Goal: Task Accomplishment & Management: Use online tool/utility

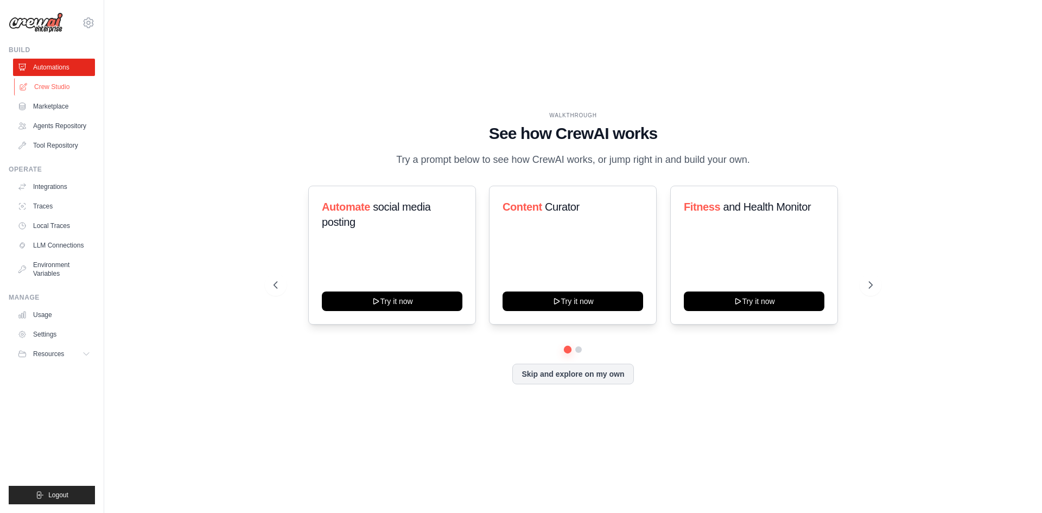
click at [60, 94] on link "Crew Studio" at bounding box center [55, 86] width 82 height 17
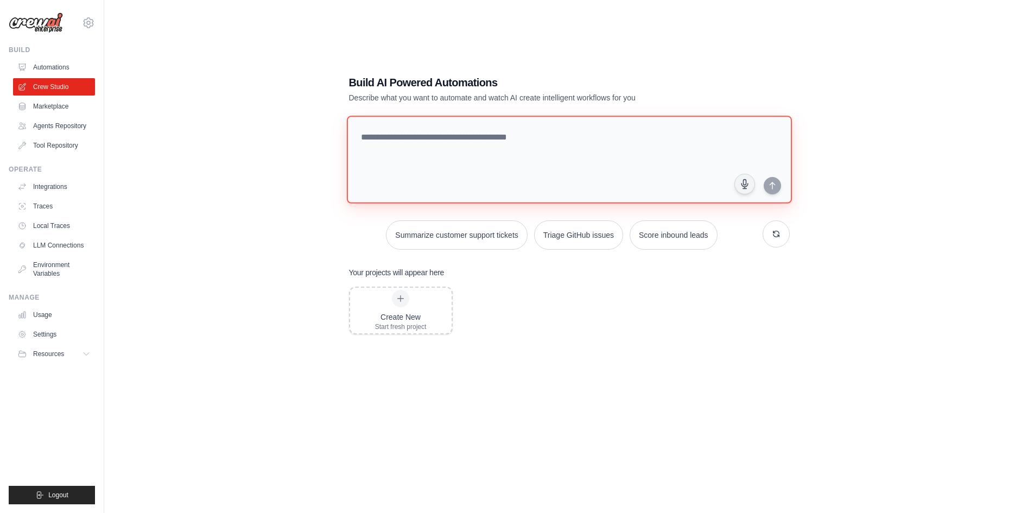
click at [473, 151] on textarea at bounding box center [568, 160] width 445 height 88
click at [432, 174] on textarea at bounding box center [568, 160] width 445 height 88
paste textarea "**********"
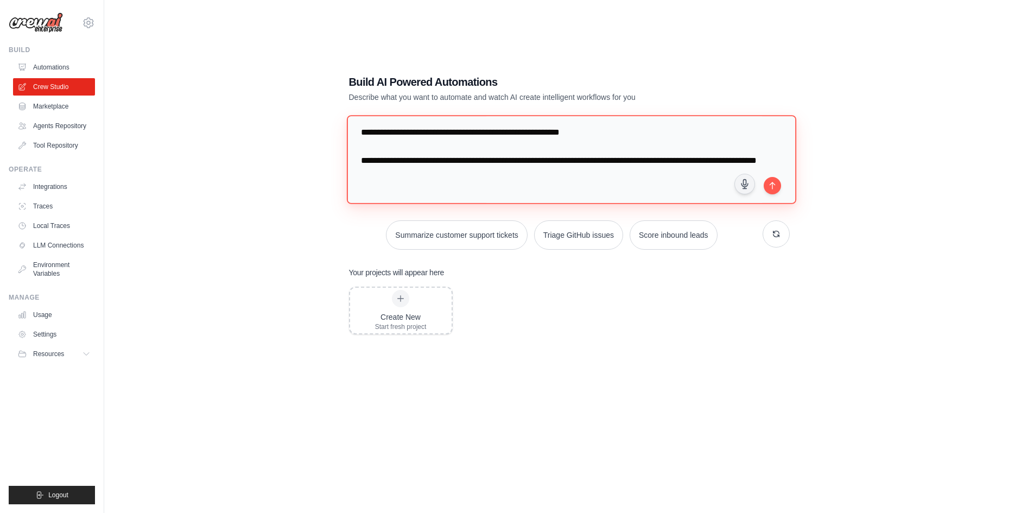
scroll to position [147, 0]
type textarea "**********"
click at [773, 184] on icon "submit" at bounding box center [772, 185] width 9 height 9
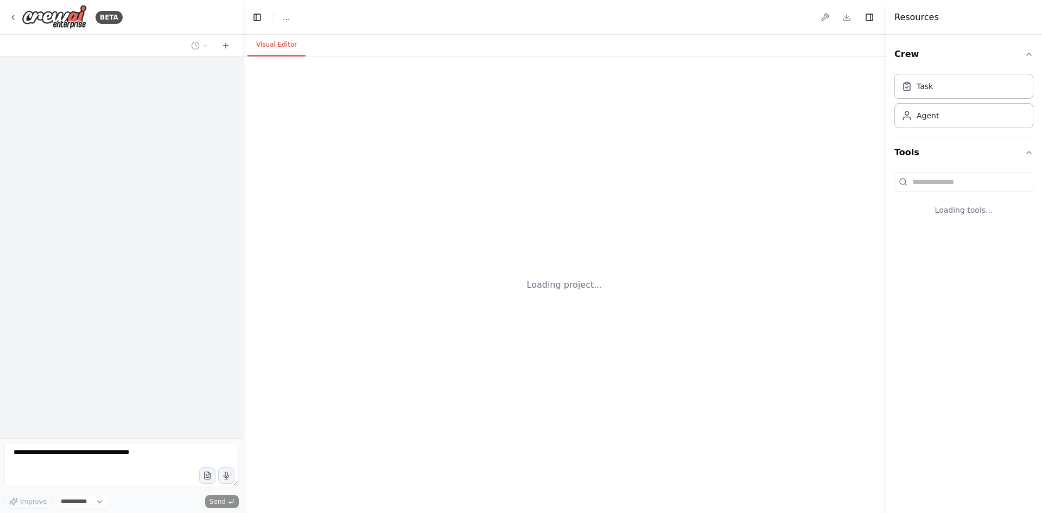
select select "****"
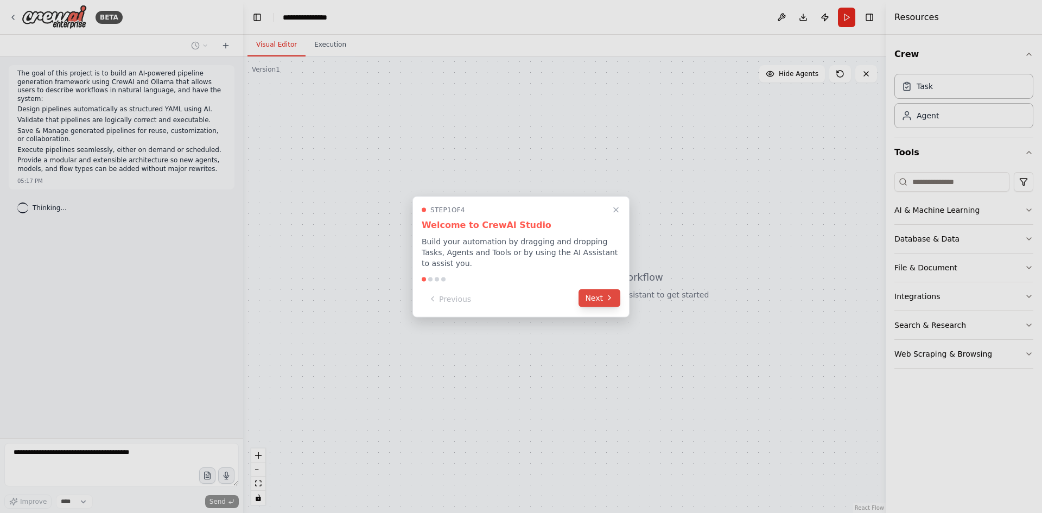
click at [594, 298] on button "Next" at bounding box center [599, 298] width 42 height 18
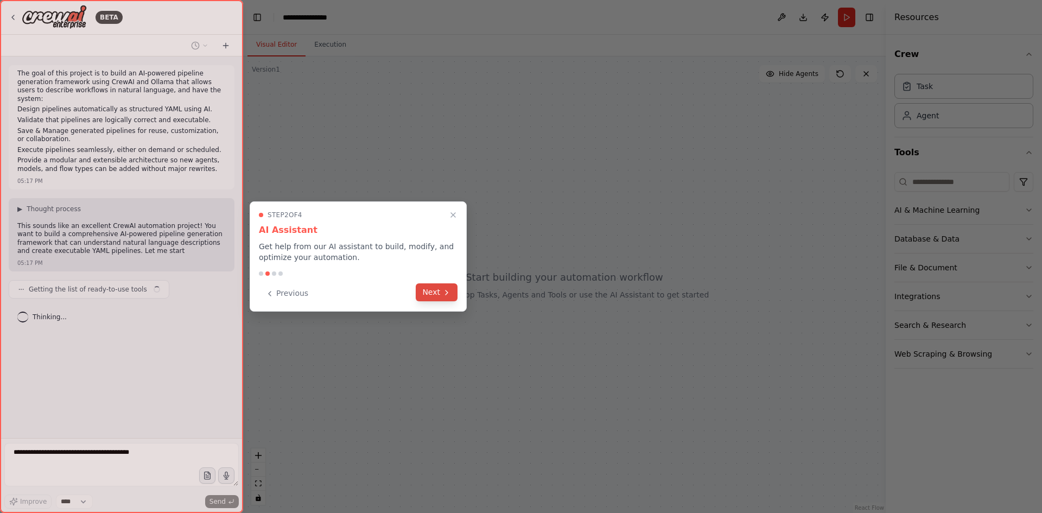
click at [435, 290] on button "Next" at bounding box center [437, 292] width 42 height 18
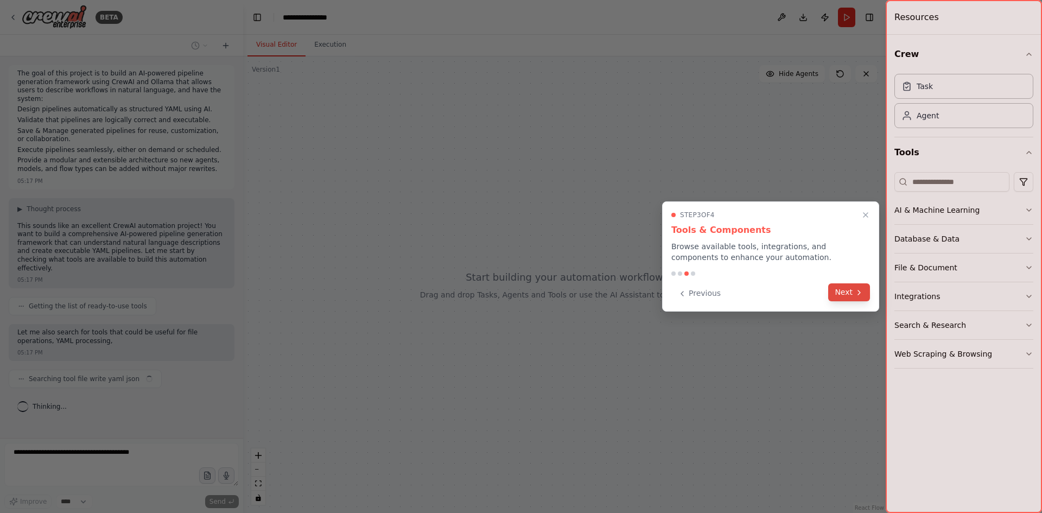
click at [852, 290] on button "Next" at bounding box center [849, 292] width 42 height 18
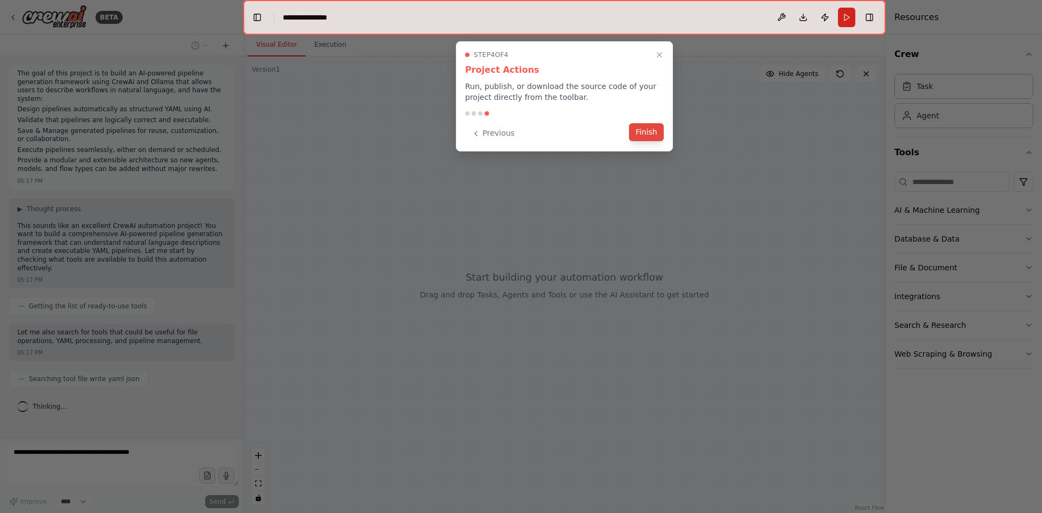
click at [636, 141] on button "Finish" at bounding box center [646, 132] width 35 height 18
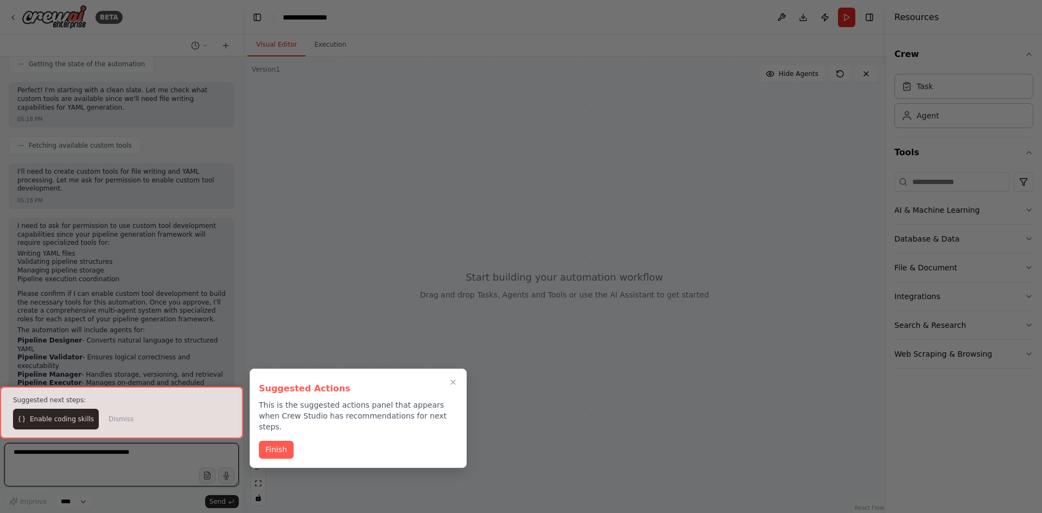
scroll to position [423, 0]
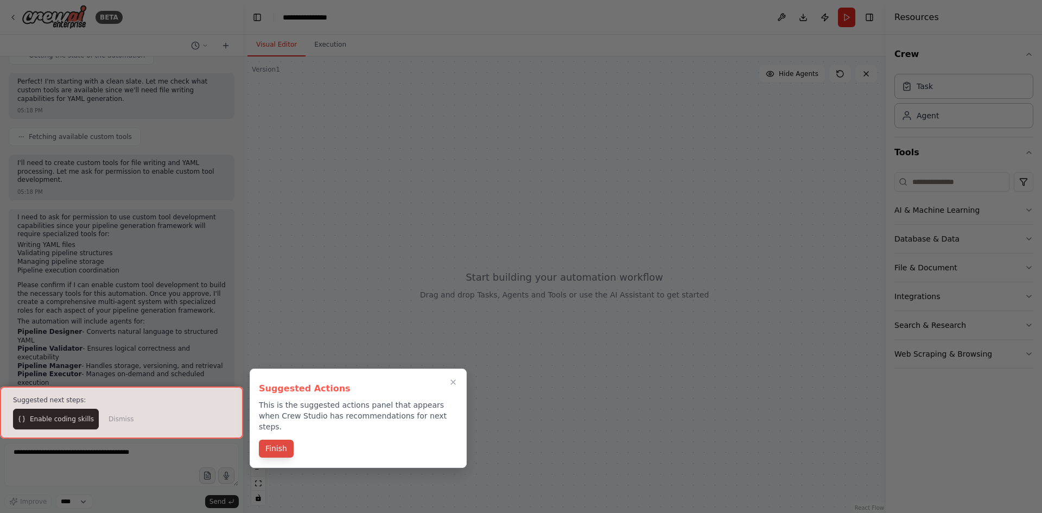
click at [287, 440] on button "Finish" at bounding box center [276, 449] width 35 height 18
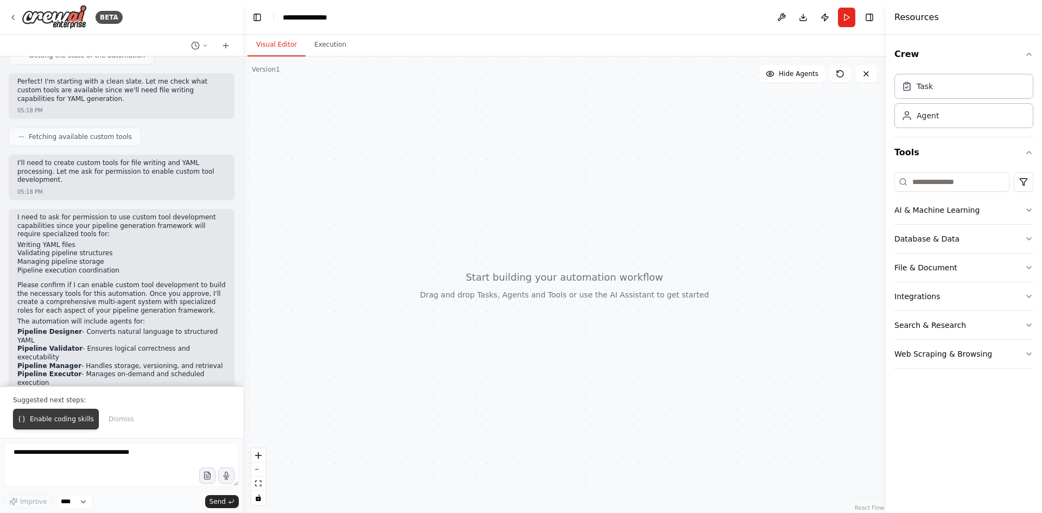
click at [54, 419] on span "Enable coding skills" at bounding box center [62, 419] width 64 height 9
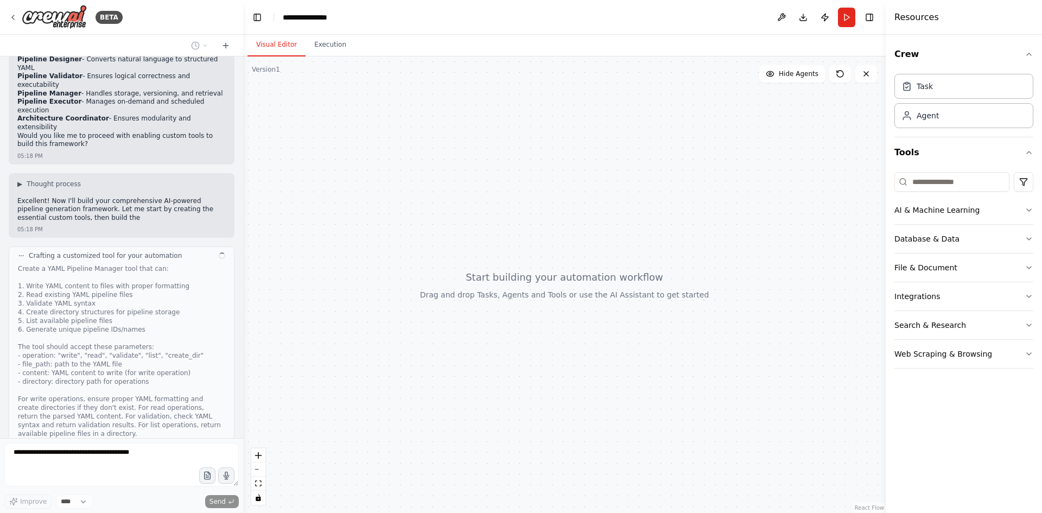
scroll to position [704, 0]
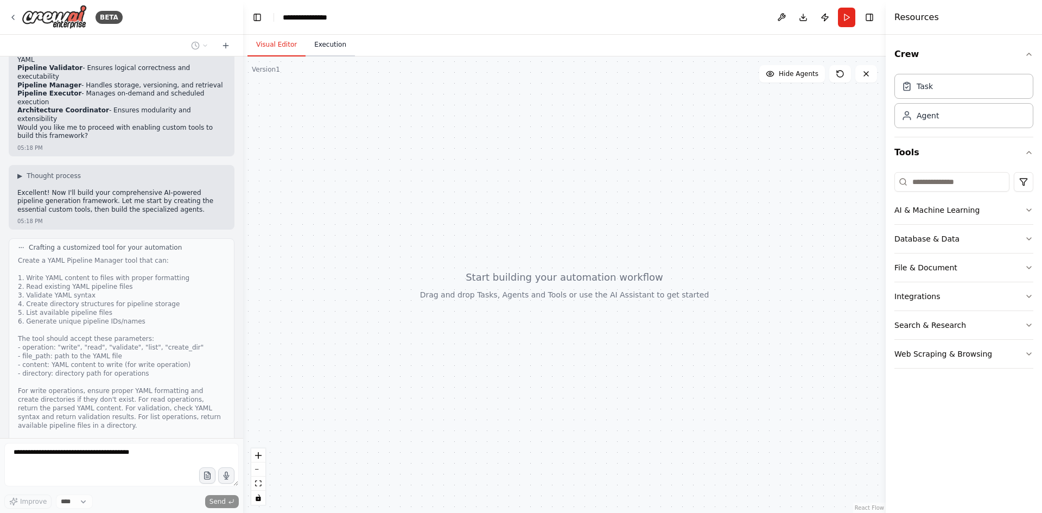
click at [326, 44] on button "Execution" at bounding box center [329, 45] width 49 height 23
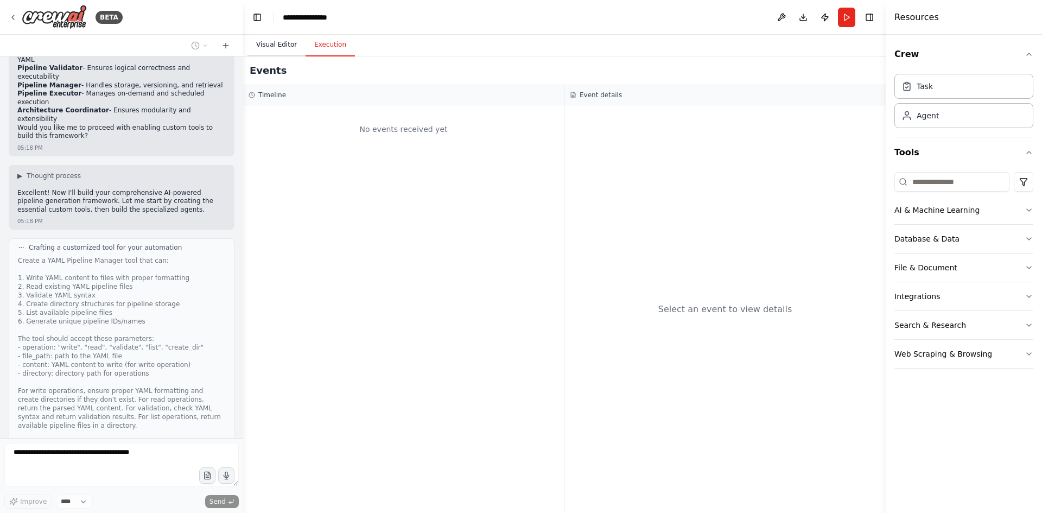
click at [275, 44] on button "Visual Editor" at bounding box center [276, 45] width 58 height 23
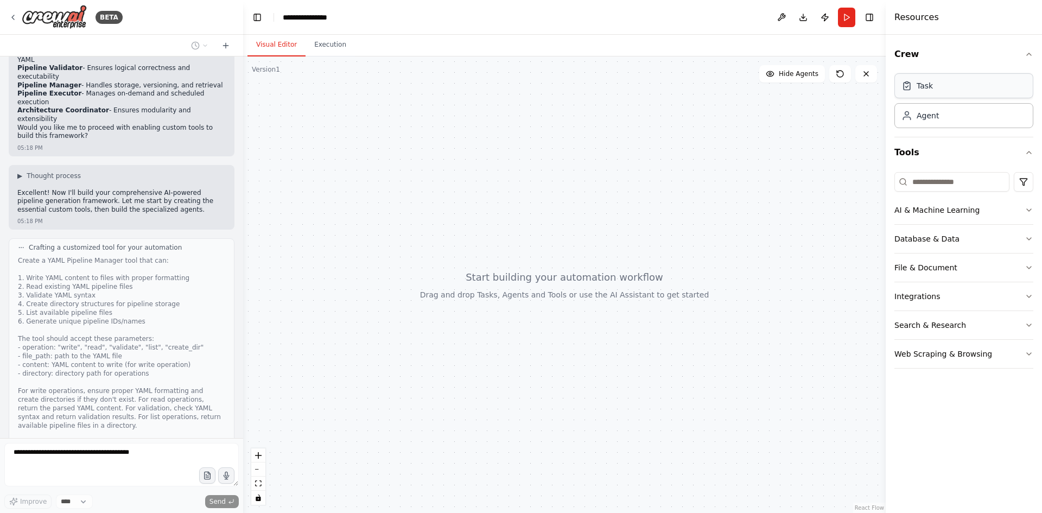
click at [946, 94] on div "Task" at bounding box center [963, 85] width 139 height 25
click at [943, 125] on div "Agent" at bounding box center [963, 115] width 139 height 25
click at [930, 209] on div "AI & Machine Learning" at bounding box center [936, 210] width 85 height 11
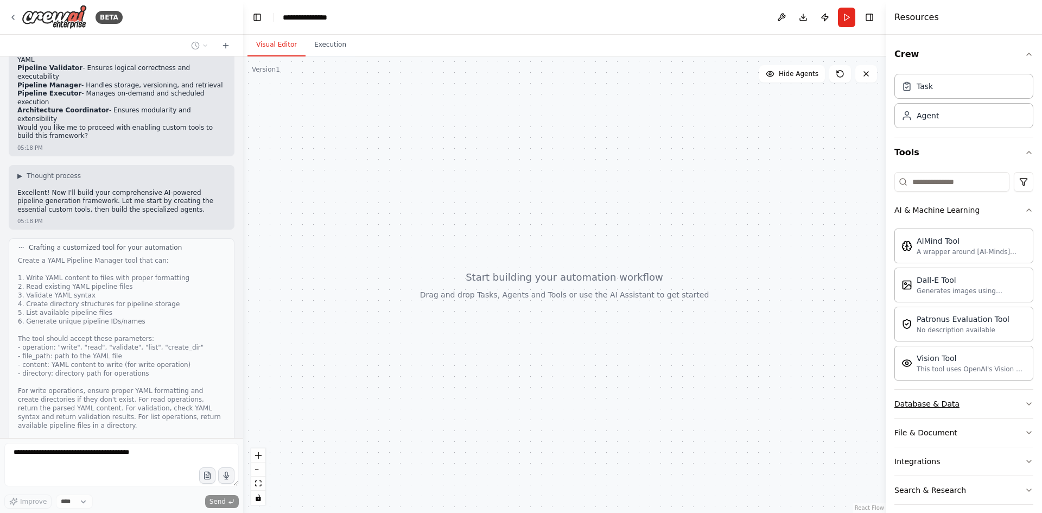
scroll to position [38, 0]
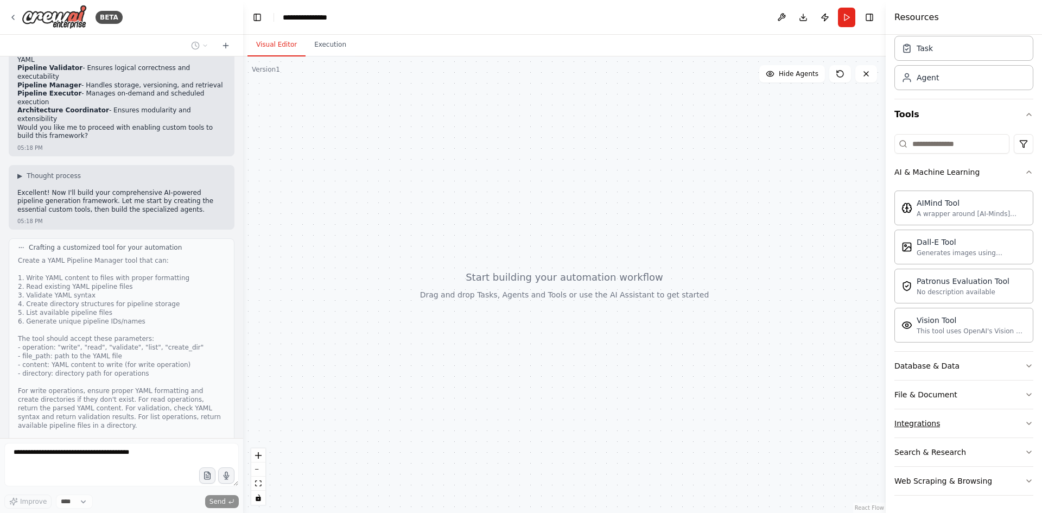
click at [929, 426] on div "Integrations" at bounding box center [917, 423] width 46 height 11
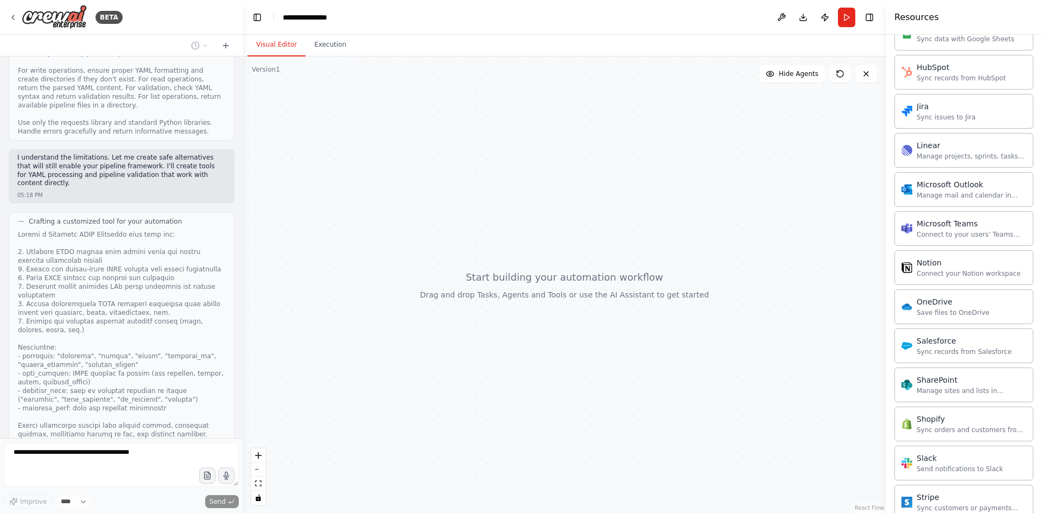
scroll to position [906, 0]
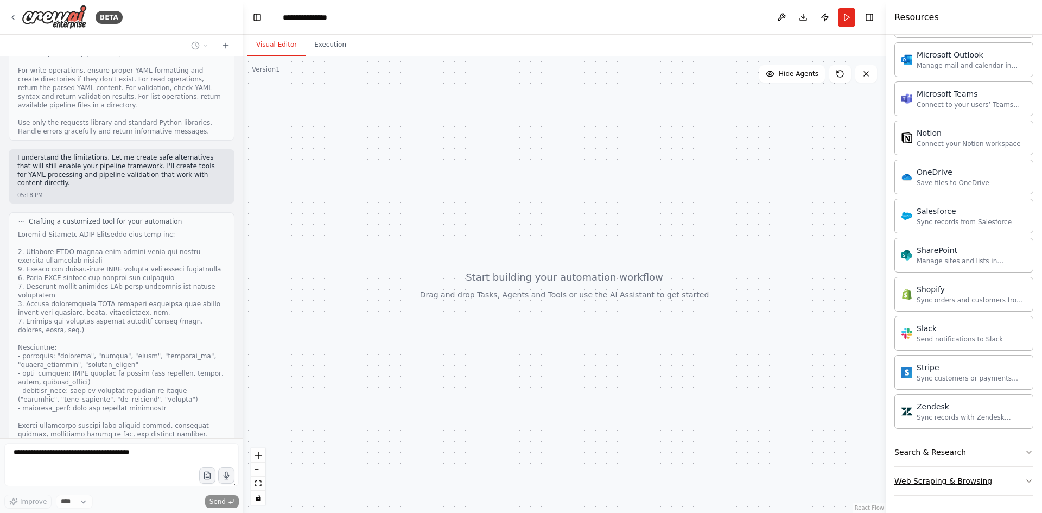
click at [958, 492] on button "Web Scraping & Browsing" at bounding box center [963, 481] width 139 height 28
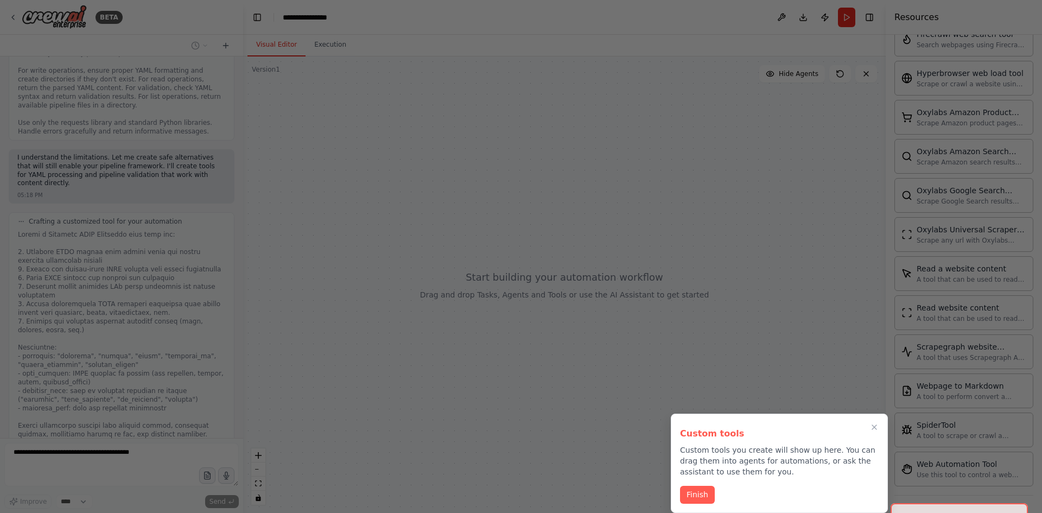
scroll to position [1094, 0]
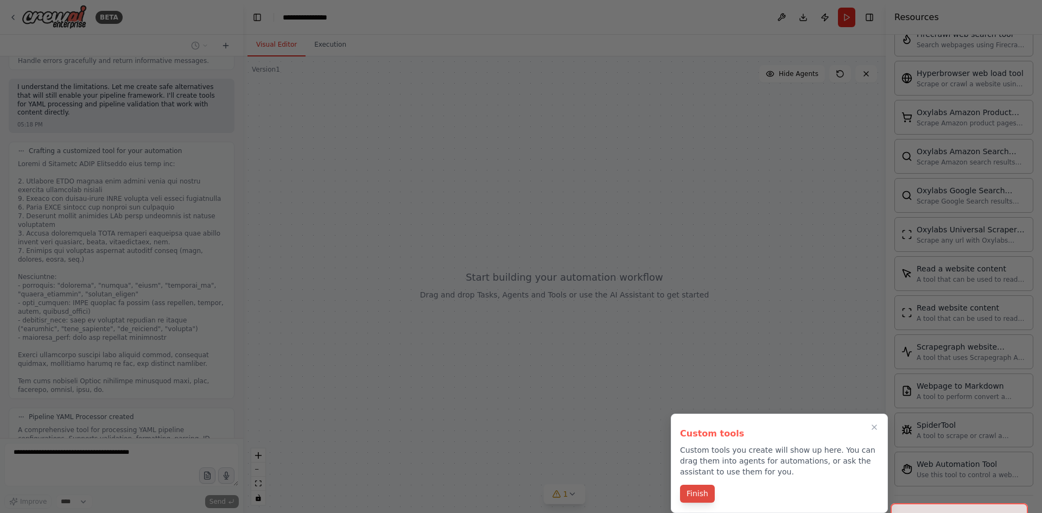
click at [705, 495] on button "Finish" at bounding box center [697, 494] width 35 height 18
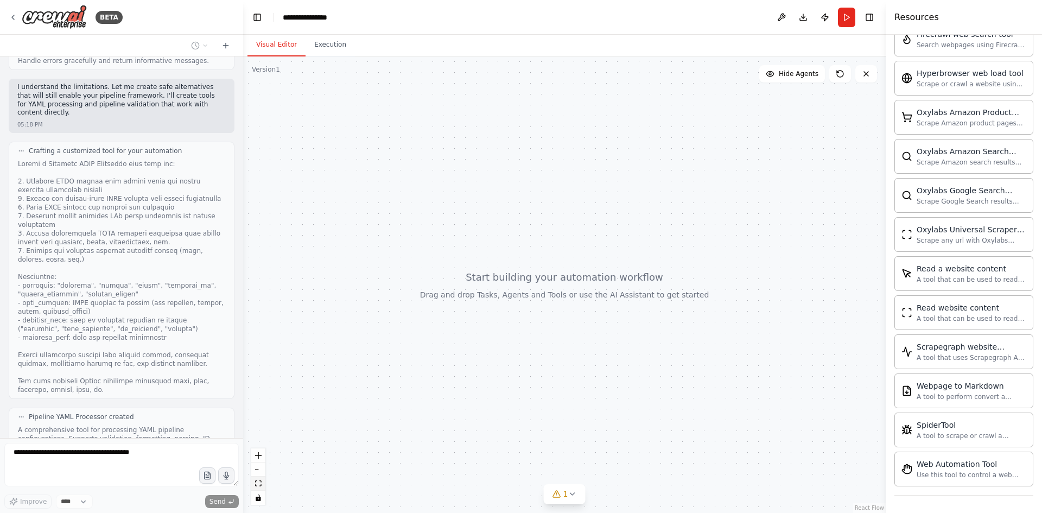
click at [260, 483] on icon "fit view" at bounding box center [258, 483] width 7 height 6
click at [574, 496] on icon at bounding box center [572, 493] width 9 height 9
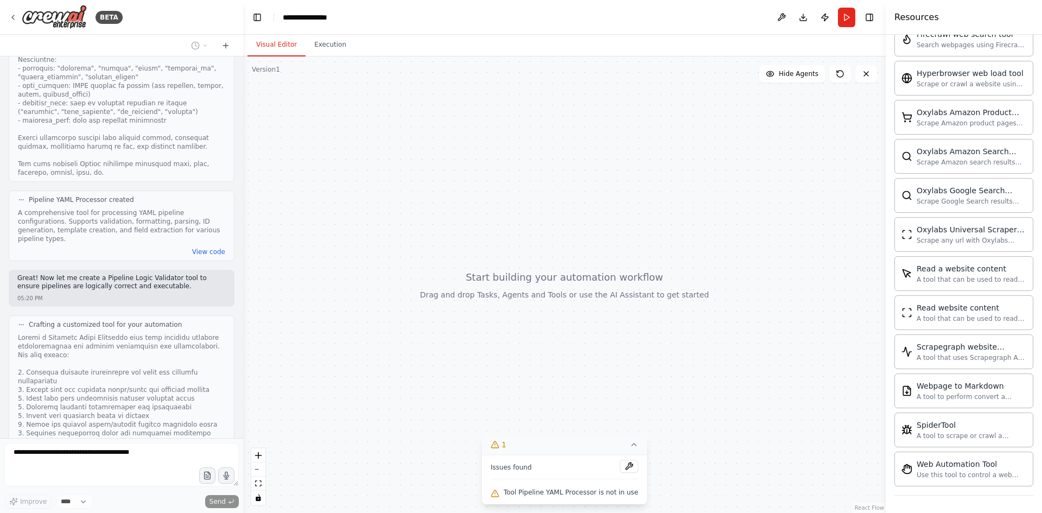
scroll to position [1315, 0]
click at [209, 244] on button "View code" at bounding box center [208, 248] width 33 height 9
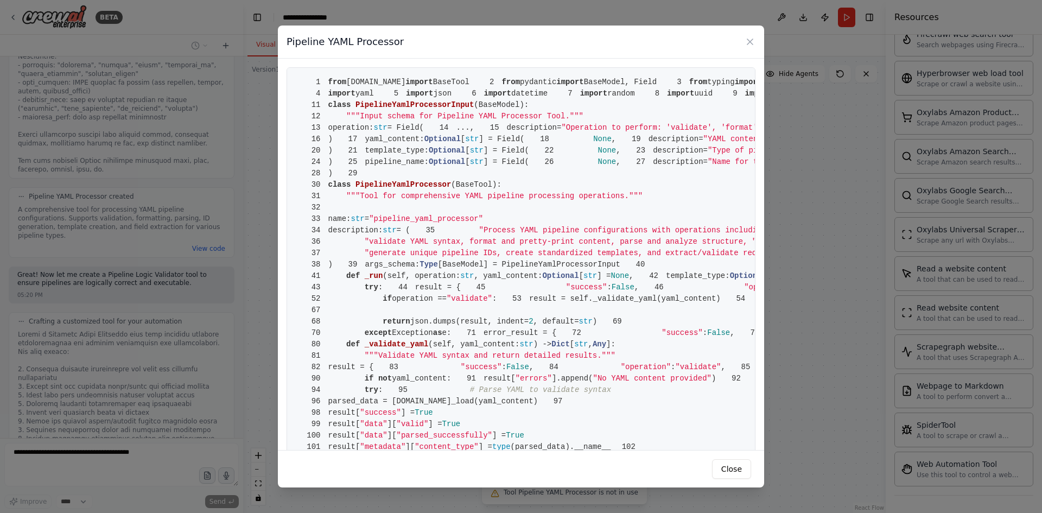
scroll to position [54, 0]
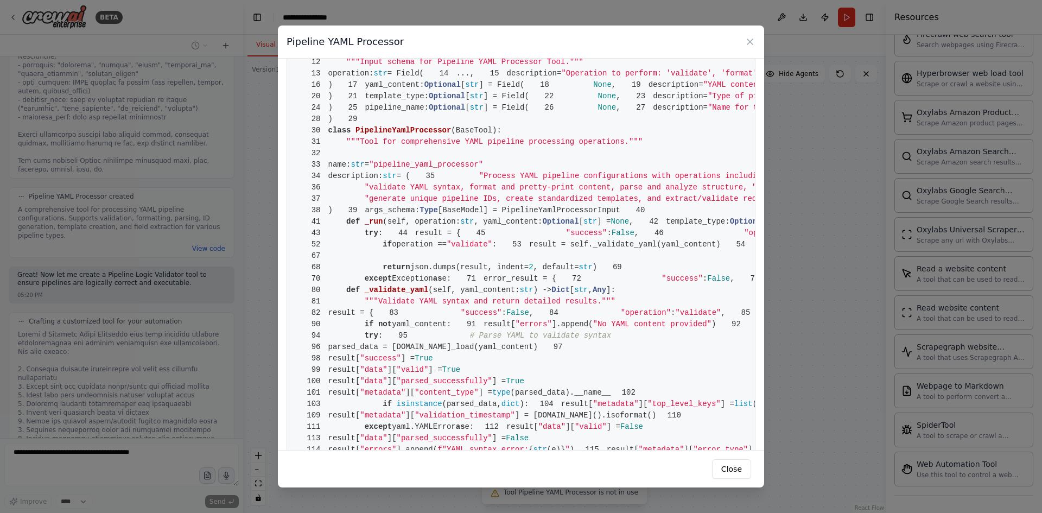
click at [276, 245] on div "Pipeline YAML Processor 1 from crewai.tools import BaseTool 2 from pydantic imp…" at bounding box center [521, 256] width 1042 height 513
click at [274, 247] on div "Pipeline YAML Processor 1 from crewai.tools import BaseTool 2 from pydantic imp…" at bounding box center [521, 256] width 1042 height 513
click at [755, 43] on div "Pipeline YAML Processor" at bounding box center [521, 42] width 486 height 33
click at [743, 39] on div "Pipeline YAML Processor" at bounding box center [521, 42] width 486 height 33
click at [749, 42] on icon at bounding box center [749, 41] width 11 height 11
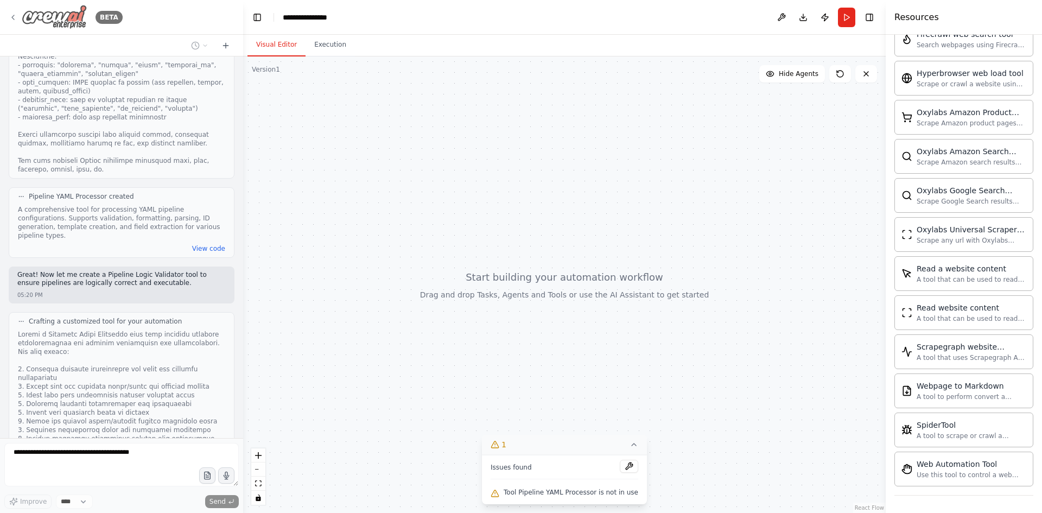
click at [17, 14] on icon at bounding box center [13, 17] width 9 height 9
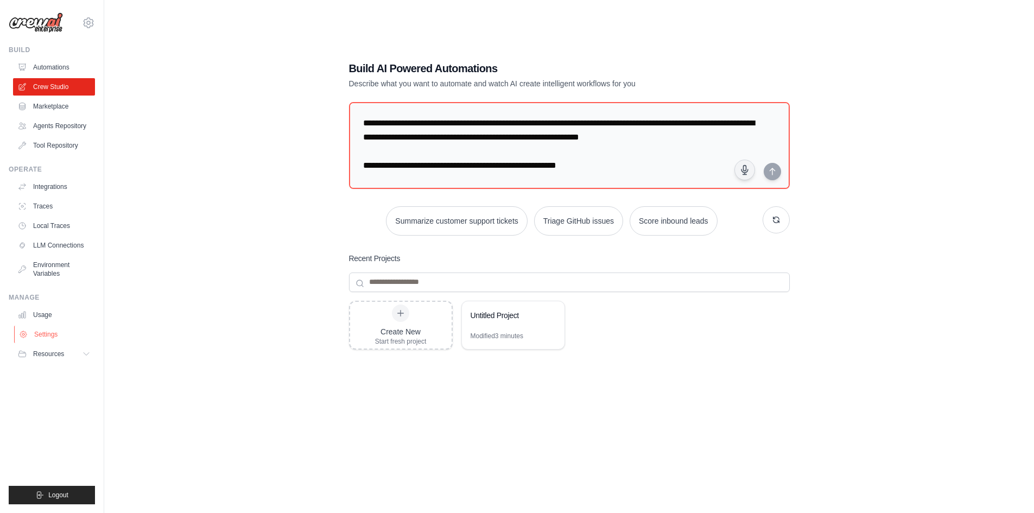
click at [48, 331] on link "Settings" at bounding box center [55, 334] width 82 height 17
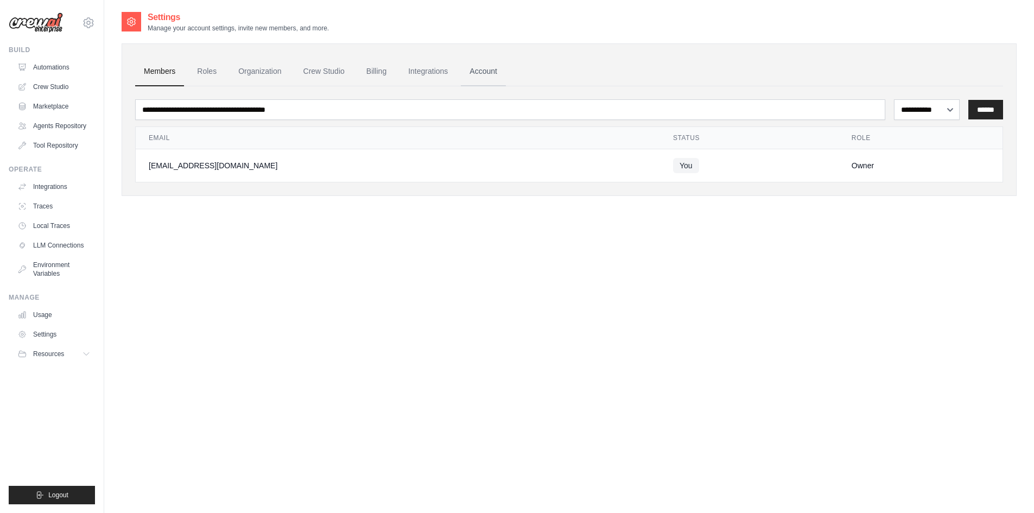
click at [482, 72] on link "Account" at bounding box center [483, 71] width 45 height 29
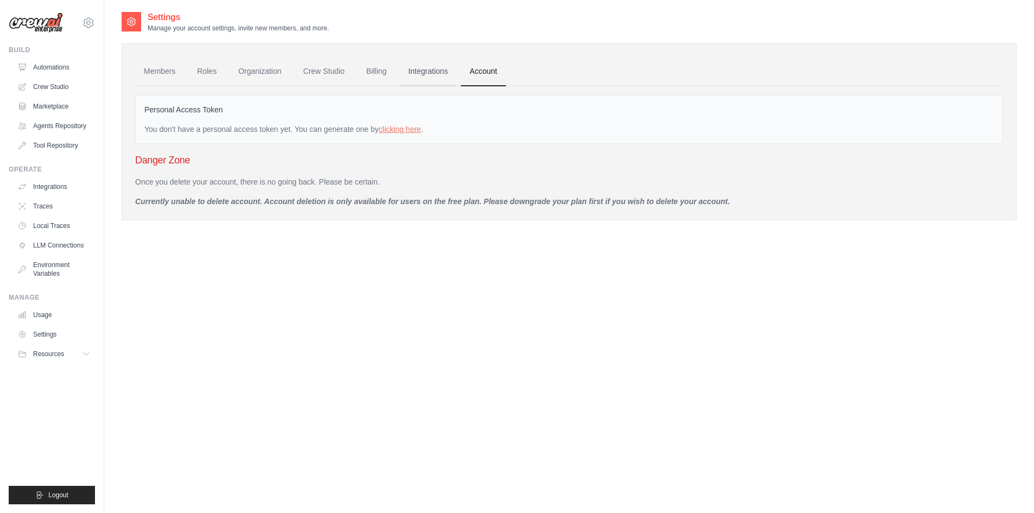
click at [430, 72] on link "Integrations" at bounding box center [427, 71] width 57 height 29
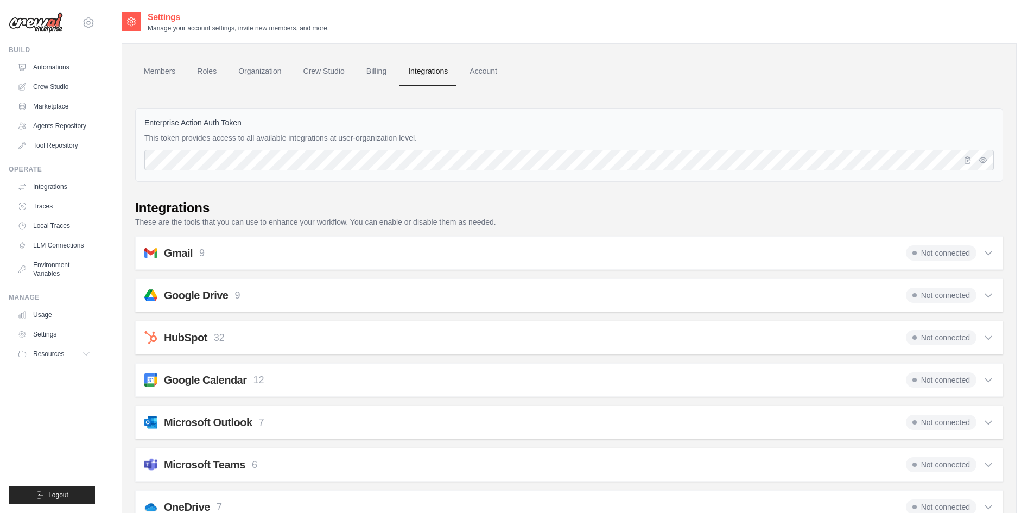
click at [401, 70] on link "Integrations" at bounding box center [427, 71] width 57 height 29
click at [381, 71] on link "Billing" at bounding box center [376, 71] width 37 height 29
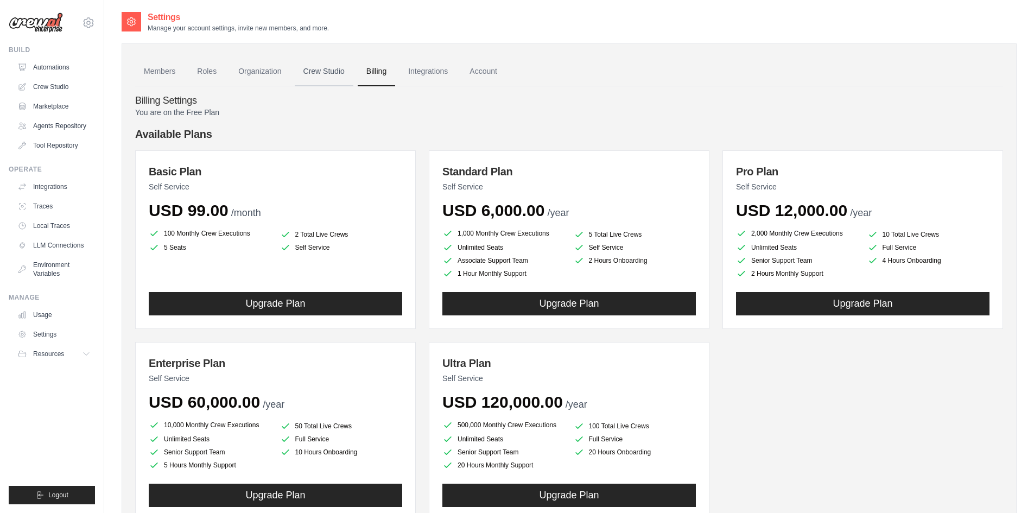
click at [321, 73] on link "Crew Studio" at bounding box center [324, 71] width 59 height 29
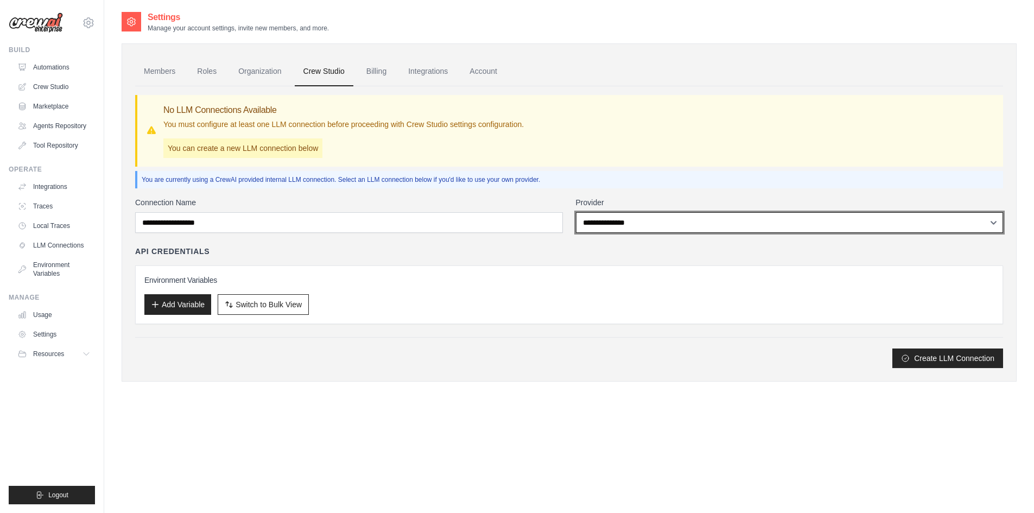
click at [646, 221] on select "**********" at bounding box center [790, 222] width 428 height 21
click at [623, 222] on select "**********" at bounding box center [790, 222] width 428 height 21
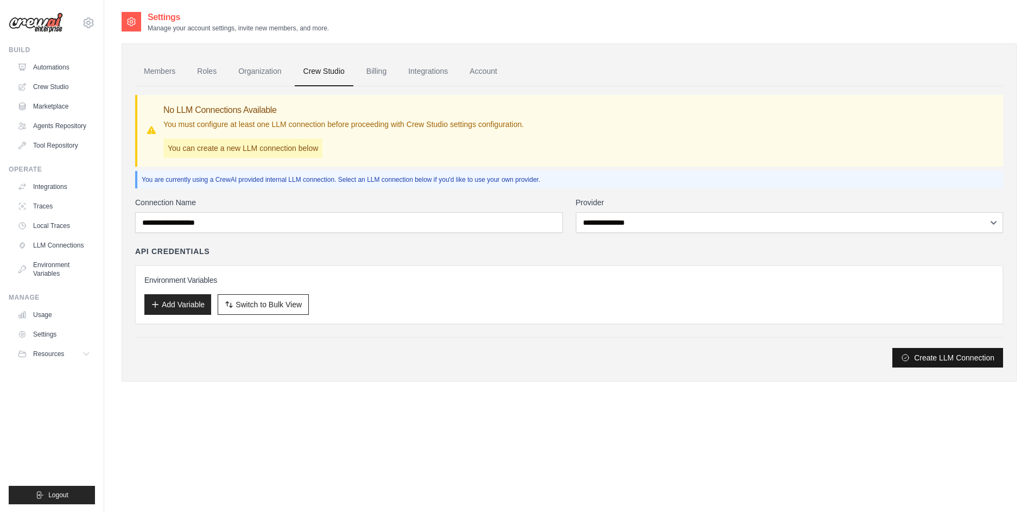
click at [918, 357] on button "Create LLM Connection" at bounding box center [947, 358] width 111 height 20
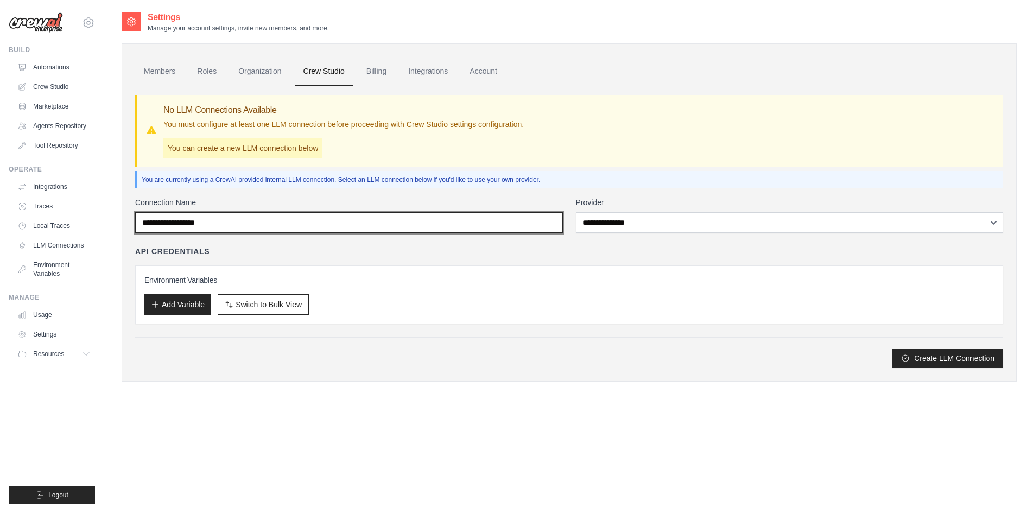
click at [268, 214] on input "Connection Name" at bounding box center [349, 222] width 428 height 21
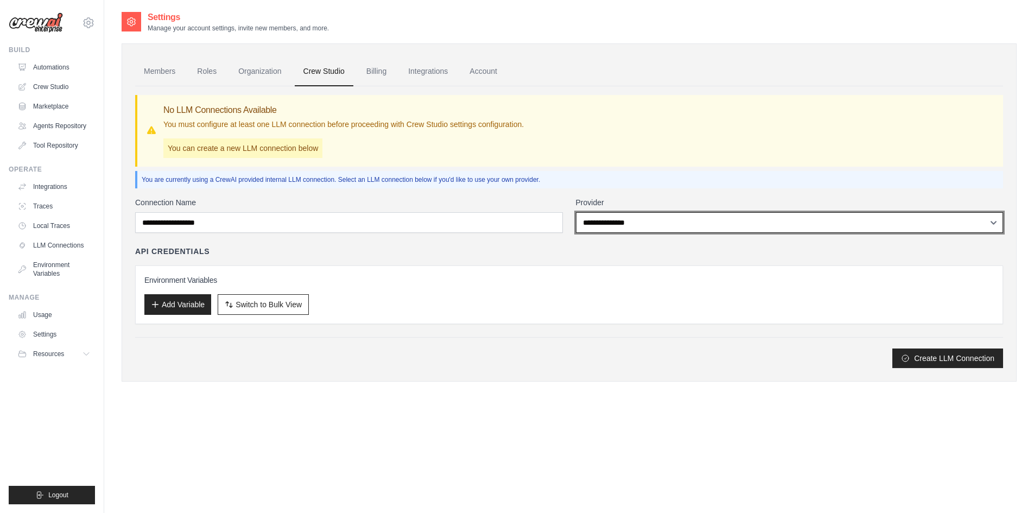
click at [591, 225] on select "**********" at bounding box center [790, 222] width 428 height 21
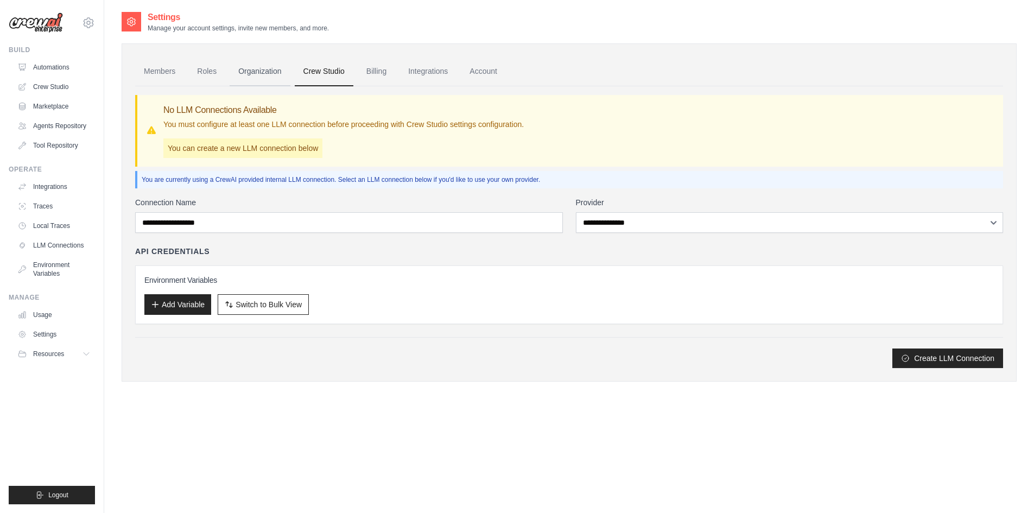
click at [268, 69] on link "Organization" at bounding box center [260, 71] width 60 height 29
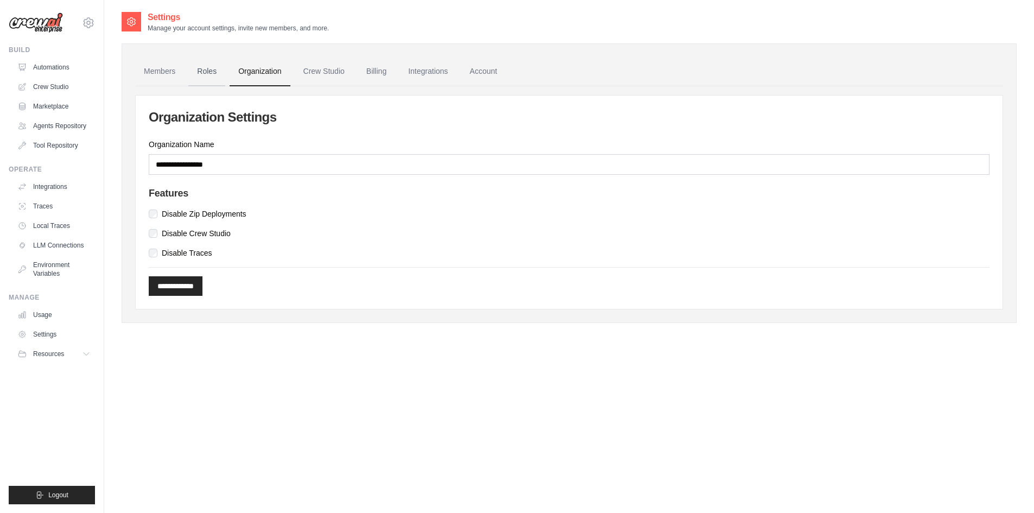
click at [212, 71] on link "Roles" at bounding box center [206, 71] width 37 height 29
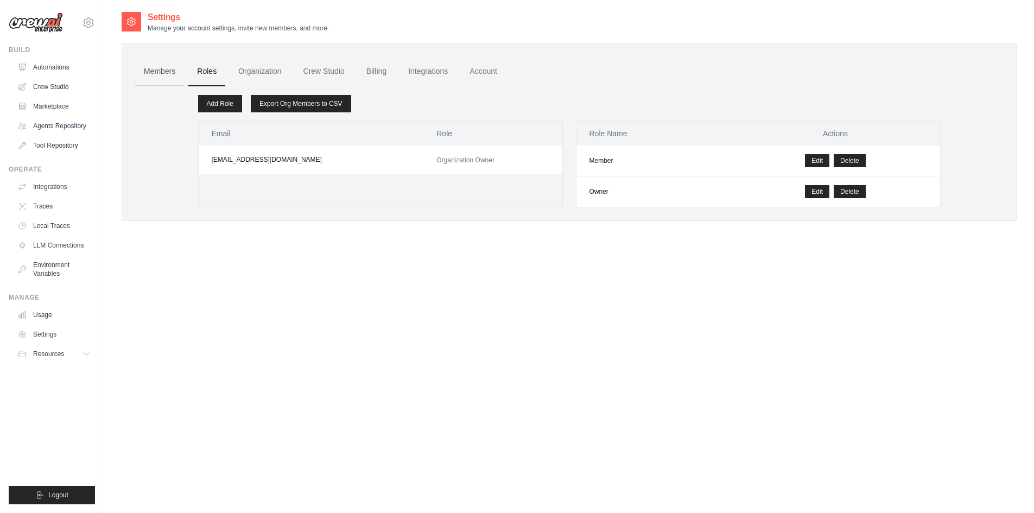
click at [148, 68] on link "Members" at bounding box center [159, 71] width 49 height 29
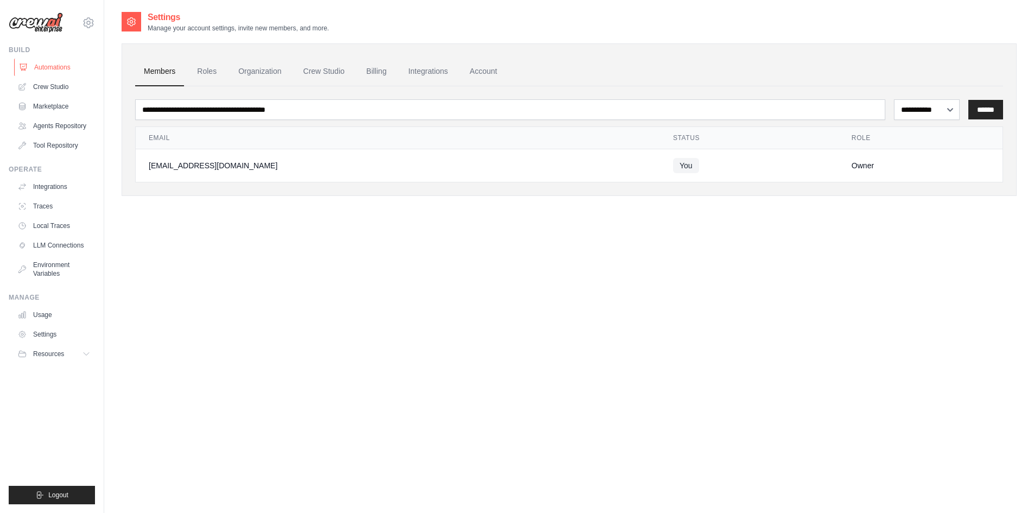
click at [43, 69] on link "Automations" at bounding box center [55, 67] width 82 height 17
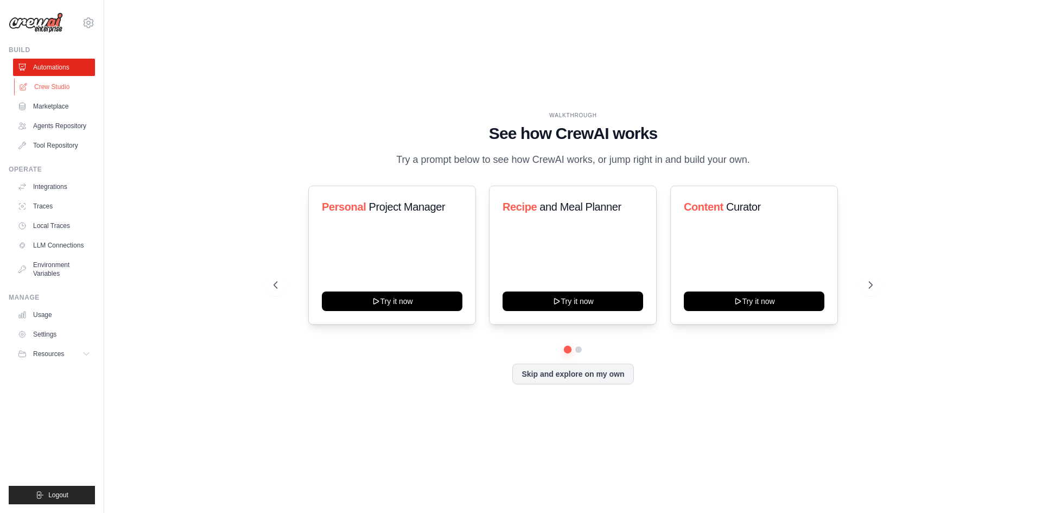
click at [46, 86] on link "Crew Studio" at bounding box center [55, 86] width 82 height 17
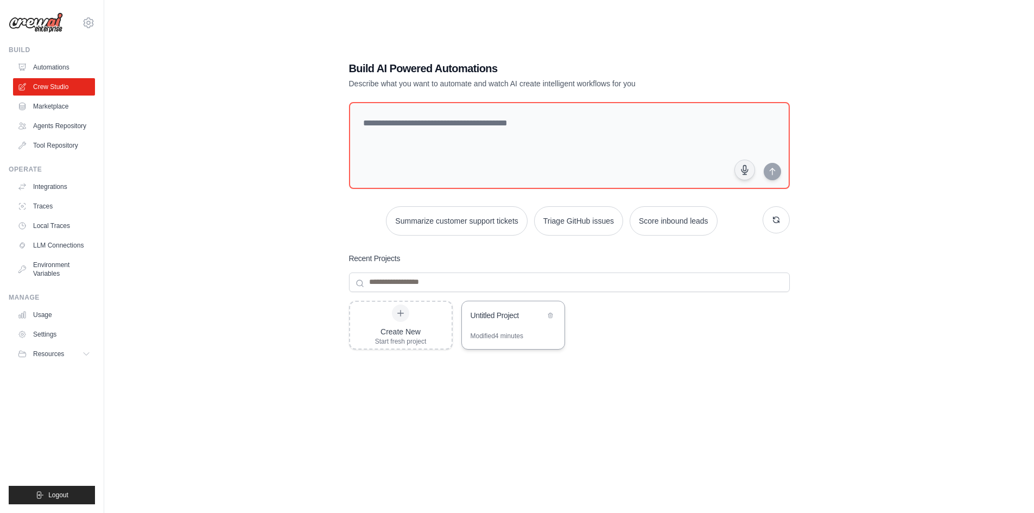
click at [517, 335] on div "Modified 4 minutes" at bounding box center [496, 336] width 53 height 9
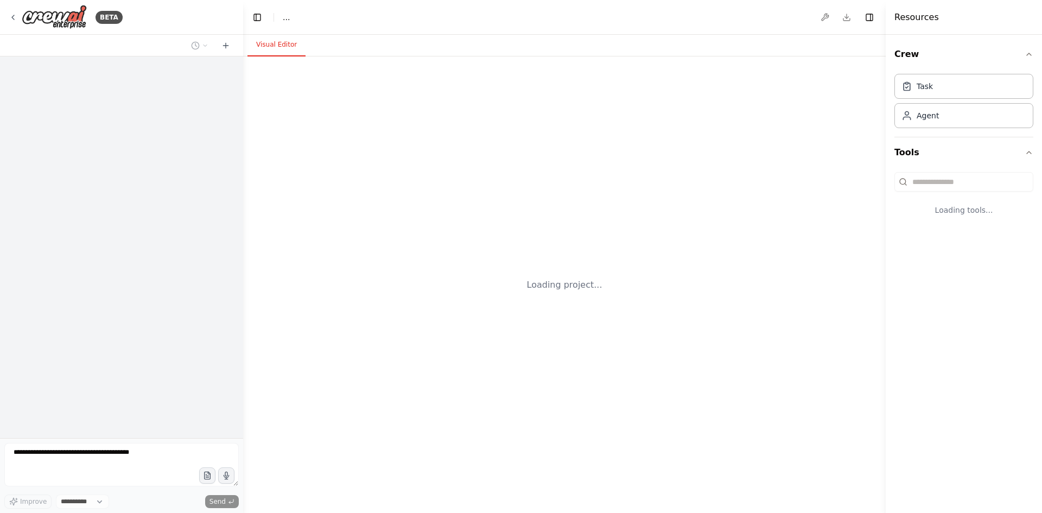
select select "****"
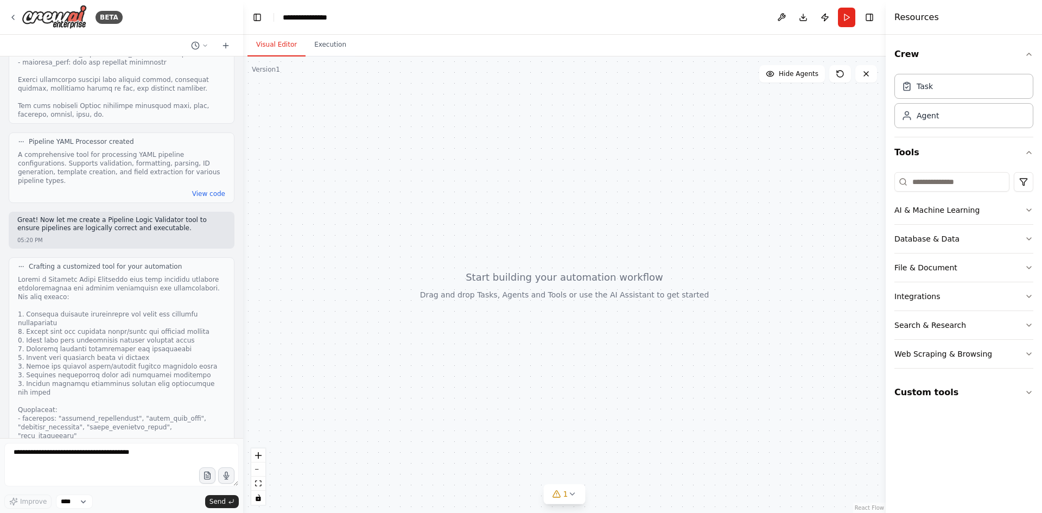
scroll to position [1341, 0]
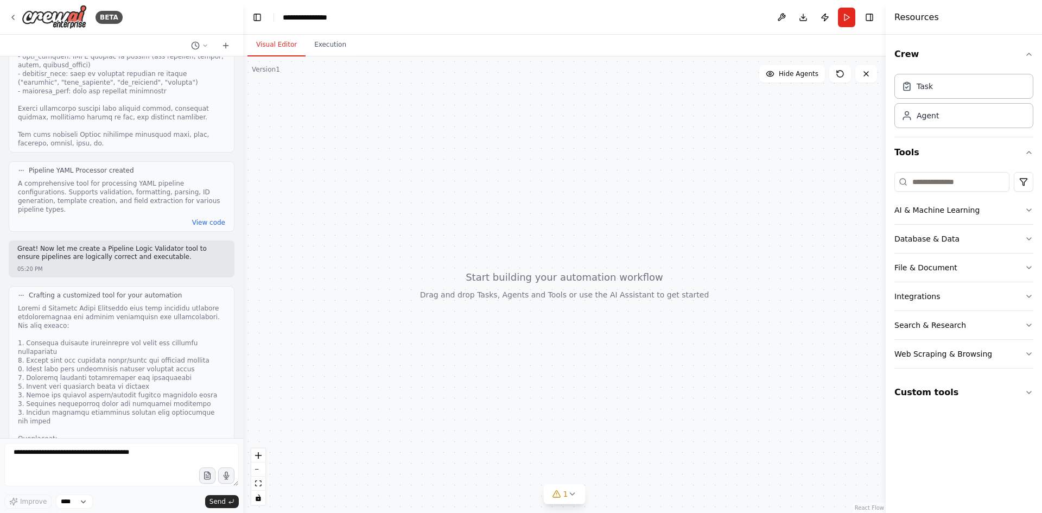
click at [464, 332] on div at bounding box center [564, 284] width 642 height 456
click at [565, 492] on span "1" at bounding box center [565, 493] width 5 height 11
click at [620, 469] on button at bounding box center [629, 466] width 18 height 13
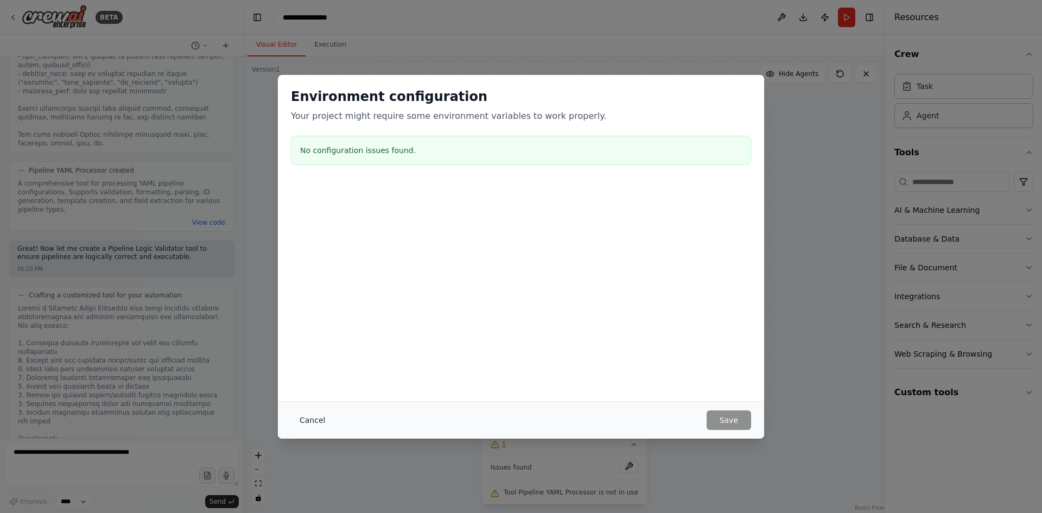
click at [305, 416] on button "Cancel" at bounding box center [312, 420] width 43 height 20
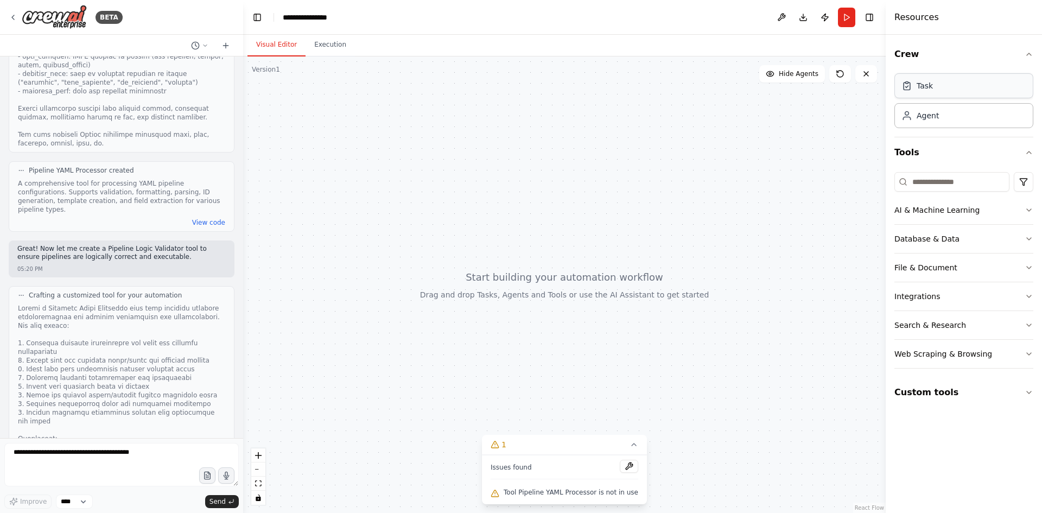
click at [966, 96] on div "Task" at bounding box center [963, 85] width 139 height 25
click at [936, 123] on div "Agent" at bounding box center [963, 115] width 139 height 25
click at [941, 203] on button "AI & Machine Learning" at bounding box center [963, 210] width 139 height 28
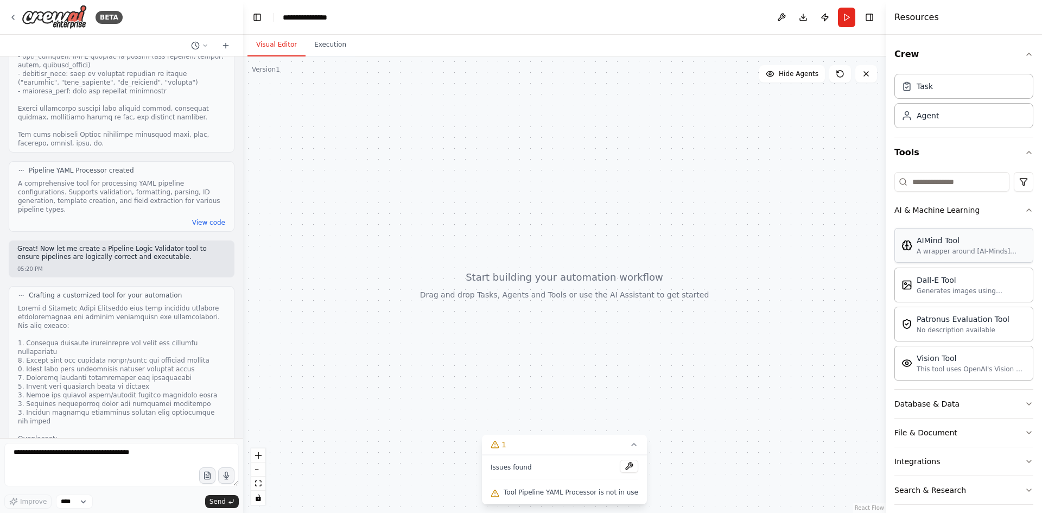
click at [938, 250] on div "A wrapper around [AI-Minds](https://mindsdb.com/minds). Useful for when you nee…" at bounding box center [971, 251] width 110 height 9
click at [631, 448] on button "1" at bounding box center [564, 445] width 165 height 20
click at [256, 485] on icon "fit view" at bounding box center [258, 483] width 7 height 6
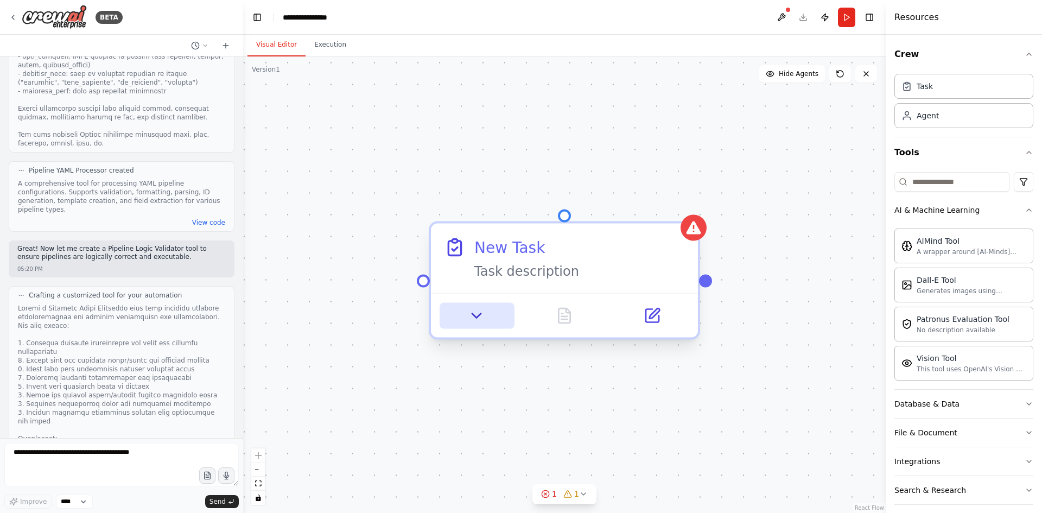
click at [472, 322] on icon at bounding box center [476, 315] width 17 height 17
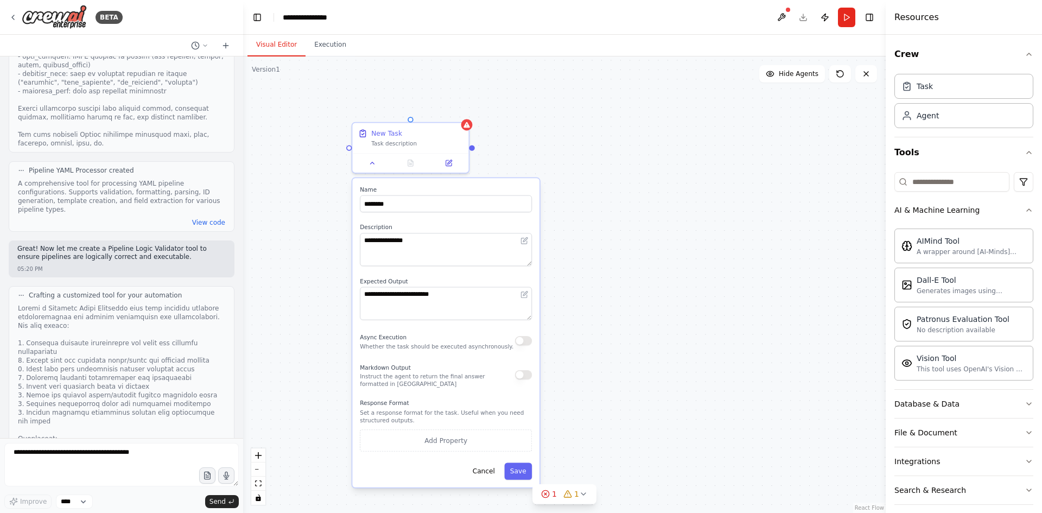
drag, startPoint x: 707, startPoint y: 368, endPoint x: 605, endPoint y: 210, distance: 187.7
click at [605, 210] on div "**********" at bounding box center [564, 284] width 642 height 456
click at [488, 474] on button "Cancel" at bounding box center [484, 470] width 34 height 17
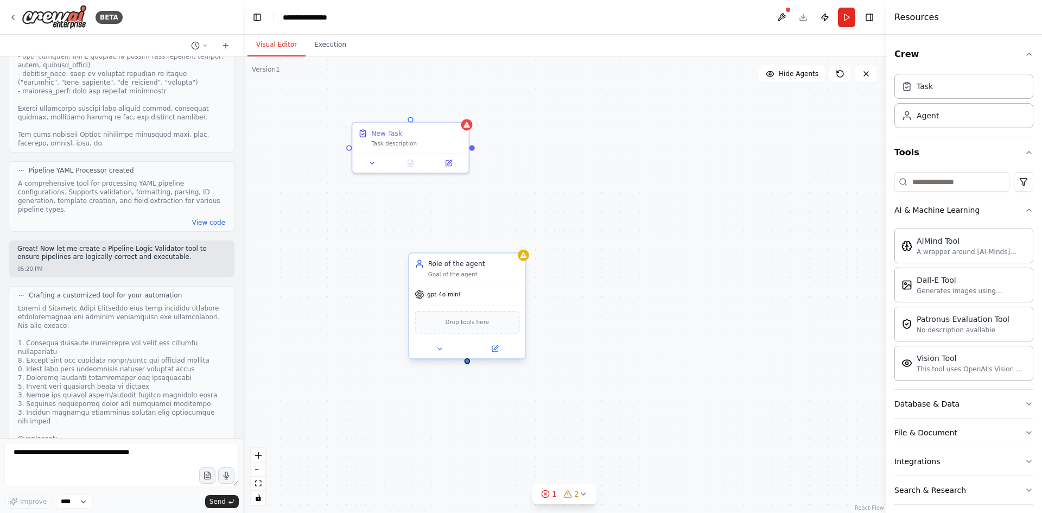
click at [438, 299] on div "gpt-4o-mini" at bounding box center [437, 294] width 45 height 9
click at [444, 280] on div "Role of the agent Goal of the agent" at bounding box center [467, 268] width 116 height 30
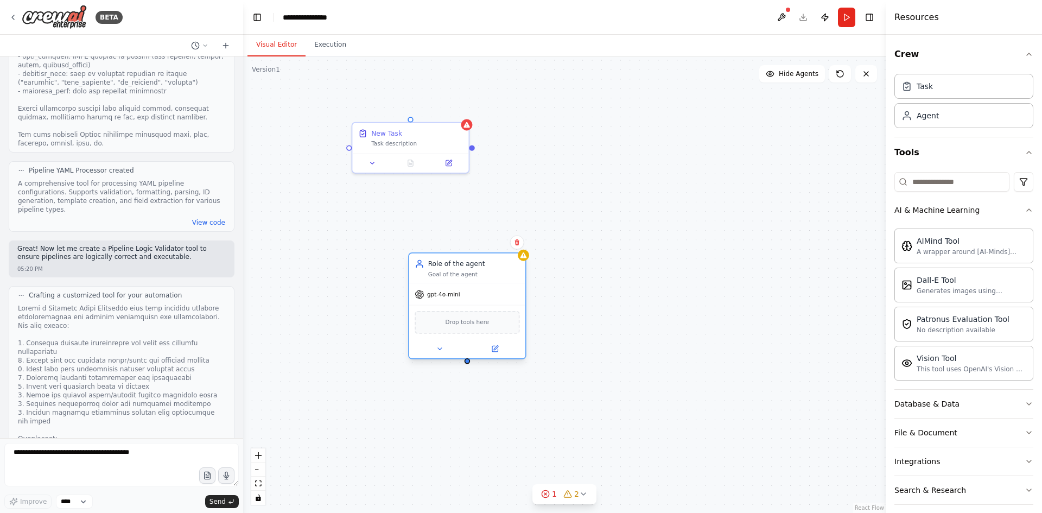
click at [444, 280] on div "Role of the agent Goal of the agent" at bounding box center [467, 268] width 116 height 30
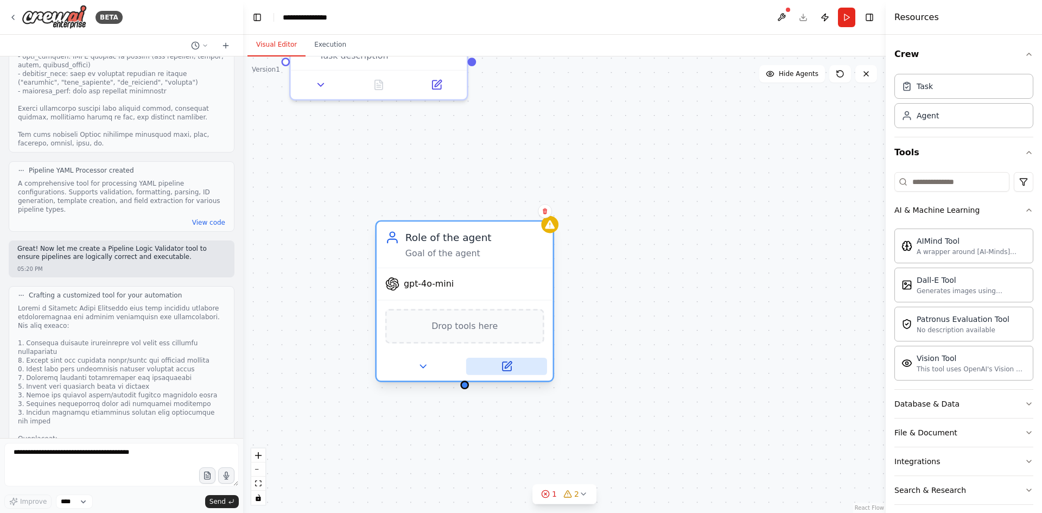
click at [512, 371] on button at bounding box center [506, 366] width 81 height 17
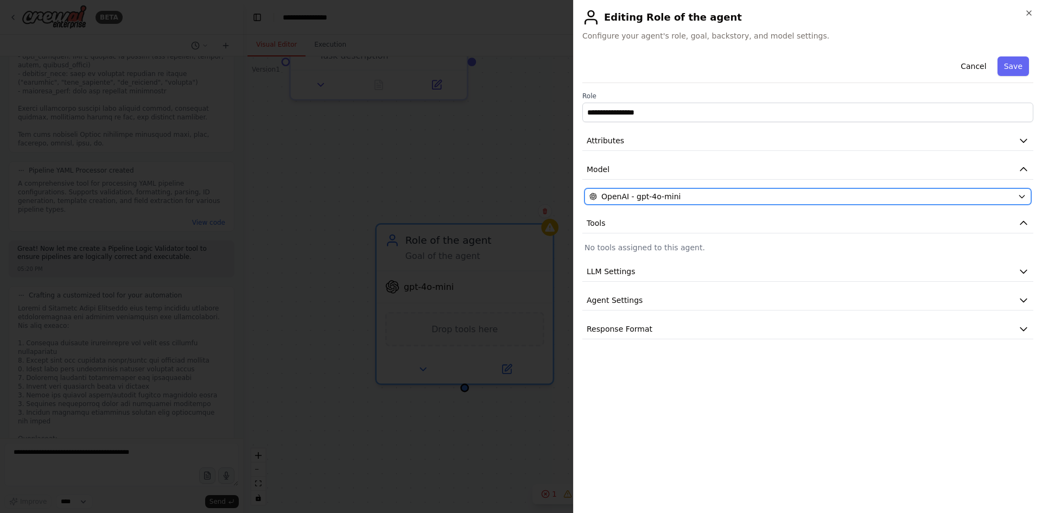
click at [659, 195] on span "OpenAI - gpt-4o-mini" at bounding box center [640, 196] width 79 height 11
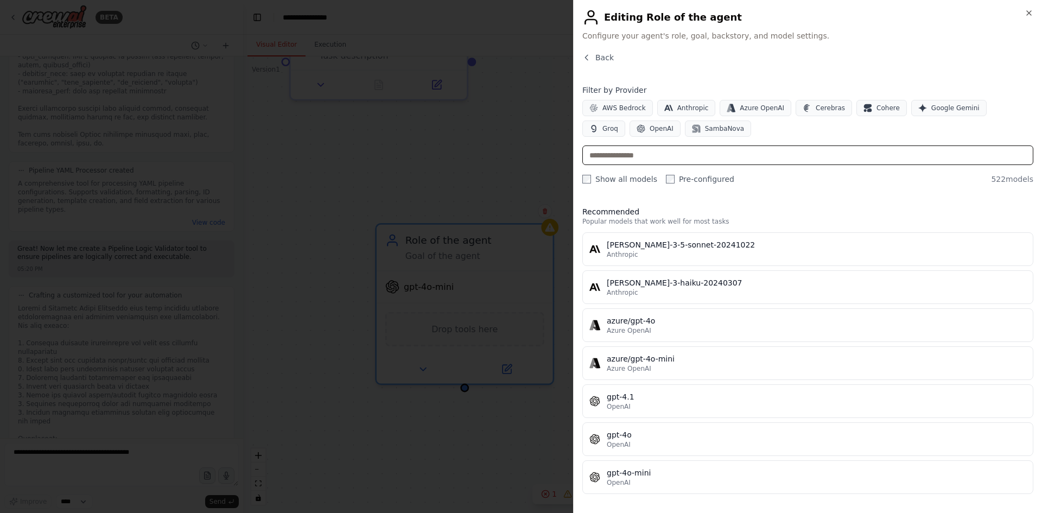
click at [628, 157] on input "text" at bounding box center [807, 155] width 451 height 20
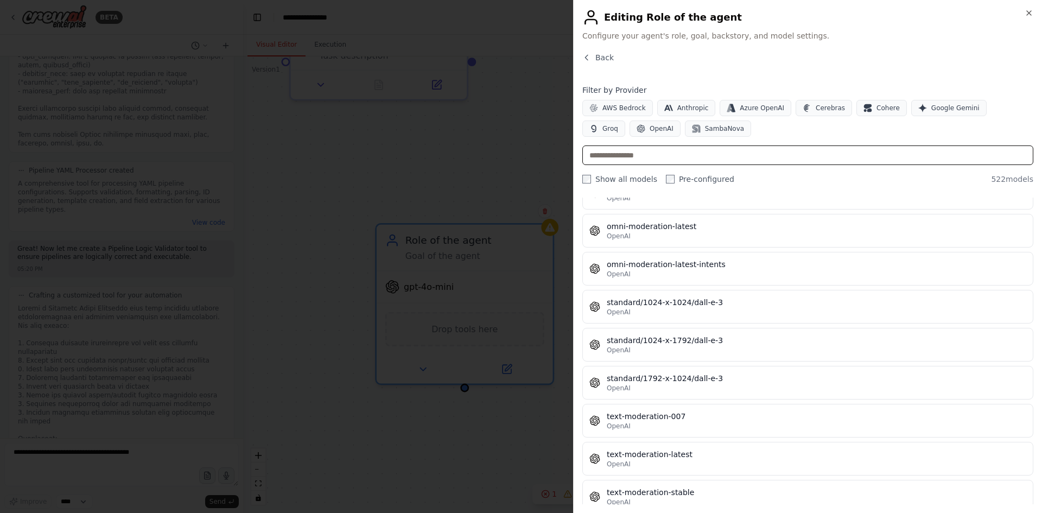
scroll to position [19595, 0]
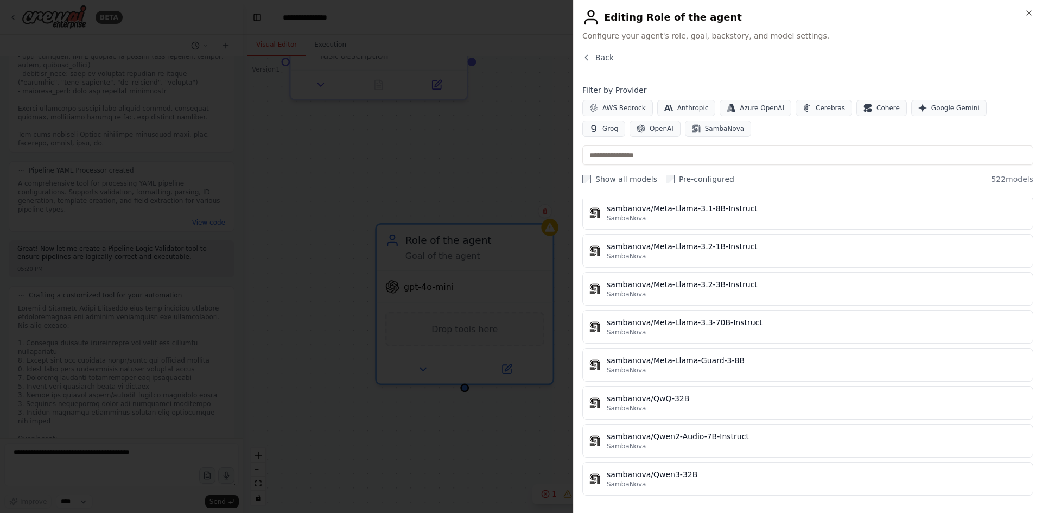
click at [486, 143] on div at bounding box center [521, 256] width 1042 height 513
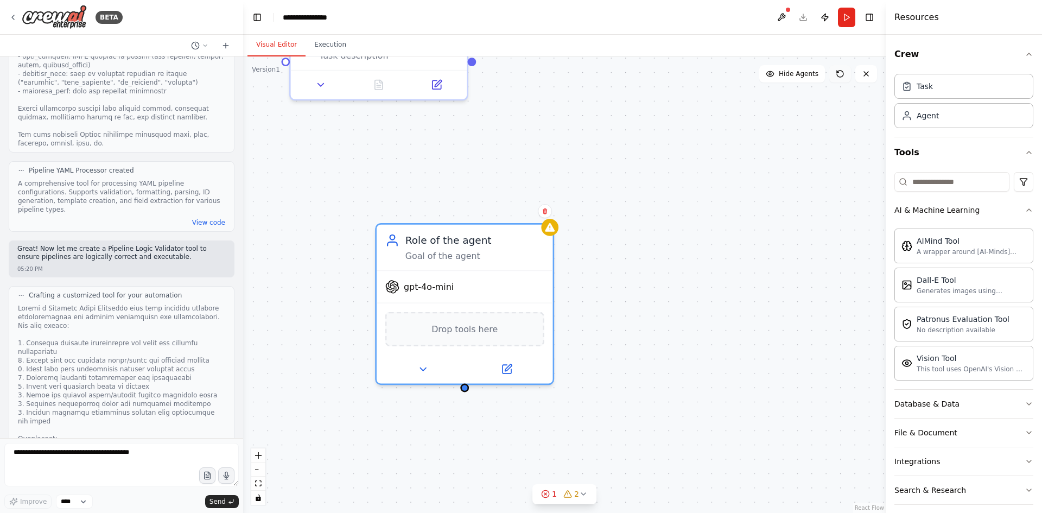
click at [838, 70] on icon at bounding box center [840, 73] width 9 height 9
drag, startPoint x: 494, startPoint y: 352, endPoint x: 468, endPoint y: 361, distance: 27.1
click at [468, 361] on button at bounding box center [506, 366] width 81 height 17
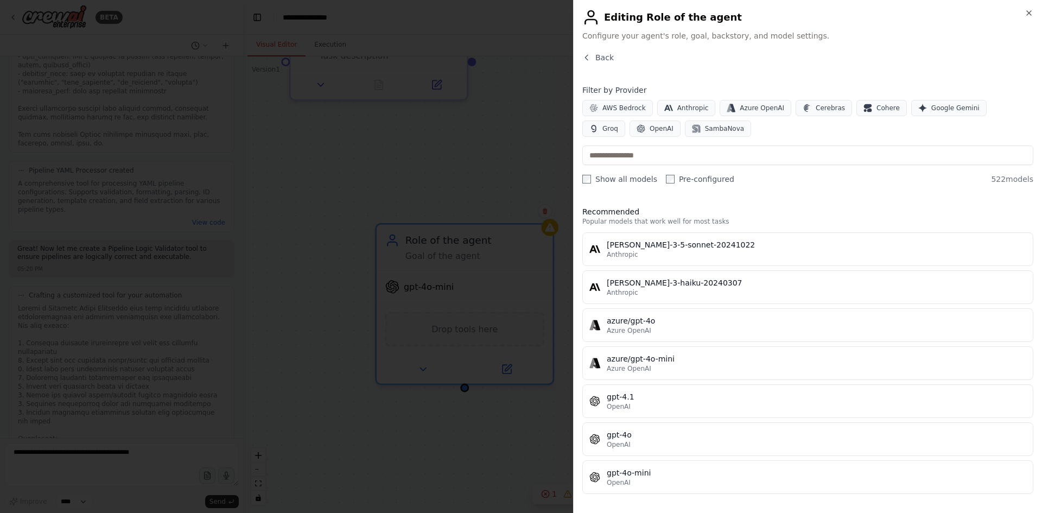
click at [425, 367] on div at bounding box center [521, 256] width 1042 height 513
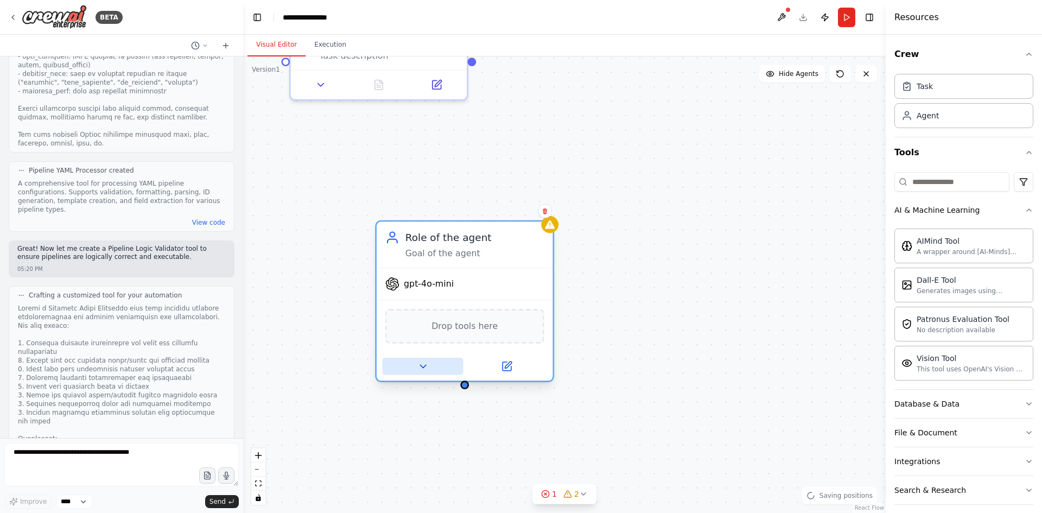
click at [427, 367] on icon at bounding box center [422, 365] width 11 height 11
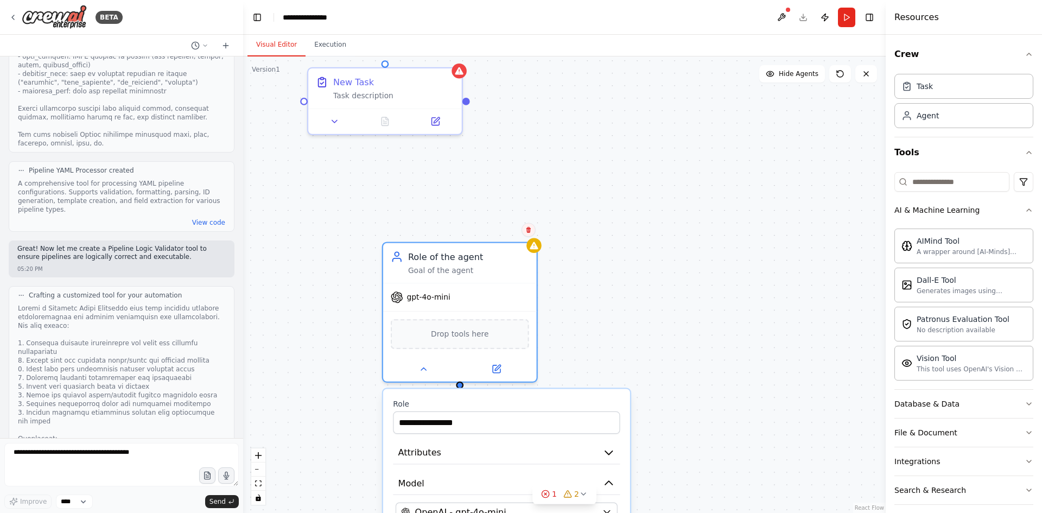
click at [529, 228] on icon at bounding box center [528, 230] width 4 height 6
click at [502, 226] on button "Confirm" at bounding box center [498, 229] width 39 height 13
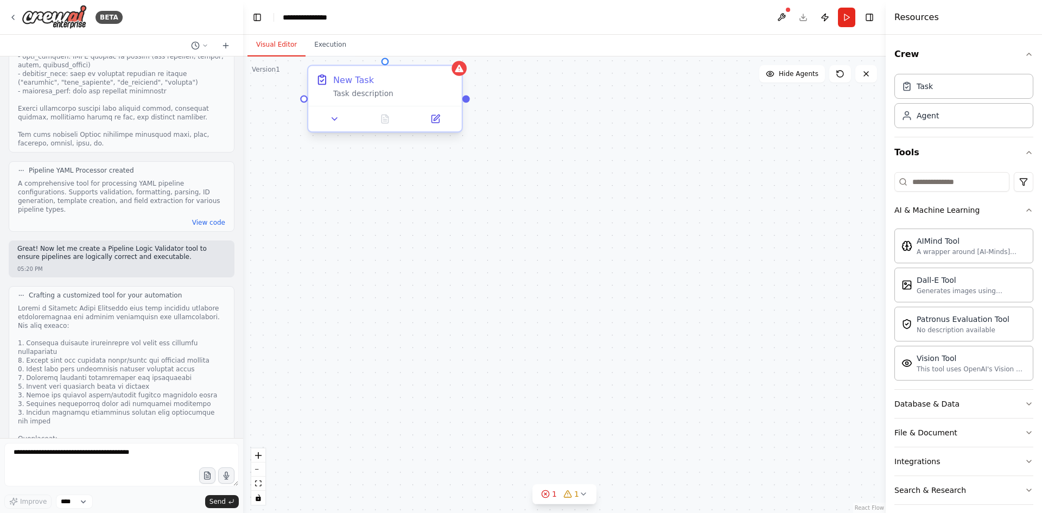
click at [459, 78] on div "New Task Task description" at bounding box center [385, 86] width 154 height 40
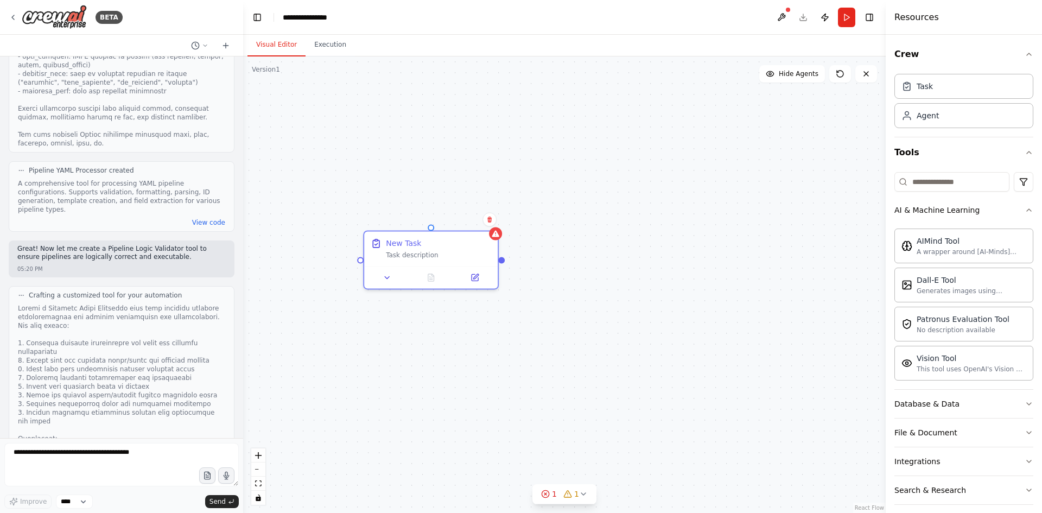
drag, startPoint x: 530, startPoint y: 133, endPoint x: 515, endPoint y: 231, distance: 99.3
click at [566, 287] on div "New Task Task description" at bounding box center [564, 284] width 642 height 456
click at [491, 215] on icon at bounding box center [490, 217] width 4 height 6
click at [452, 224] on div "New Task Task description" at bounding box center [564, 284] width 642 height 456
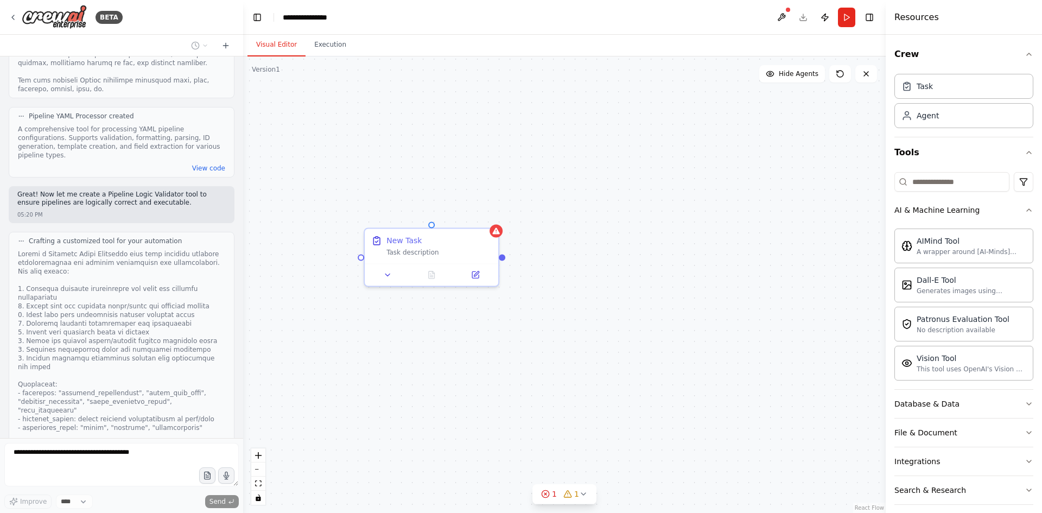
scroll to position [1494, 0]
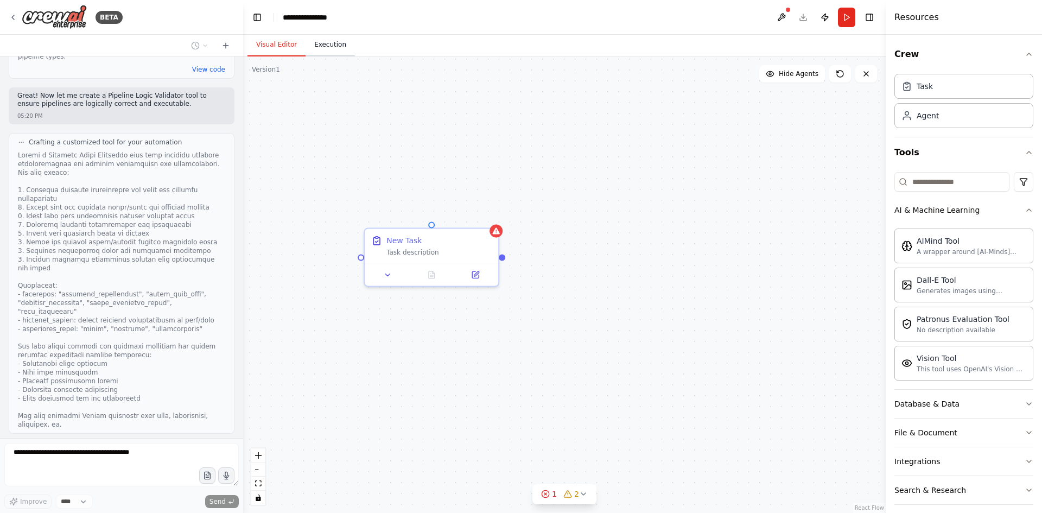
click at [320, 52] on button "Execution" at bounding box center [329, 45] width 49 height 23
click at [268, 48] on button "Visual Editor" at bounding box center [276, 45] width 58 height 23
click at [481, 239] on div "New Task" at bounding box center [438, 238] width 105 height 11
click at [491, 217] on icon at bounding box center [490, 217] width 4 height 6
click at [463, 221] on button "Confirm" at bounding box center [459, 216] width 39 height 13
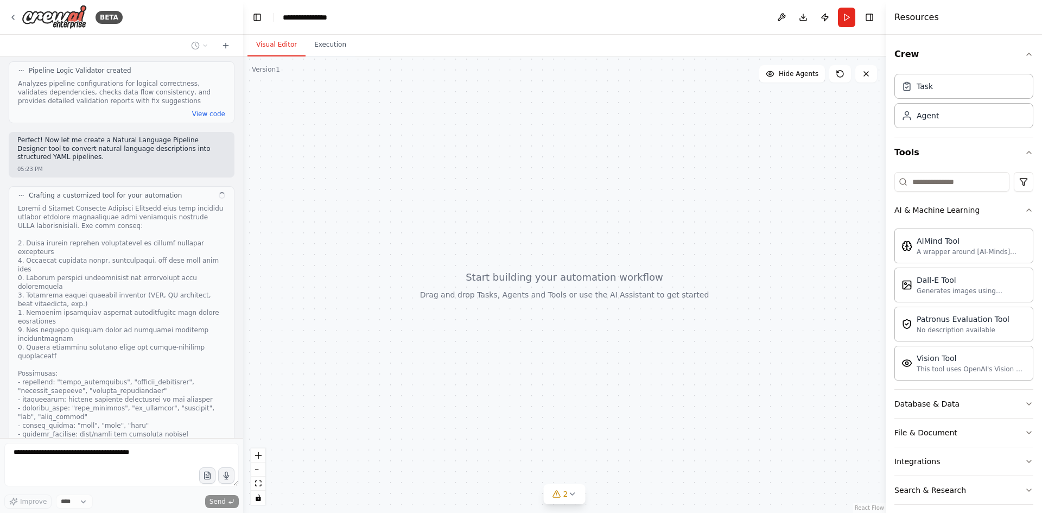
scroll to position [1883, 0]
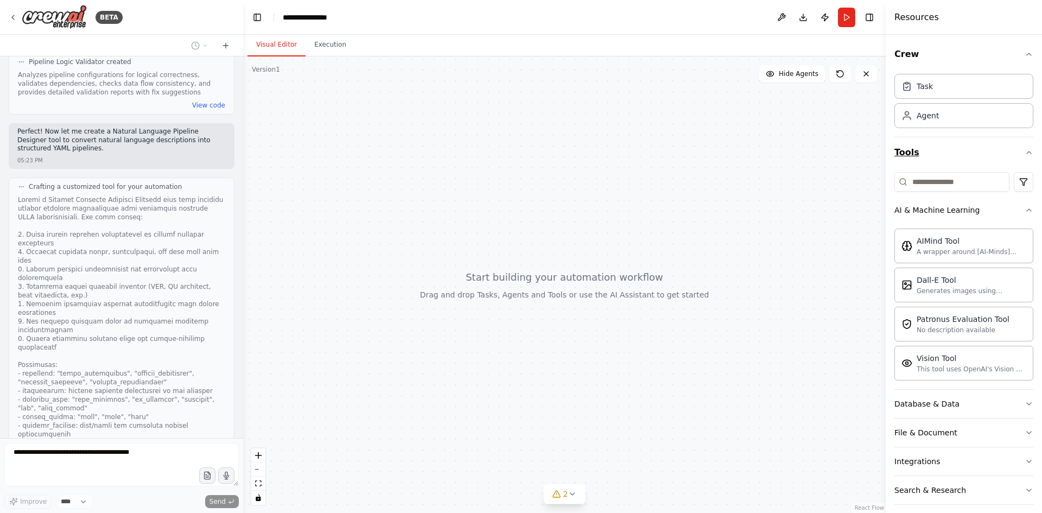
click at [1024, 151] on icon "button" at bounding box center [1028, 152] width 9 height 9
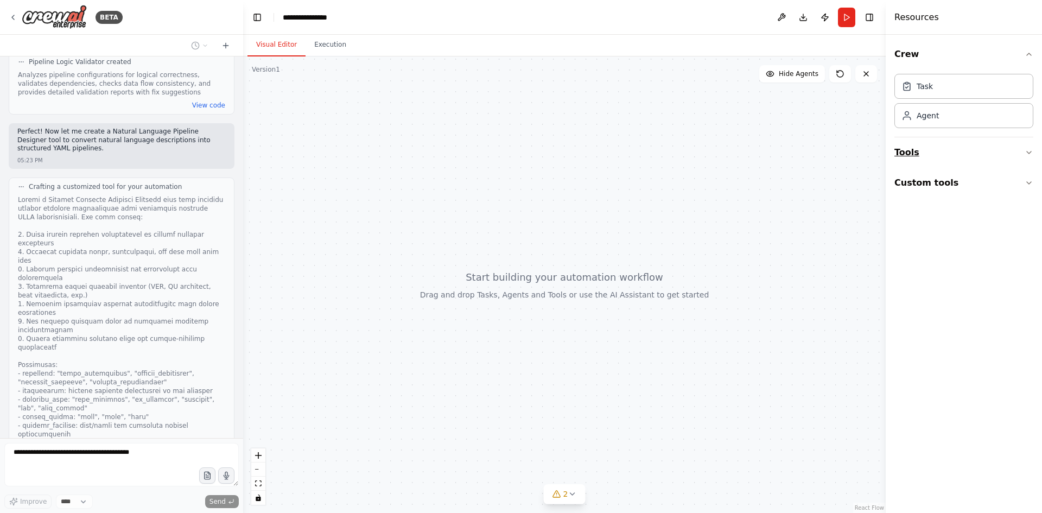
click at [951, 160] on button "Tools" at bounding box center [963, 152] width 139 height 30
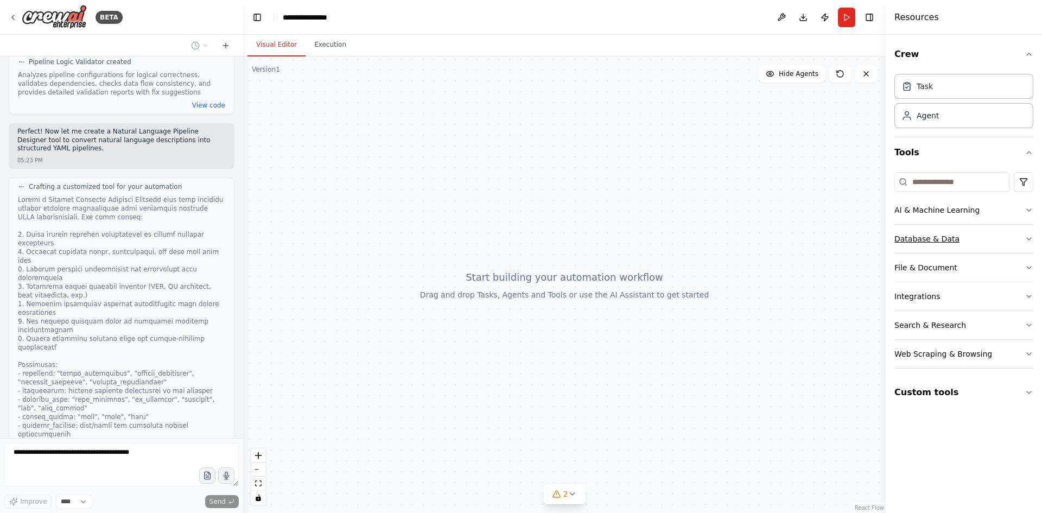
click at [933, 245] on button "Database & Data" at bounding box center [963, 239] width 139 height 28
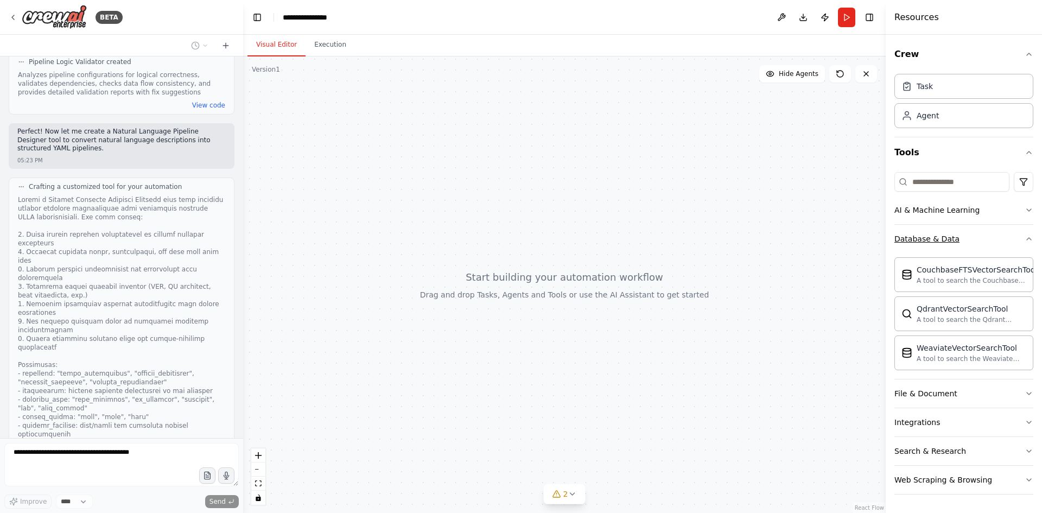
click at [977, 241] on button "Database & Data" at bounding box center [963, 239] width 139 height 28
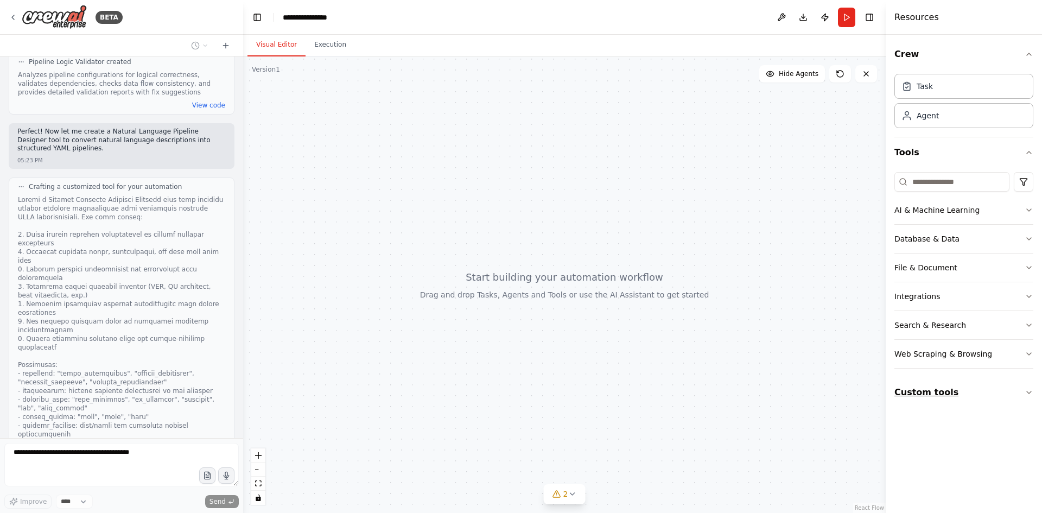
click at [919, 393] on button "Custom tools" at bounding box center [963, 392] width 139 height 30
click at [502, 234] on div at bounding box center [564, 284] width 642 height 456
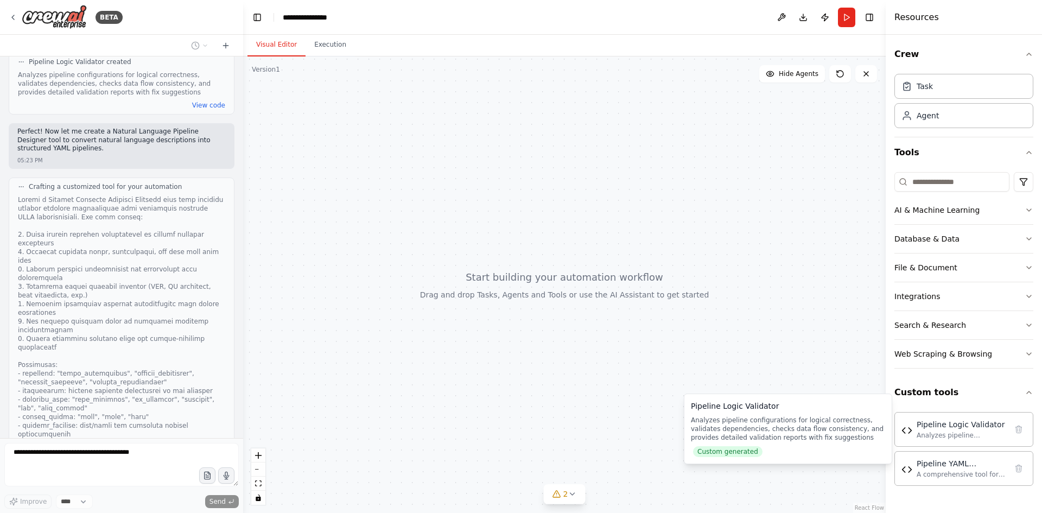
drag, startPoint x: 951, startPoint y: 424, endPoint x: 511, endPoint y: 160, distance: 512.9
click at [511, 160] on div at bounding box center [564, 284] width 642 height 456
click at [957, 437] on div "Analyzes pipeline configurations for logical correctness, validates dependencie…" at bounding box center [961, 434] width 90 height 9
click at [907, 433] on img at bounding box center [906, 429] width 11 height 11
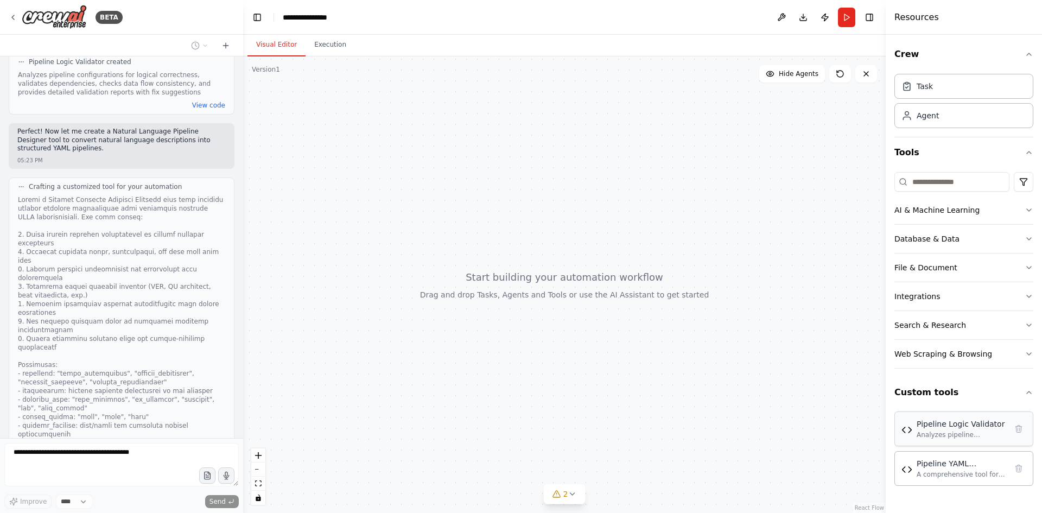
click at [907, 433] on img at bounding box center [906, 429] width 11 height 11
drag, startPoint x: 949, startPoint y: 442, endPoint x: 921, endPoint y: 482, distance: 49.2
click at [921, 482] on div "Pipeline YAML Processor A comprehensive tool for processing YAML pipeline confi…" at bounding box center [963, 467] width 139 height 35
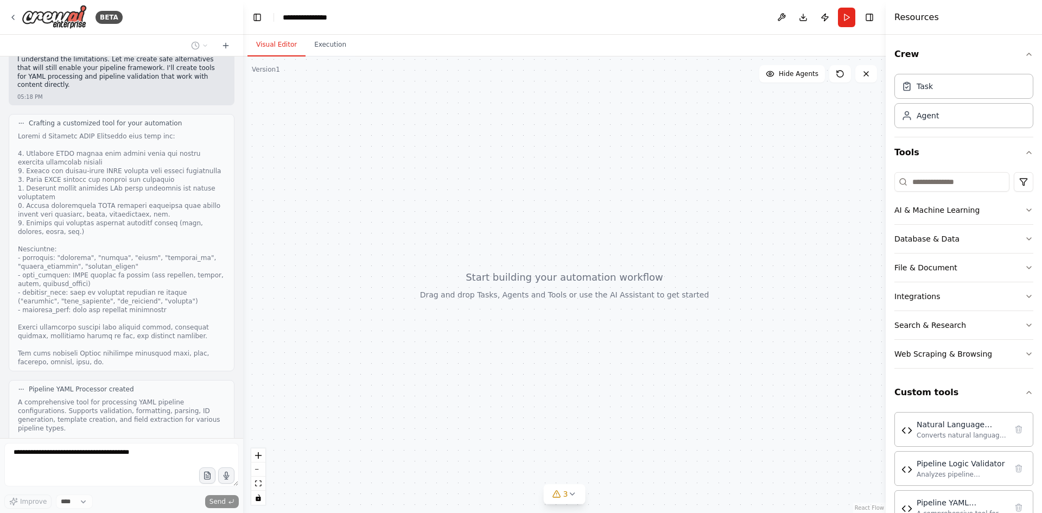
scroll to position [1140, 0]
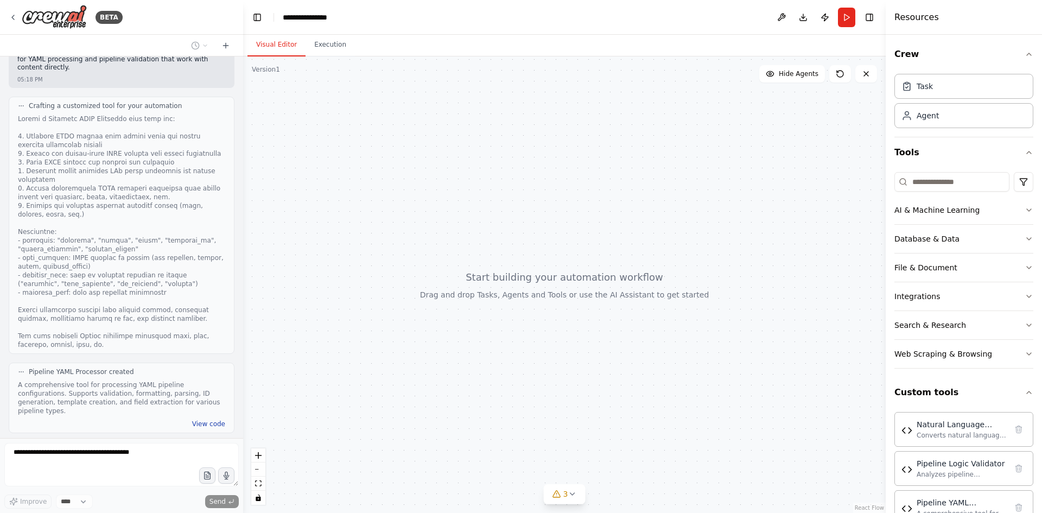
click at [201, 419] on button "View code" at bounding box center [208, 423] width 33 height 9
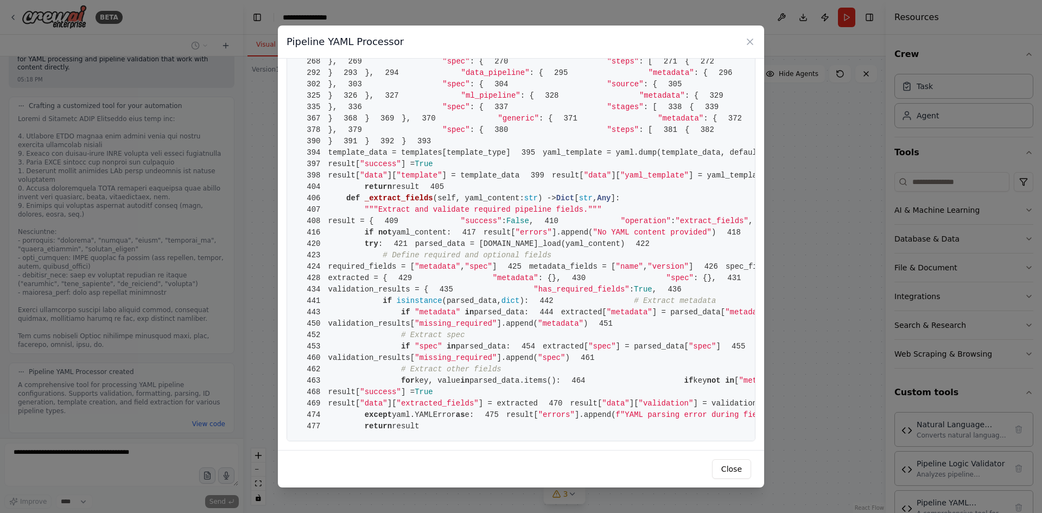
scroll to position [5088, 0]
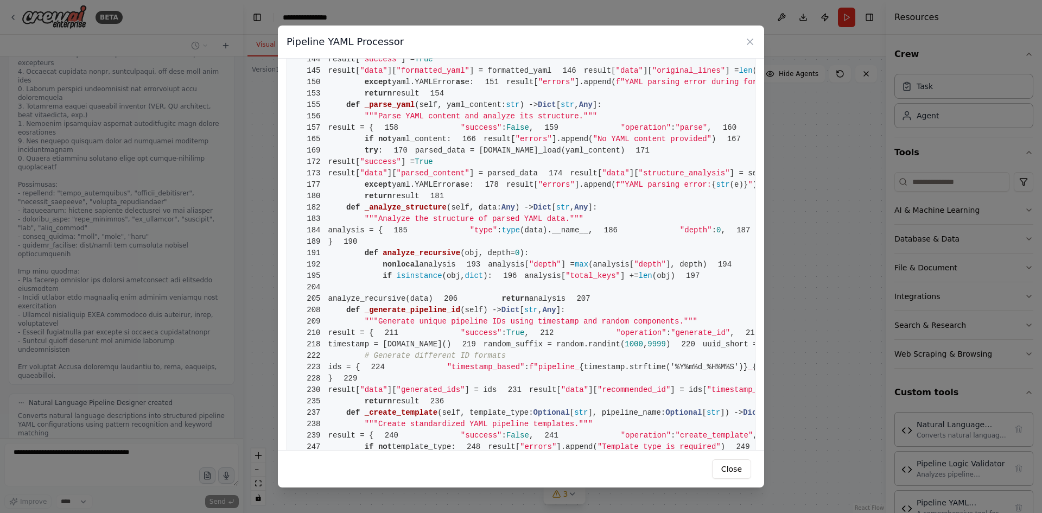
scroll to position [0, 0]
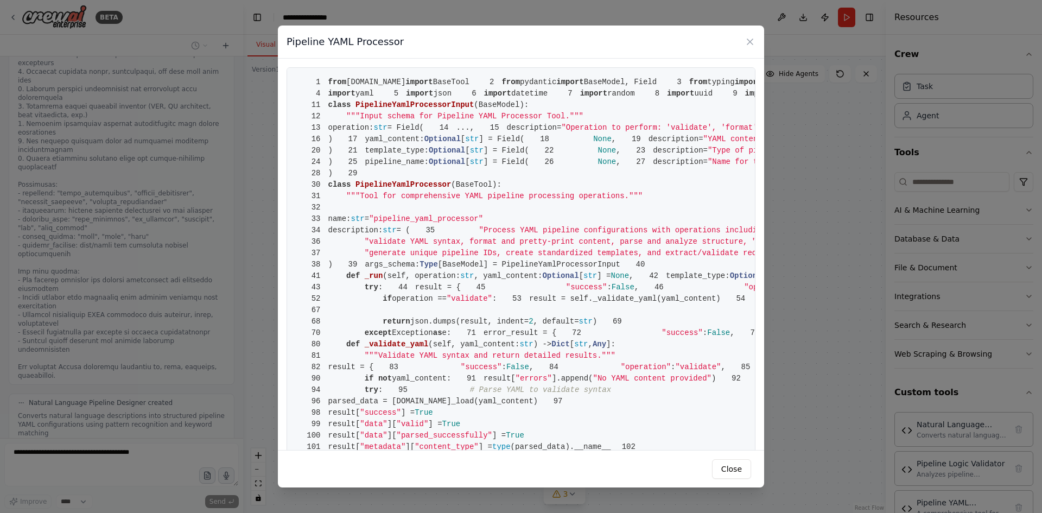
drag, startPoint x: 429, startPoint y: 418, endPoint x: 328, endPoint y: 79, distance: 353.7
copy code "from crewai.tools import BaseTool 2 from pydantic import BaseModel, Field 3 fro…"
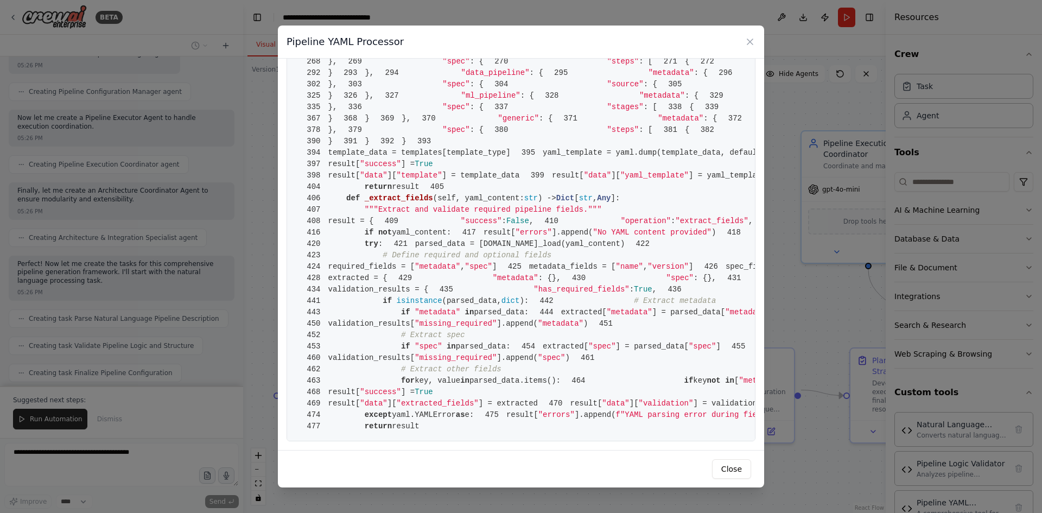
scroll to position [5088, 0]
click at [228, 424] on div "Pipeline YAML Processor 1 from crewai.tools import BaseTool 2 from pydantic imp…" at bounding box center [521, 256] width 1042 height 513
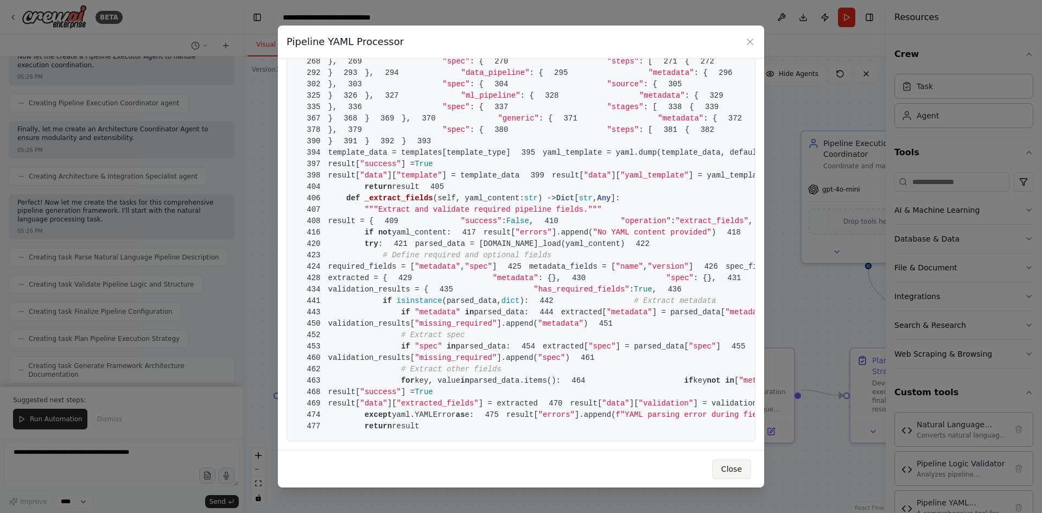
click at [734, 469] on button "Close" at bounding box center [731, 469] width 39 height 20
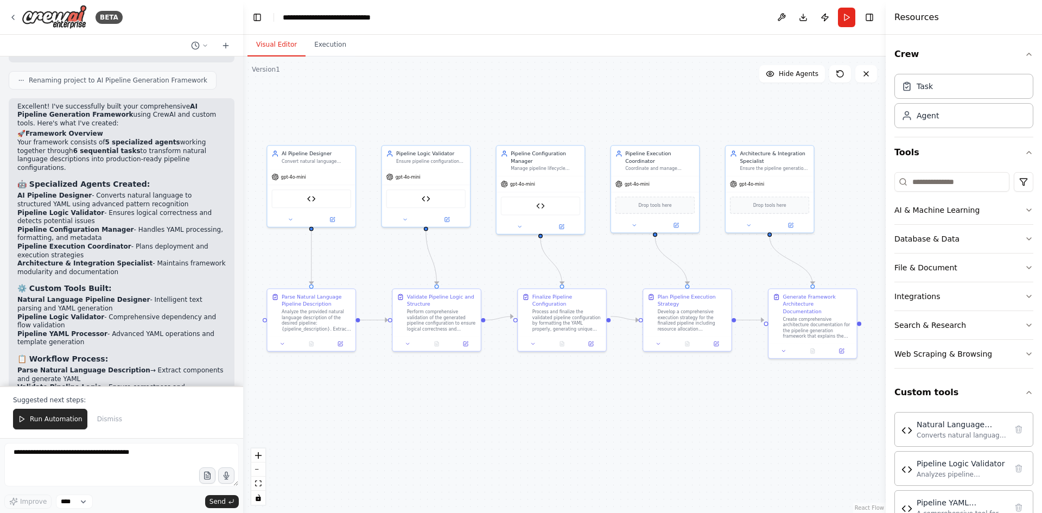
drag, startPoint x: 493, startPoint y: 326, endPoint x: 358, endPoint y: 254, distance: 153.2
click at [358, 254] on div ".deletable-edge-delete-btn { width: 20px; height: 20px; border: 0px solid #ffff…" at bounding box center [564, 284] width 642 height 456
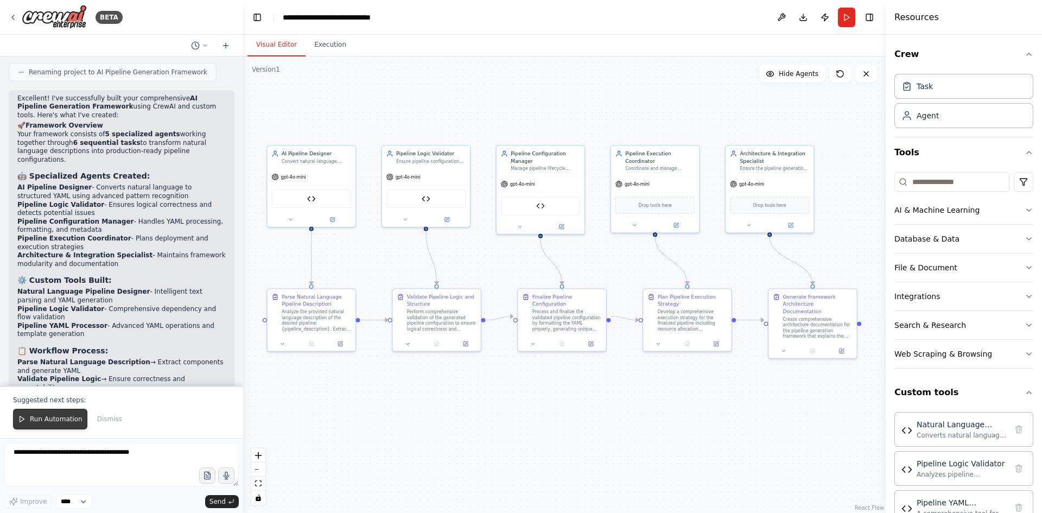
click at [75, 420] on span "Run Automation" at bounding box center [56, 419] width 53 height 9
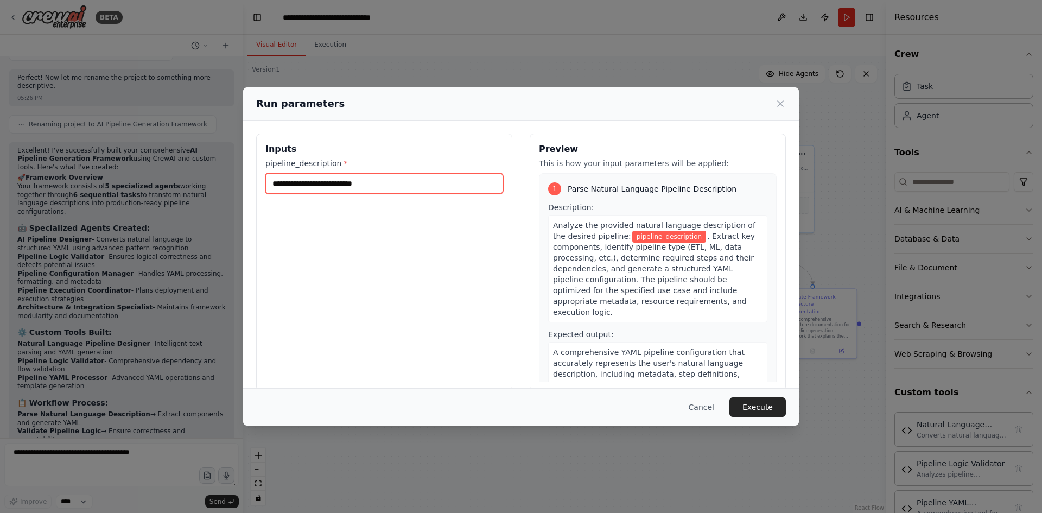
click at [313, 181] on input "pipeline_description *" at bounding box center [384, 183] width 238 height 21
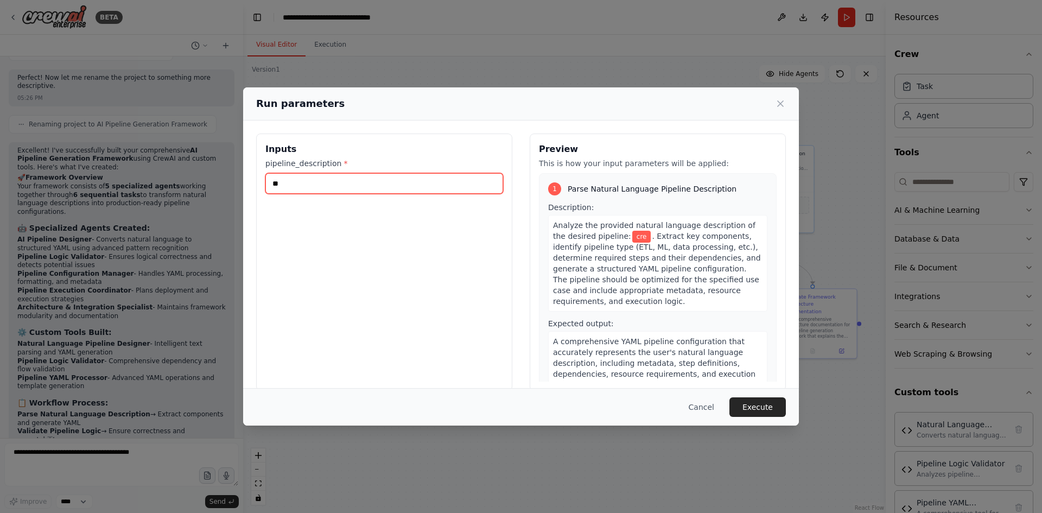
type input "*"
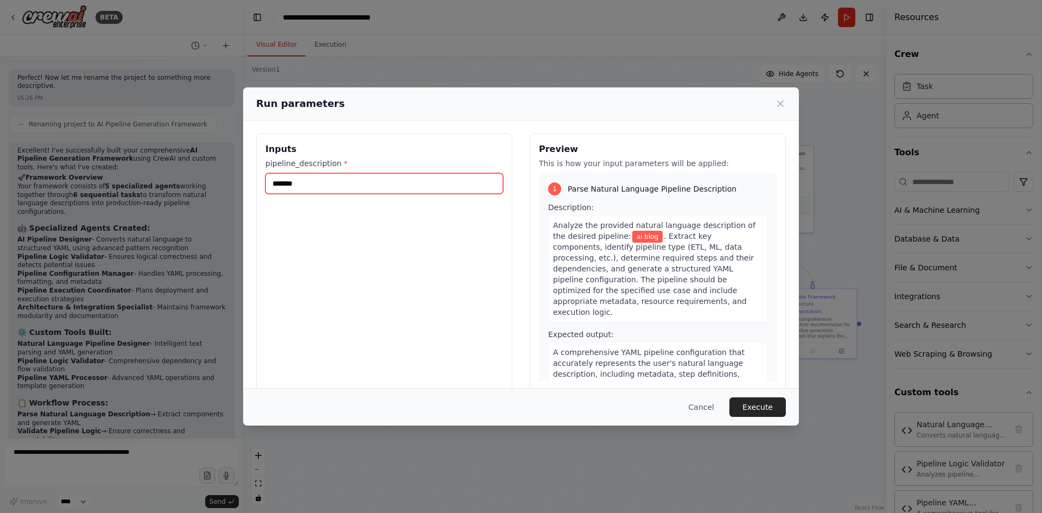
type input "*******"
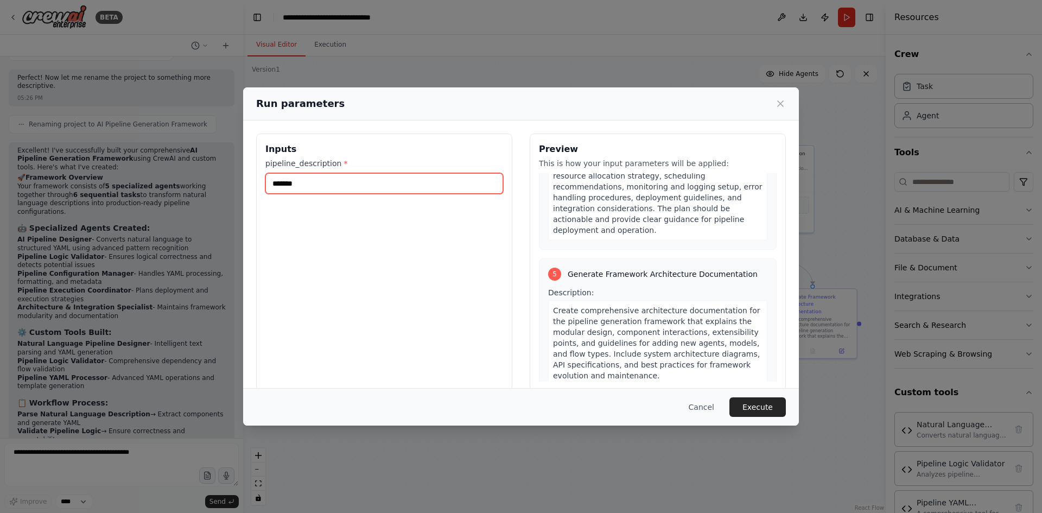
scroll to position [950, 0]
click at [771, 405] on button "Execute" at bounding box center [757, 407] width 56 height 20
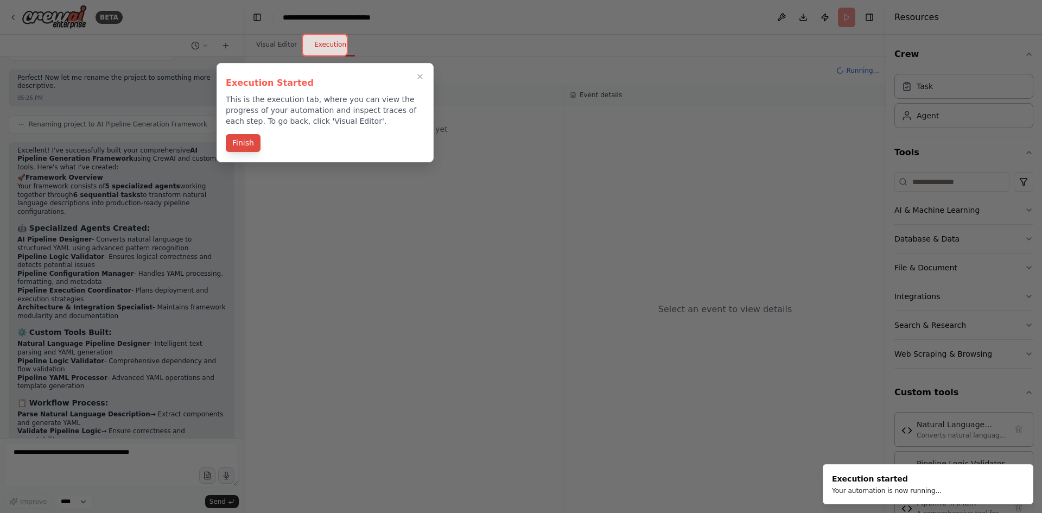
click at [243, 139] on button "Finish" at bounding box center [243, 143] width 35 height 18
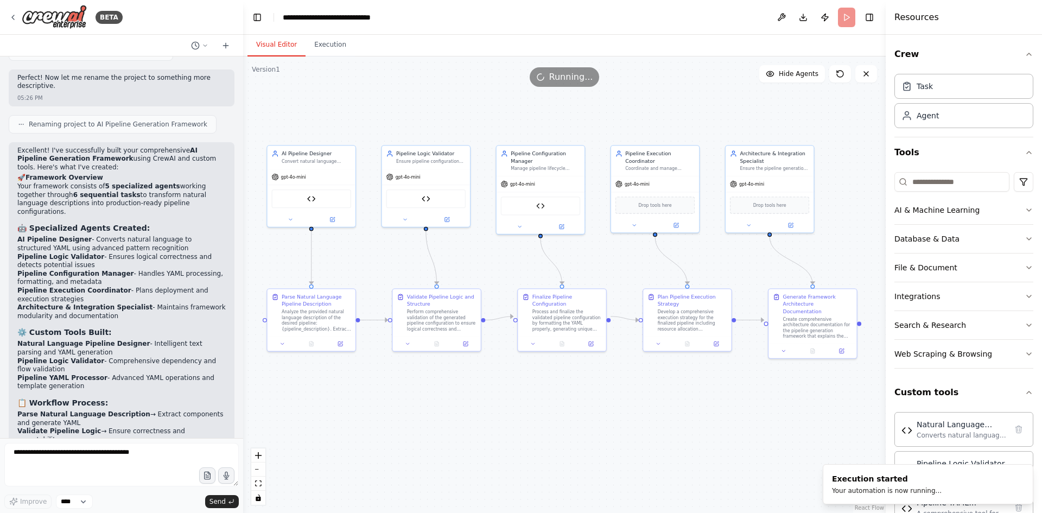
click at [278, 43] on button "Visual Editor" at bounding box center [276, 45] width 58 height 23
click at [323, 45] on button "Execution" at bounding box center [329, 45] width 49 height 23
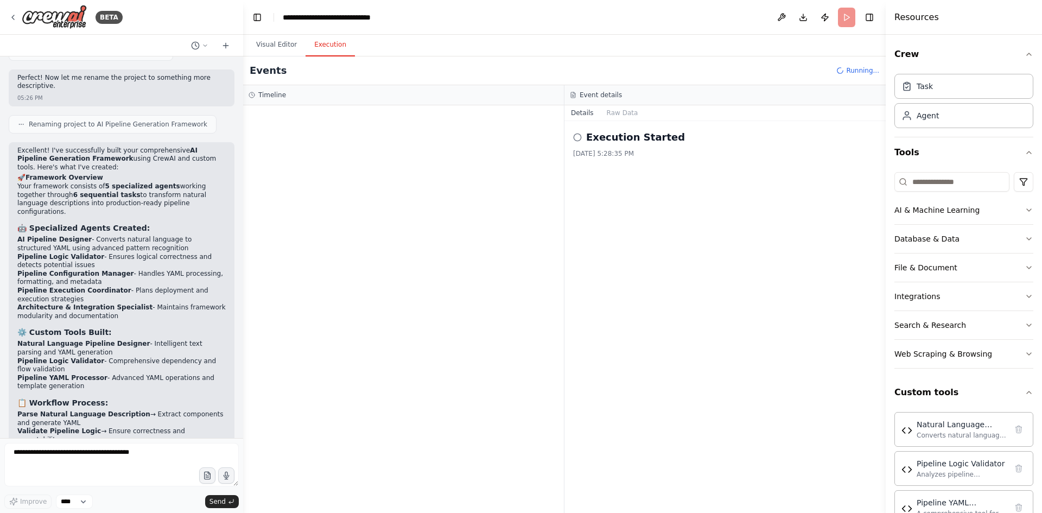
click at [623, 145] on div "Execution Started 9/19/2025, 5:28:35 PM" at bounding box center [725, 144] width 304 height 28
click at [577, 138] on icon at bounding box center [577, 137] width 9 height 9
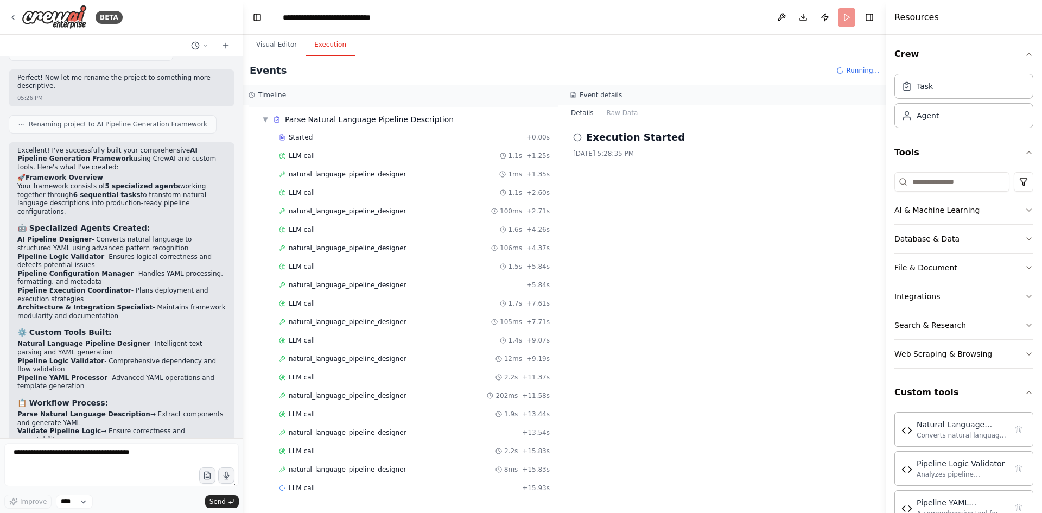
scroll to position [71, 0]
click at [270, 45] on button "Visual Editor" at bounding box center [276, 45] width 58 height 23
click at [334, 40] on button "Execution" at bounding box center [329, 45] width 49 height 23
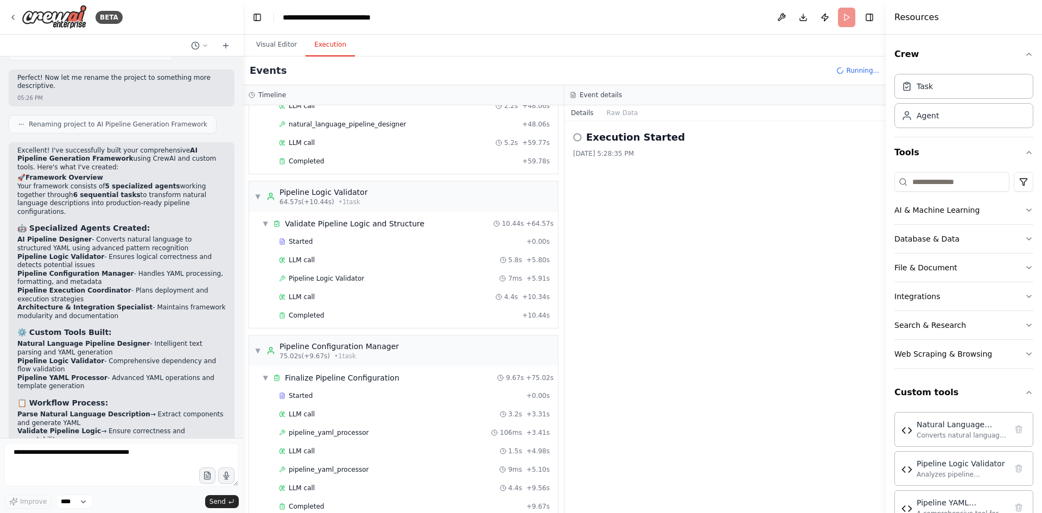
scroll to position [1068, 0]
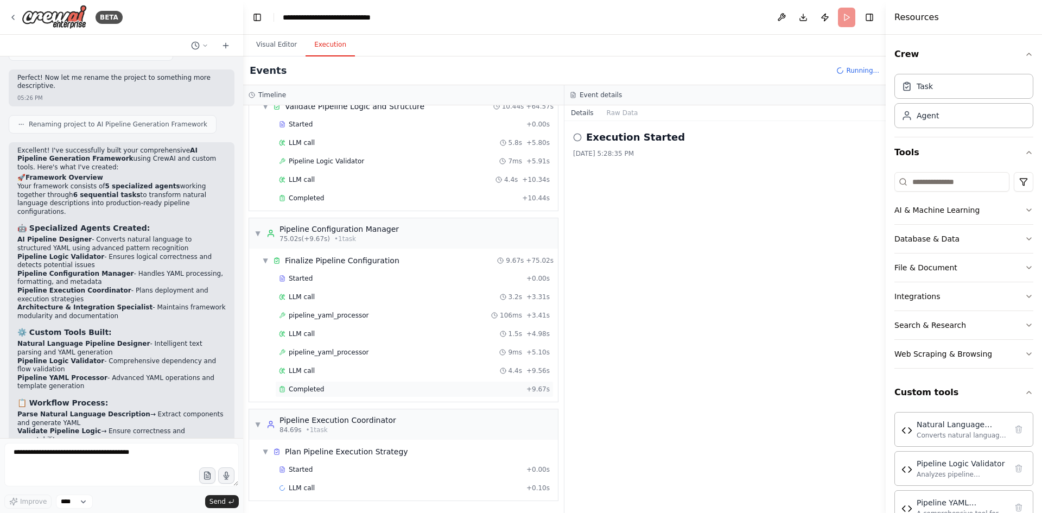
click at [312, 383] on div "Completed + 9.67s" at bounding box center [414, 389] width 278 height 16
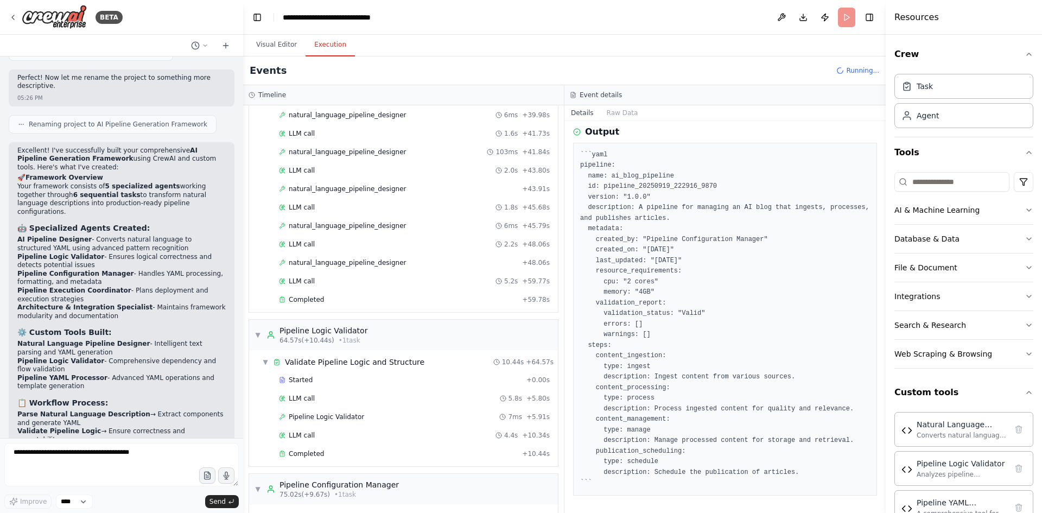
scroll to position [814, 0]
click at [327, 306] on div "Completed + 59.78s" at bounding box center [414, 298] width 278 height 16
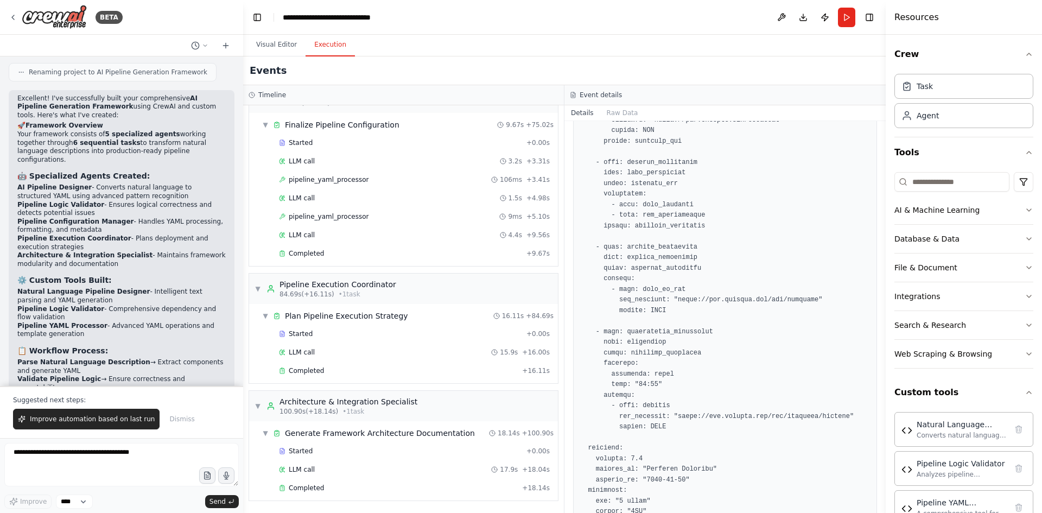
scroll to position [333, 0]
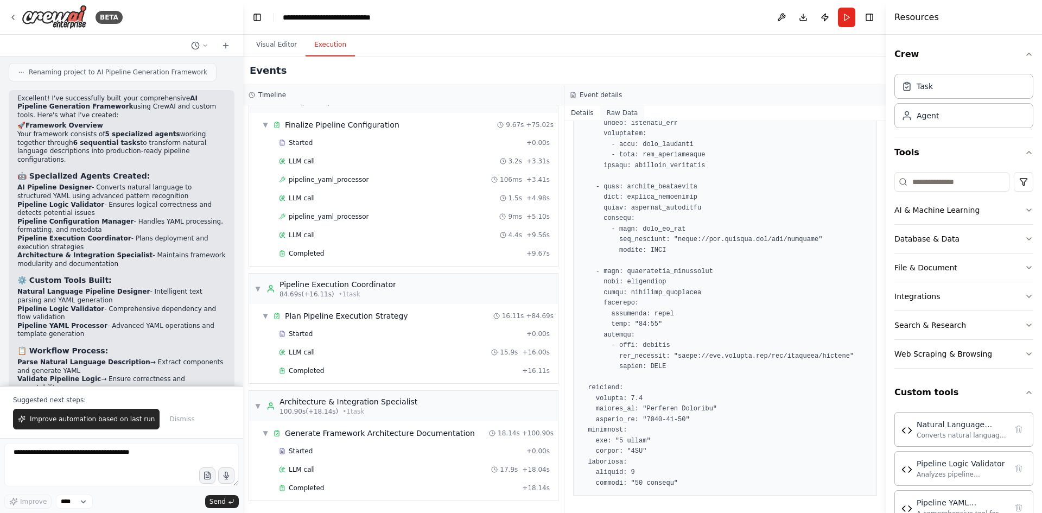
click at [619, 119] on button "Raw Data" at bounding box center [622, 112] width 44 height 15
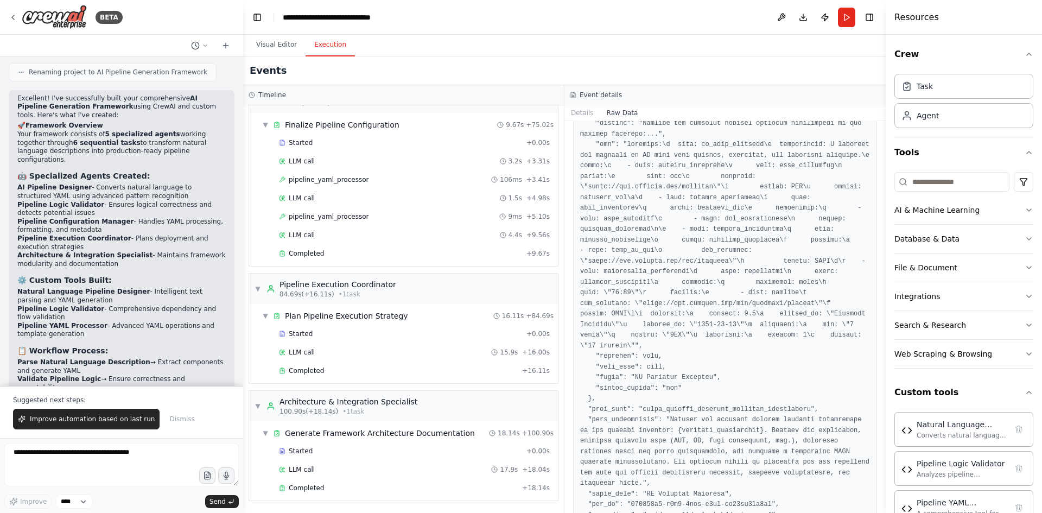
scroll to position [271, 0]
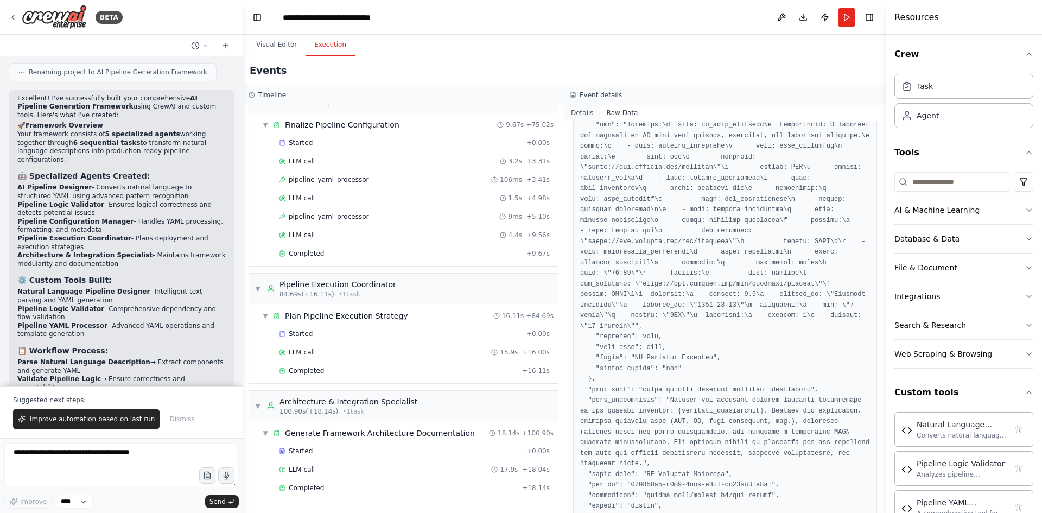
click at [577, 113] on button "Details" at bounding box center [582, 112] width 36 height 15
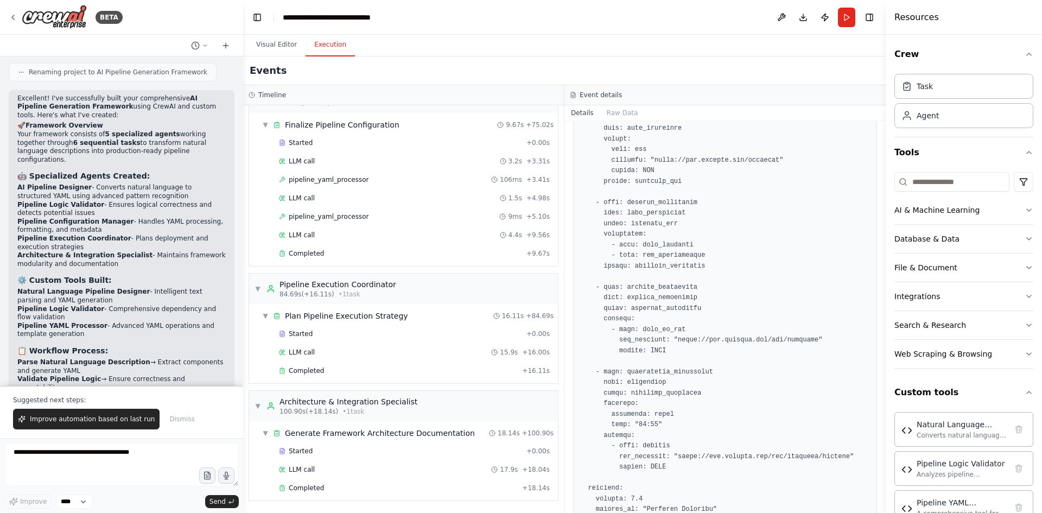
scroll to position [333, 0]
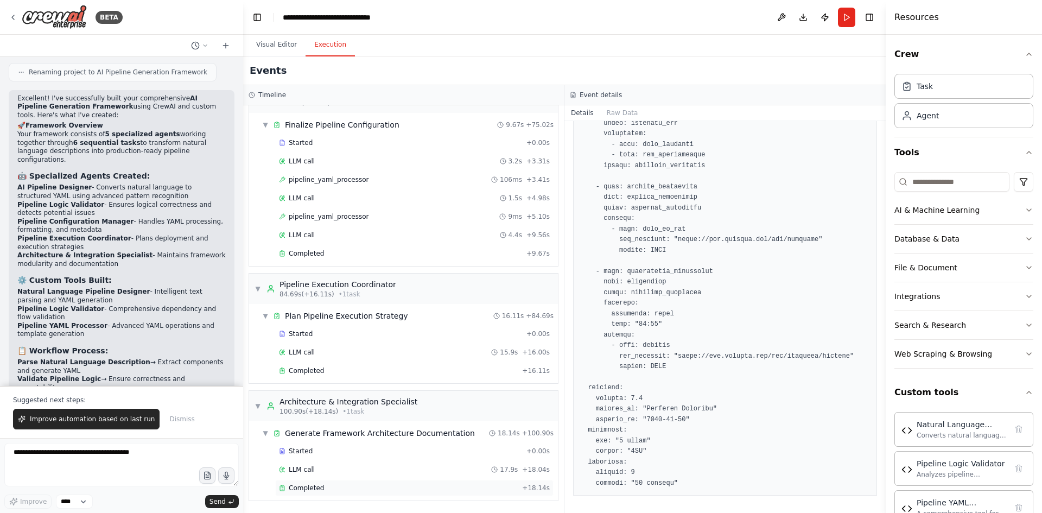
click at [316, 485] on span "Completed" at bounding box center [306, 487] width 35 height 9
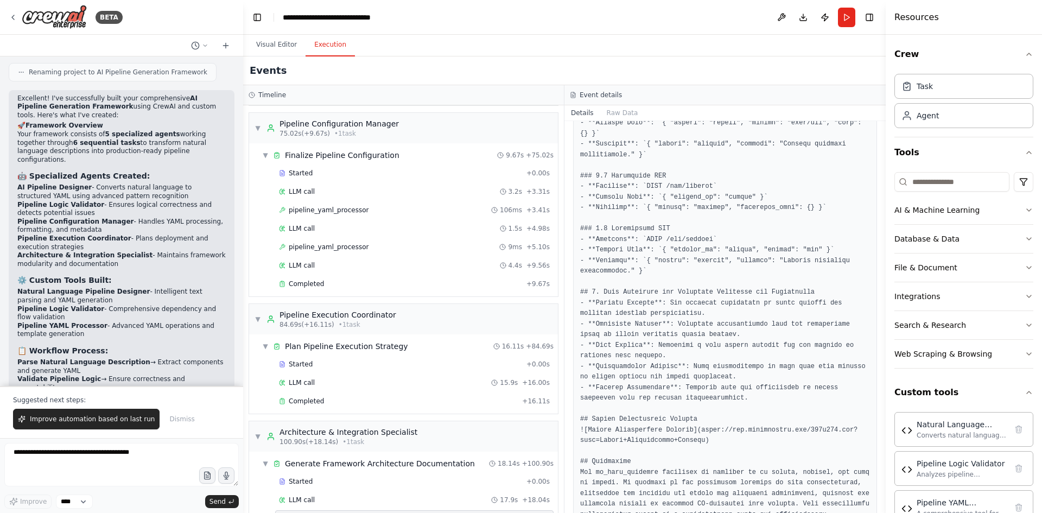
scroll to position [1150, 0]
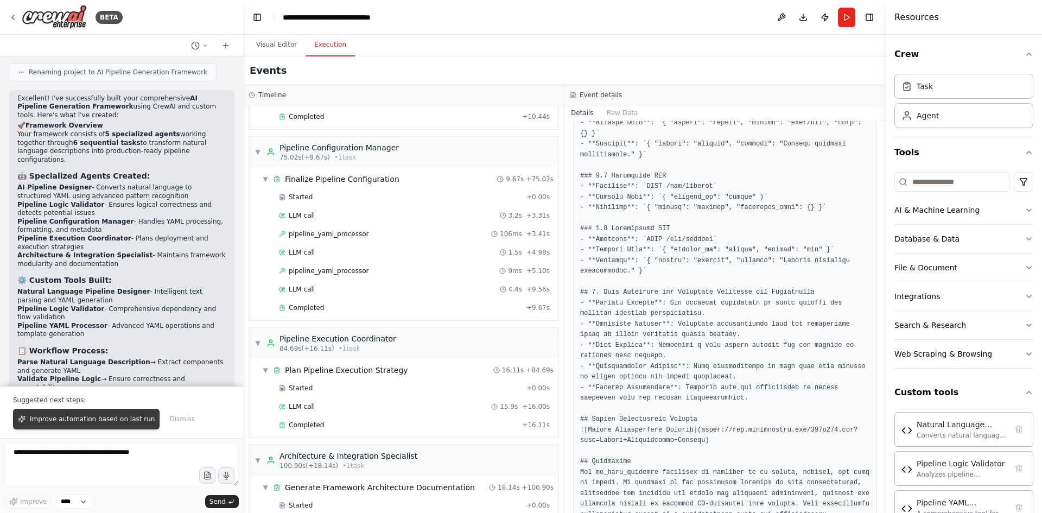
click at [71, 416] on span "Improve automation based on last run" at bounding box center [92, 419] width 125 height 9
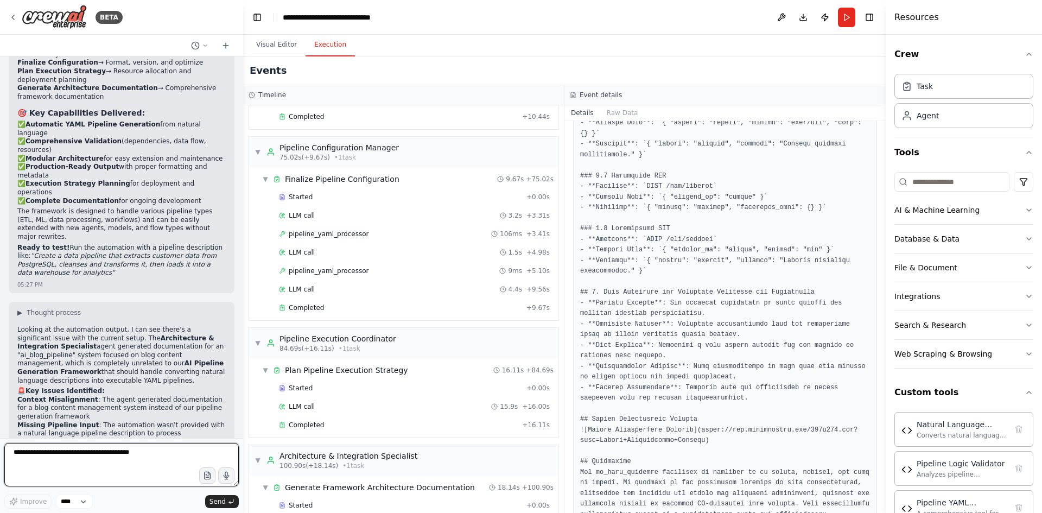
scroll to position [3589, 0]
click at [50, 456] on textarea at bounding box center [121, 464] width 234 height 43
click at [41, 458] on textarea at bounding box center [121, 464] width 234 height 43
type textarea "*"
type textarea "**********"
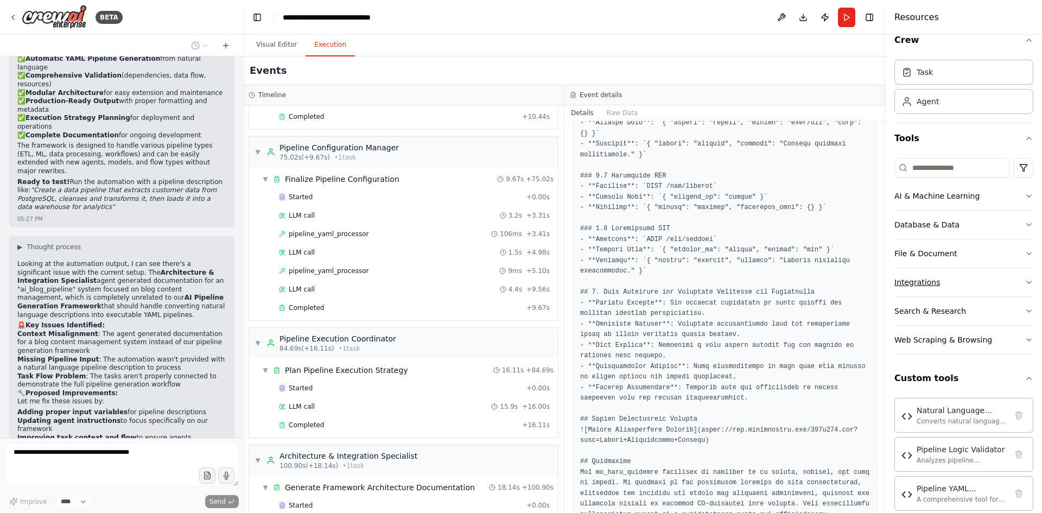
scroll to position [29, 0]
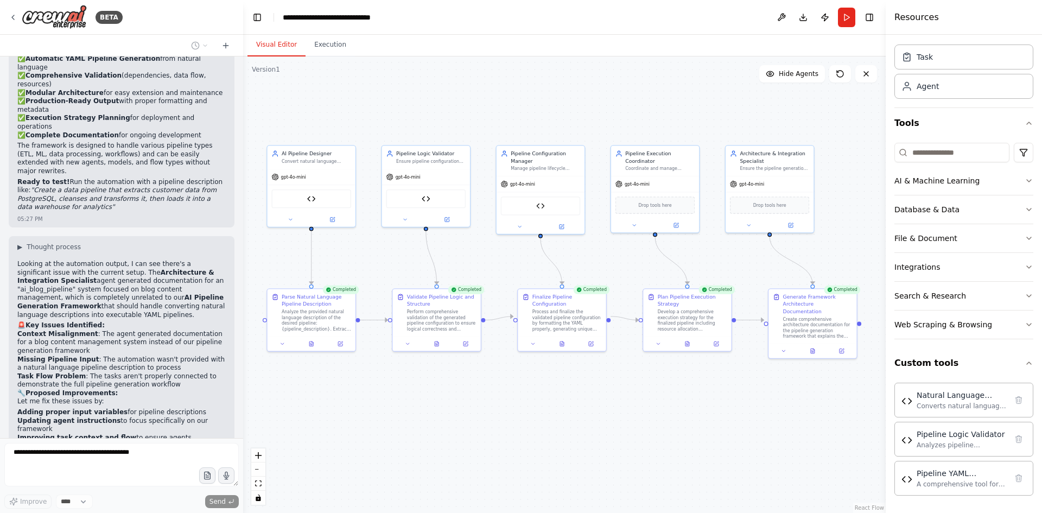
click at [268, 47] on button "Visual Editor" at bounding box center [276, 45] width 58 height 23
click at [647, 209] on div "Drop tools here" at bounding box center [654, 203] width 79 height 17
click at [546, 205] on div "Pipeline YAML Processor" at bounding box center [540, 204] width 79 height 18
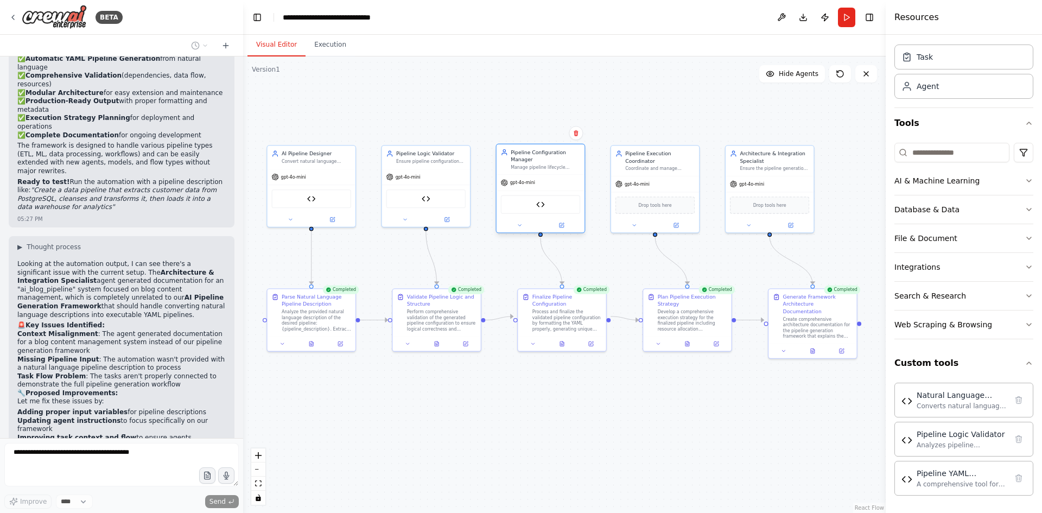
click at [517, 230] on div at bounding box center [541, 225] width 88 height 14
click at [521, 226] on icon at bounding box center [520, 225] width 6 height 6
click at [588, 372] on button "LLM Settings" at bounding box center [567, 372] width 130 height 13
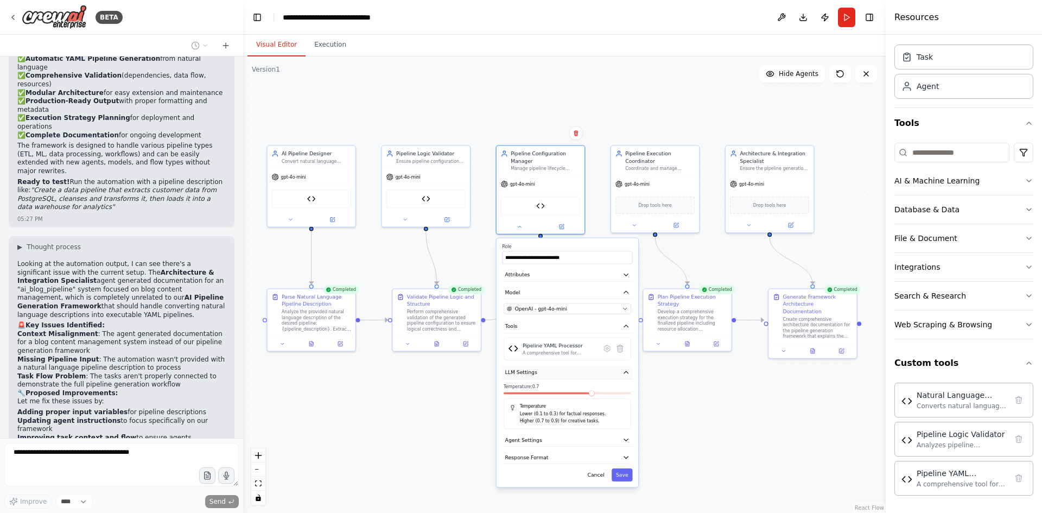
click at [588, 372] on button "LLM Settings" at bounding box center [567, 372] width 130 height 13
drag, startPoint x: 552, startPoint y: 397, endPoint x: 558, endPoint y: 392, distance: 7.7
click at [556, 394] on div "**********" at bounding box center [568, 337] width 142 height 199
click at [558, 392] on button "Agent Settings" at bounding box center [567, 390] width 130 height 13
click at [621, 410] on button "button" at bounding box center [624, 408] width 13 height 7
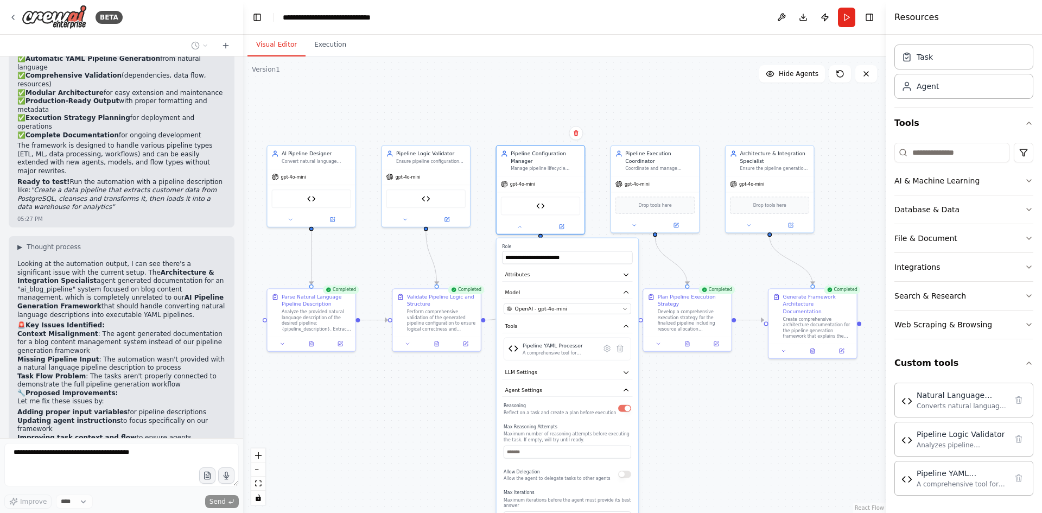
click at [621, 410] on button "button" at bounding box center [624, 408] width 13 height 7
click at [532, 385] on button "Agent Settings" at bounding box center [567, 390] width 130 height 13
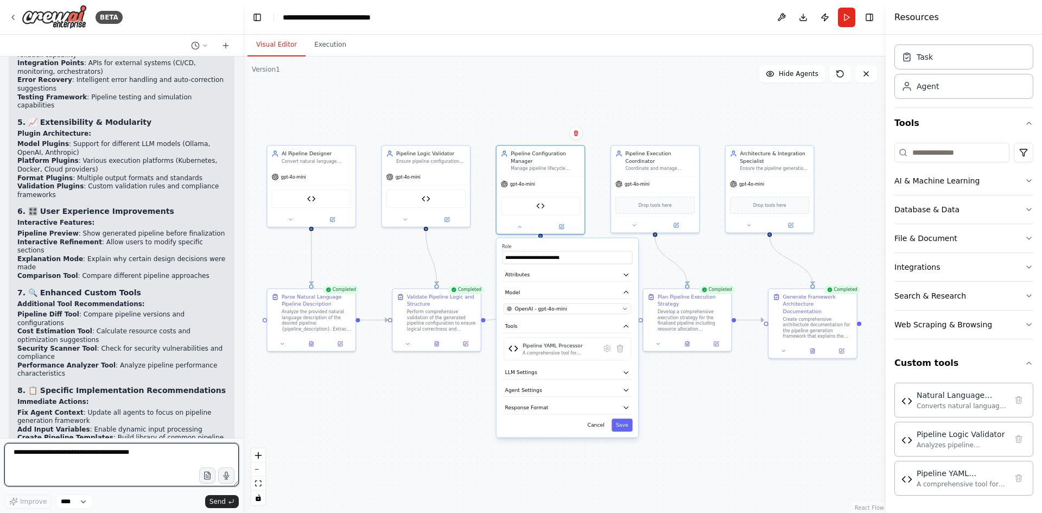
scroll to position [4733, 0]
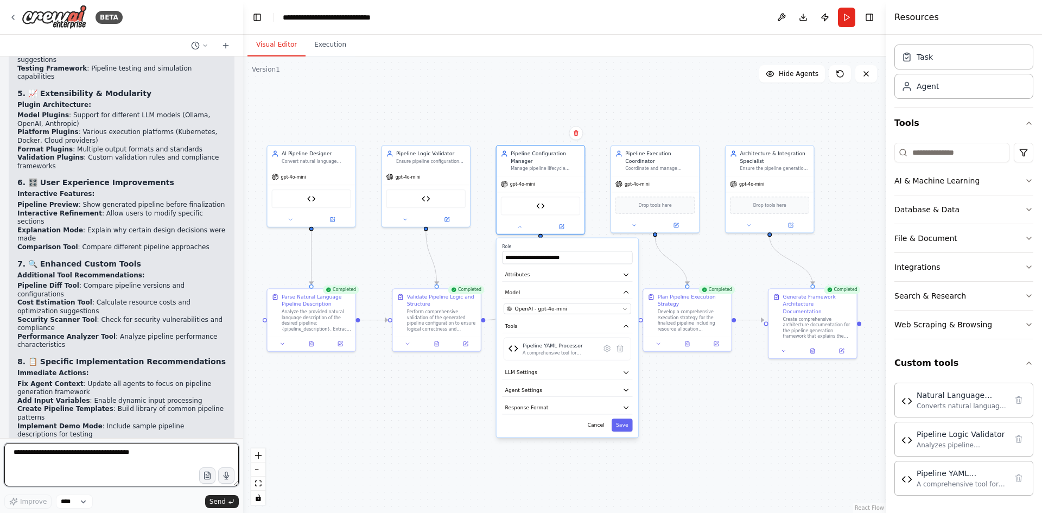
click at [44, 462] on textarea at bounding box center [121, 464] width 234 height 43
type textarea "**********"
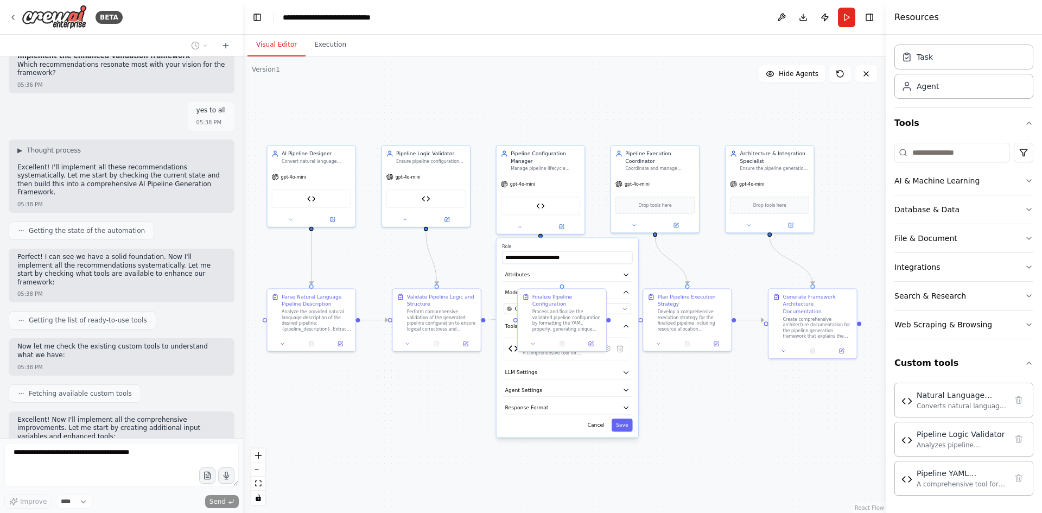
scroll to position [5462, 0]
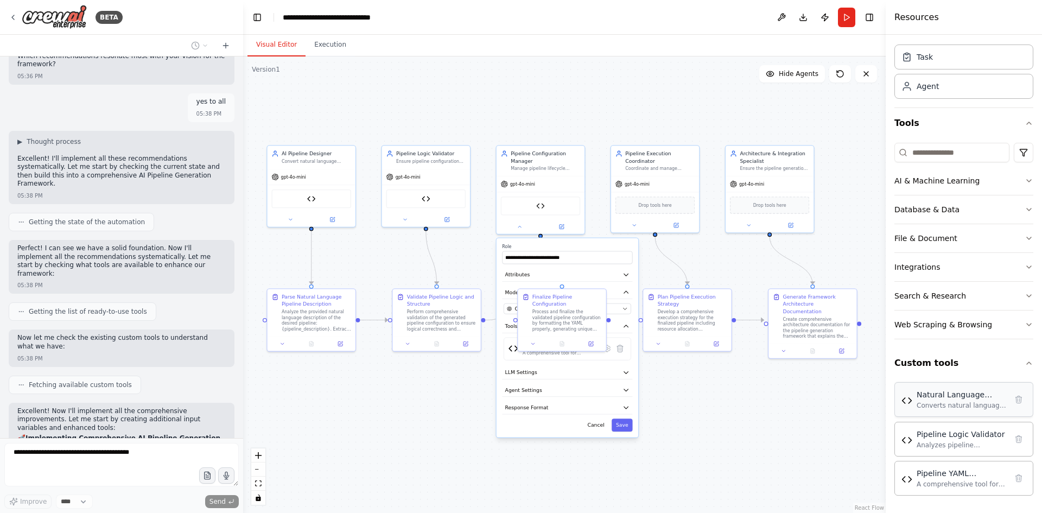
click at [957, 411] on div "Natural Language Pipeline Designer Converts natural language descriptions into …" at bounding box center [963, 399] width 139 height 35
click at [951, 402] on div "Converts natural language descriptions into structured pipeline YAML configurat…" at bounding box center [961, 405] width 90 height 9
drag, startPoint x: 907, startPoint y: 407, endPoint x: 933, endPoint y: 403, distance: 26.9
click at [933, 403] on div "Converts natural language descriptions into structured pipeline YAML configurat…" at bounding box center [961, 405] width 90 height 9
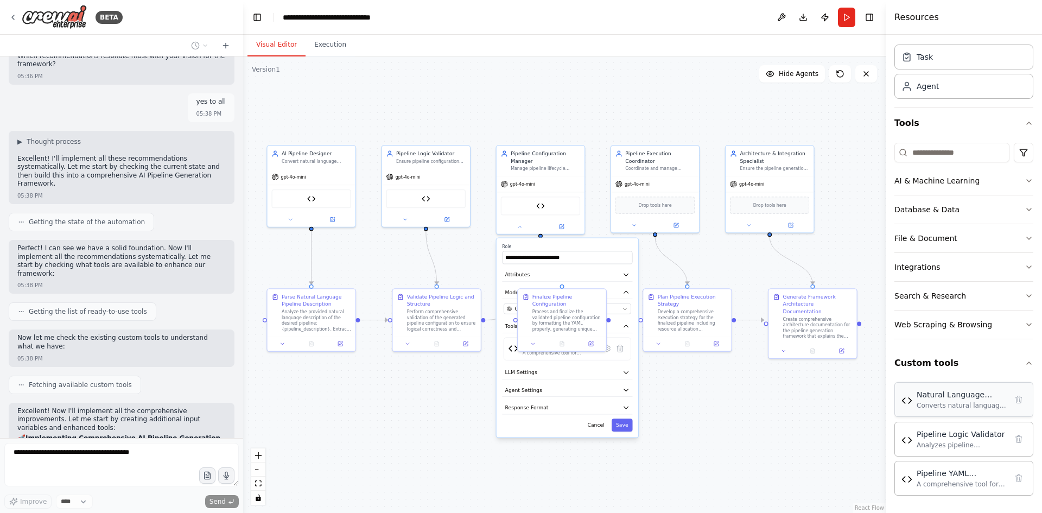
click at [933, 403] on div "Converts natural language descriptions into structured pipeline YAML configurat…" at bounding box center [961, 405] width 90 height 9
click at [530, 338] on button at bounding box center [533, 342] width 24 height 9
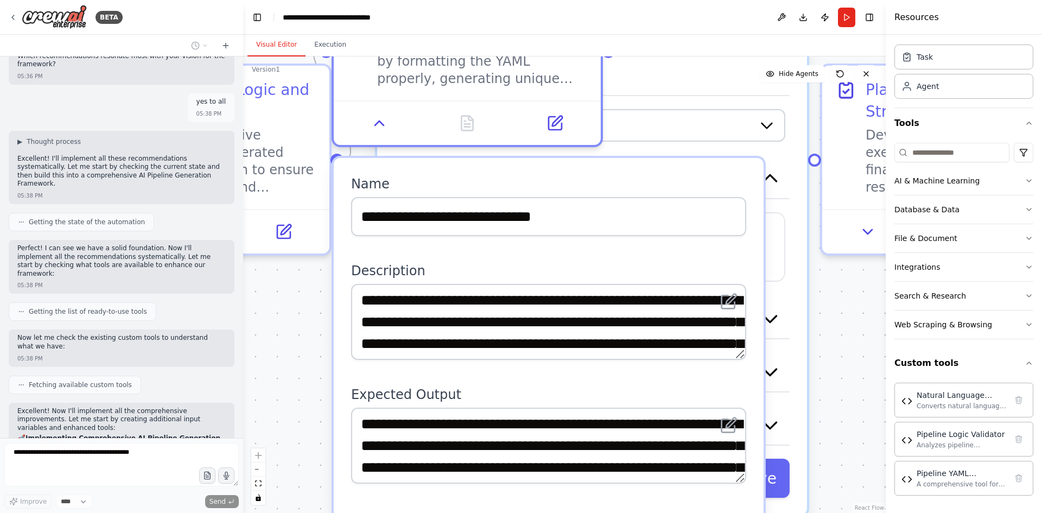
drag, startPoint x: 590, startPoint y: 343, endPoint x: 473, endPoint y: 227, distance: 164.6
click at [473, 227] on div "**********" at bounding box center [549, 513] width 430 height 710
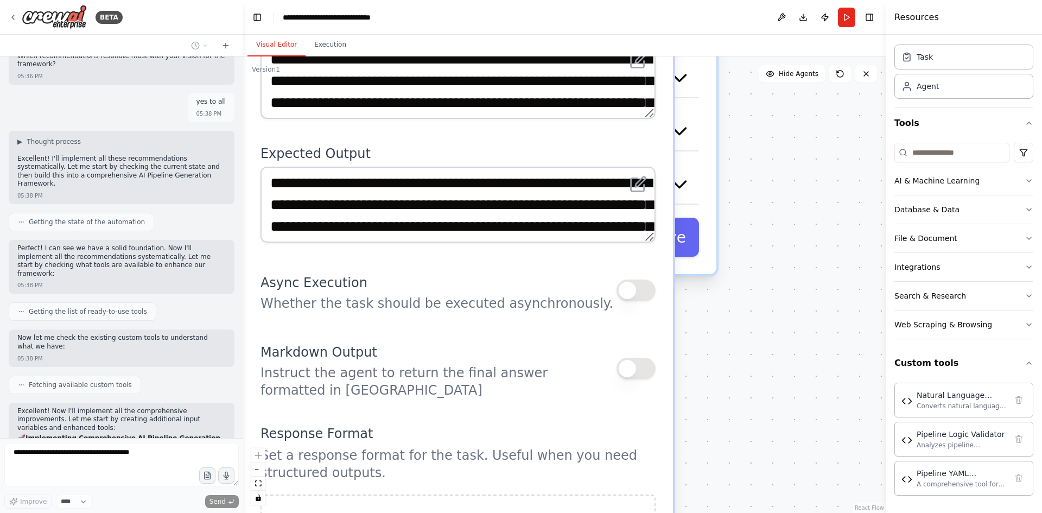
drag, startPoint x: 826, startPoint y: 336, endPoint x: 735, endPoint y: 96, distance: 257.4
click at [735, 96] on div ".deletable-edge-delete-btn { width: 20px; height: 20px; border: 0px solid #ffff…" at bounding box center [564, 284] width 642 height 456
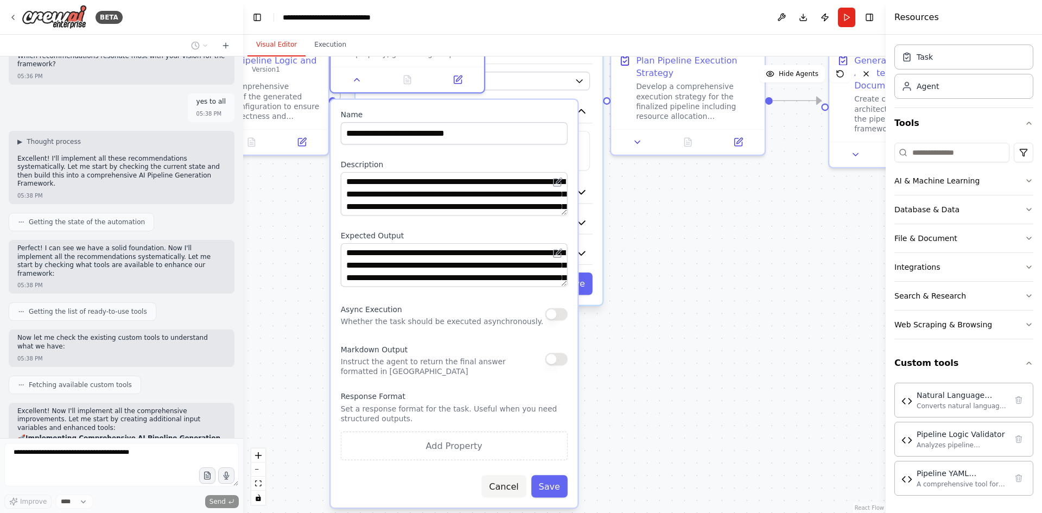
click at [498, 475] on button "Cancel" at bounding box center [503, 486] width 44 height 22
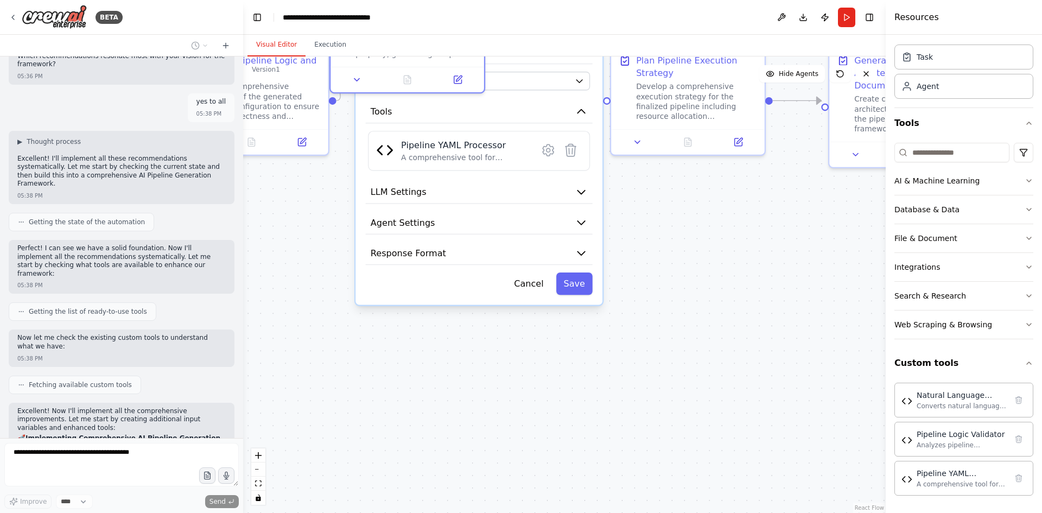
scroll to position [5541, 0]
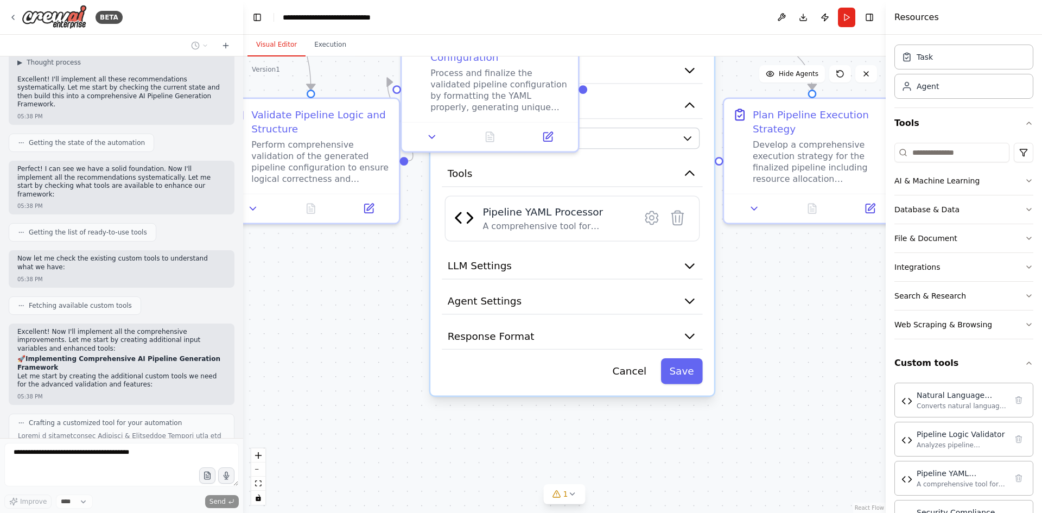
drag, startPoint x: 323, startPoint y: 378, endPoint x: 347, endPoint y: 441, distance: 66.6
click at [347, 442] on div ".deletable-edge-delete-btn { width: 20px; height: 20px; border: 0px solid #ffff…" at bounding box center [564, 284] width 642 height 456
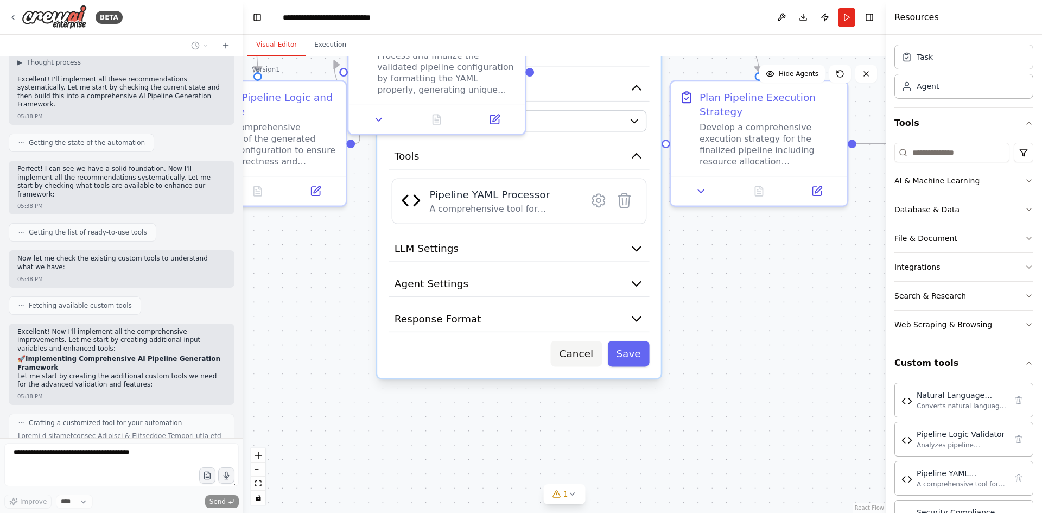
click at [584, 351] on button "Cancel" at bounding box center [576, 354] width 51 height 26
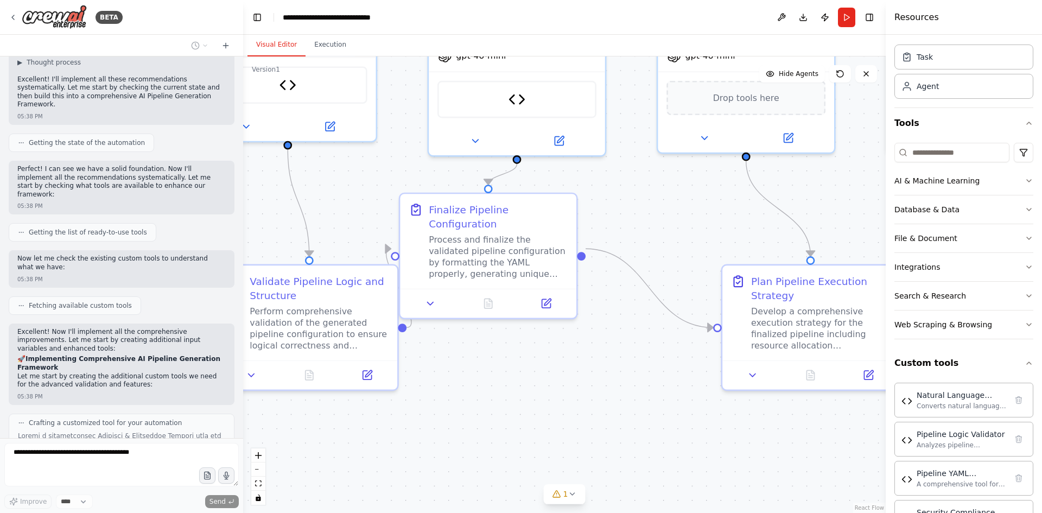
drag, startPoint x: 524, startPoint y: 265, endPoint x: 572, endPoint y: 428, distance: 170.2
click at [574, 434] on div ".deletable-edge-delete-btn { width: 20px; height: 20px; border: 0px solid #ffff…" at bounding box center [564, 284] width 642 height 456
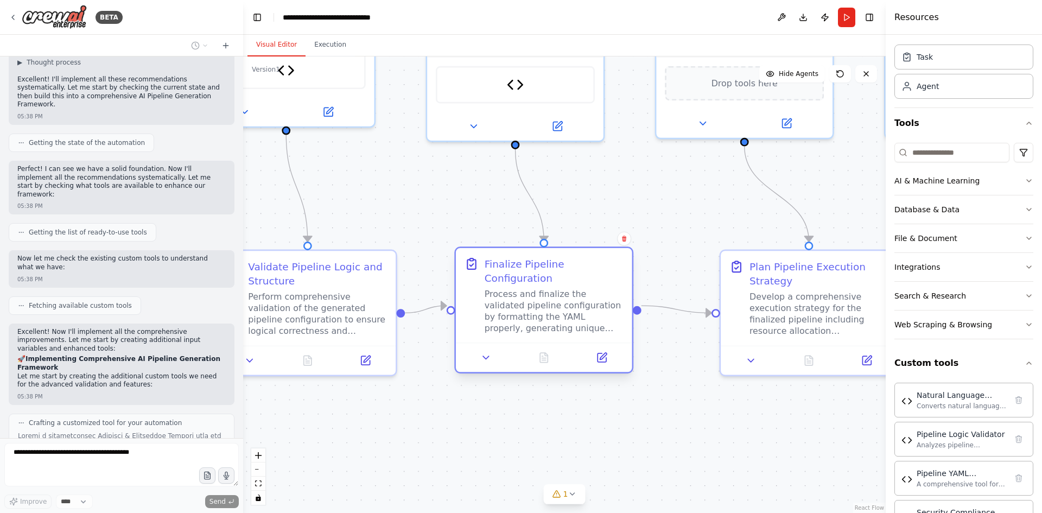
drag, startPoint x: 450, startPoint y: 218, endPoint x: 504, endPoint y: 285, distance: 86.4
click at [504, 288] on div "Process and finalize the validated pipeline configuration by formatting the YAM…" at bounding box center [554, 311] width 139 height 46
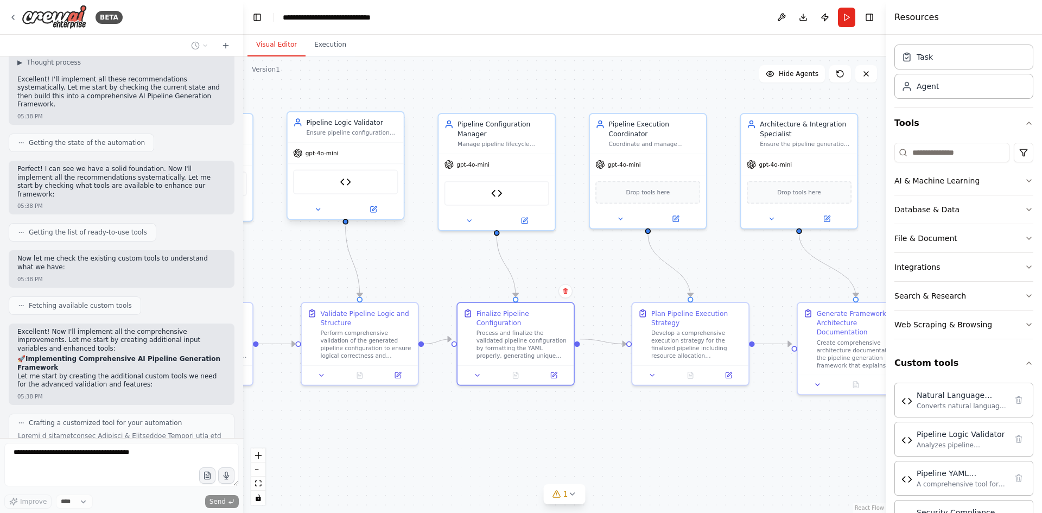
click at [335, 192] on div "Pipeline Logic Validator" at bounding box center [345, 182] width 105 height 24
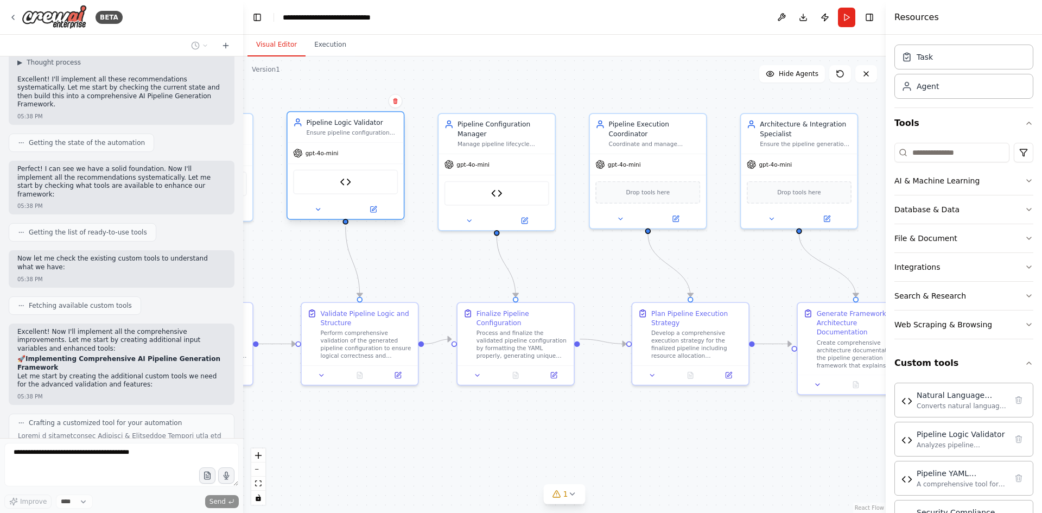
click at [335, 192] on div "Pipeline Logic Validator" at bounding box center [345, 182] width 105 height 24
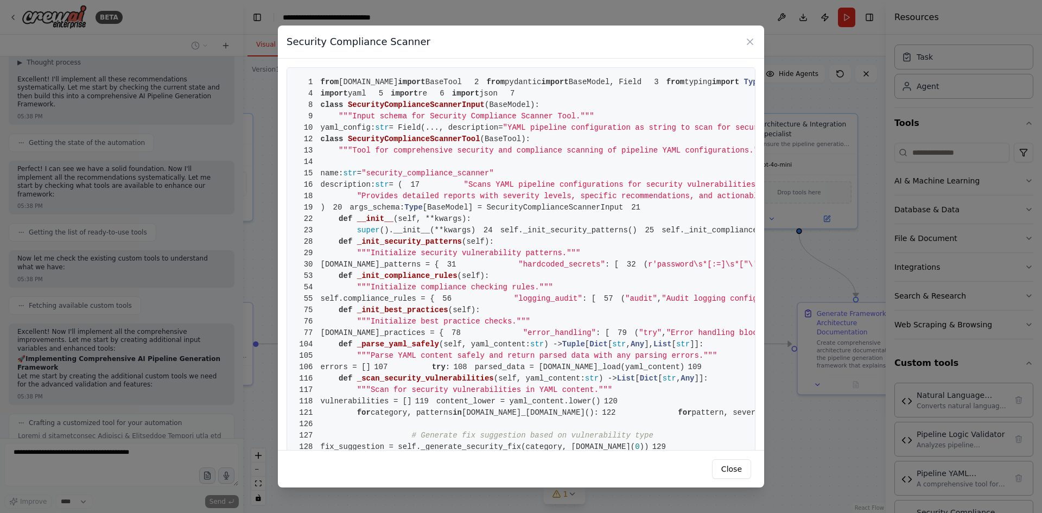
click at [262, 163] on div "Security Compliance Scanner 1 from crewai.tools import BaseTool 2 from pydantic…" at bounding box center [521, 256] width 1042 height 513
click at [750, 41] on icon at bounding box center [749, 41] width 11 height 11
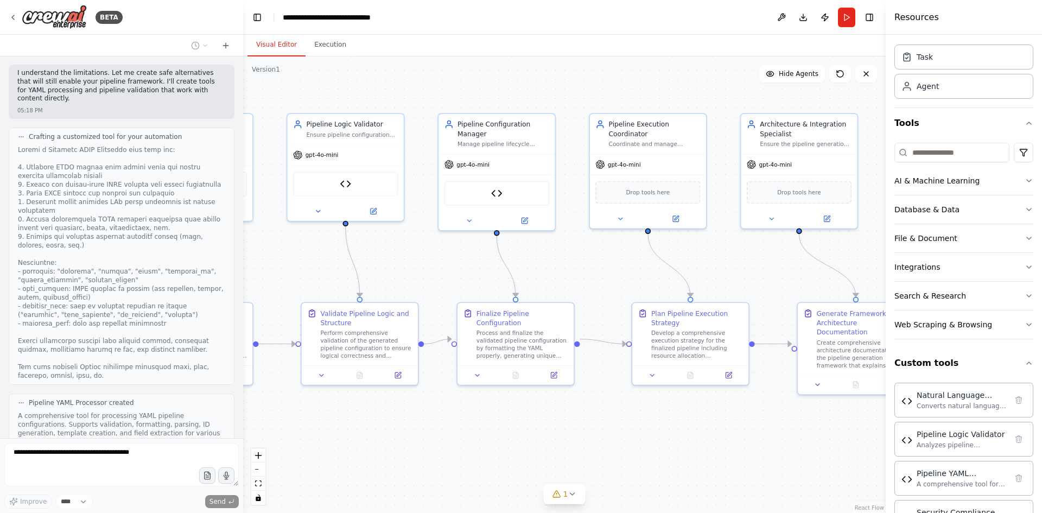
scroll to position [1140, 0]
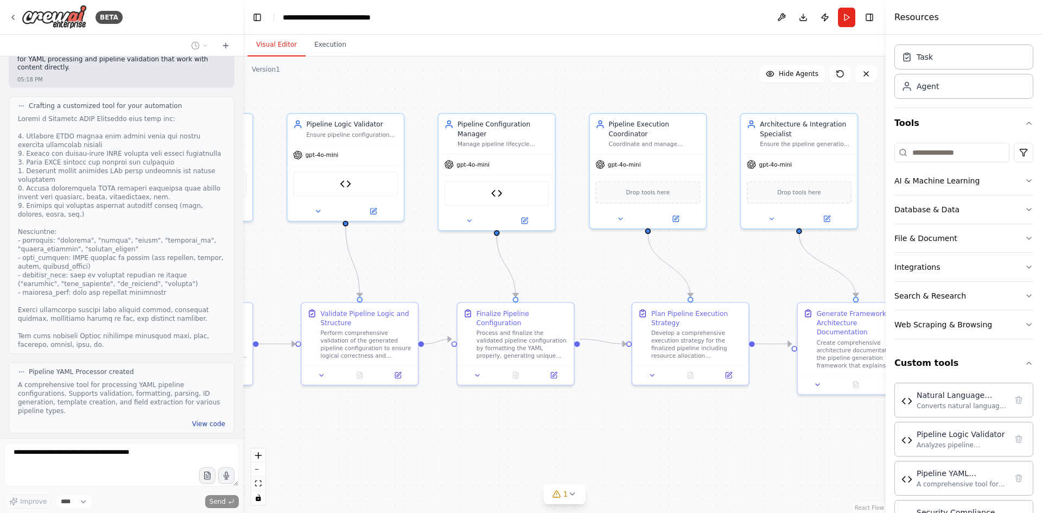
click at [211, 419] on button "View code" at bounding box center [208, 423] width 33 height 9
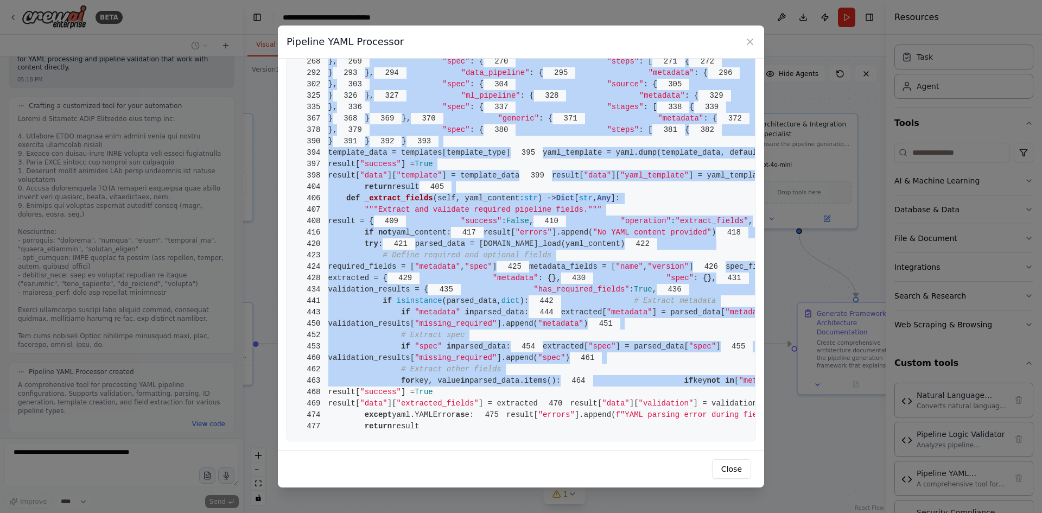
scroll to position [5088, 0]
drag, startPoint x: 328, startPoint y: 82, endPoint x: 443, endPoint y: 416, distance: 352.5
copy code "from crewai.tools import BaseTool 2 from pydantic import BaseModel, Field 3 fro…"
click at [783, 277] on div "Pipeline YAML Processor 1 from crewai.tools import BaseTool 2 from pydantic imp…" at bounding box center [521, 256] width 1042 height 513
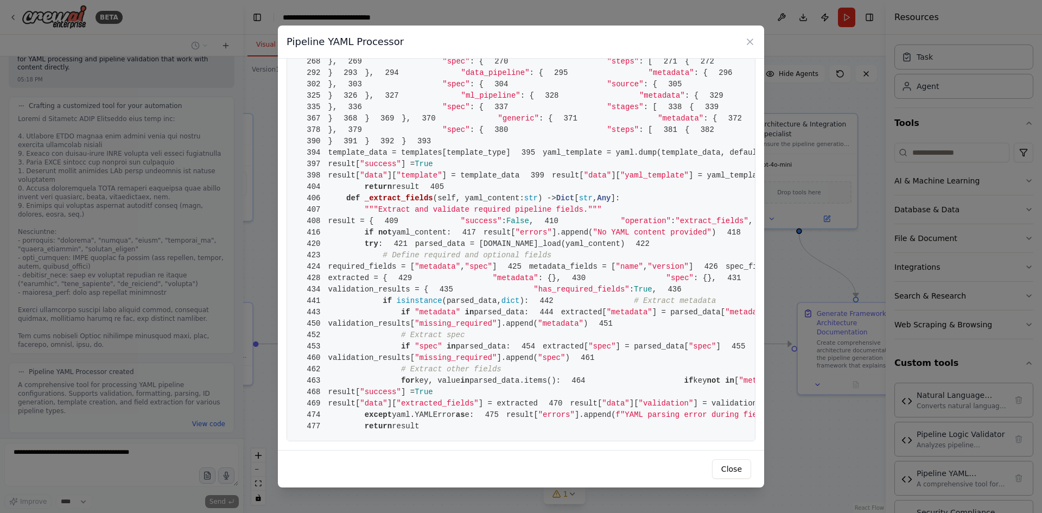
click at [795, 292] on div "Pipeline YAML Processor 1 from crewai.tools import BaseTool 2 from pydantic imp…" at bounding box center [521, 256] width 1042 height 513
click at [747, 40] on icon at bounding box center [749, 41] width 11 height 11
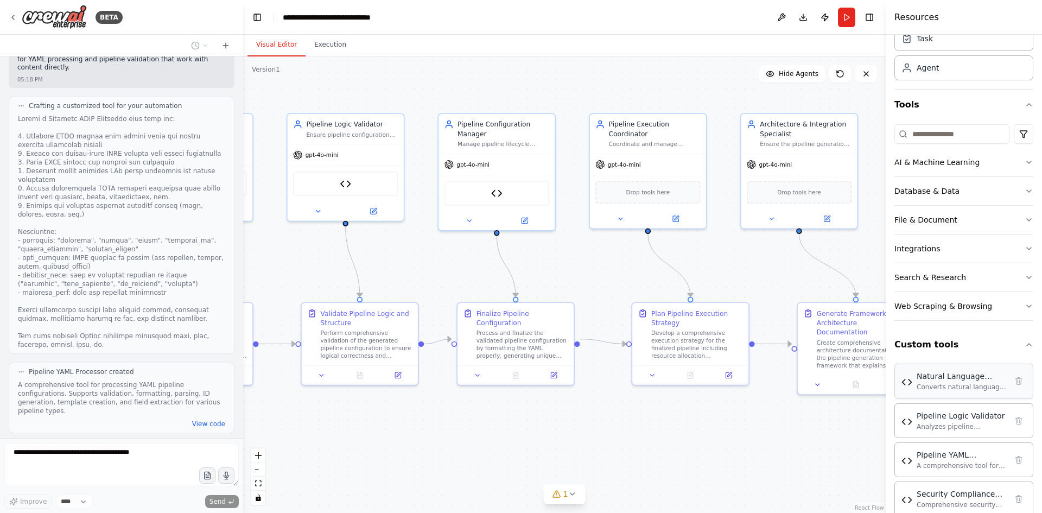
scroll to position [68, 0]
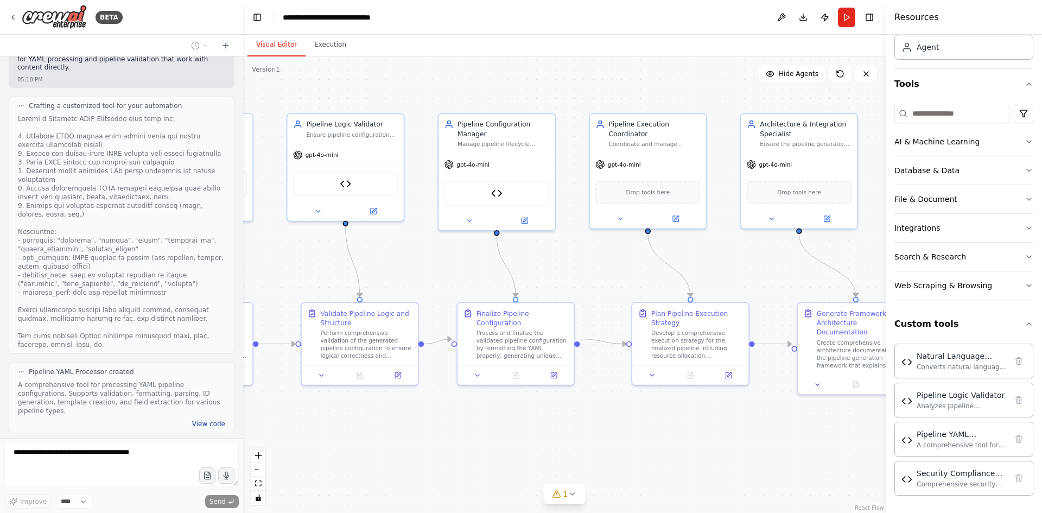
click at [192, 419] on button "View code" at bounding box center [208, 423] width 33 height 9
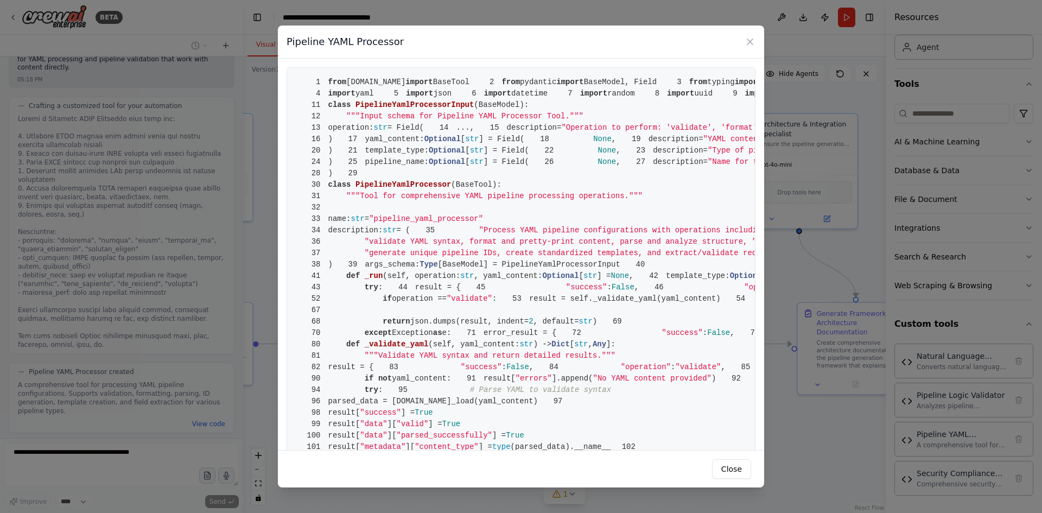
click at [229, 367] on div "Pipeline YAML Processor 1 from crewai.tools import BaseTool 2 from pydantic imp…" at bounding box center [521, 256] width 1042 height 513
click at [141, 338] on div "Pipeline YAML Processor 1 from crewai.tools import BaseTool 2 from pydantic imp…" at bounding box center [521, 256] width 1042 height 513
click at [748, 40] on icon at bounding box center [749, 41] width 5 height 5
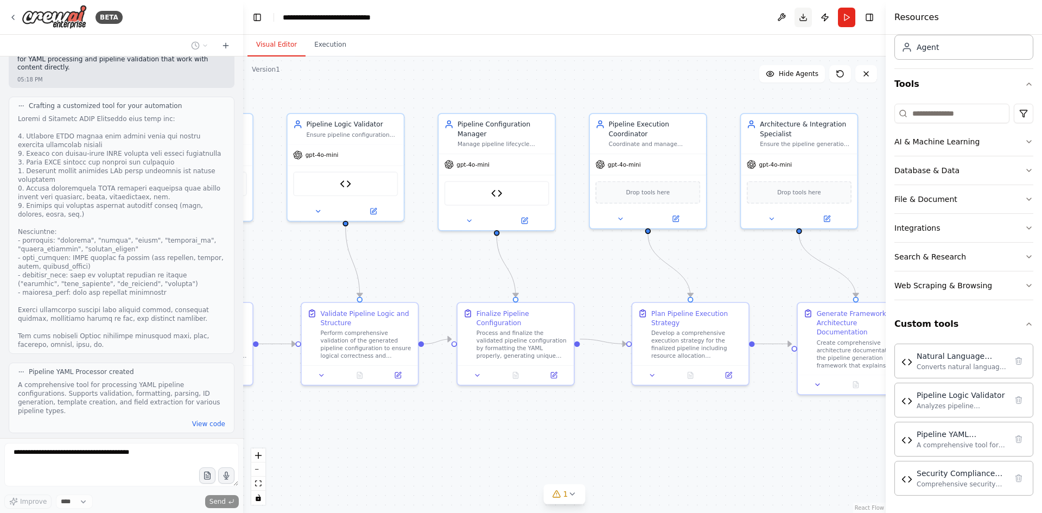
click at [806, 20] on button "Download" at bounding box center [802, 18] width 17 height 20
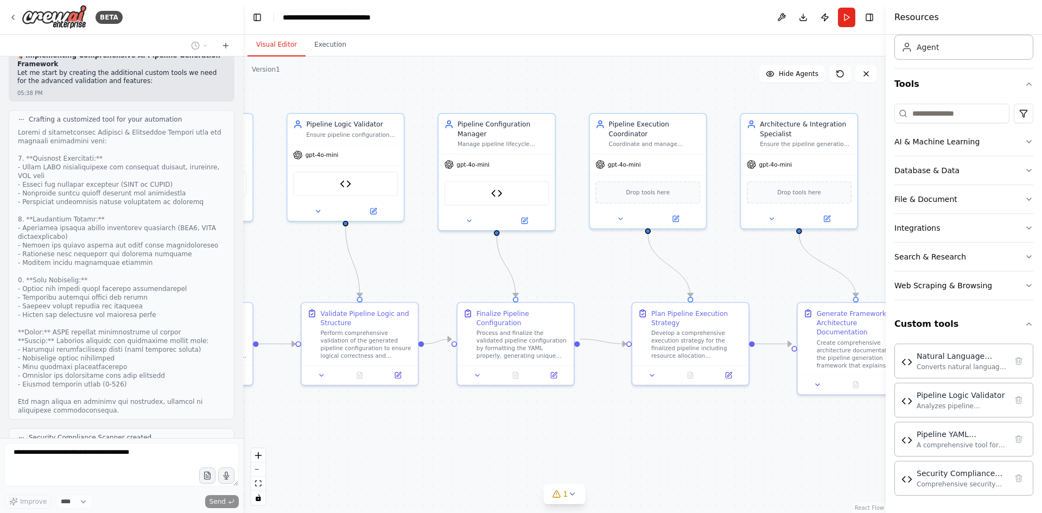
scroll to position [5911, 0]
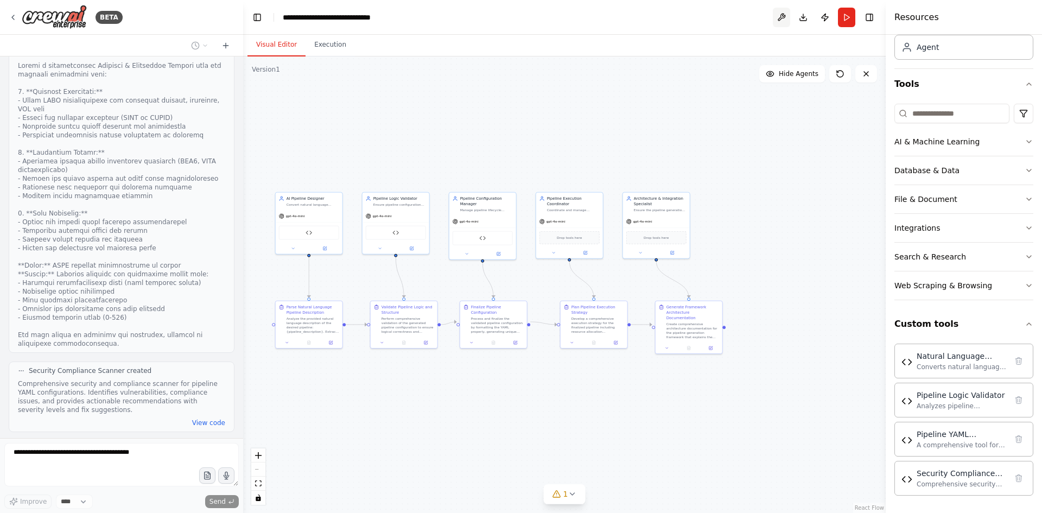
click at [785, 16] on button at bounding box center [781, 18] width 17 height 20
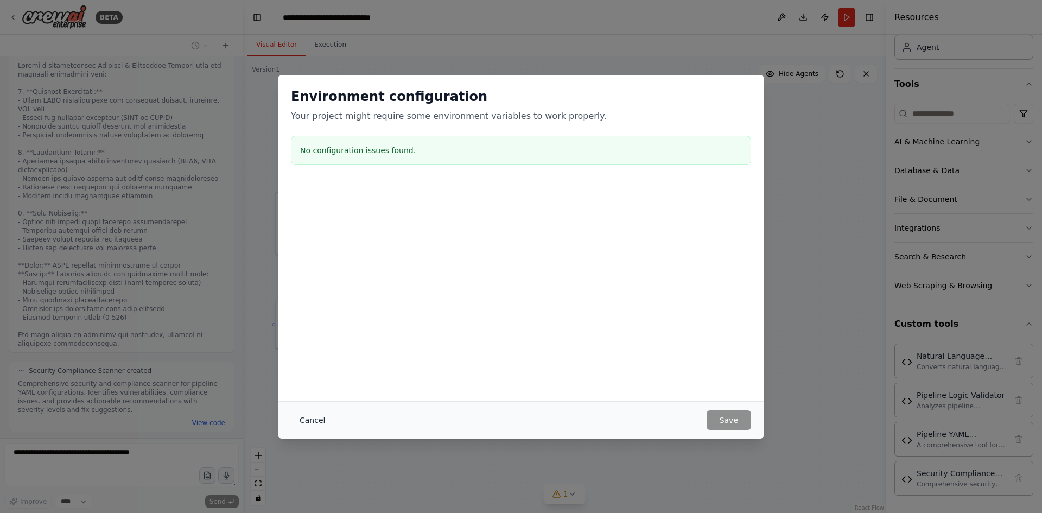
click at [315, 418] on button "Cancel" at bounding box center [312, 420] width 43 height 20
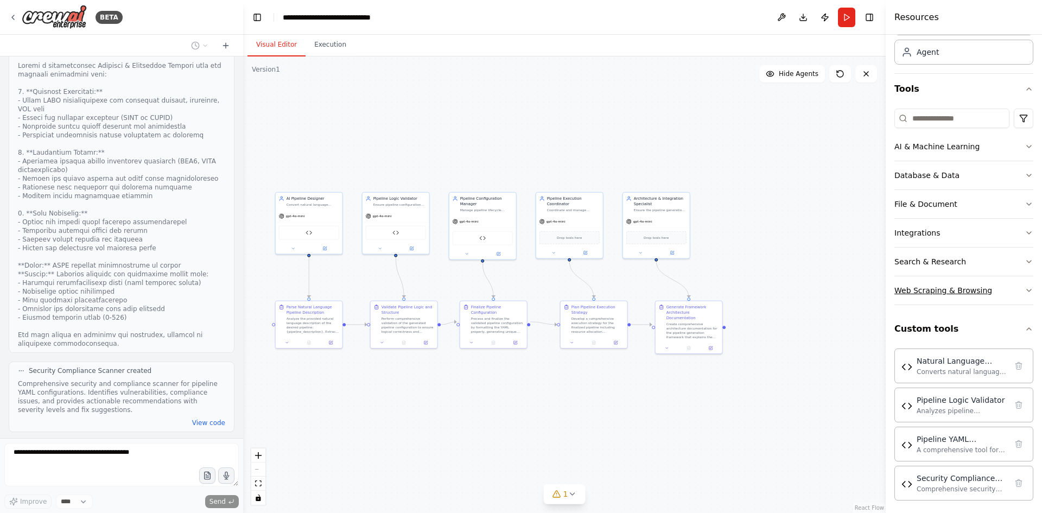
scroll to position [68, 0]
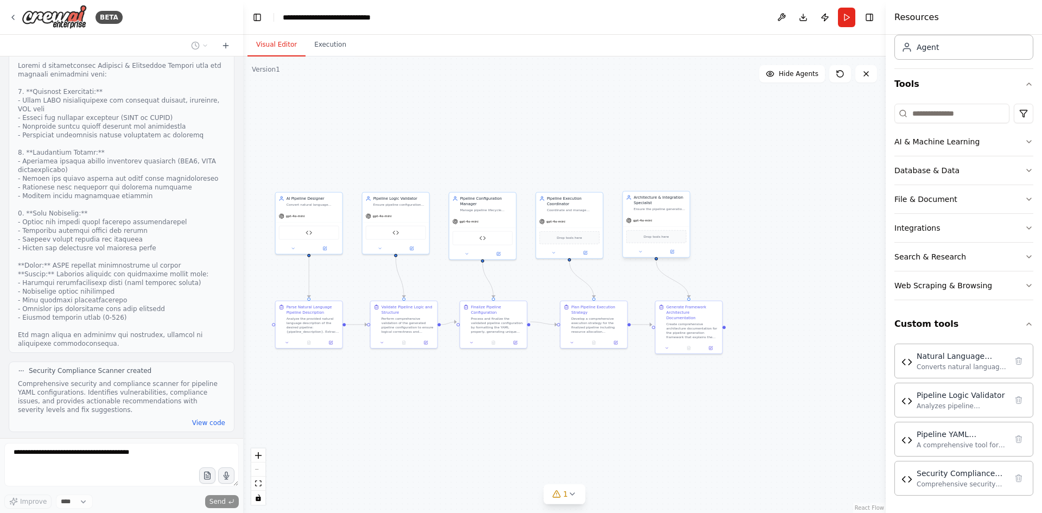
click at [639, 226] on div "gpt-4o-mini" at bounding box center [656, 220] width 67 height 12
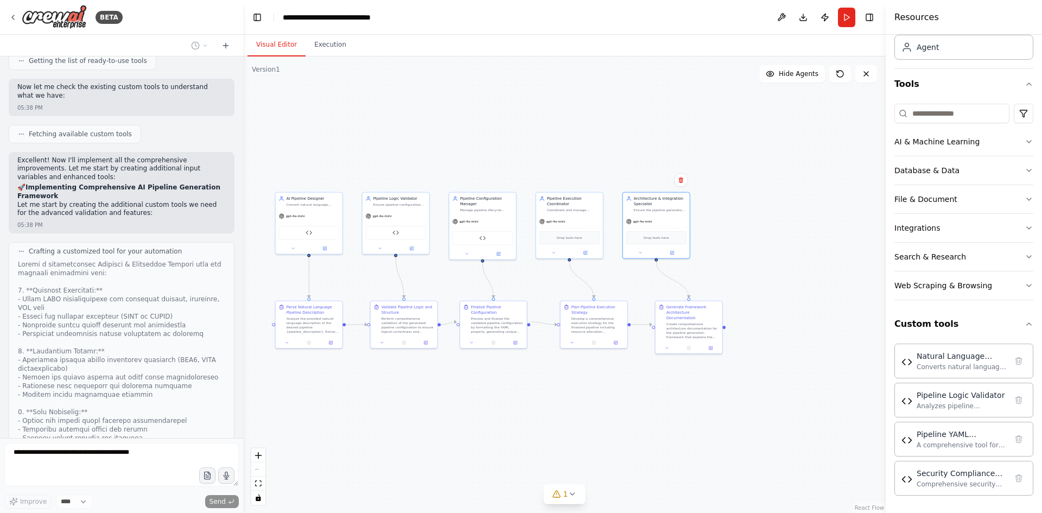
scroll to position [5911, 0]
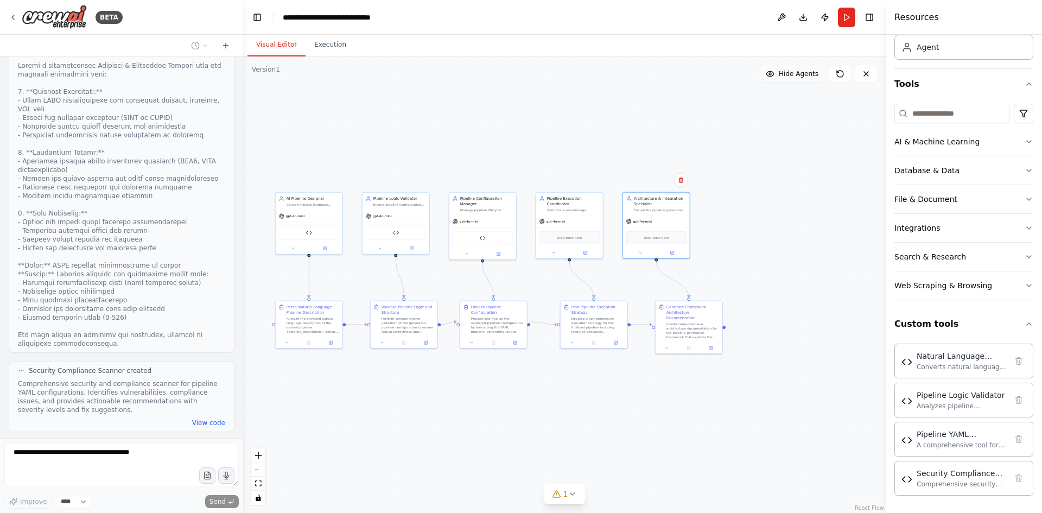
click at [798, 73] on span "Hide Agents" at bounding box center [799, 73] width 40 height 9
click at [798, 73] on span "Show Agents" at bounding box center [797, 73] width 42 height 9
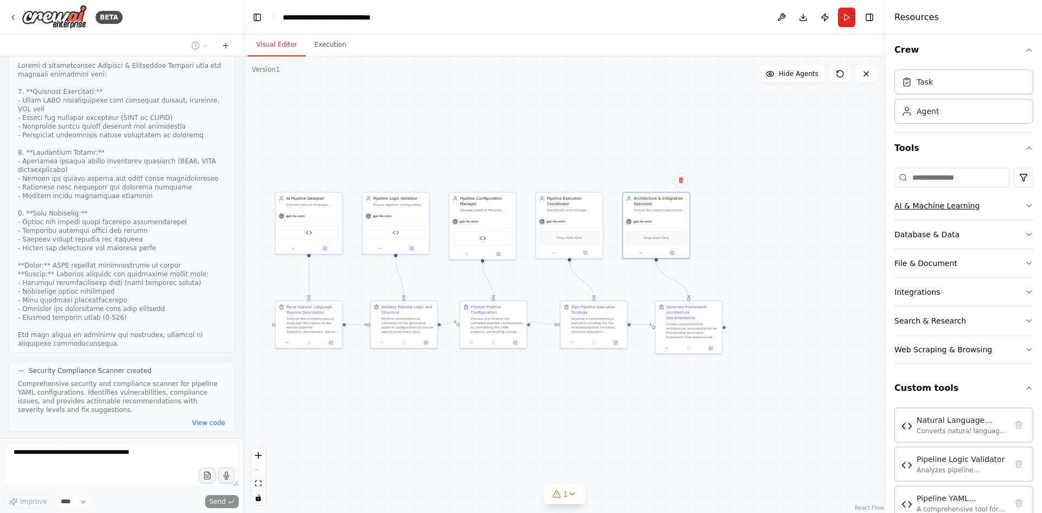
scroll to position [0, 0]
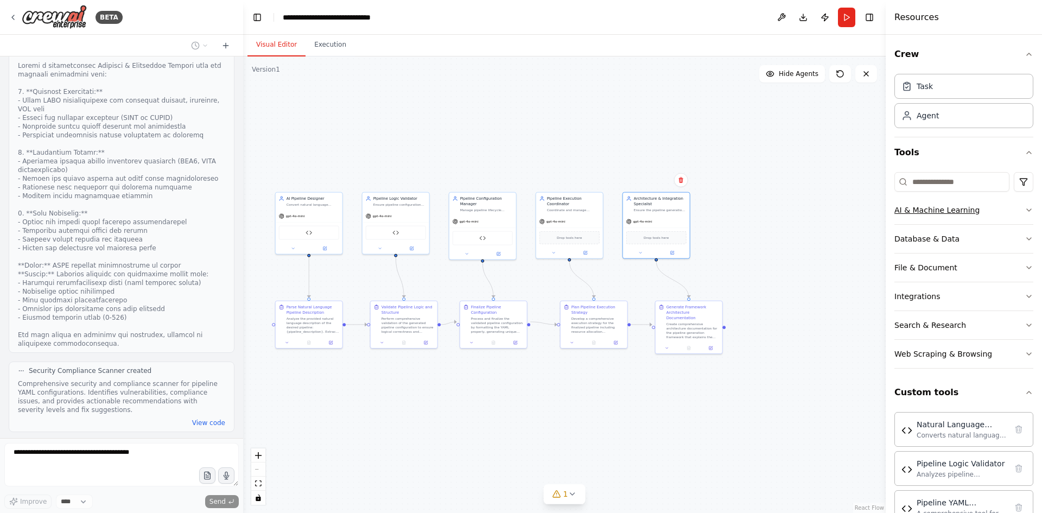
click at [952, 197] on button "AI & Machine Learning" at bounding box center [963, 210] width 139 height 28
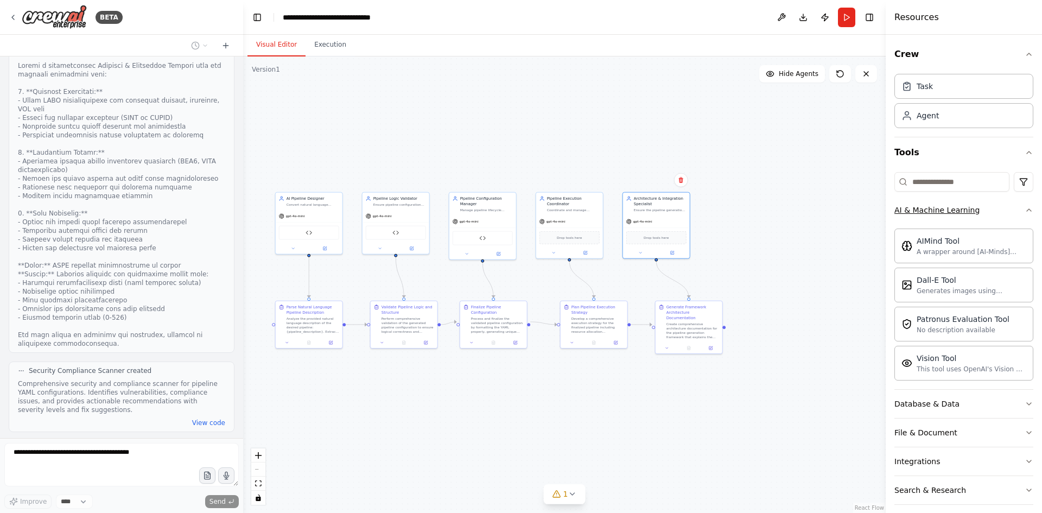
click at [949, 207] on div "AI & Machine Learning" at bounding box center [936, 210] width 85 height 11
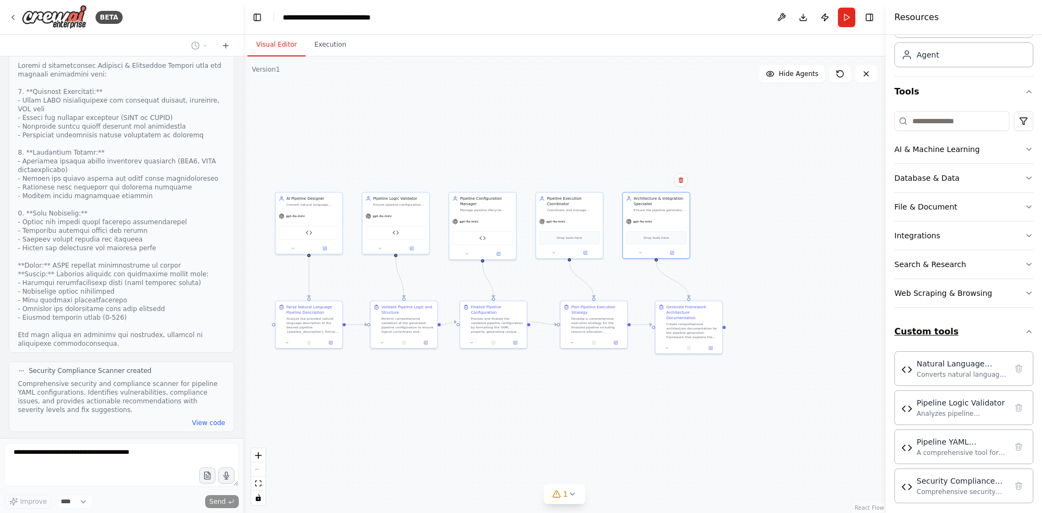
scroll to position [68, 0]
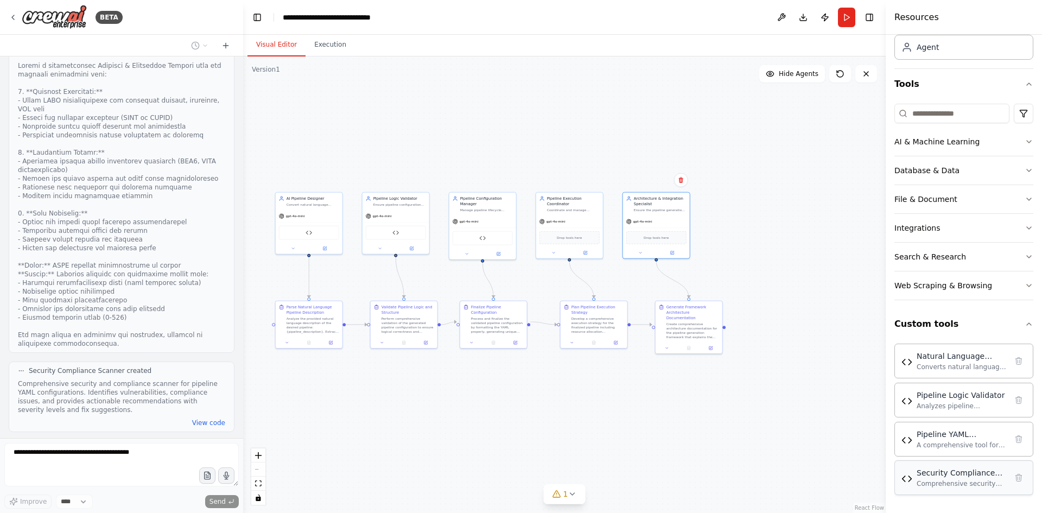
click at [951, 486] on div "Comprehensive security and compliance scanner for pipeline YAML configurations.…" at bounding box center [961, 483] width 90 height 9
click at [564, 219] on span "gpt-4o-mini" at bounding box center [555, 220] width 19 height 4
click at [558, 224] on div "gpt-4o-mini" at bounding box center [569, 220] width 67 height 12
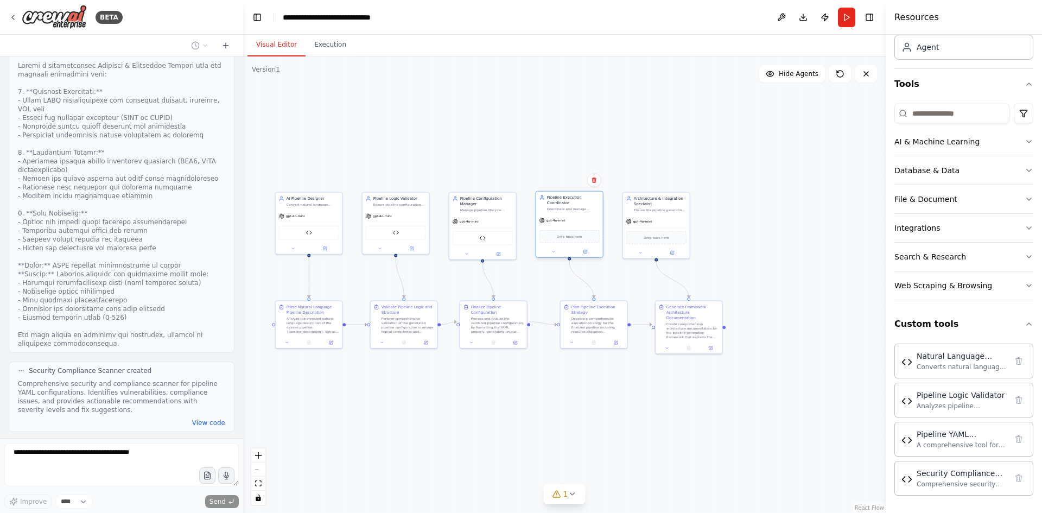
click at [558, 224] on div "gpt-4o-mini" at bounding box center [569, 220] width 67 height 12
click at [577, 251] on button at bounding box center [585, 252] width 31 height 7
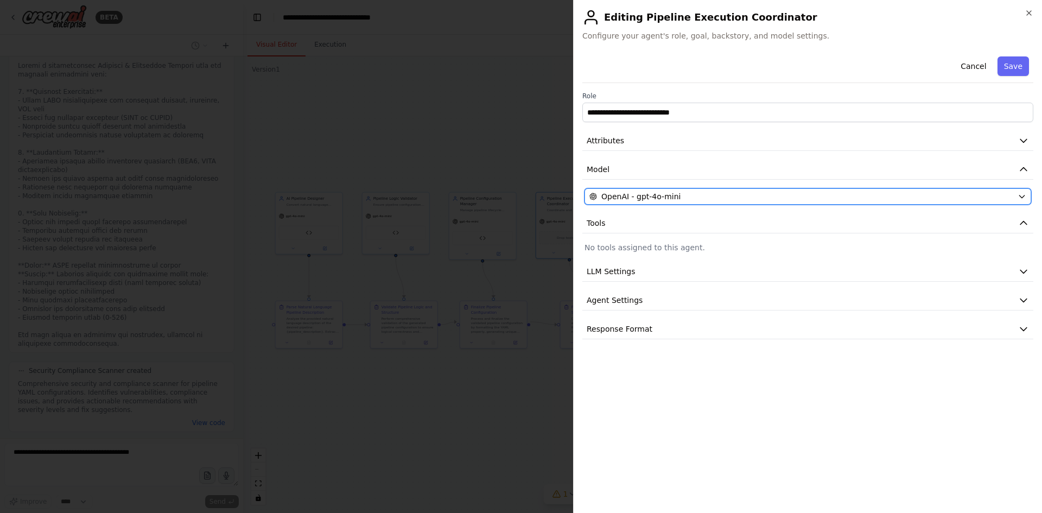
click at [629, 195] on span "OpenAI - gpt-4o-mini" at bounding box center [640, 196] width 79 height 11
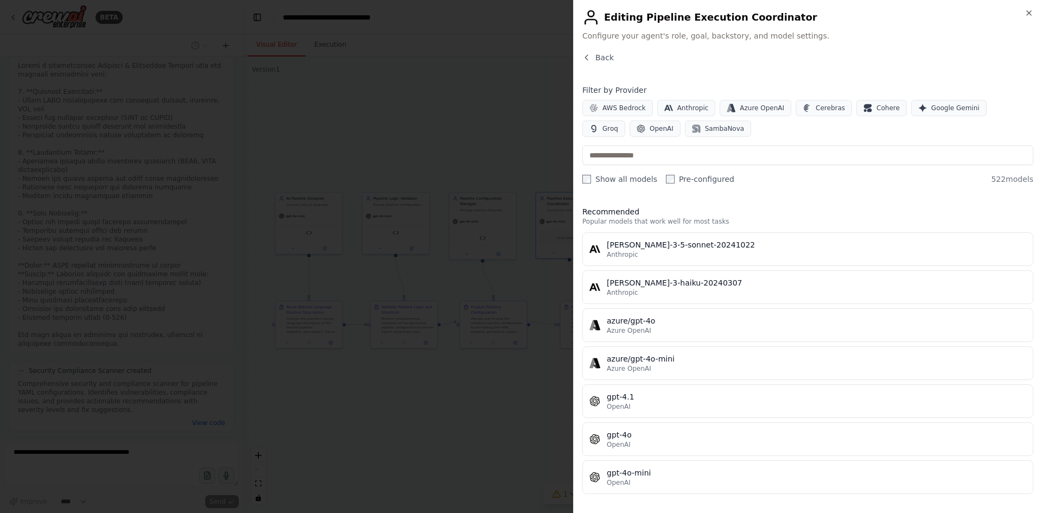
click at [554, 429] on div at bounding box center [521, 256] width 1042 height 513
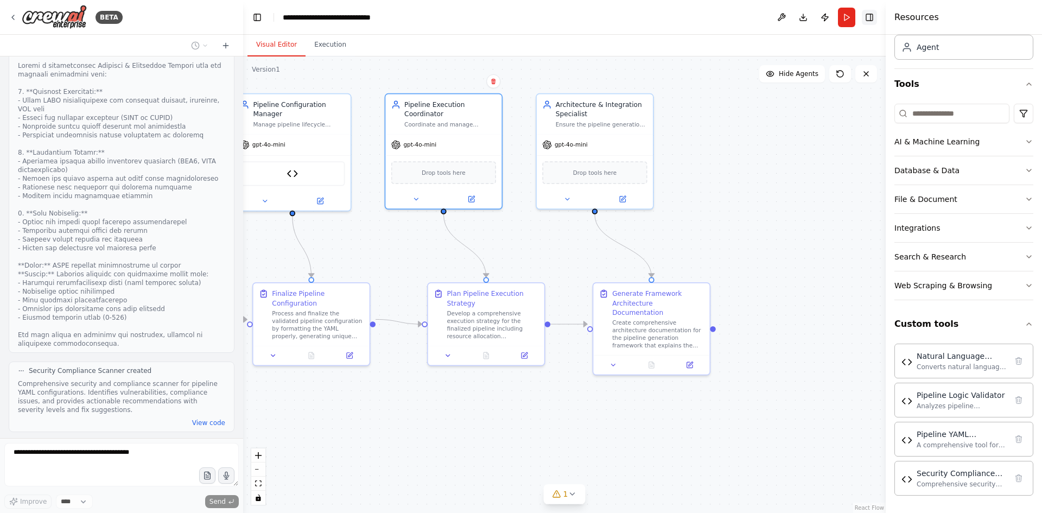
click at [866, 15] on button "Toggle Right Sidebar" at bounding box center [869, 17] width 15 height 15
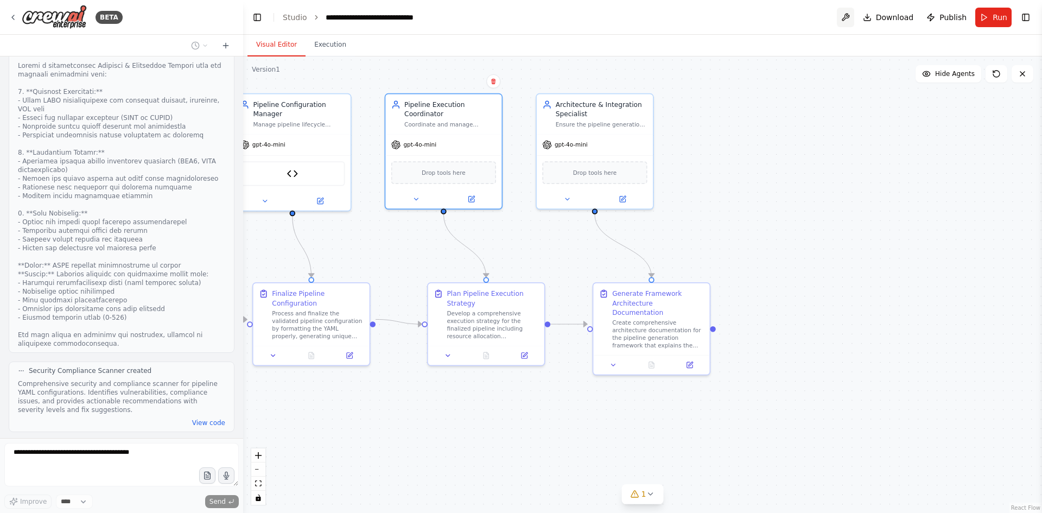
click at [845, 18] on button at bounding box center [845, 18] width 17 height 20
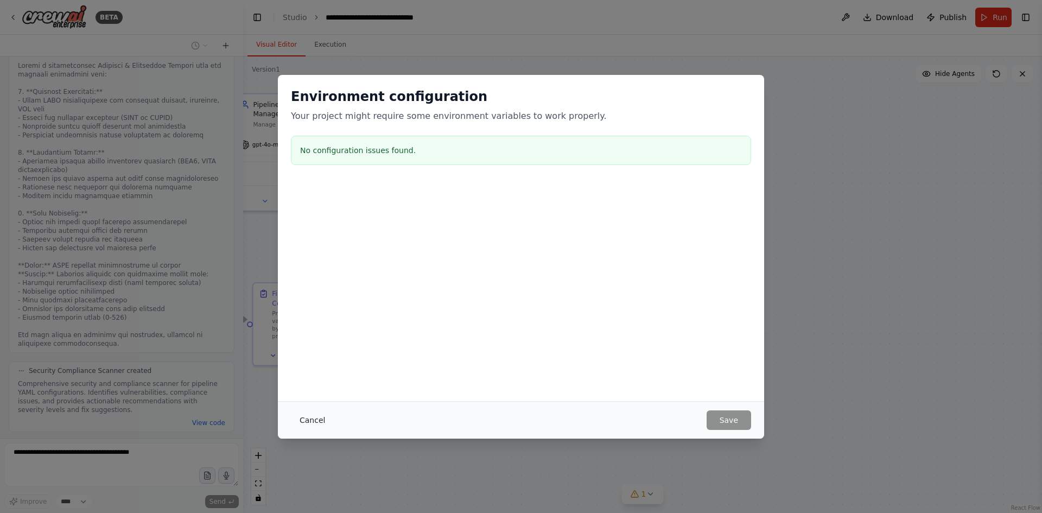
click at [304, 419] on button "Cancel" at bounding box center [312, 420] width 43 height 20
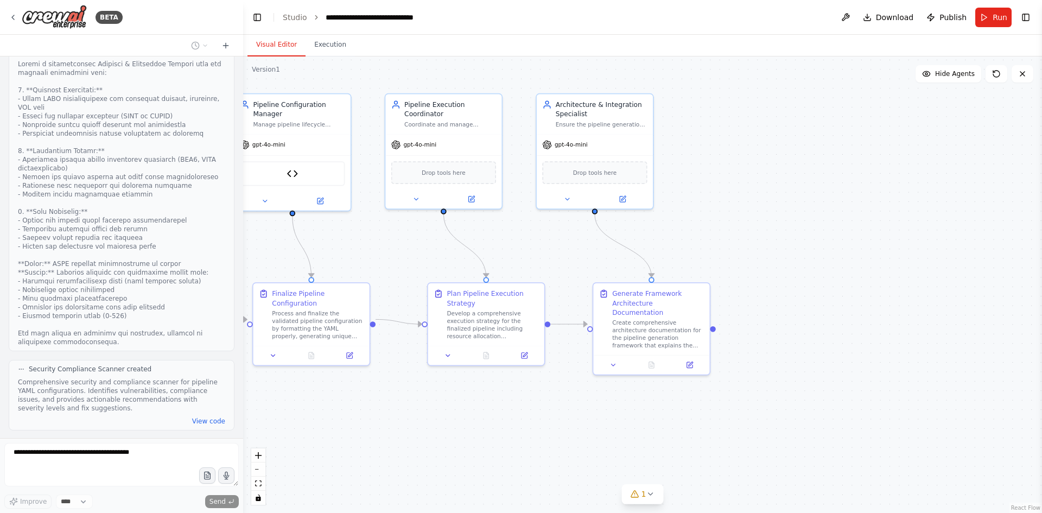
scroll to position [6238, 0]
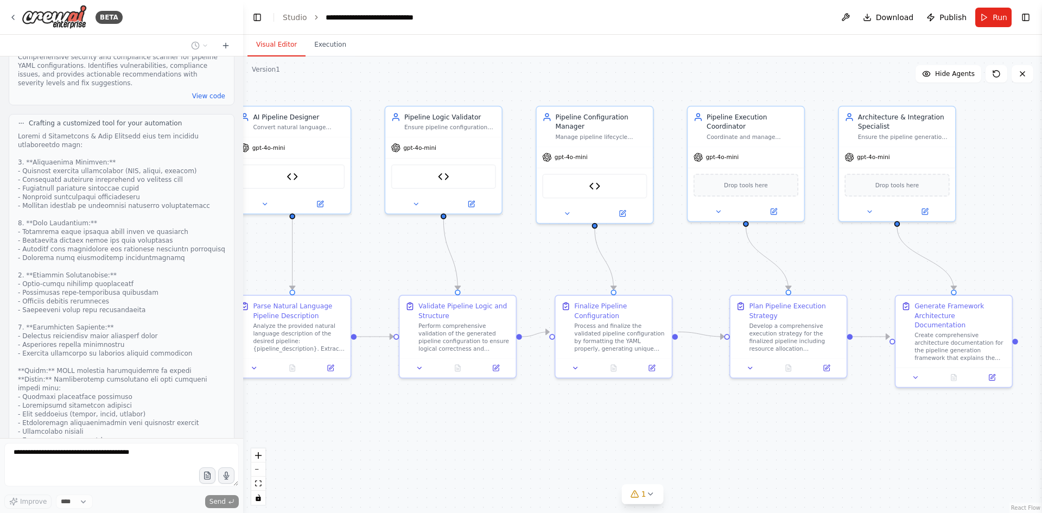
drag, startPoint x: 500, startPoint y: 441, endPoint x: 802, endPoint y: 453, distance: 302.5
click at [802, 453] on div ".deletable-edge-delete-btn { width: 20px; height: 20px; border: 0px solid #ffff…" at bounding box center [642, 284] width 799 height 456
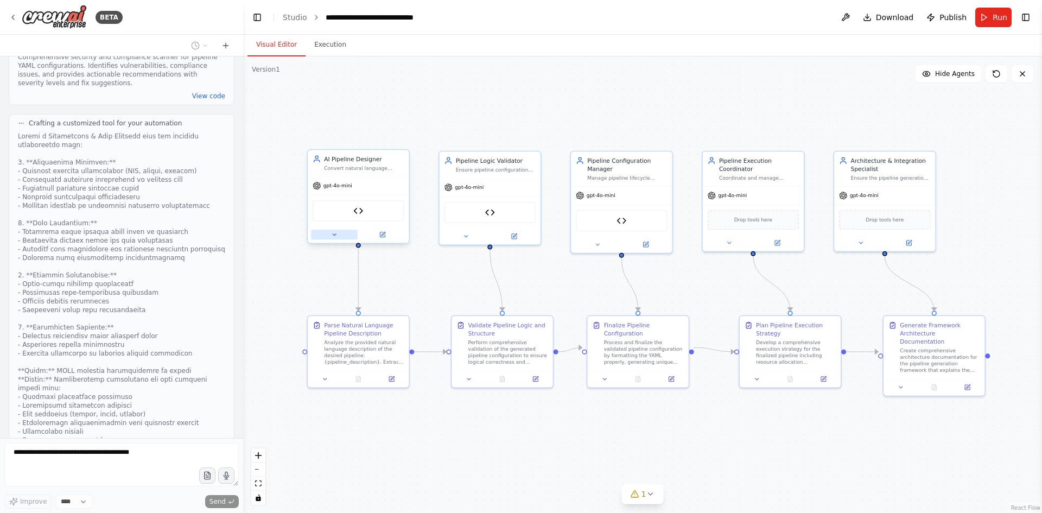
click at [333, 237] on icon at bounding box center [334, 234] width 7 height 7
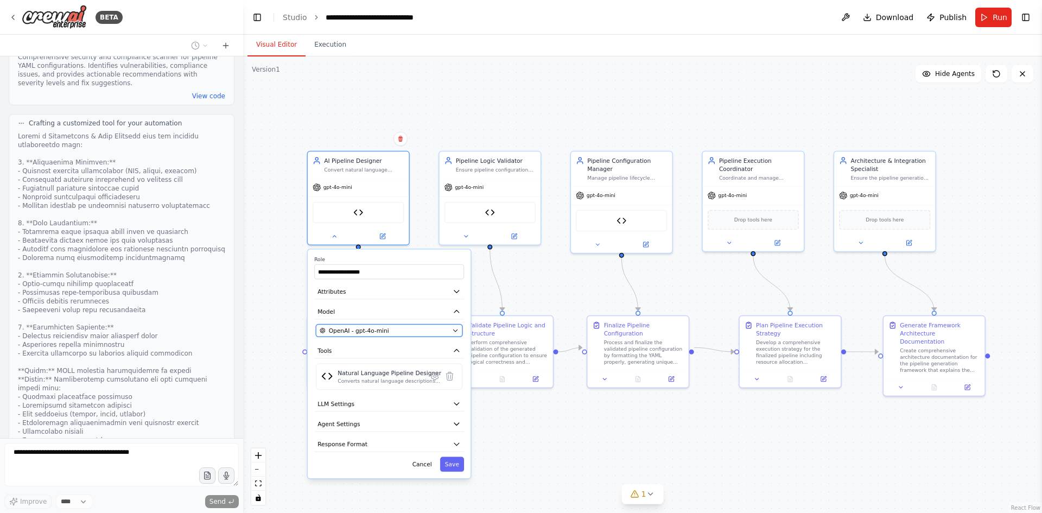
click at [343, 328] on span "OpenAI - gpt-4o-mini" at bounding box center [359, 330] width 60 height 8
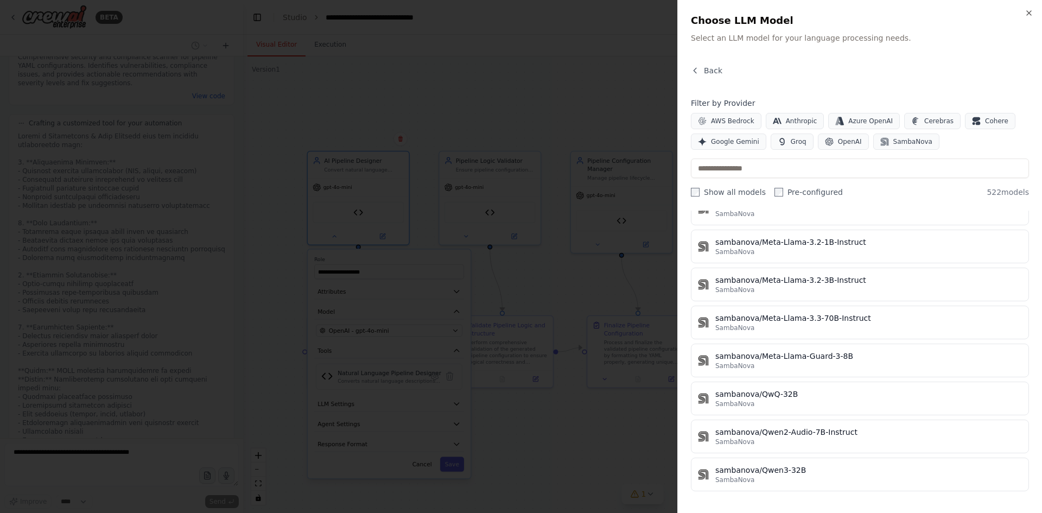
scroll to position [6309, 0]
click at [625, 402] on div at bounding box center [521, 256] width 1042 height 513
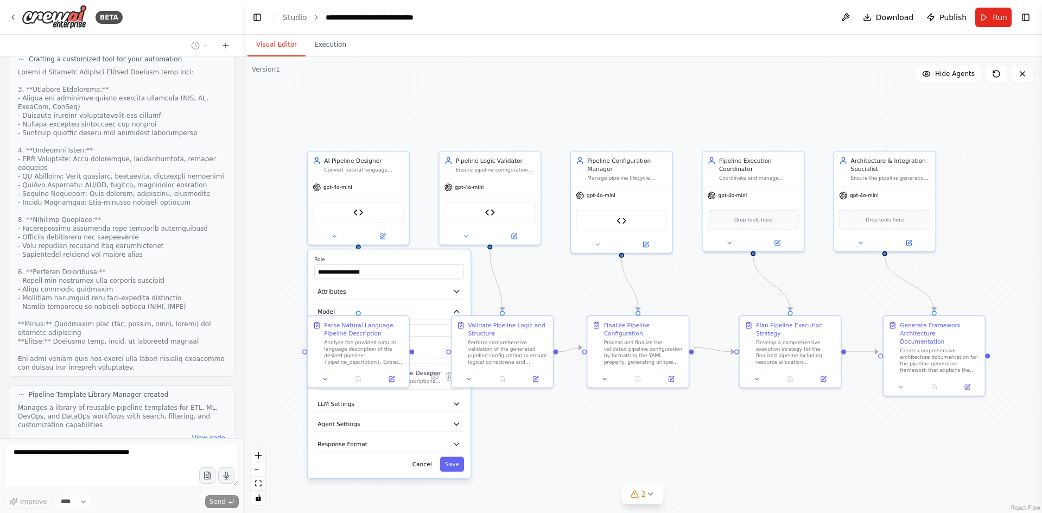
scroll to position [6672, 0]
click at [422, 467] on button "Cancel" at bounding box center [422, 464] width 29 height 15
click at [1033, 21] on header "**********" at bounding box center [642, 17] width 799 height 35
click at [1026, 16] on button "Toggle Right Sidebar" at bounding box center [1025, 17] width 15 height 15
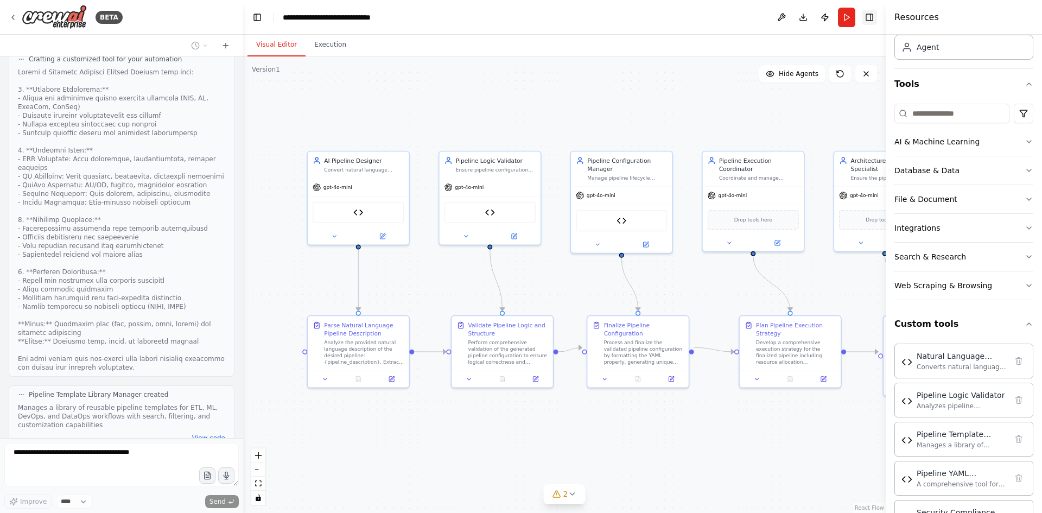
click at [866, 18] on button "Toggle Right Sidebar" at bounding box center [869, 17] width 15 height 15
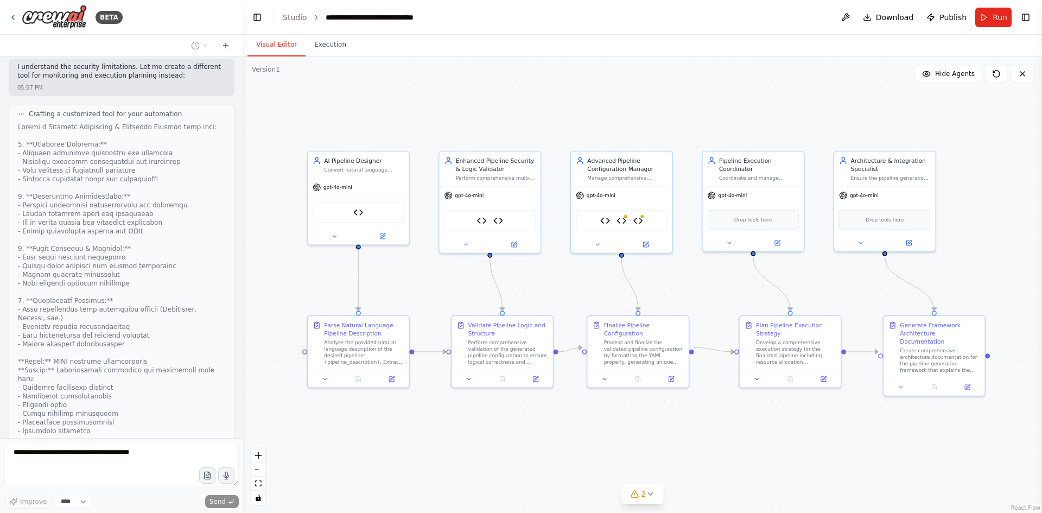
scroll to position [7450, 0]
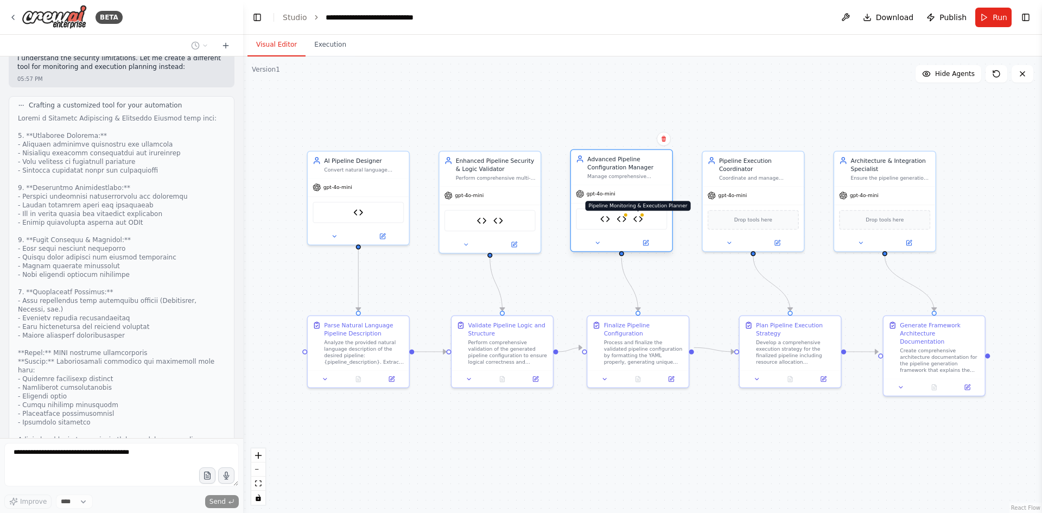
click at [642, 218] on img at bounding box center [638, 219] width 10 height 10
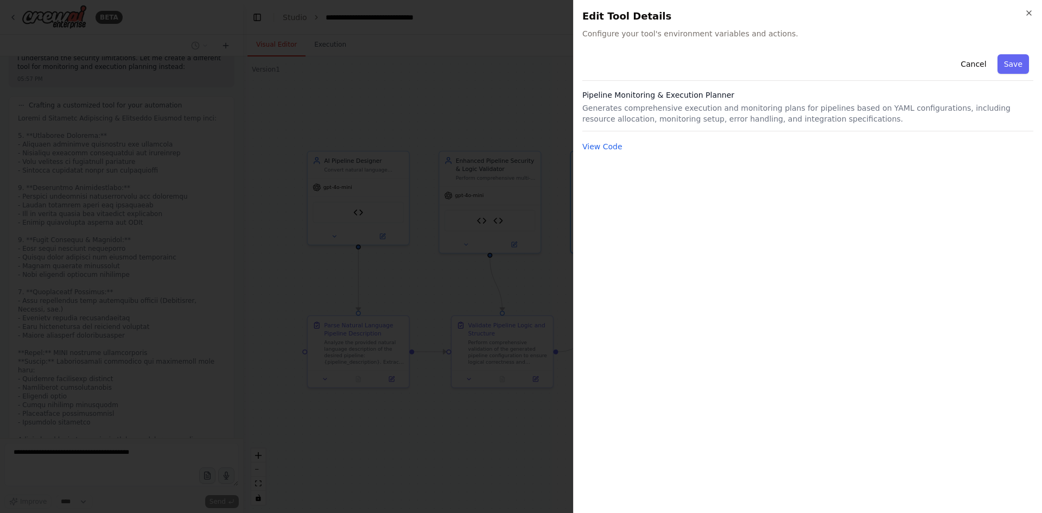
click at [504, 89] on div at bounding box center [521, 256] width 1042 height 513
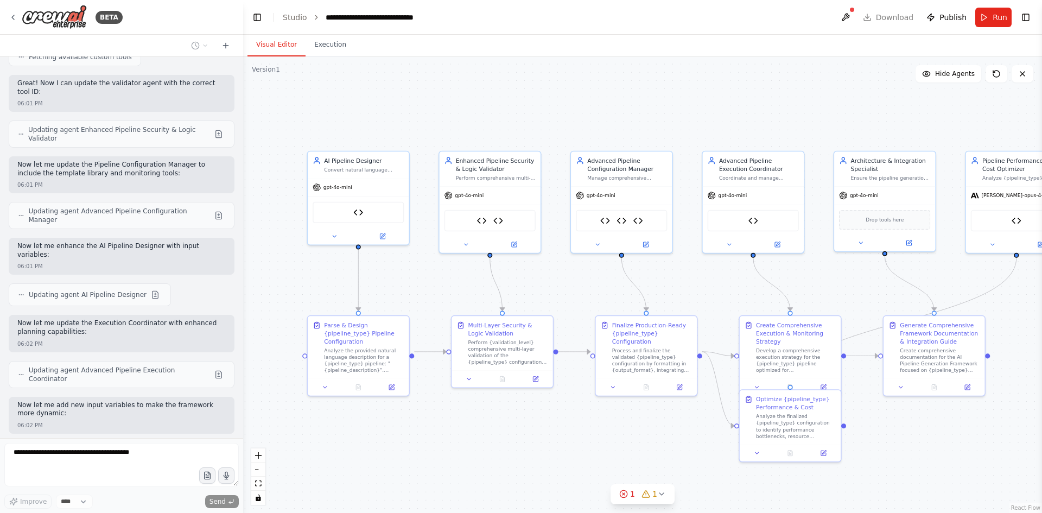
scroll to position [8075, 0]
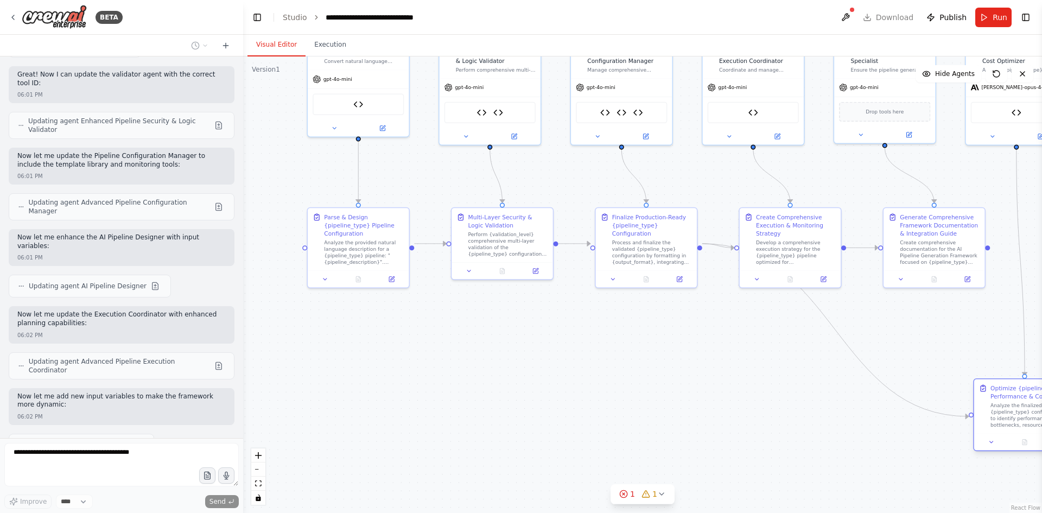
drag, startPoint x: 769, startPoint y: 435, endPoint x: 1003, endPoint y: 422, distance: 234.2
click at [1003, 422] on div "Analyze the finalized {pipeline_type} configuration to identify performance bot…" at bounding box center [1030, 415] width 80 height 27
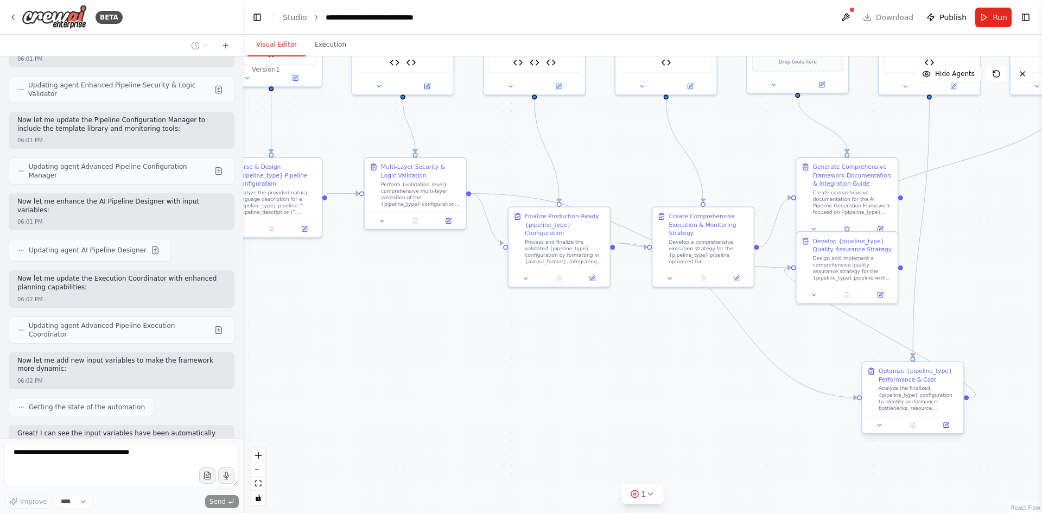
scroll to position [8102, 0]
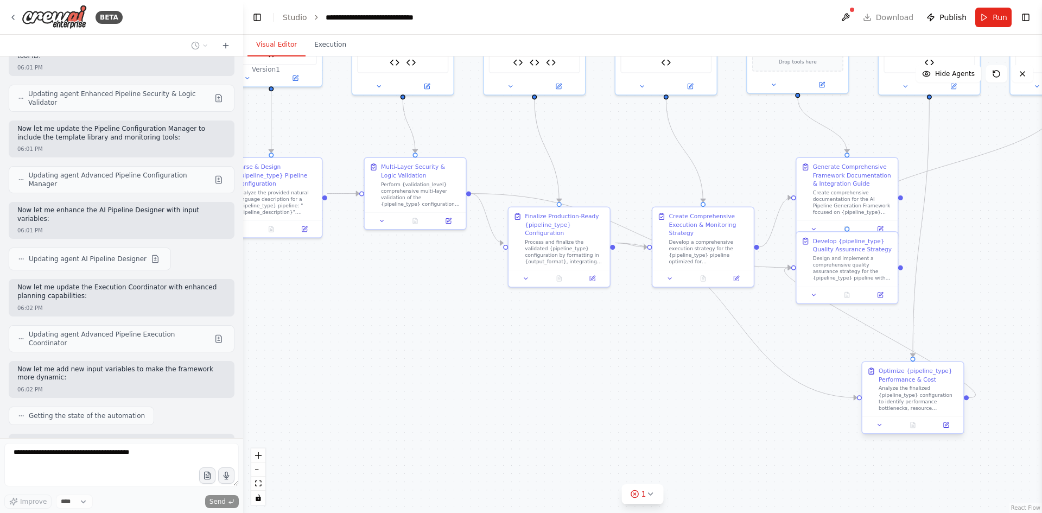
drag, startPoint x: 1004, startPoint y: 415, endPoint x: 892, endPoint y: 394, distance: 113.7
click at [892, 394] on div "Analyze the finalized {pipeline_type} configuration to identify performance bot…" at bounding box center [919, 398] width 80 height 27
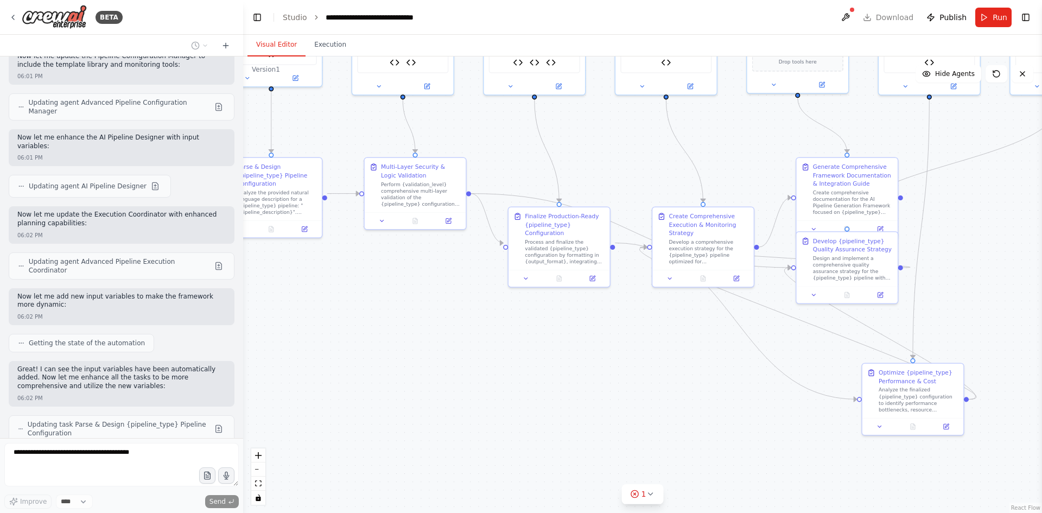
scroll to position [8183, 0]
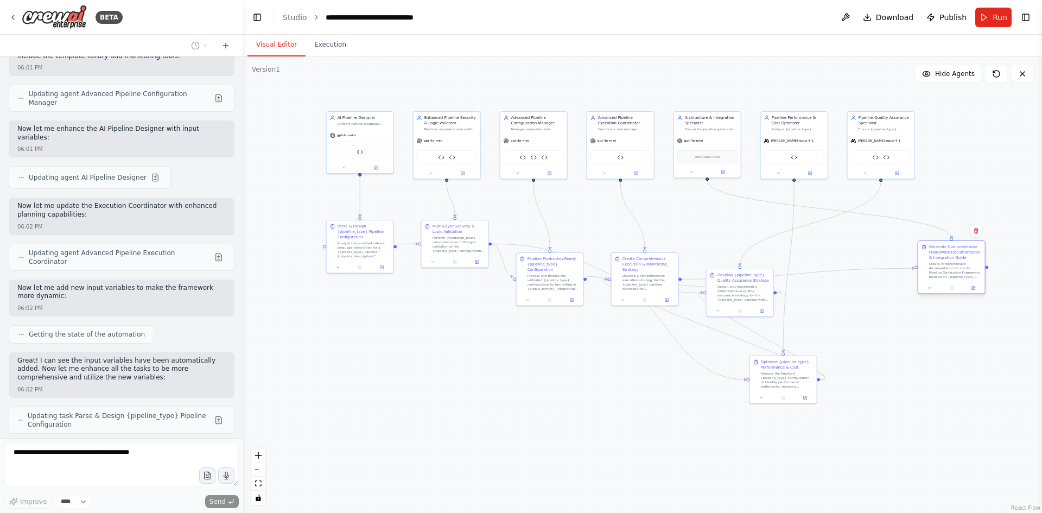
drag, startPoint x: 734, startPoint y: 250, endPoint x: 945, endPoint y: 271, distance: 212.1
click at [945, 271] on div "Create comprehensive documentation for the AI Pipeline Generation Framework foc…" at bounding box center [955, 270] width 53 height 17
drag, startPoint x: 746, startPoint y: 290, endPoint x: 771, endPoint y: 236, distance: 60.2
click at [771, 236] on div "Design and implement a comprehensive quality assurance strategy for the {pipeli…" at bounding box center [770, 237] width 53 height 17
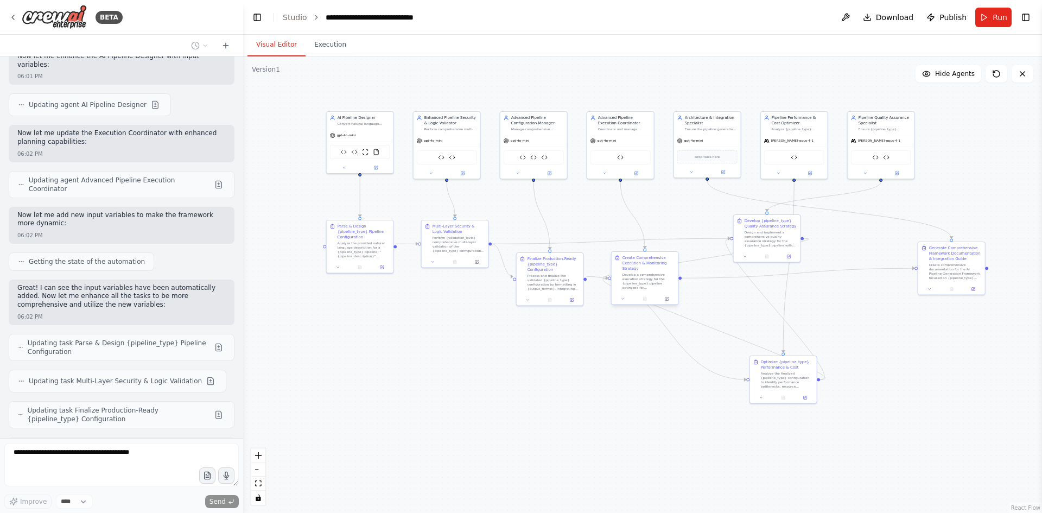
scroll to position [8265, 0]
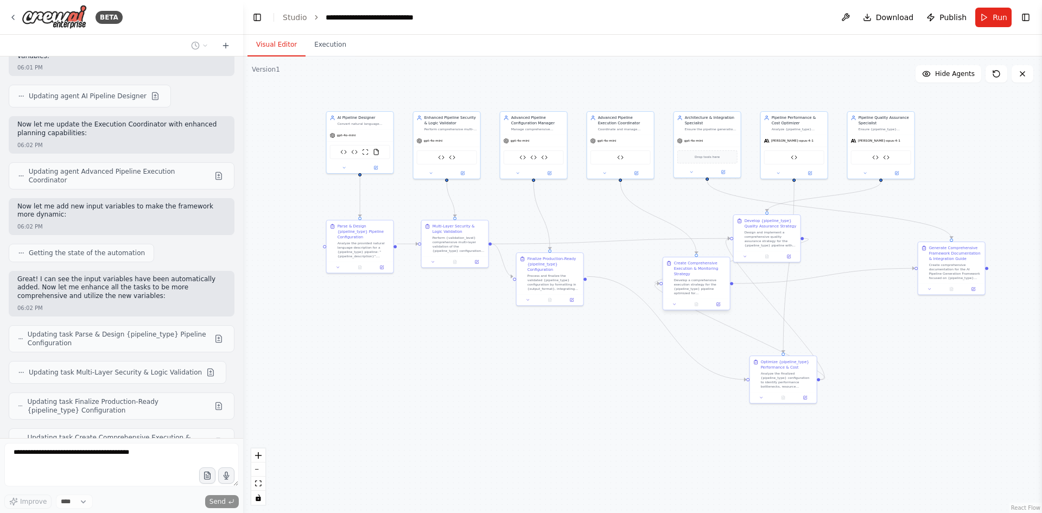
drag, startPoint x: 647, startPoint y: 285, endPoint x: 696, endPoint y: 291, distance: 49.7
click at [696, 291] on div "Develop a comprehensive execution strategy for the {pipeline_type} pipeline opt…" at bounding box center [700, 286] width 53 height 17
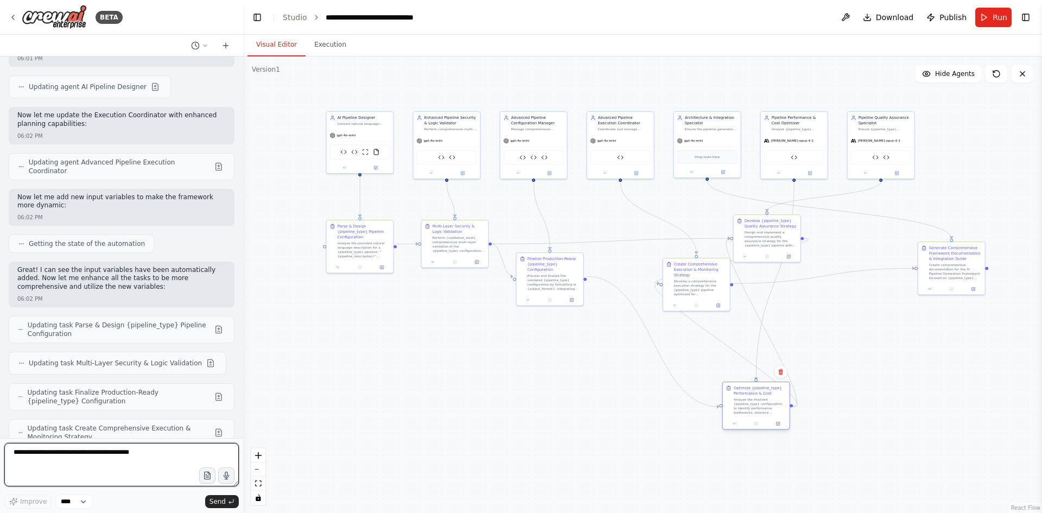
drag, startPoint x: 768, startPoint y: 392, endPoint x: 768, endPoint y: 348, distance: 44.0
click at [738, 419] on div at bounding box center [756, 424] width 67 height 11
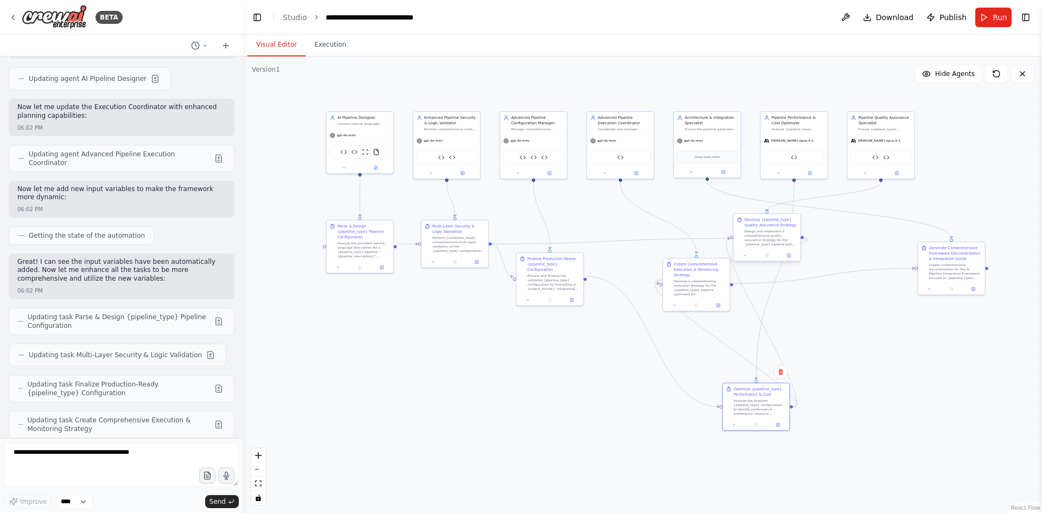
scroll to position [8346, 0]
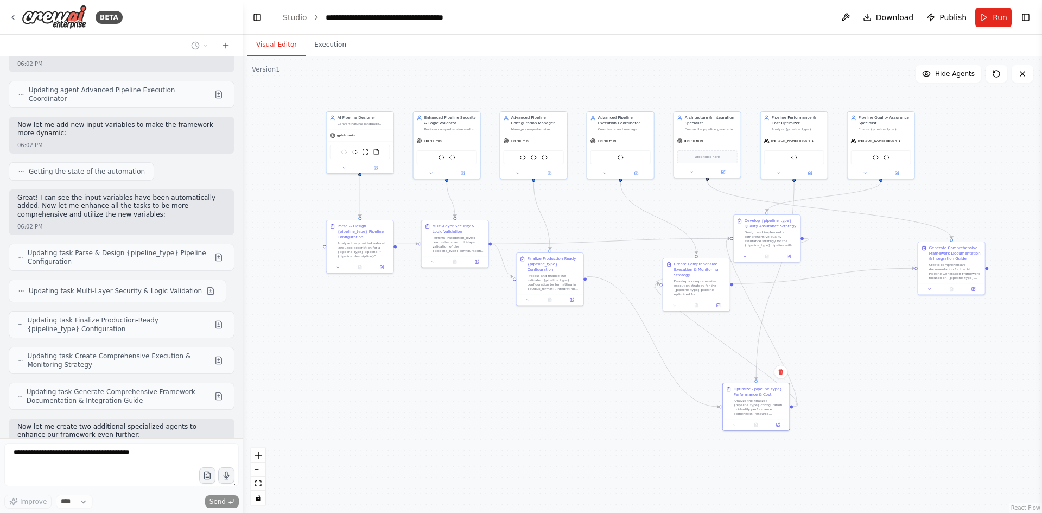
click at [673, 225] on div ".deletable-edge-delete-btn { width: 20px; height: 20px; border: 0px solid #ffff…" at bounding box center [498, 198] width 399 height 228
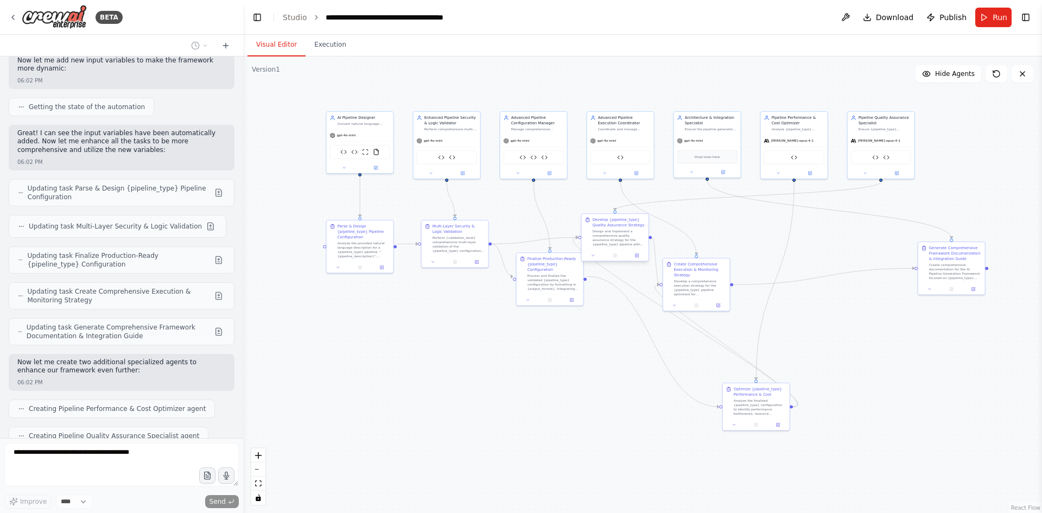
scroll to position [8411, 0]
drag, startPoint x: 767, startPoint y: 236, endPoint x: 621, endPoint y: 248, distance: 146.5
click at [621, 248] on div "Design and implement a comprehensive quality assurance strategy for the {pipeli…" at bounding box center [629, 248] width 53 height 17
drag, startPoint x: 621, startPoint y: 248, endPoint x: 857, endPoint y: 338, distance: 251.9
click at [857, 338] on div "Design and implement a comprehensive quality assurance strategy for the {pipeli…" at bounding box center [863, 335] width 53 height 17
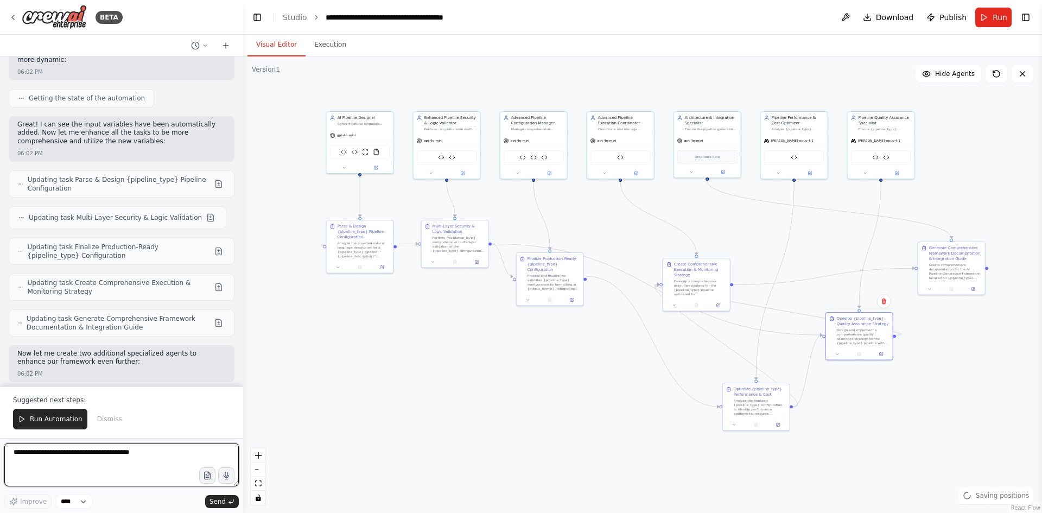
scroll to position [8472, 0]
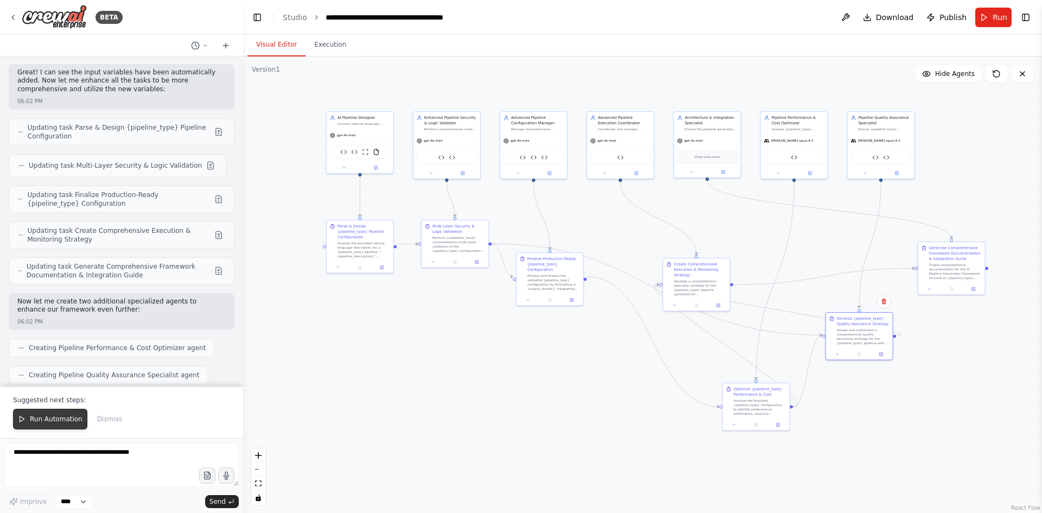
click at [56, 423] on span "Run Automation" at bounding box center [56, 419] width 53 height 9
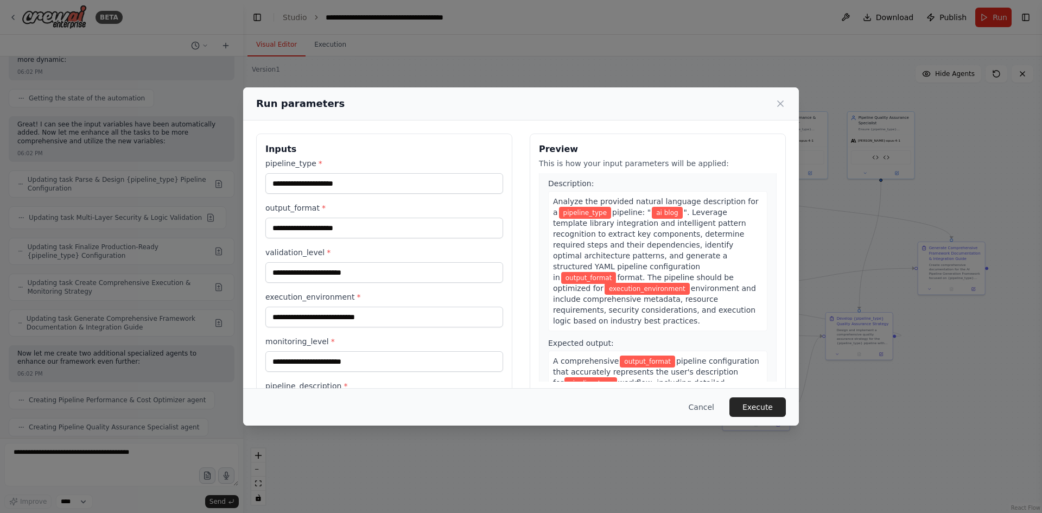
scroll to position [0, 0]
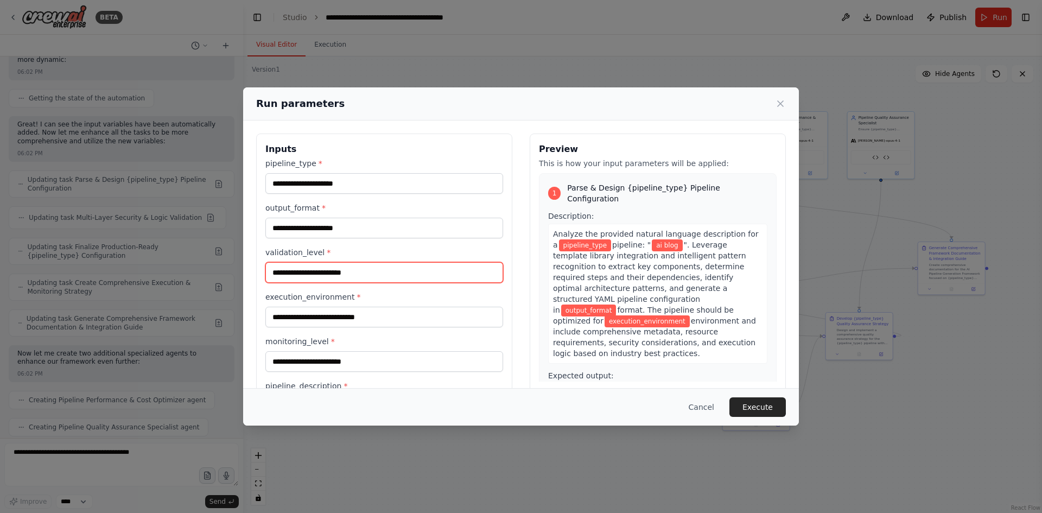
click at [367, 278] on input "validation_level *" at bounding box center [384, 272] width 238 height 21
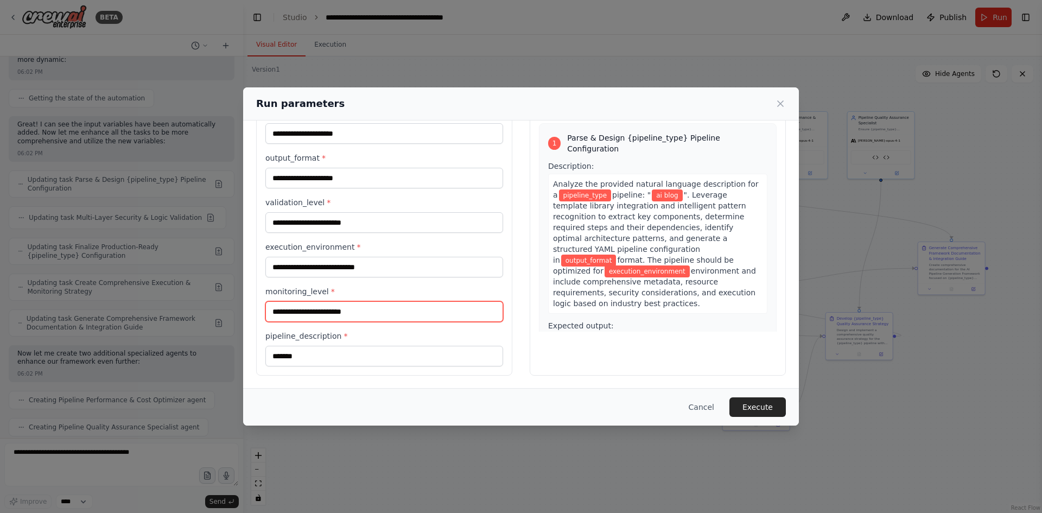
click at [319, 313] on input "monitoring_level *" at bounding box center [384, 311] width 238 height 21
click at [323, 278] on div "pipeline_type * output_format * validation_level * execution_environment * moni…" at bounding box center [384, 237] width 238 height 258
click at [184, 462] on div "Run parameters Inputs pipeline_type * output_format * validation_level * execut…" at bounding box center [521, 256] width 1042 height 513
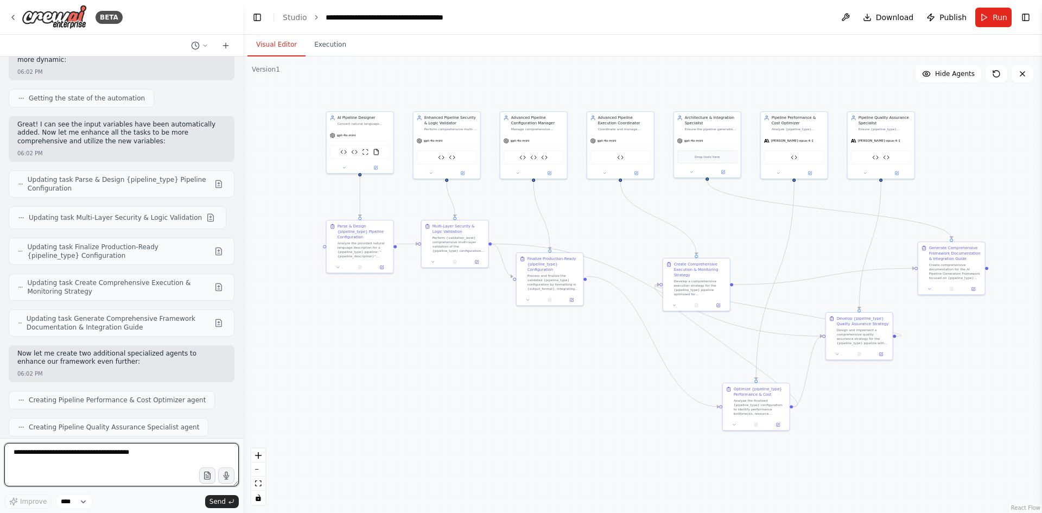
click at [125, 457] on textarea at bounding box center [121, 464] width 234 height 43
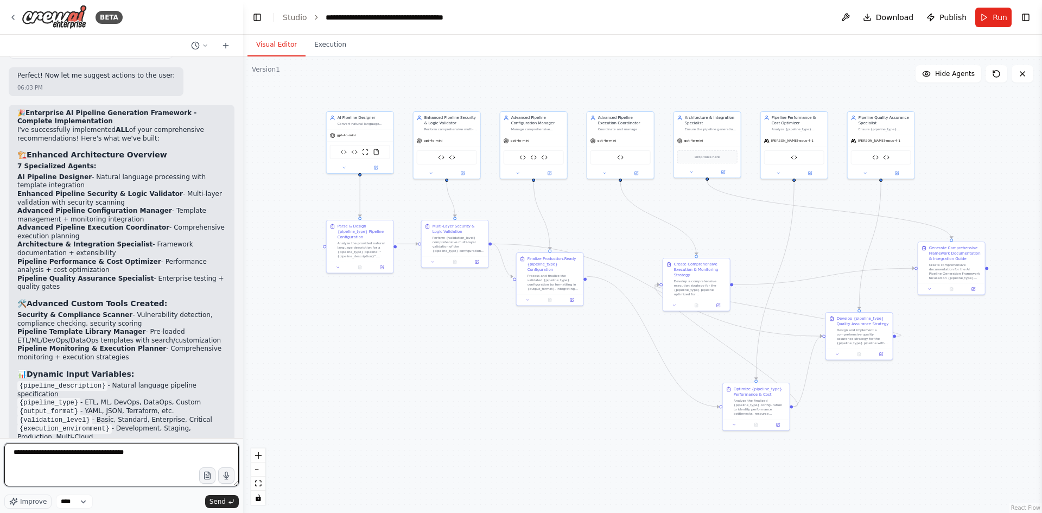
scroll to position [9223, 0]
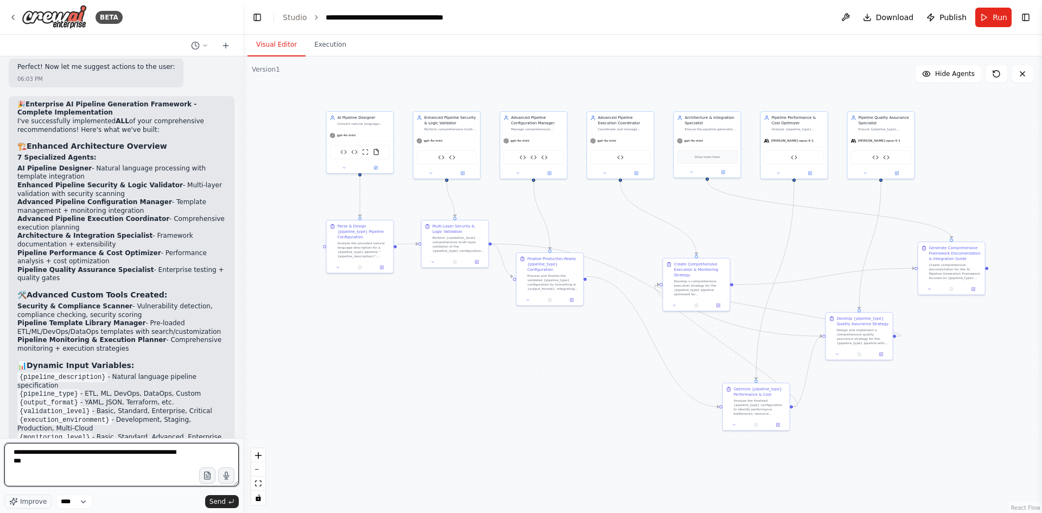
type textarea "**********"
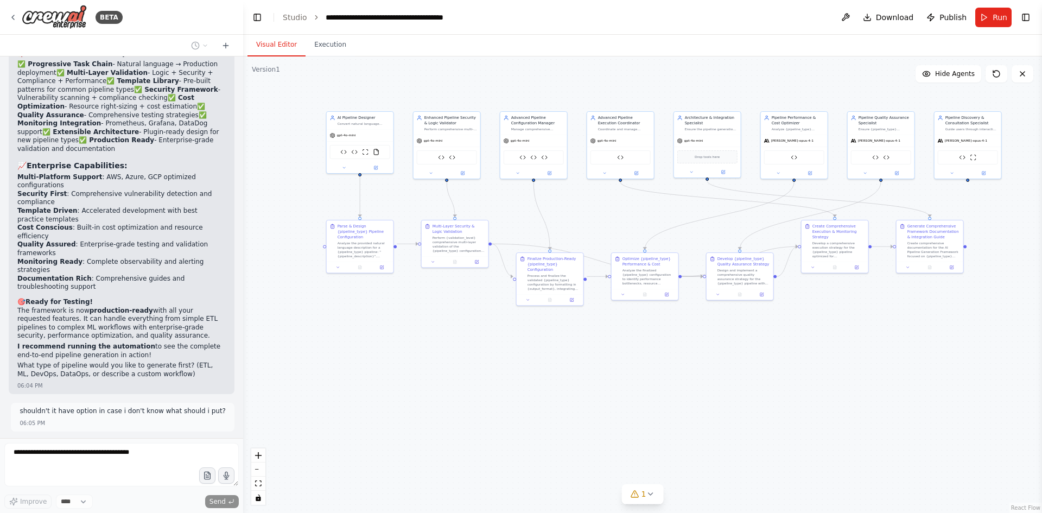
scroll to position [9771, 0]
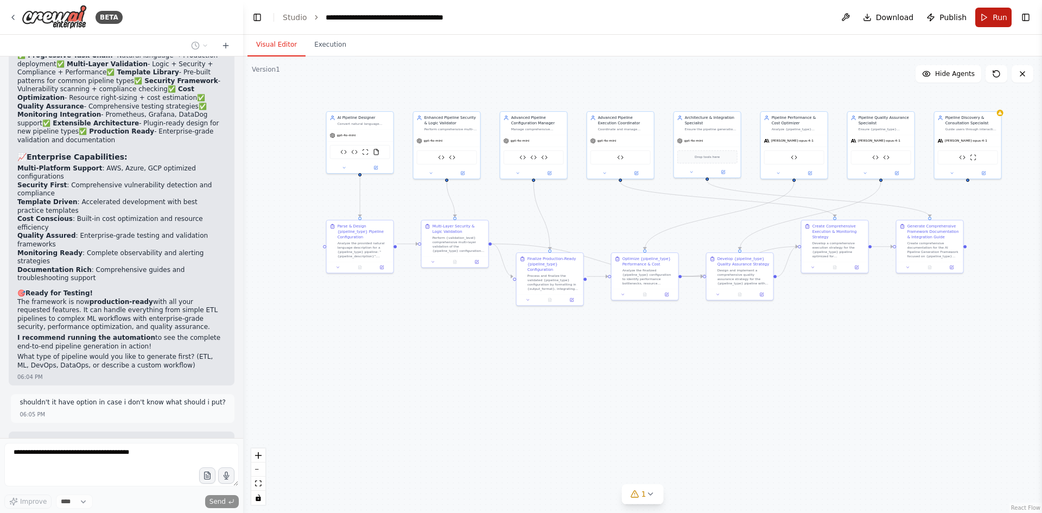
click at [999, 21] on span "Run" at bounding box center [999, 17] width 15 height 11
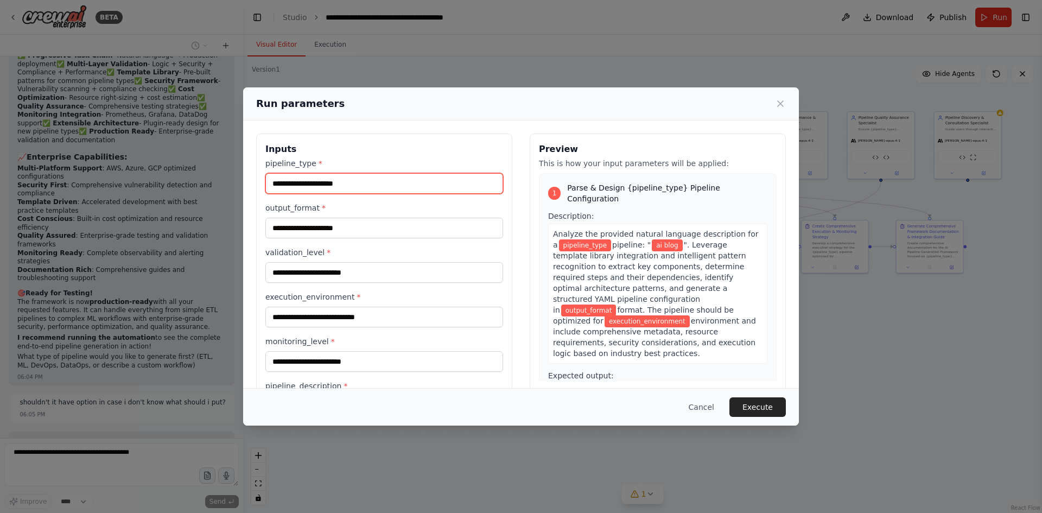
click at [409, 188] on input "pipeline_type *" at bounding box center [384, 183] width 238 height 21
click at [780, 103] on icon at bounding box center [780, 103] width 11 height 11
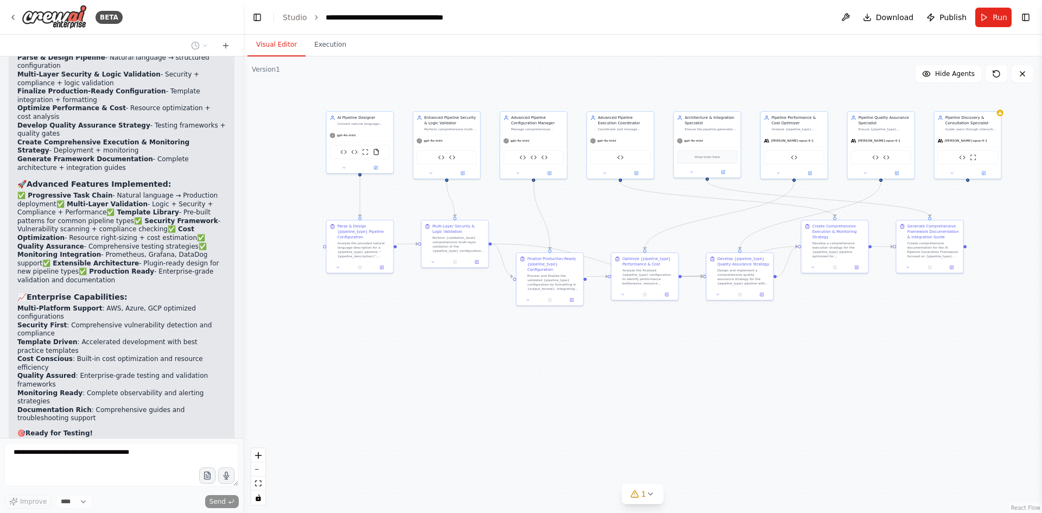
scroll to position [9608, 0]
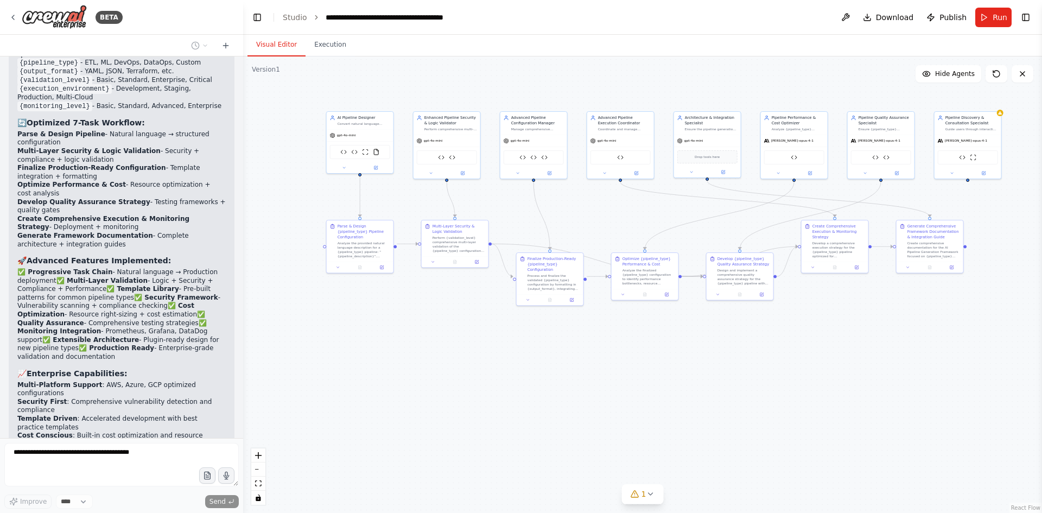
scroll to position [9554, 0]
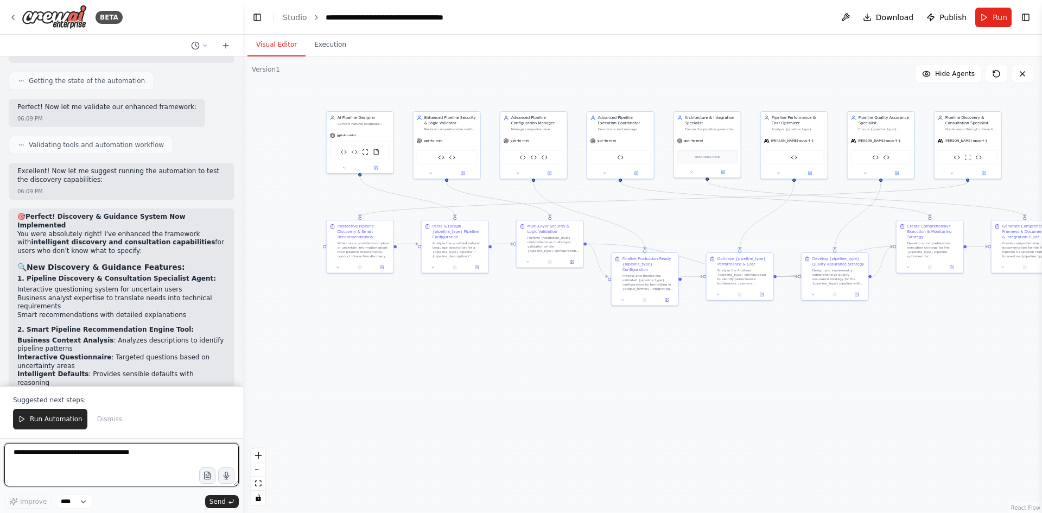
scroll to position [11237, 0]
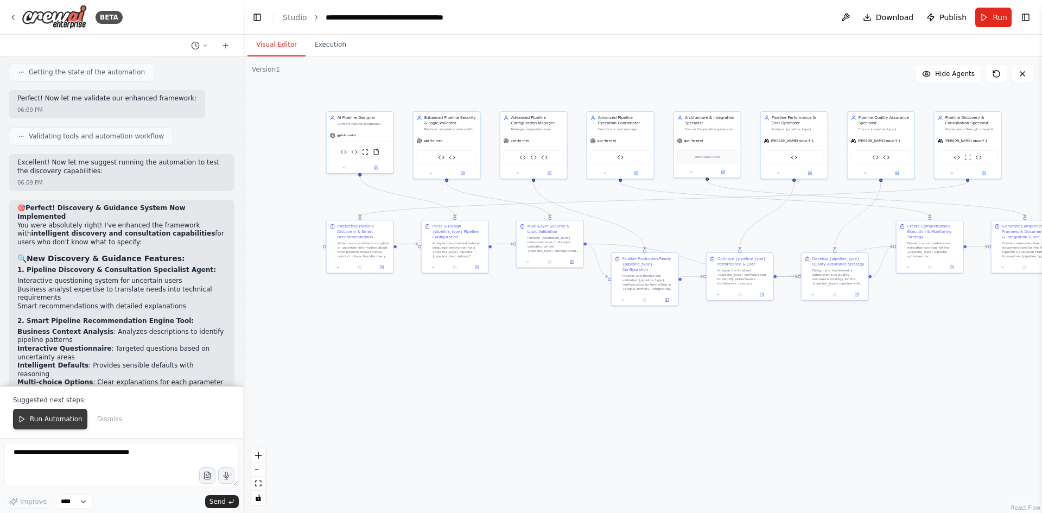
click at [50, 419] on span "Run Automation" at bounding box center [56, 419] width 53 height 9
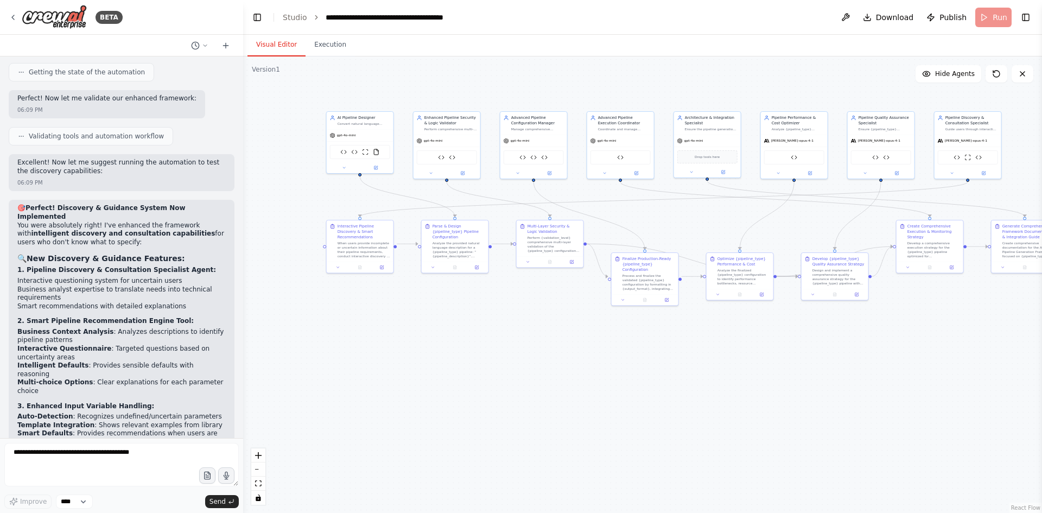
scroll to position [11185, 0]
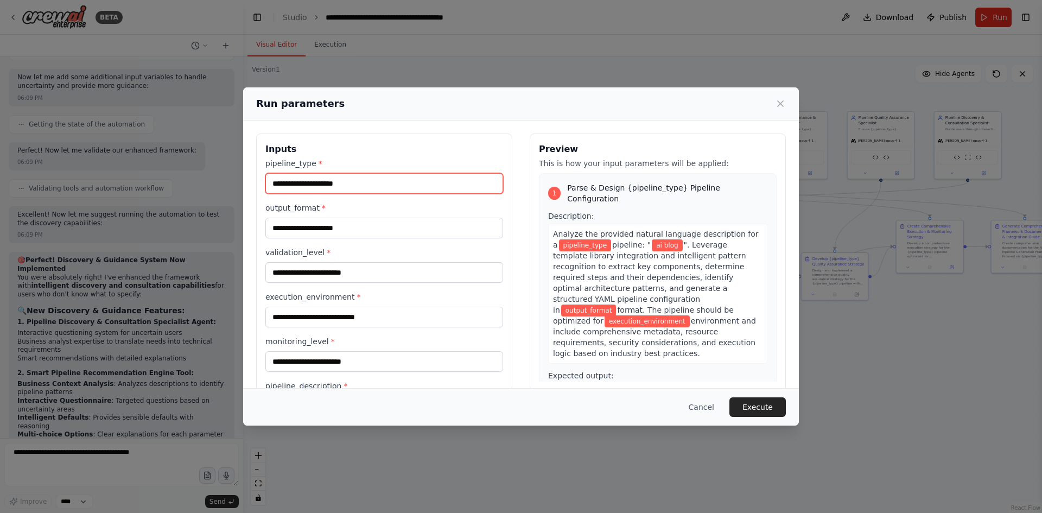
click at [371, 182] on input "pipeline_type *" at bounding box center [384, 183] width 238 height 21
click at [157, 461] on div "Run parameters Inputs pipeline_type * output_format * validation_level * execut…" at bounding box center [521, 256] width 1042 height 513
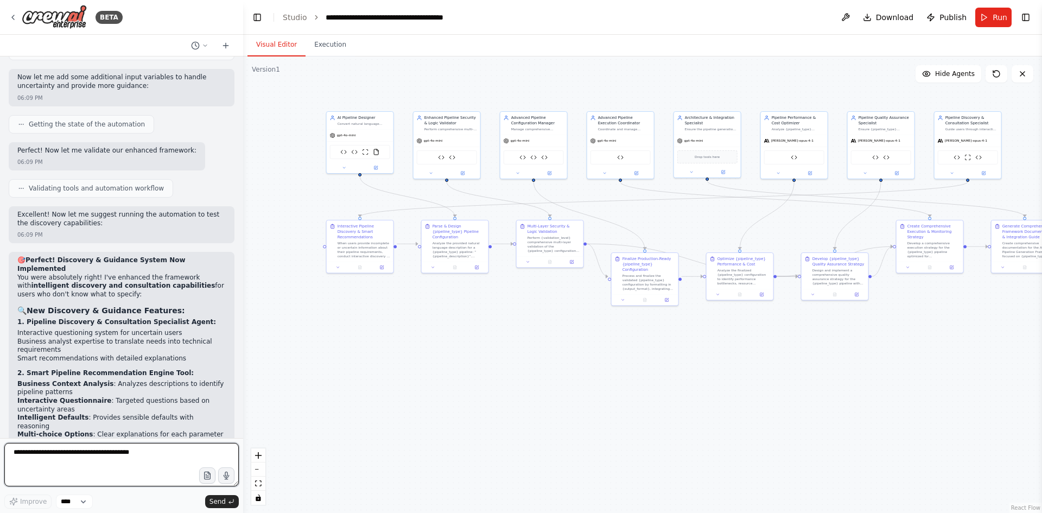
click at [118, 454] on textarea at bounding box center [121, 464] width 234 height 43
type textarea "**********"
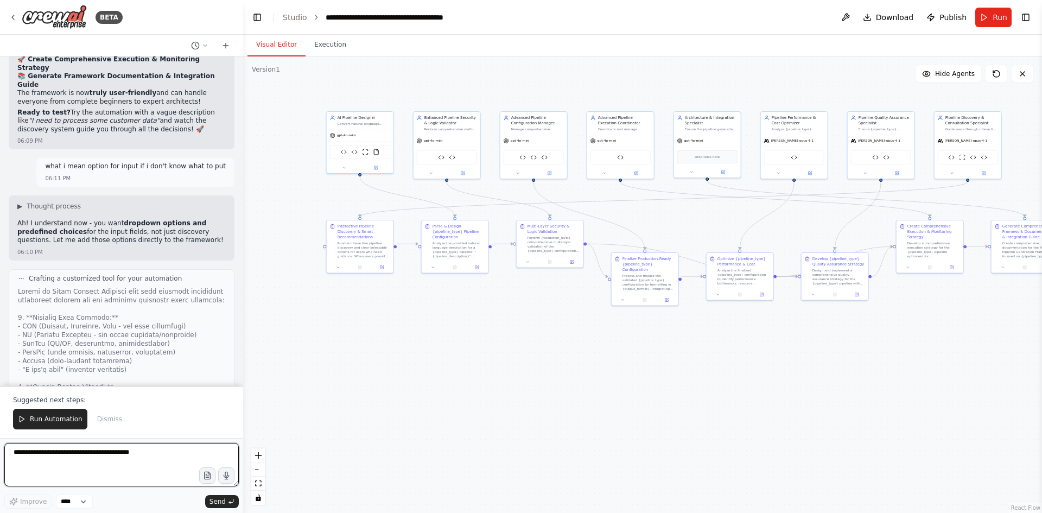
scroll to position [12105, 0]
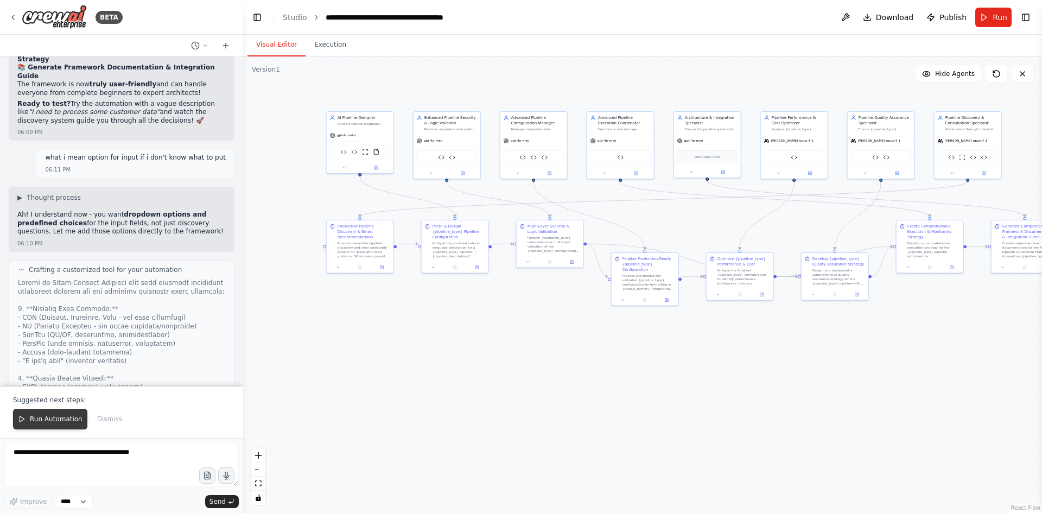
click at [62, 417] on span "Run Automation" at bounding box center [56, 419] width 53 height 9
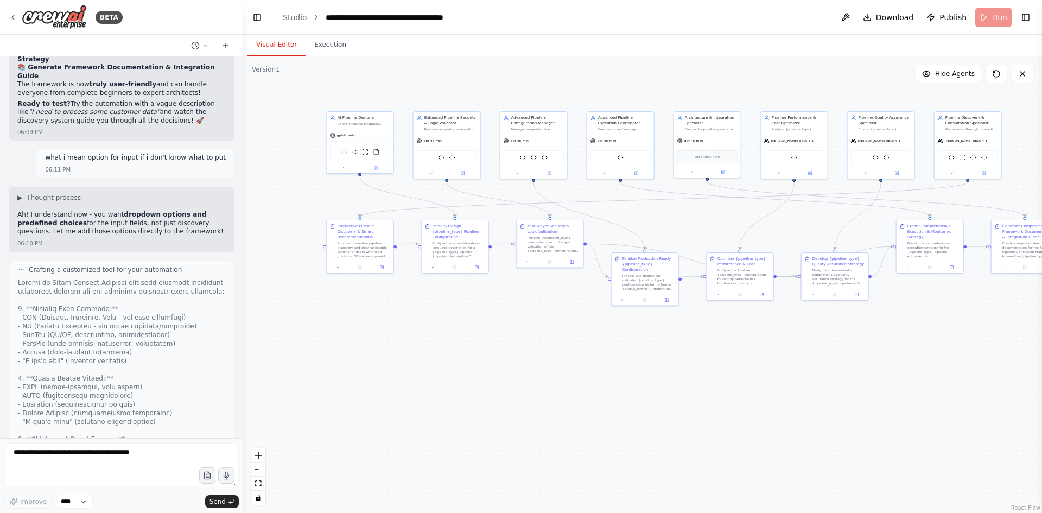
scroll to position [12053, 0]
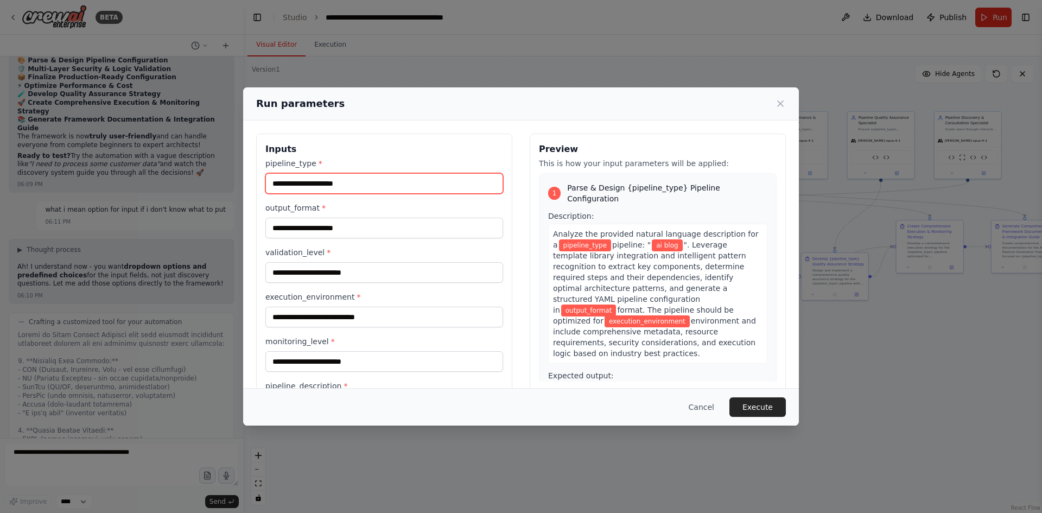
click at [330, 189] on input "pipeline_type *" at bounding box center [384, 183] width 238 height 21
click at [565, 239] on span "pipeline_type" at bounding box center [585, 245] width 52 height 12
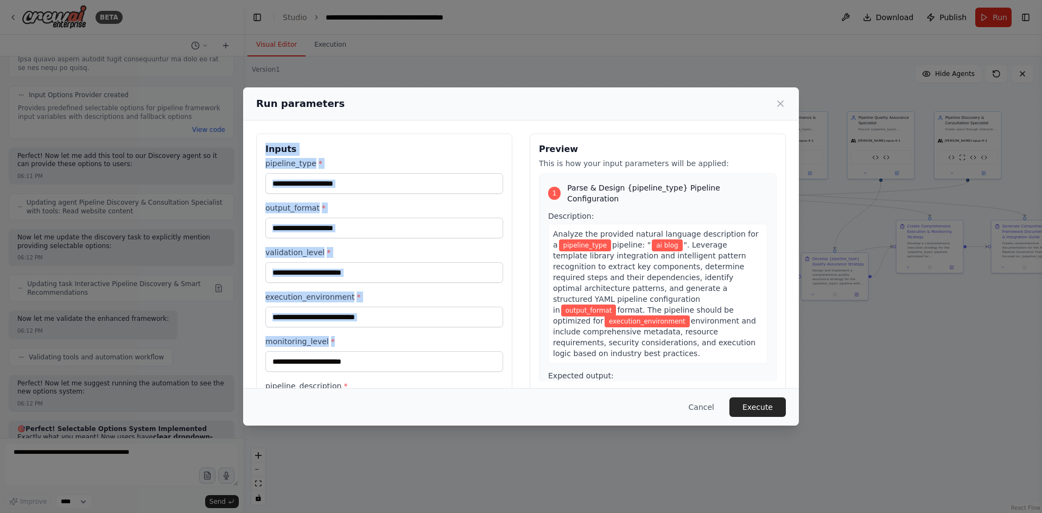
scroll to position [50, 0]
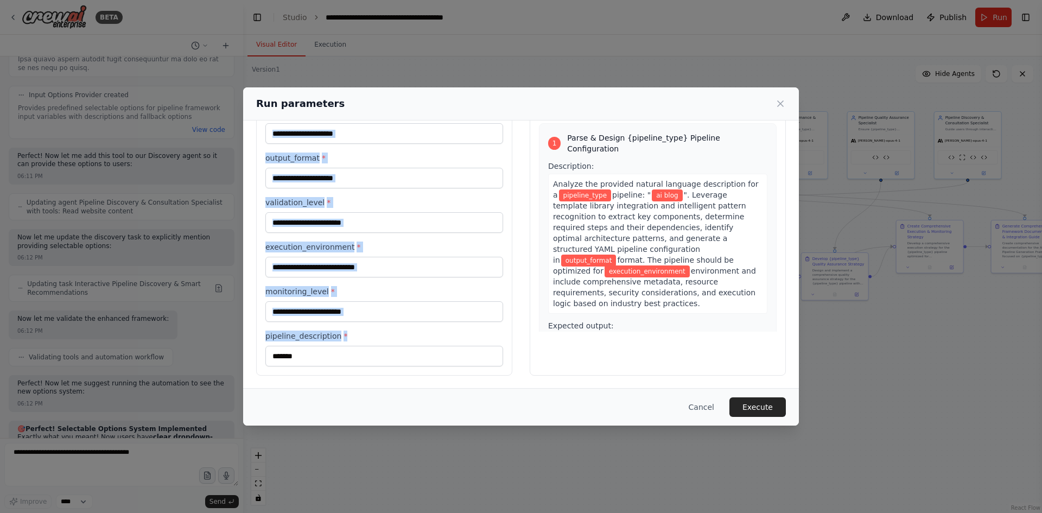
drag, startPoint x: 264, startPoint y: 150, endPoint x: 357, endPoint y: 333, distance: 205.1
click at [357, 333] on div "Inputs pipeline_type * output_format * validation_level * execution_environment…" at bounding box center [384, 230] width 256 height 292
copy div "Inputs pipeline_type * output_format * validation_level * execution_environment…"
click at [385, 308] on input "monitoring_level *" at bounding box center [384, 311] width 238 height 21
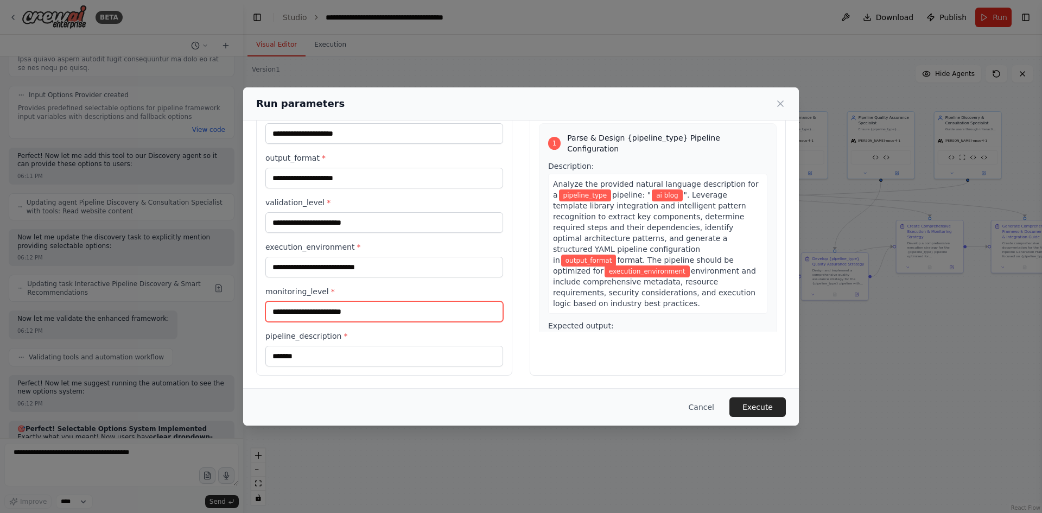
click at [385, 308] on input "monitoring_level *" at bounding box center [384, 311] width 238 height 21
drag, startPoint x: 385, startPoint y: 308, endPoint x: 144, endPoint y: 459, distance: 284.7
click at [144, 459] on div "Run parameters Inputs pipeline_type * output_format * validation_level * execut…" at bounding box center [521, 256] width 1042 height 513
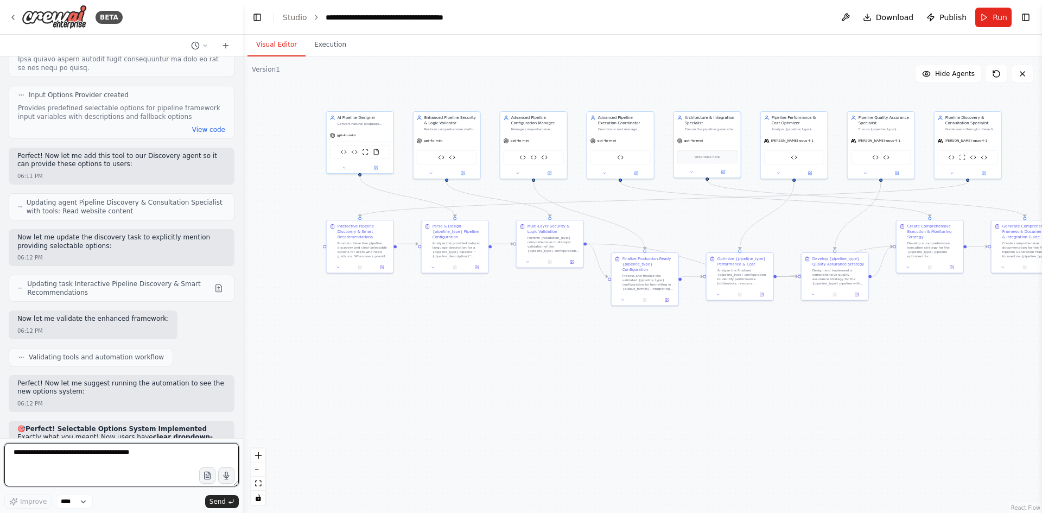
click at [144, 459] on textarea at bounding box center [121, 464] width 234 height 43
paste textarea "**********"
type textarea "**********"
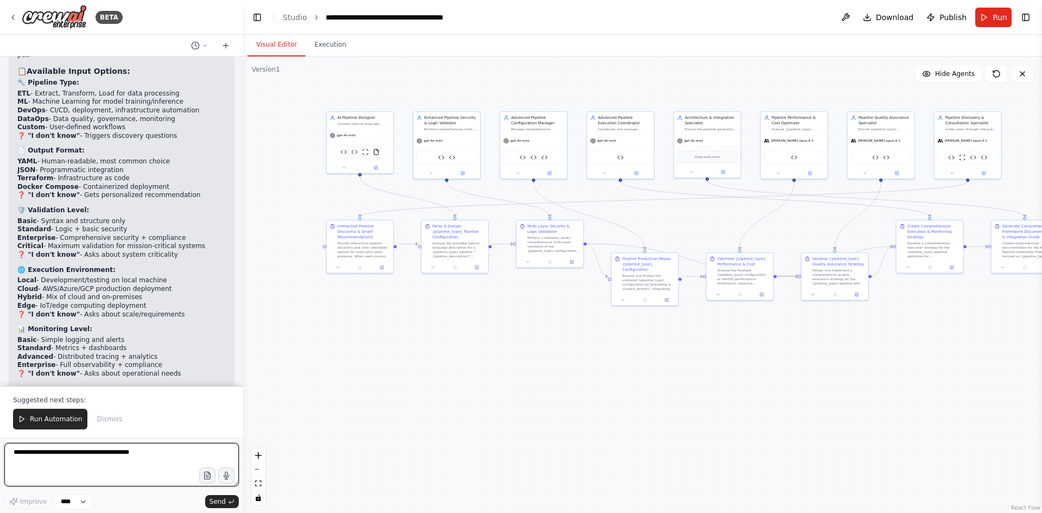
scroll to position [13163, 0]
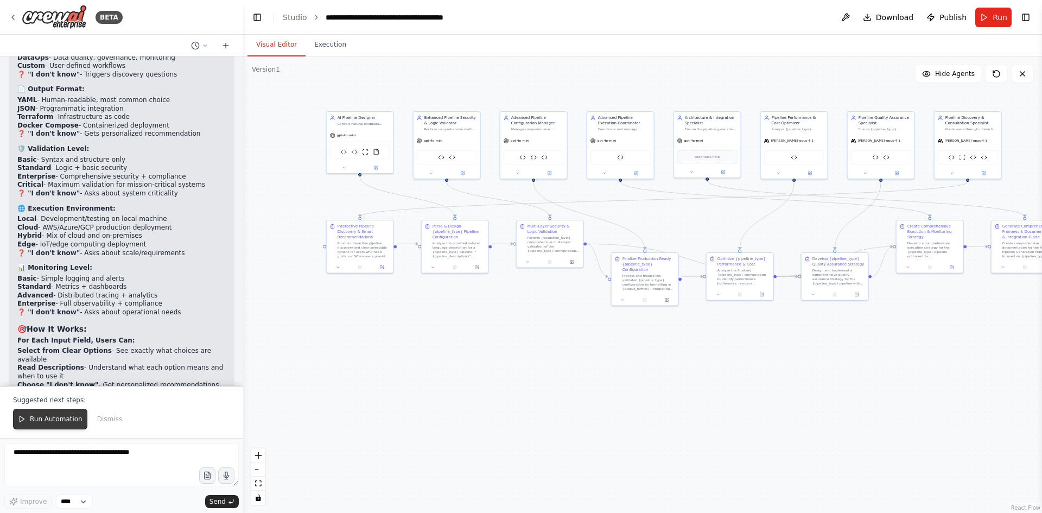
click at [53, 419] on span "Run Automation" at bounding box center [56, 419] width 53 height 9
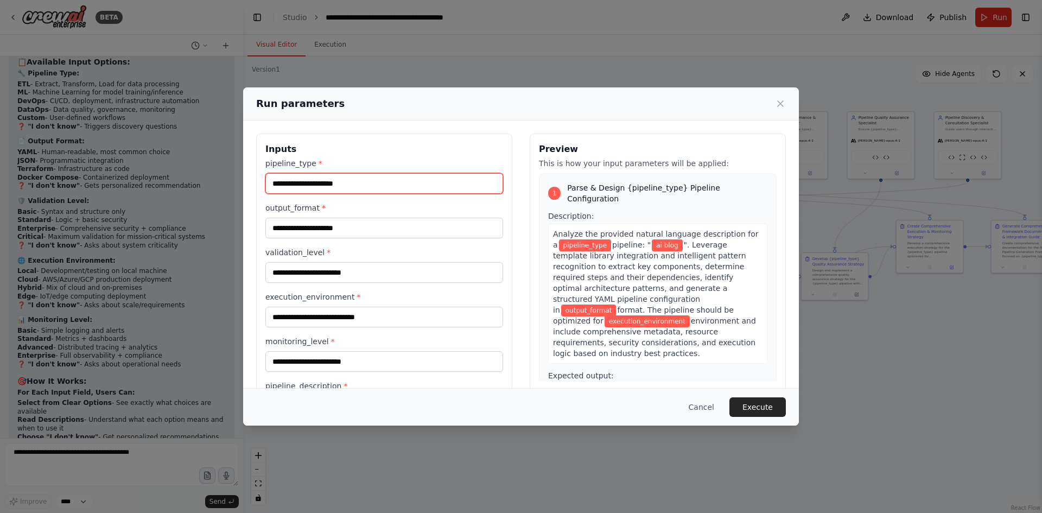
click at [349, 187] on input "pipeline_type *" at bounding box center [384, 183] width 238 height 21
click at [358, 187] on input "pipeline_type *" at bounding box center [384, 183] width 238 height 21
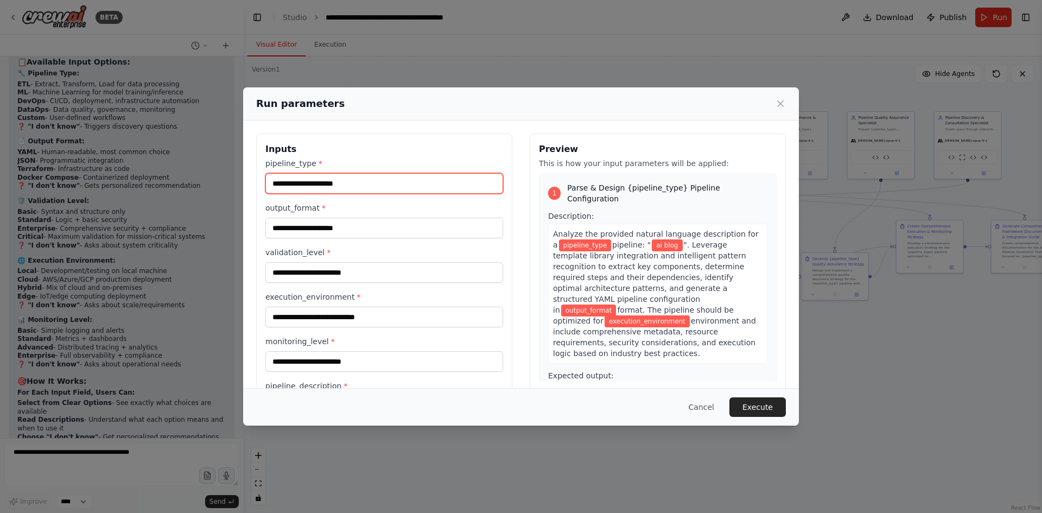
click at [358, 187] on input "pipeline_type *" at bounding box center [384, 183] width 238 height 21
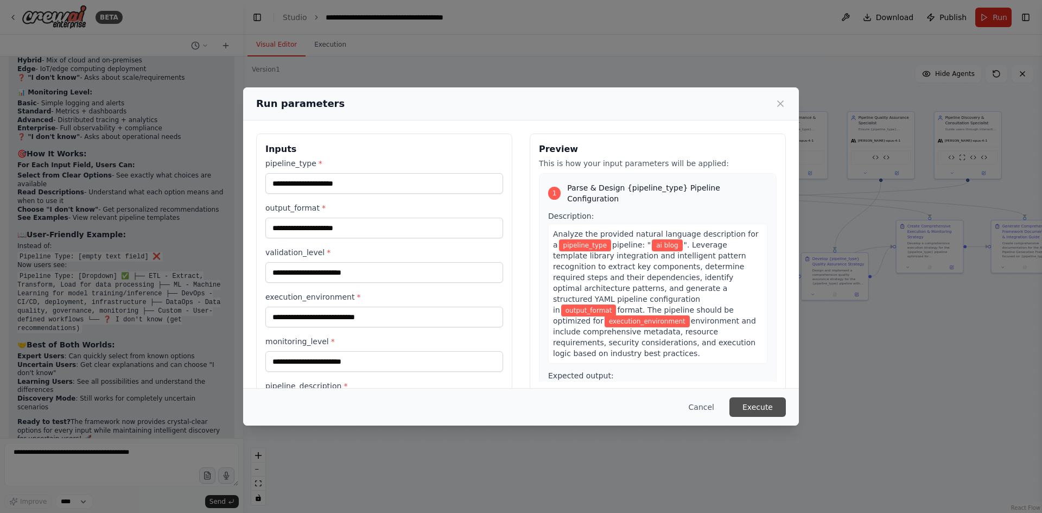
click at [768, 412] on button "Execute" at bounding box center [757, 407] width 56 height 20
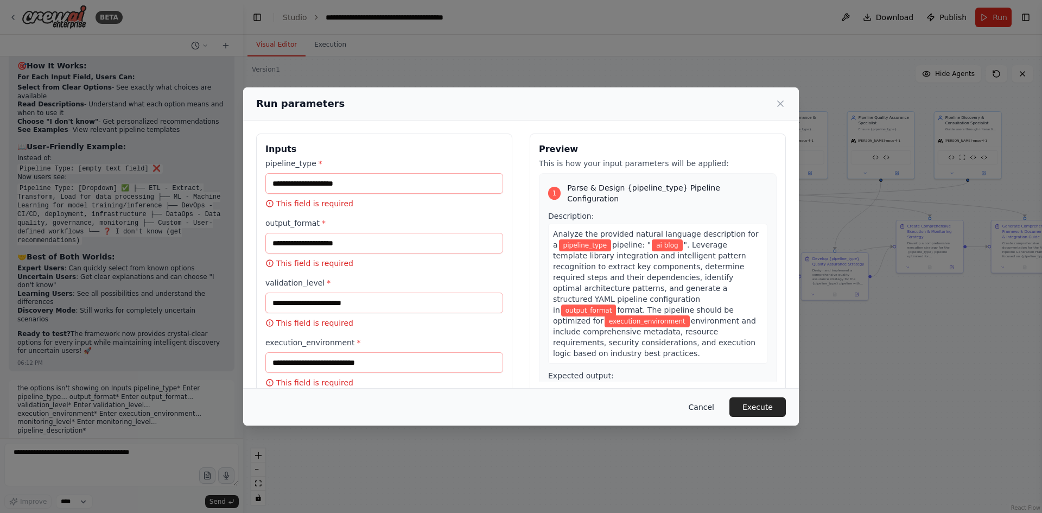
click at [716, 400] on button "Cancel" at bounding box center [701, 407] width 43 height 20
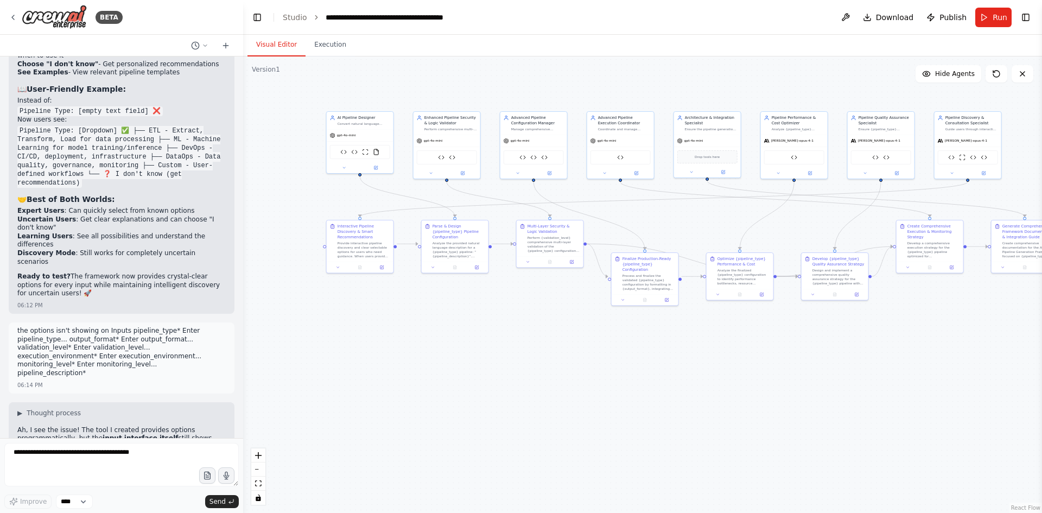
scroll to position [13492, 0]
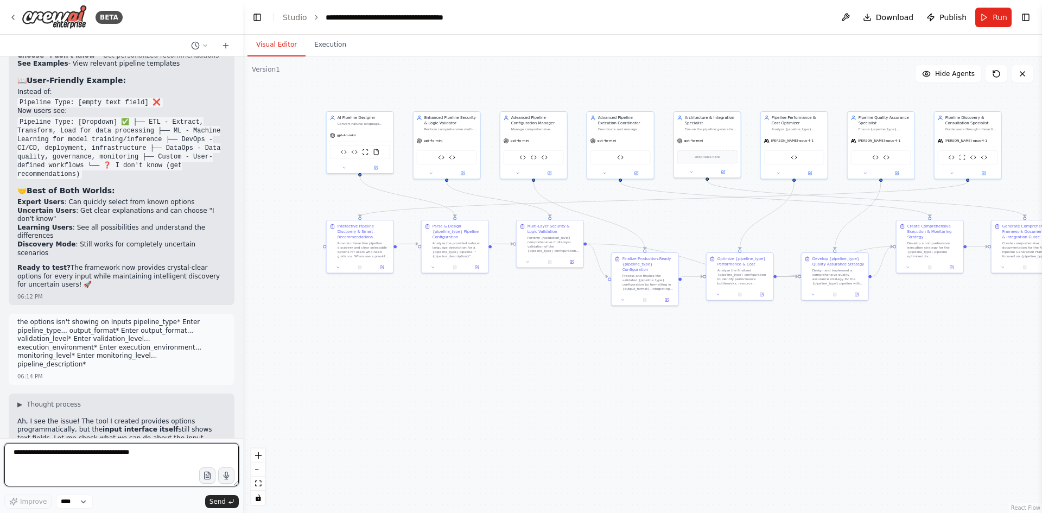
click at [67, 451] on textarea at bounding box center [121, 464] width 234 height 43
click at [131, 457] on textarea at bounding box center [121, 464] width 234 height 43
type textarea "*"
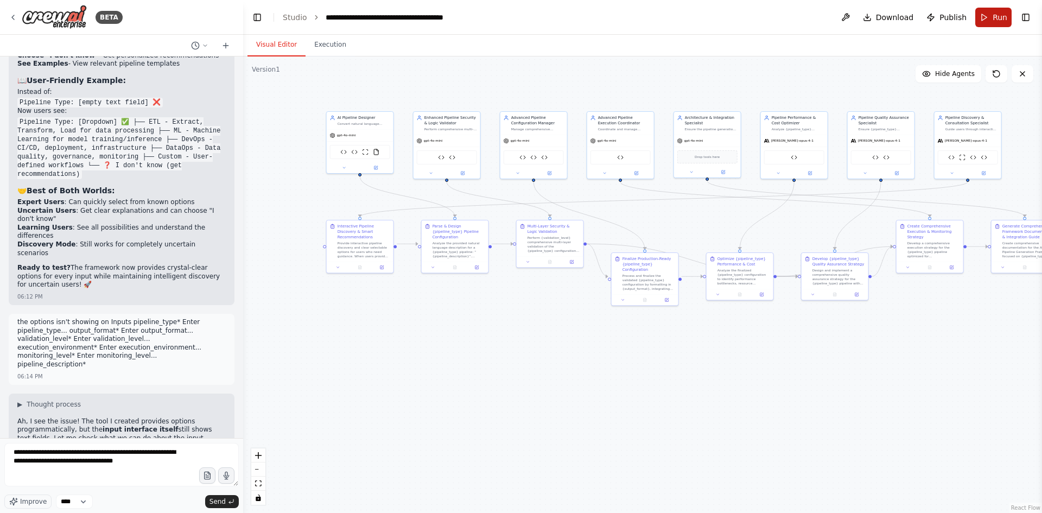
click at [995, 17] on span "Run" at bounding box center [999, 17] width 15 height 11
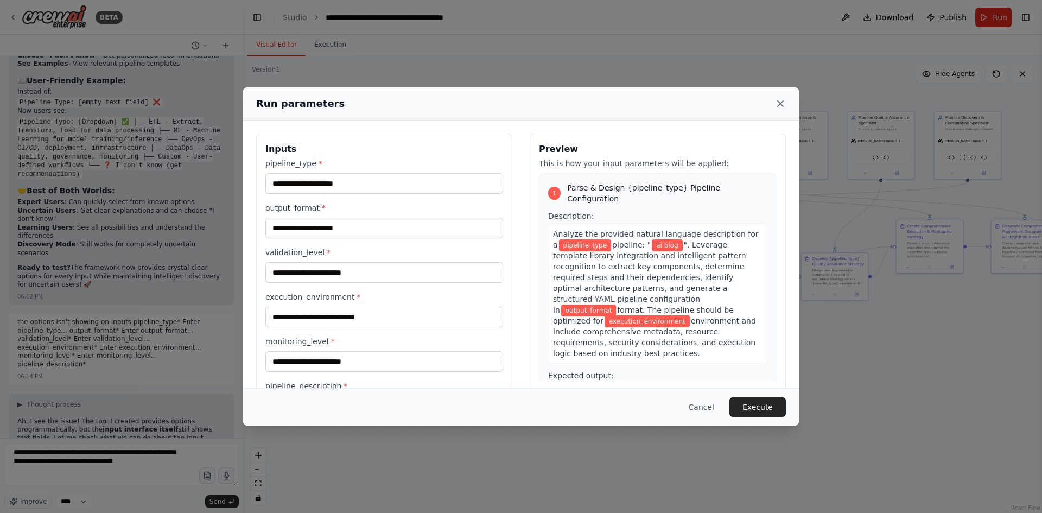
click at [780, 103] on icon at bounding box center [780, 103] width 5 height 5
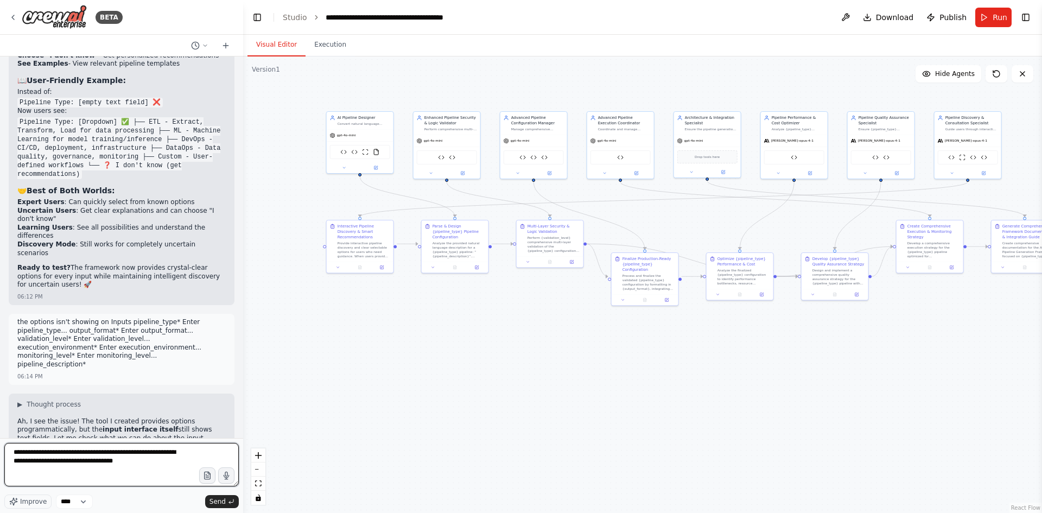
click at [161, 464] on textarea "**********" at bounding box center [121, 464] width 234 height 43
type textarea "**********"
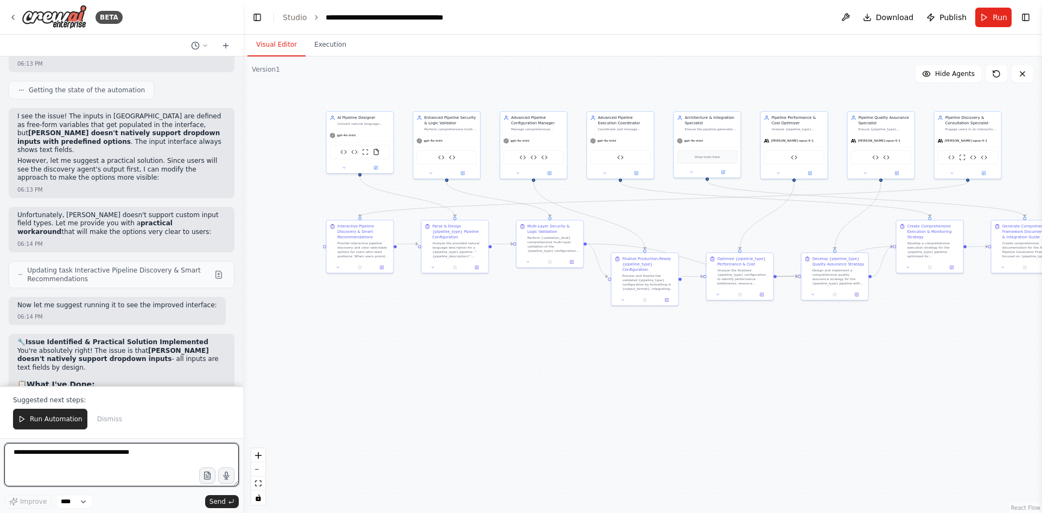
scroll to position [13914, 0]
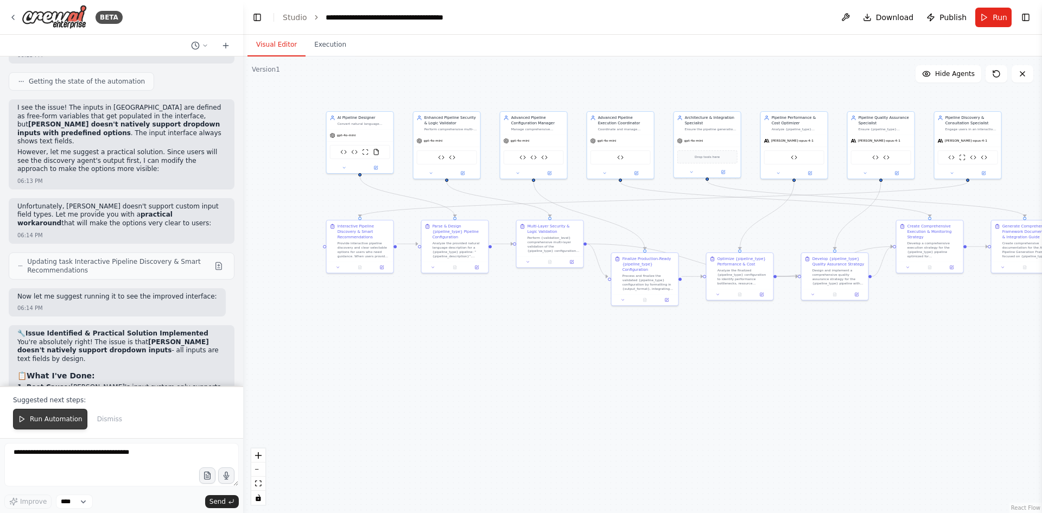
click at [41, 428] on button "Run Automation" at bounding box center [50, 419] width 74 height 21
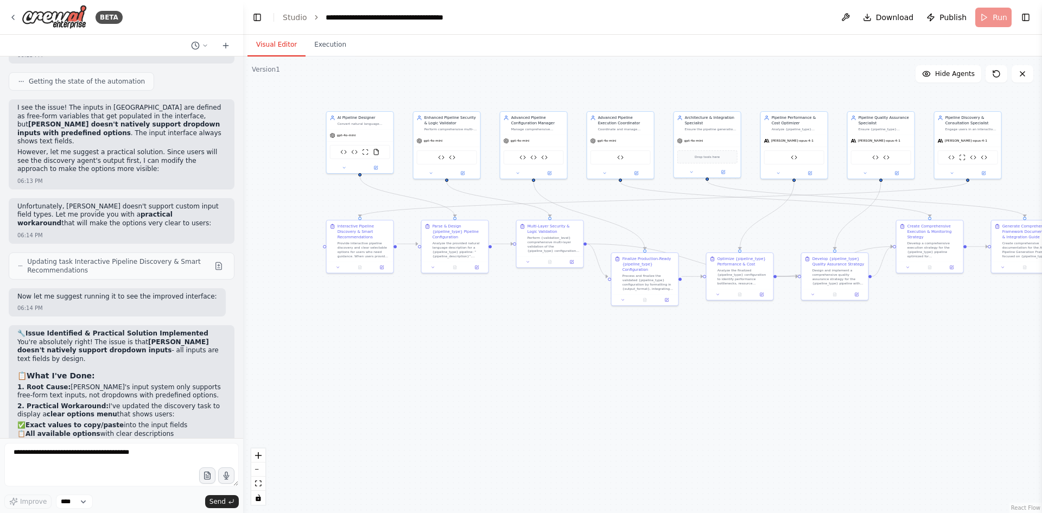
scroll to position [13862, 0]
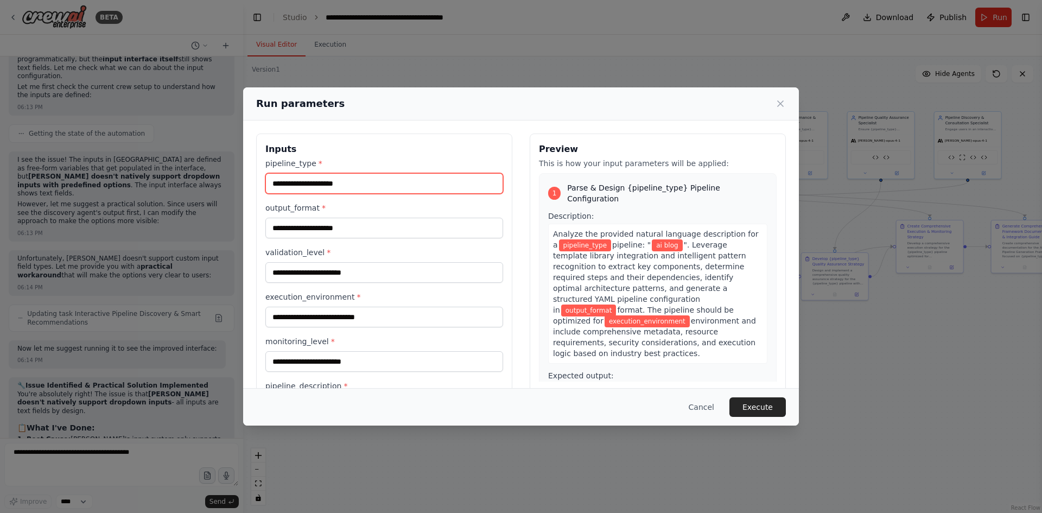
click at [300, 188] on input "pipeline_type *" at bounding box center [384, 183] width 238 height 21
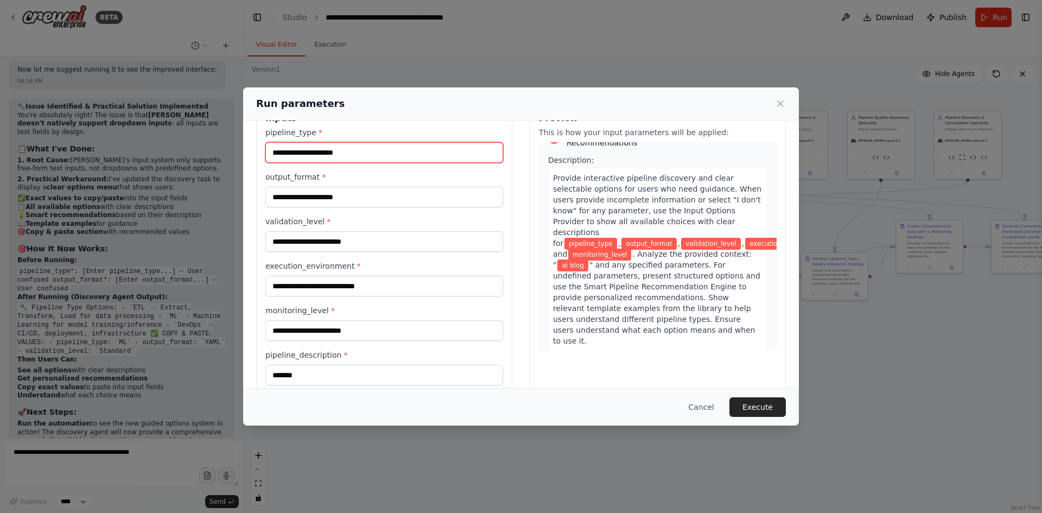
scroll to position [50, 0]
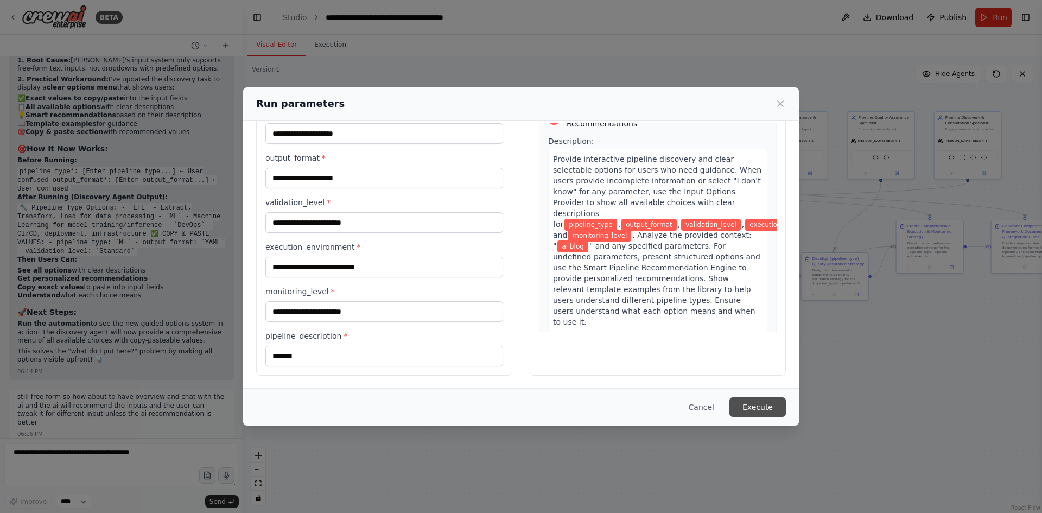
click at [761, 403] on button "Execute" at bounding box center [757, 407] width 56 height 20
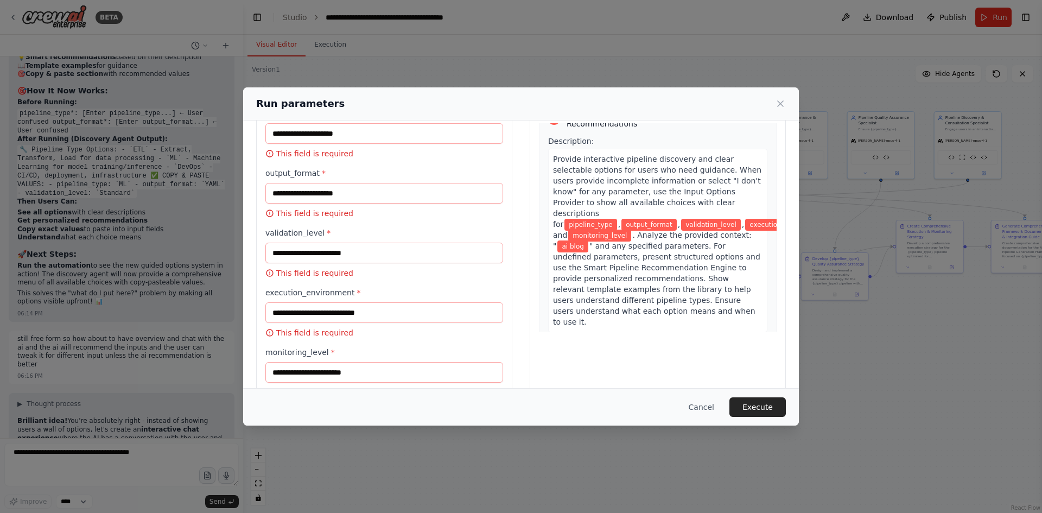
scroll to position [14307, 0]
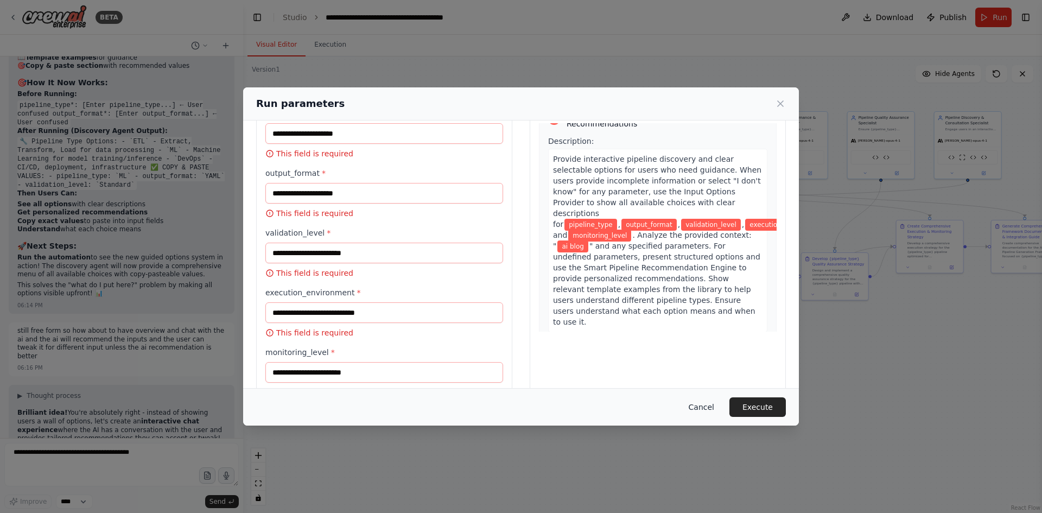
click at [705, 404] on button "Cancel" at bounding box center [701, 407] width 43 height 20
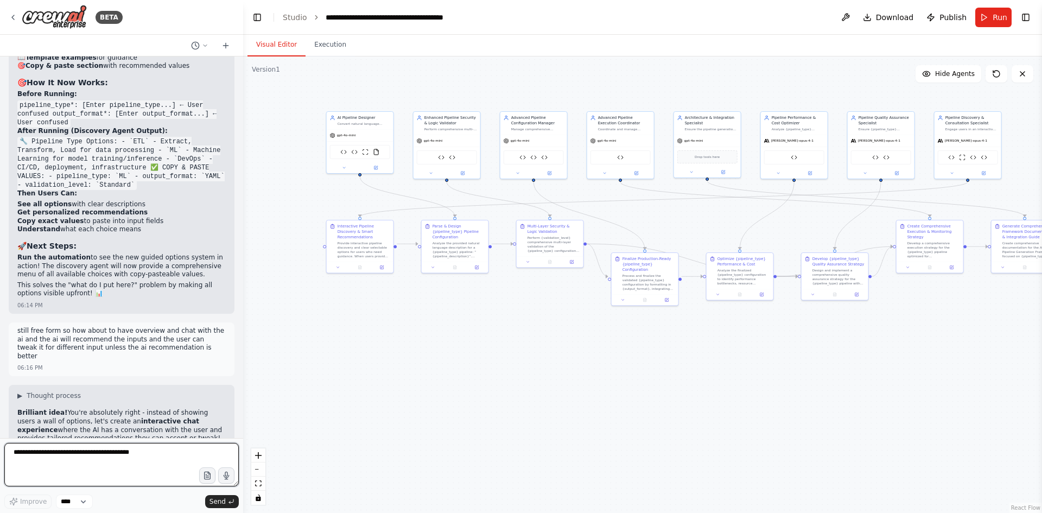
click at [145, 474] on textarea at bounding box center [121, 464] width 234 height 43
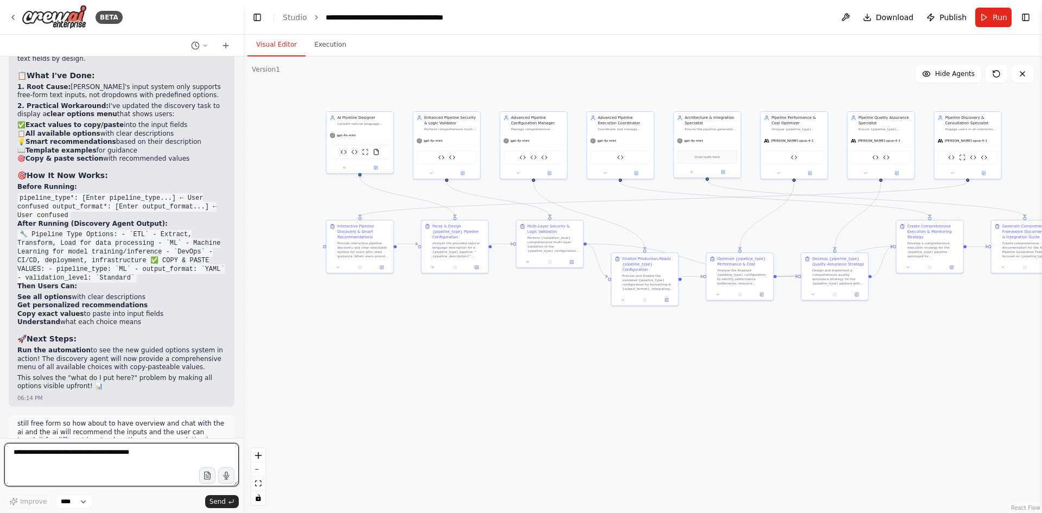
scroll to position [14198, 0]
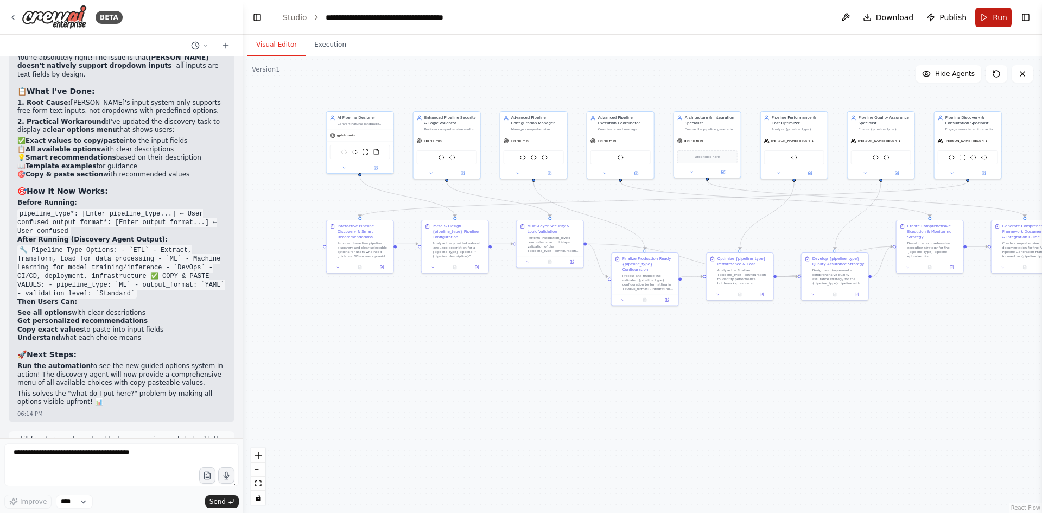
click at [994, 18] on span "Run" at bounding box center [999, 17] width 15 height 11
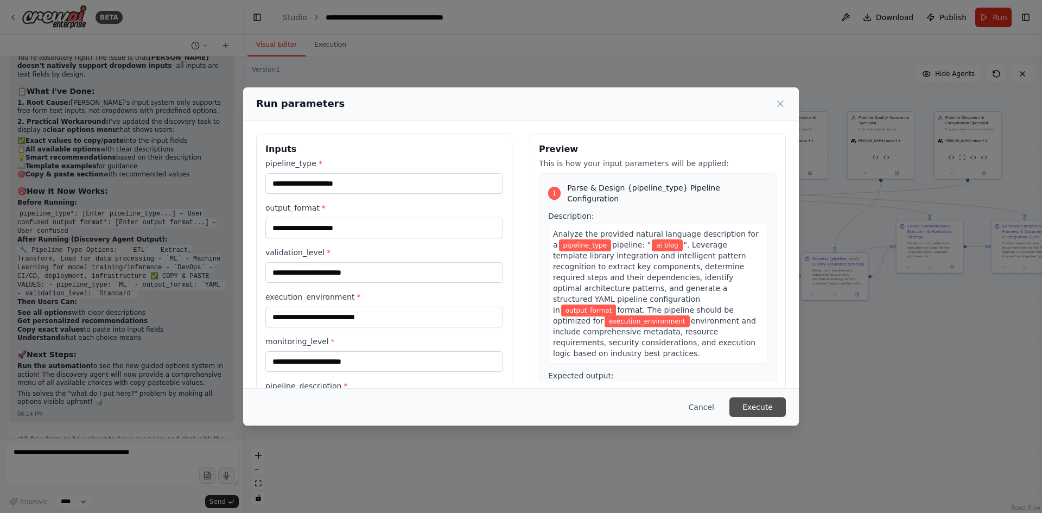
click at [768, 404] on button "Execute" at bounding box center [757, 407] width 56 height 20
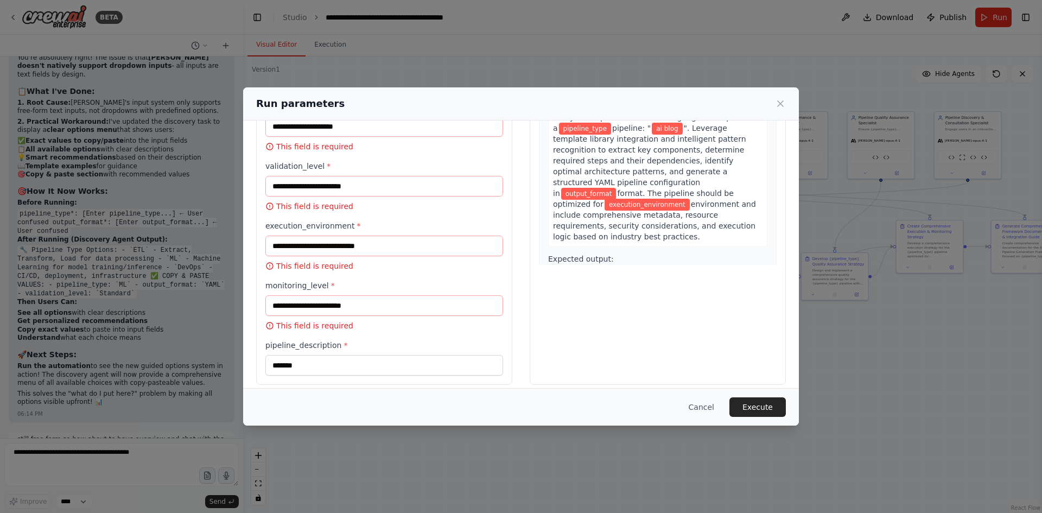
scroll to position [126, 0]
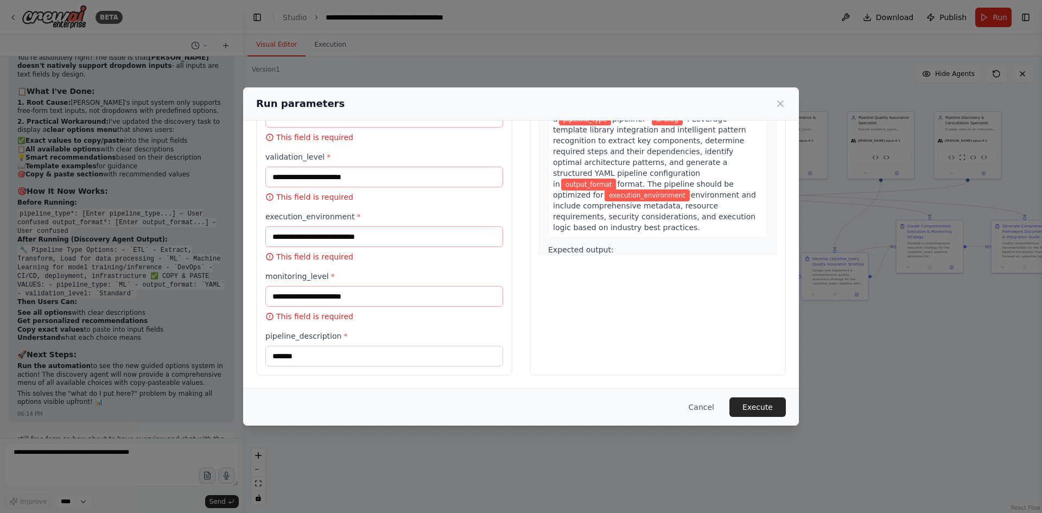
click at [641, 262] on span "output_format" at bounding box center [647, 268] width 55 height 12
click at [600, 190] on span "environment and include comprehensive metadata, resource requirements, security…" at bounding box center [654, 210] width 203 height 41
click at [608, 189] on span "execution_environment" at bounding box center [646, 195] width 85 height 12
click at [463, 252] on p "This field is required" at bounding box center [384, 256] width 238 height 11
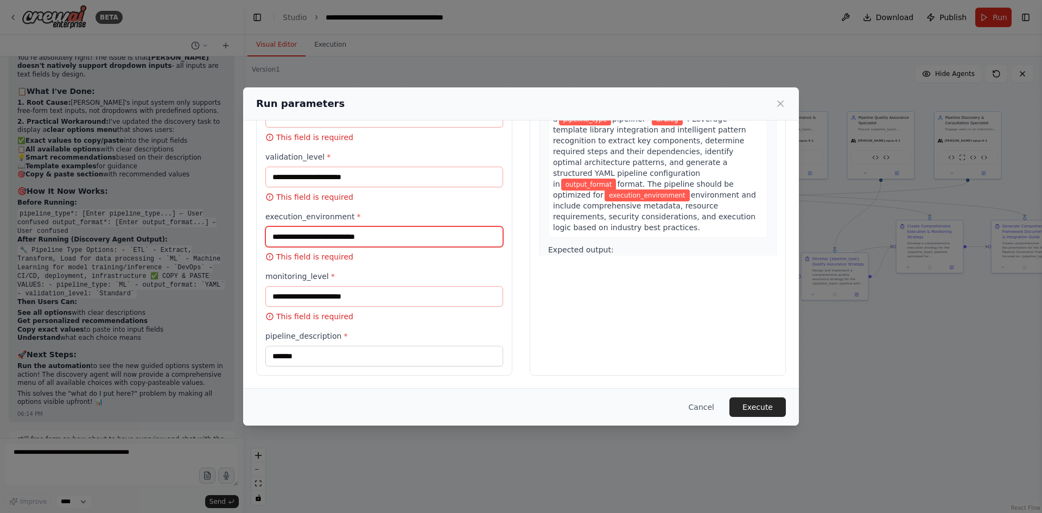
click at [284, 236] on input "execution_environment *" at bounding box center [384, 236] width 238 height 21
click at [291, 298] on input "monitoring_level *" at bounding box center [384, 296] width 238 height 21
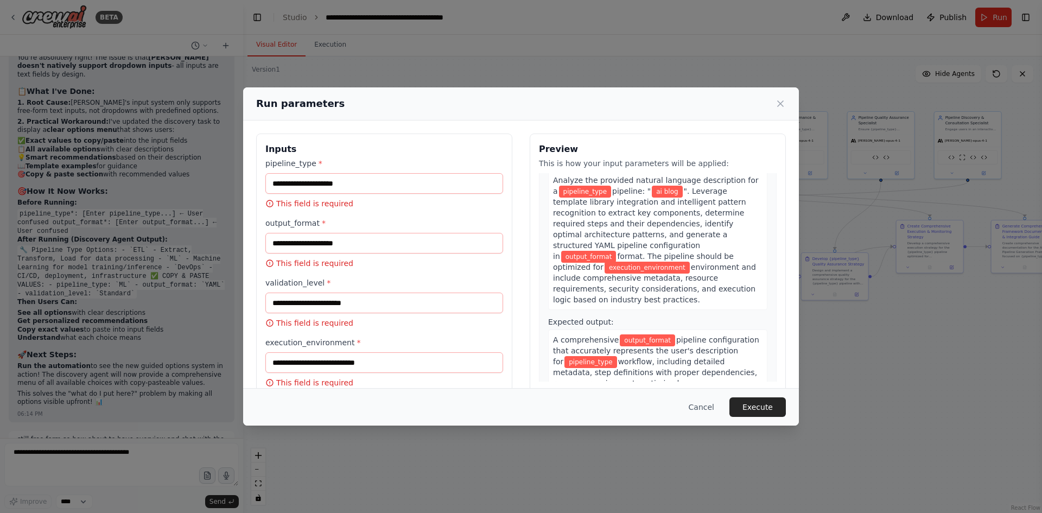
scroll to position [54, 0]
click at [358, 188] on input "pipeline_type *" at bounding box center [384, 183] width 238 height 21
click at [774, 409] on button "Execute" at bounding box center [757, 407] width 56 height 20
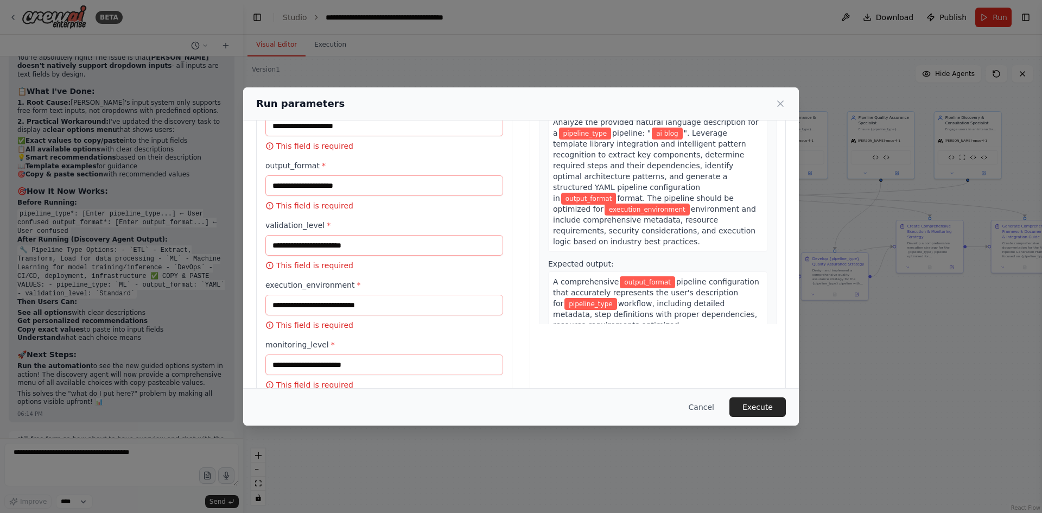
scroll to position [126, 0]
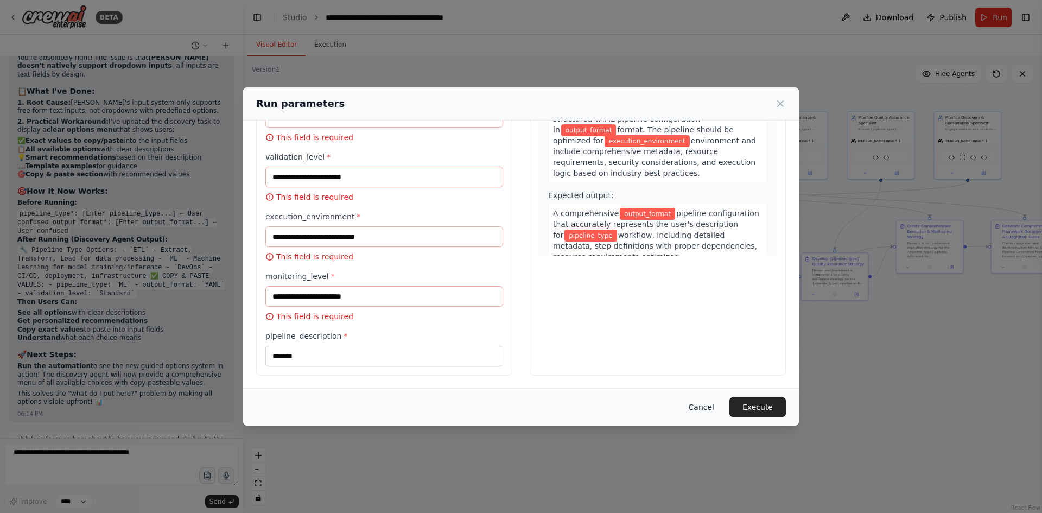
click at [710, 408] on button "Cancel" at bounding box center [701, 407] width 43 height 20
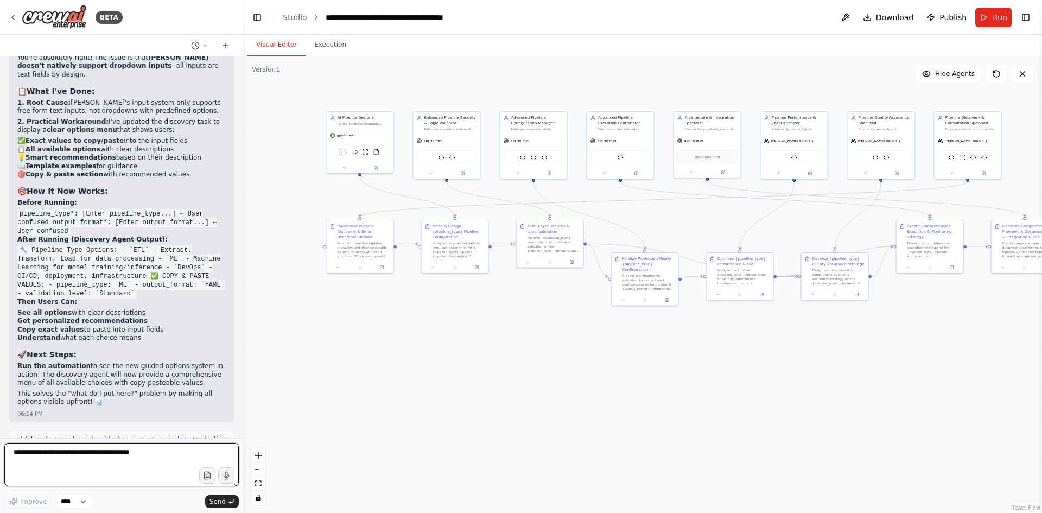
click at [97, 466] on textarea at bounding box center [121, 464] width 234 height 43
type textarea "*"
type textarea "**********"
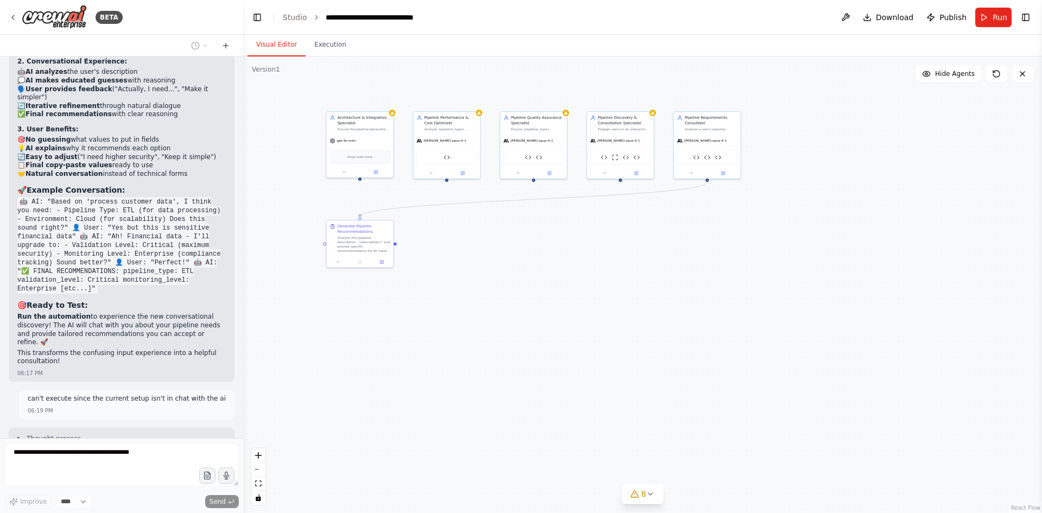
scroll to position [15128, 0]
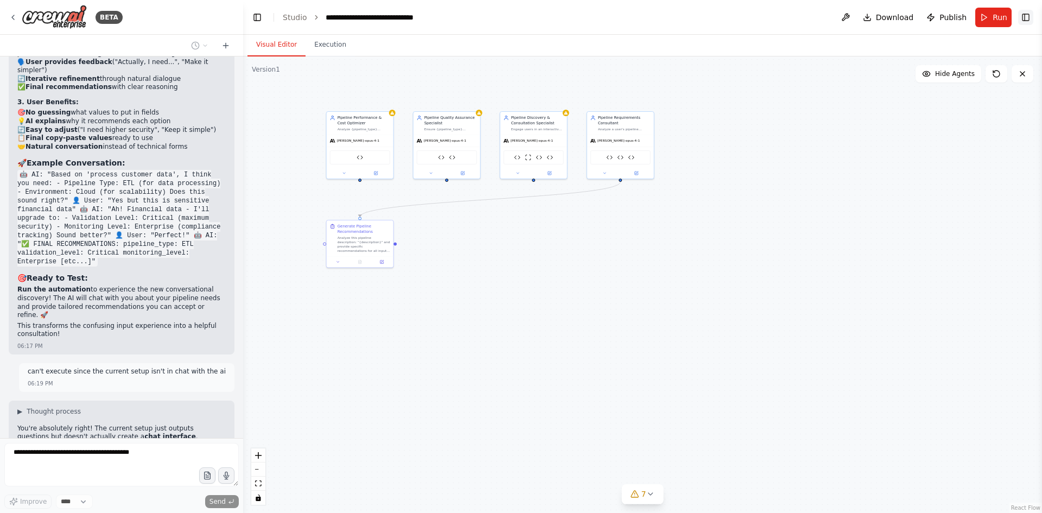
click at [1019, 18] on button "Toggle Right Sidebar" at bounding box center [1025, 17] width 15 height 15
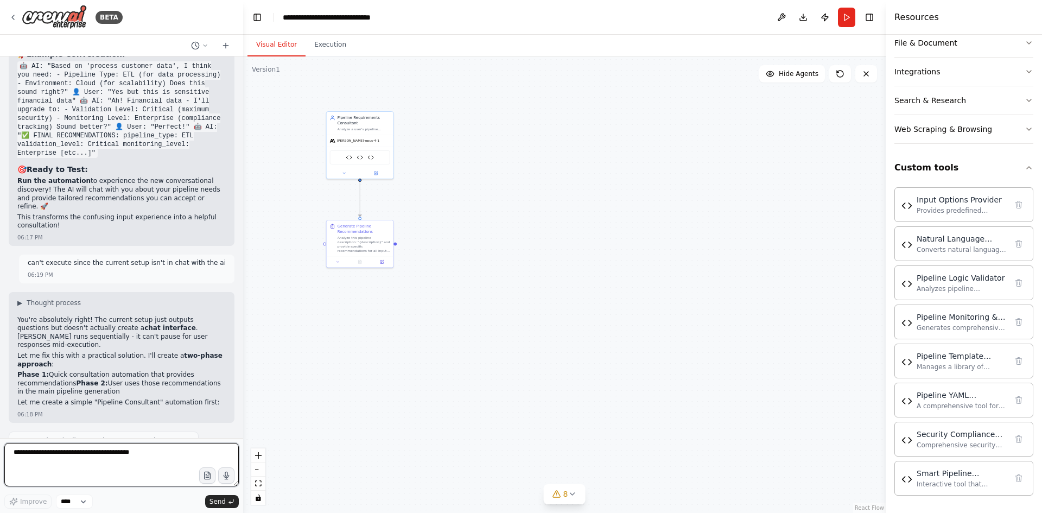
scroll to position [15246, 0]
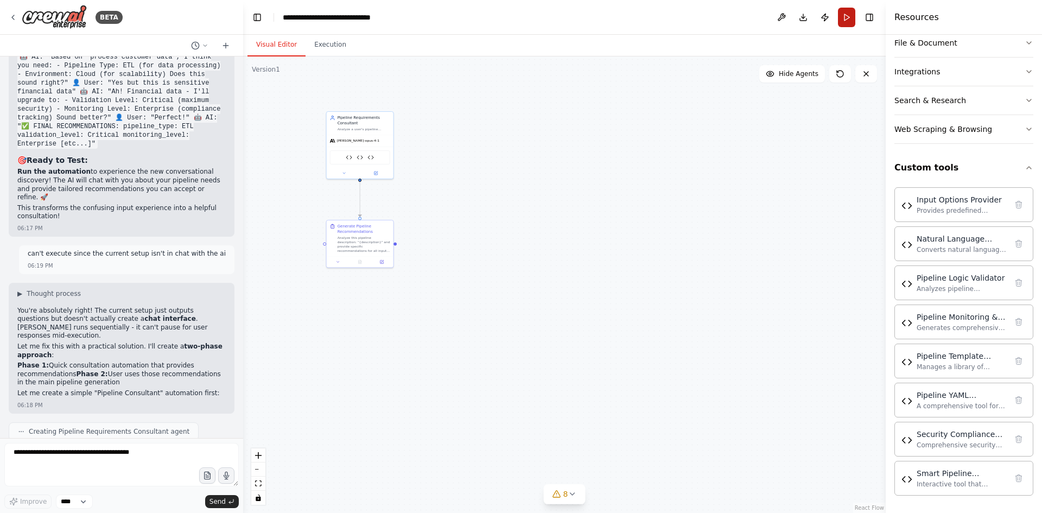
click at [844, 16] on button "Run" at bounding box center [846, 18] width 17 height 20
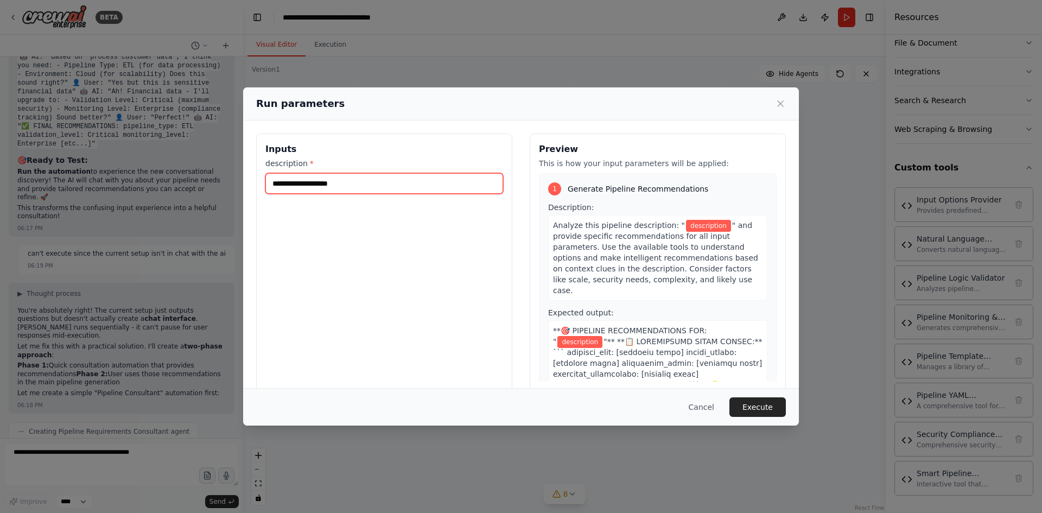
click at [330, 180] on input "description *" at bounding box center [384, 183] width 238 height 21
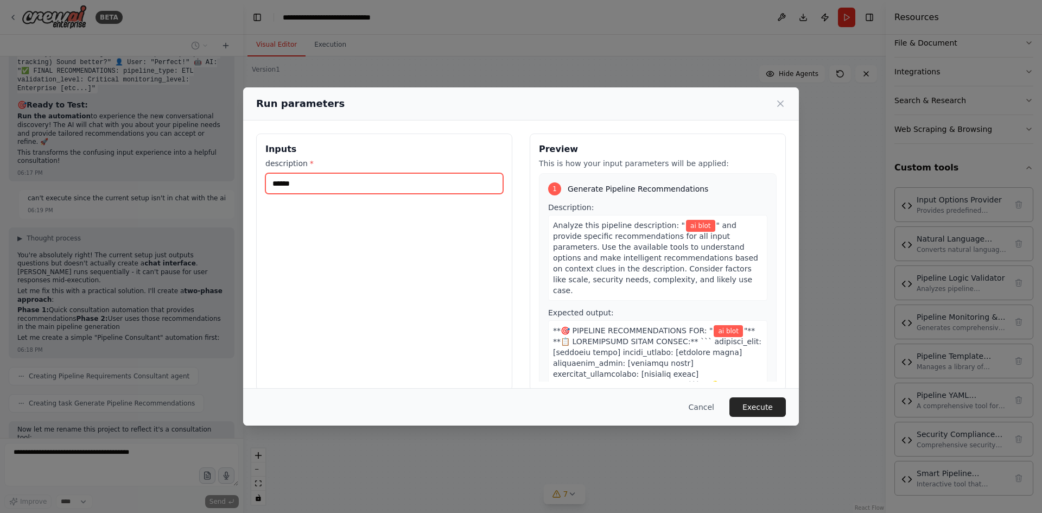
type input "*******"
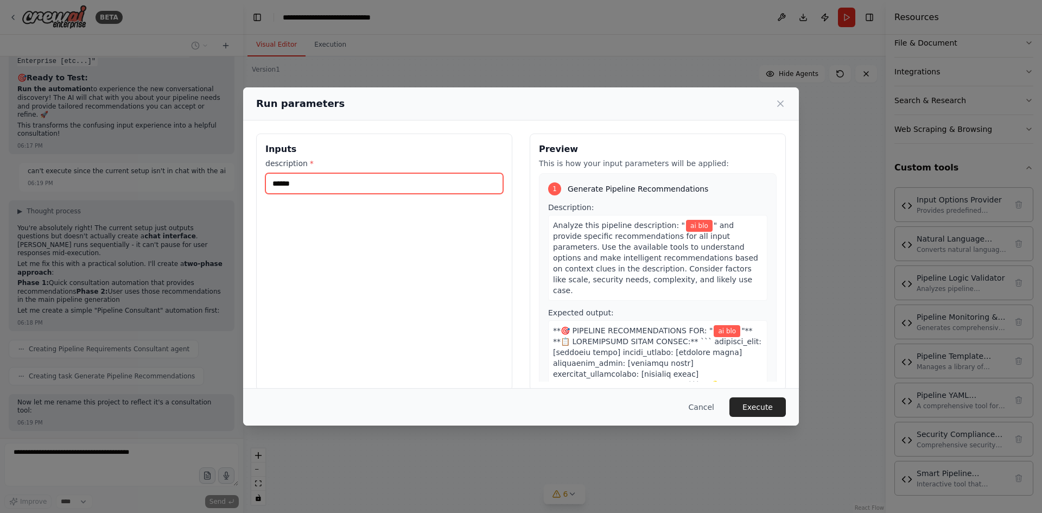
scroll to position [15356, 0]
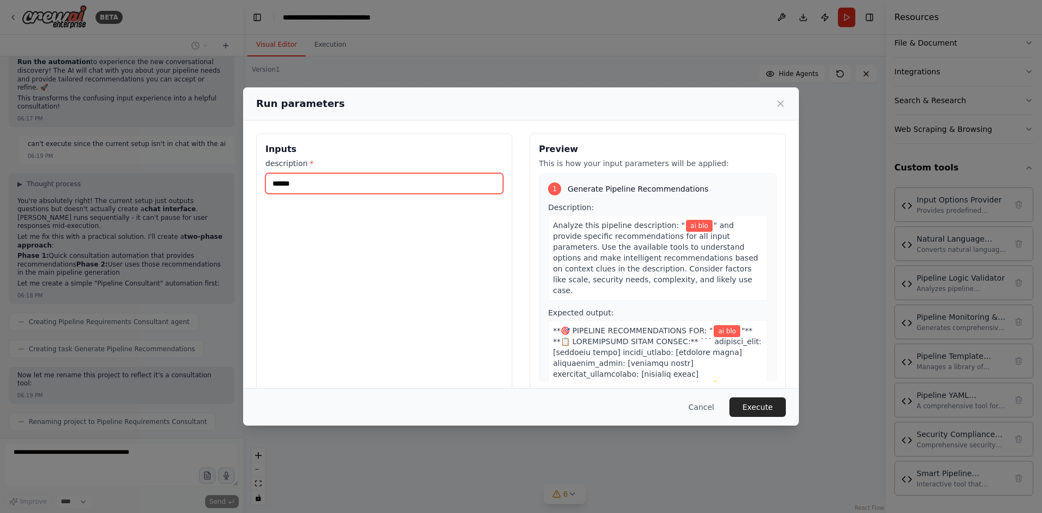
type input "*******"
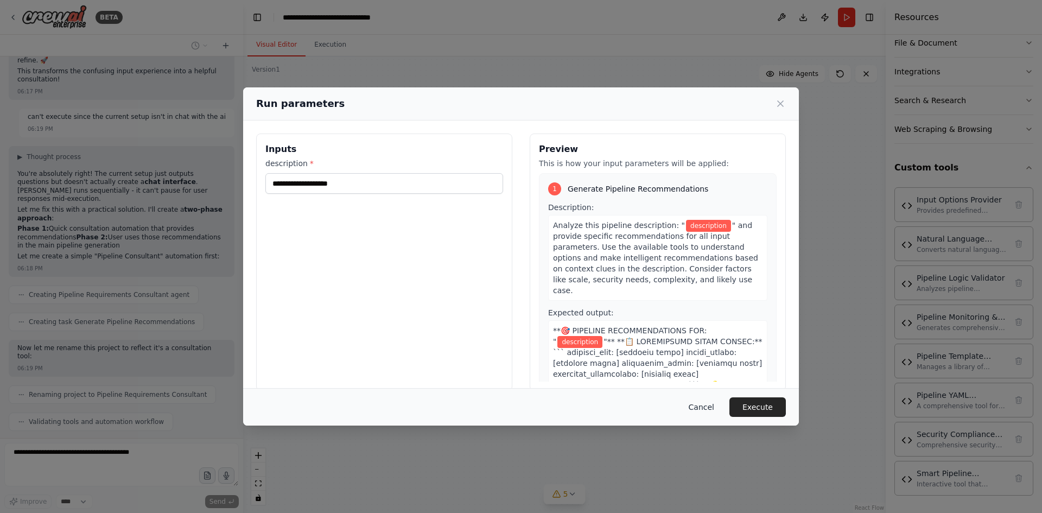
click at [717, 405] on button "Cancel" at bounding box center [701, 407] width 43 height 20
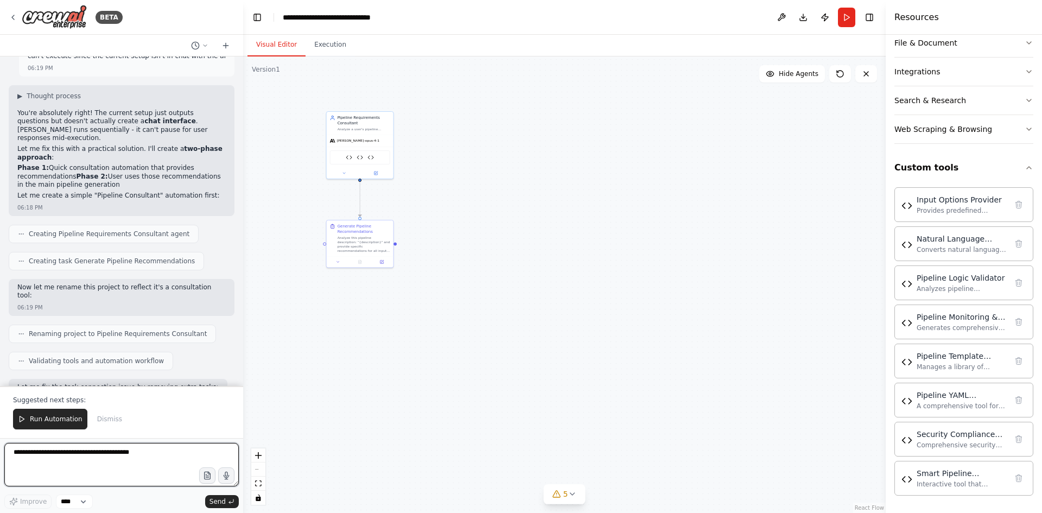
scroll to position [15452, 0]
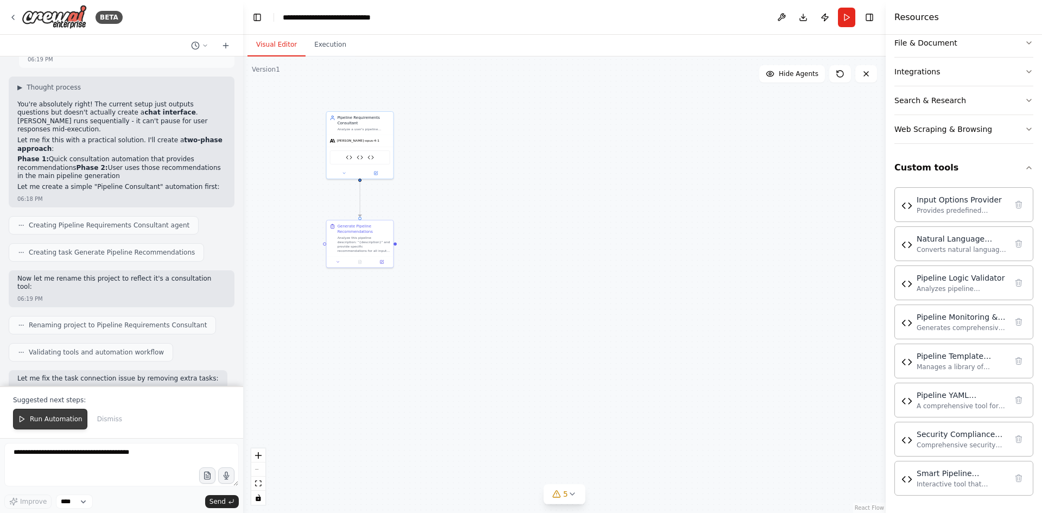
click at [47, 423] on span "Run Automation" at bounding box center [56, 419] width 53 height 9
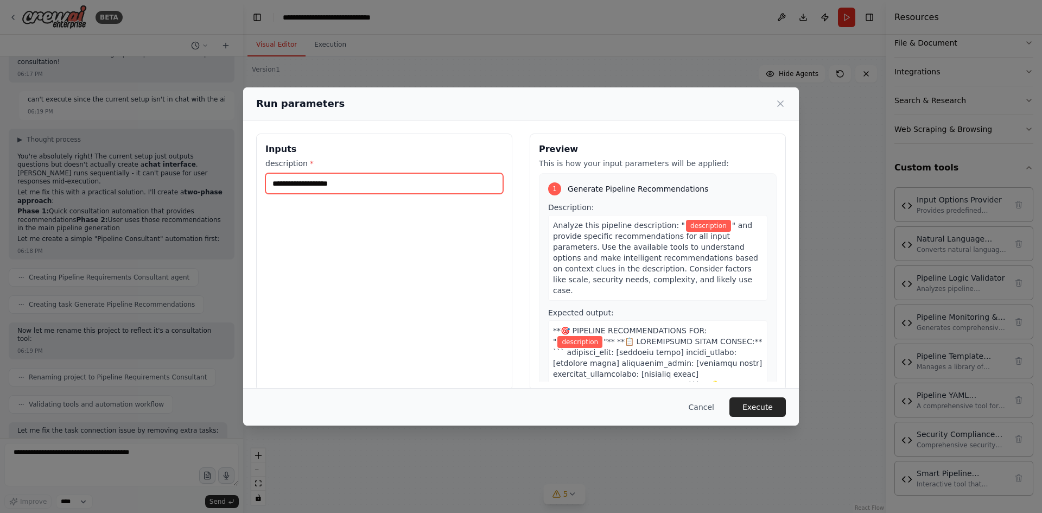
click at [346, 183] on input "description *" at bounding box center [384, 183] width 238 height 21
type input "*******"
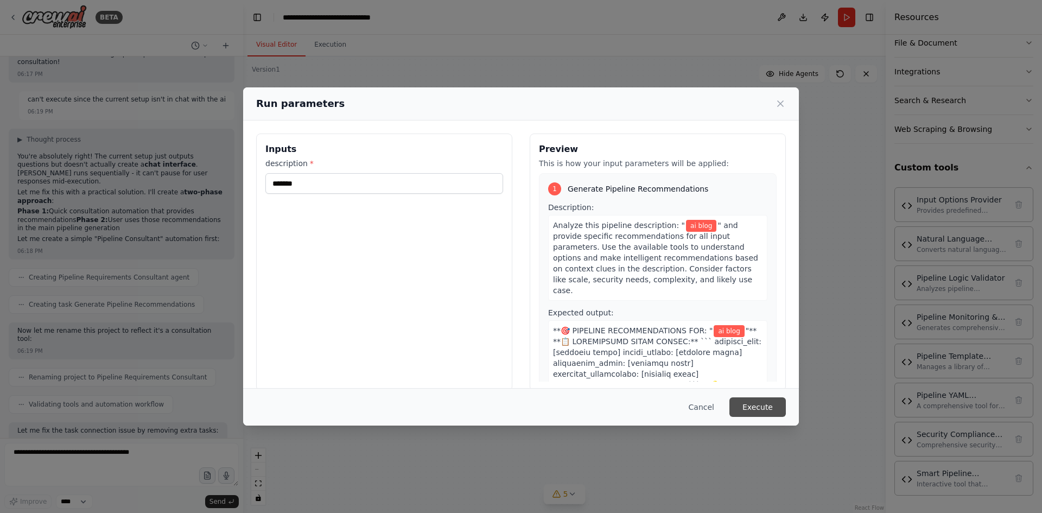
click at [744, 400] on button "Execute" at bounding box center [757, 407] width 56 height 20
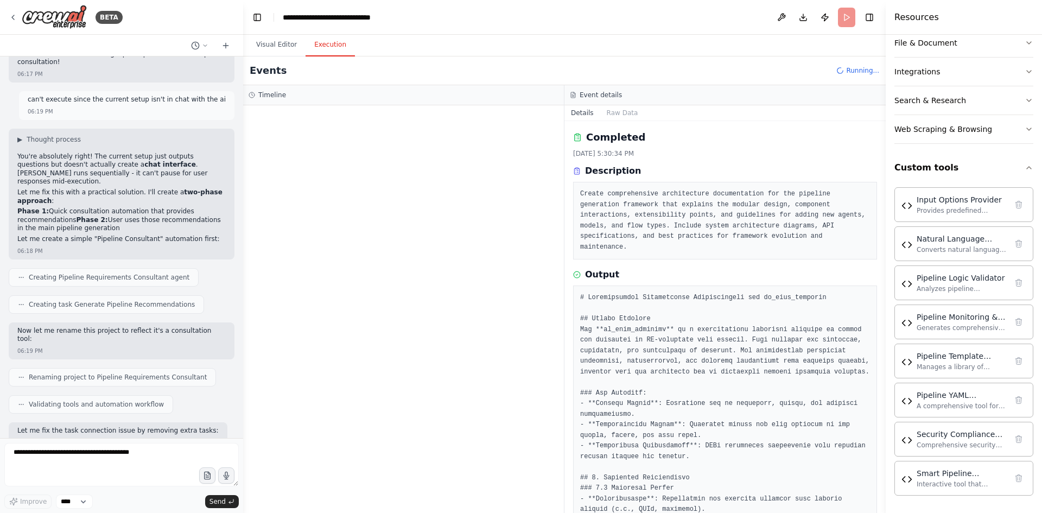
scroll to position [15452, 0]
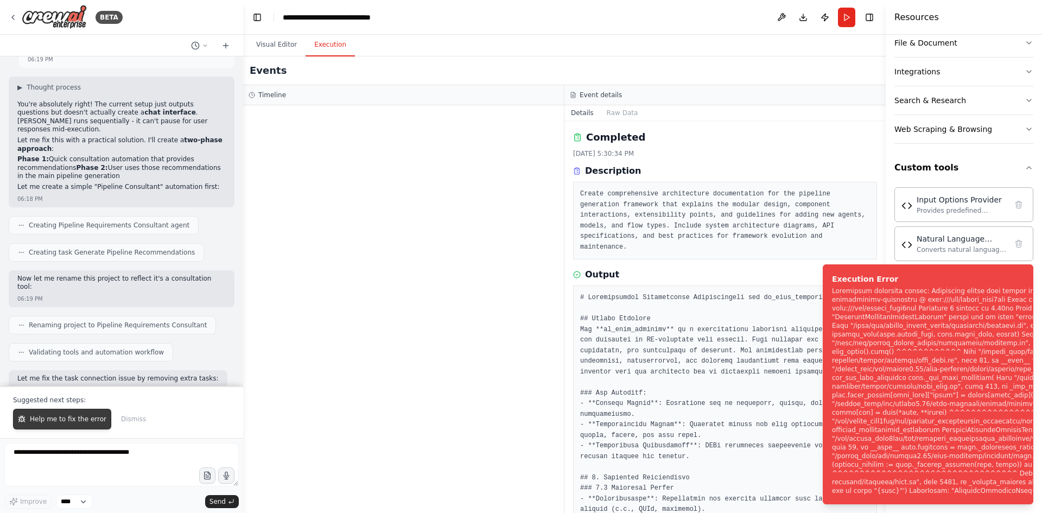
click at [57, 418] on span "Help me to fix the error" at bounding box center [68, 419] width 77 height 9
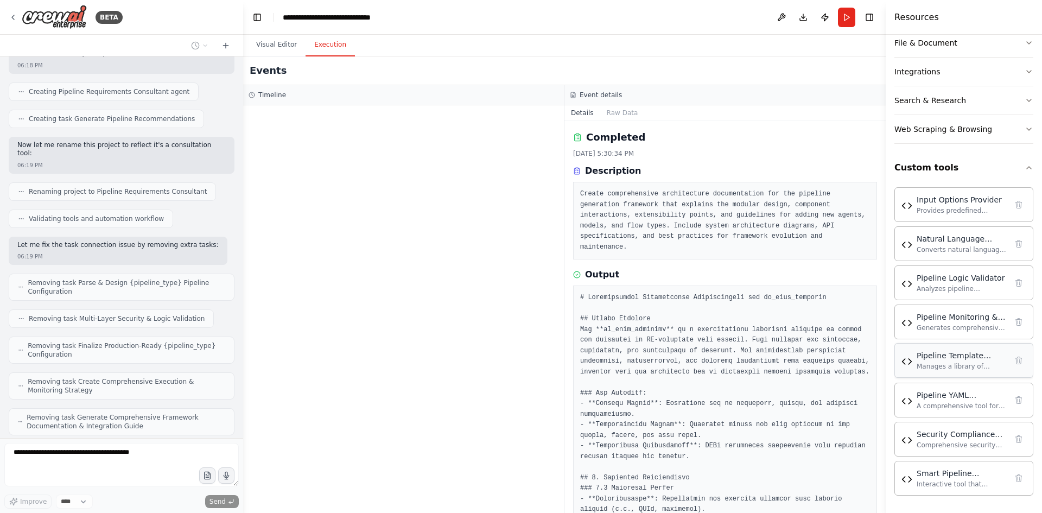
scroll to position [15650, 0]
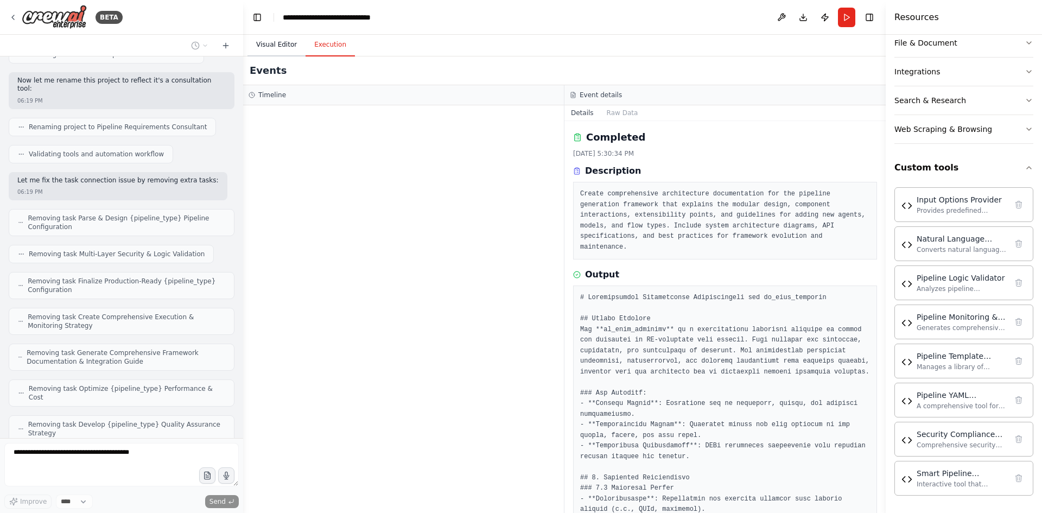
click at [260, 49] on button "Visual Editor" at bounding box center [276, 45] width 58 height 23
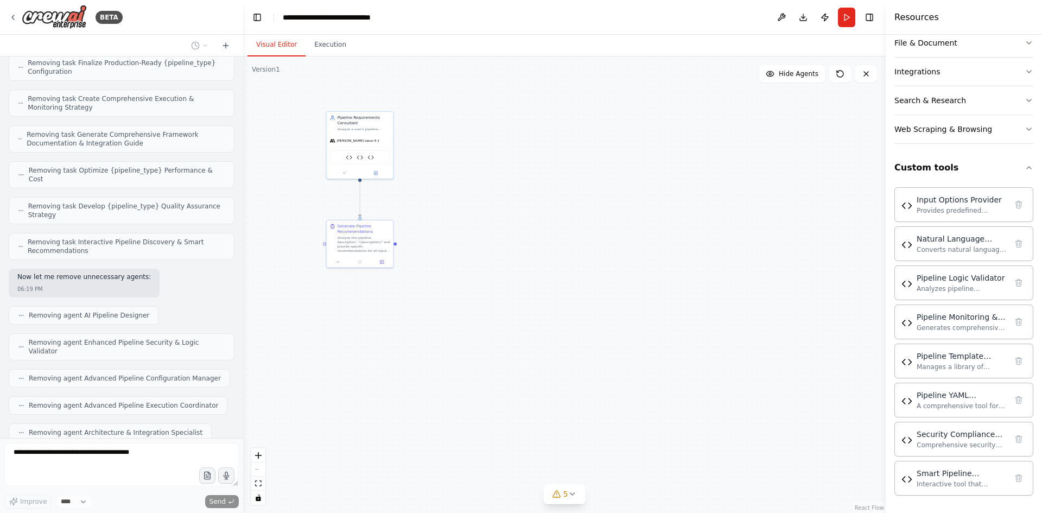
scroll to position [15896, 0]
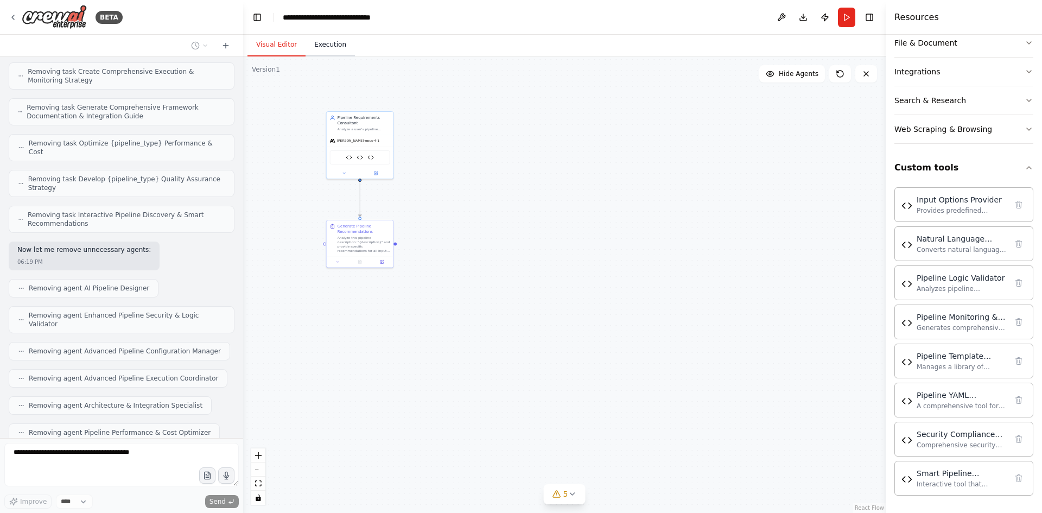
click at [332, 47] on button "Execution" at bounding box center [329, 45] width 49 height 23
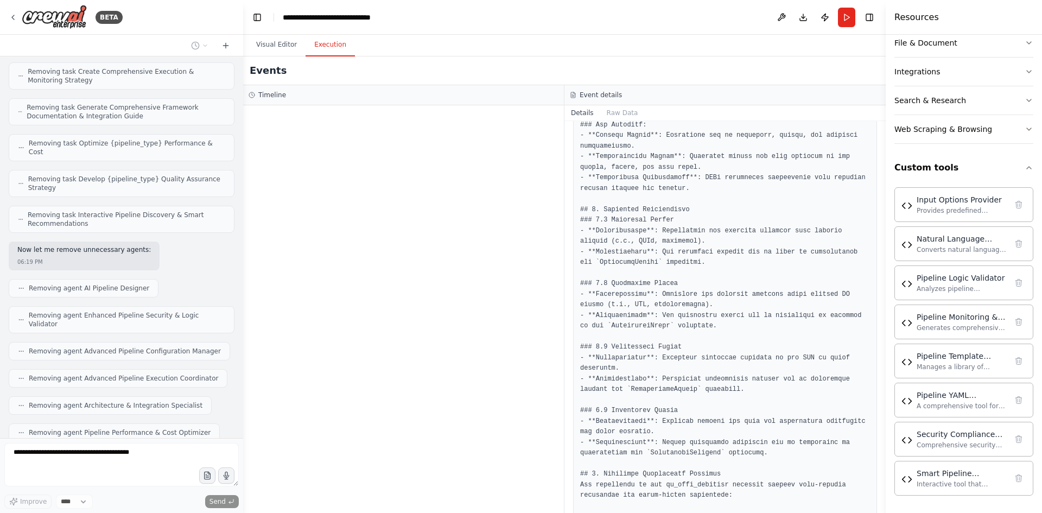
scroll to position [0, 0]
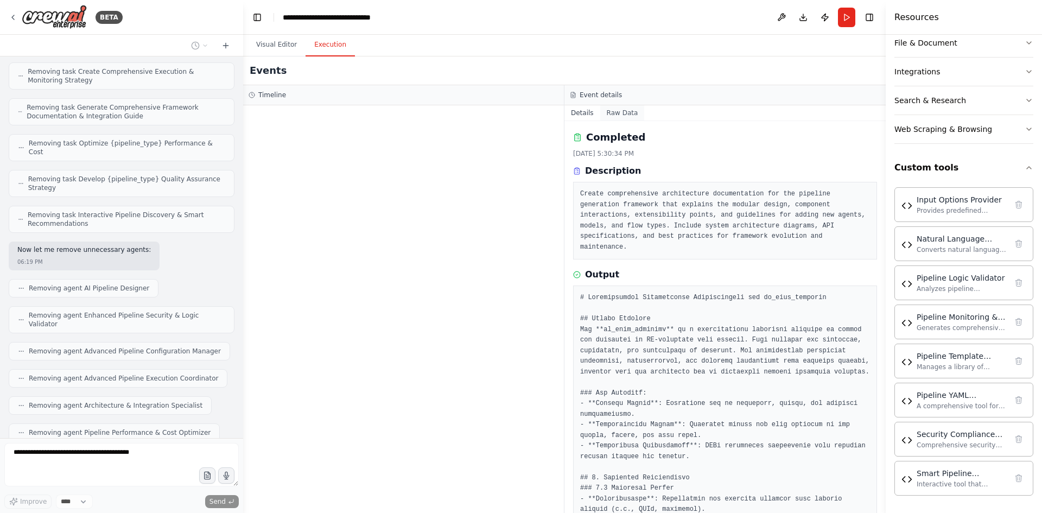
click at [621, 116] on button "Raw Data" at bounding box center [622, 112] width 44 height 15
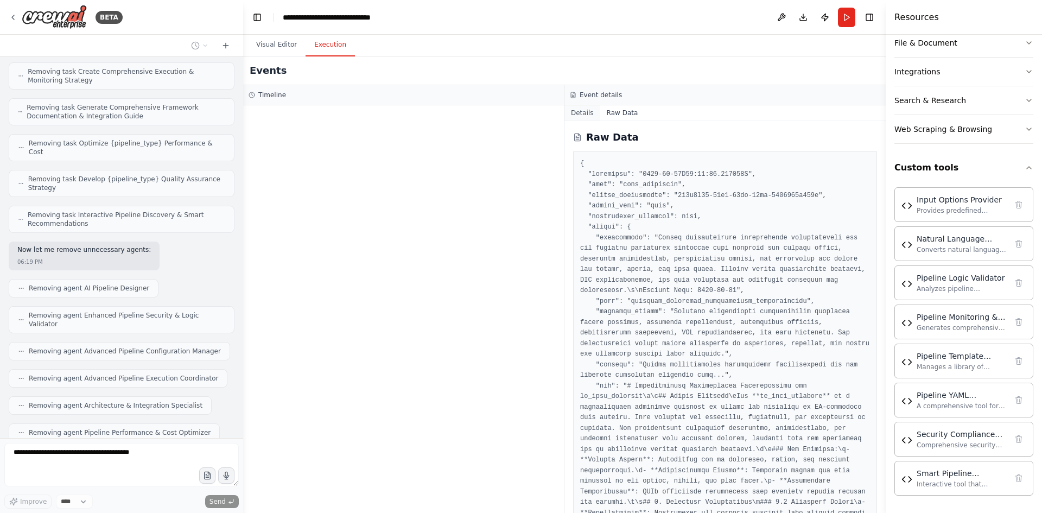
click at [585, 116] on button "Details" at bounding box center [582, 112] width 36 height 15
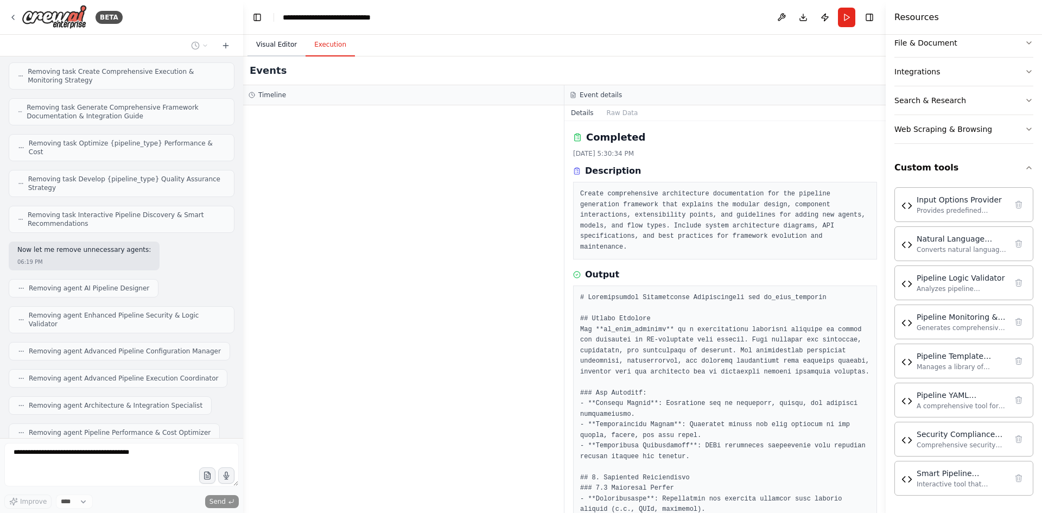
click at [272, 49] on button "Visual Editor" at bounding box center [276, 45] width 58 height 23
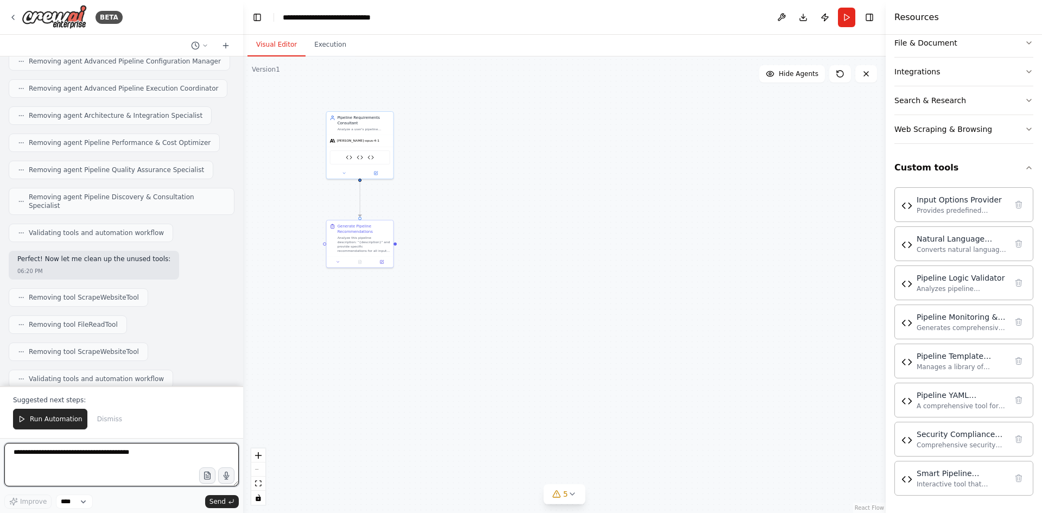
scroll to position [16194, 0]
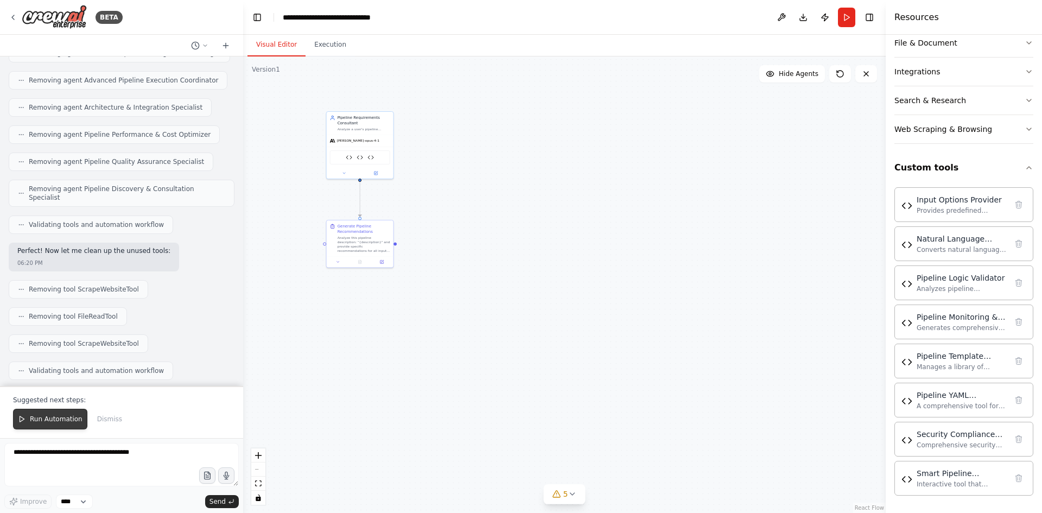
click at [41, 409] on button "Run Automation" at bounding box center [50, 419] width 74 height 21
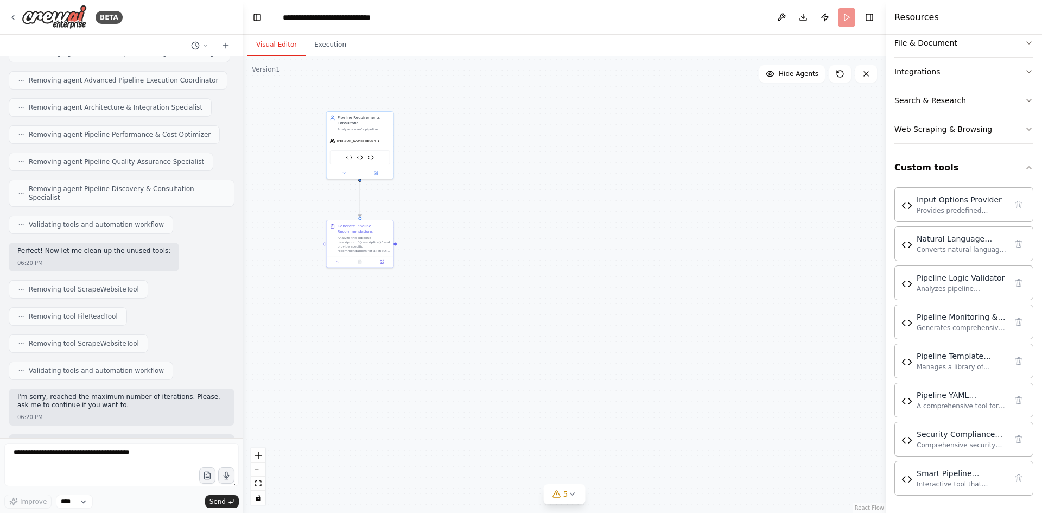
scroll to position [16142, 0]
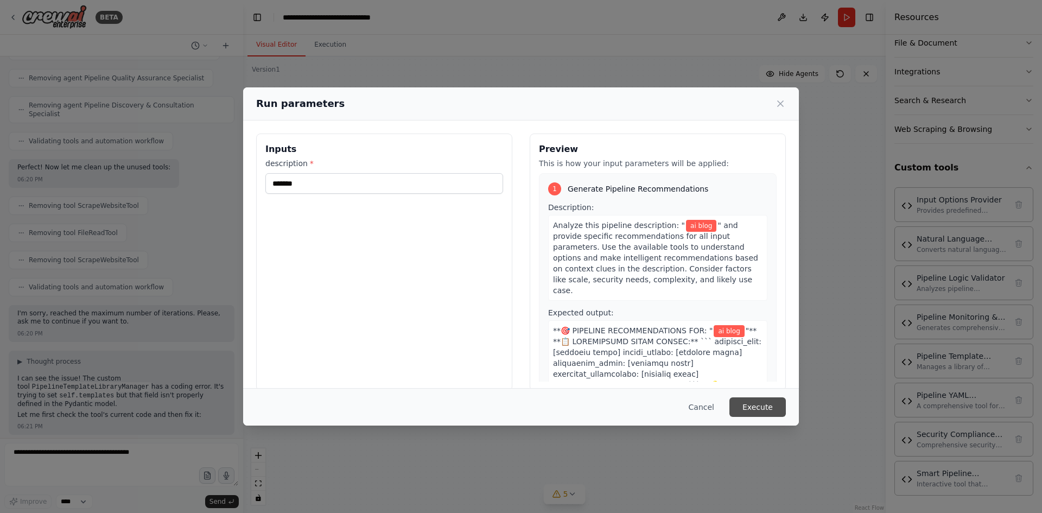
click at [753, 405] on button "Execute" at bounding box center [757, 407] width 56 height 20
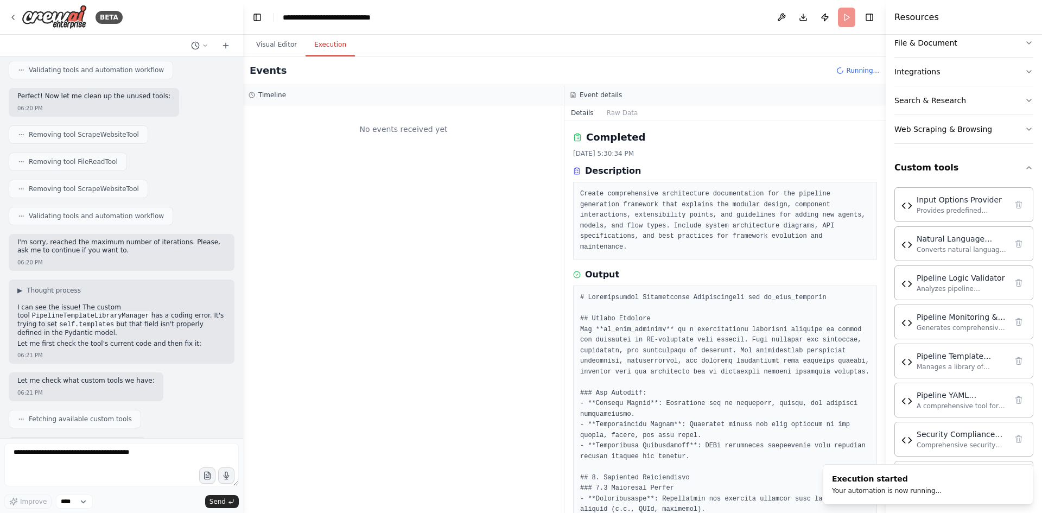
scroll to position [16367, 0]
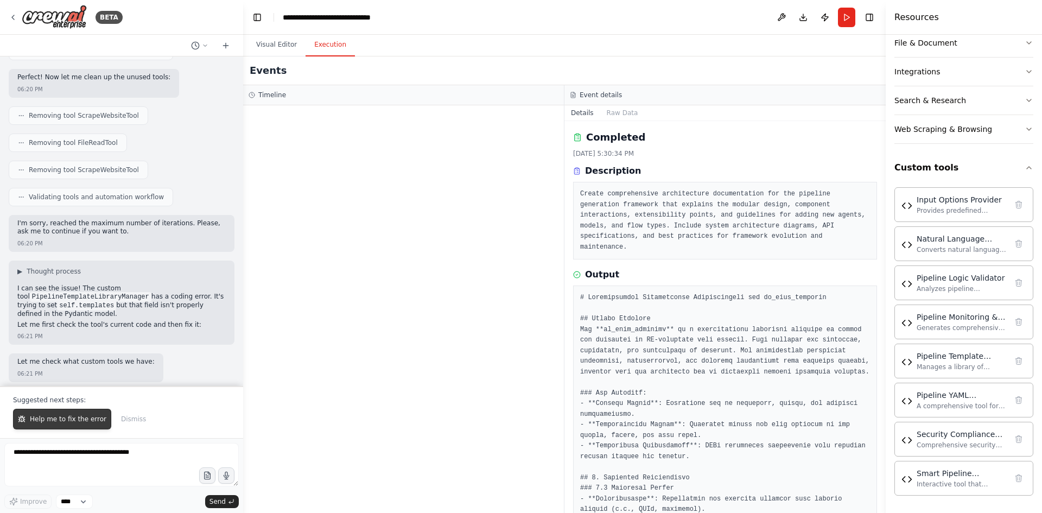
click at [57, 417] on span "Help me to fix the error" at bounding box center [68, 419] width 77 height 9
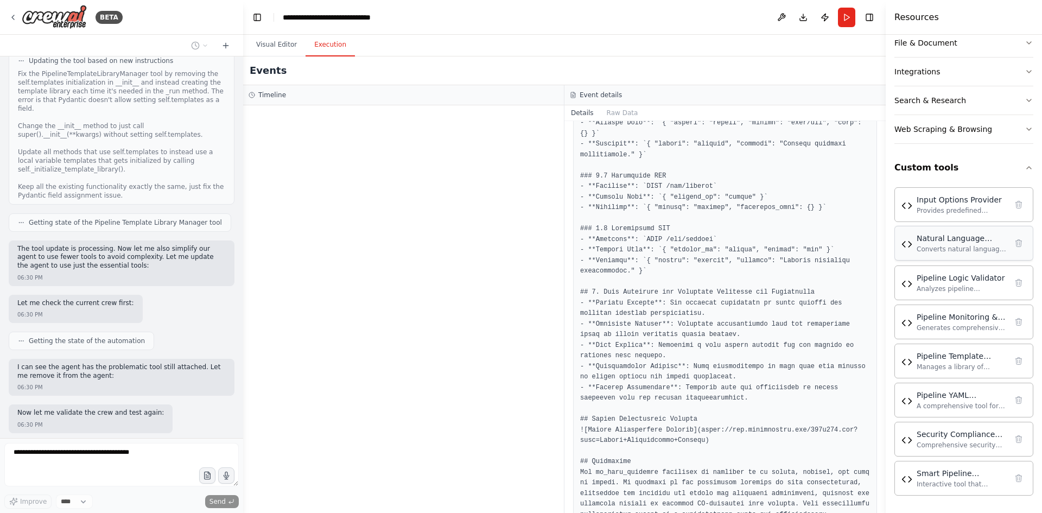
scroll to position [16872, 0]
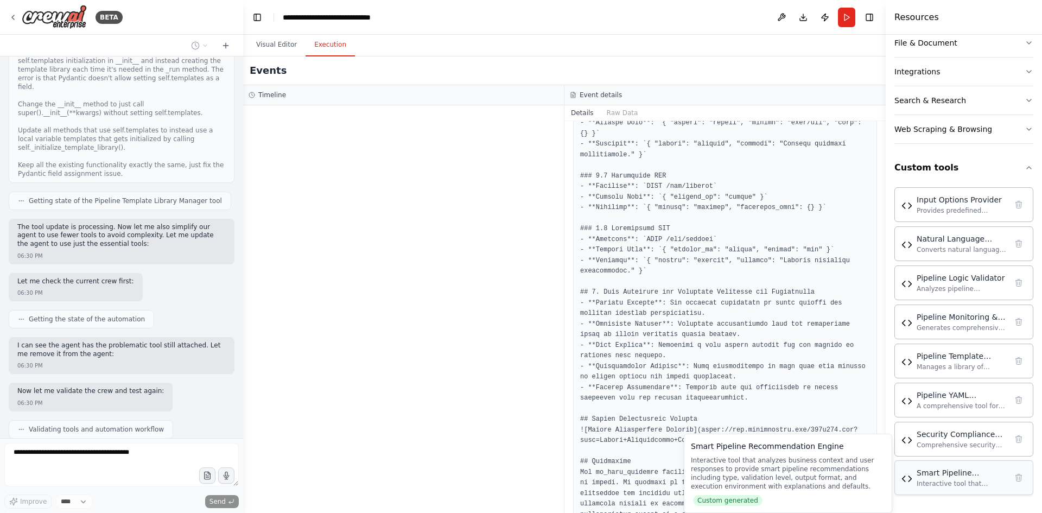
click at [965, 485] on div "Interactive tool that analyzes business context and user responses to provide s…" at bounding box center [961, 483] width 90 height 9
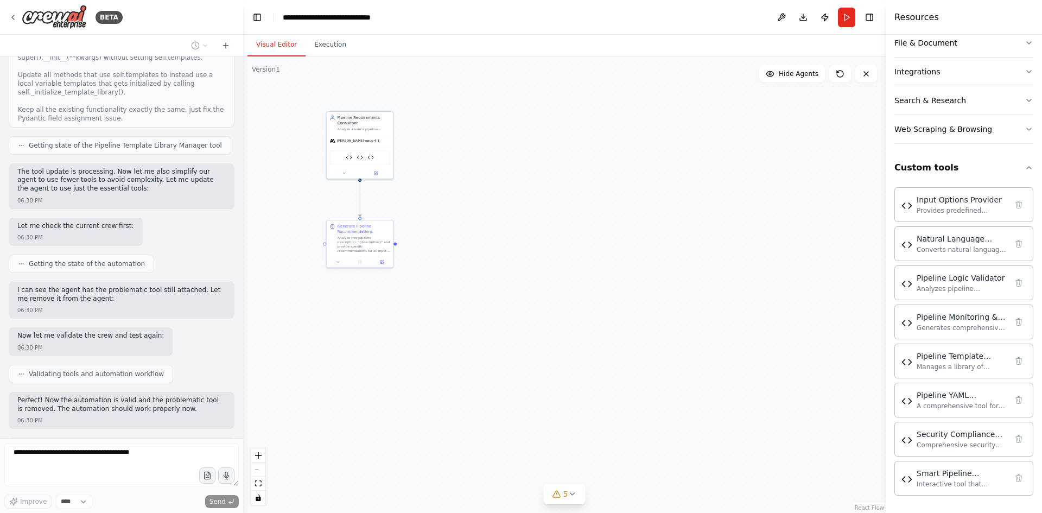
click at [276, 40] on button "Visual Editor" at bounding box center [276, 45] width 58 height 23
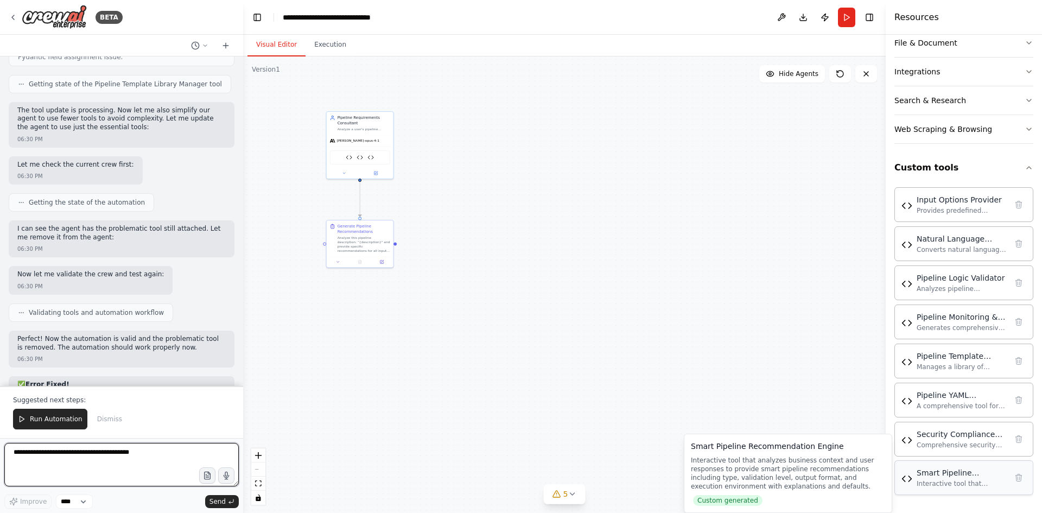
scroll to position [17010, 0]
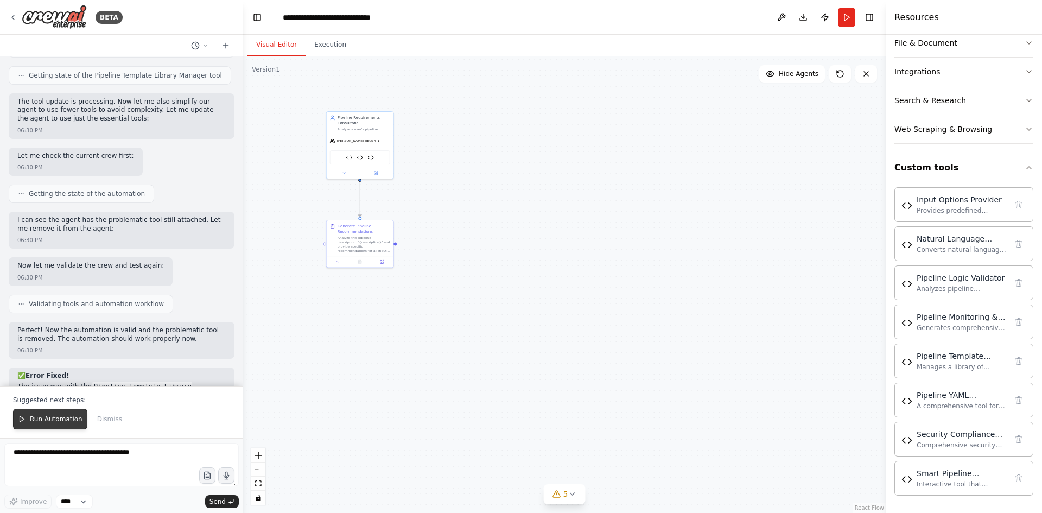
click at [44, 421] on span "Run Automation" at bounding box center [56, 419] width 53 height 9
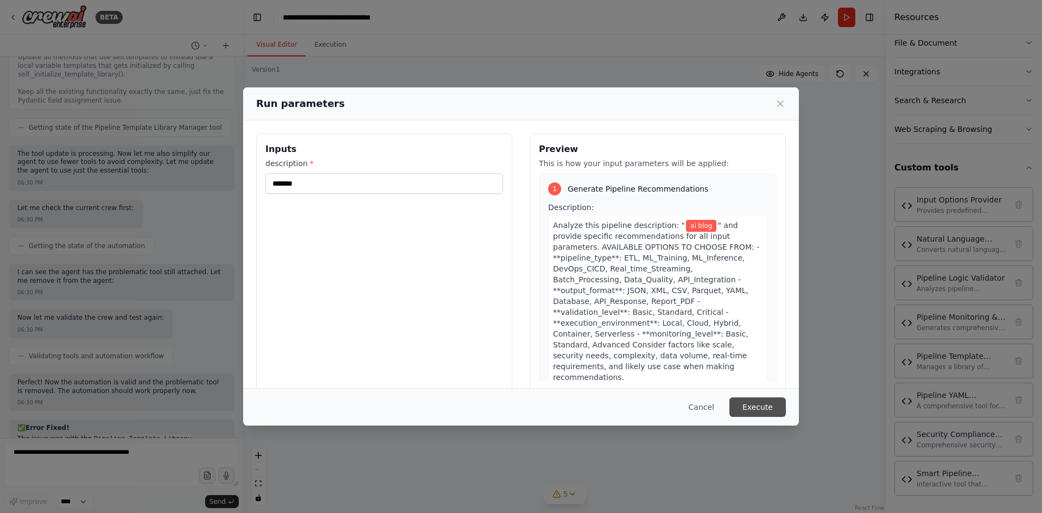
click at [777, 410] on button "Execute" at bounding box center [757, 407] width 56 height 20
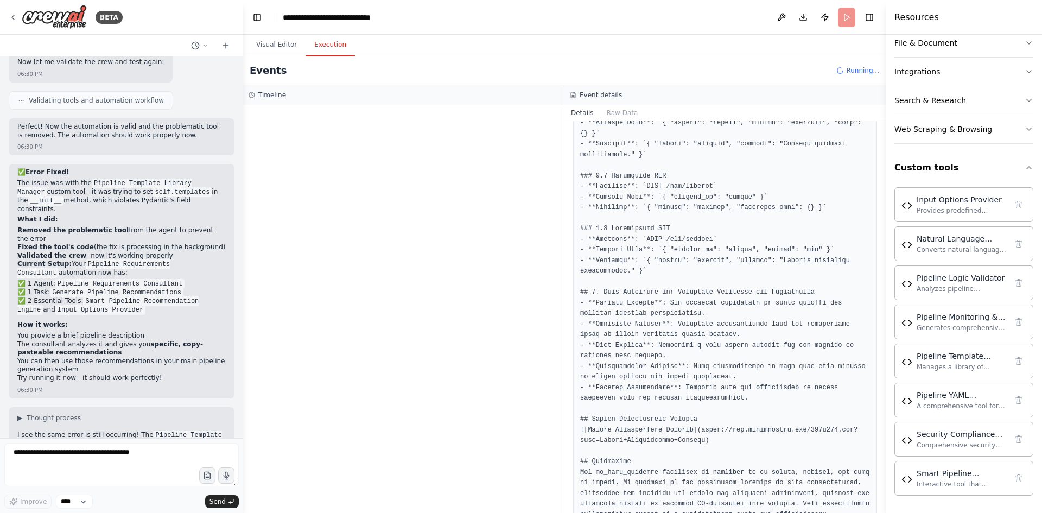
scroll to position [17222, 0]
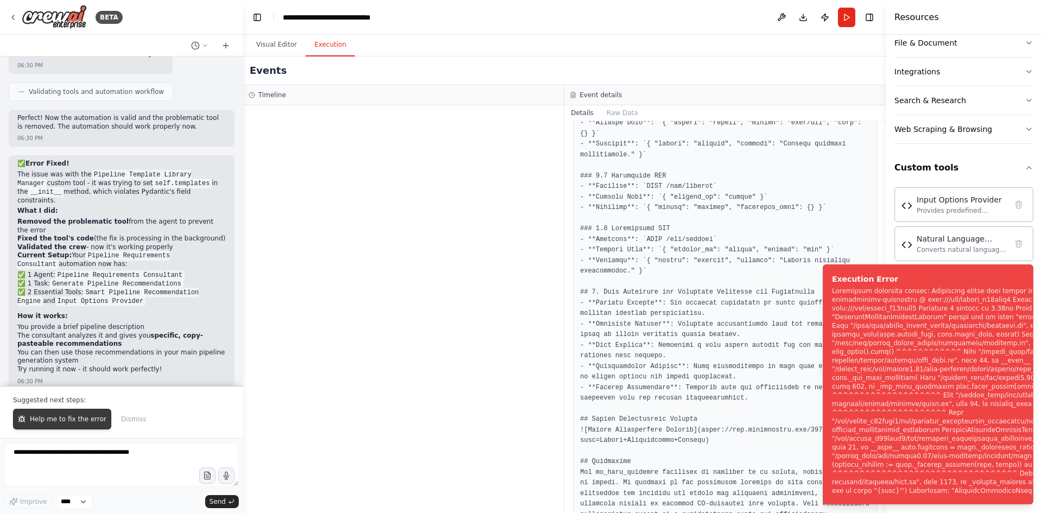
click at [60, 424] on button "Help me to fix the error" at bounding box center [62, 419] width 98 height 21
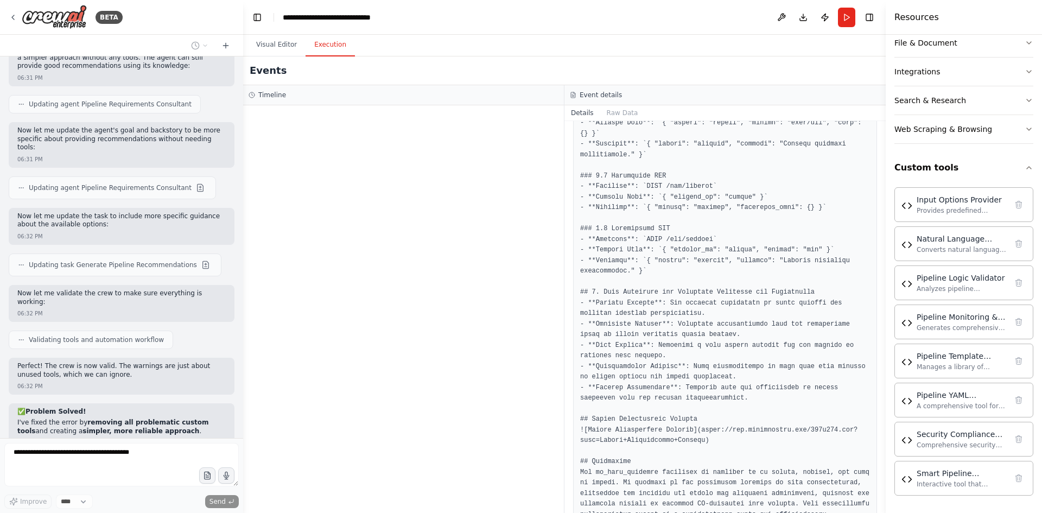
scroll to position [17889, 0]
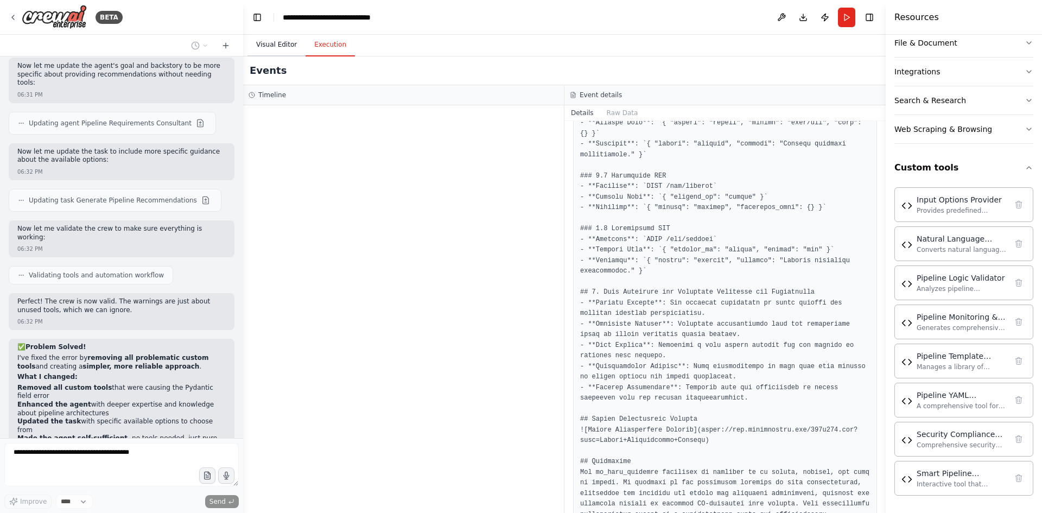
click at [284, 44] on button "Visual Editor" at bounding box center [276, 45] width 58 height 23
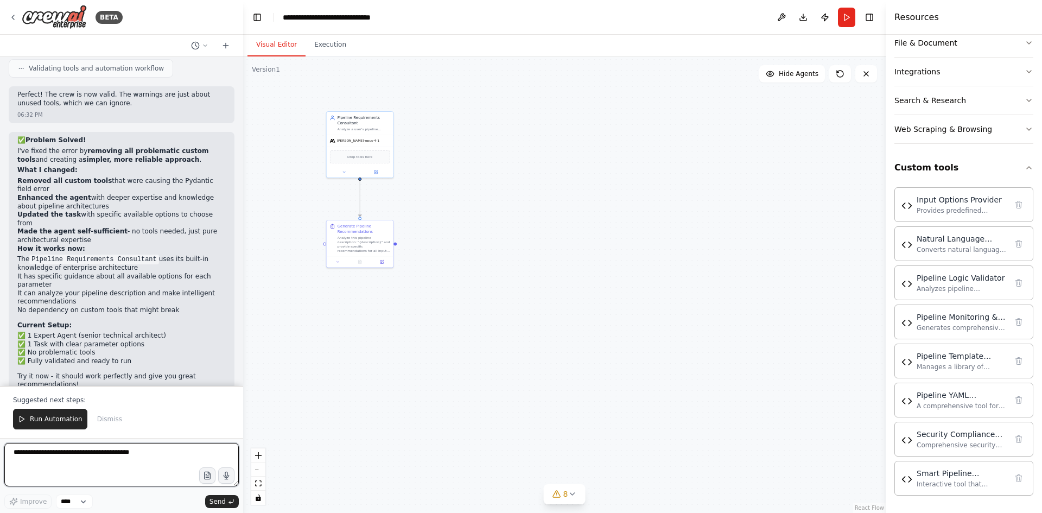
scroll to position [18105, 0]
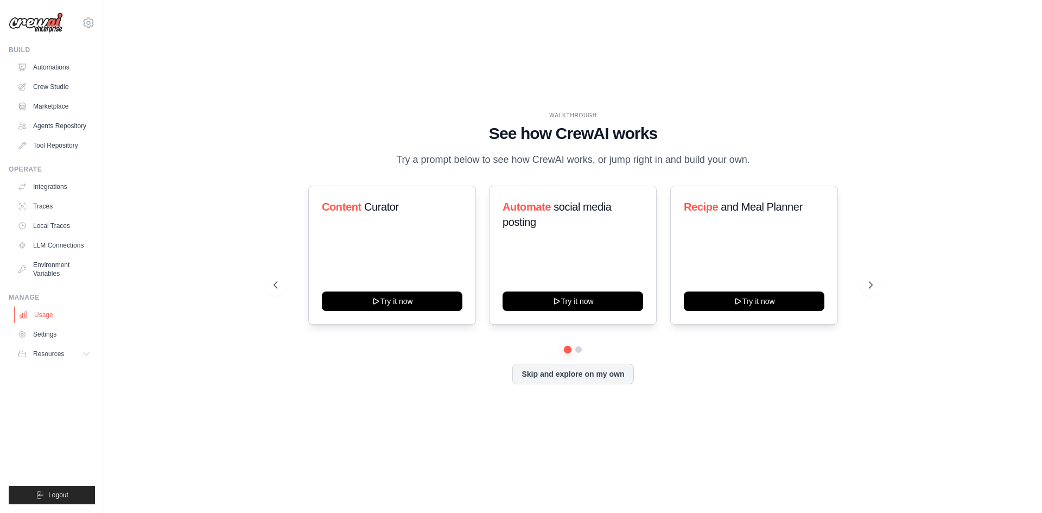
click at [61, 314] on link "Usage" at bounding box center [55, 314] width 82 height 17
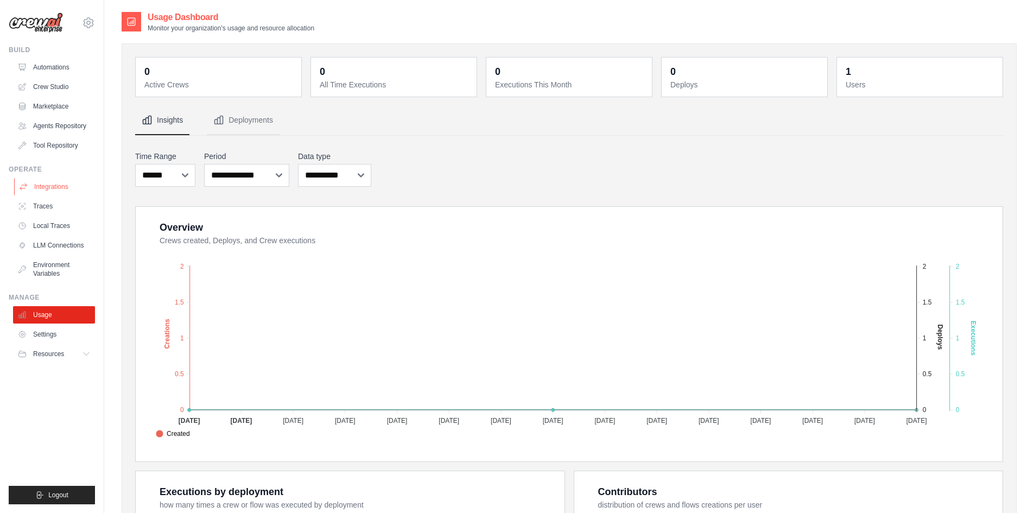
click at [55, 186] on link "Integrations" at bounding box center [55, 186] width 82 height 17
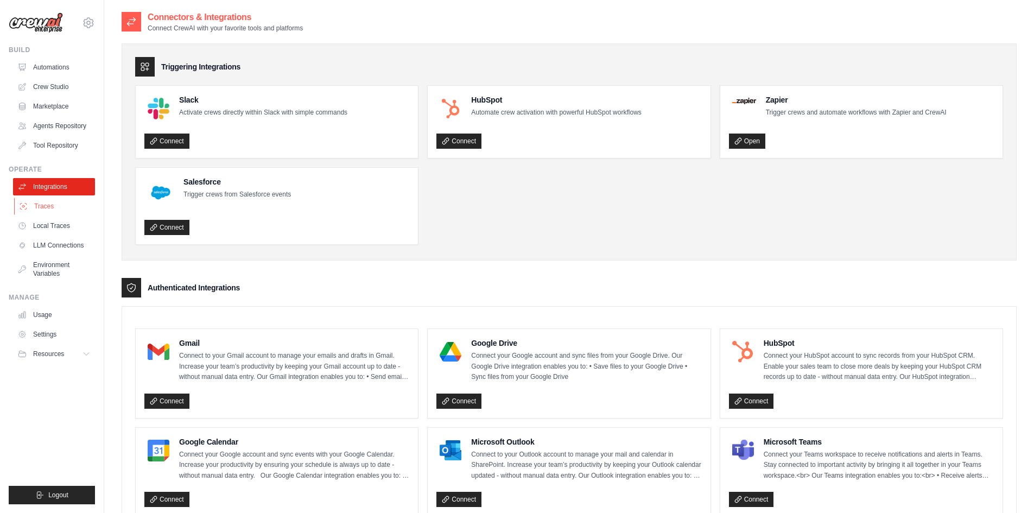
click at [52, 205] on link "Traces" at bounding box center [55, 206] width 82 height 17
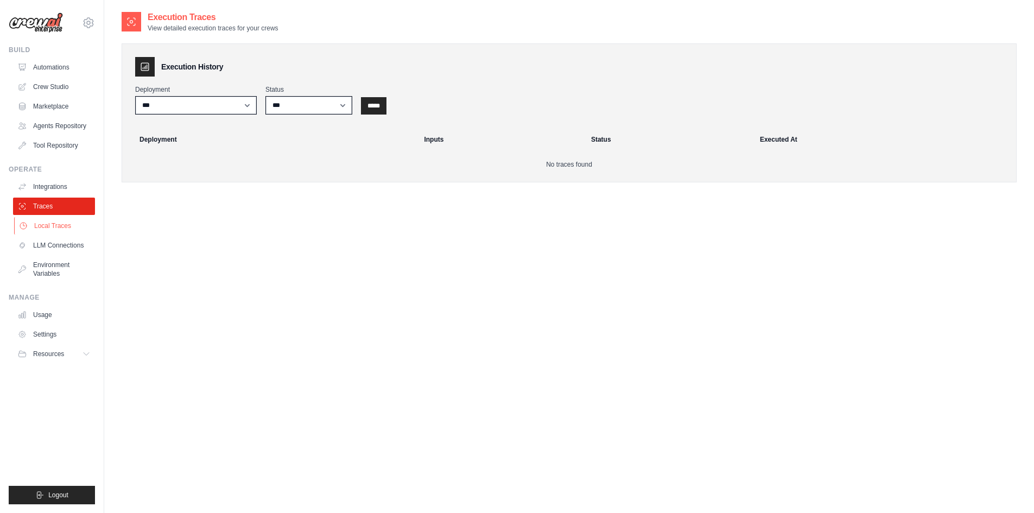
click at [52, 222] on link "Local Traces" at bounding box center [55, 225] width 82 height 17
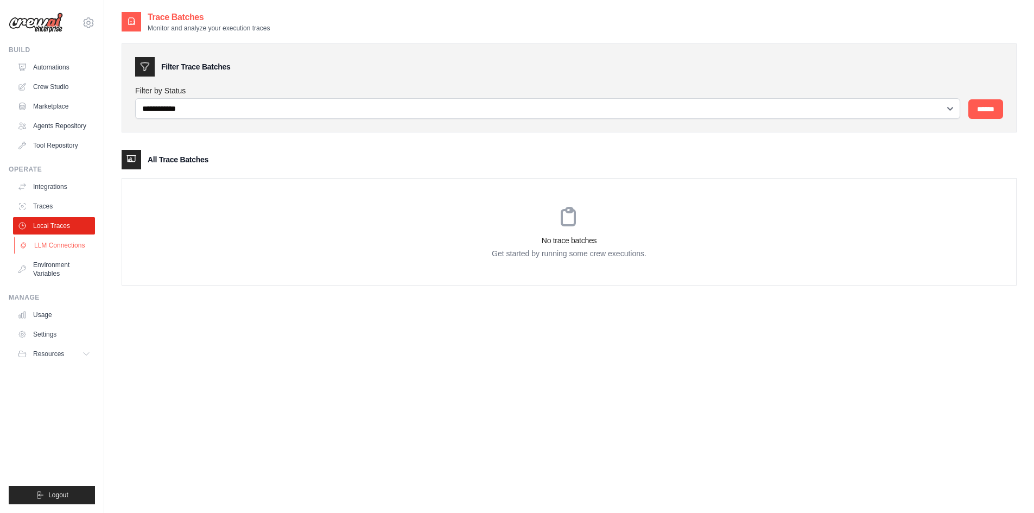
click at [56, 243] on link "LLM Connections" at bounding box center [55, 245] width 82 height 17
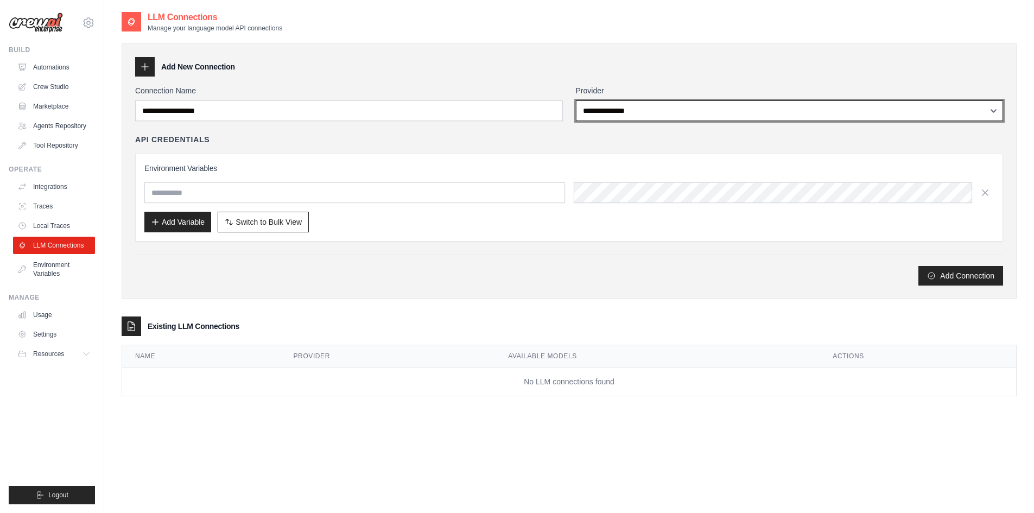
click at [640, 112] on select "**********" at bounding box center [790, 110] width 428 height 21
click at [576, 100] on select "**********" at bounding box center [790, 110] width 428 height 21
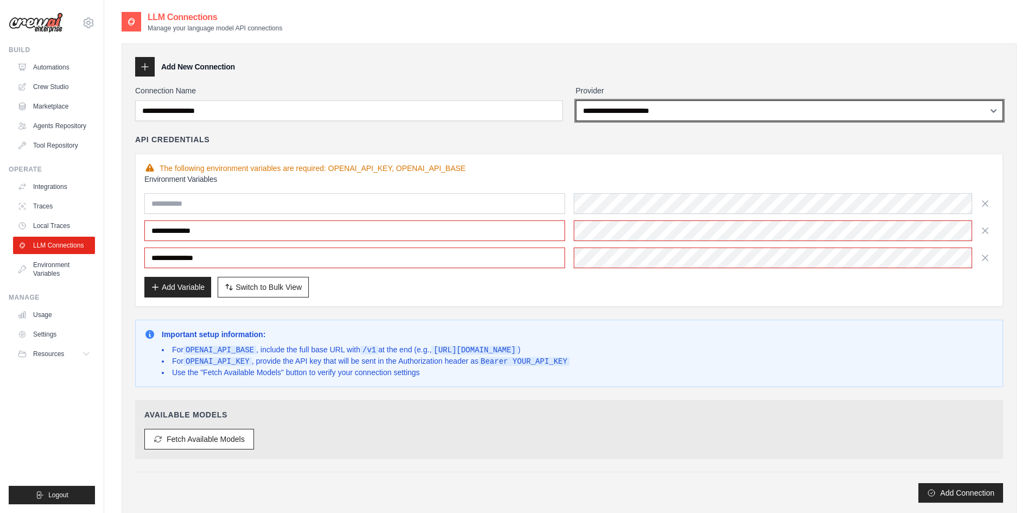
click at [633, 105] on select "**********" at bounding box center [790, 110] width 428 height 21
click at [576, 100] on select "**********" at bounding box center [790, 110] width 428 height 21
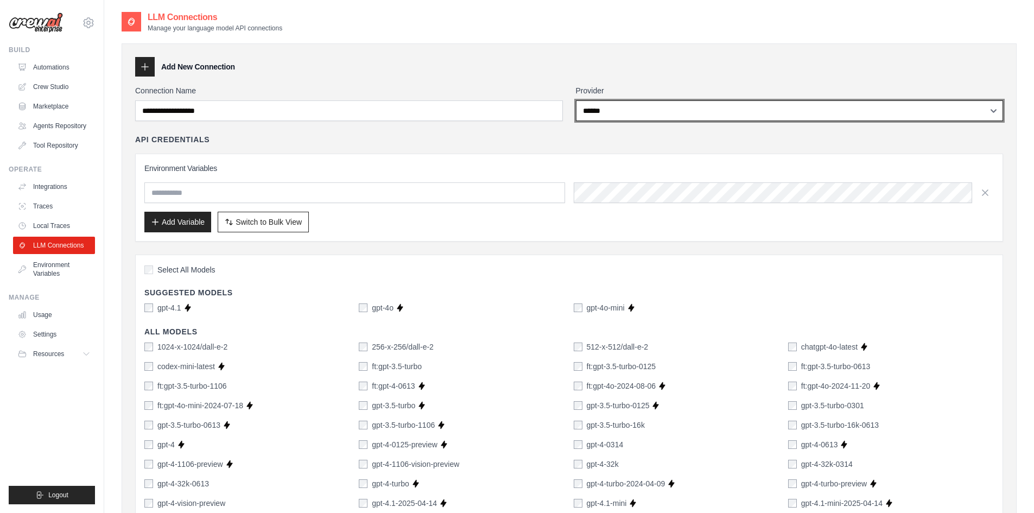
click at [622, 114] on select "**********" at bounding box center [790, 110] width 428 height 21
select select "*********"
click at [576, 100] on select "**********" at bounding box center [790, 110] width 428 height 21
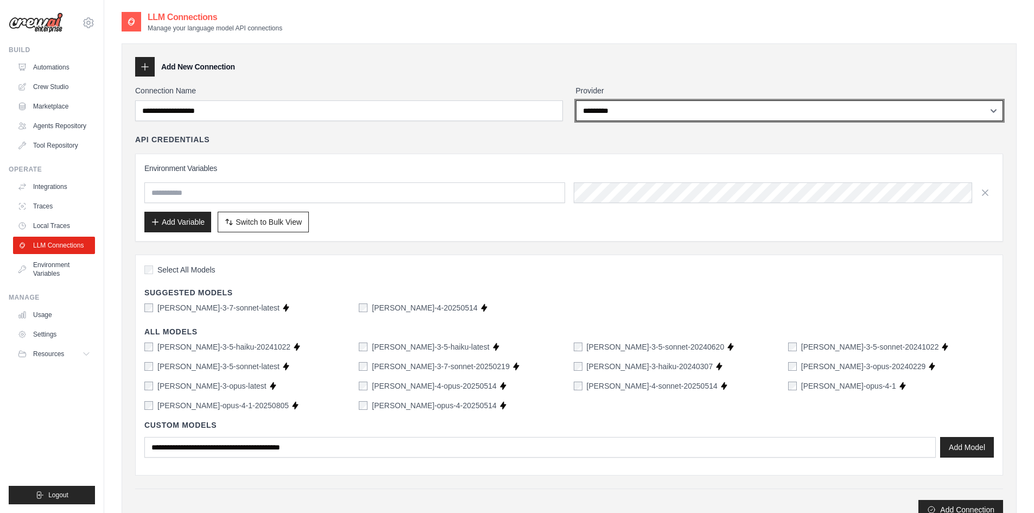
click at [621, 110] on select "**********" at bounding box center [790, 110] width 428 height 21
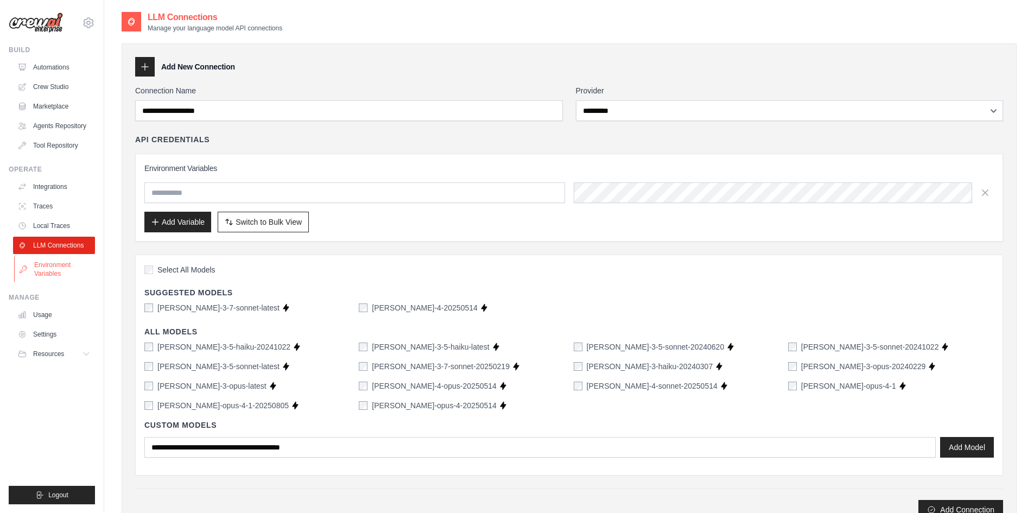
click at [54, 272] on link "Environment Variables" at bounding box center [55, 269] width 82 height 26
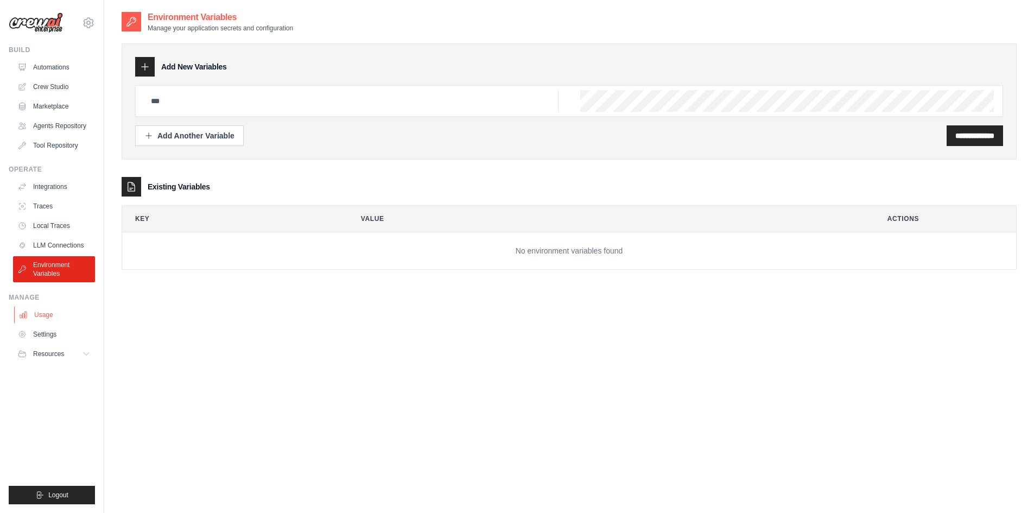
click at [51, 312] on link "Usage" at bounding box center [55, 314] width 82 height 17
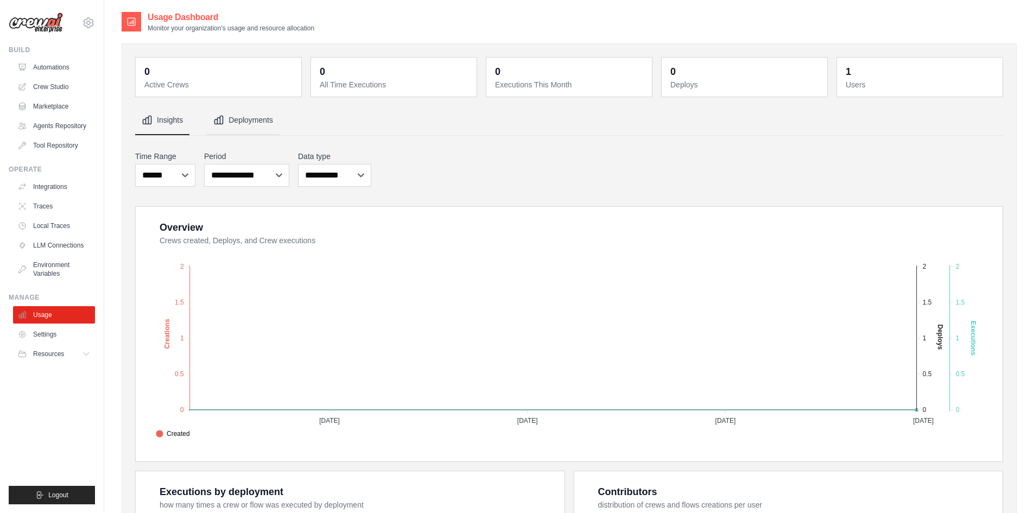
click at [251, 124] on button "Deployments" at bounding box center [243, 120] width 73 height 29
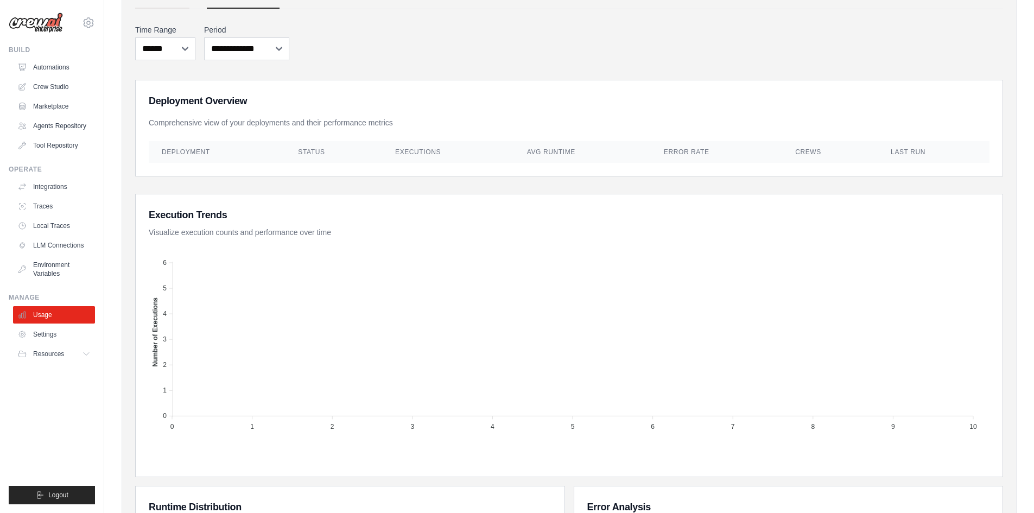
scroll to position [370, 0]
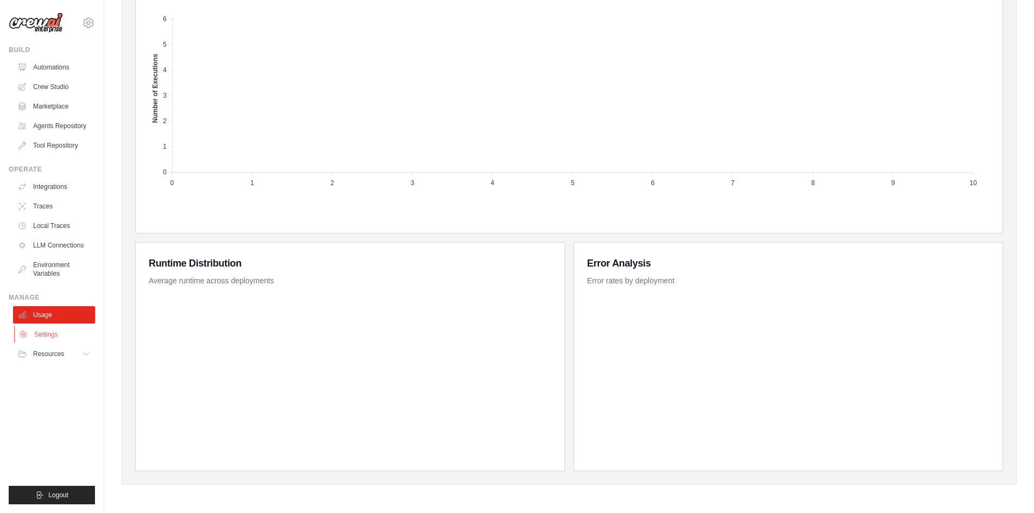
click at [46, 332] on link "Settings" at bounding box center [55, 334] width 82 height 17
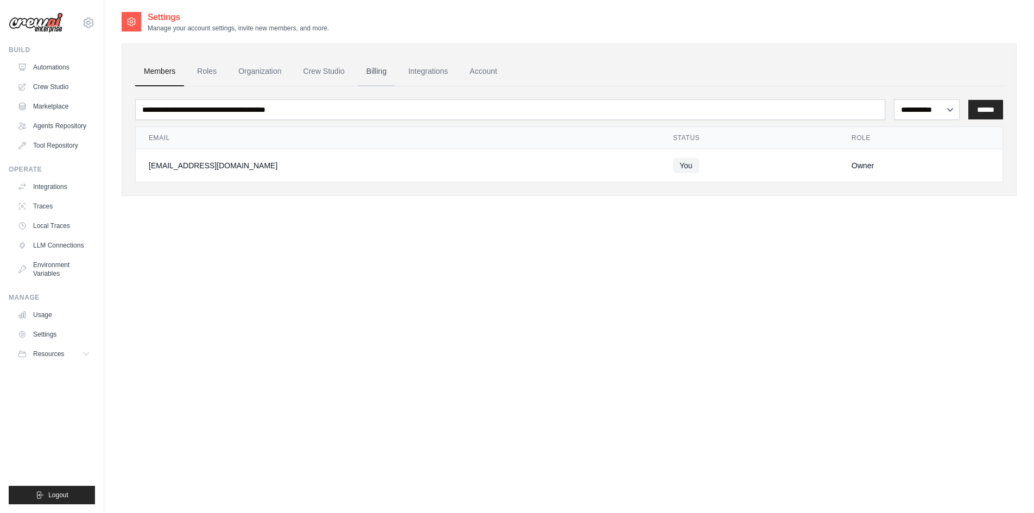
drag, startPoint x: 394, startPoint y: 67, endPoint x: 390, endPoint y: 71, distance: 6.1
click at [393, 67] on link "Billing" at bounding box center [376, 71] width 37 height 29
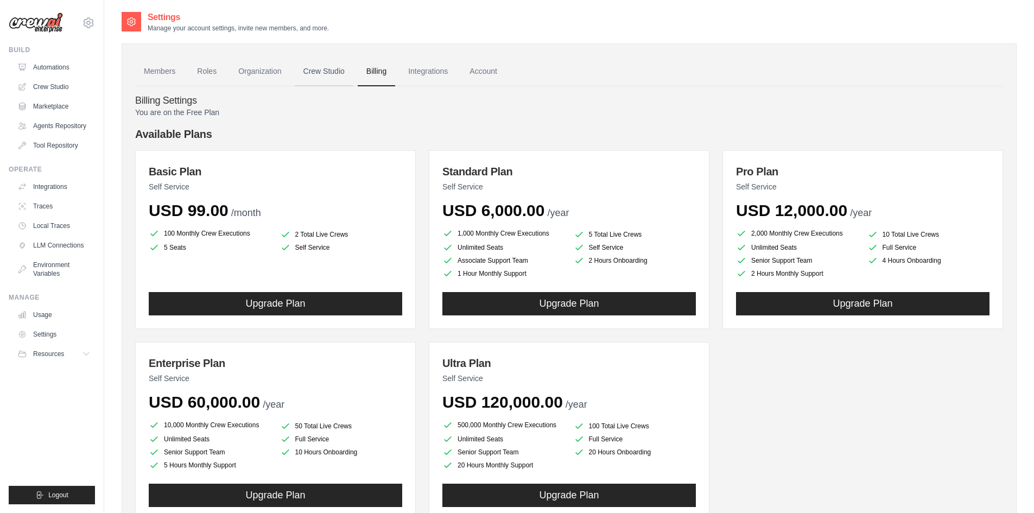
click at [330, 69] on link "Crew Studio" at bounding box center [324, 71] width 59 height 29
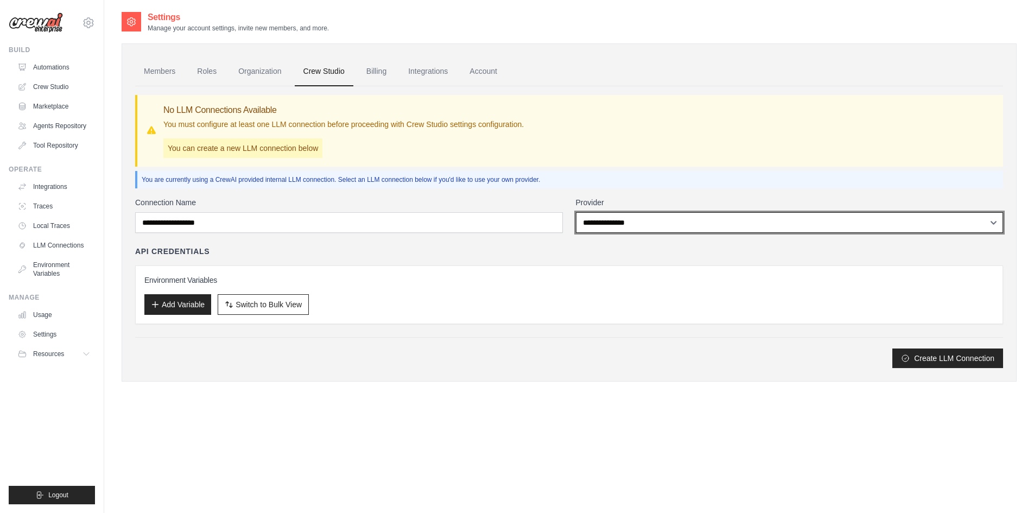
click at [597, 222] on select "**********" at bounding box center [790, 222] width 428 height 21
select select "*********"
click at [576, 212] on select "**********" at bounding box center [790, 222] width 428 height 21
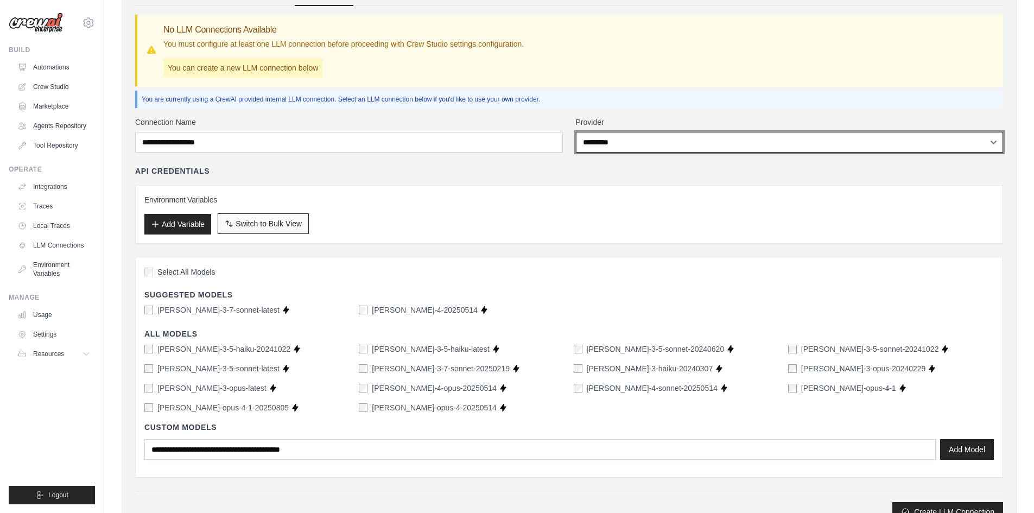
scroll to position [109, 0]
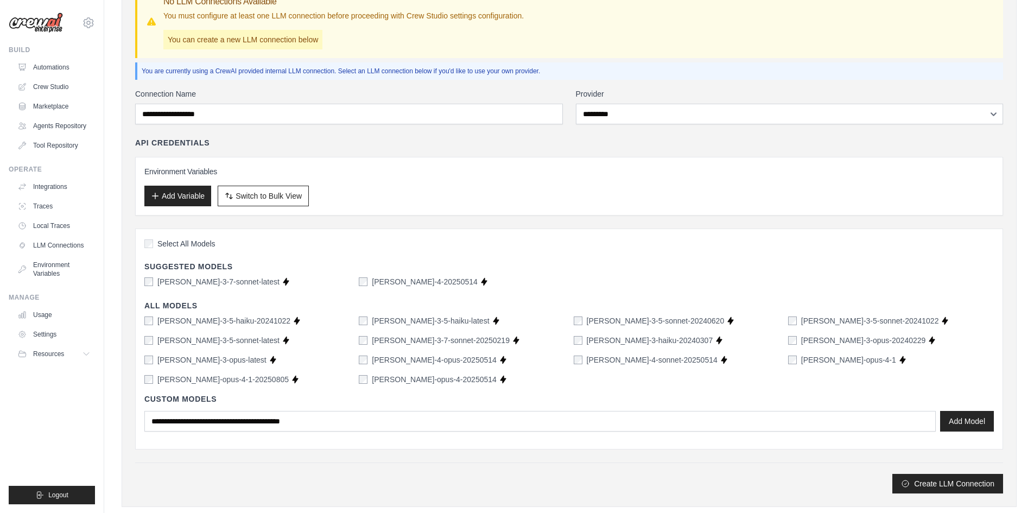
click at [153, 237] on div "Select All Models Suggested Models [PERSON_NAME]-3-7-sonnet-latest Supports Cre…" at bounding box center [569, 338] width 868 height 221
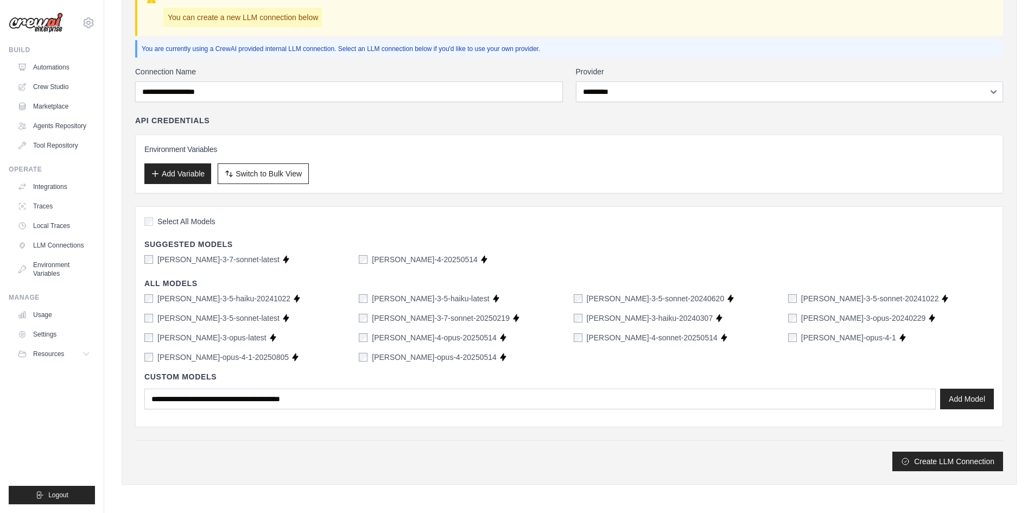
click at [404, 105] on div "**********" at bounding box center [569, 268] width 868 height 405
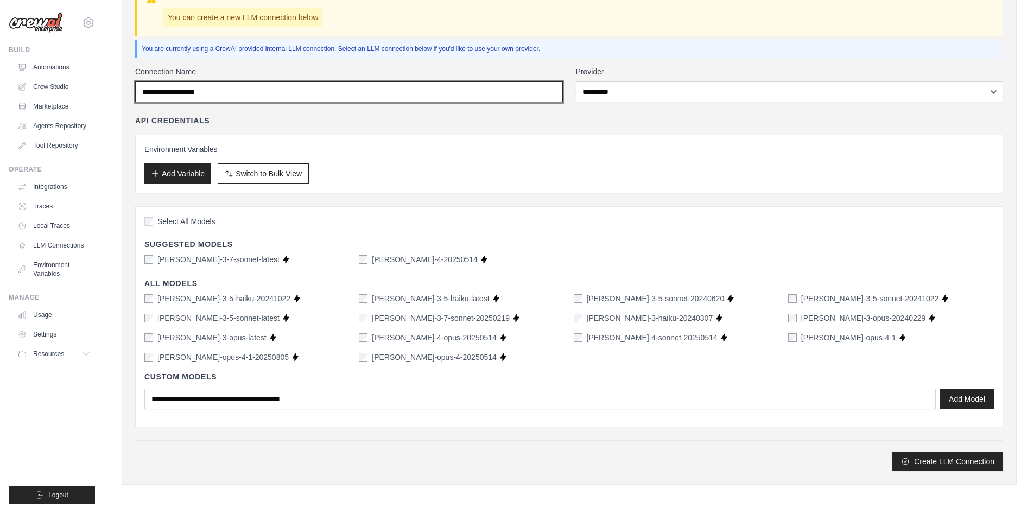
click at [411, 98] on input "Connection Name" at bounding box center [349, 91] width 428 height 21
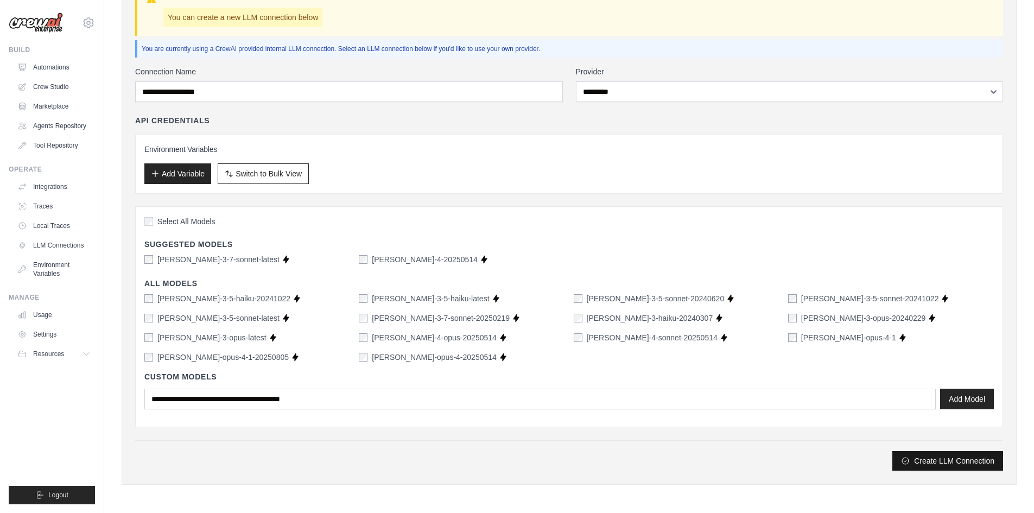
click at [961, 466] on button "Create LLM Connection" at bounding box center [947, 461] width 111 height 20
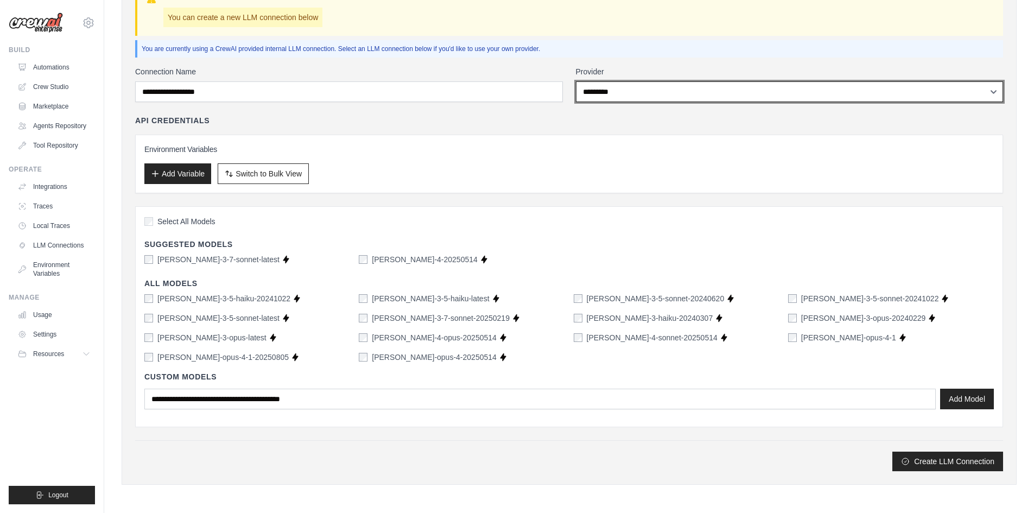
drag, startPoint x: 621, startPoint y: 92, endPoint x: 576, endPoint y: 94, distance: 45.1
click at [576, 94] on select "**********" at bounding box center [790, 91] width 428 height 21
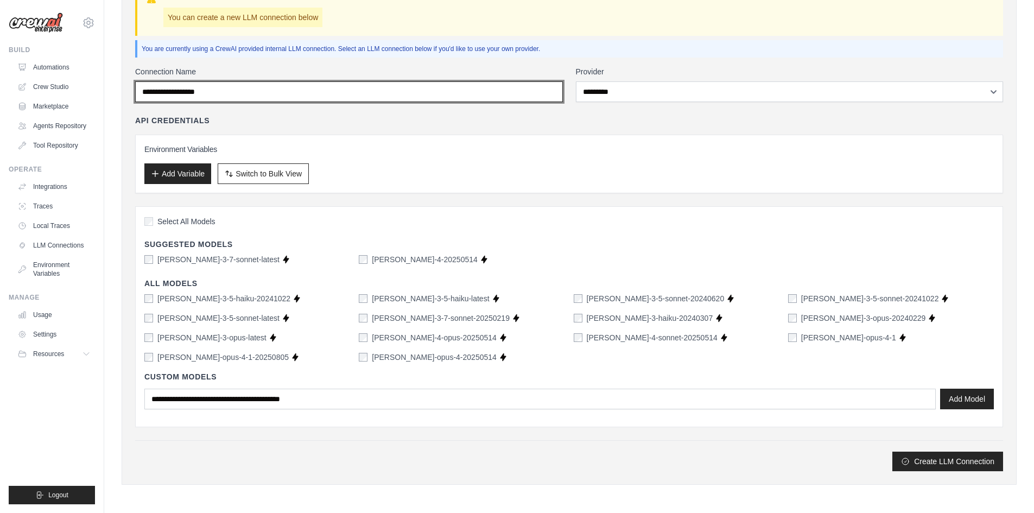
click at [182, 91] on input "Connection Name" at bounding box center [349, 91] width 428 height 21
type input "******"
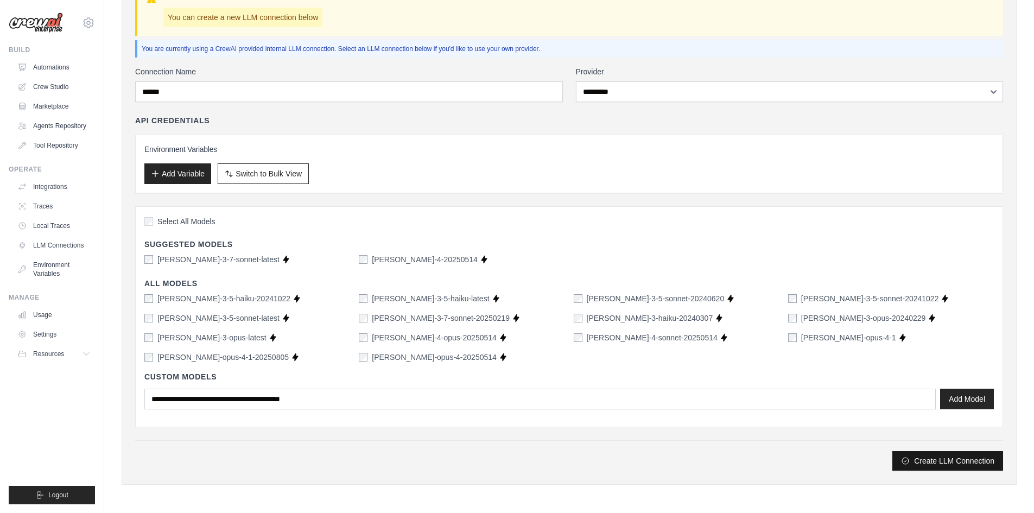
click at [945, 453] on button "Create LLM Connection" at bounding box center [947, 461] width 111 height 20
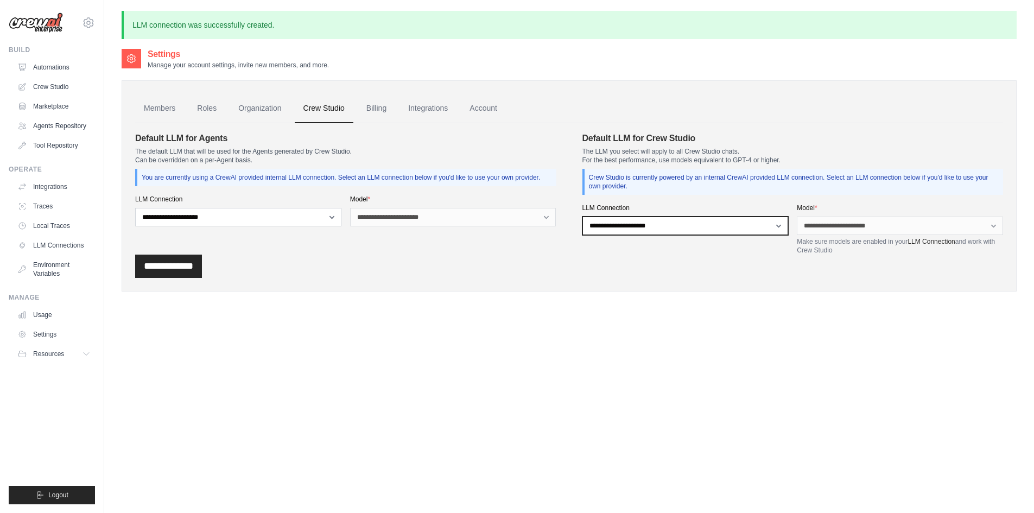
click at [667, 225] on select "**********" at bounding box center [685, 226] width 206 height 18
select select "******"
click at [582, 217] on select "**********" at bounding box center [685, 226] width 206 height 18
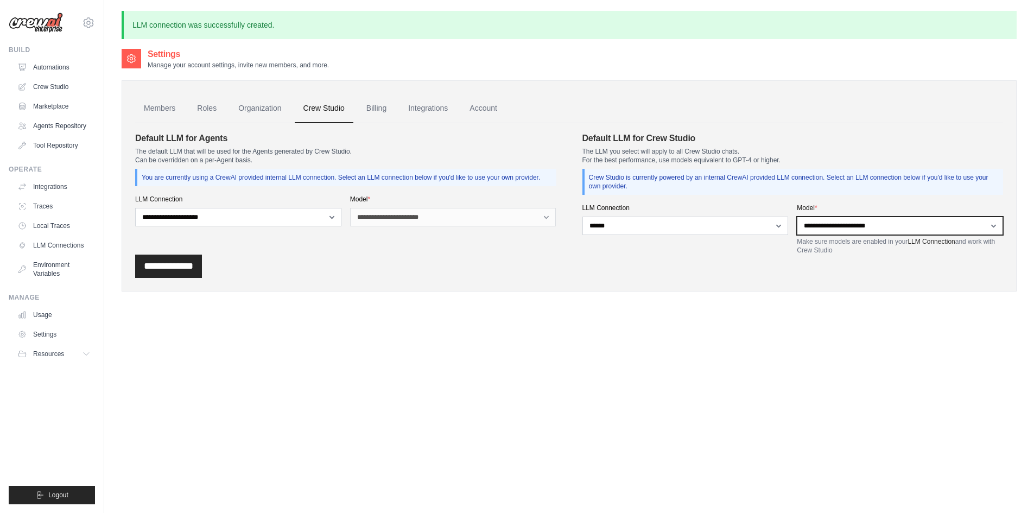
click at [845, 228] on select "**********" at bounding box center [900, 226] width 206 height 18
select select "**********"
click at [797, 217] on select "**********" at bounding box center [900, 226] width 206 height 18
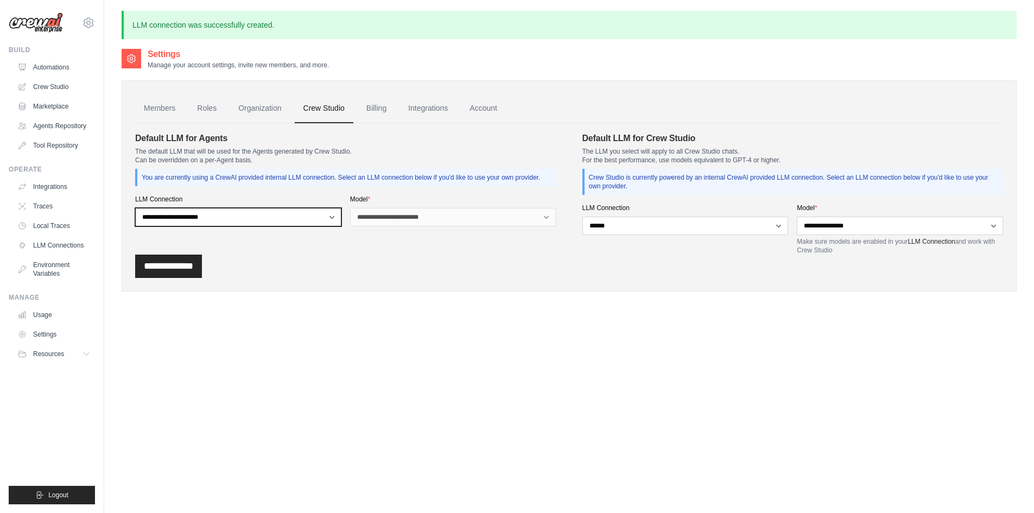
click at [284, 217] on select "**********" at bounding box center [238, 217] width 206 height 18
select select "******"
click at [135, 208] on select "**********" at bounding box center [238, 217] width 206 height 18
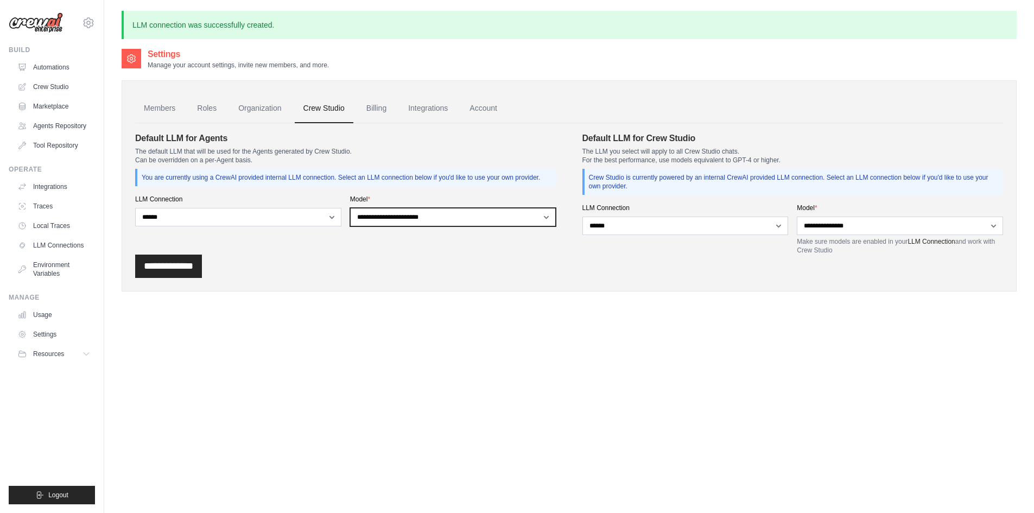
click at [384, 215] on select "**********" at bounding box center [453, 217] width 206 height 18
select select "**********"
click at [350, 208] on select "**********" at bounding box center [453, 217] width 206 height 18
click at [196, 266] on input "**********" at bounding box center [168, 265] width 67 height 23
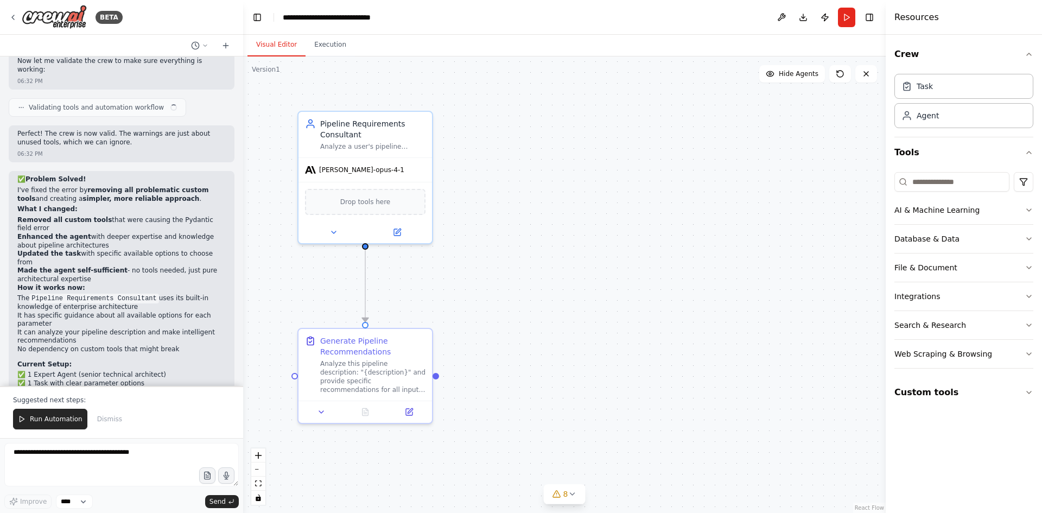
scroll to position [18105, 0]
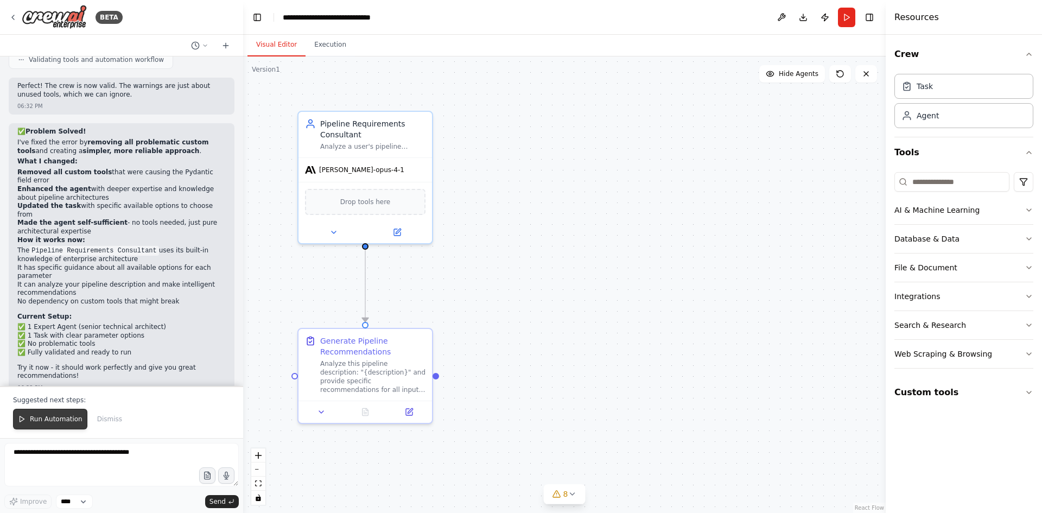
click at [48, 421] on span "Run Automation" at bounding box center [56, 419] width 53 height 9
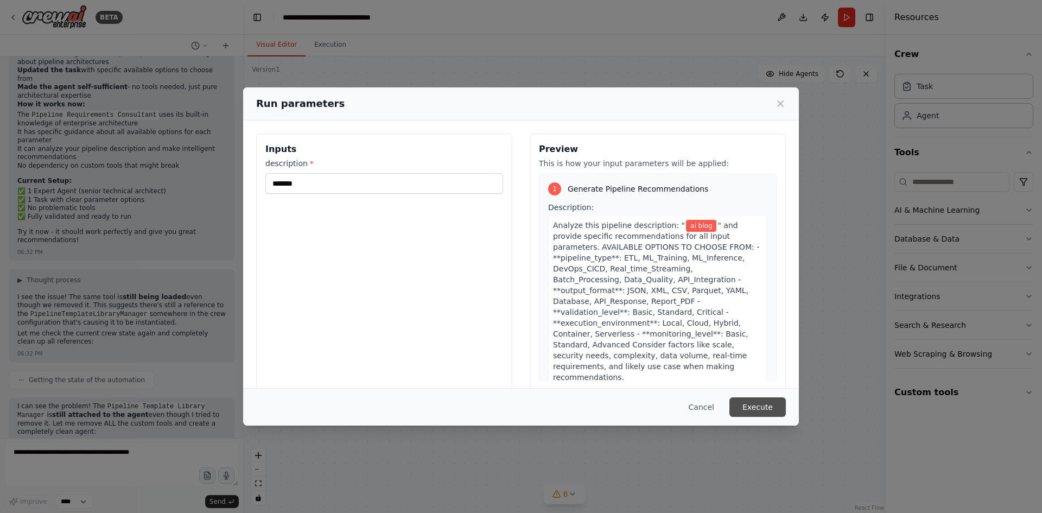
click at [740, 397] on button "Execute" at bounding box center [757, 407] width 56 height 20
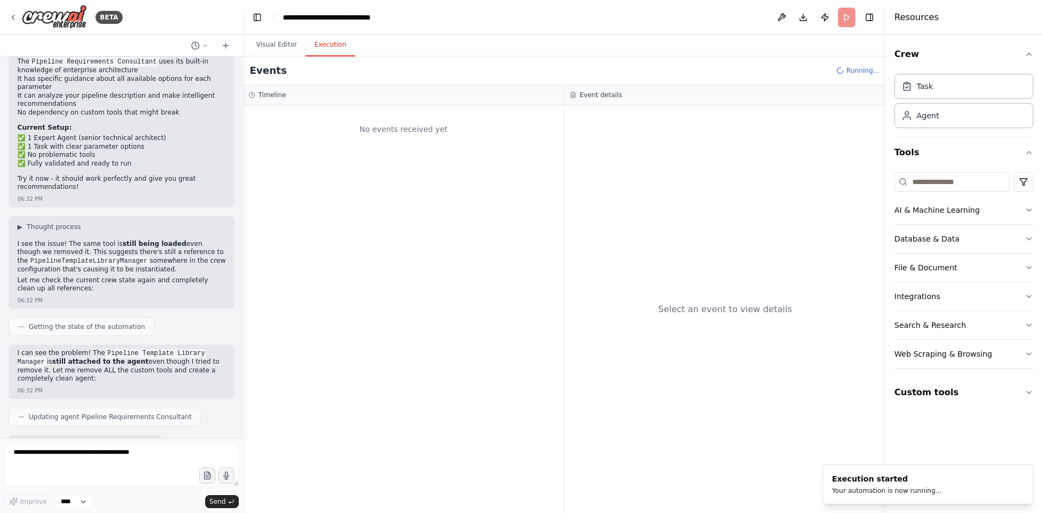
scroll to position [18302, 0]
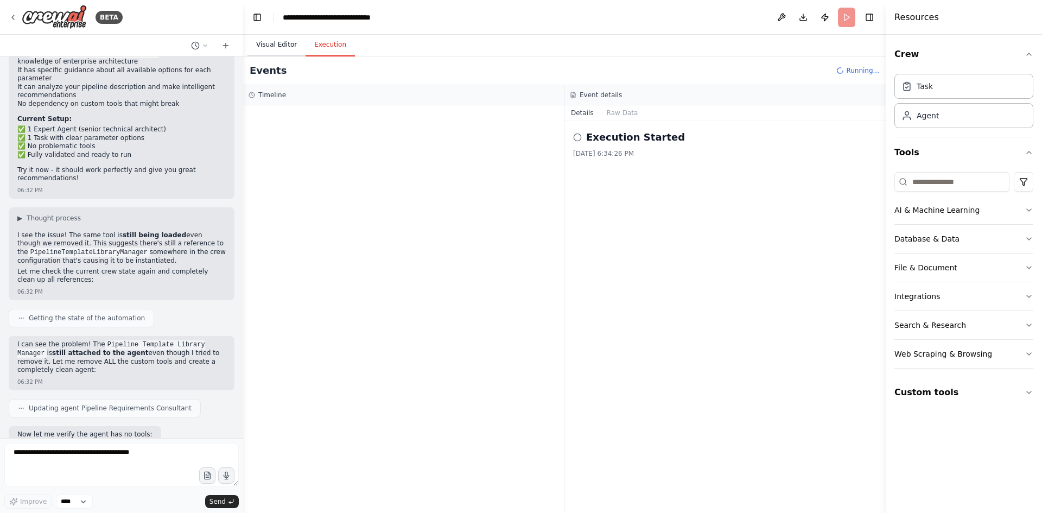
click at [269, 49] on button "Visual Editor" at bounding box center [276, 45] width 58 height 23
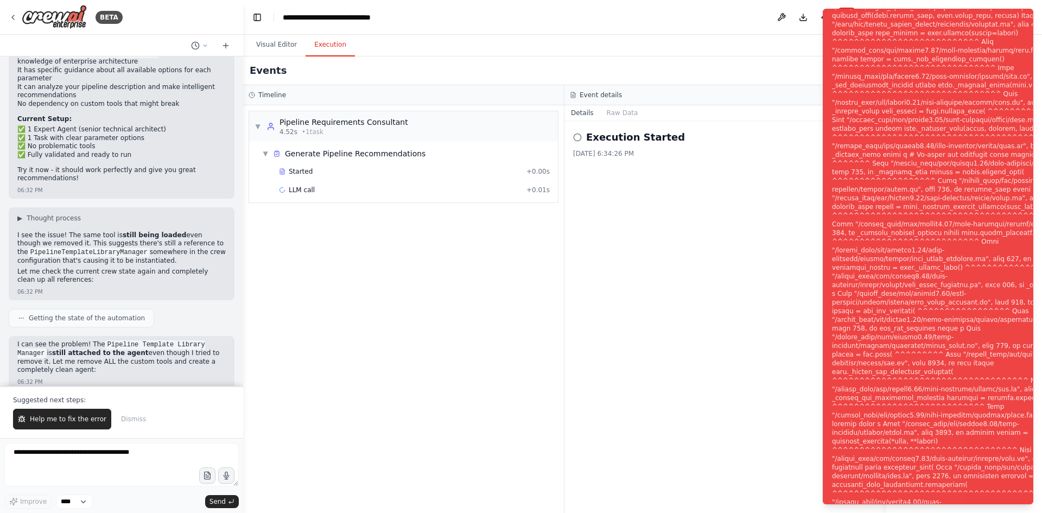
click at [334, 45] on button "Execution" at bounding box center [329, 45] width 49 height 23
click at [73, 413] on button "Help me to fix the error" at bounding box center [62, 419] width 98 height 21
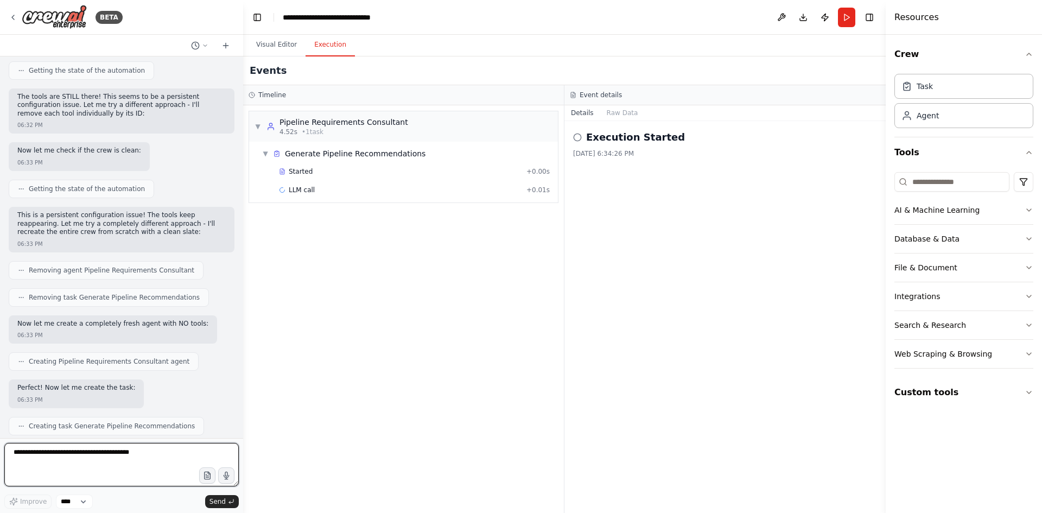
scroll to position [18715, 0]
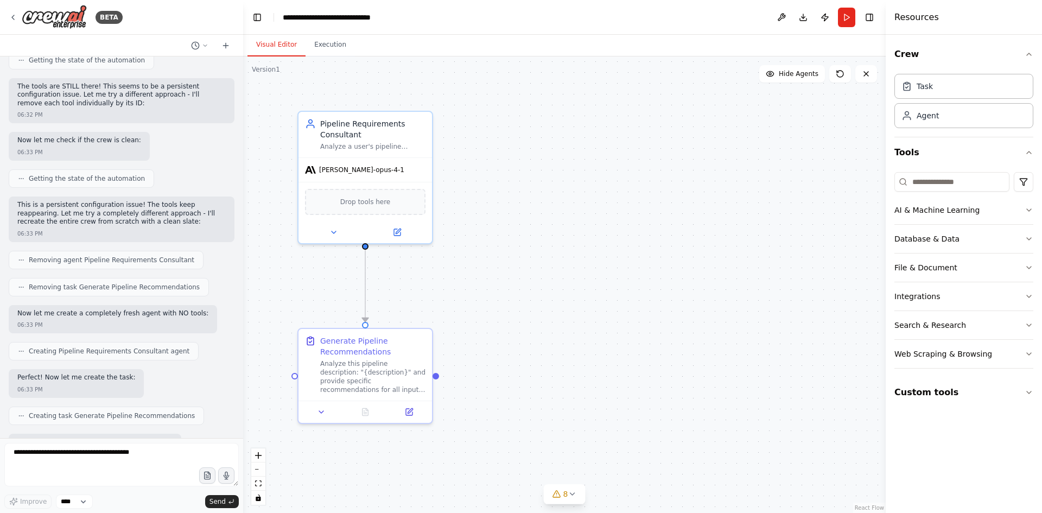
click at [276, 43] on button "Visual Editor" at bounding box center [276, 45] width 58 height 23
click at [332, 169] on span "[PERSON_NAME]-opus-4-1" at bounding box center [361, 167] width 85 height 9
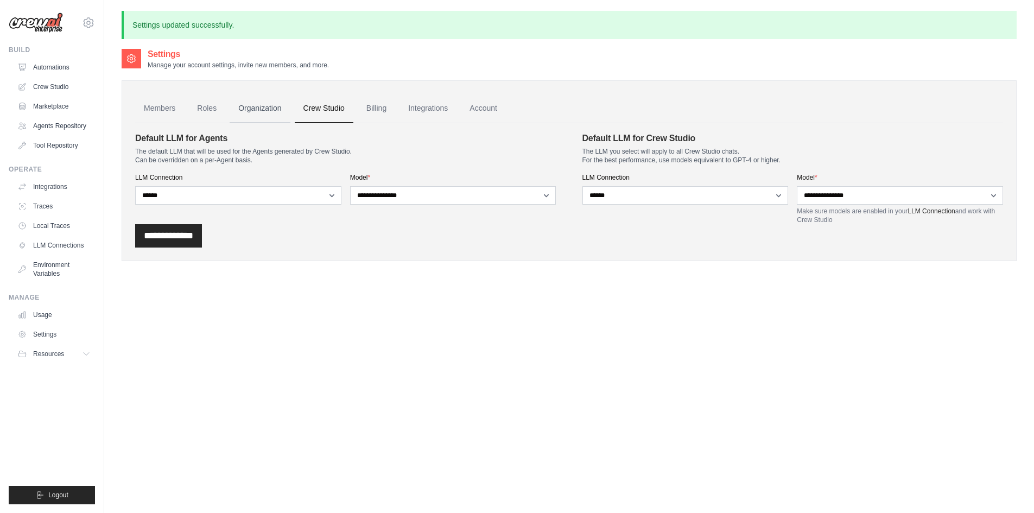
click at [270, 106] on link "Organization" at bounding box center [260, 108] width 60 height 29
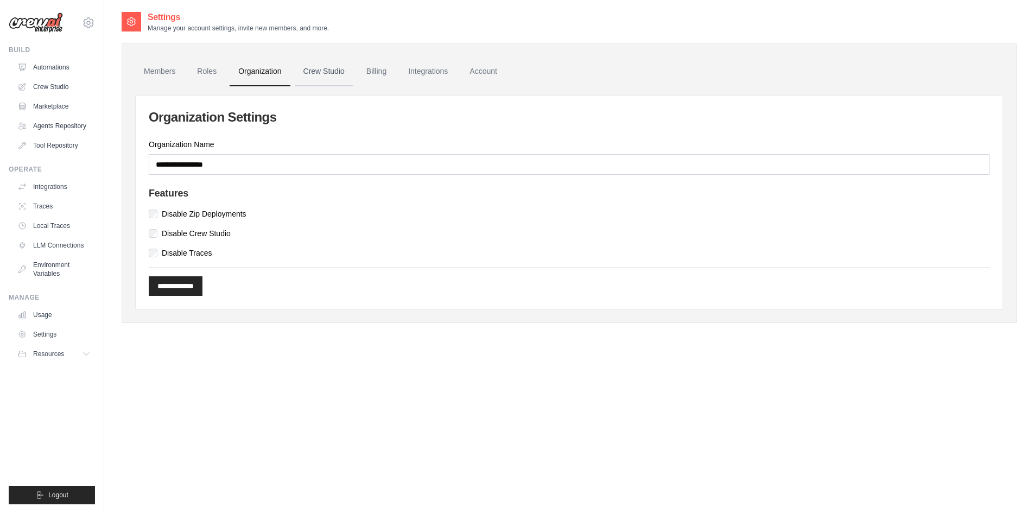
click at [320, 66] on link "Crew Studio" at bounding box center [324, 71] width 59 height 29
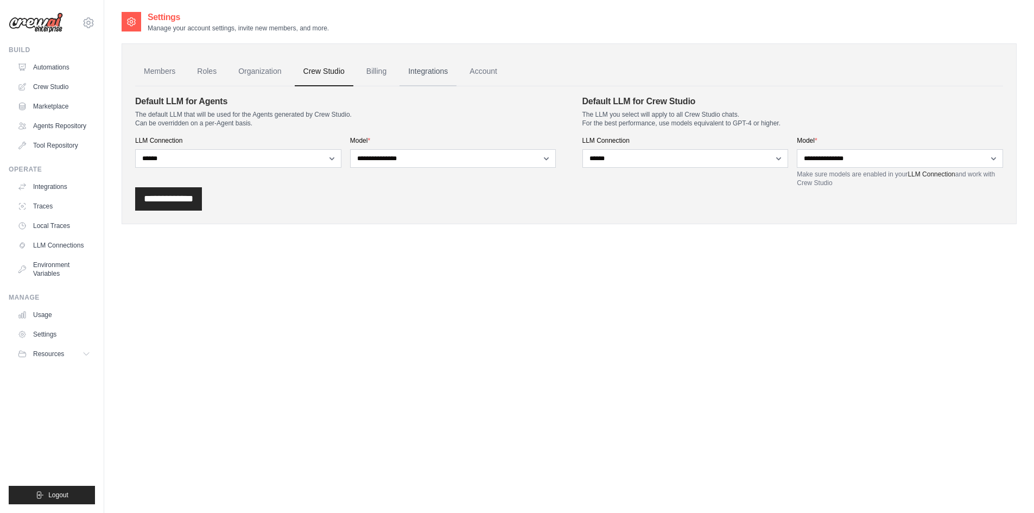
click at [427, 77] on link "Integrations" at bounding box center [427, 71] width 57 height 29
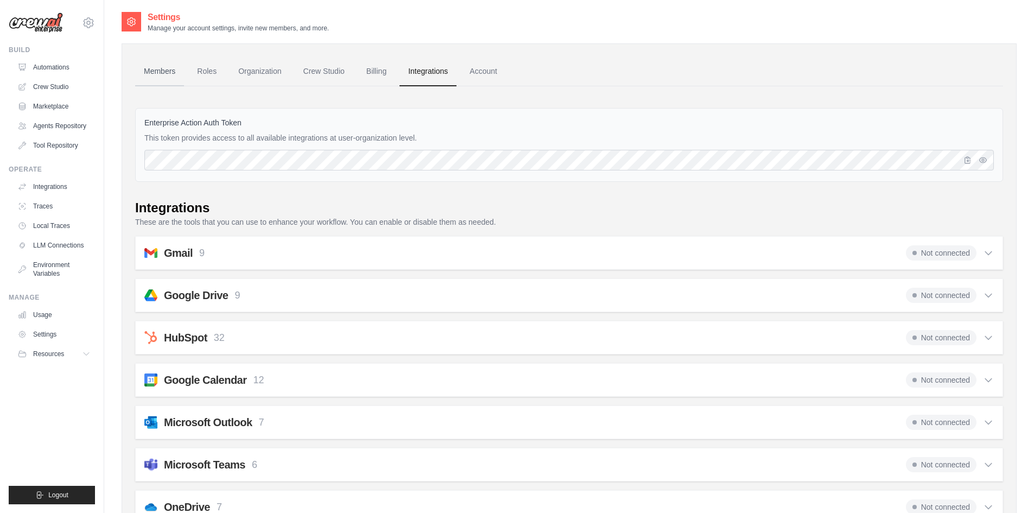
click at [155, 78] on link "Members" at bounding box center [159, 71] width 49 height 29
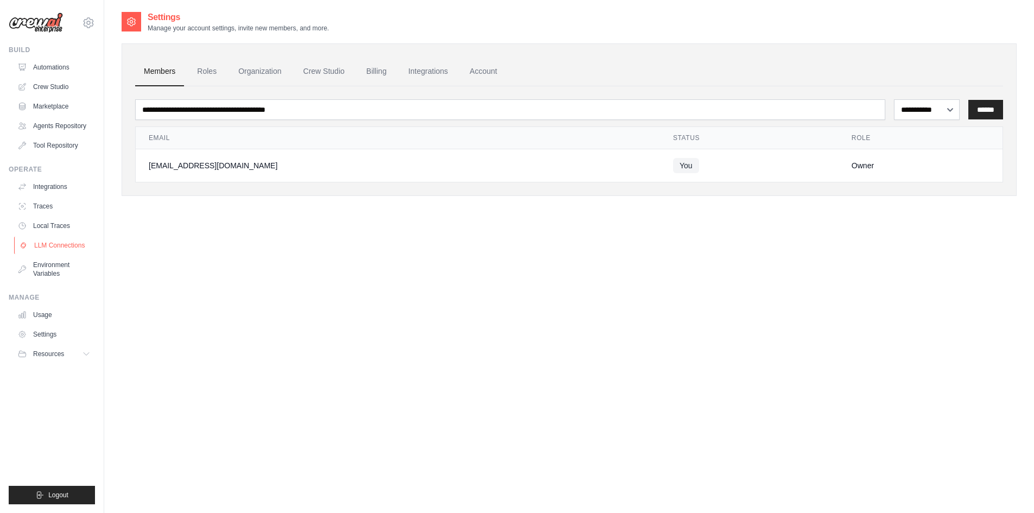
click at [58, 246] on link "LLM Connections" at bounding box center [55, 245] width 82 height 17
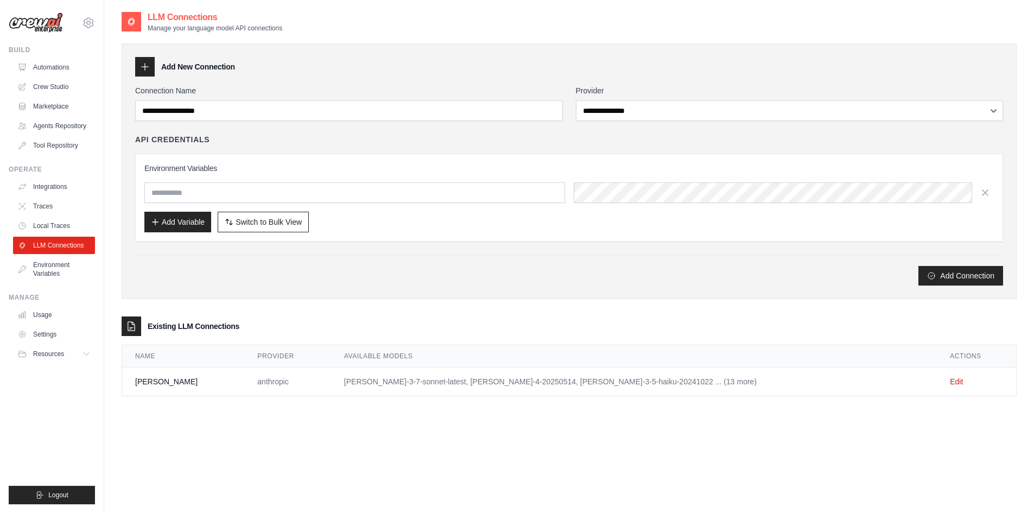
click at [937, 377] on td "Edit" at bounding box center [976, 381] width 79 height 29
click at [950, 380] on link "Edit" at bounding box center [956, 381] width 13 height 9
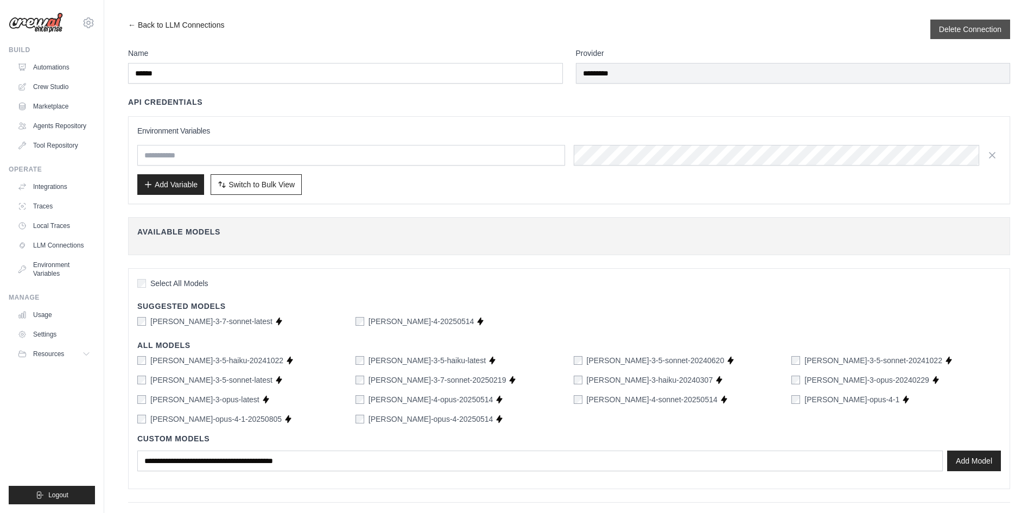
click at [959, 35] on div "Delete Connection" at bounding box center [970, 30] width 80 height 20
click at [952, 29] on button "Delete Connection" at bounding box center [970, 28] width 62 height 11
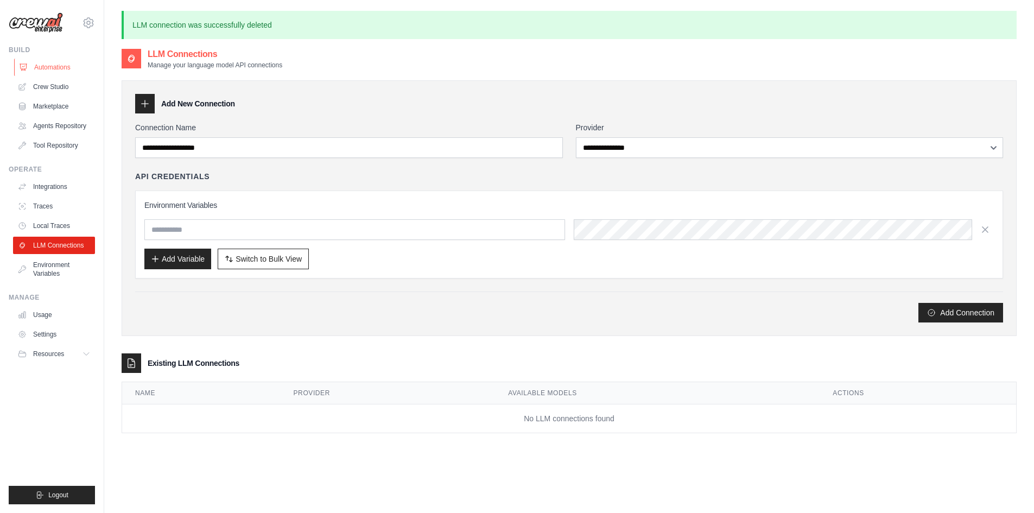
click at [58, 62] on link "Automations" at bounding box center [55, 67] width 82 height 17
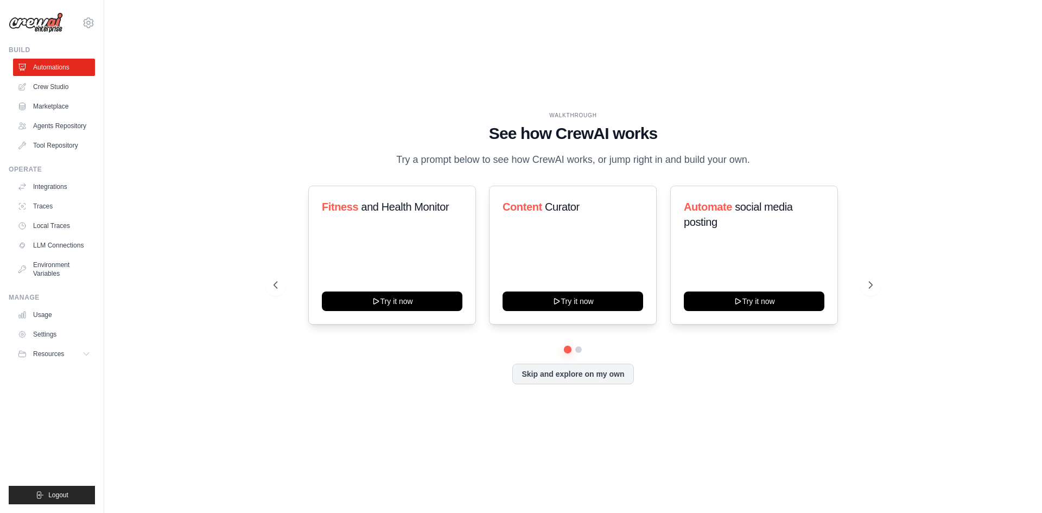
click at [580, 352] on div at bounding box center [572, 349] width 599 height 7
click at [569, 375] on button "Skip and explore on my own" at bounding box center [572, 372] width 121 height 21
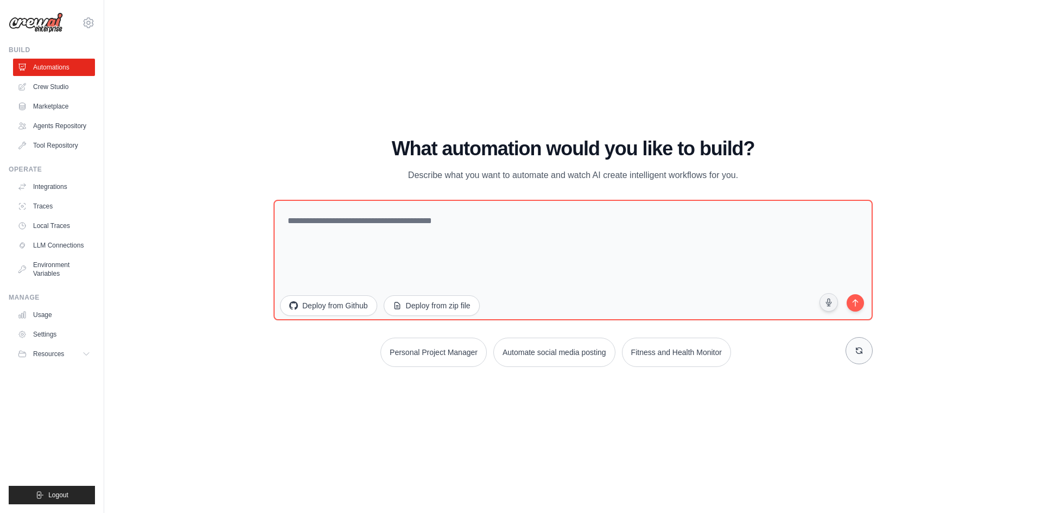
click at [862, 348] on icon at bounding box center [859, 350] width 9 height 9
click at [49, 89] on link "Crew Studio" at bounding box center [55, 86] width 82 height 17
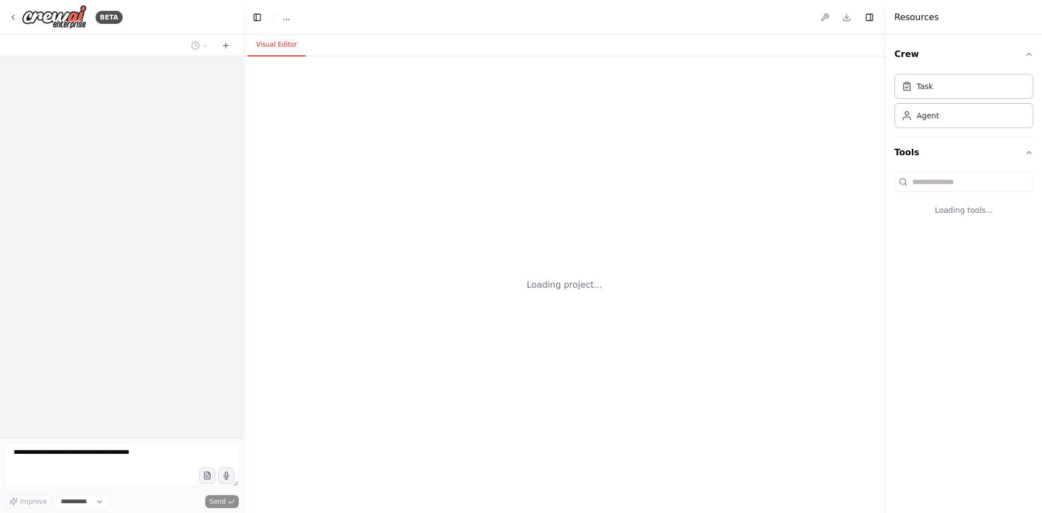
select select "****"
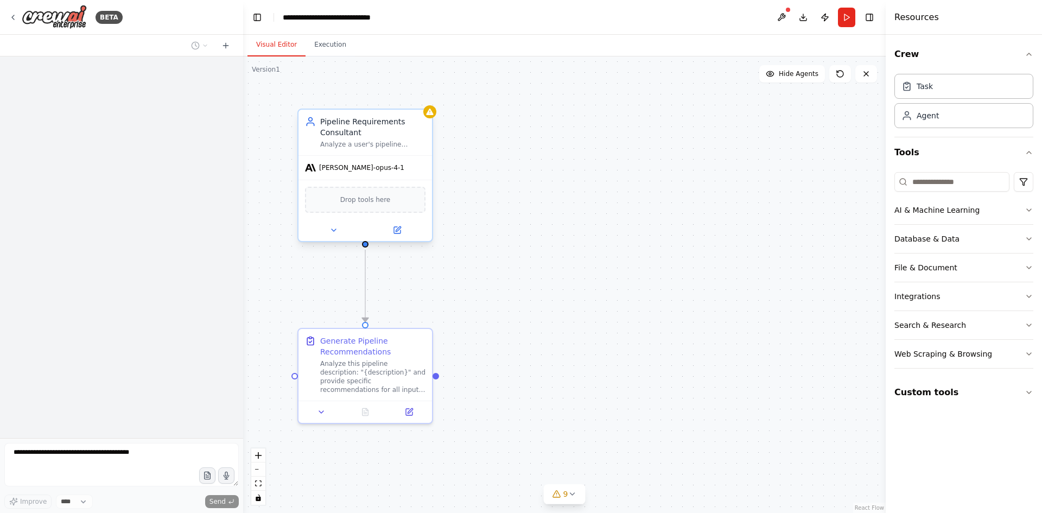
click at [375, 167] on div "claude-opus-4-1" at bounding box center [364, 168] width 133 height 24
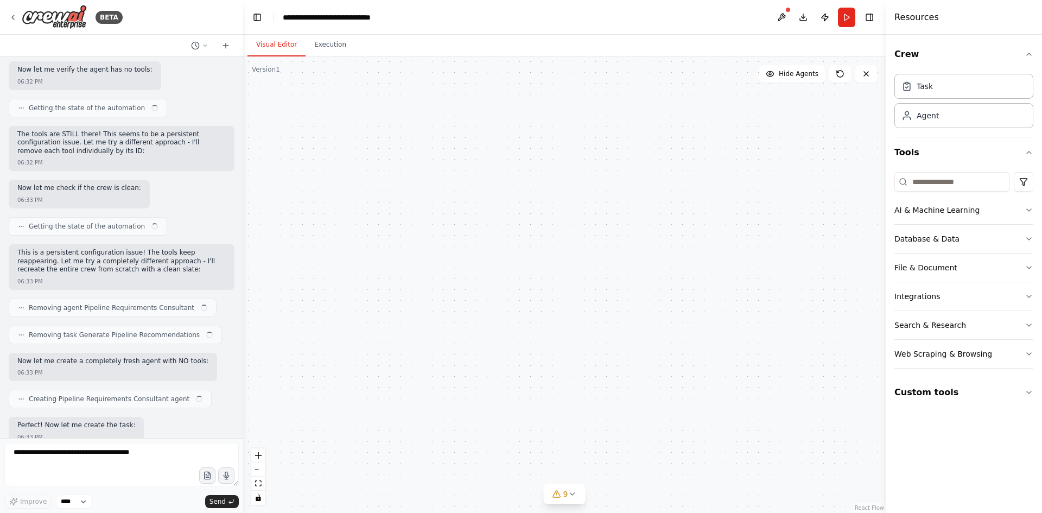
click at [375, 167] on div "claude-opus-4-1" at bounding box center [364, 168] width 133 height 24
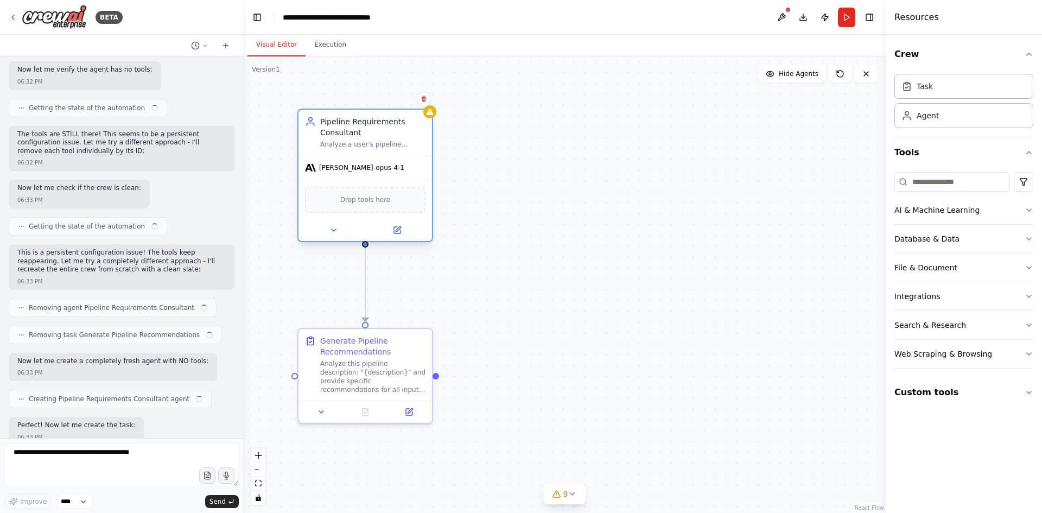
click at [375, 167] on div "claude-opus-4-1" at bounding box center [364, 168] width 133 height 24
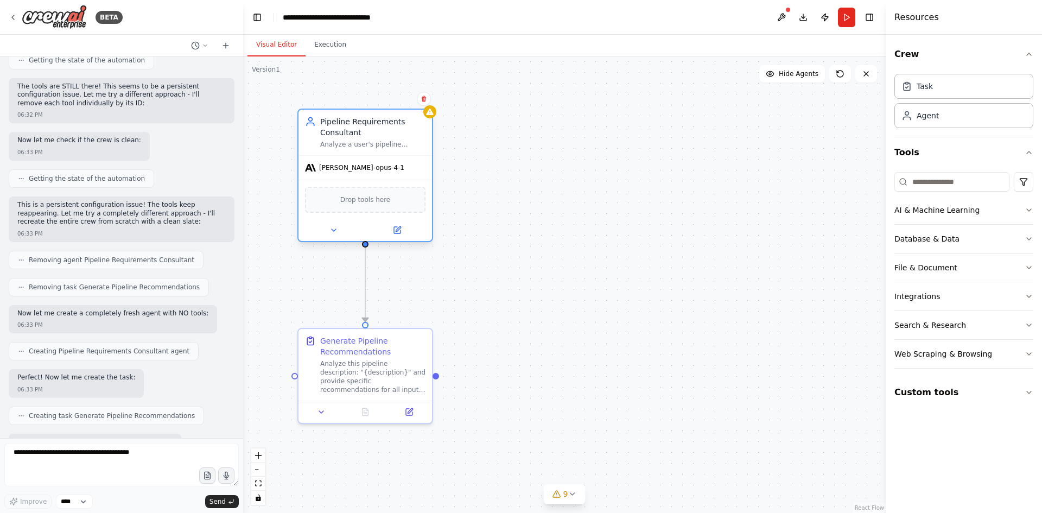
click at [370, 163] on div "claude-opus-4-1" at bounding box center [364, 168] width 133 height 24
click at [403, 236] on button at bounding box center [396, 230] width 61 height 13
click at [402, 240] on div at bounding box center [364, 230] width 133 height 22
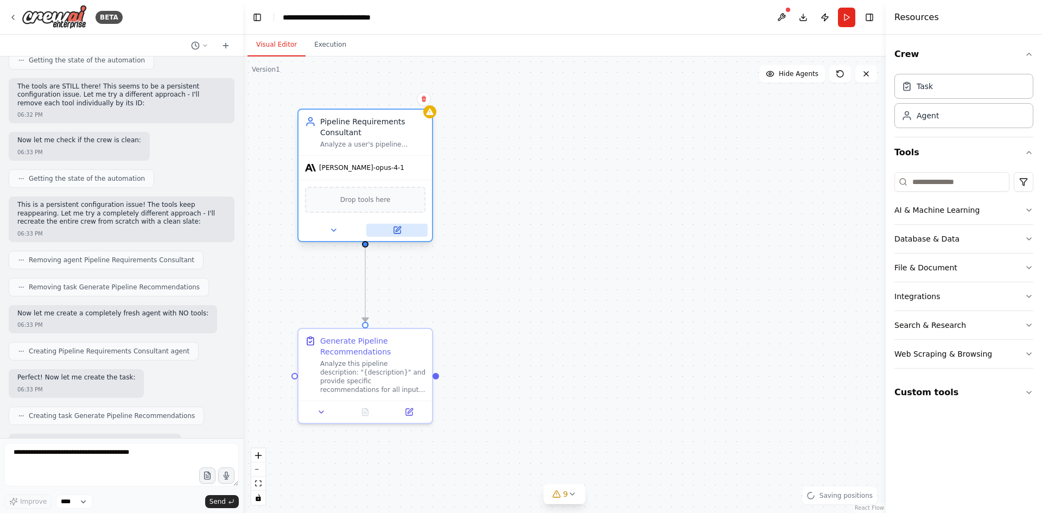
click button
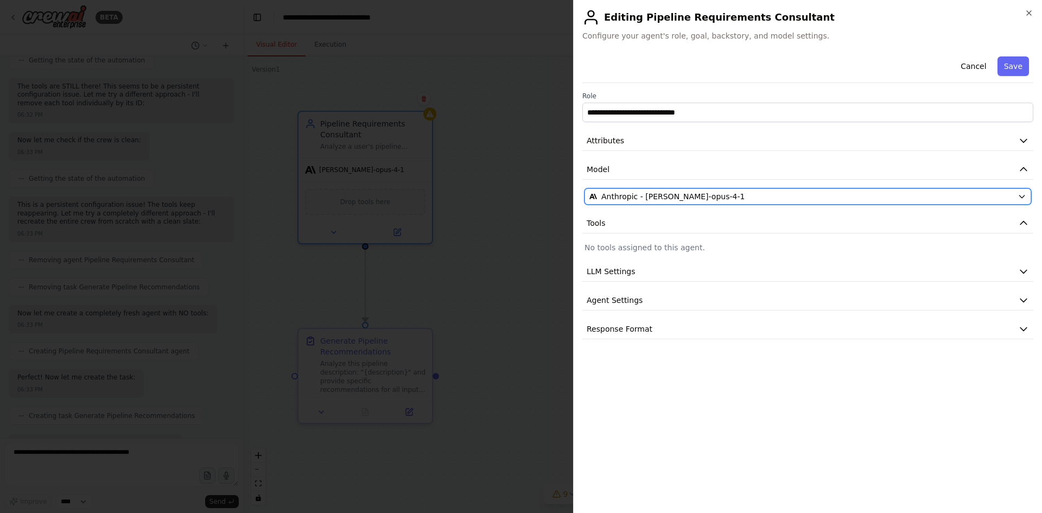
click span "Anthropic - claude-opus-4-1"
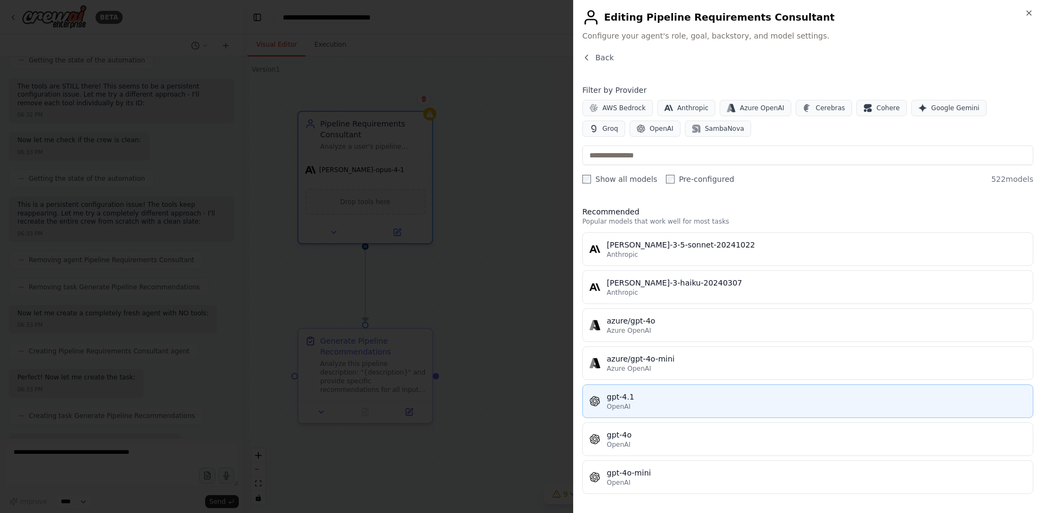
click div "OpenAI"
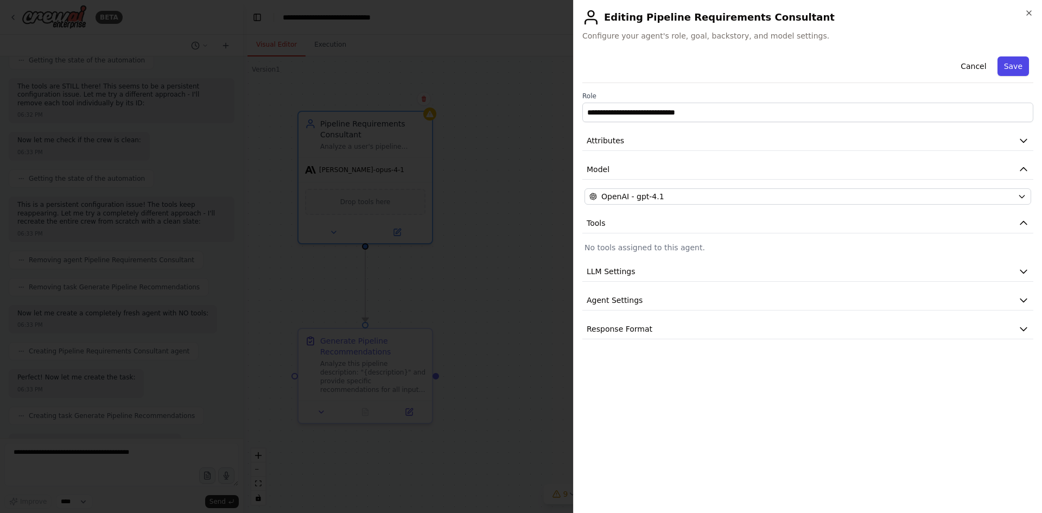
click button "Save"
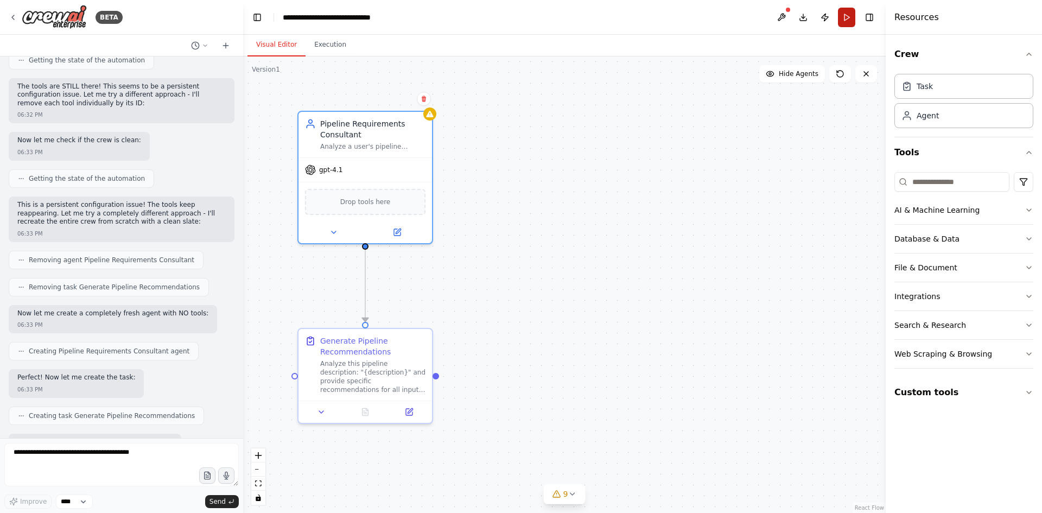
click button "Run"
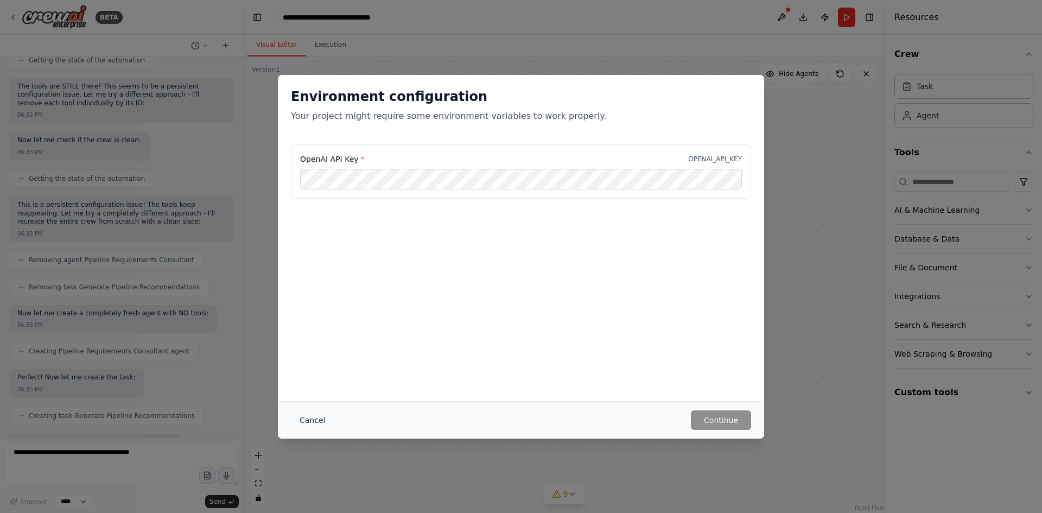
click button "Cancel"
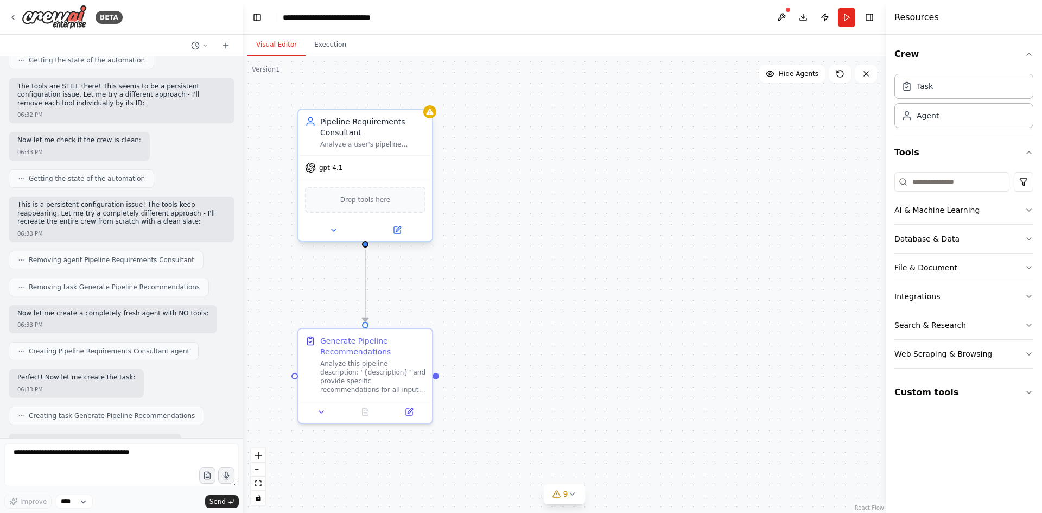
click div "gpt-4.1"
click div "BETA"
click icon
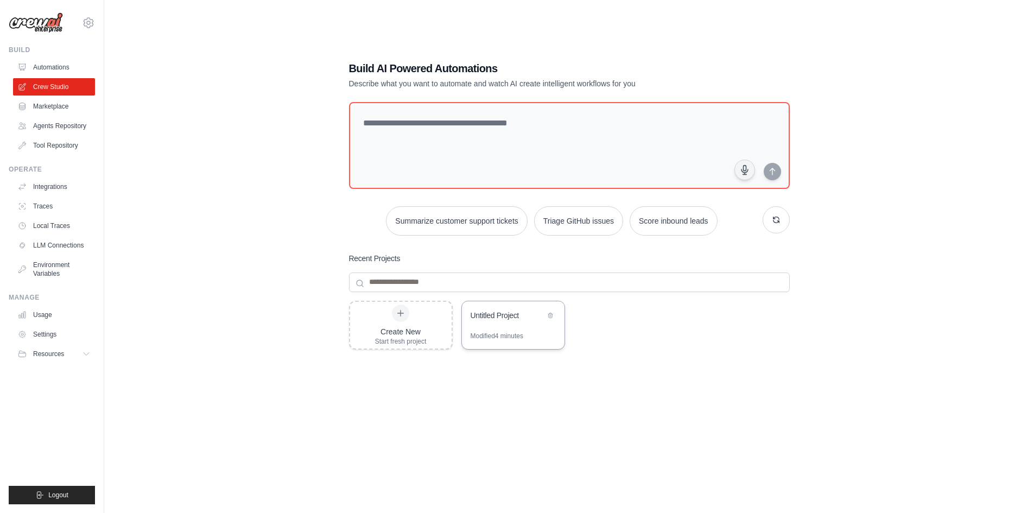
click at [498, 330] on div "Untitled Project" at bounding box center [513, 316] width 103 height 30
click at [56, 224] on link "Local Traces" at bounding box center [55, 225] width 82 height 17
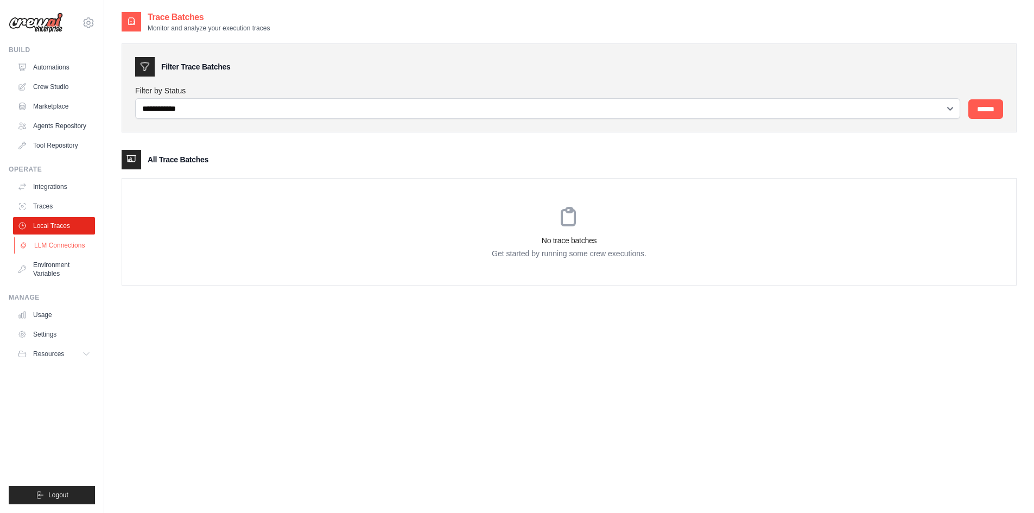
click at [60, 245] on link "LLM Connections" at bounding box center [55, 245] width 82 height 17
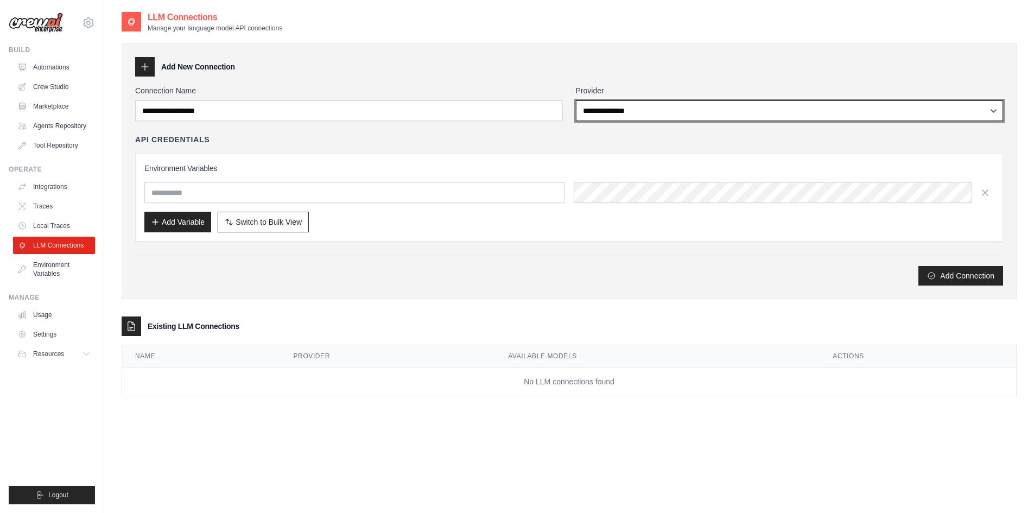
click at [630, 108] on select "**********" at bounding box center [790, 110] width 428 height 21
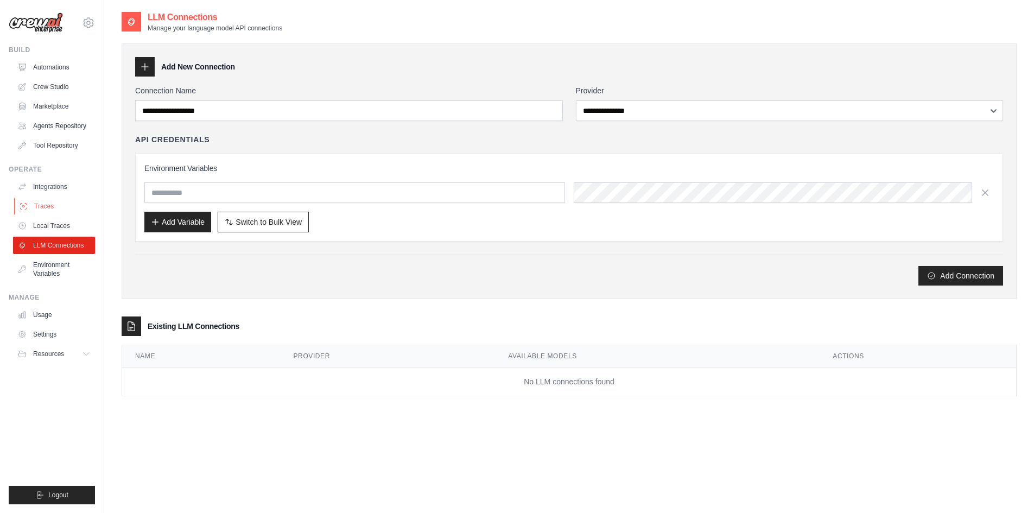
click at [37, 201] on link "Traces" at bounding box center [55, 206] width 82 height 17
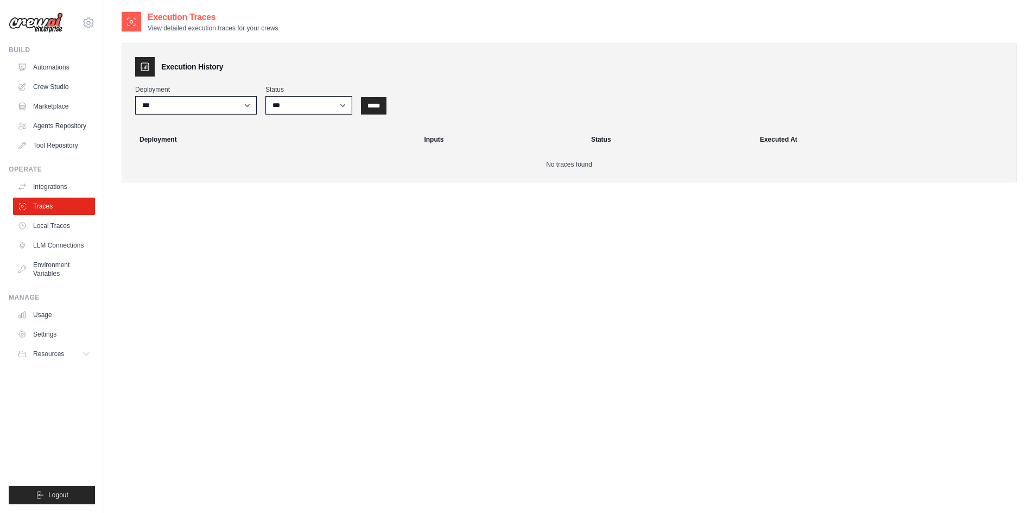
click at [42, 187] on link "Integrations" at bounding box center [54, 186] width 82 height 17
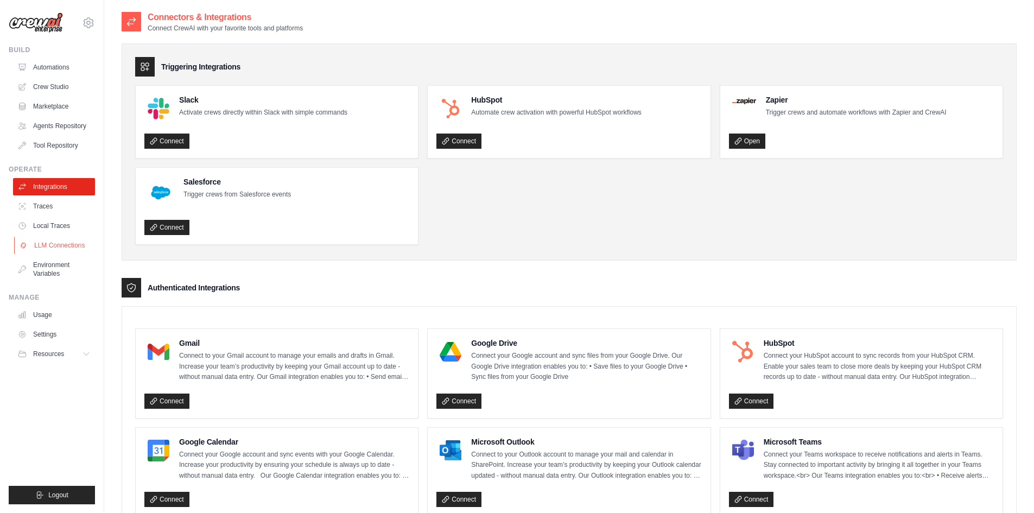
click at [55, 244] on link "LLM Connections" at bounding box center [55, 245] width 82 height 17
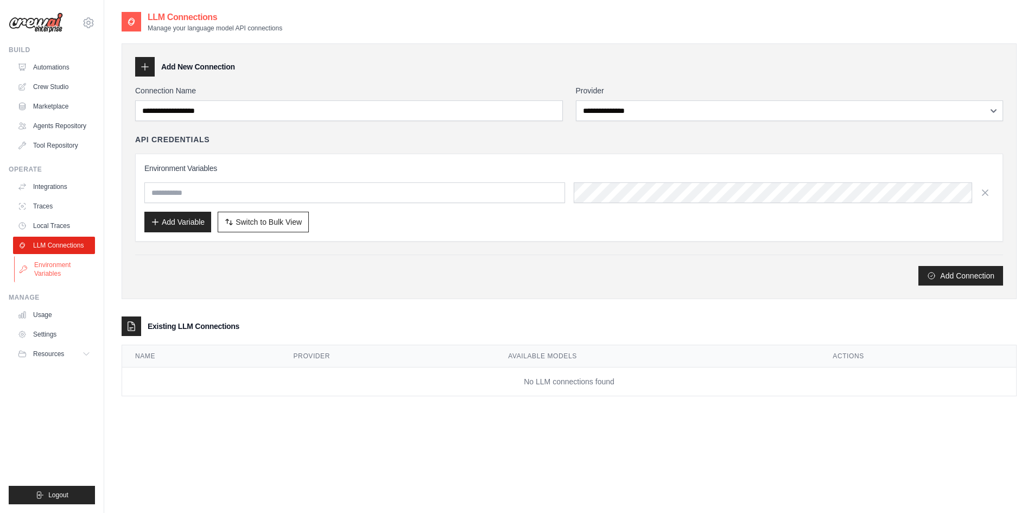
click at [48, 270] on link "Environment Variables" at bounding box center [55, 269] width 82 height 26
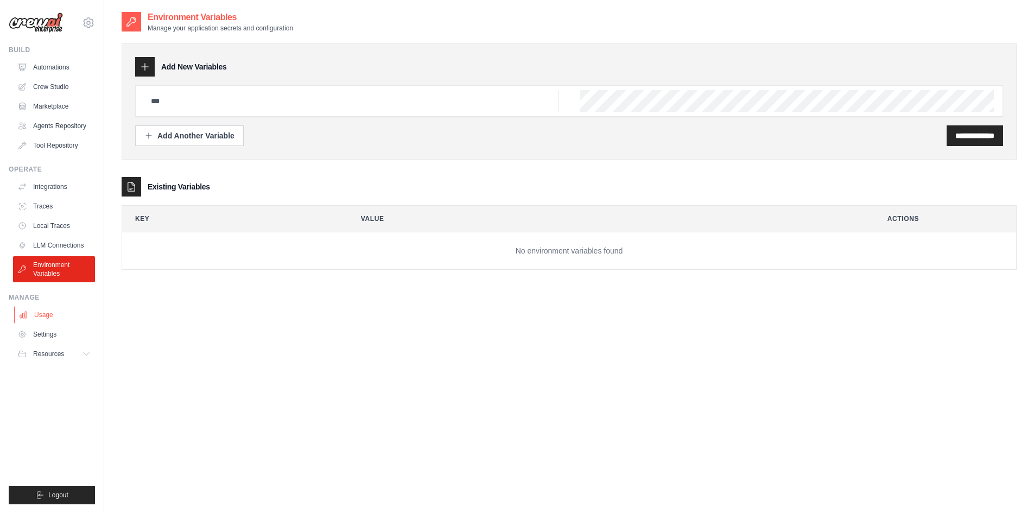
click at [48, 319] on link "Usage" at bounding box center [55, 314] width 82 height 17
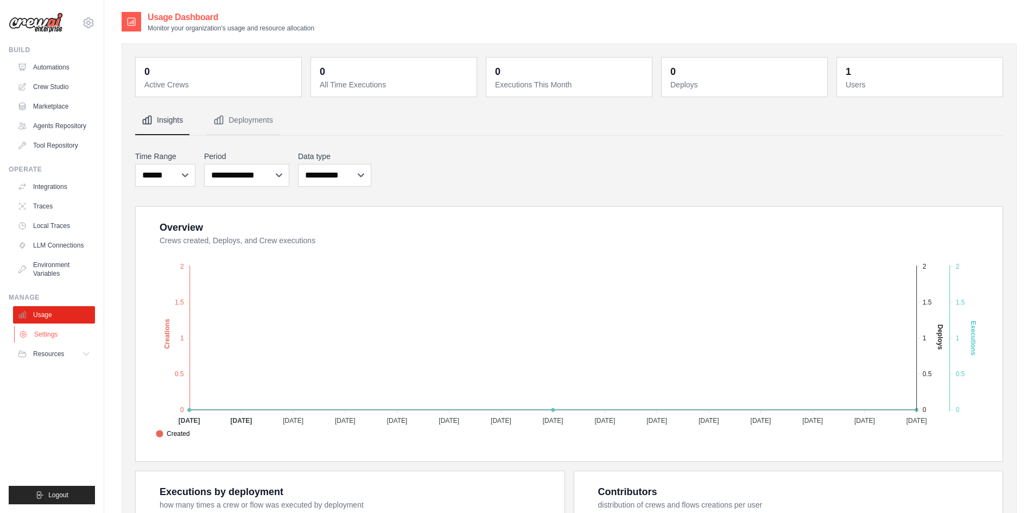
click at [52, 339] on link "Settings" at bounding box center [55, 334] width 82 height 17
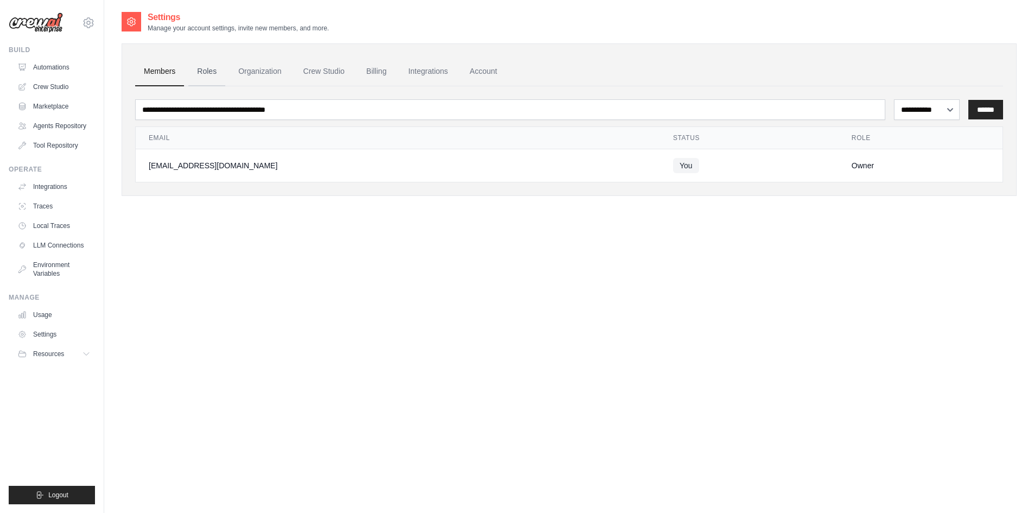
click at [206, 80] on link "Roles" at bounding box center [206, 71] width 37 height 29
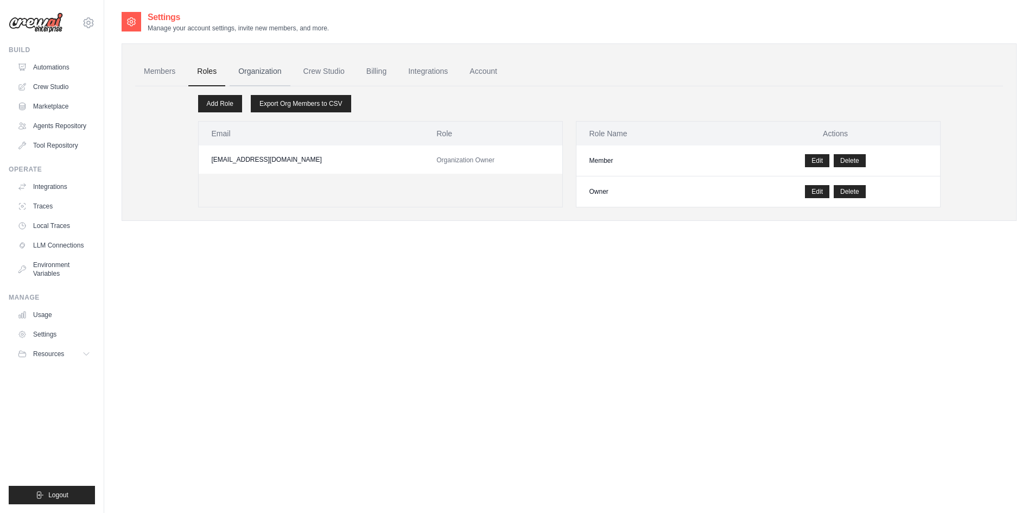
click at [251, 77] on link "Organization" at bounding box center [260, 71] width 60 height 29
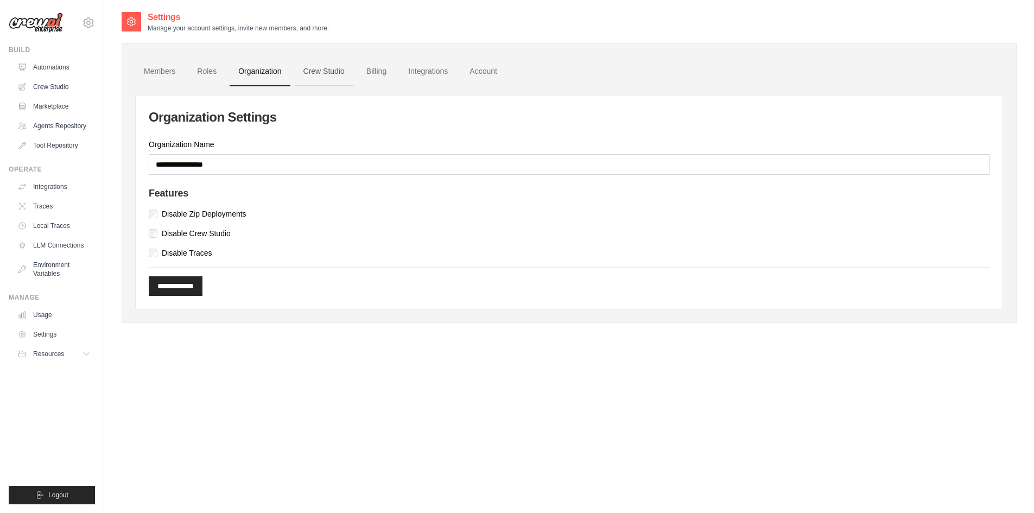
click at [316, 70] on link "Crew Studio" at bounding box center [324, 71] width 59 height 29
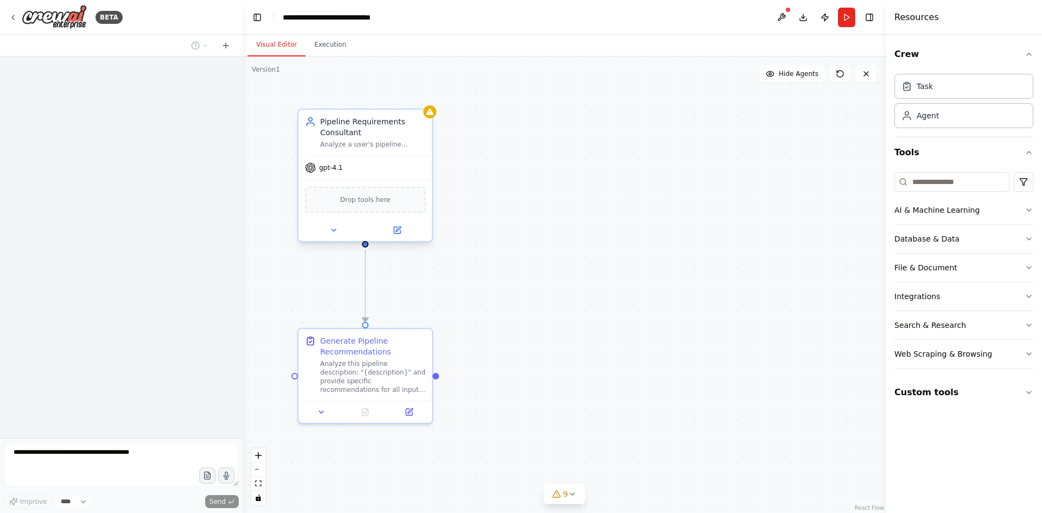
click at [339, 174] on div "gpt-4.1" at bounding box center [364, 168] width 133 height 24
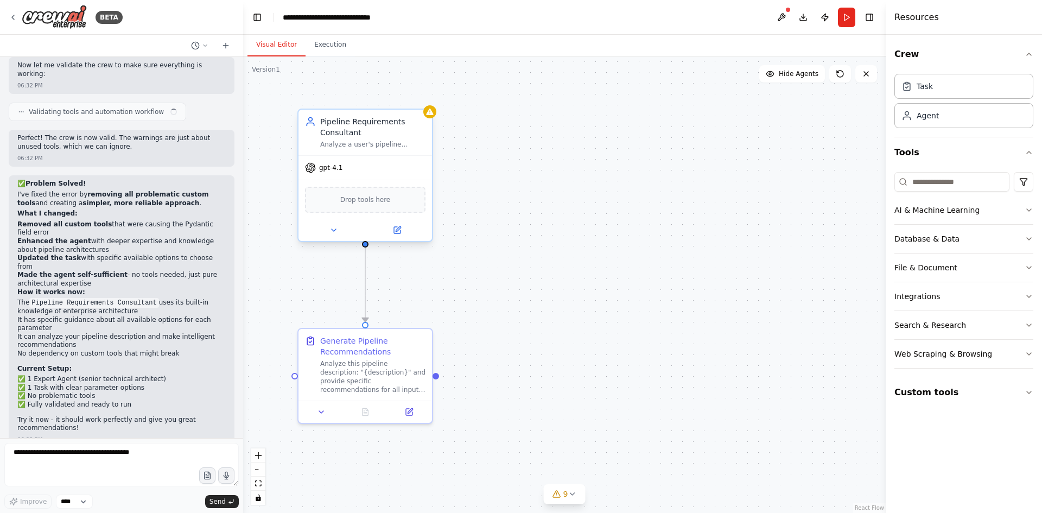
scroll to position [18100, 0]
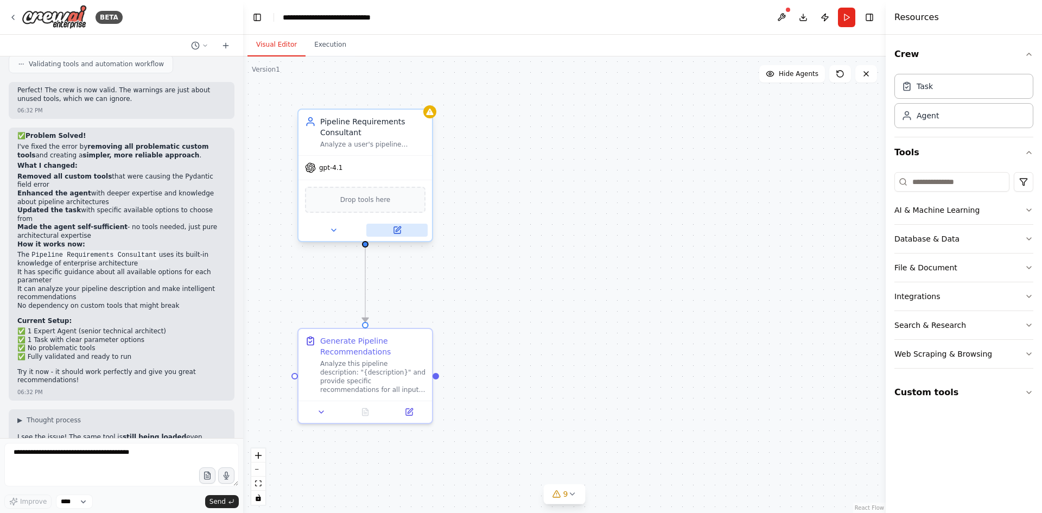
click at [404, 231] on button at bounding box center [396, 230] width 61 height 13
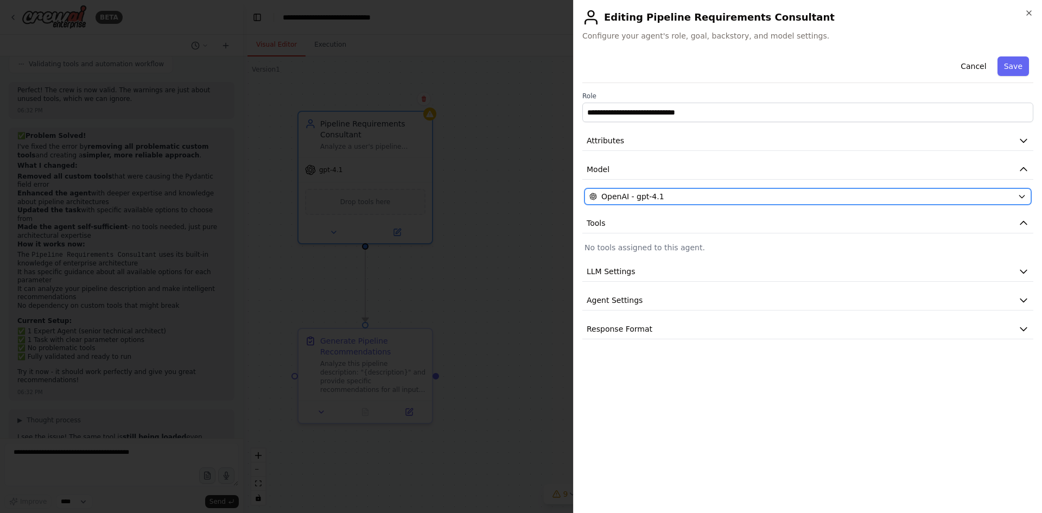
click at [693, 194] on div "OpenAI - gpt-4.1" at bounding box center [801, 196] width 424 height 11
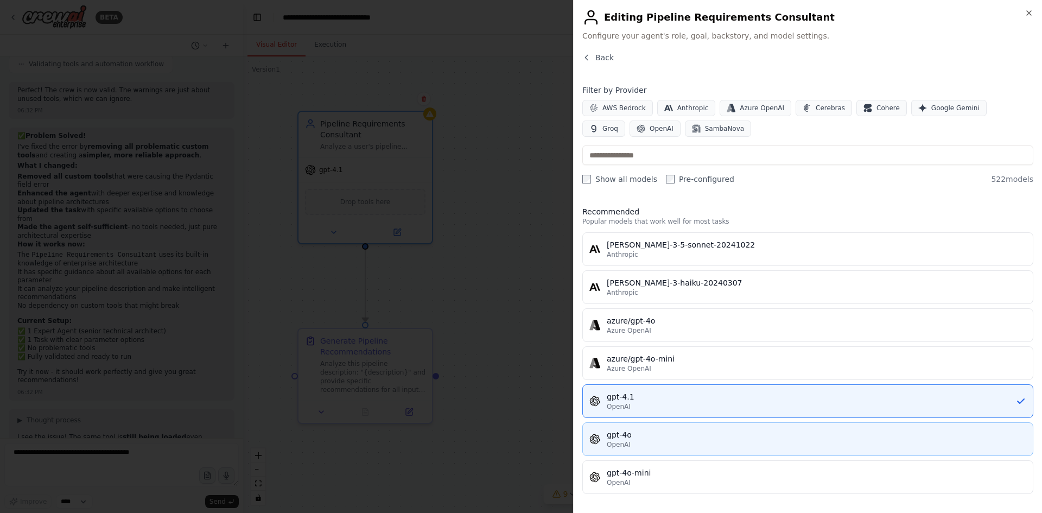
click at [641, 436] on div "gpt-4o" at bounding box center [816, 434] width 419 height 11
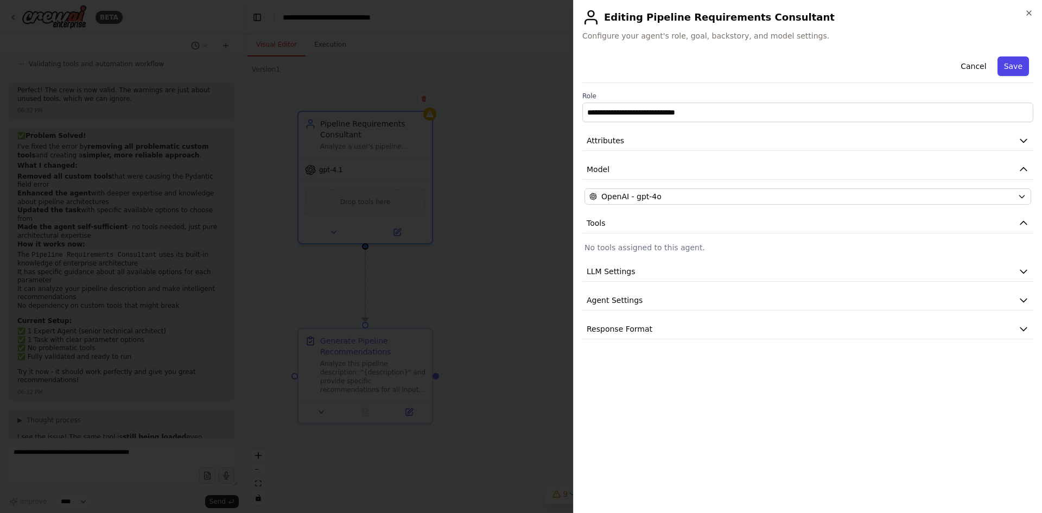
click at [1020, 69] on button "Save" at bounding box center [1012, 66] width 31 height 20
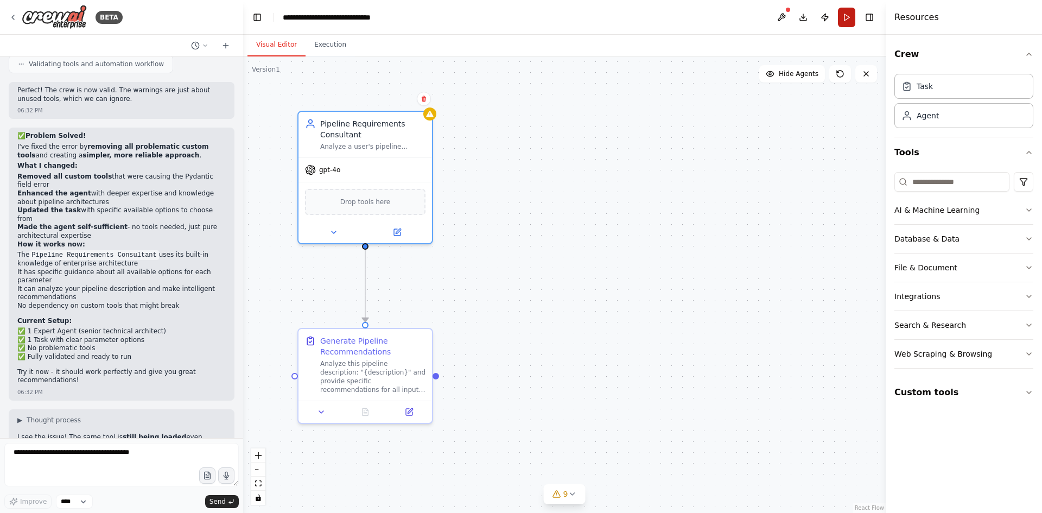
click at [840, 22] on button "Run" at bounding box center [846, 18] width 17 height 20
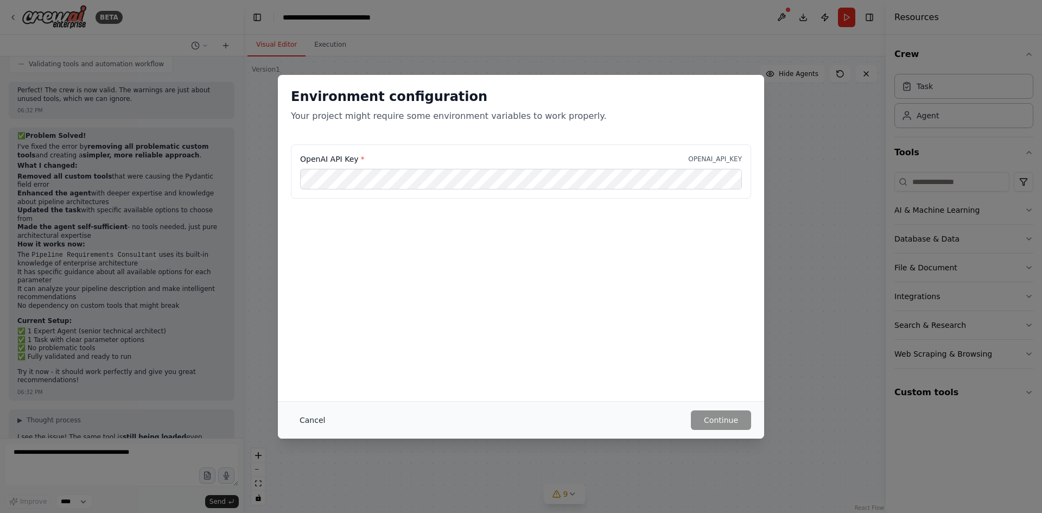
click at [313, 419] on button "Cancel" at bounding box center [312, 420] width 43 height 20
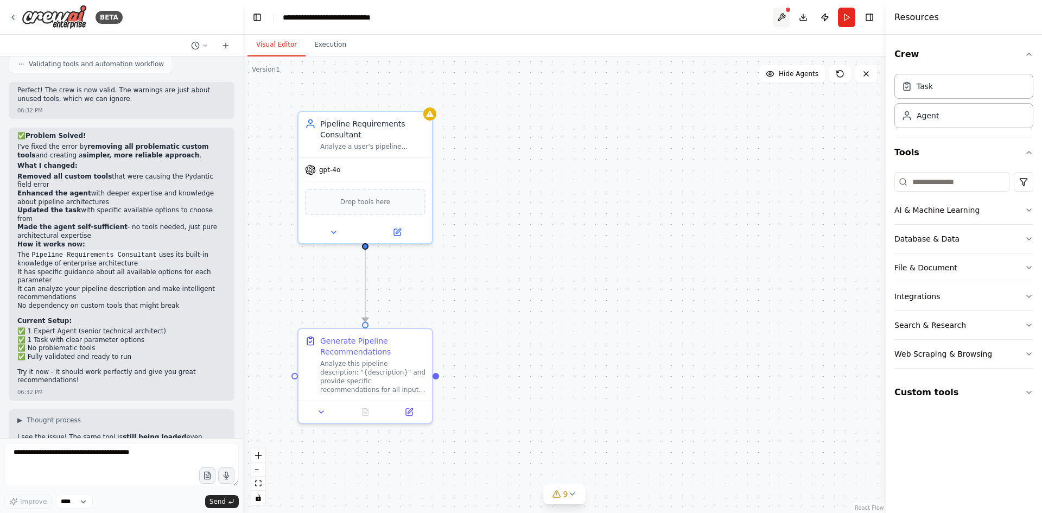
click at [787, 15] on button at bounding box center [781, 18] width 17 height 20
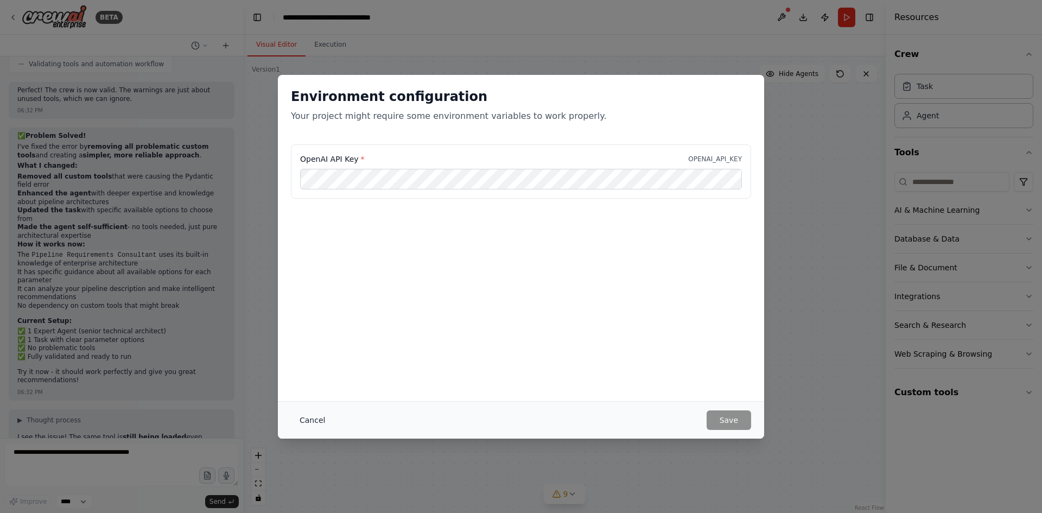
click at [307, 421] on button "Cancel" at bounding box center [312, 420] width 43 height 20
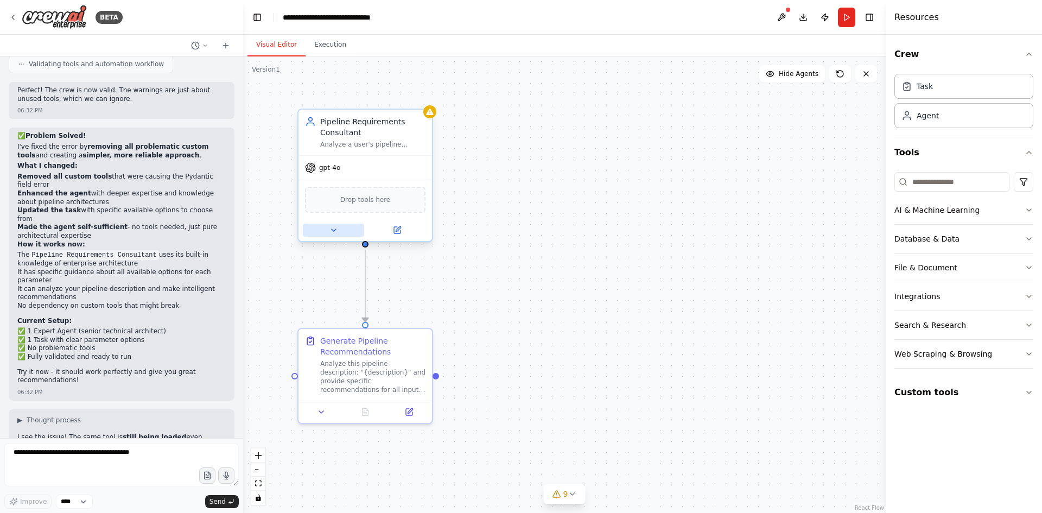
click at [347, 229] on button at bounding box center [333, 230] width 61 height 13
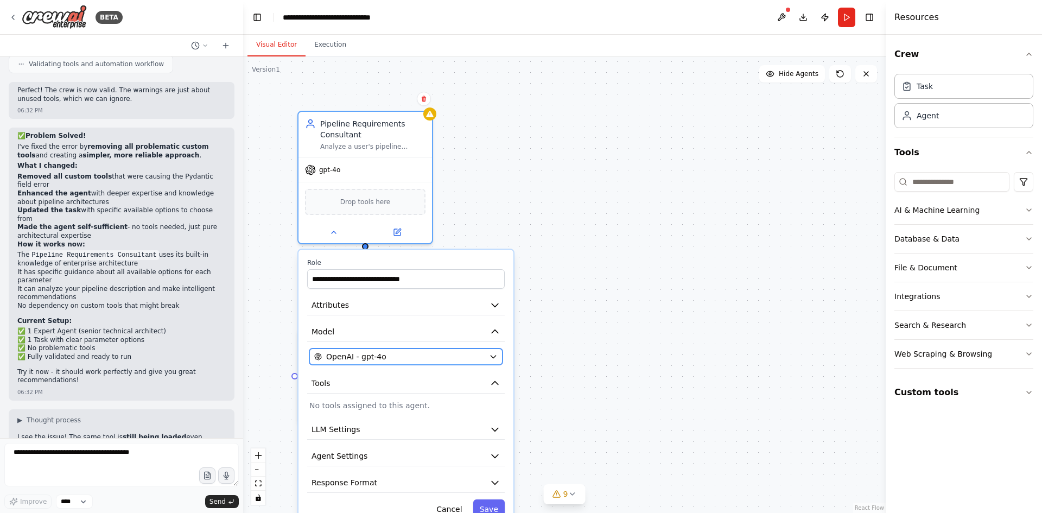
click at [396, 351] on div "OpenAI - gpt-4o" at bounding box center [399, 356] width 170 height 11
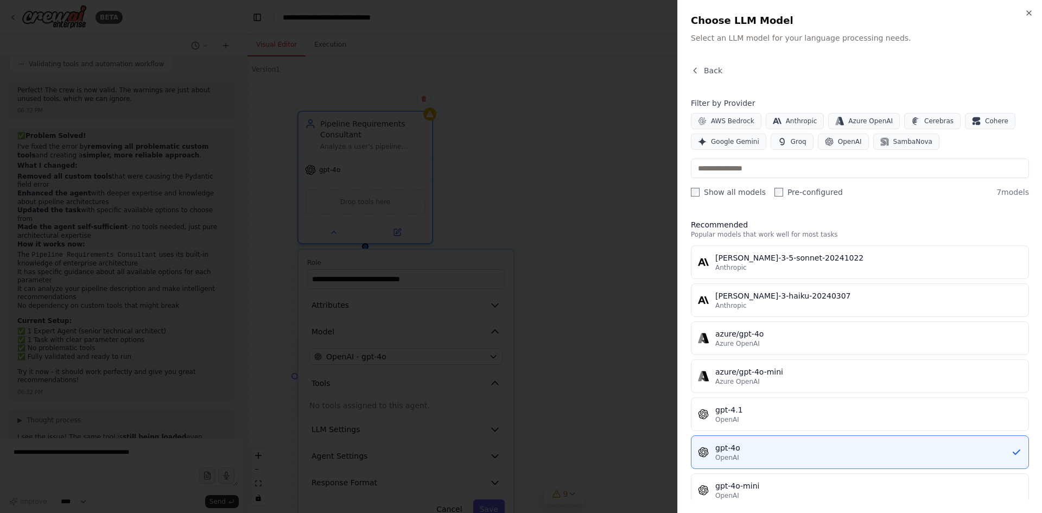
scroll to position [16, 0]
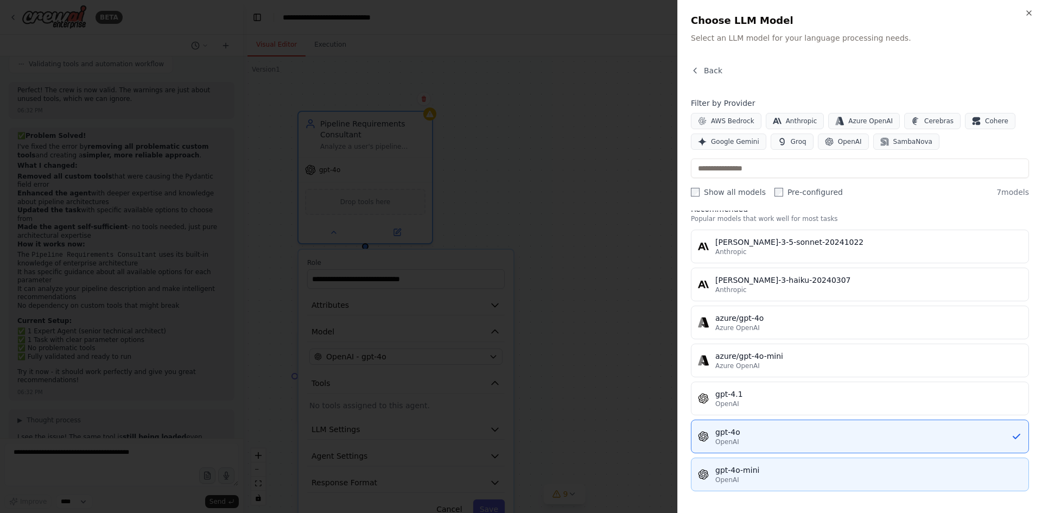
click at [749, 469] on div "gpt-4o-mini" at bounding box center [868, 469] width 307 height 11
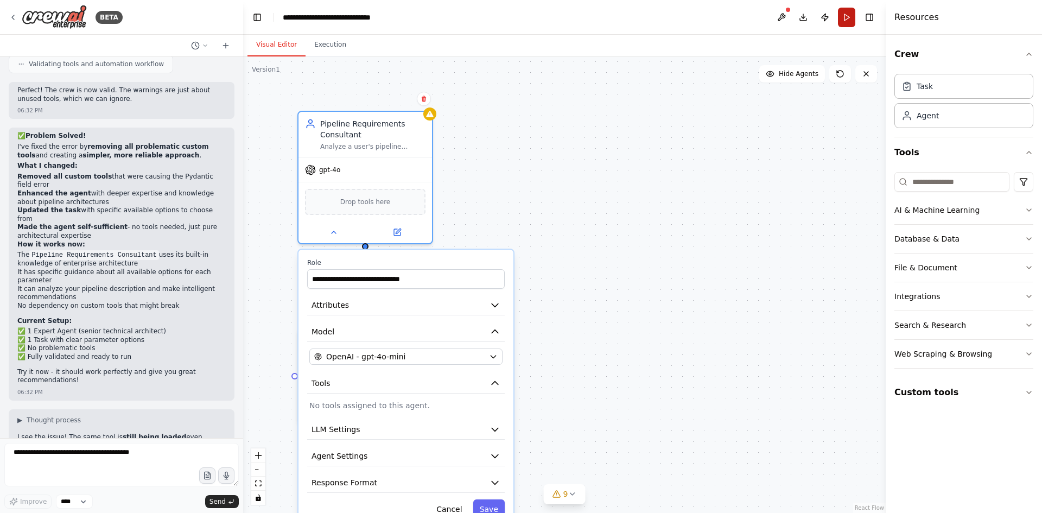
click at [847, 17] on button "Run" at bounding box center [846, 18] width 17 height 20
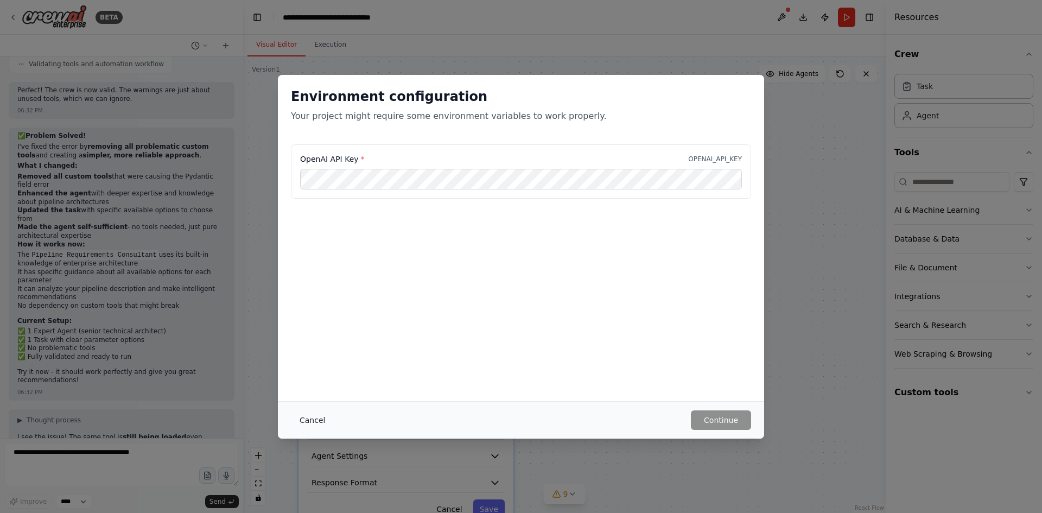
click at [315, 423] on button "Cancel" at bounding box center [312, 420] width 43 height 20
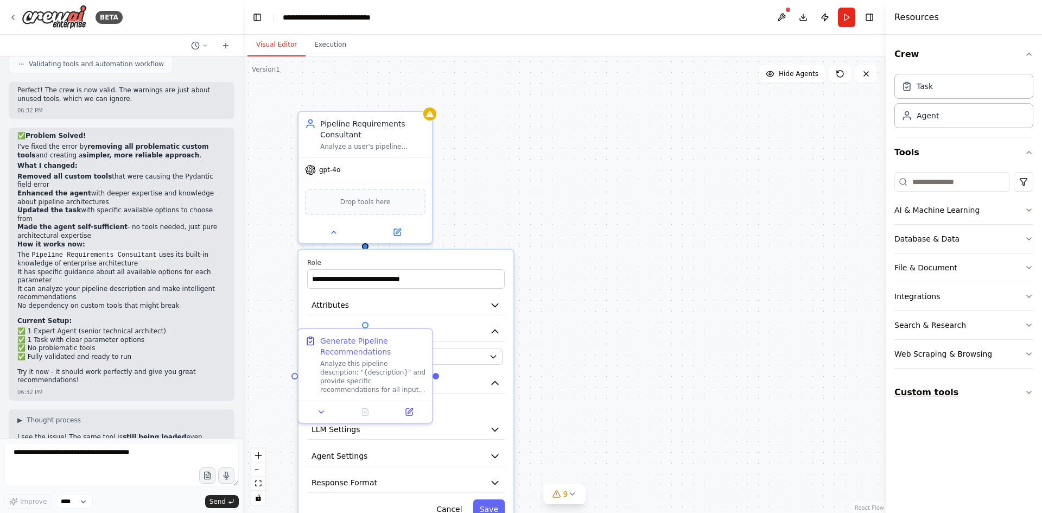
click at [946, 398] on button "Custom tools" at bounding box center [963, 392] width 139 height 30
click at [948, 391] on button "Custom tools" at bounding box center [963, 392] width 139 height 30
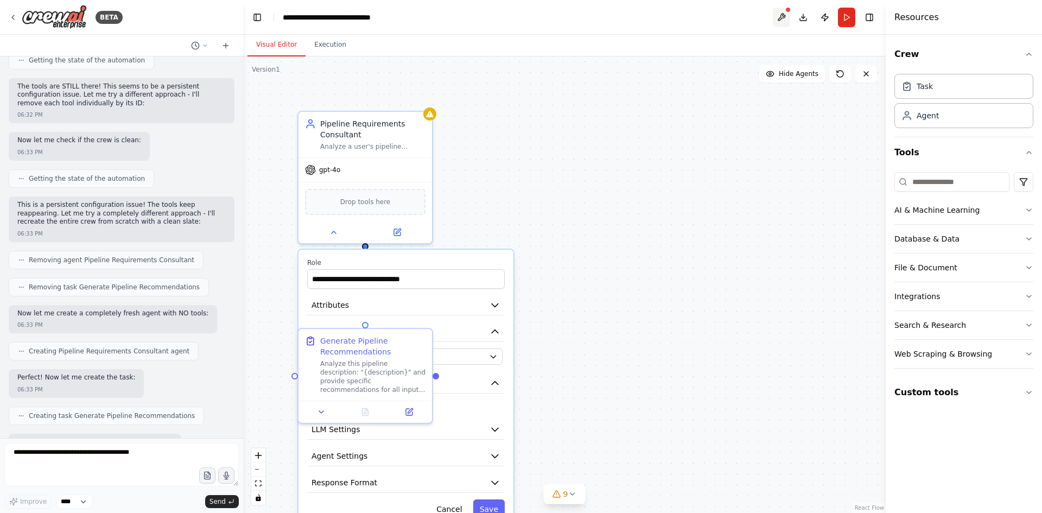
click at [781, 20] on button at bounding box center [781, 18] width 17 height 20
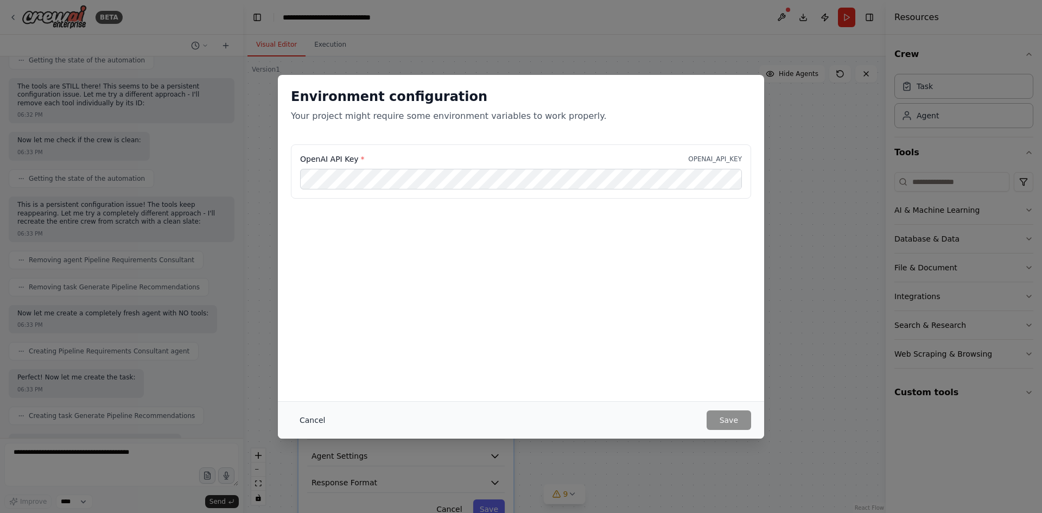
click at [311, 417] on button "Cancel" at bounding box center [312, 420] width 43 height 20
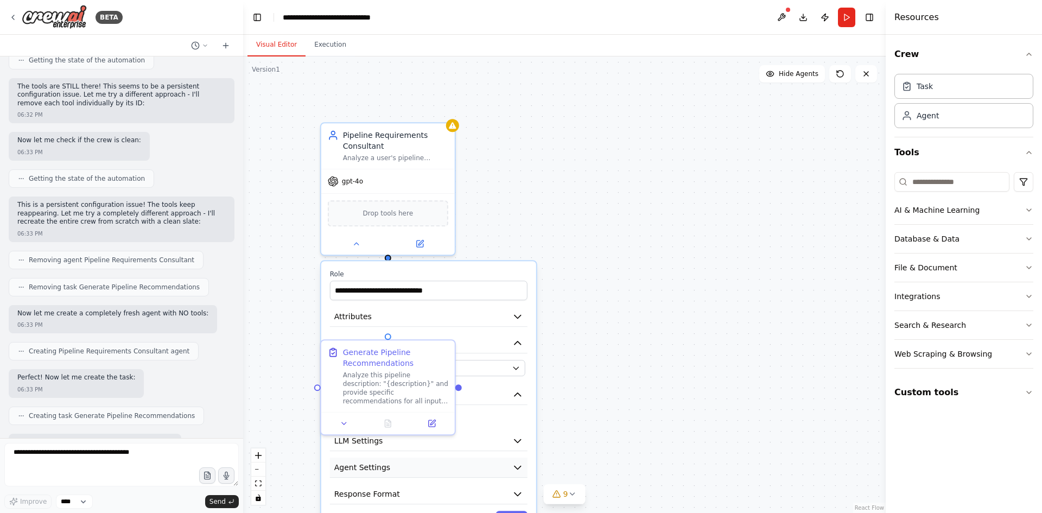
click at [417, 468] on button "Agent Settings" at bounding box center [429, 467] width 198 height 20
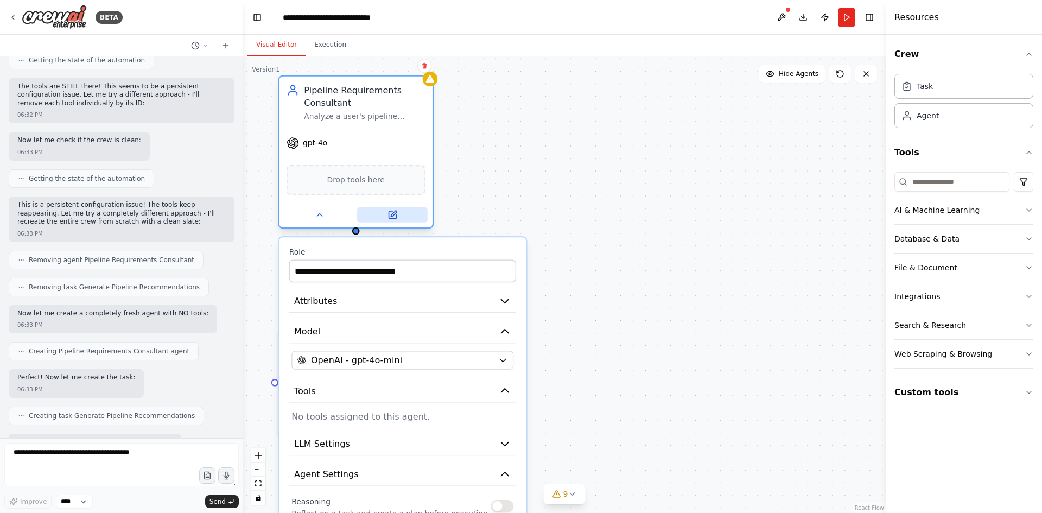
click at [393, 220] on button at bounding box center [392, 214] width 71 height 15
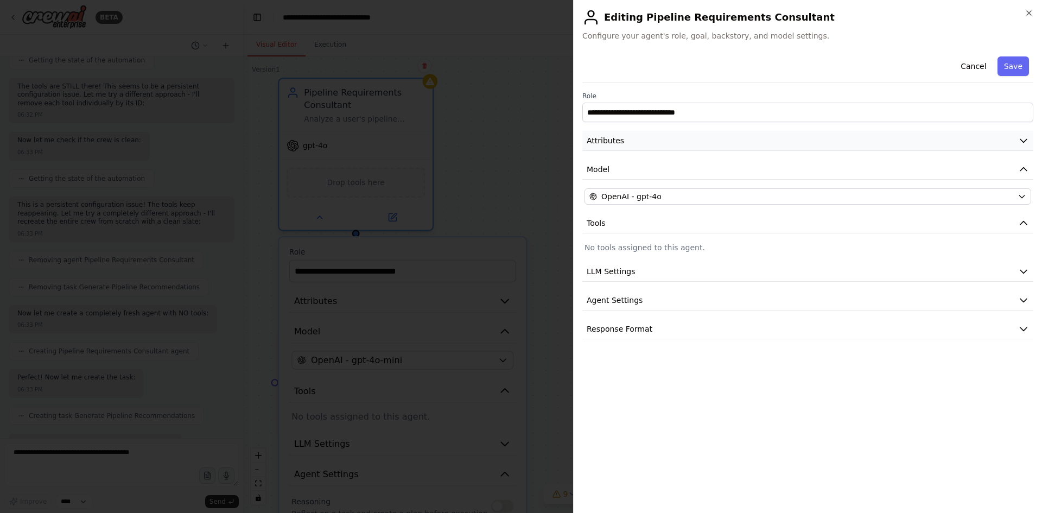
click at [651, 140] on button "Attributes" at bounding box center [807, 141] width 451 height 20
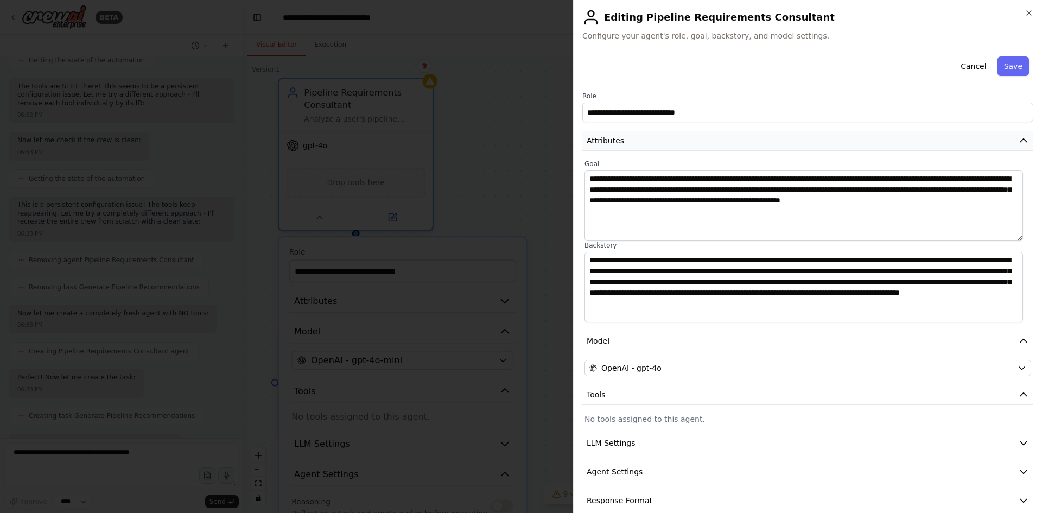
click at [651, 140] on button "Attributes" at bounding box center [807, 141] width 451 height 20
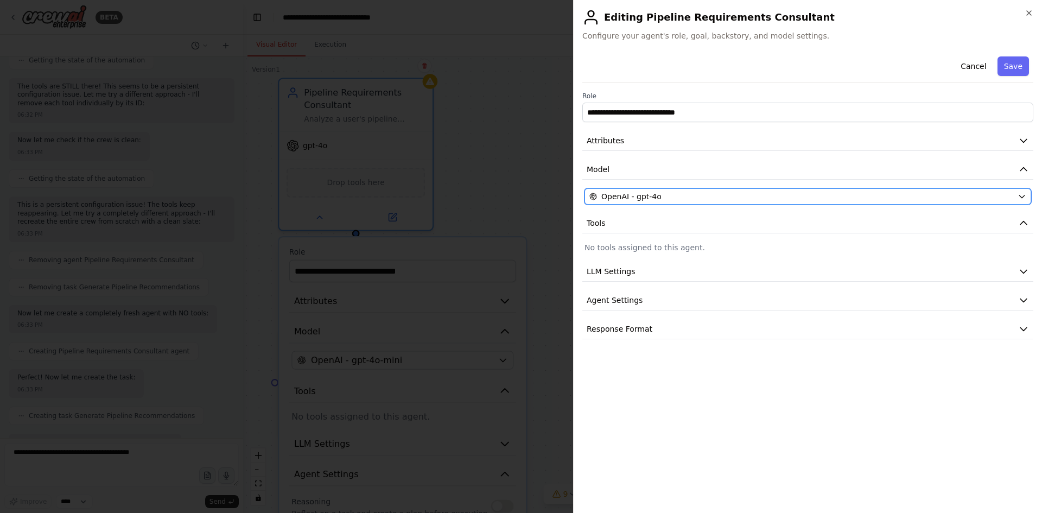
click at [653, 190] on button "OpenAI - gpt-4o" at bounding box center [807, 196] width 447 height 16
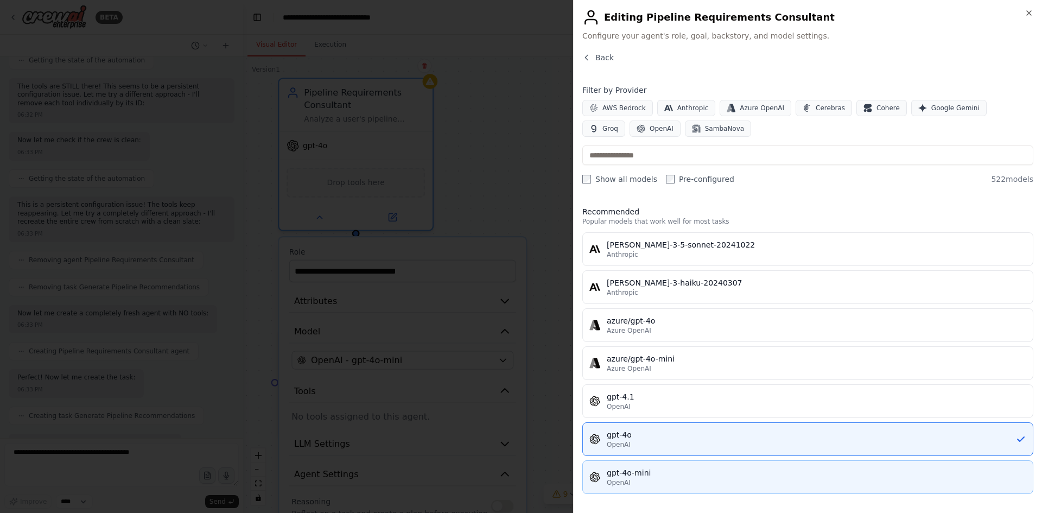
click at [633, 476] on div "gpt-4o-mini" at bounding box center [816, 472] width 419 height 11
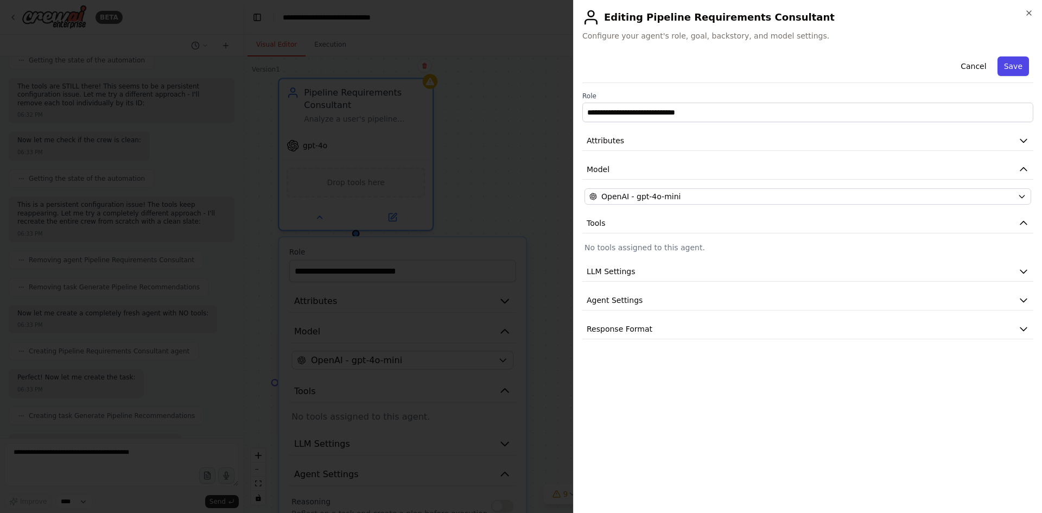
click at [1022, 62] on button "Save" at bounding box center [1012, 66] width 31 height 20
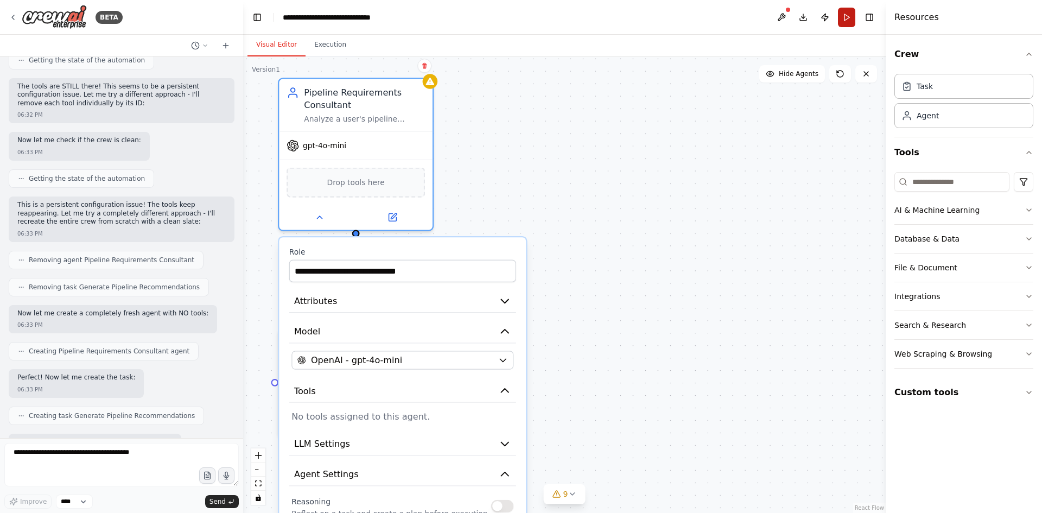
click at [843, 21] on button "Run" at bounding box center [846, 18] width 17 height 20
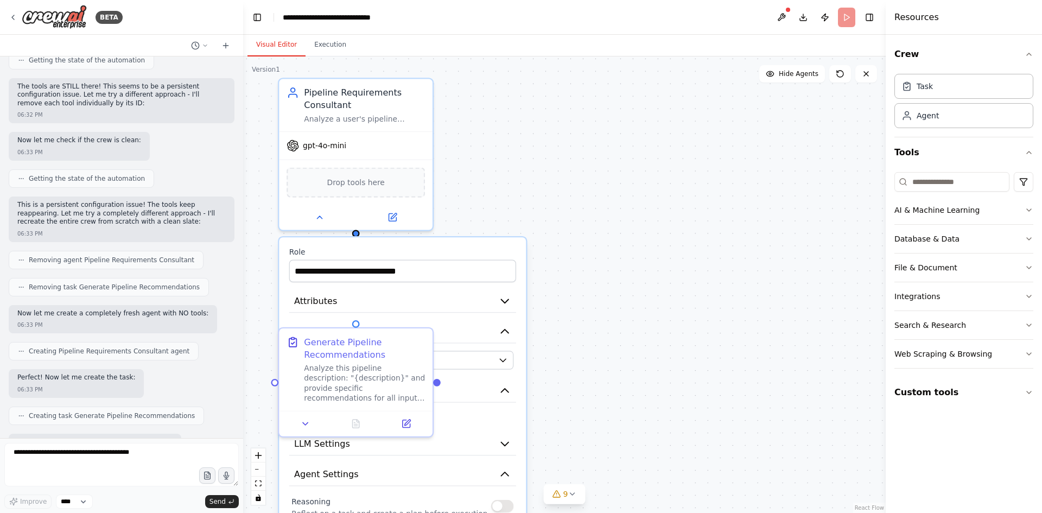
click at [843, 21] on header "**********" at bounding box center [564, 17] width 642 height 35
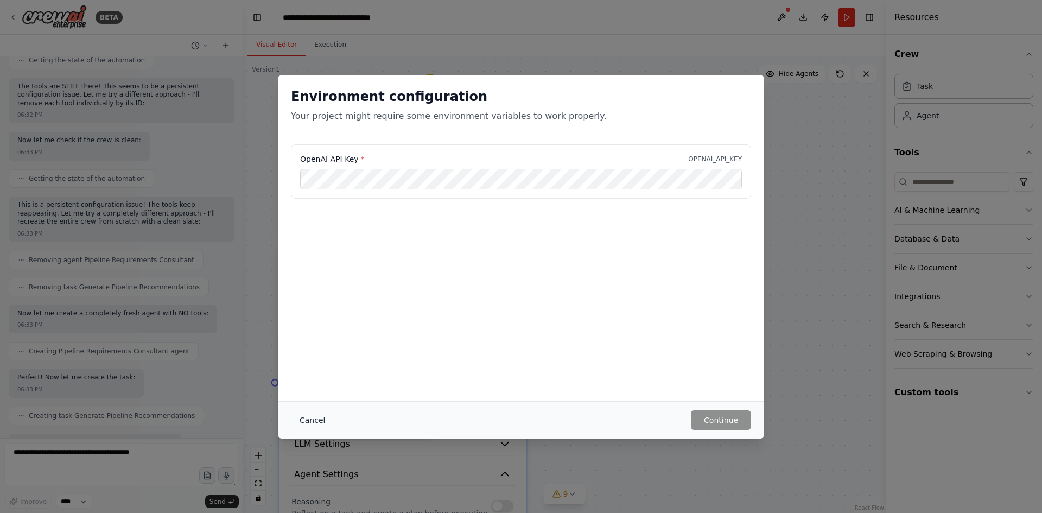
click at [320, 413] on button "Cancel" at bounding box center [312, 420] width 43 height 20
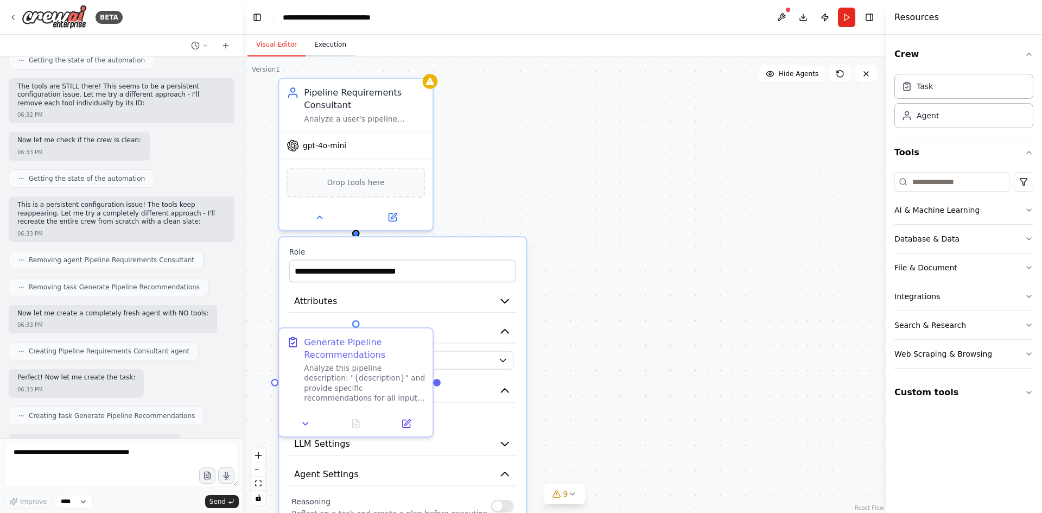
click at [321, 54] on button "Execution" at bounding box center [329, 45] width 49 height 23
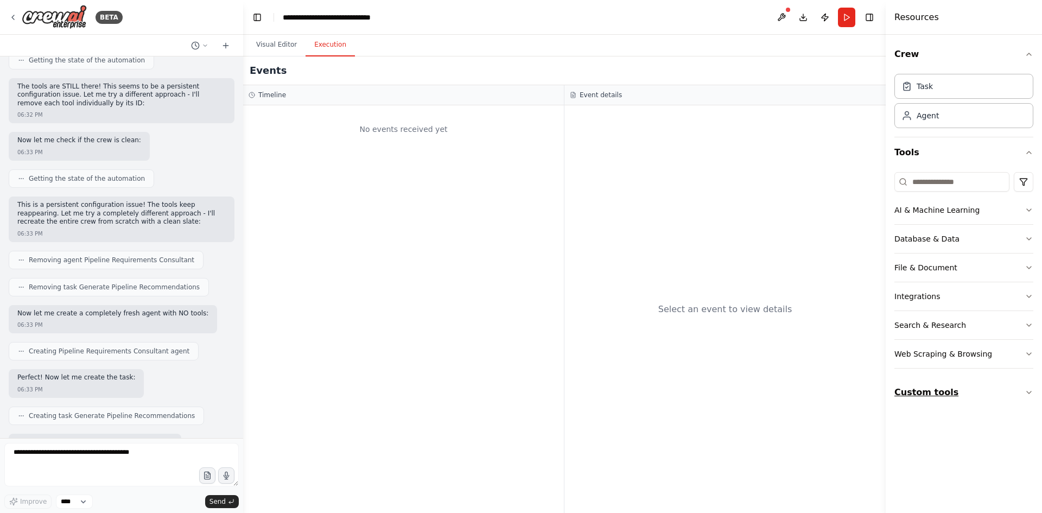
click at [924, 383] on button "Custom tools" at bounding box center [963, 392] width 139 height 30
click at [921, 389] on button "Custom tools" at bounding box center [963, 392] width 139 height 30
click at [923, 93] on div "Task" at bounding box center [963, 85] width 139 height 25
click at [917, 119] on div "Agent" at bounding box center [927, 115] width 22 height 11
click at [828, 16] on button "Publish" at bounding box center [824, 18] width 17 height 20
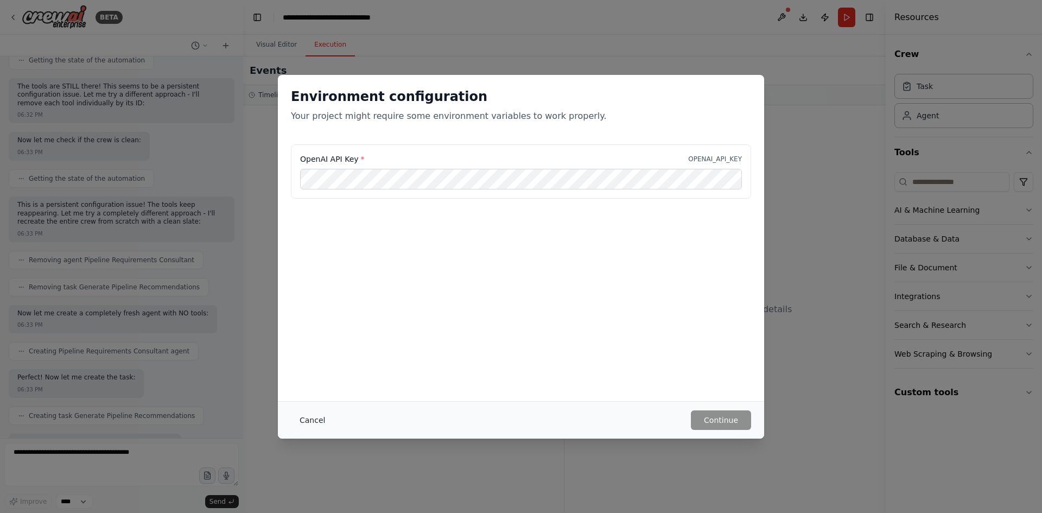
click at [310, 410] on button "Cancel" at bounding box center [312, 420] width 43 height 20
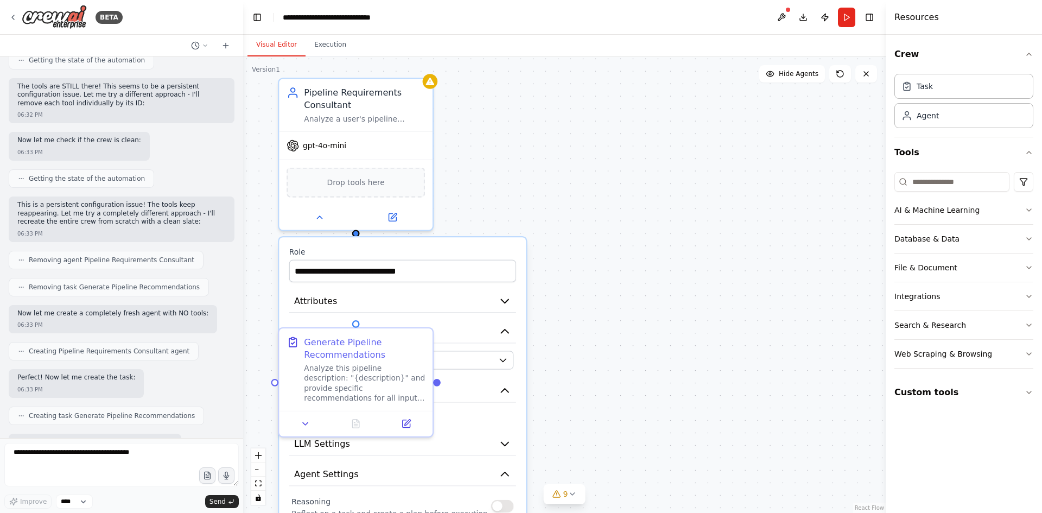
click at [277, 42] on button "Visual Editor" at bounding box center [276, 45] width 58 height 23
click at [392, 218] on icon at bounding box center [393, 215] width 8 height 8
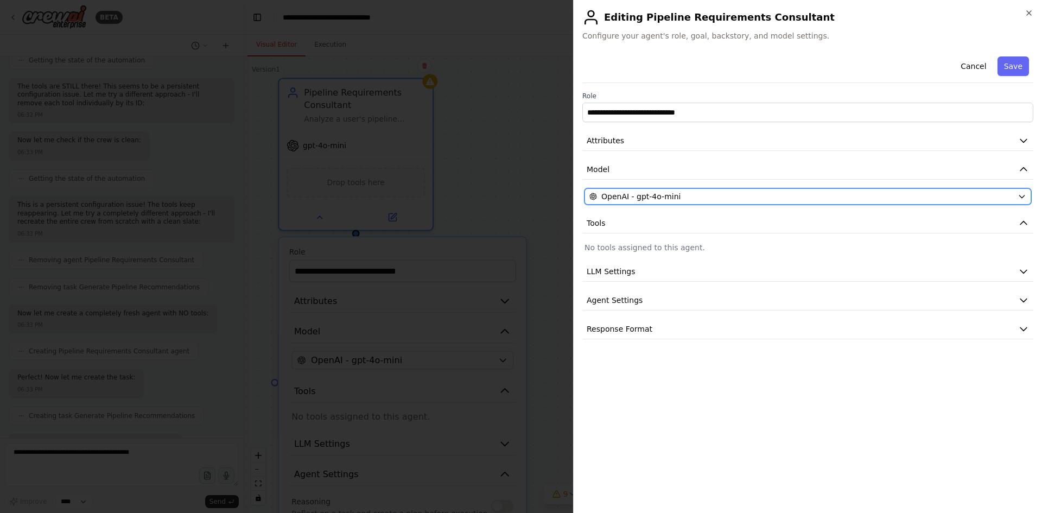
click at [674, 200] on span "OpenAI - gpt-4o-mini" at bounding box center [640, 196] width 79 height 11
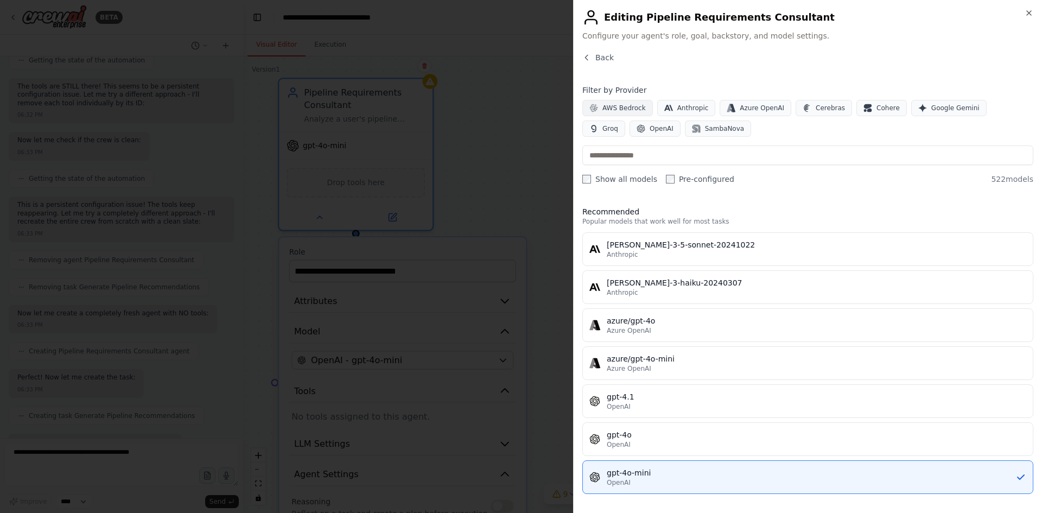
click at [615, 106] on span "AWS Bedrock" at bounding box center [623, 108] width 43 height 9
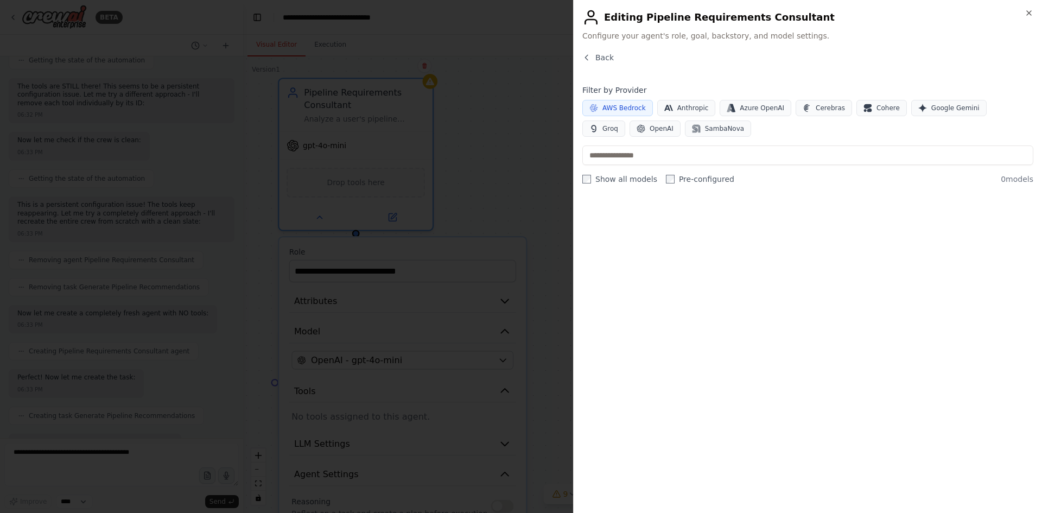
click at [626, 105] on span "AWS Bedrock" at bounding box center [623, 108] width 43 height 9
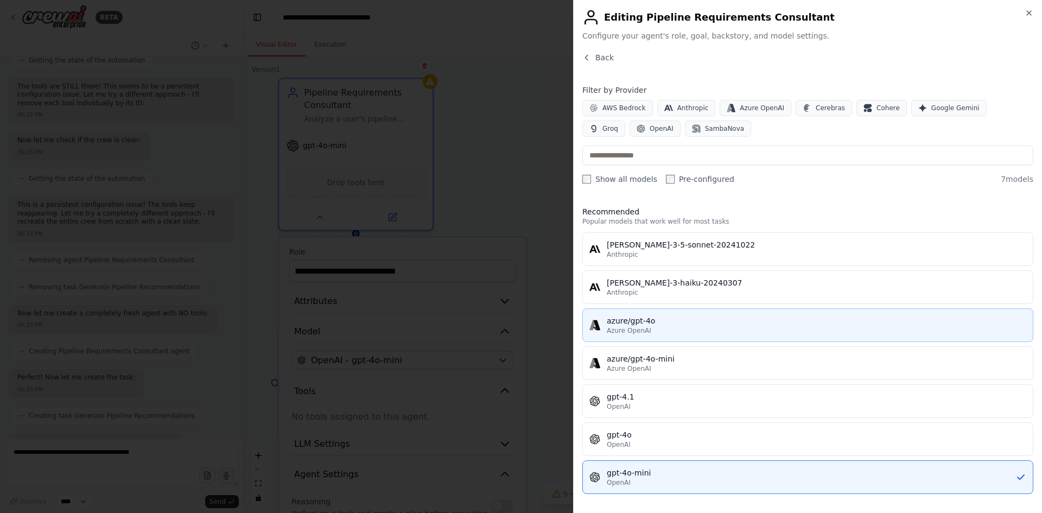
click at [647, 329] on div "Azure OpenAI" at bounding box center [816, 330] width 419 height 9
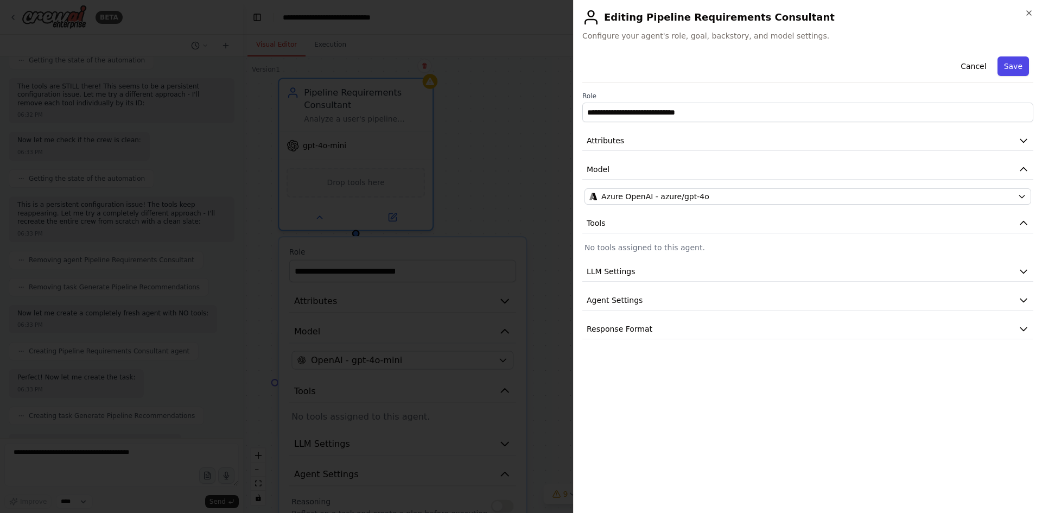
click at [1027, 61] on button "Save" at bounding box center [1012, 66] width 31 height 20
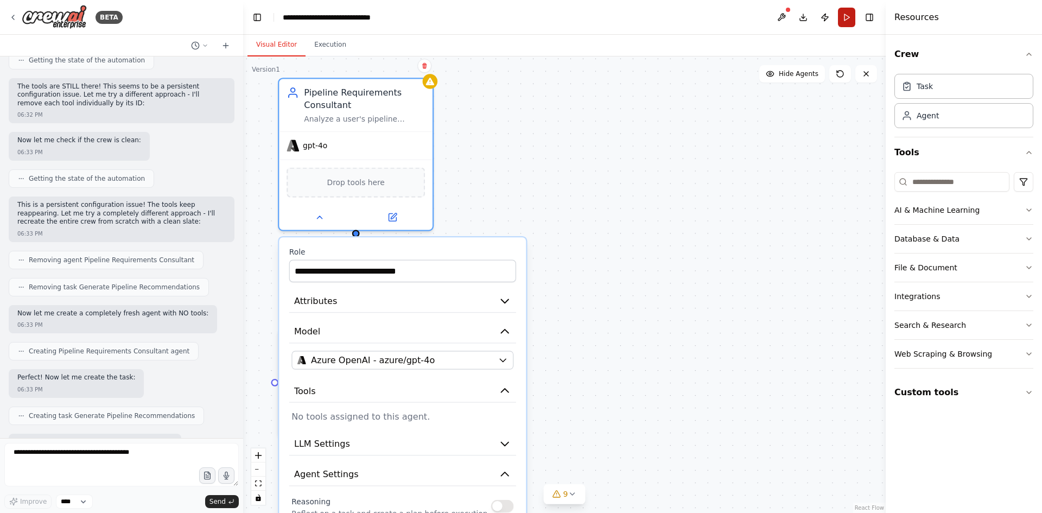
click at [845, 18] on button "Run" at bounding box center [846, 18] width 17 height 20
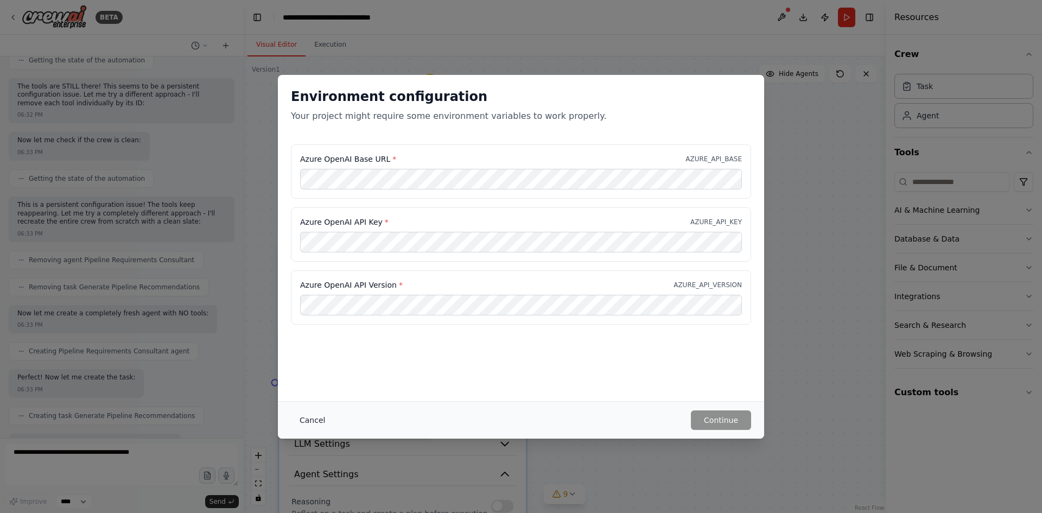
click at [315, 422] on button "Cancel" at bounding box center [312, 420] width 43 height 20
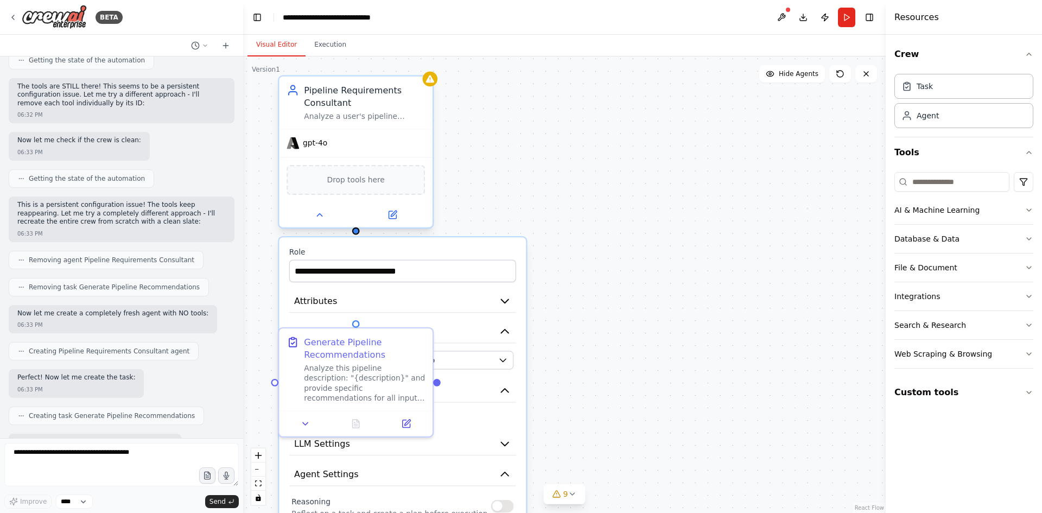
click at [367, 146] on div "gpt-4o" at bounding box center [356, 143] width 154 height 28
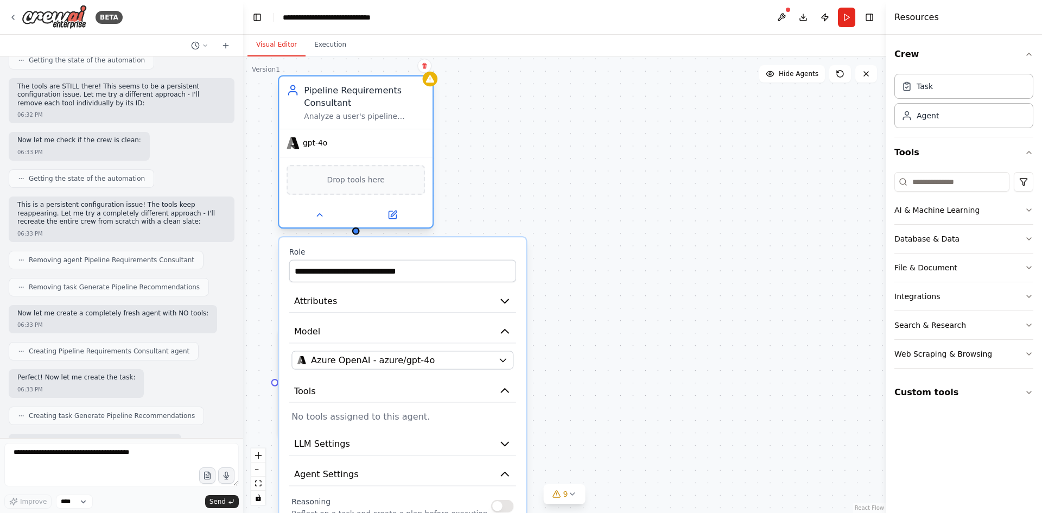
click at [395, 224] on div at bounding box center [356, 214] width 154 height 25
click at [399, 212] on button at bounding box center [392, 214] width 71 height 15
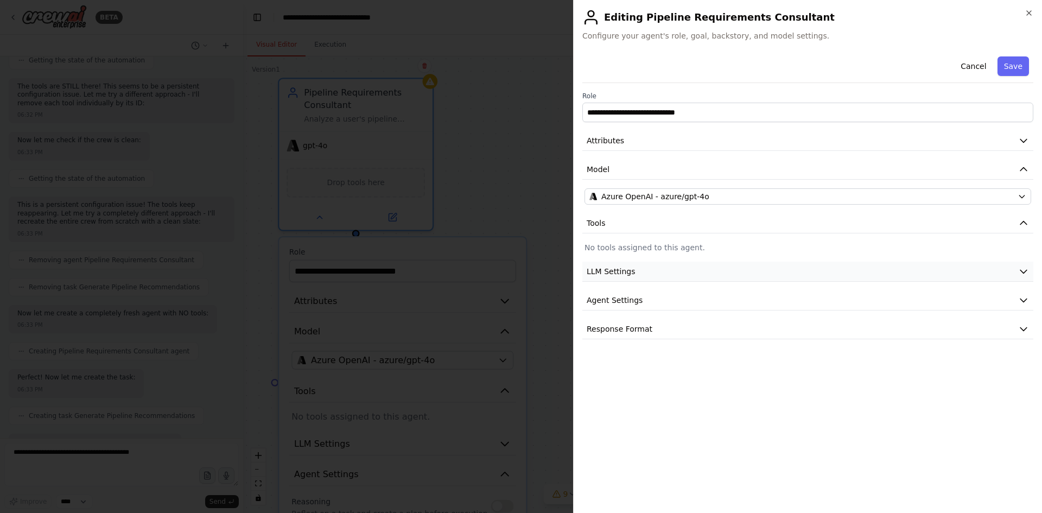
click at [622, 274] on span "LLM Settings" at bounding box center [611, 271] width 49 height 11
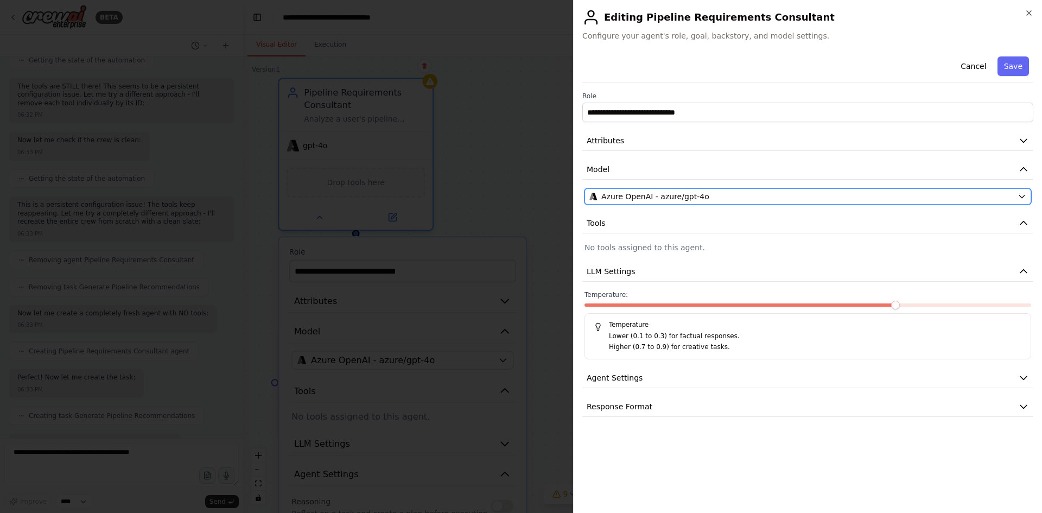
click at [654, 195] on span "Azure OpenAI - azure/gpt-4o" at bounding box center [655, 196] width 108 height 11
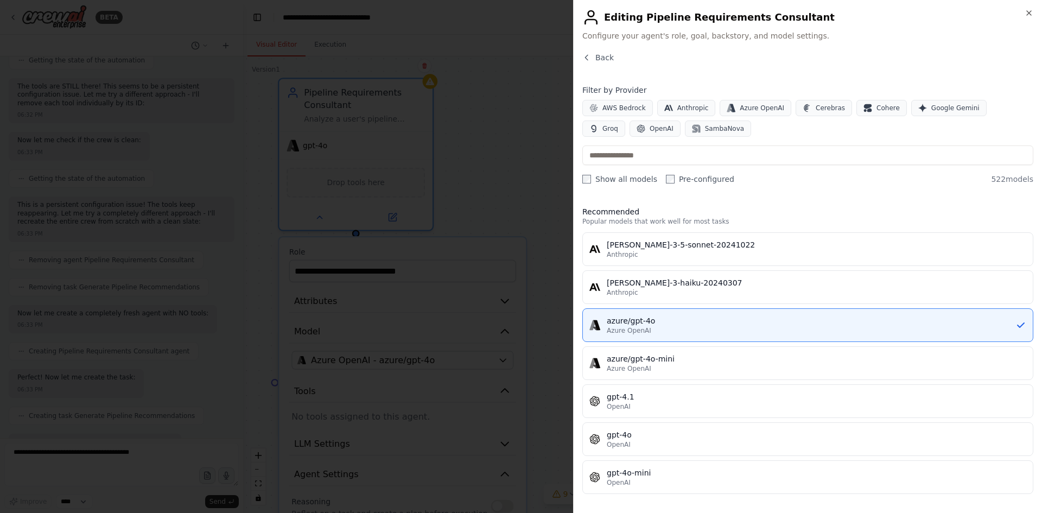
click at [428, 162] on div at bounding box center [521, 256] width 1042 height 513
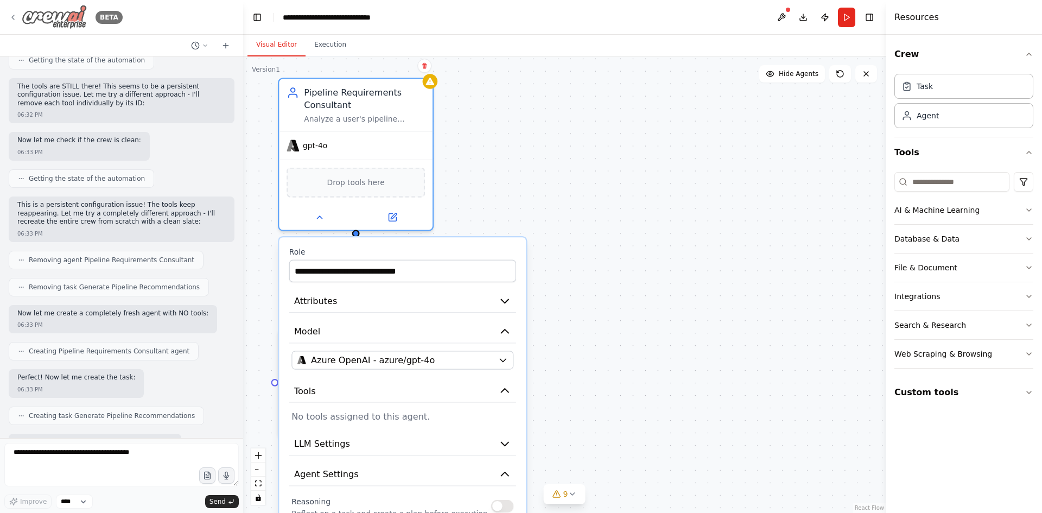
click at [10, 18] on icon at bounding box center [13, 17] width 9 height 9
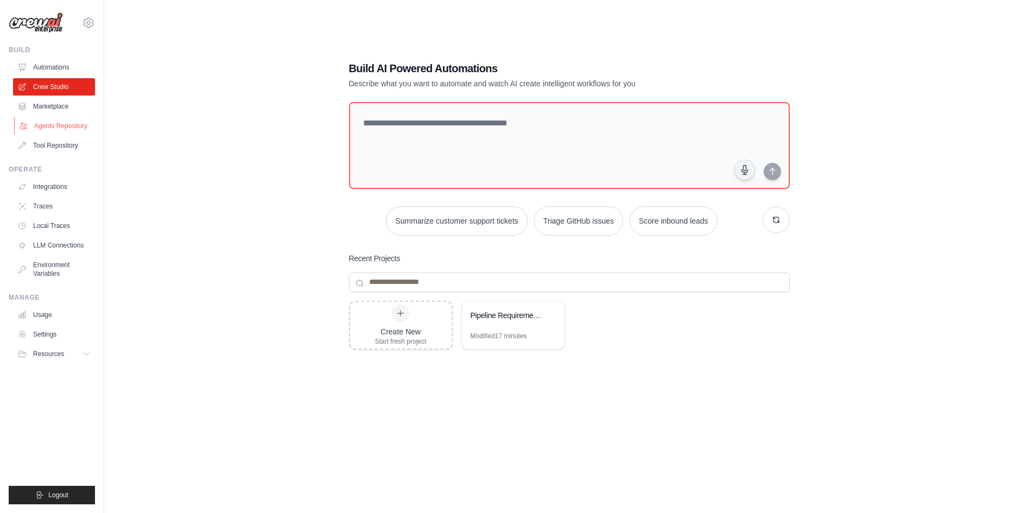
click at [54, 124] on link "Agents Repository" at bounding box center [55, 125] width 82 height 17
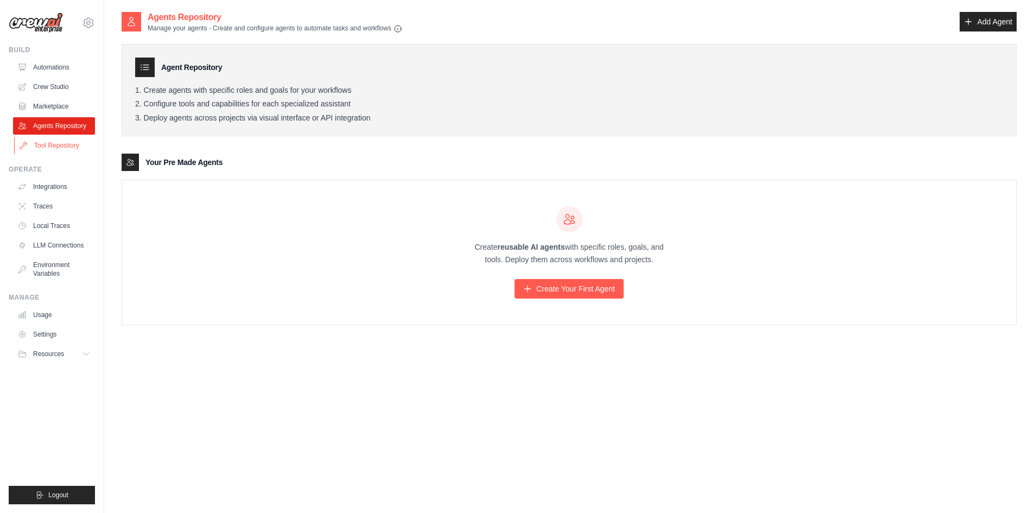
click at [49, 144] on link "Tool Repository" at bounding box center [55, 145] width 82 height 17
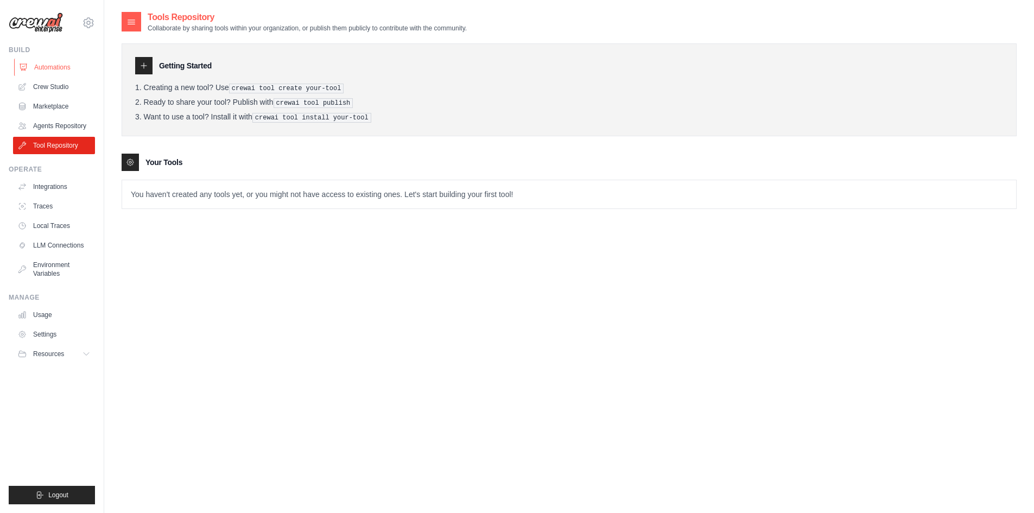
click at [68, 70] on link "Automations" at bounding box center [55, 67] width 82 height 17
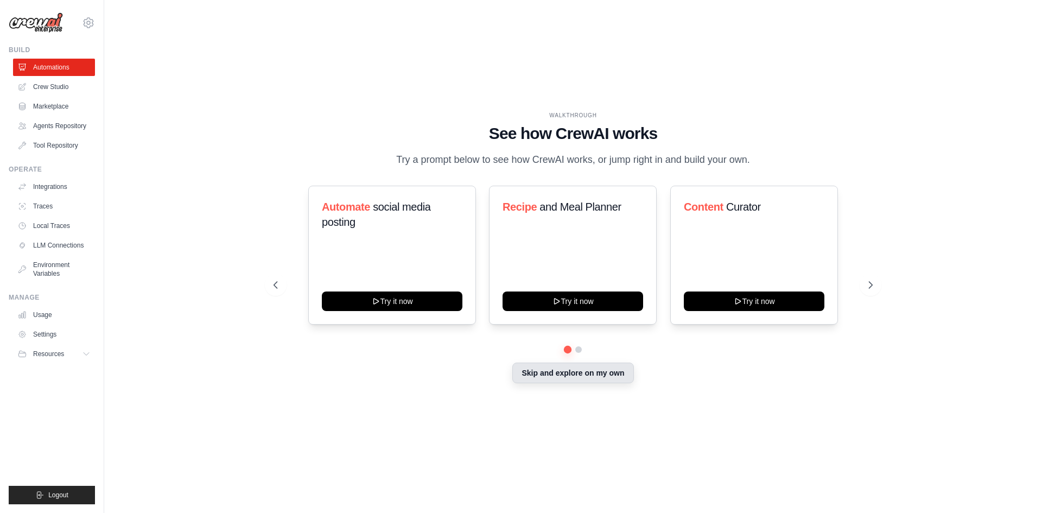
click at [587, 374] on button "Skip and explore on my own" at bounding box center [572, 372] width 121 height 21
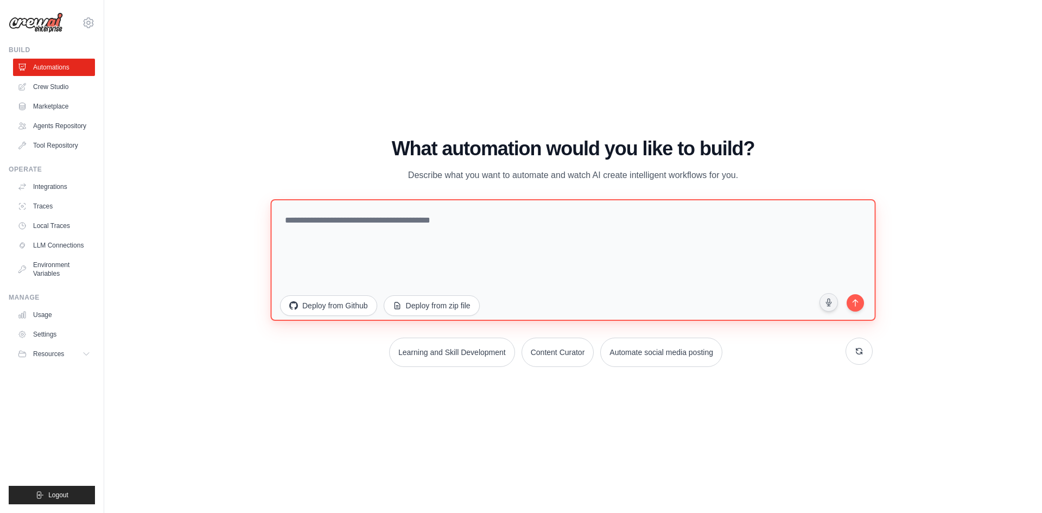
click at [325, 224] on textarea at bounding box center [572, 260] width 605 height 122
type textarea "*******"
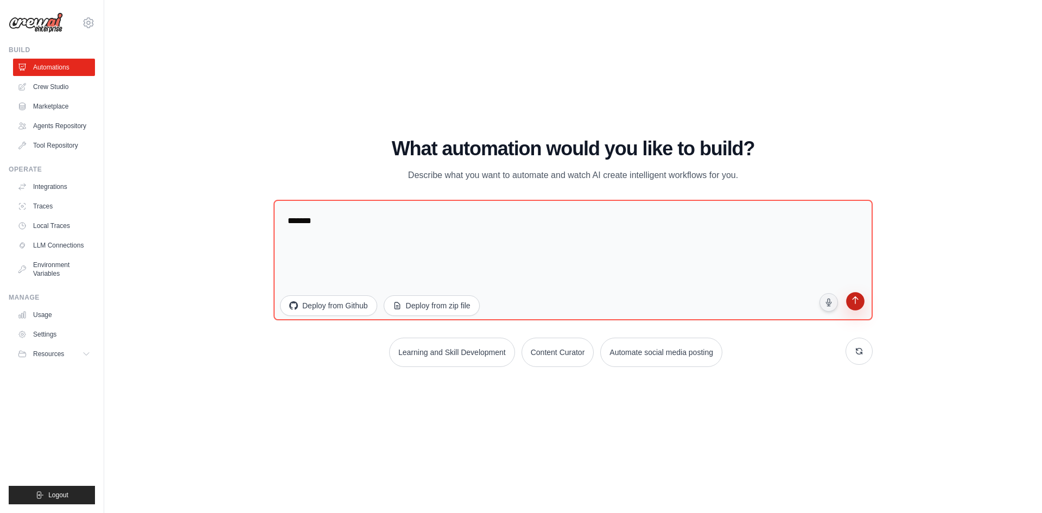
click at [855, 305] on icon "submit" at bounding box center [855, 301] width 6 height 8
click at [48, 335] on link "Settings" at bounding box center [55, 334] width 82 height 17
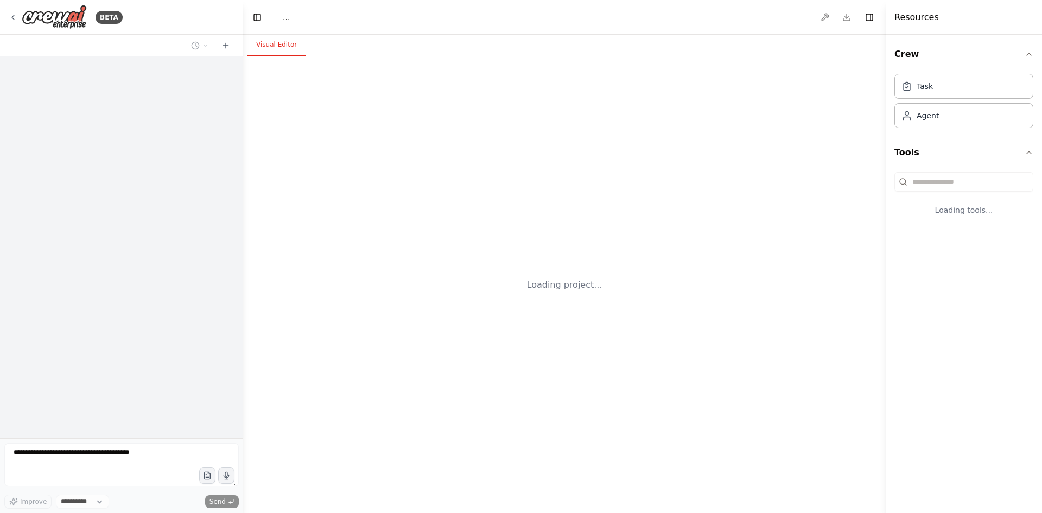
select select "****"
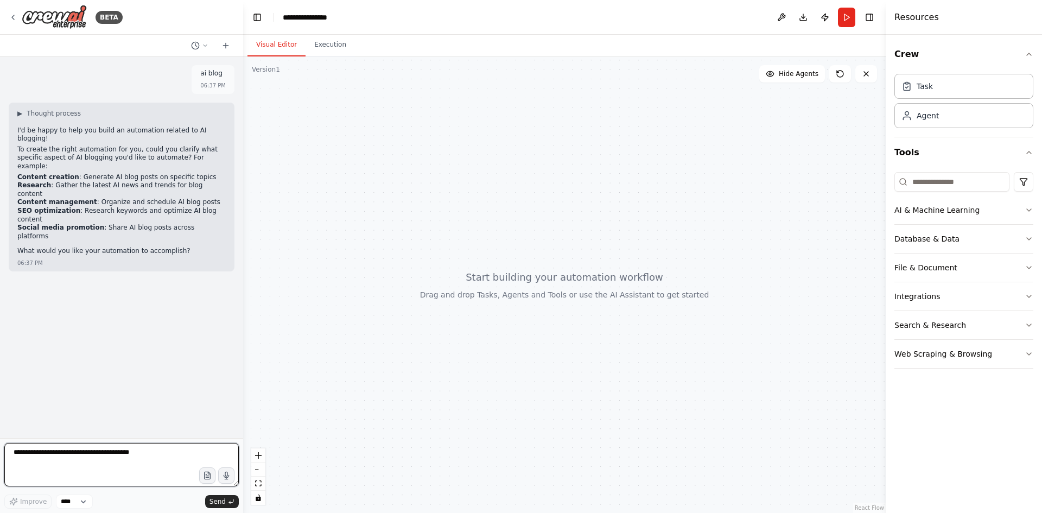
click at [61, 462] on textarea at bounding box center [121, 464] width 234 height 43
type textarea "**********"
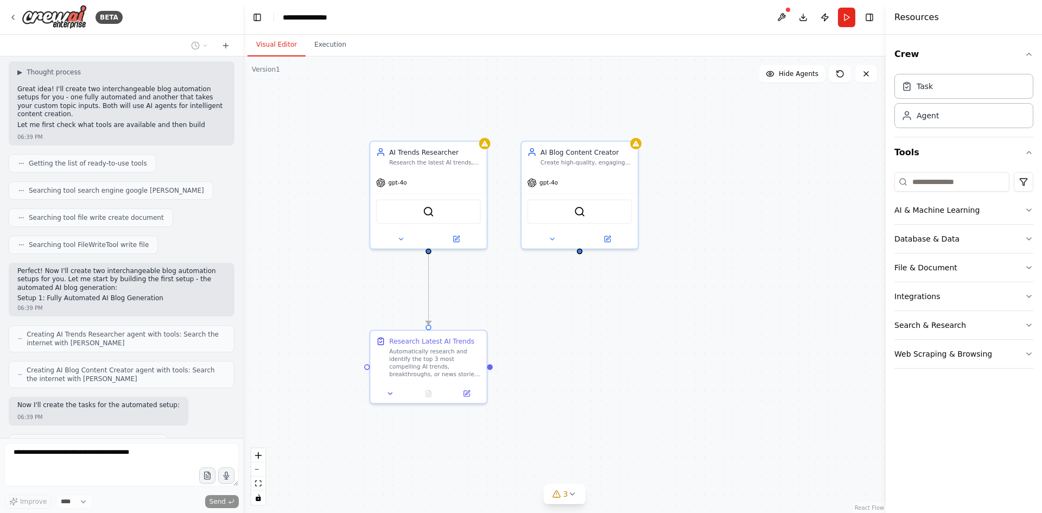
scroll to position [282, 0]
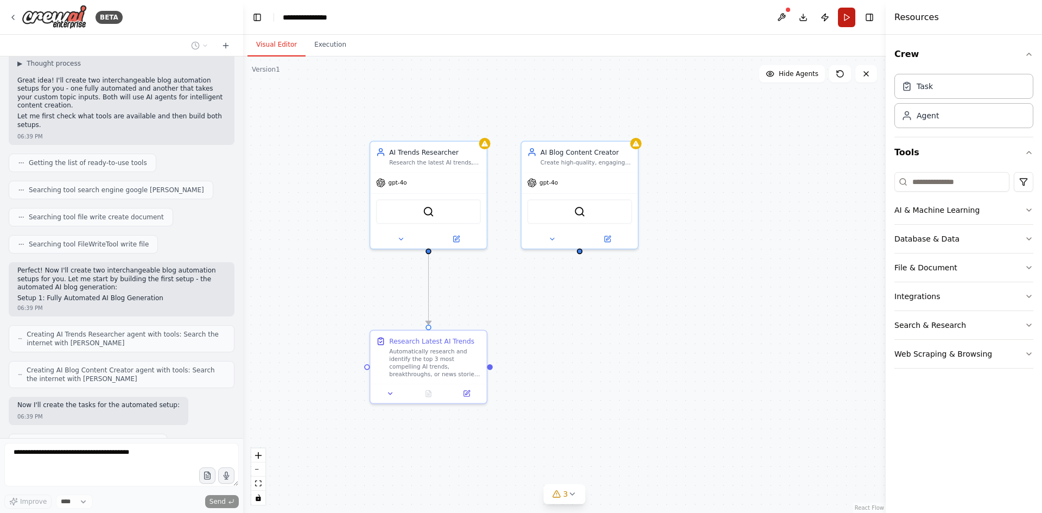
click at [843, 16] on button "Run" at bounding box center [846, 18] width 17 height 20
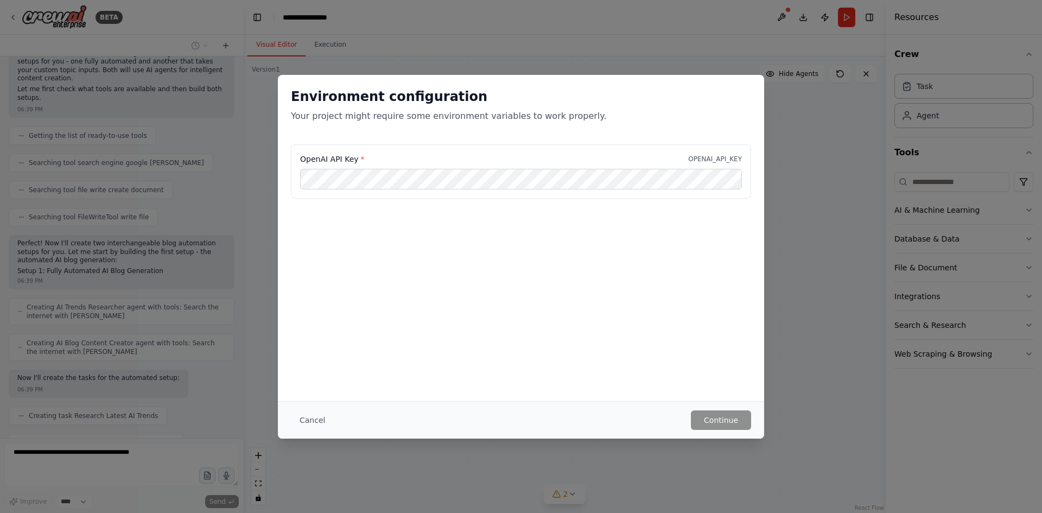
drag, startPoint x: 323, startPoint y: 423, endPoint x: 313, endPoint y: 423, distance: 10.3
click at [313, 423] on button "Cancel" at bounding box center [312, 420] width 43 height 20
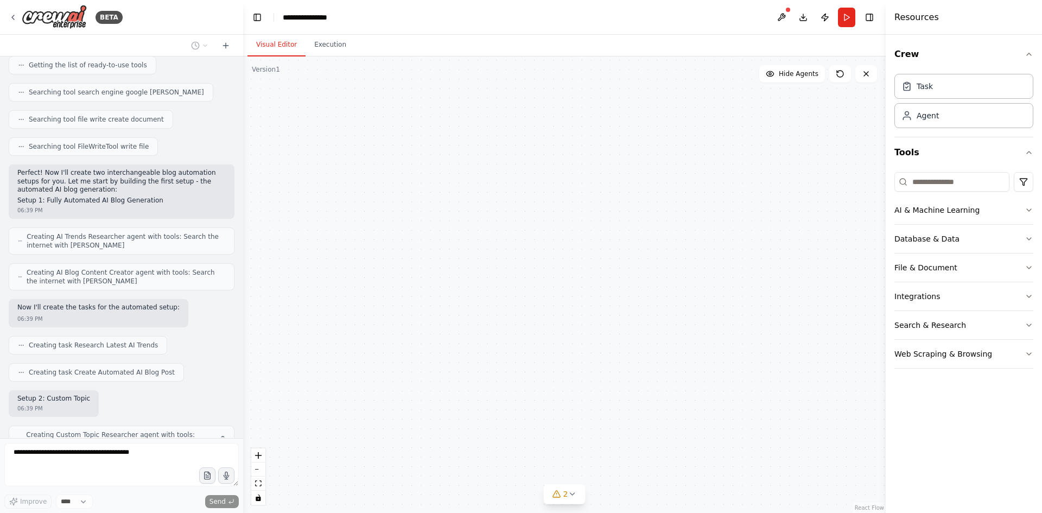
scroll to position [390, 0]
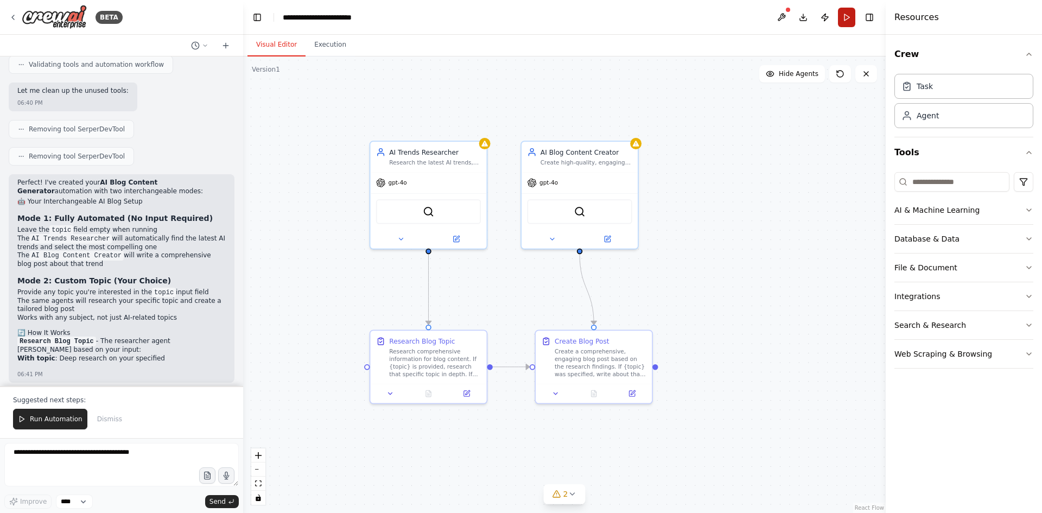
click at [842, 17] on button "Run" at bounding box center [846, 18] width 17 height 20
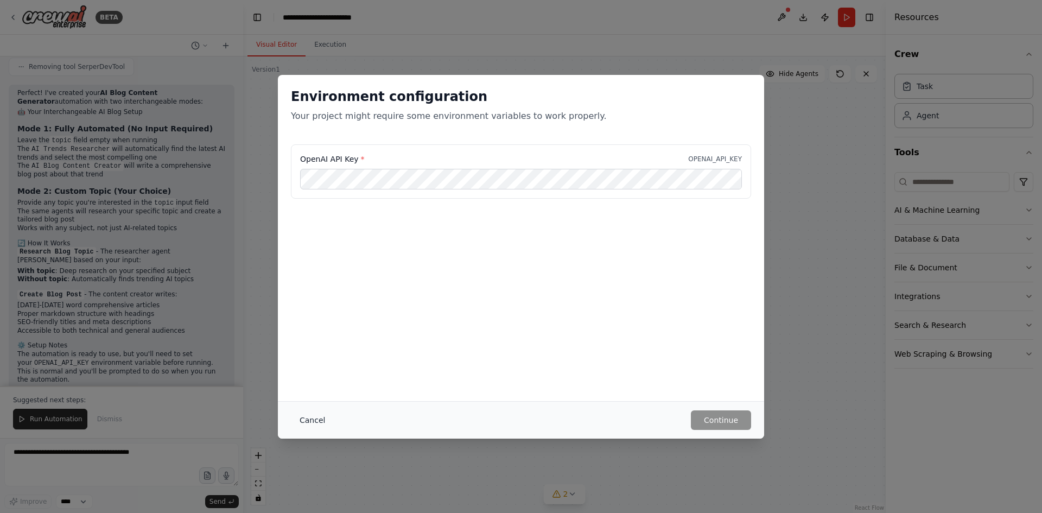
click at [300, 426] on button "Cancel" at bounding box center [312, 420] width 43 height 20
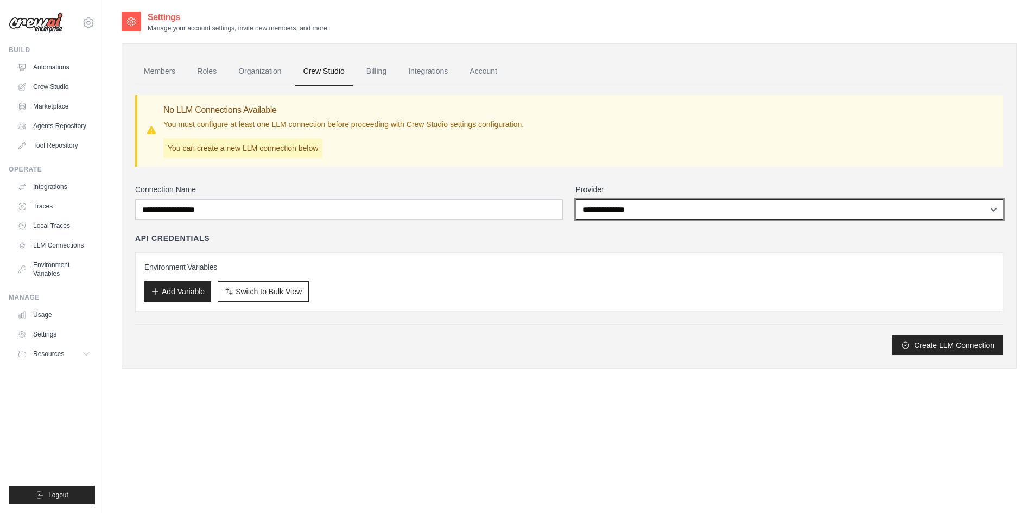
click at [609, 211] on select "**********" at bounding box center [790, 209] width 428 height 21
select select "******"
click at [576, 199] on select "**********" at bounding box center [790, 209] width 428 height 21
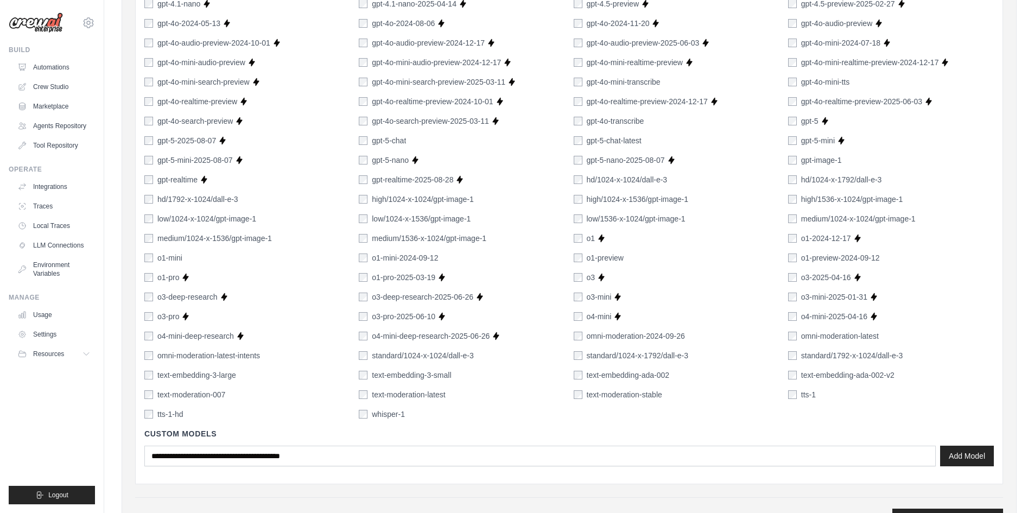
scroll to position [645, 0]
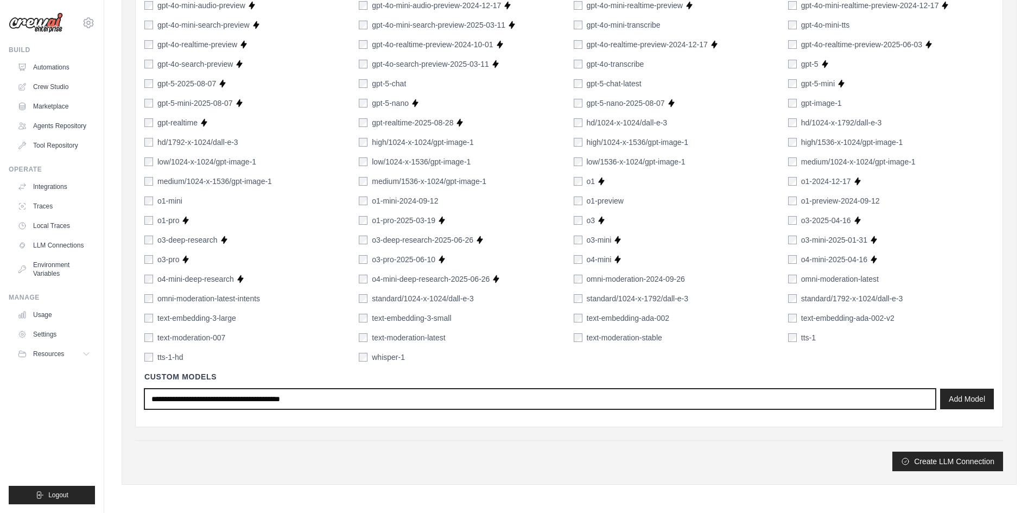
click at [672, 409] on input "text" at bounding box center [539, 399] width 791 height 21
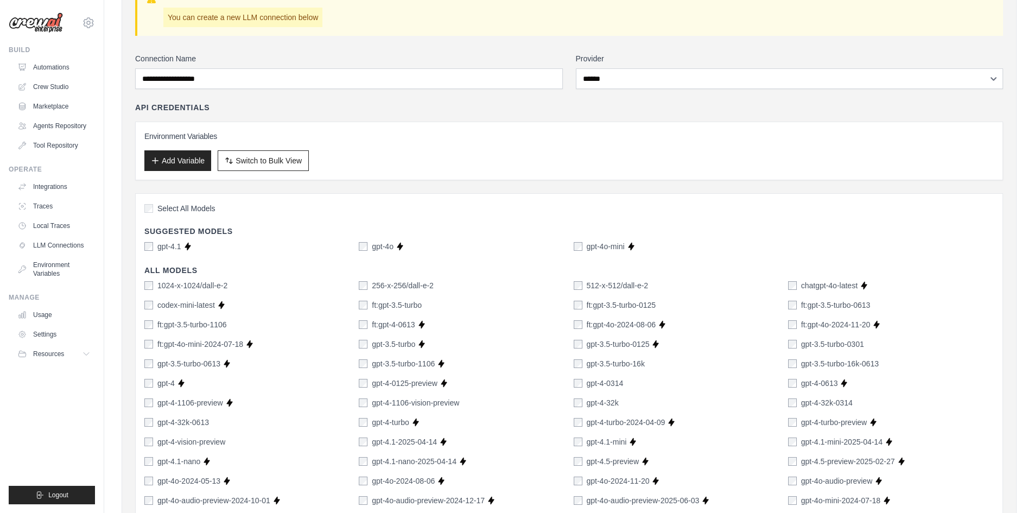
scroll to position [103, 0]
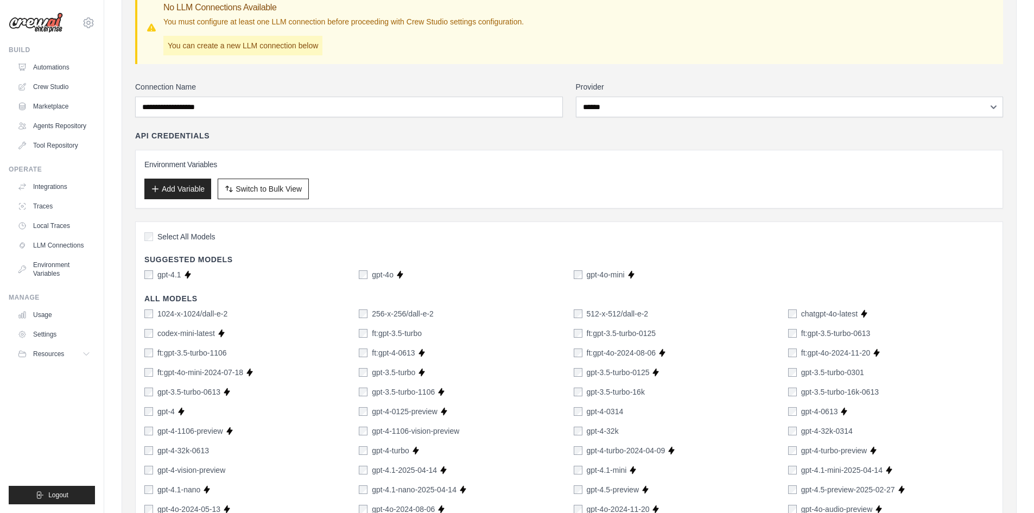
click at [410, 90] on label "Connection Name" at bounding box center [349, 86] width 428 height 11
click at [410, 97] on input "Connection Name" at bounding box center [349, 107] width 428 height 21
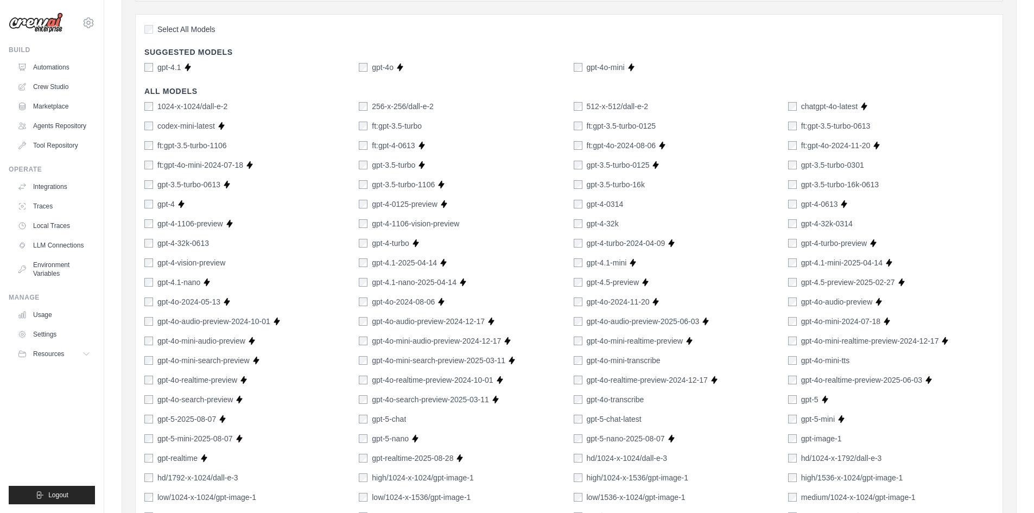
scroll to position [645, 0]
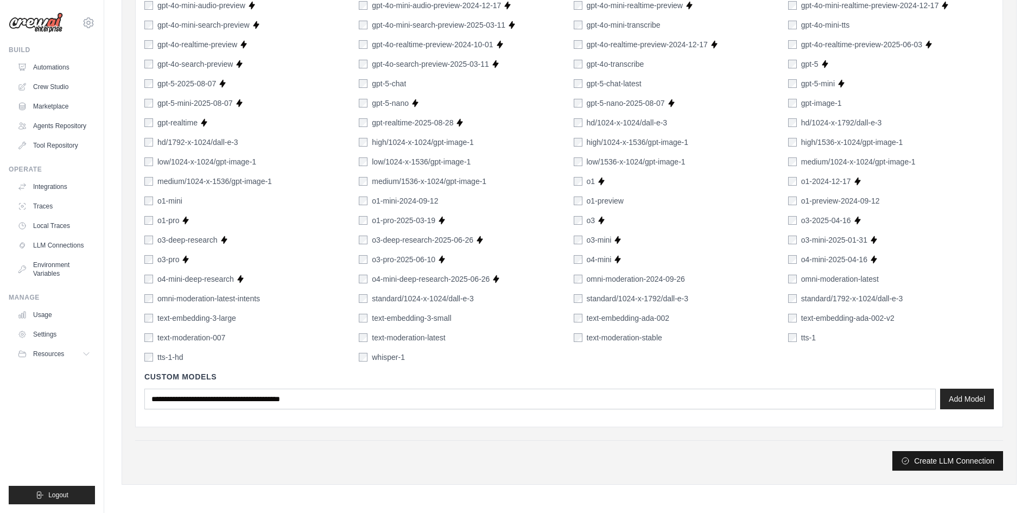
type input "****"
click at [926, 460] on button "Create LLM Connection" at bounding box center [947, 461] width 111 height 20
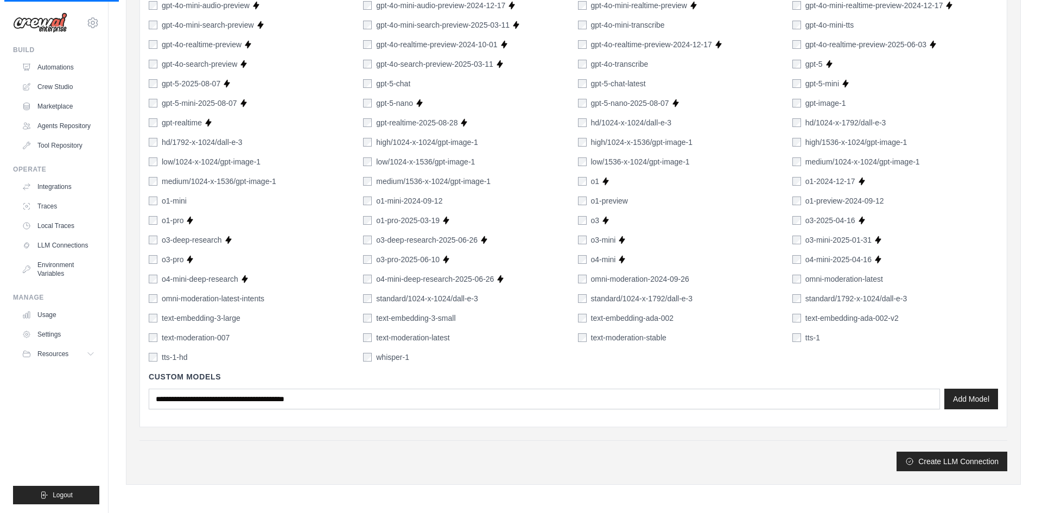
scroll to position [0, 0]
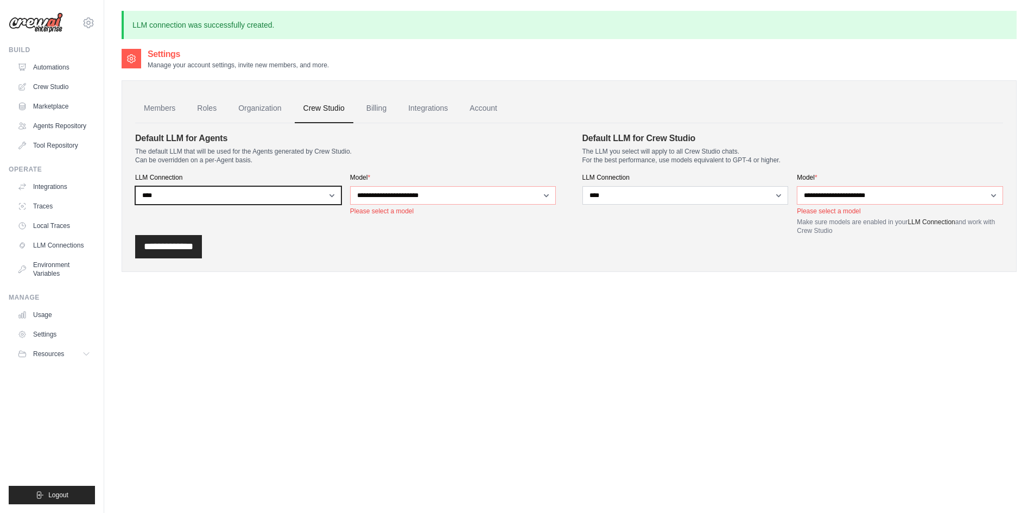
click at [275, 195] on select "**********" at bounding box center [238, 195] width 206 height 18
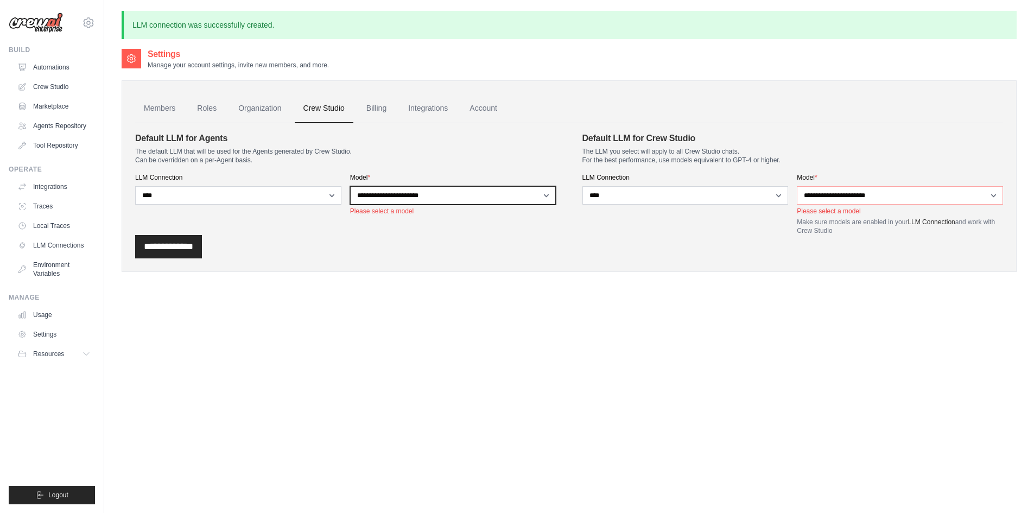
click at [438, 195] on select "**********" at bounding box center [453, 195] width 206 height 18
select select "*******"
click at [350, 186] on select "**********" at bounding box center [453, 195] width 206 height 18
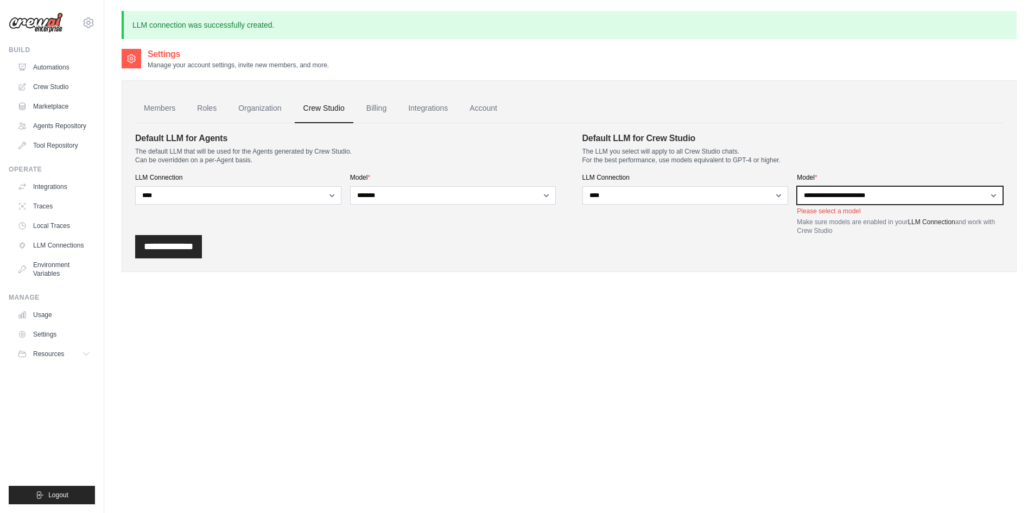
click at [824, 195] on select "**********" at bounding box center [900, 195] width 206 height 18
select select "*******"
click at [797, 186] on select "**********" at bounding box center [900, 195] width 206 height 18
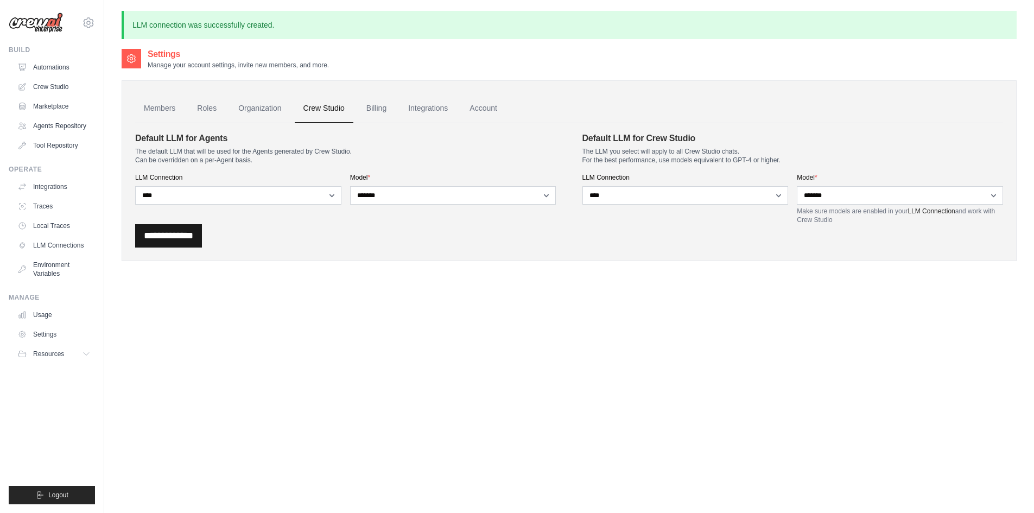
click at [195, 234] on input "**********" at bounding box center [168, 235] width 67 height 23
click at [58, 72] on link "Automations" at bounding box center [55, 67] width 82 height 17
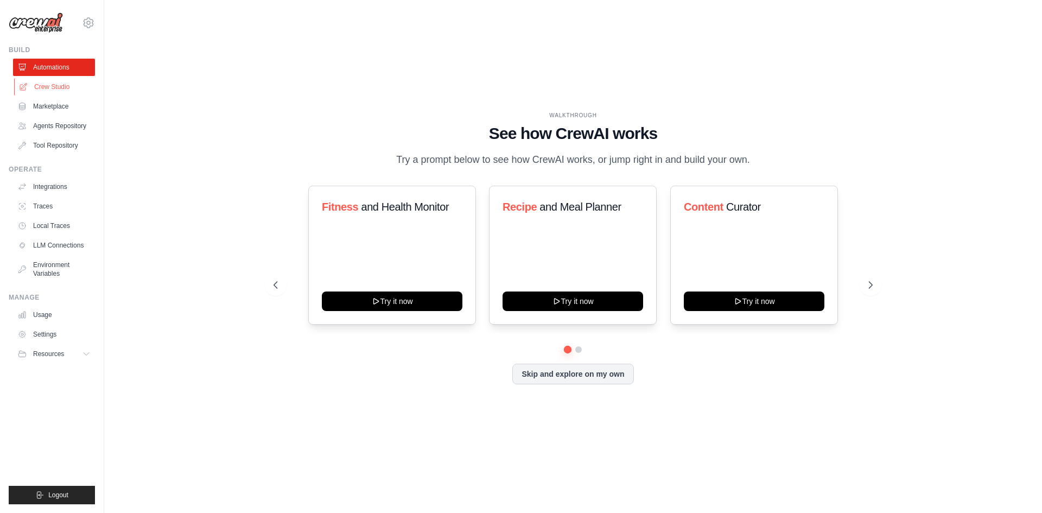
click at [54, 87] on link "Crew Studio" at bounding box center [55, 86] width 82 height 17
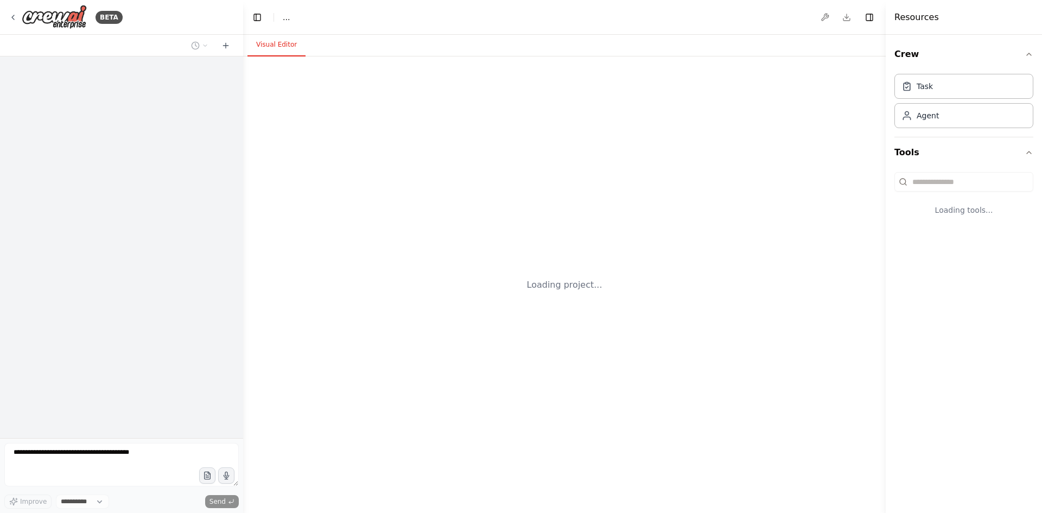
select select "****"
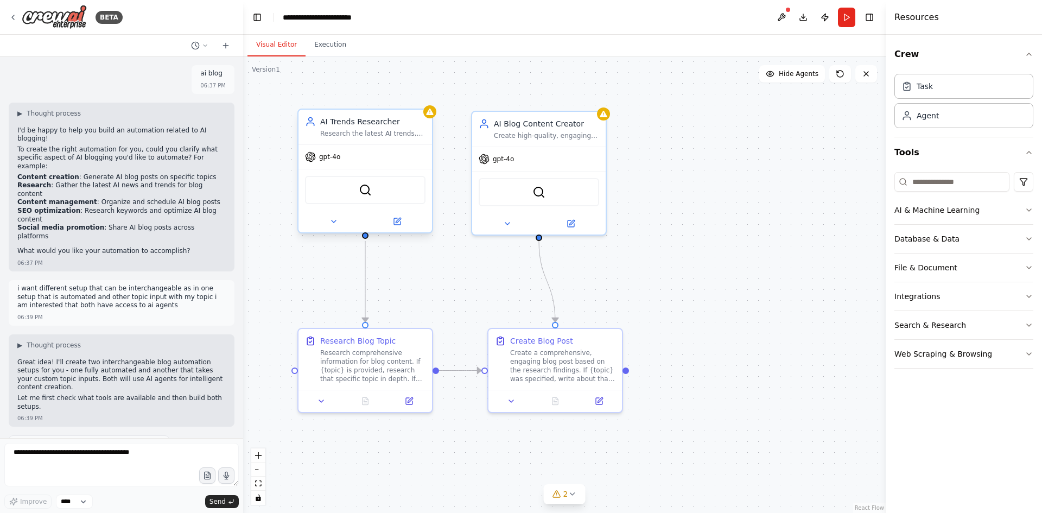
scroll to position [1231, 0]
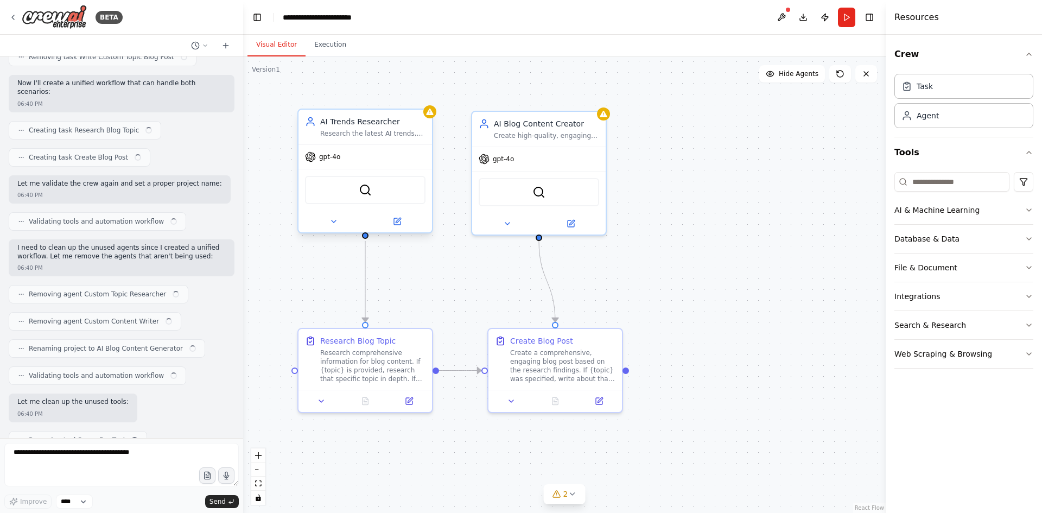
click at [368, 158] on div "gpt-4o" at bounding box center [364, 157] width 133 height 24
click at [406, 220] on button at bounding box center [396, 221] width 61 height 13
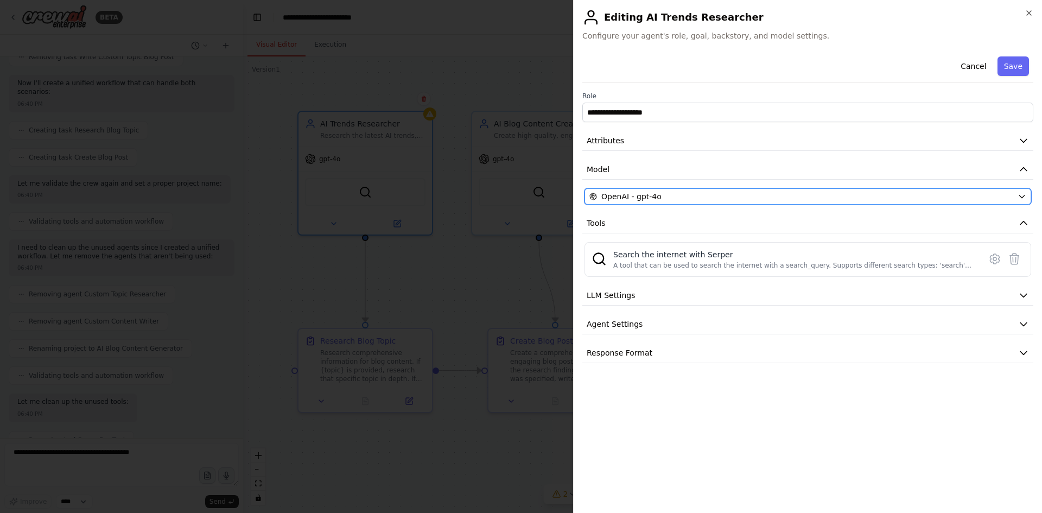
click at [596, 188] on button "OpenAI - gpt-4o" at bounding box center [807, 196] width 447 height 16
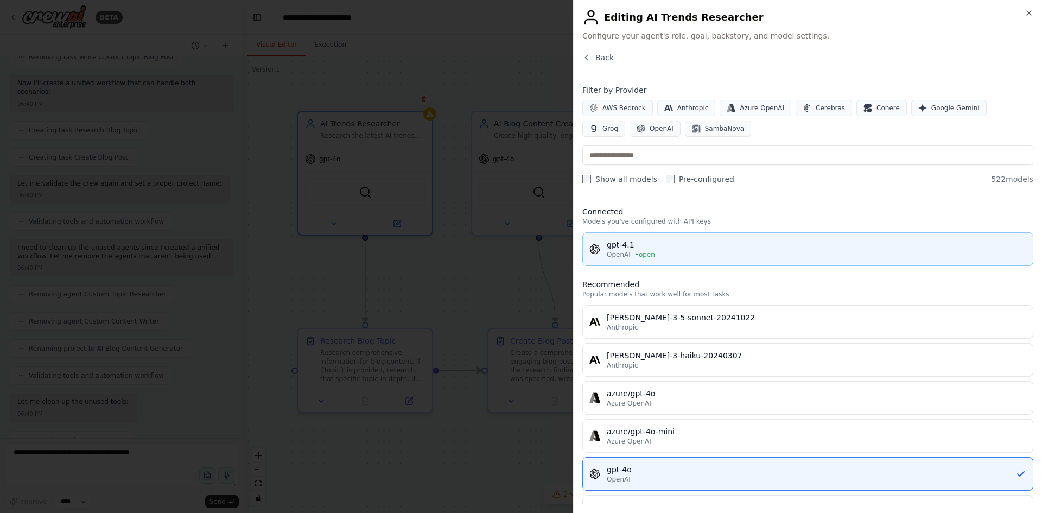
click at [634, 246] on div "gpt-4.1" at bounding box center [816, 244] width 419 height 11
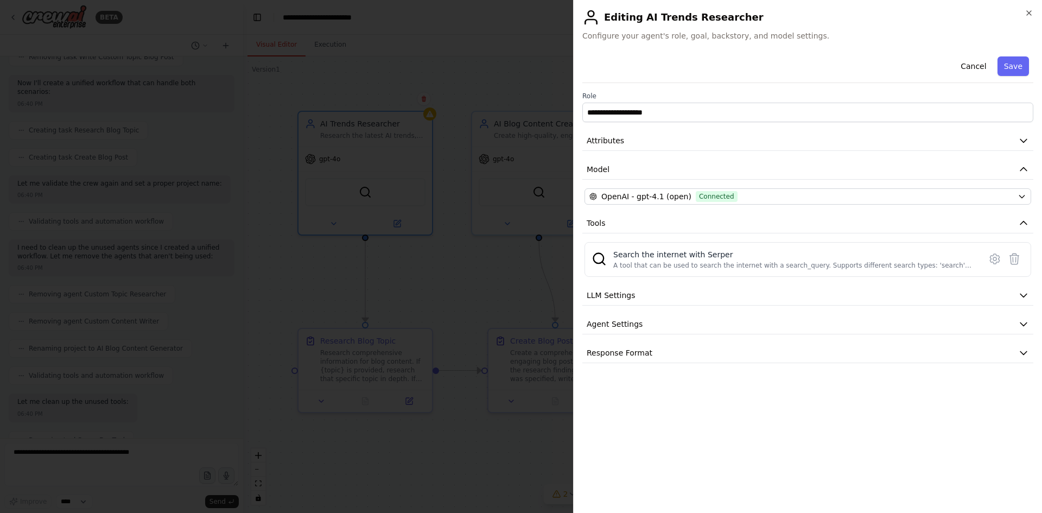
click at [1016, 63] on button "Save" at bounding box center [1012, 66] width 31 height 20
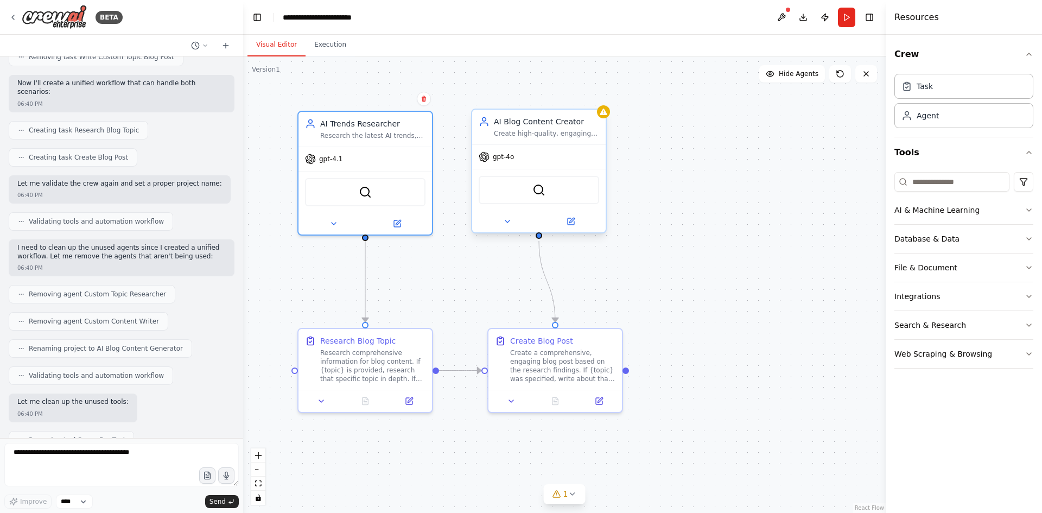
click at [575, 230] on div at bounding box center [538, 222] width 133 height 22
click at [577, 226] on button at bounding box center [570, 221] width 61 height 13
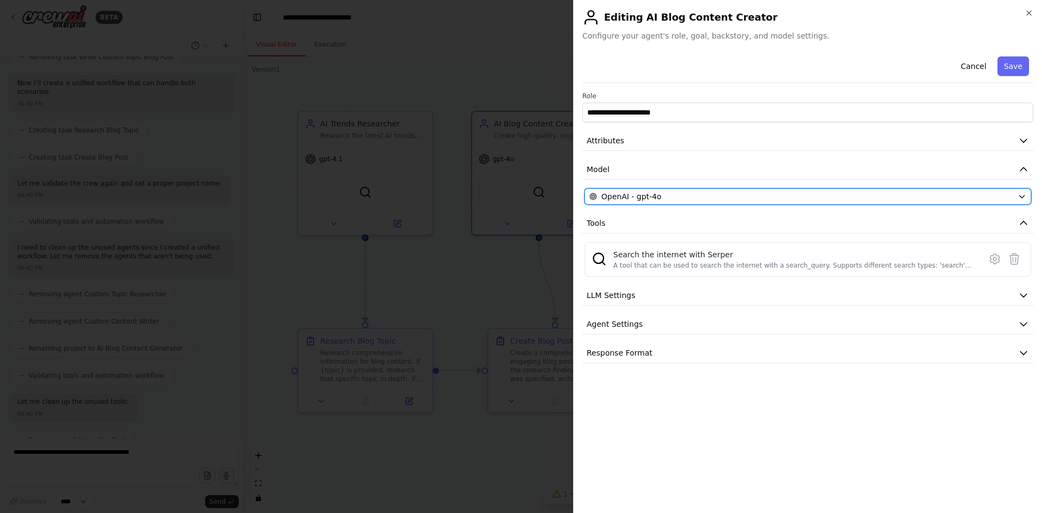
click at [696, 196] on div "OpenAI - gpt-4o" at bounding box center [801, 196] width 424 height 11
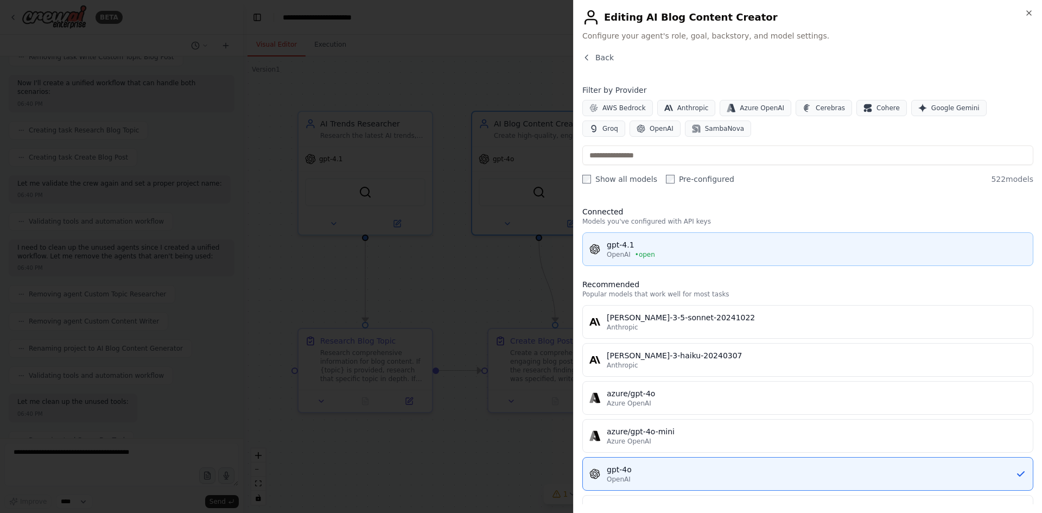
click at [654, 244] on div "gpt-4.1" at bounding box center [816, 244] width 419 height 11
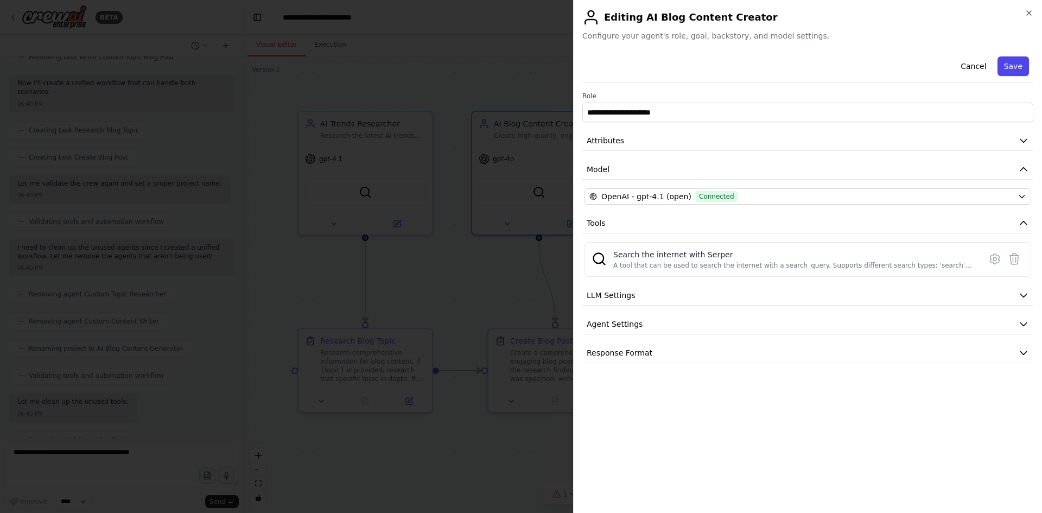
click at [1017, 55] on div "Cancel Save" at bounding box center [807, 67] width 451 height 31
click at [1017, 56] on button "Save" at bounding box center [1012, 66] width 31 height 20
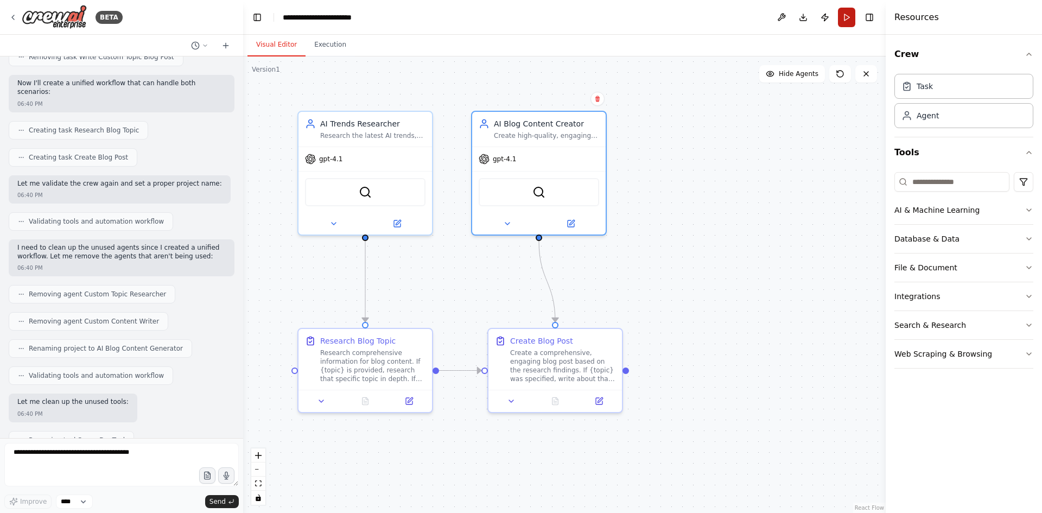
click at [844, 22] on button "Run" at bounding box center [846, 18] width 17 height 20
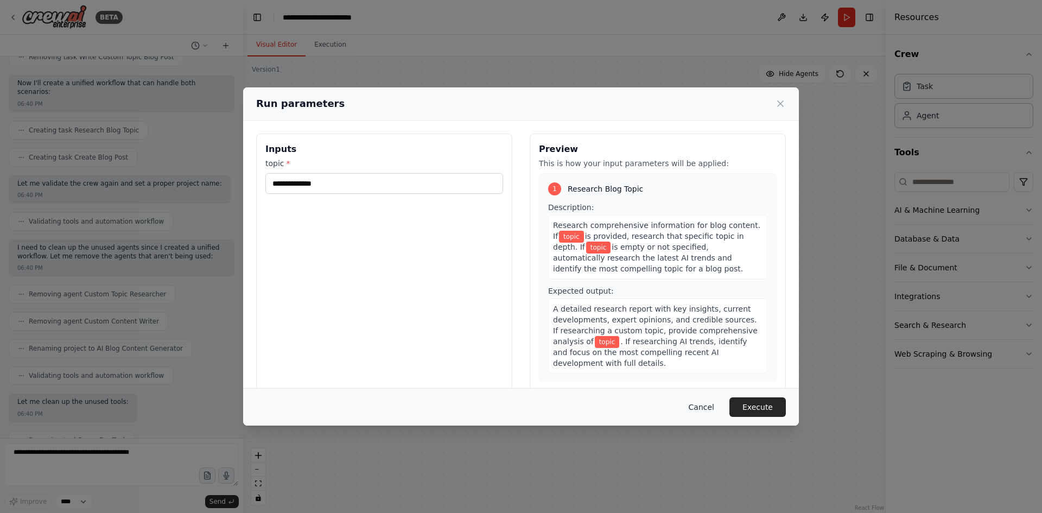
click at [694, 410] on button "Cancel" at bounding box center [701, 407] width 43 height 20
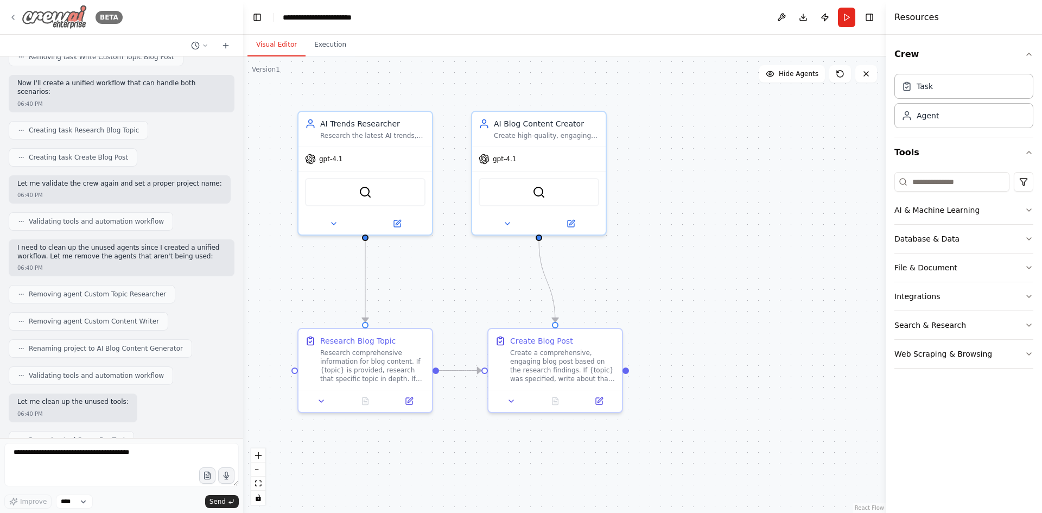
click at [11, 12] on div "BETA" at bounding box center [66, 17] width 114 height 24
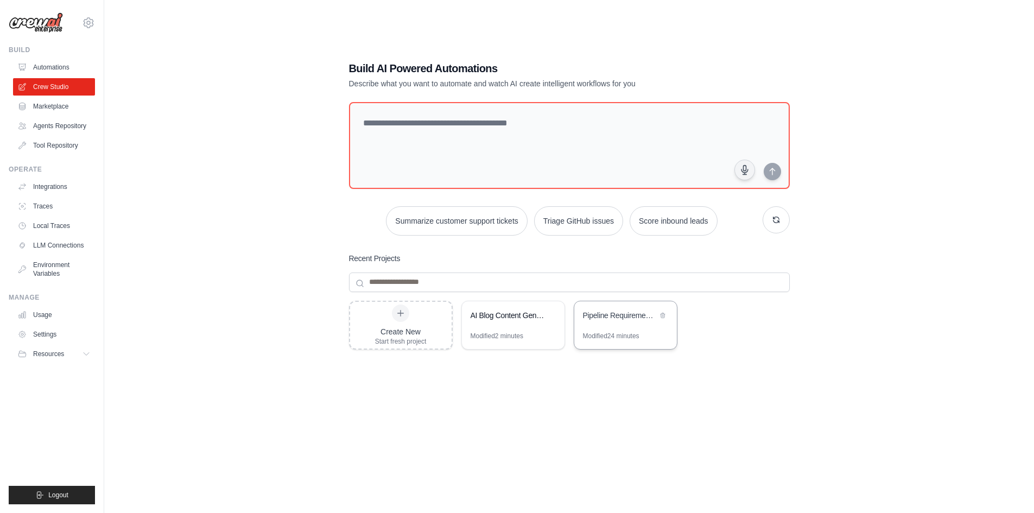
click at [608, 337] on div "Modified 24 minutes" at bounding box center [611, 336] width 56 height 9
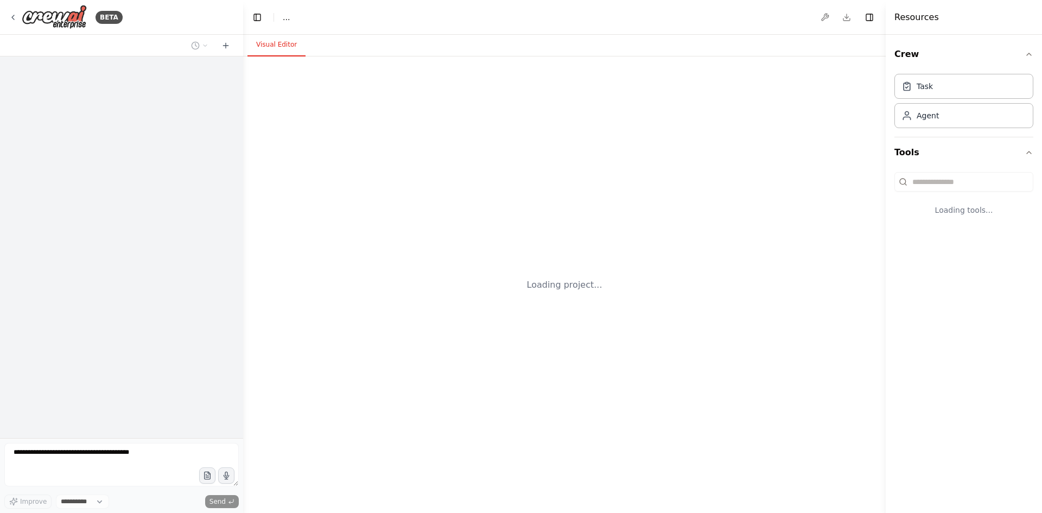
select select "****"
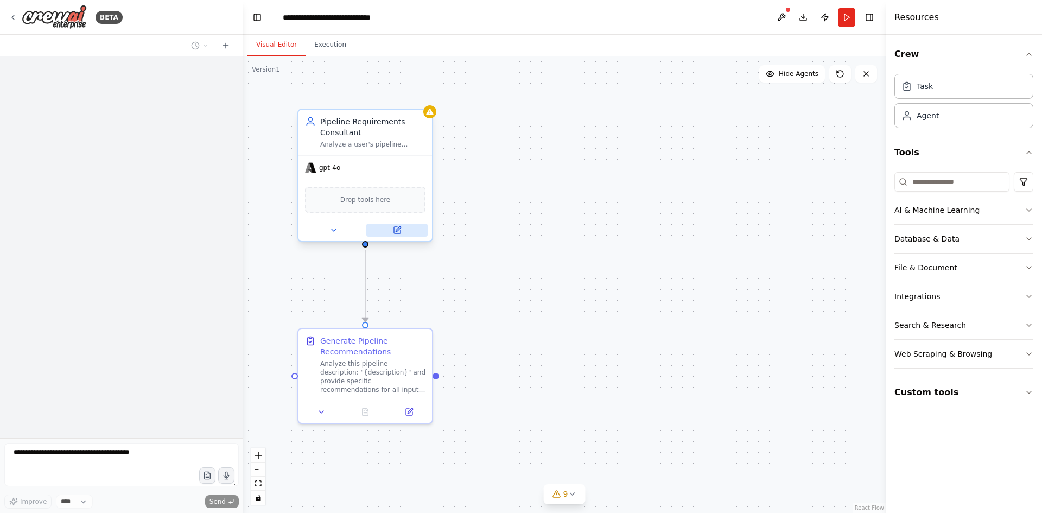
click at [391, 225] on button at bounding box center [396, 230] width 61 height 13
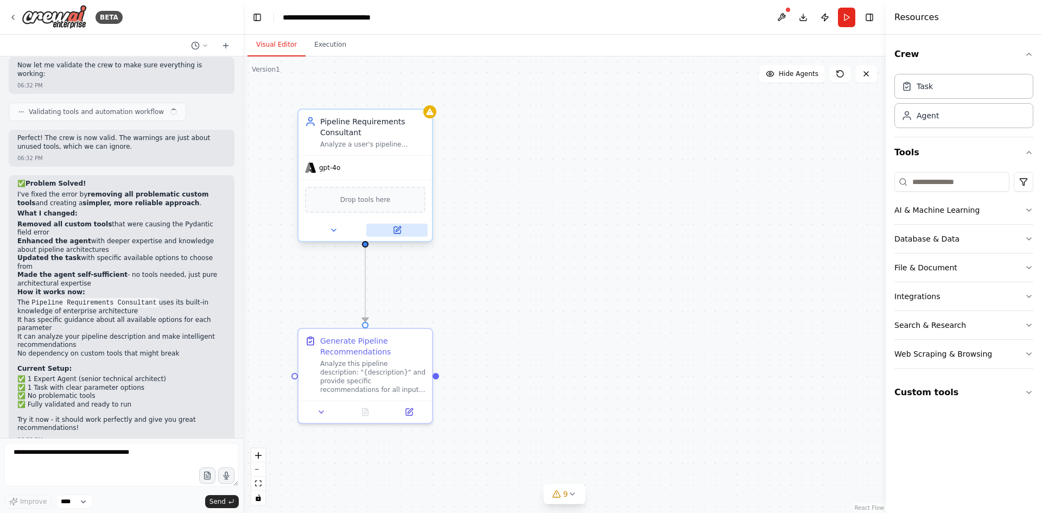
click at [403, 230] on button at bounding box center [396, 230] width 61 height 13
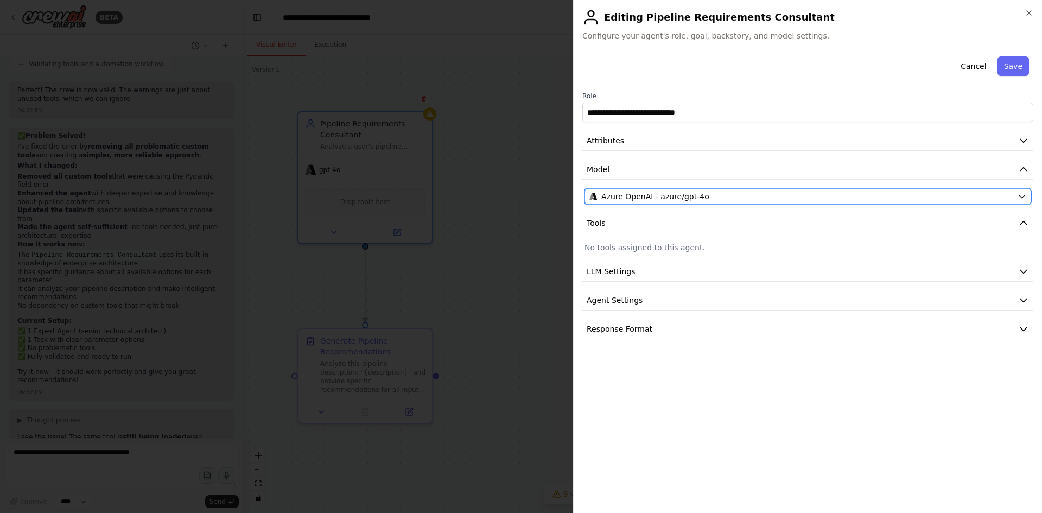
click at [622, 193] on span "Azure OpenAI - azure/gpt-4o" at bounding box center [655, 196] width 108 height 11
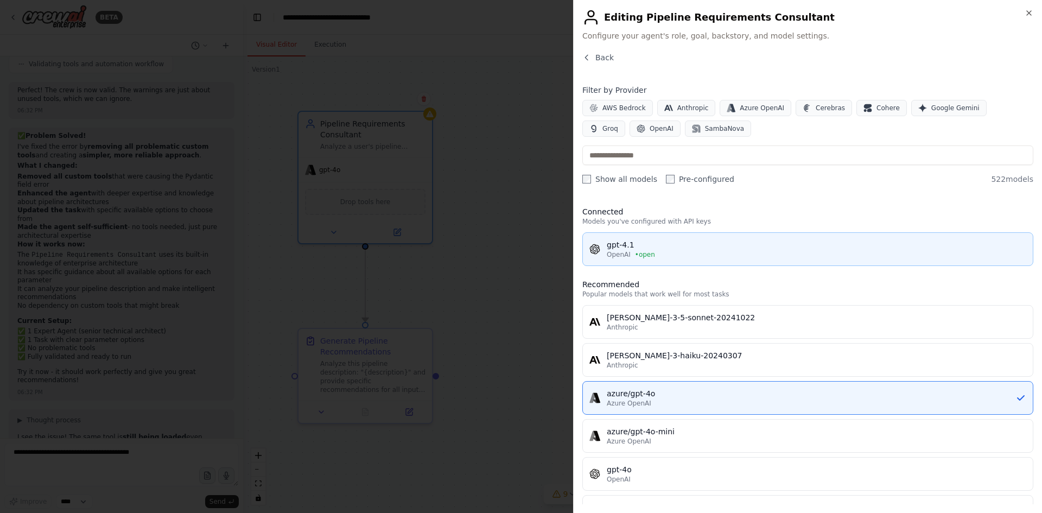
click at [632, 248] on div "gpt-4.1" at bounding box center [816, 244] width 419 height 11
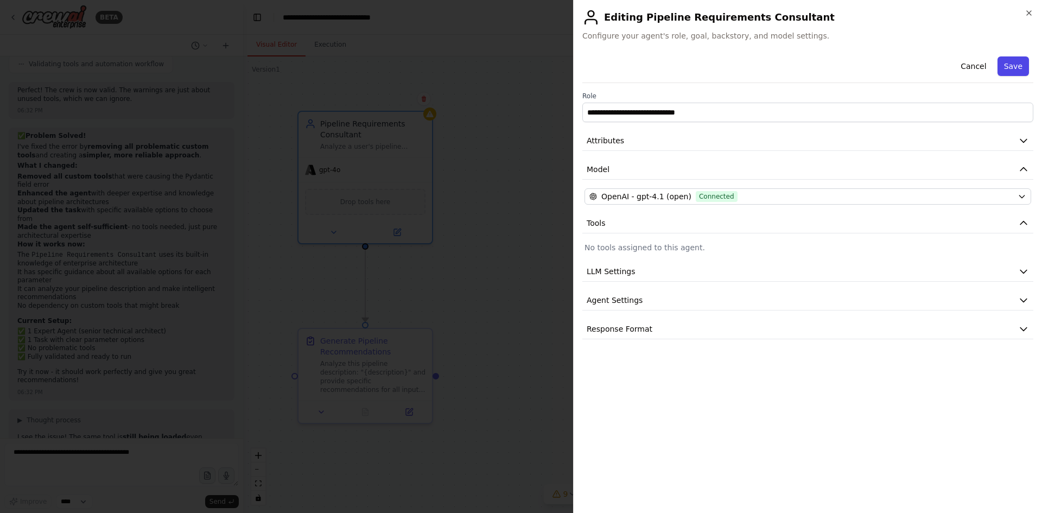
click at [1010, 63] on button "Save" at bounding box center [1012, 66] width 31 height 20
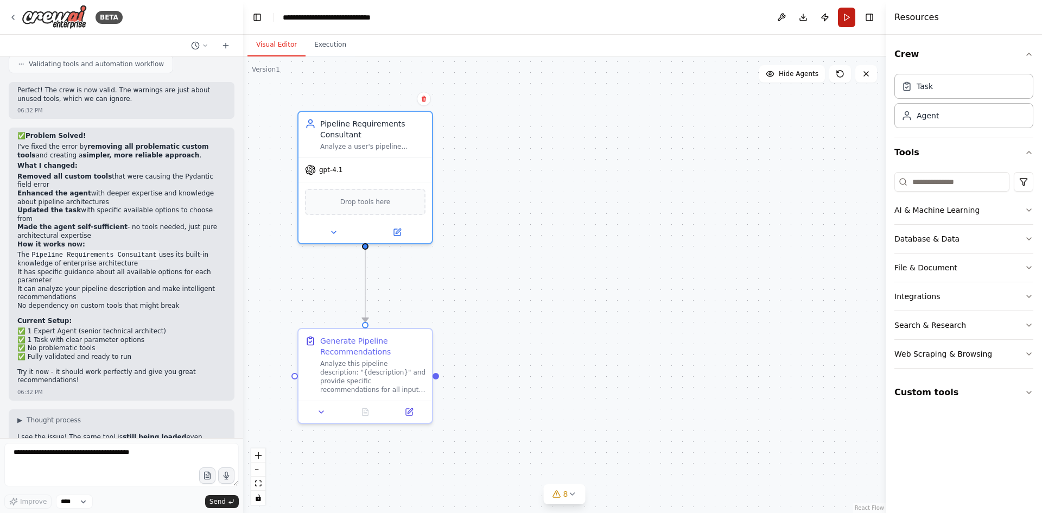
click at [844, 21] on button "Run" at bounding box center [846, 18] width 17 height 20
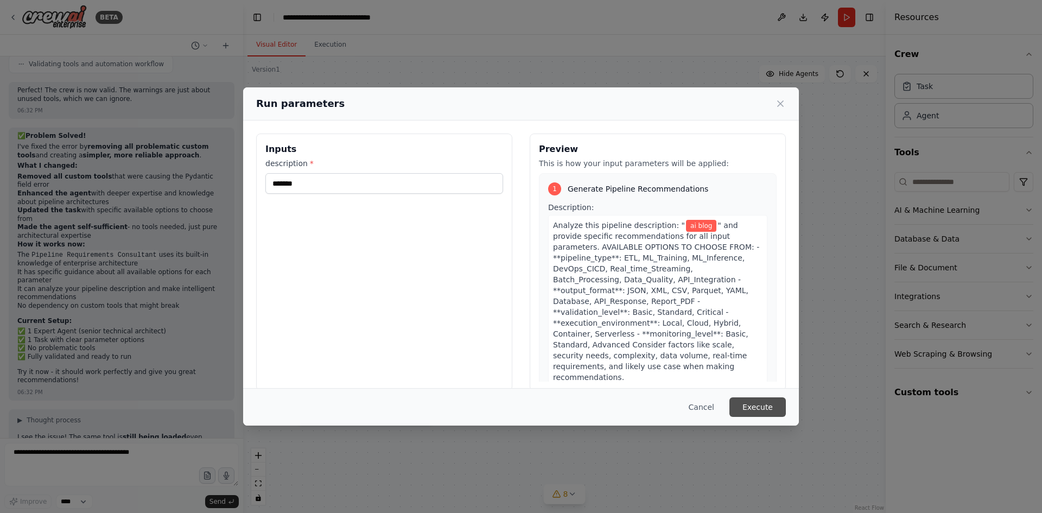
click at [772, 399] on button "Execute" at bounding box center [757, 407] width 56 height 20
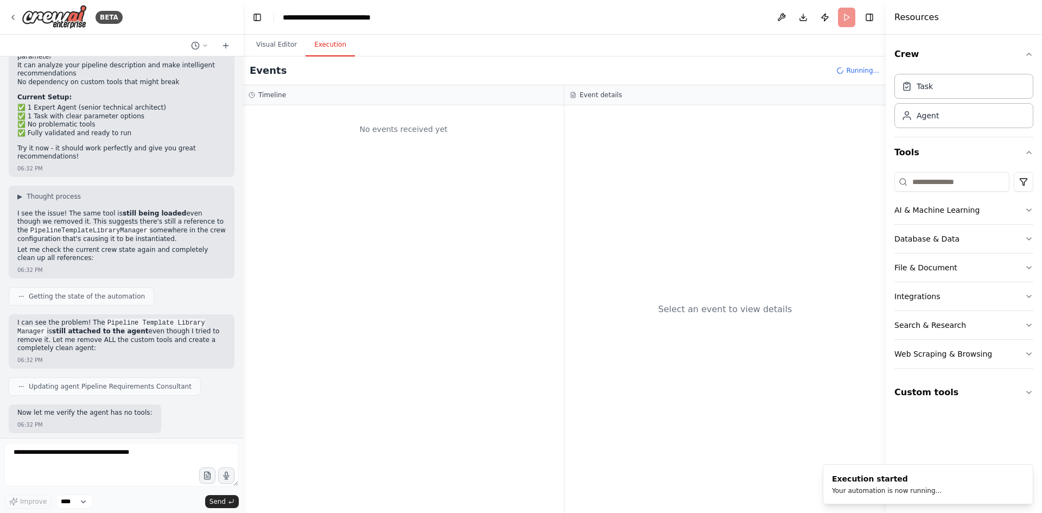
scroll to position [18715, 0]
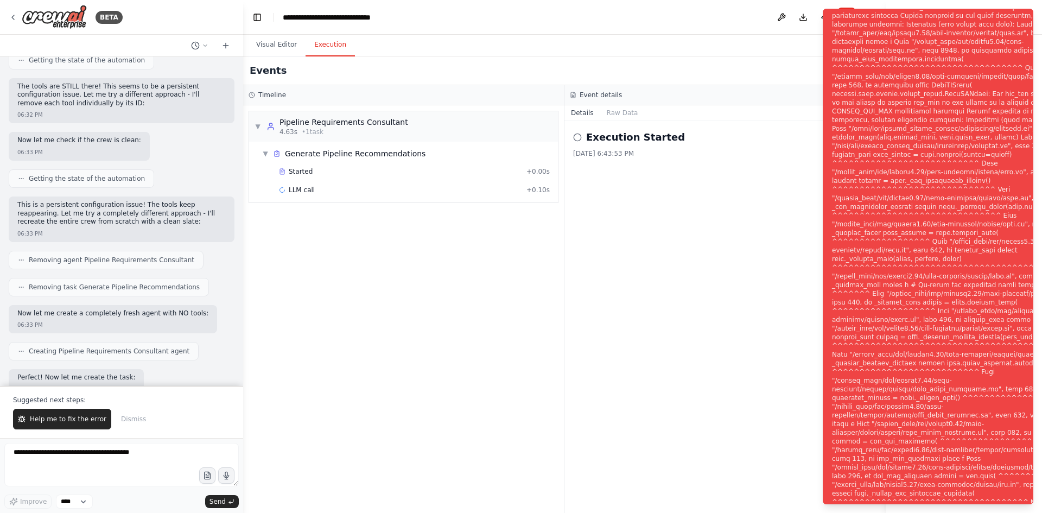
click at [63, 418] on span "Help me to fix the error" at bounding box center [68, 419] width 77 height 9
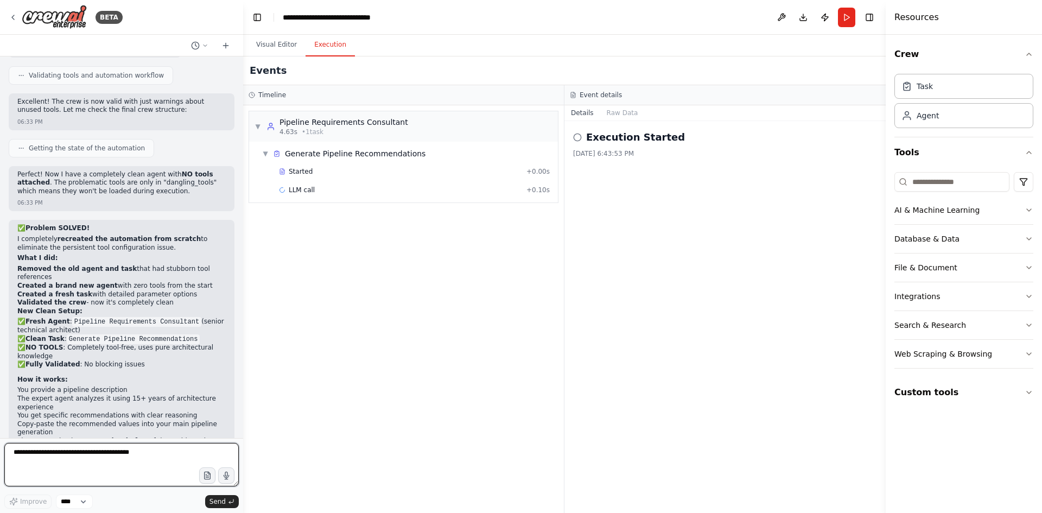
scroll to position [19139, 0]
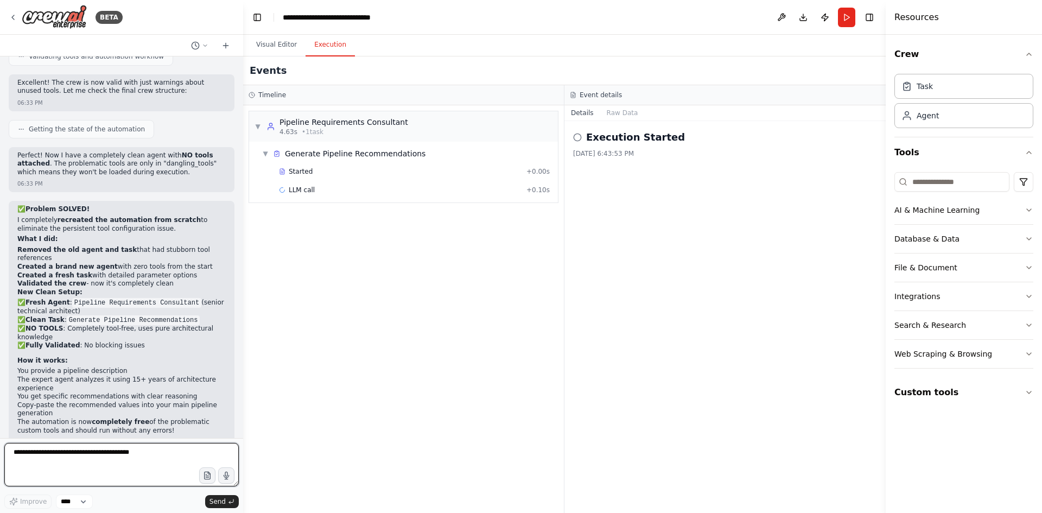
click at [61, 449] on textarea at bounding box center [121, 464] width 234 height 43
type textarea "**********"
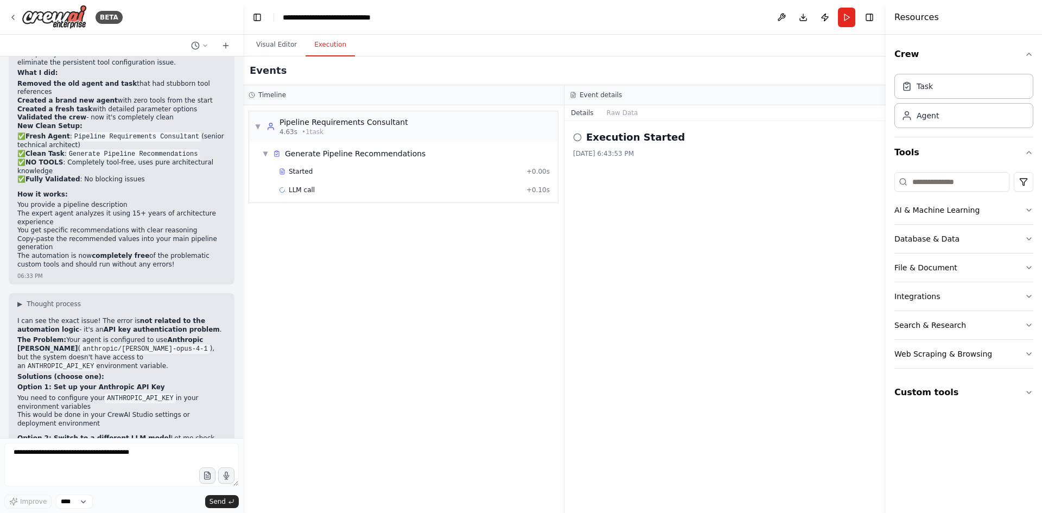
scroll to position [19369, 0]
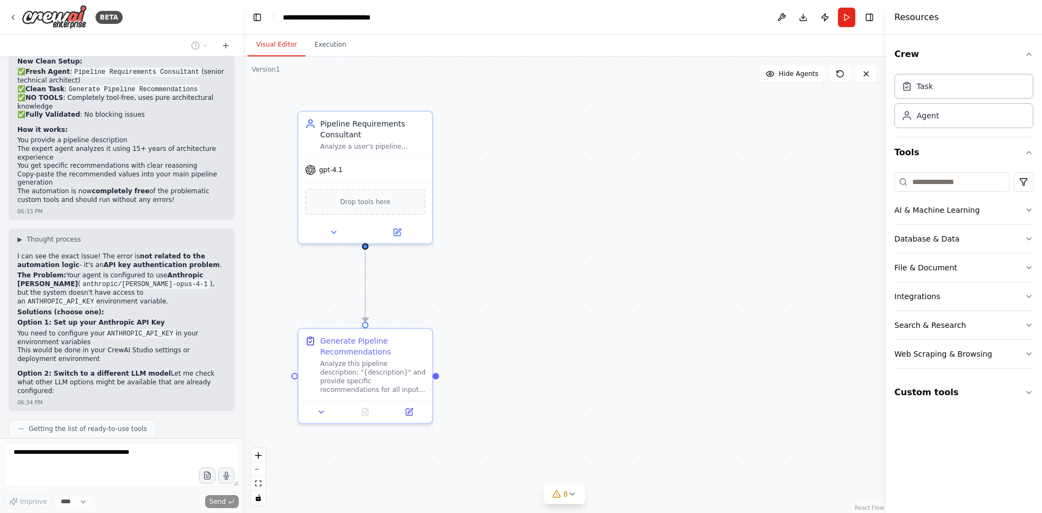
click at [271, 42] on button "Visual Editor" at bounding box center [276, 45] width 58 height 23
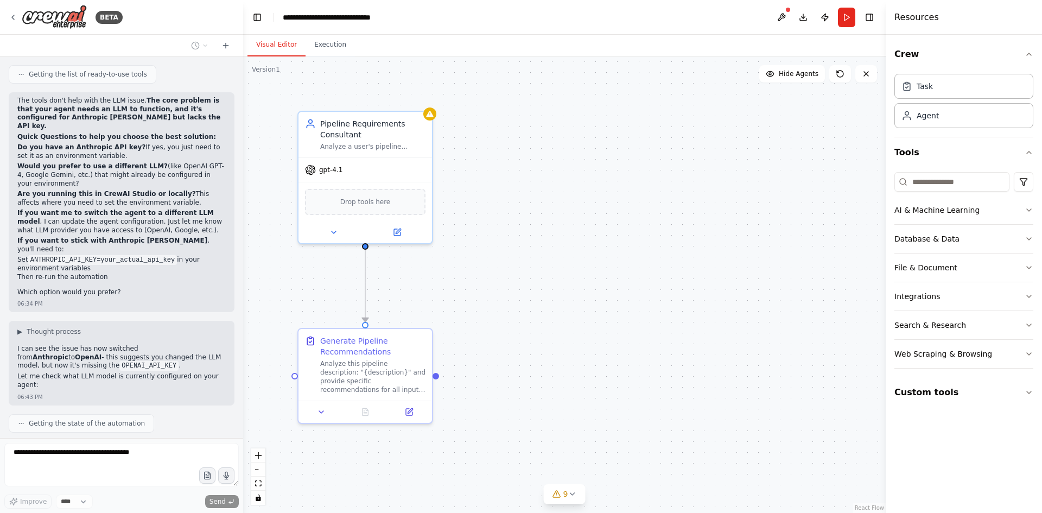
scroll to position [19732, 0]
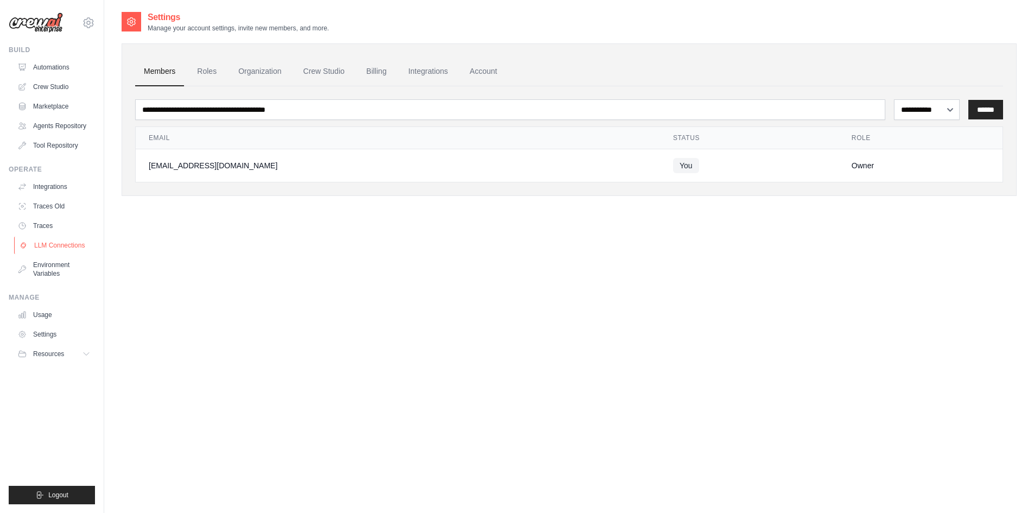
click at [58, 241] on link "LLM Connections" at bounding box center [55, 245] width 82 height 17
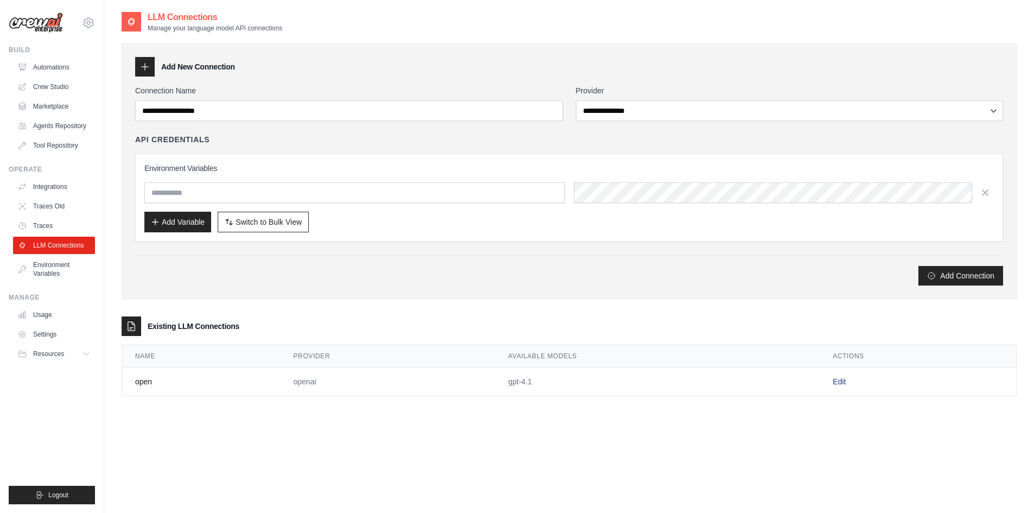
click at [837, 380] on link "Edit" at bounding box center [838, 381] width 13 height 9
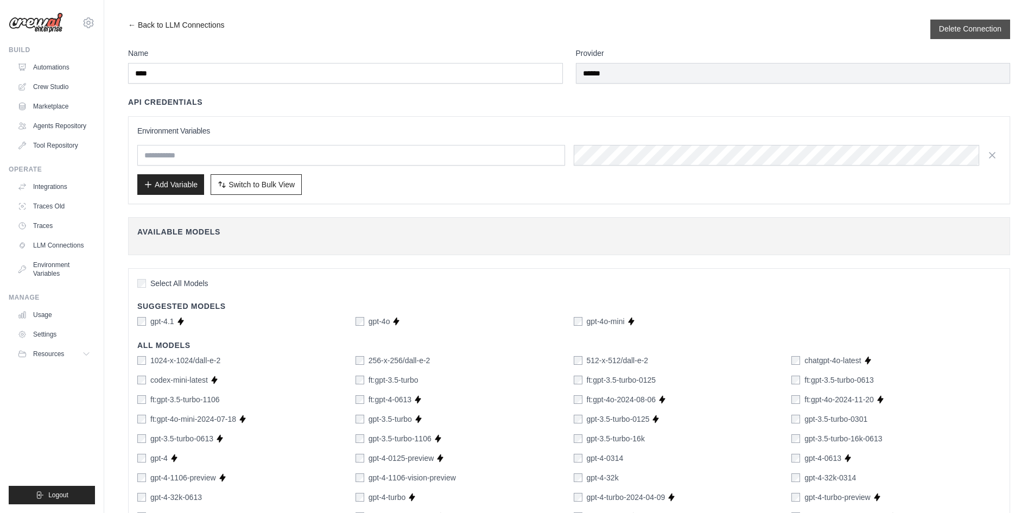
click at [944, 28] on button "Delete Connection" at bounding box center [970, 28] width 62 height 11
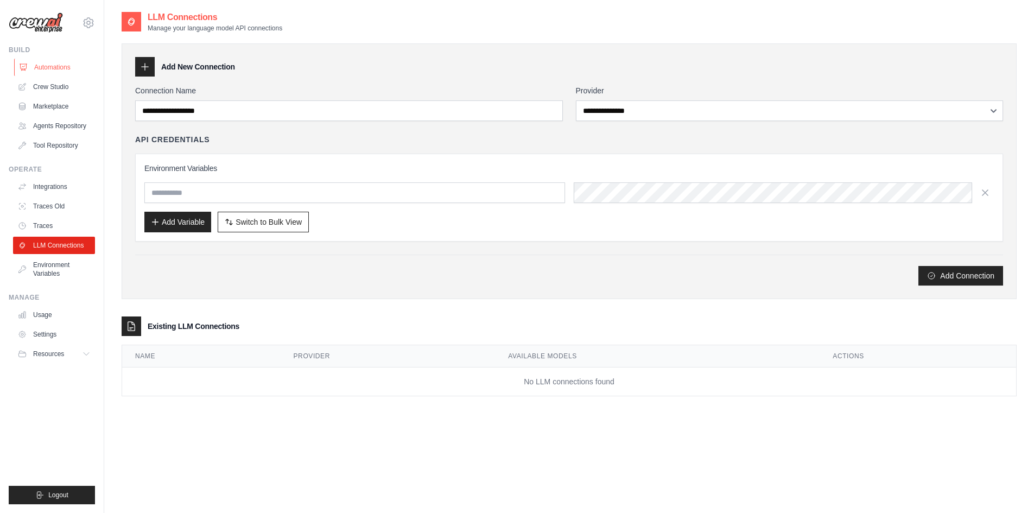
click at [57, 69] on link "Automations" at bounding box center [55, 67] width 82 height 17
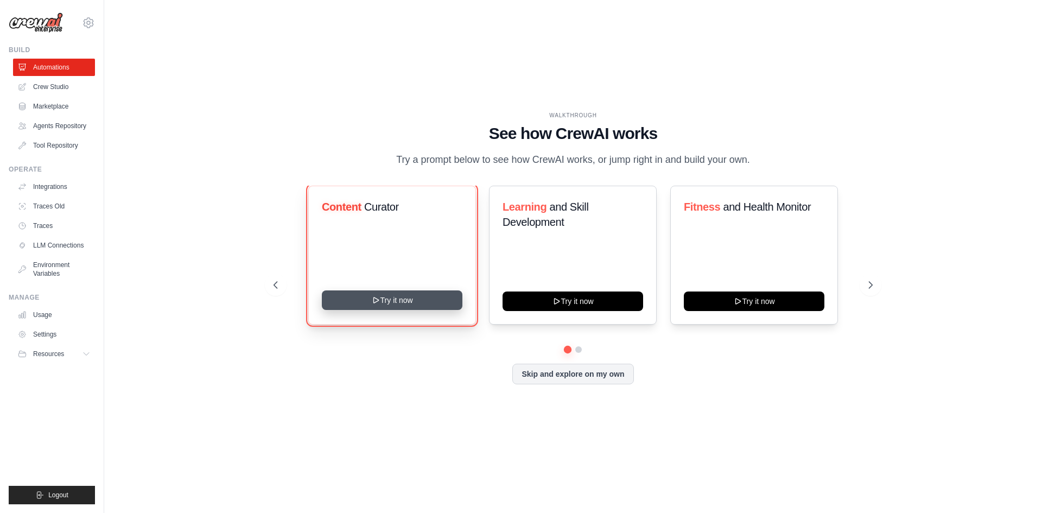
click at [416, 294] on button "Try it now" at bounding box center [392, 300] width 141 height 20
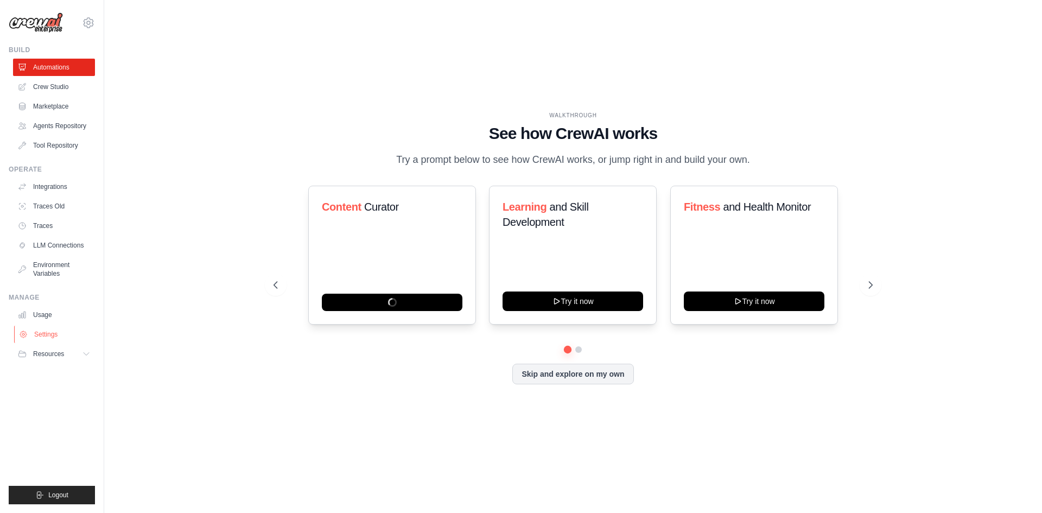
click at [66, 332] on link "Settings" at bounding box center [55, 334] width 82 height 17
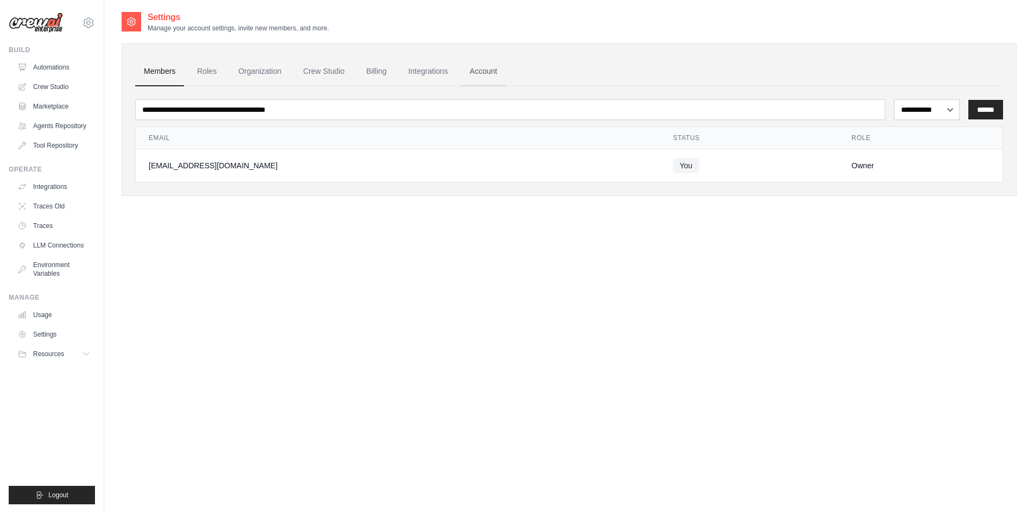
click at [481, 67] on link "Account" at bounding box center [483, 71] width 45 height 29
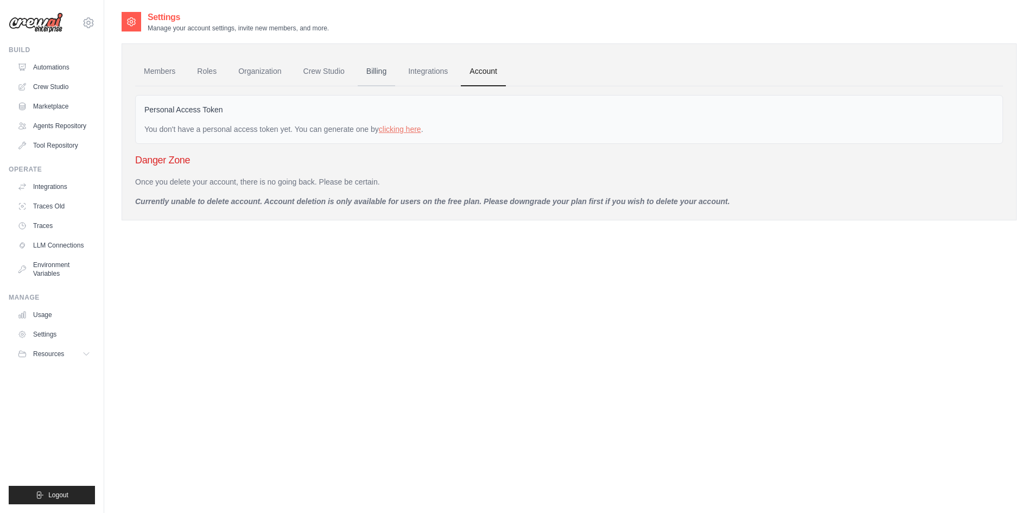
click at [370, 69] on link "Billing" at bounding box center [376, 71] width 37 height 29
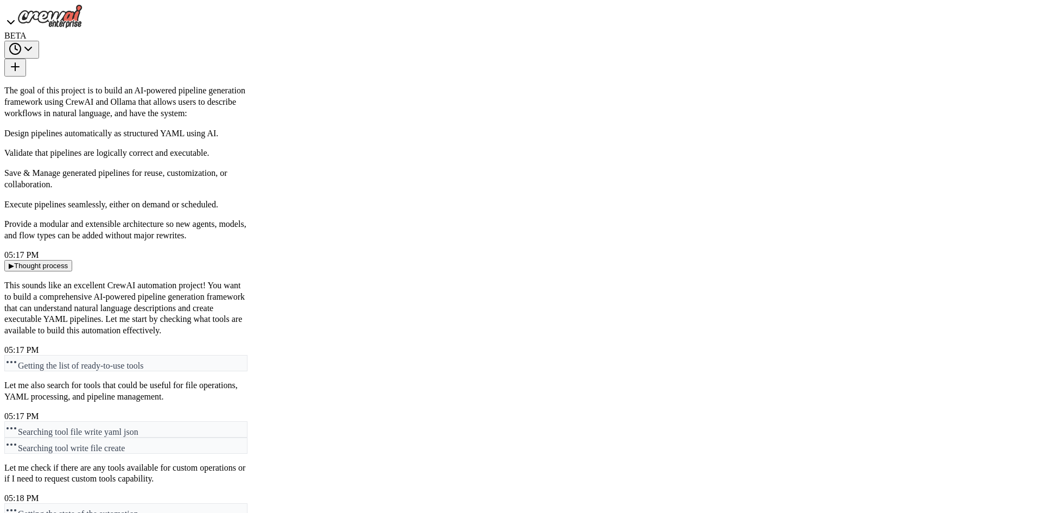
scroll to position [20076, 0]
type textarea "**********"
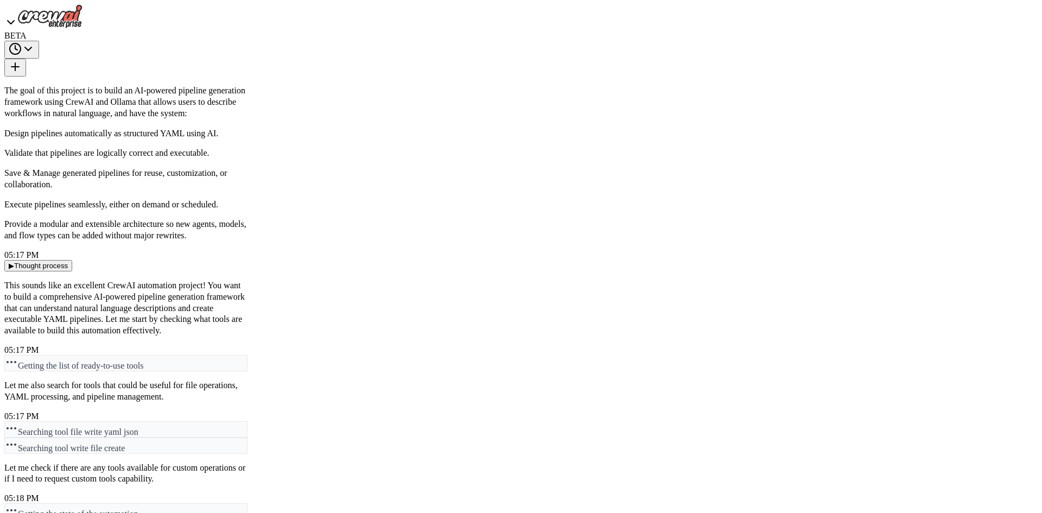
scroll to position [20689, 0]
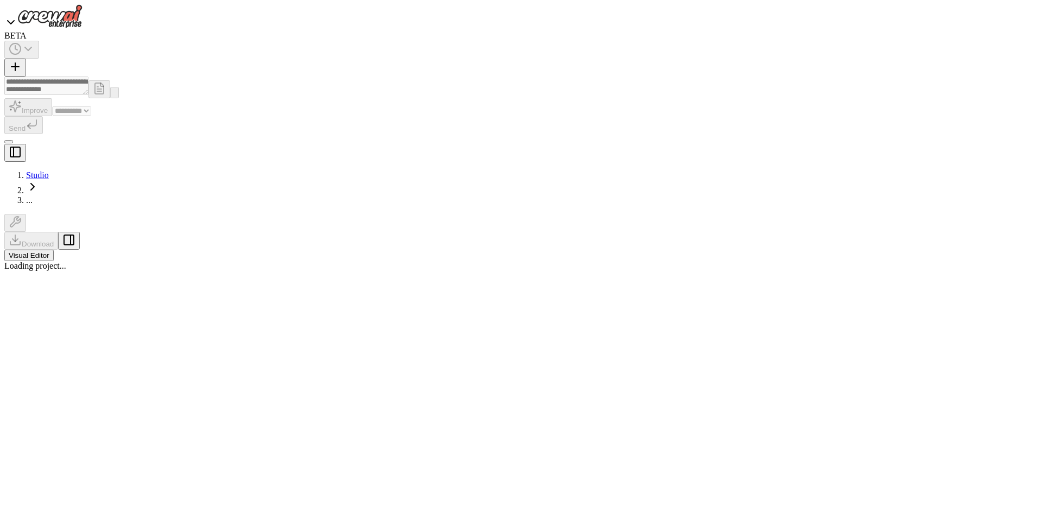
select select "****"
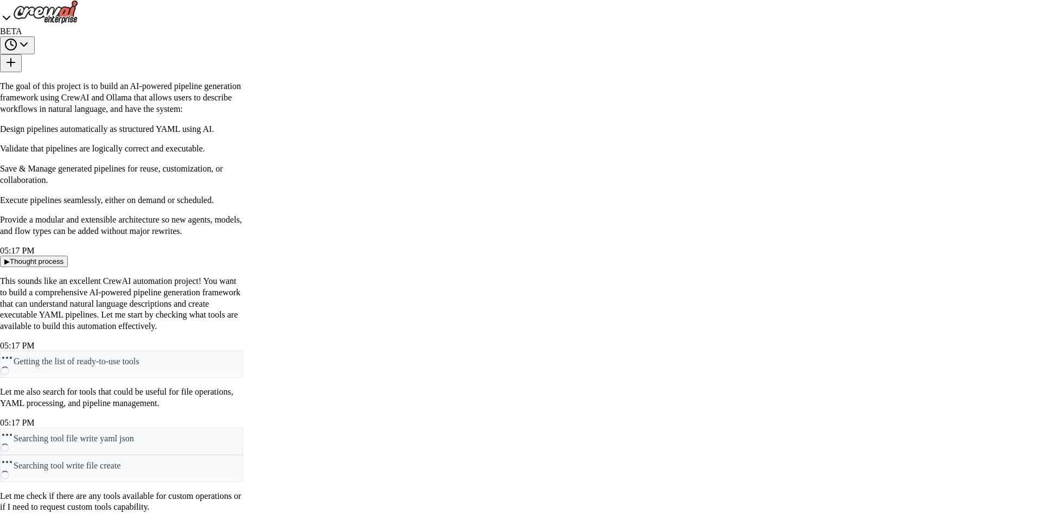
scroll to position [20689, 0]
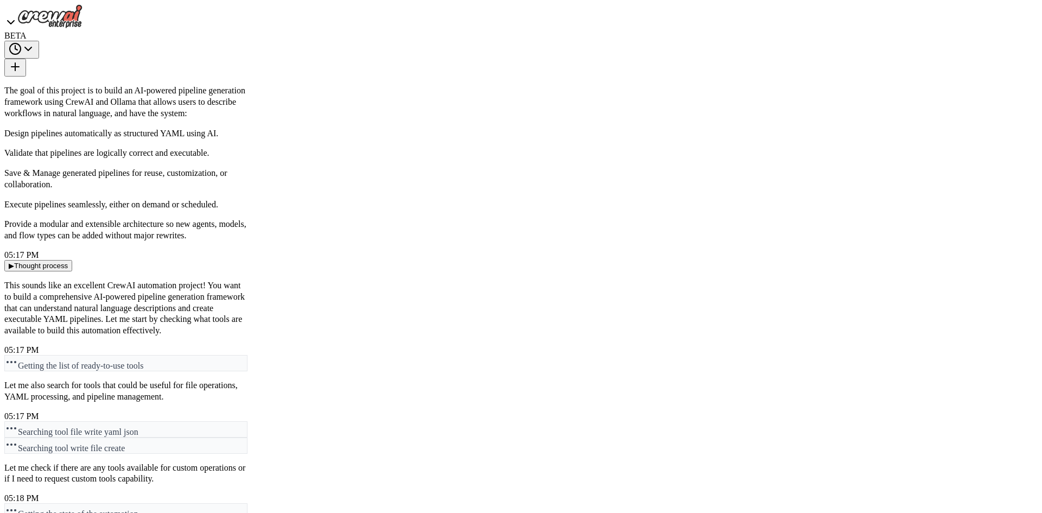
drag, startPoint x: 365, startPoint y: 324, endPoint x: 358, endPoint y: 258, distance: 66.1
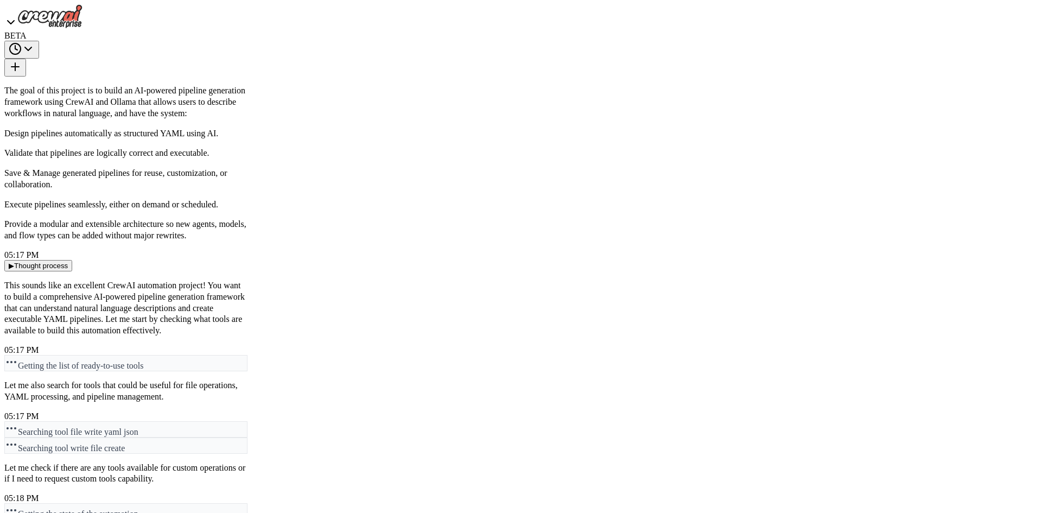
drag, startPoint x: 441, startPoint y: 269, endPoint x: 372, endPoint y: 173, distance: 118.3
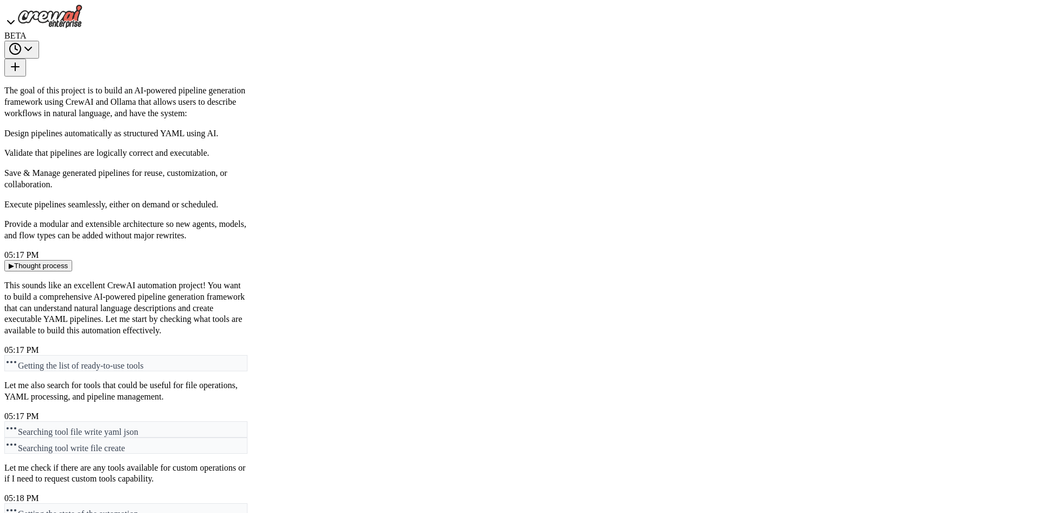
drag, startPoint x: 377, startPoint y: 283, endPoint x: 380, endPoint y: 217, distance: 66.3
drag, startPoint x: 380, startPoint y: 215, endPoint x: 390, endPoint y: 226, distance: 15.0
drag, startPoint x: 379, startPoint y: 269, endPoint x: 389, endPoint y: 222, distance: 47.1
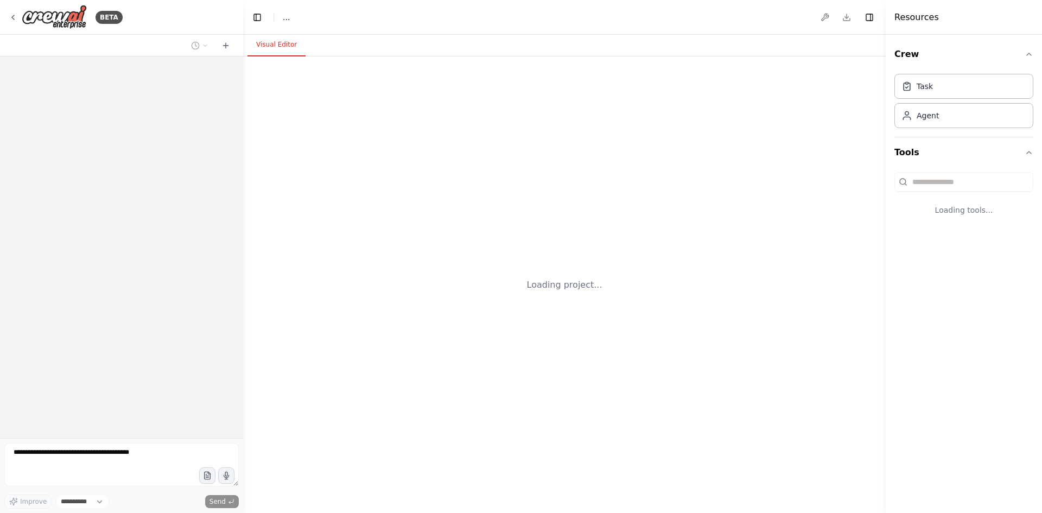
select select "****"
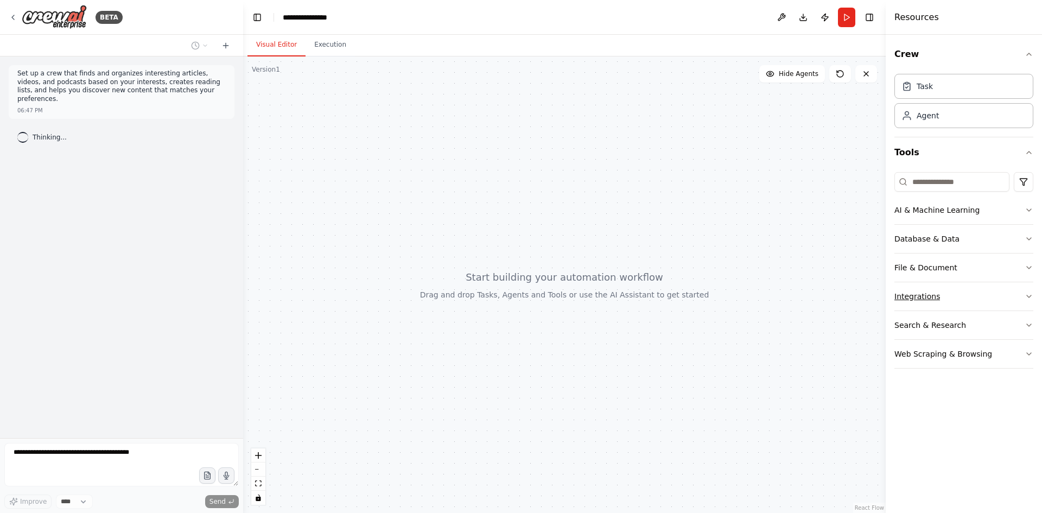
click at [939, 293] on button "Integrations" at bounding box center [963, 296] width 139 height 28
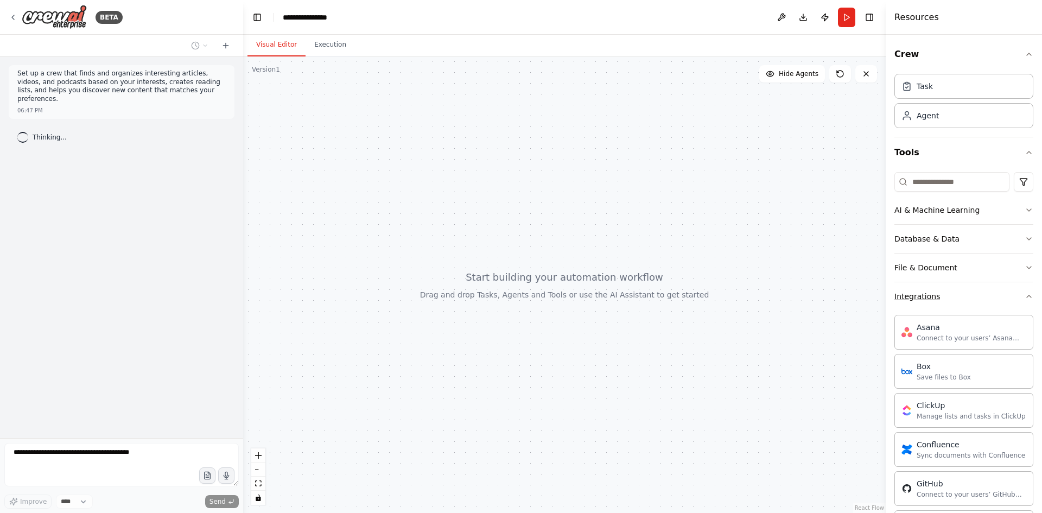
click at [939, 293] on button "Integrations" at bounding box center [963, 296] width 139 height 28
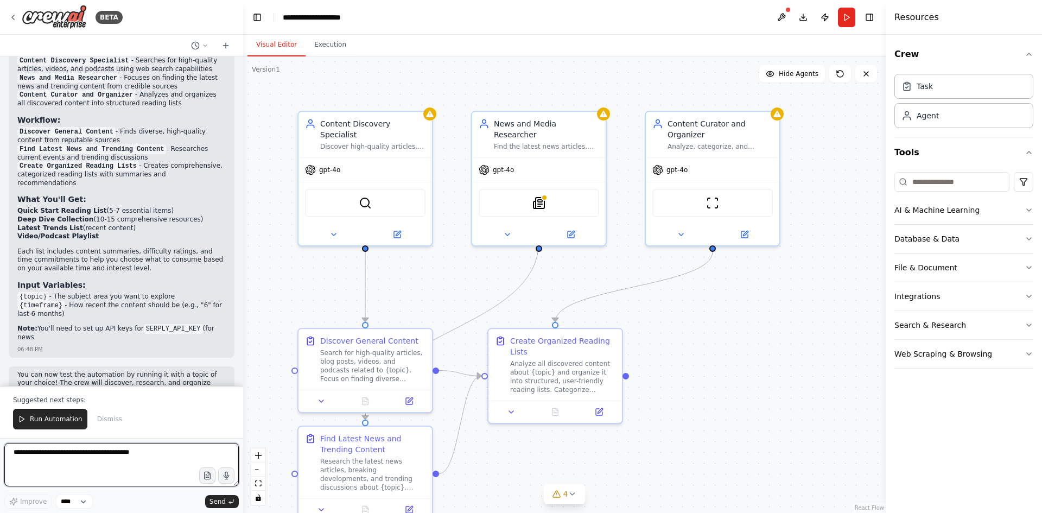
scroll to position [775, 0]
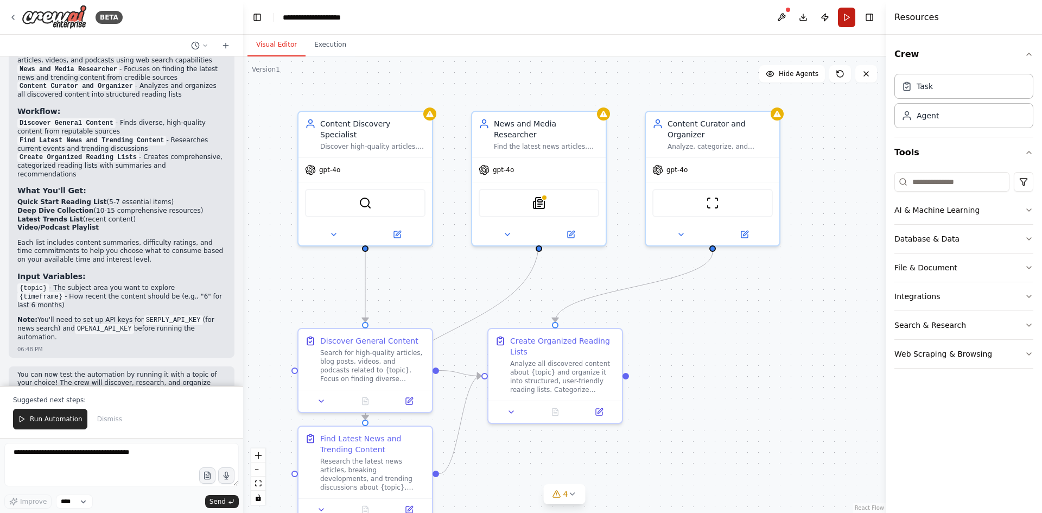
click at [843, 21] on button "Run" at bounding box center [846, 18] width 17 height 20
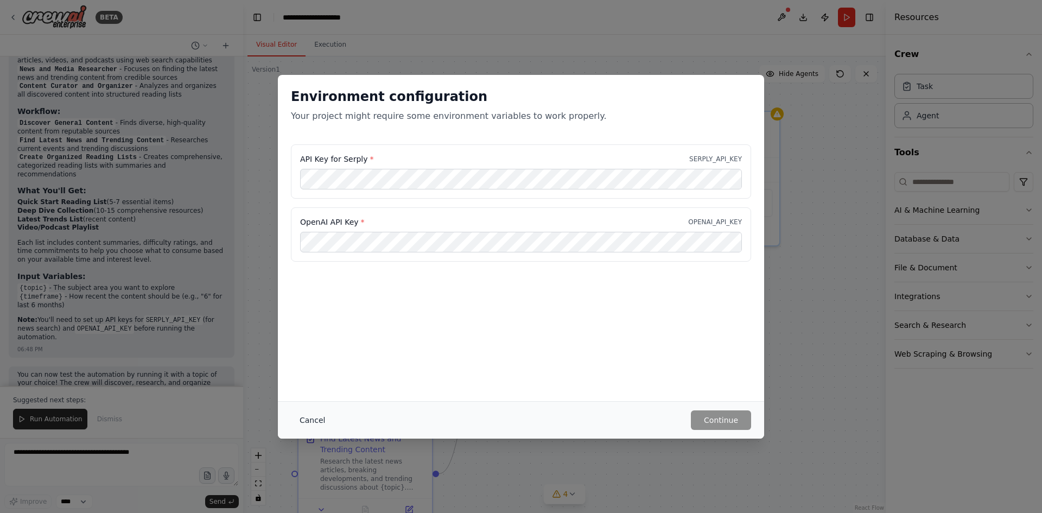
click at [308, 418] on button "Cancel" at bounding box center [312, 420] width 43 height 20
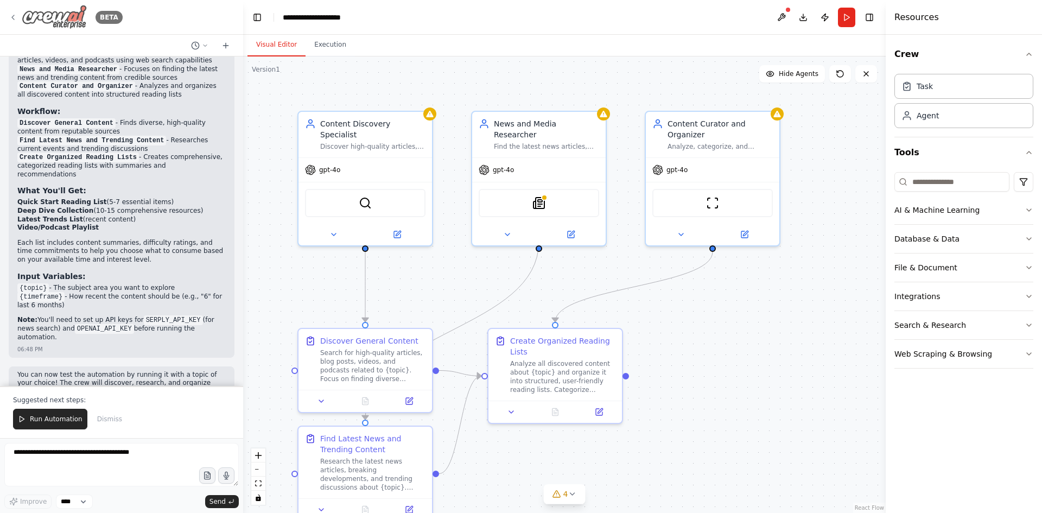
click at [14, 17] on icon at bounding box center [13, 17] width 9 height 9
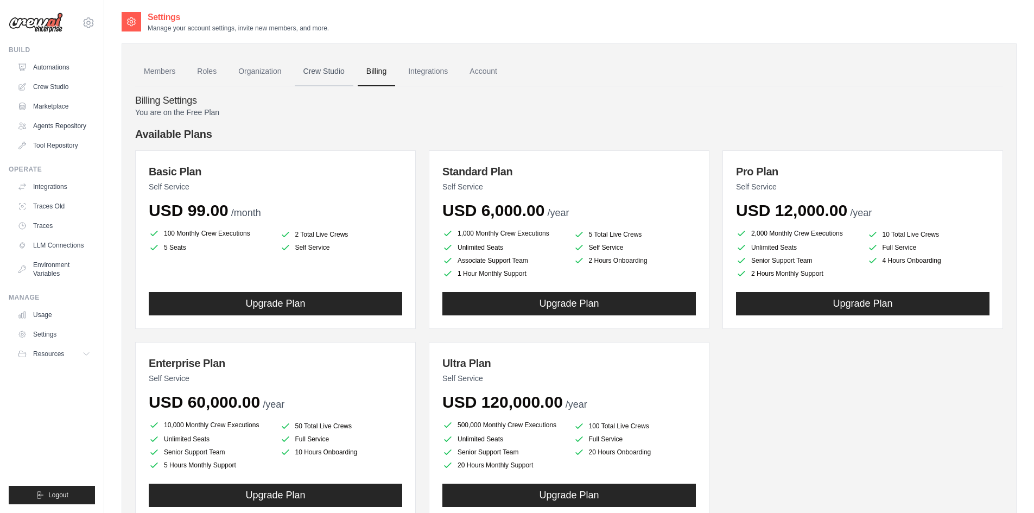
click at [324, 72] on link "Crew Studio" at bounding box center [324, 71] width 59 height 29
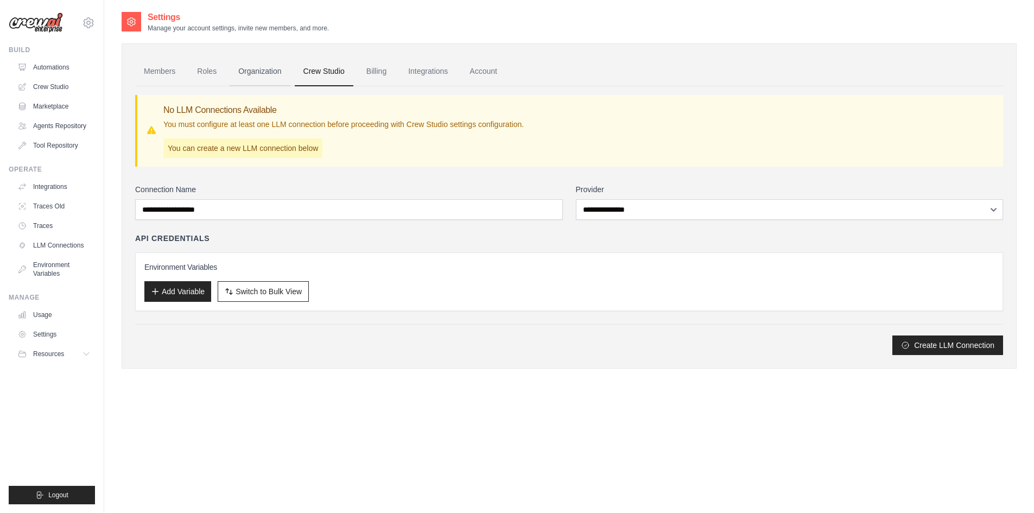
click at [253, 69] on link "Organization" at bounding box center [260, 71] width 60 height 29
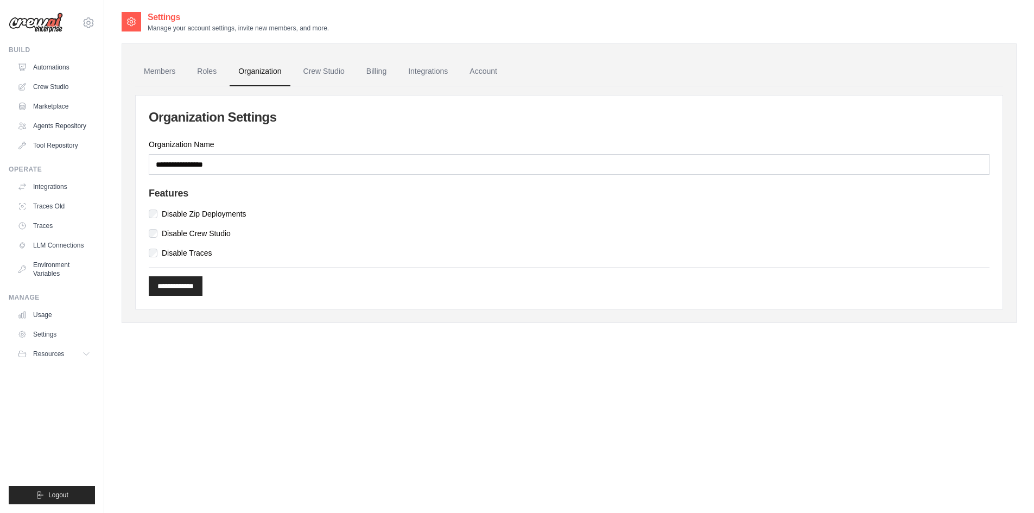
click at [230, 70] on link "Organization" at bounding box center [260, 71] width 60 height 29
click at [214, 74] on link "Roles" at bounding box center [206, 71] width 37 height 29
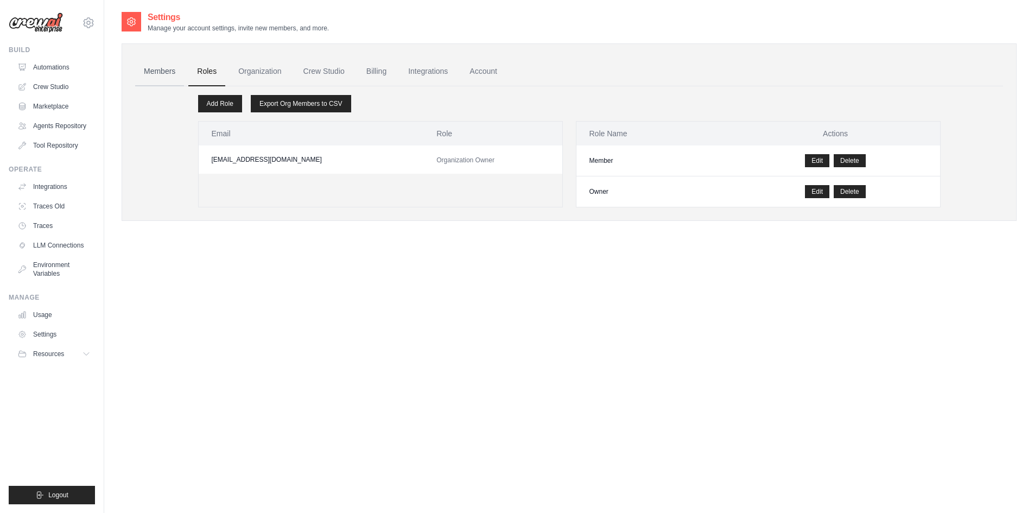
click at [151, 75] on link "Members" at bounding box center [159, 71] width 49 height 29
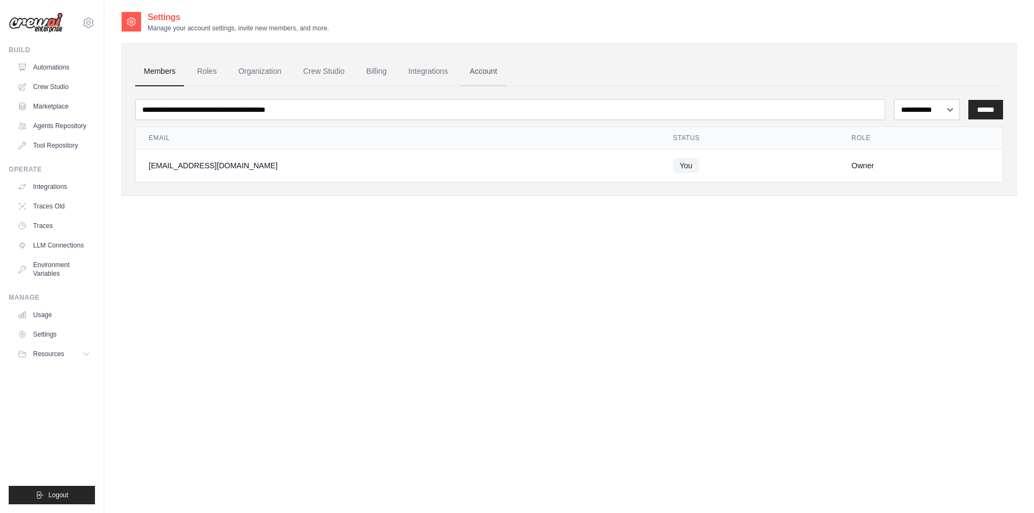
click at [473, 74] on link "Account" at bounding box center [483, 71] width 45 height 29
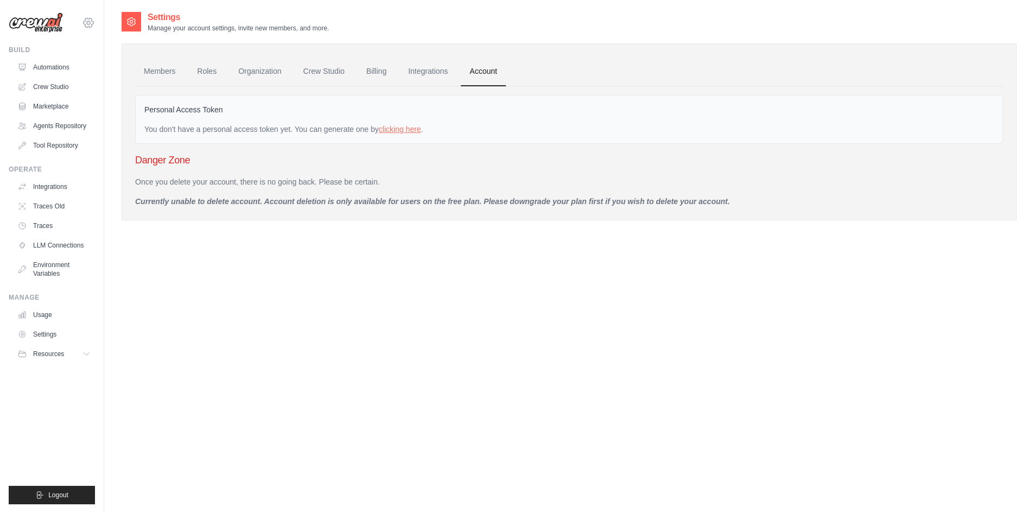
click at [90, 24] on icon at bounding box center [88, 22] width 13 height 13
click at [107, 67] on span "Settings" at bounding box center [135, 67] width 86 height 11
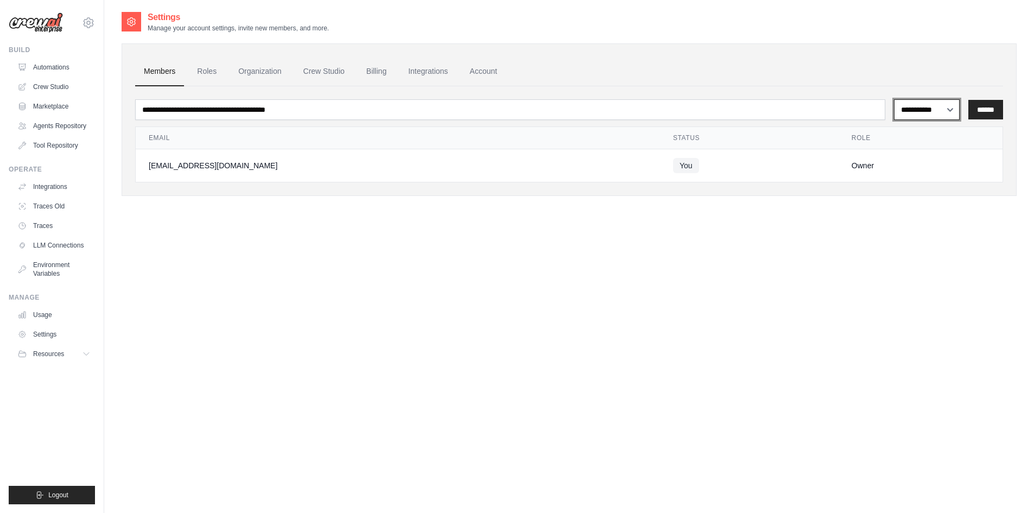
click at [943, 104] on select "**********" at bounding box center [927, 109] width 66 height 21
click at [370, 66] on link "Billing" at bounding box center [376, 71] width 37 height 29
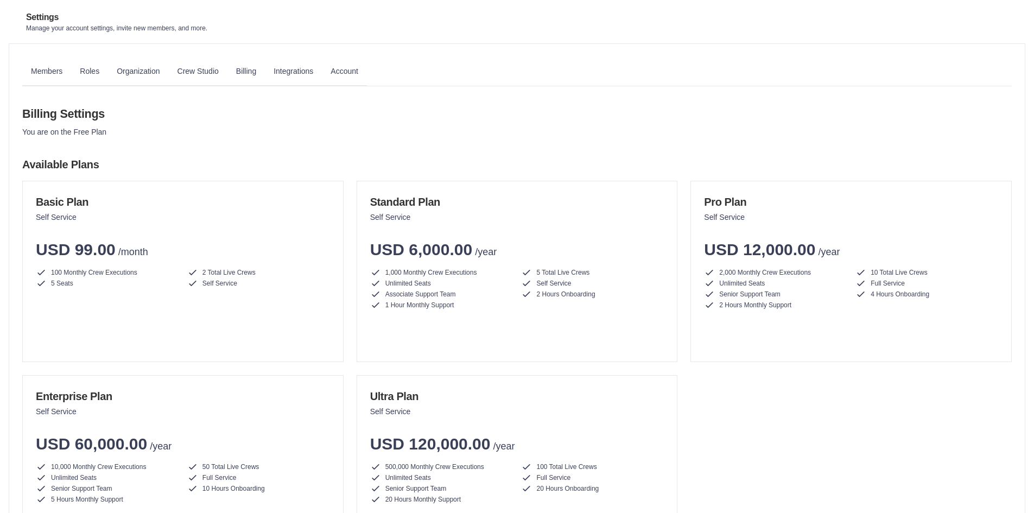
click at [0, 0] on link "Settings" at bounding box center [0, 0] width 0 height 0
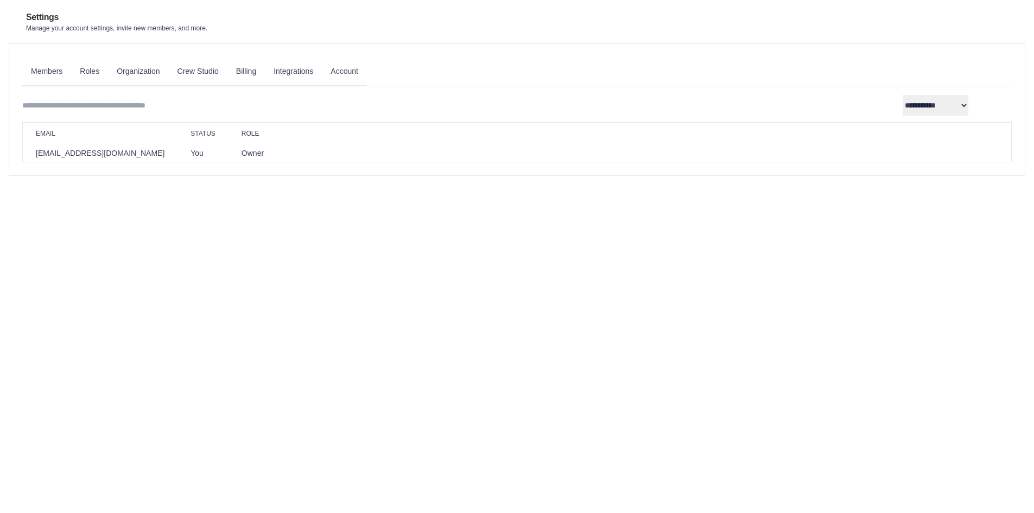
click at [0, 0] on span "Resources" at bounding box center [0, 0] width 0 height 0
click at [0, 0] on button "Logout" at bounding box center [0, 0] width 0 height 0
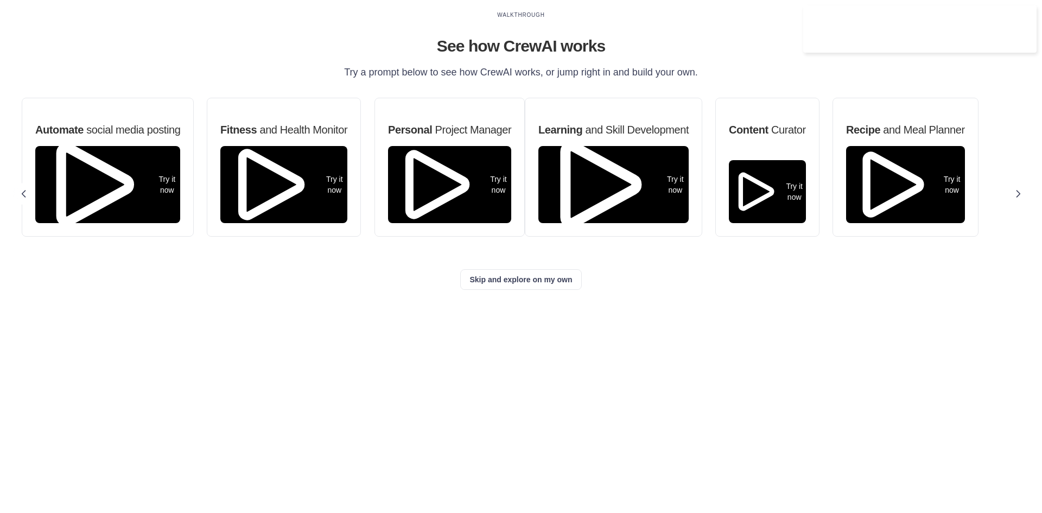
click at [0, 0] on link "Crew Studio" at bounding box center [0, 0] width 0 height 0
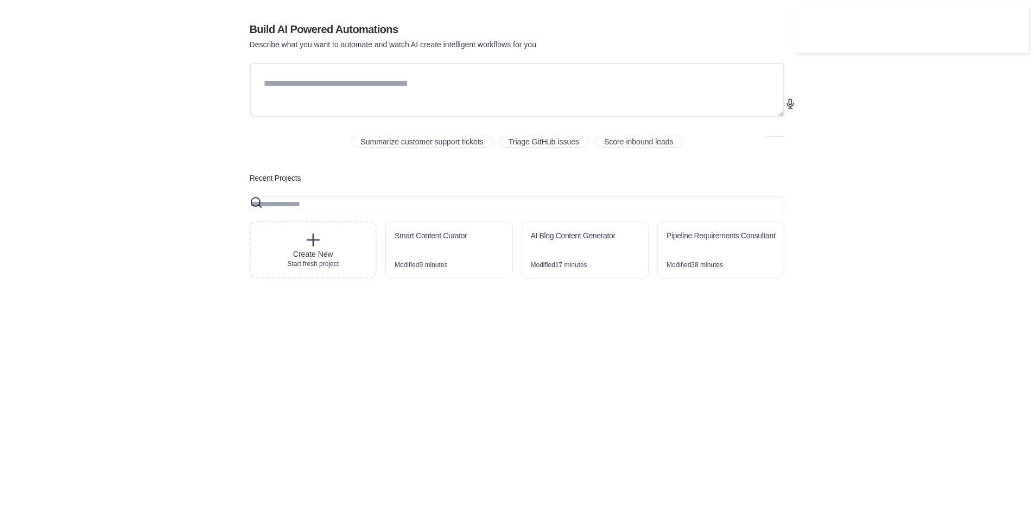
click at [447, 269] on div "Modified 9 minutes" at bounding box center [420, 264] width 53 height 9
click at [0, 0] on link "LLM Connections" at bounding box center [0, 0] width 0 height 0
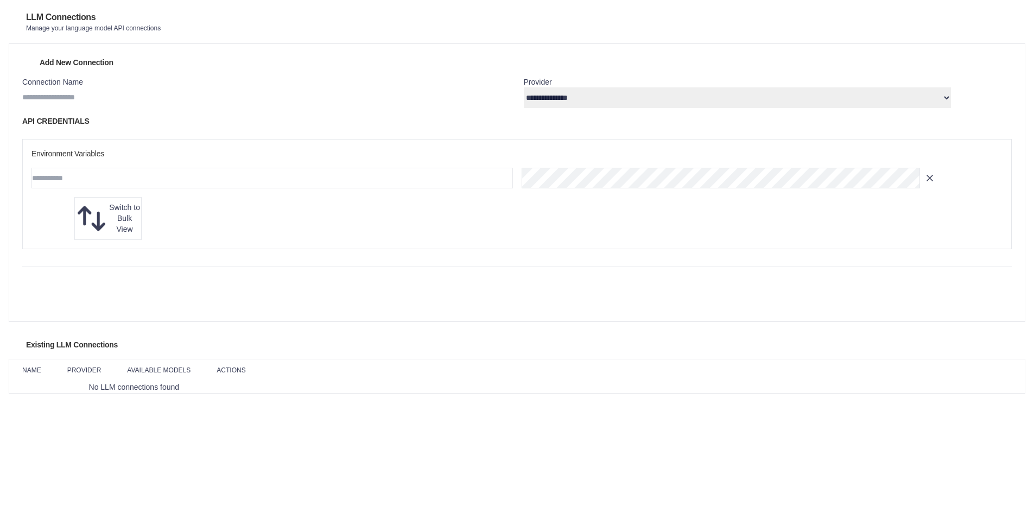
click at [683, 108] on select "**********" at bounding box center [738, 97] width 428 height 21
select select "**********"
click at [575, 100] on select "**********" at bounding box center [738, 97] width 428 height 21
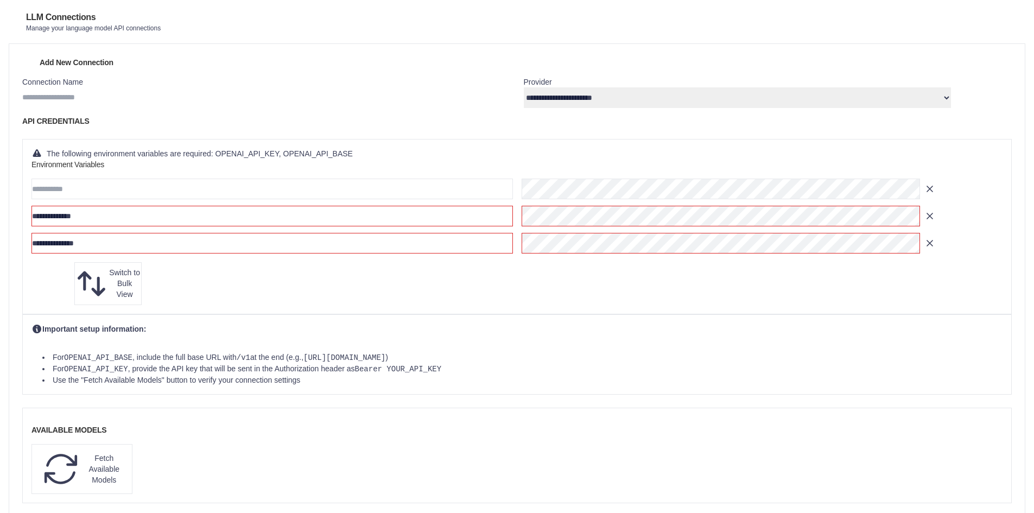
click at [627, 108] on select "**********" at bounding box center [738, 97] width 428 height 21
click at [627, 107] on select "**********" at bounding box center [738, 97] width 428 height 21
click at [0, 0] on link "Integrations" at bounding box center [0, 0] width 0 height 0
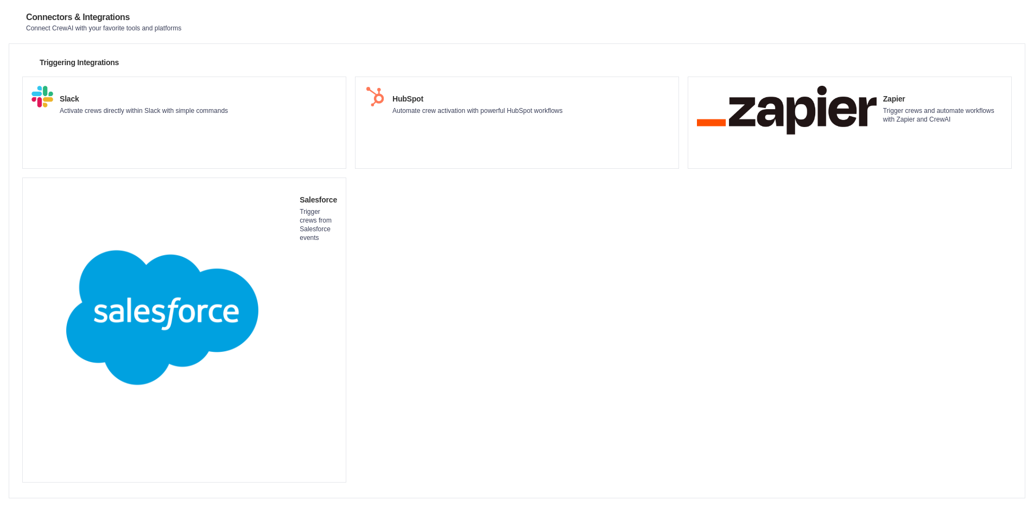
click at [0, 0] on link "Traces Old" at bounding box center [0, 0] width 0 height 0
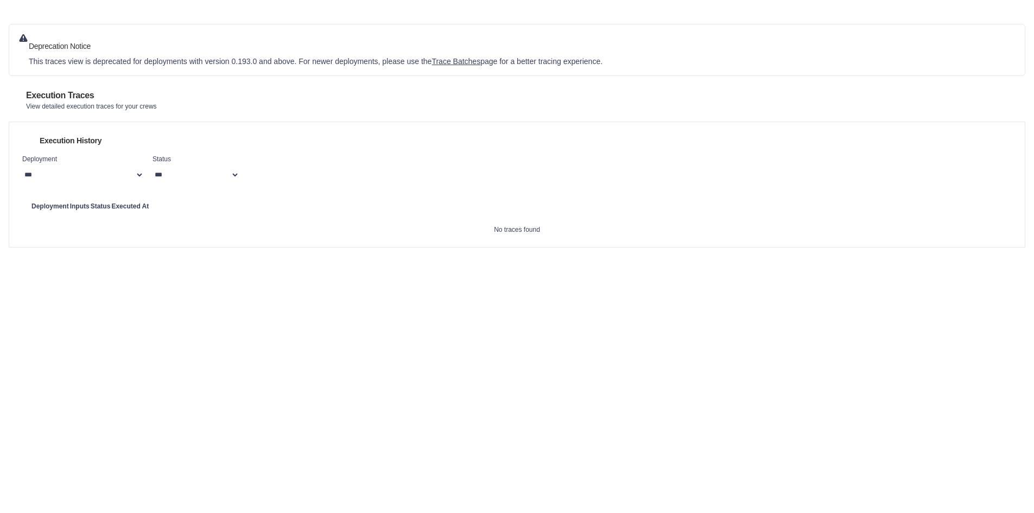
click at [0, 0] on link "Traces" at bounding box center [0, 0] width 0 height 0
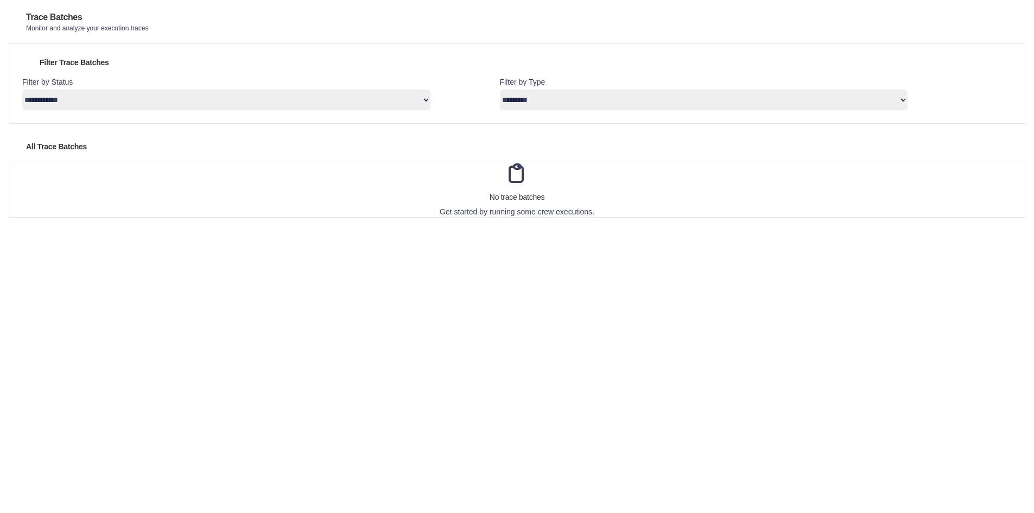
click at [0, 0] on link "LLM Connections" at bounding box center [0, 0] width 0 height 0
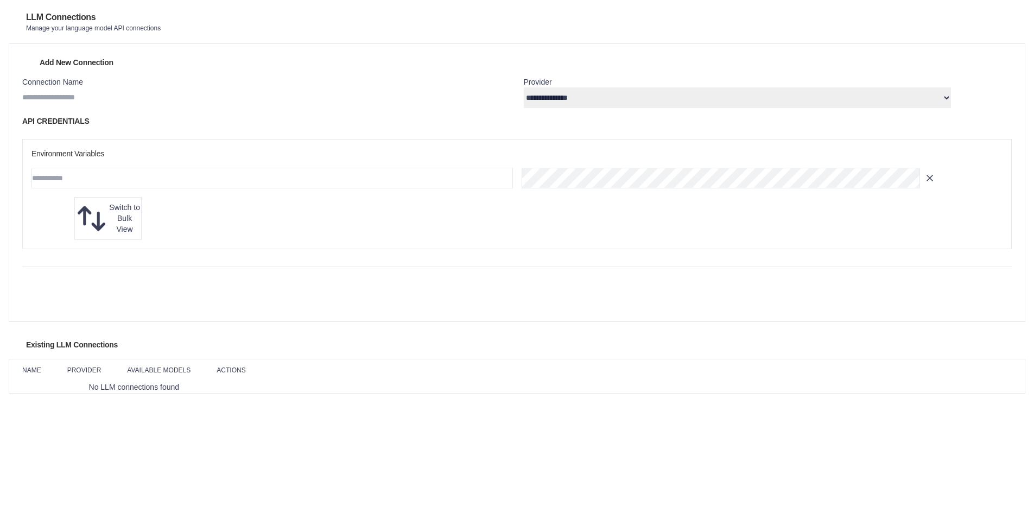
click at [0, 0] on link "Environment Variables" at bounding box center [0, 0] width 0 height 0
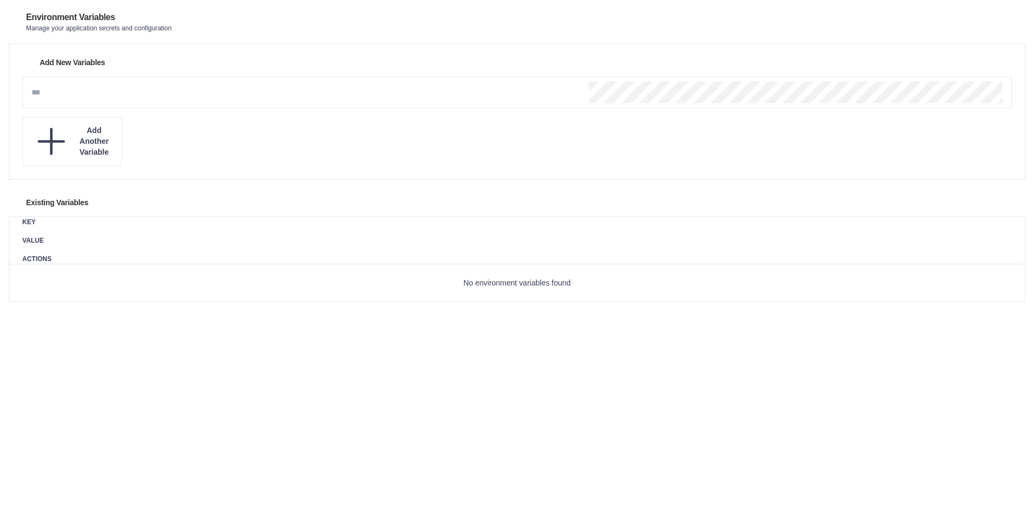
click at [0, 0] on link "Usage" at bounding box center [0, 0] width 0 height 0
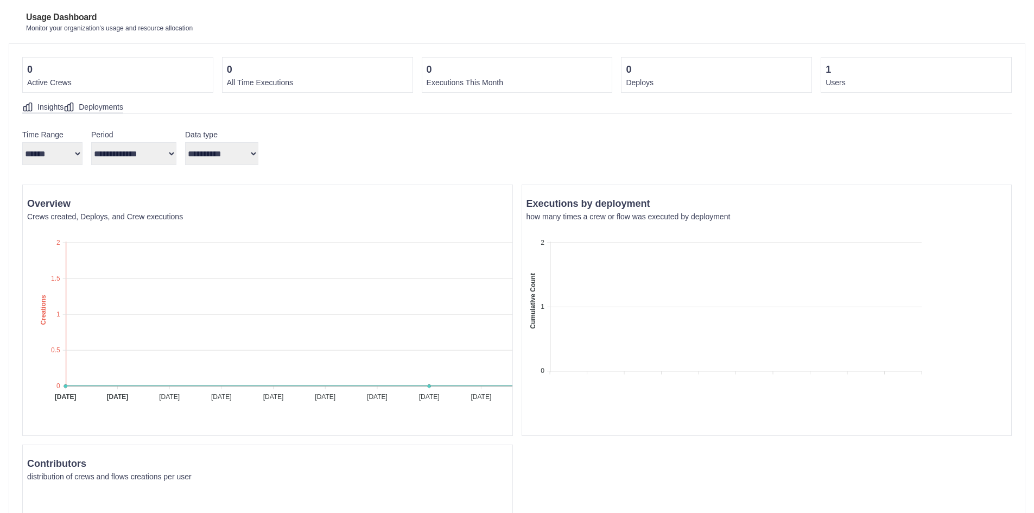
click at [0, 0] on button "Resources" at bounding box center [0, 0] width 0 height 0
click at [0, 0] on link "Settings" at bounding box center [0, 0] width 0 height 0
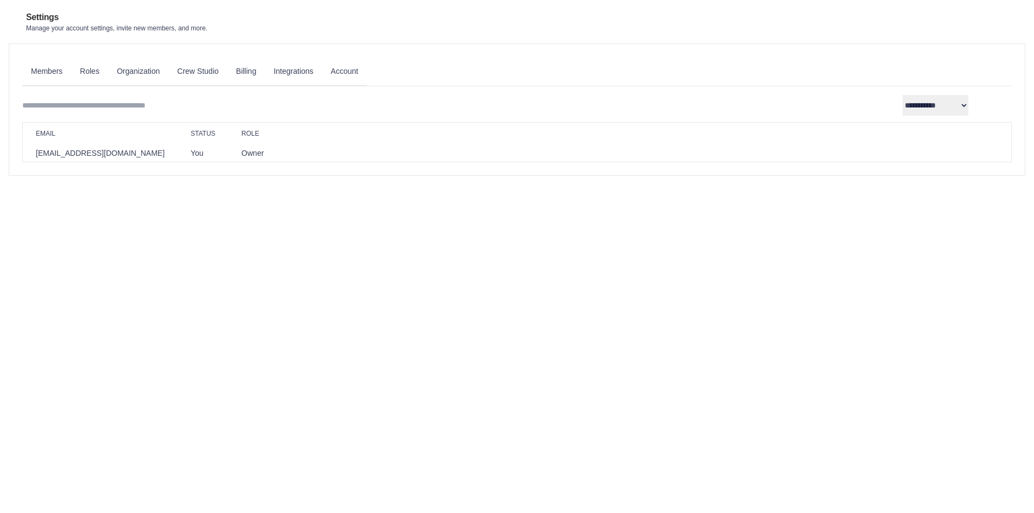
click at [108, 71] on link "Roles" at bounding box center [89, 71] width 37 height 29
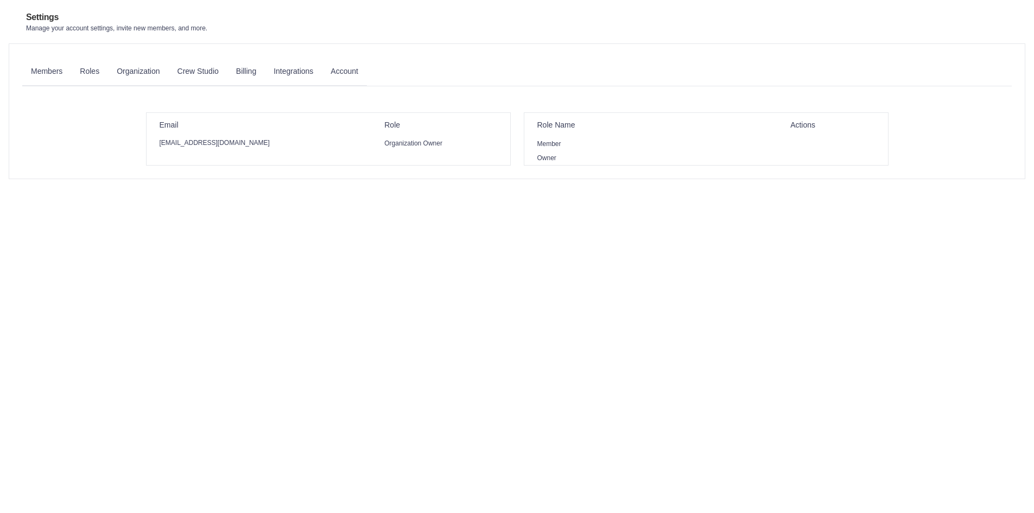
click at [168, 72] on link "Organization" at bounding box center [138, 71] width 60 height 29
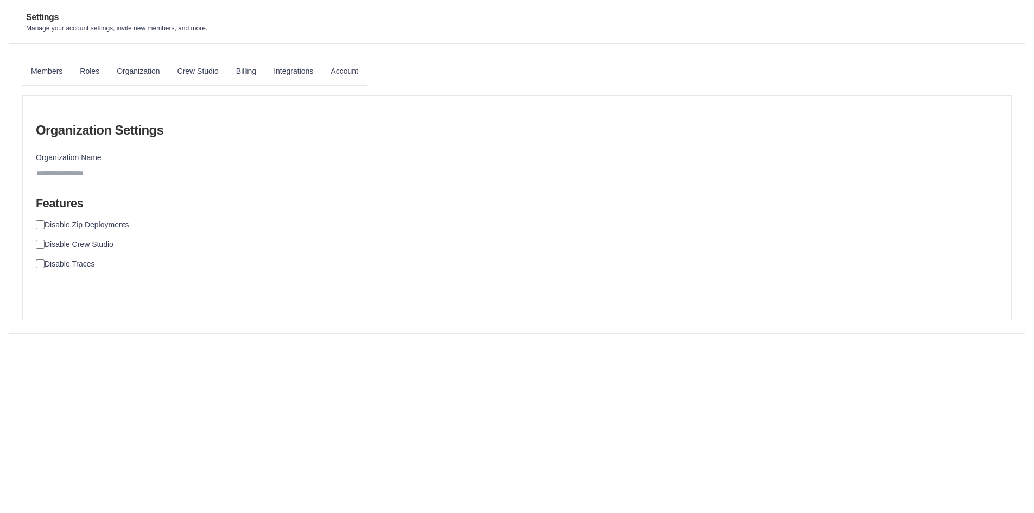
click at [227, 69] on link "Crew Studio" at bounding box center [198, 71] width 59 height 29
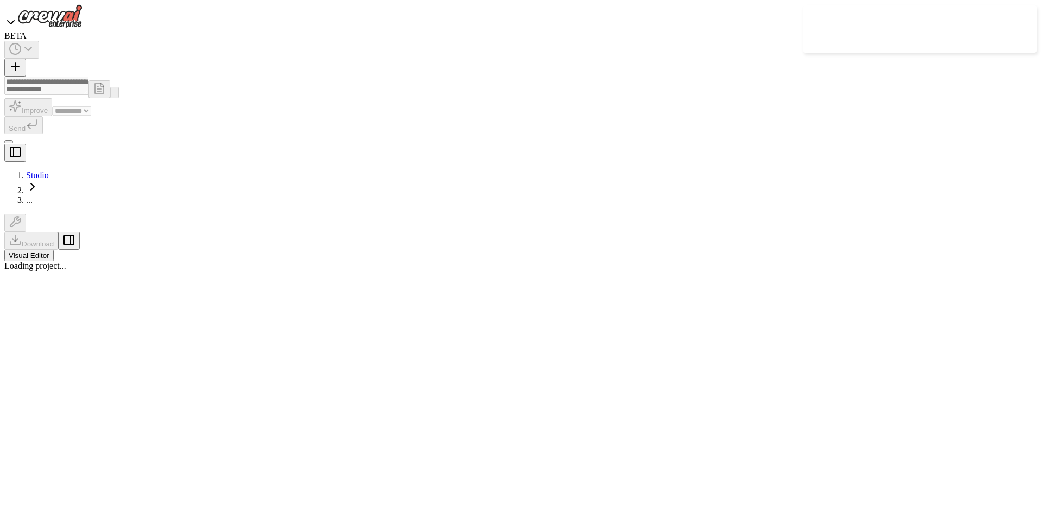
select select "****"
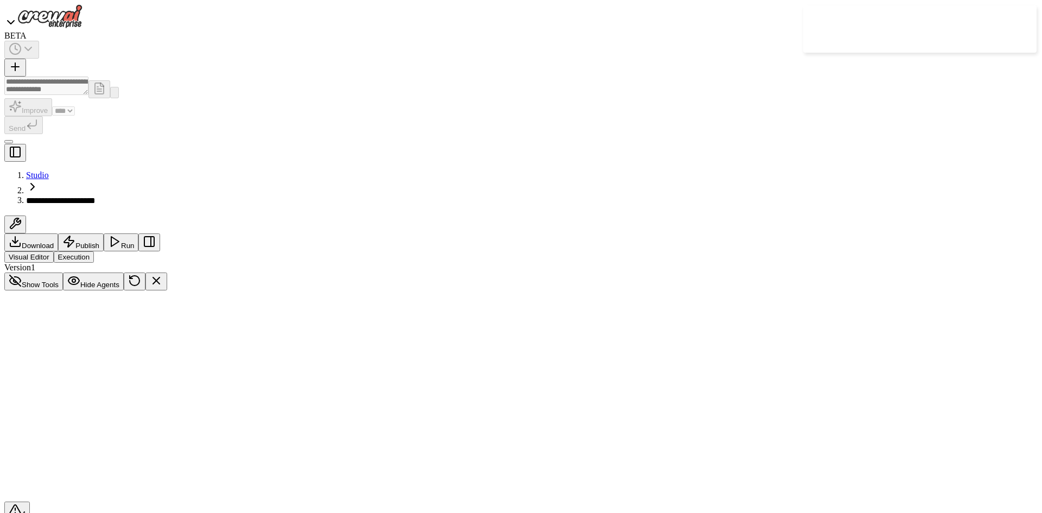
scroll to position [723, 0]
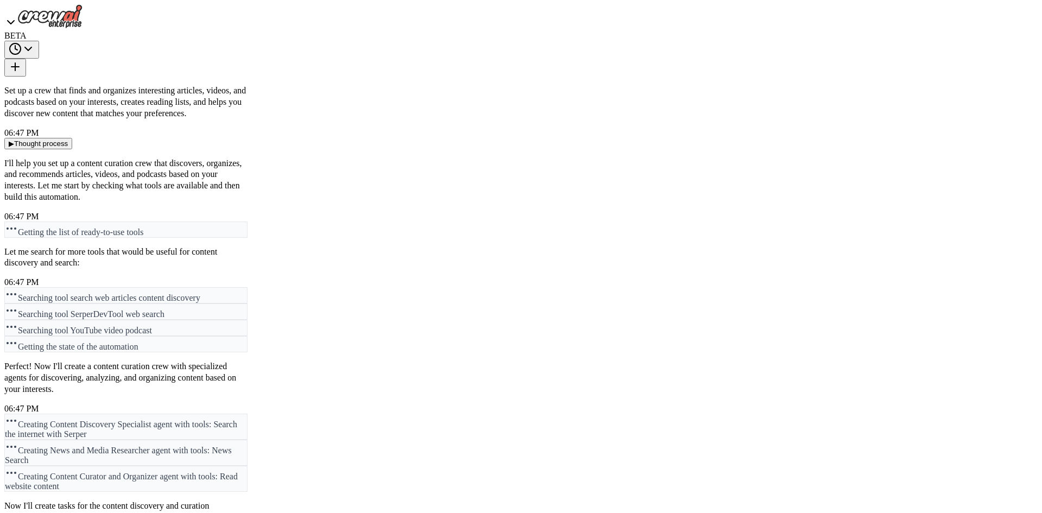
click at [17, 13] on div "BETA" at bounding box center [125, 22] width 243 height 36
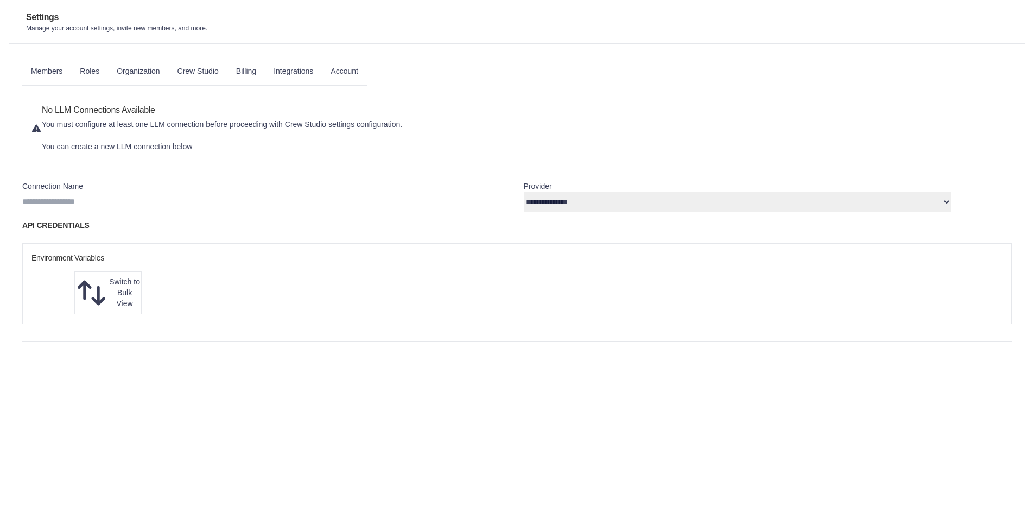
click at [141, 294] on span "Switch to Bulk View" at bounding box center [124, 292] width 33 height 33
click at [265, 78] on link "Billing" at bounding box center [245, 71] width 37 height 29
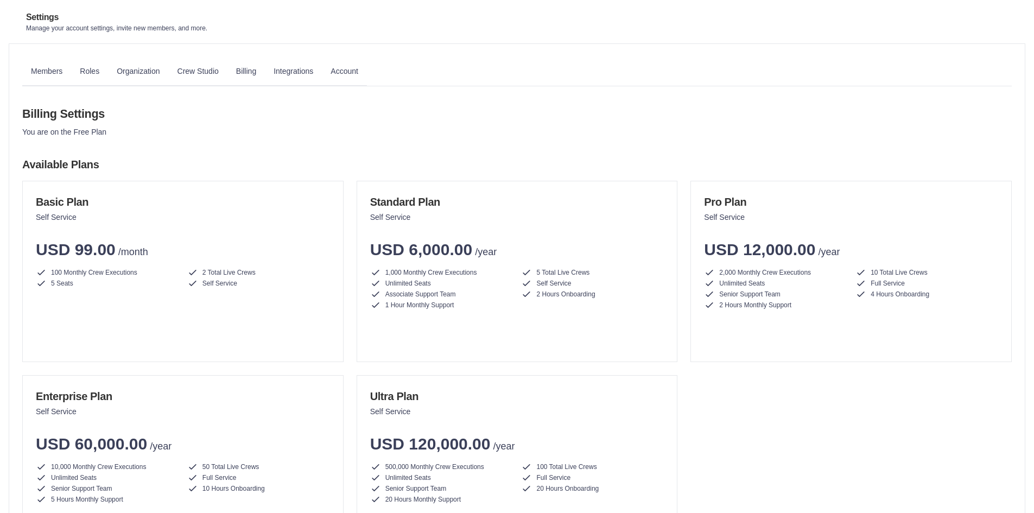
click at [322, 75] on link "Integrations" at bounding box center [293, 71] width 57 height 29
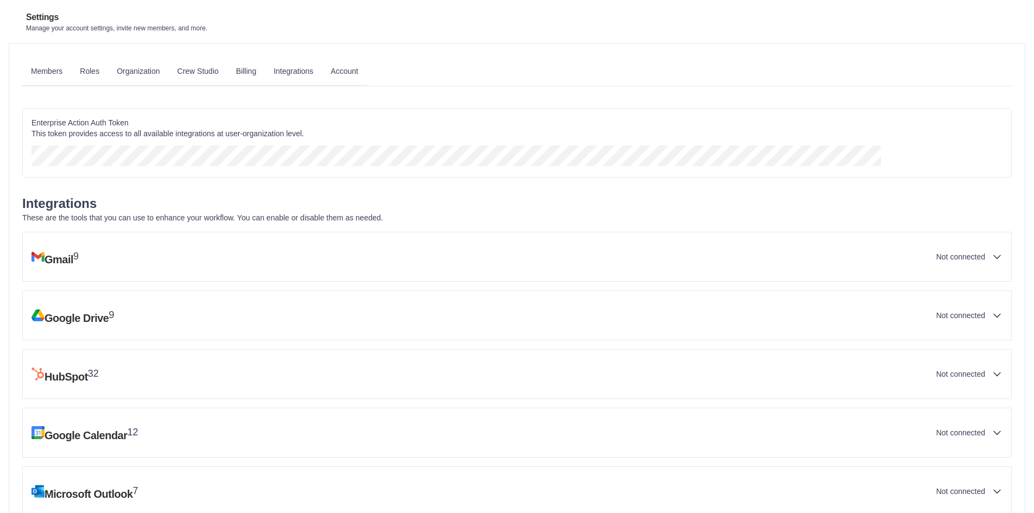
click at [881, 166] on icon "button" at bounding box center [881, 166] width 0 height 0
click at [367, 73] on link "Account" at bounding box center [344, 71] width 45 height 29
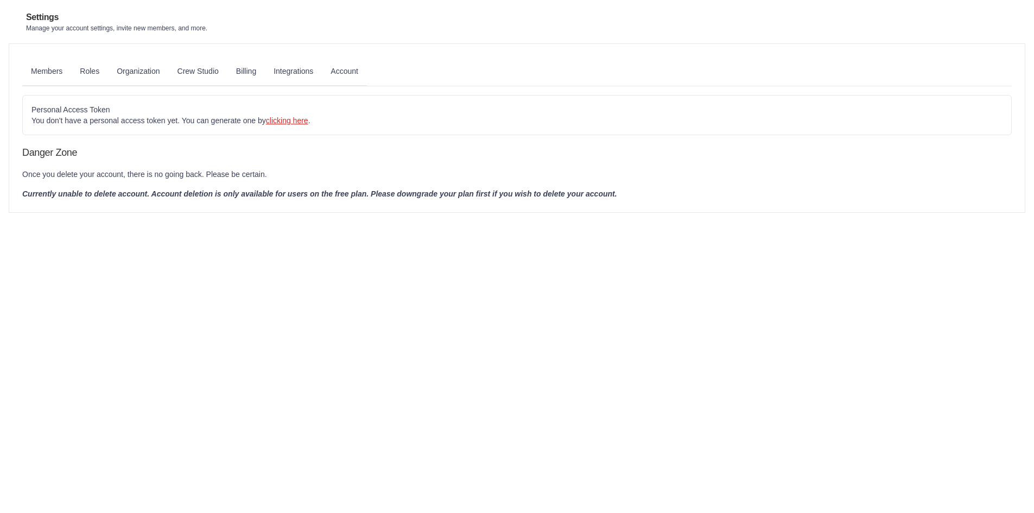
click at [308, 125] on link "clicking here" at bounding box center [287, 120] width 42 height 9
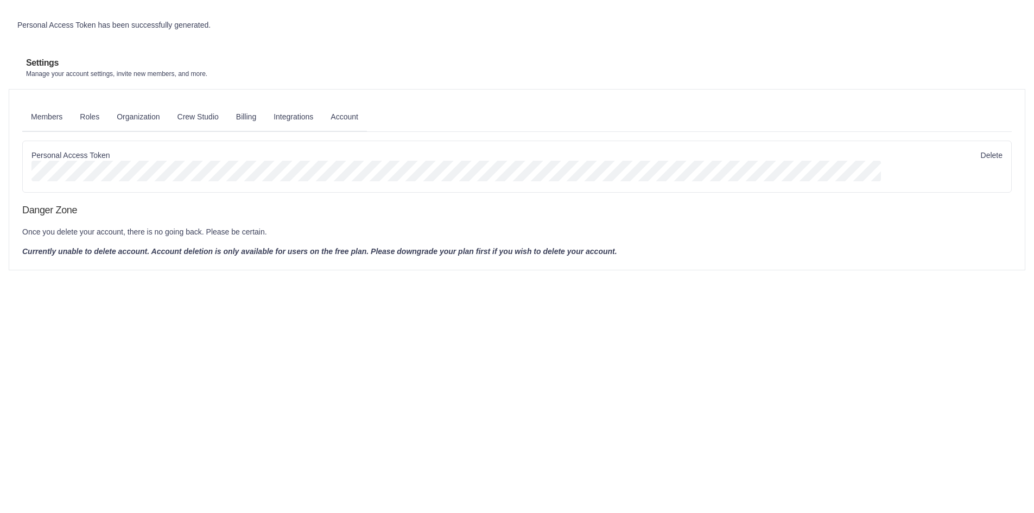
click at [889, 186] on icon "button" at bounding box center [887, 187] width 3 height 3
click at [322, 109] on link "Integrations" at bounding box center [293, 117] width 57 height 29
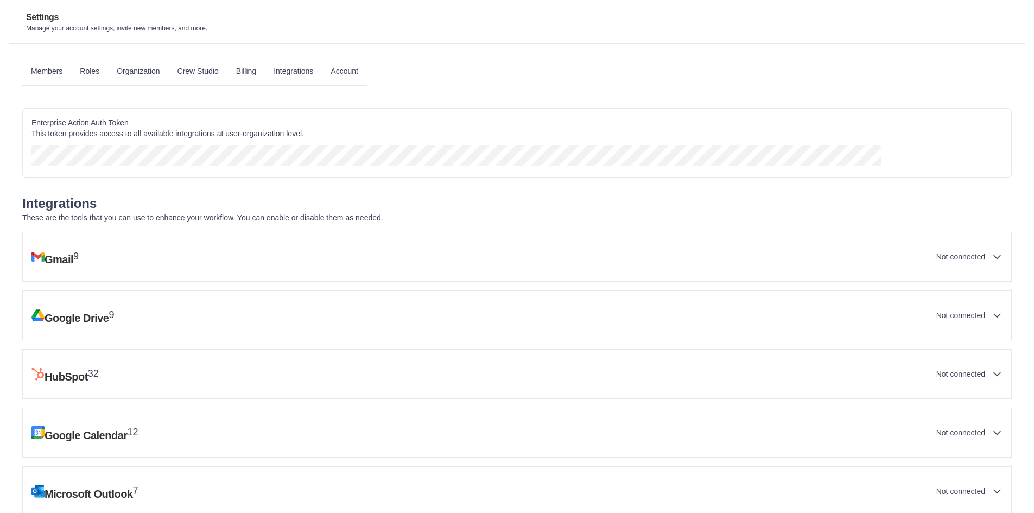
click at [881, 166] on button "button" at bounding box center [881, 166] width 0 height 0
click at [0, 0] on link "Automations" at bounding box center [0, 0] width 0 height 0
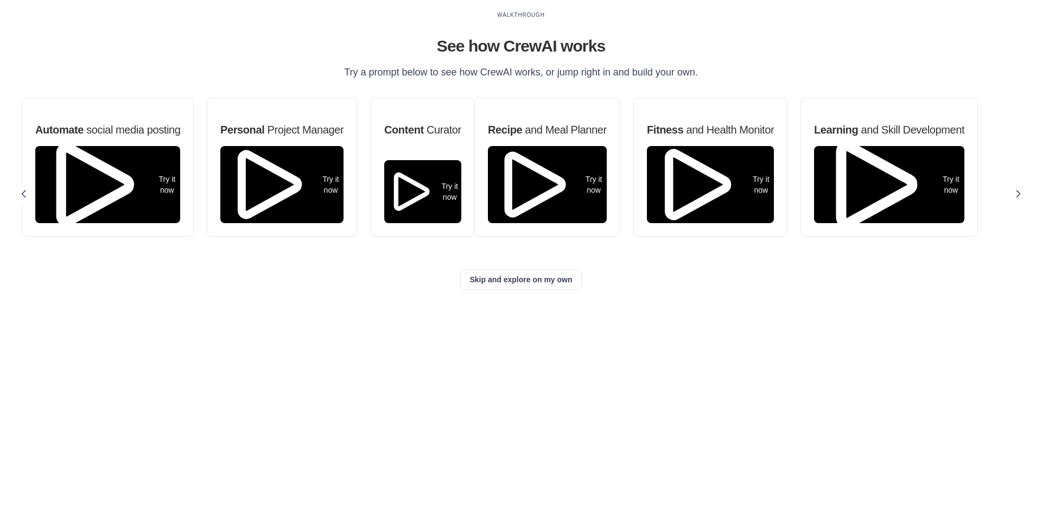
click at [0, 0] on link "Marketplace" at bounding box center [0, 0] width 0 height 0
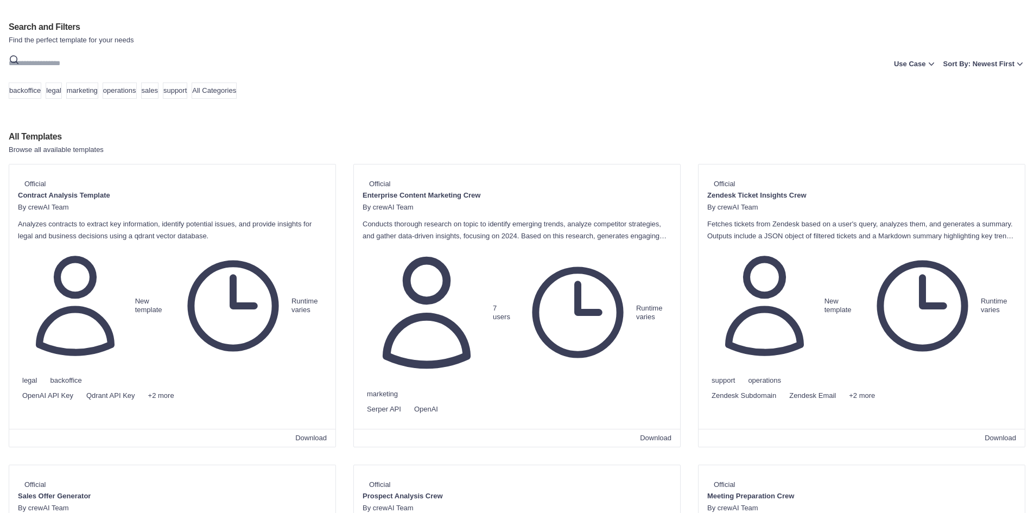
click at [0, 0] on link "Agents Repository" at bounding box center [0, 0] width 0 height 0
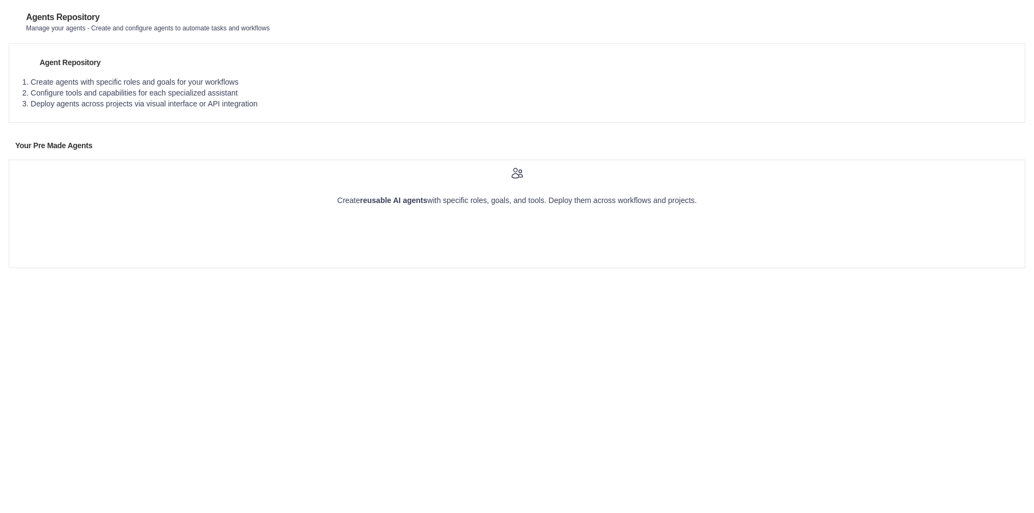
click at [0, 0] on link "Tool Repository" at bounding box center [0, 0] width 0 height 0
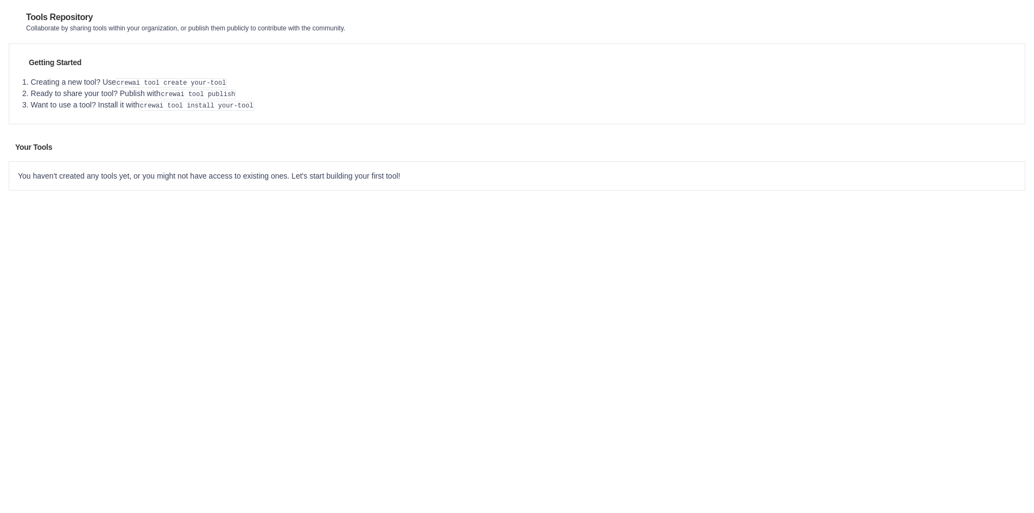
click at [0, 0] on link "Automations" at bounding box center [0, 0] width 0 height 0
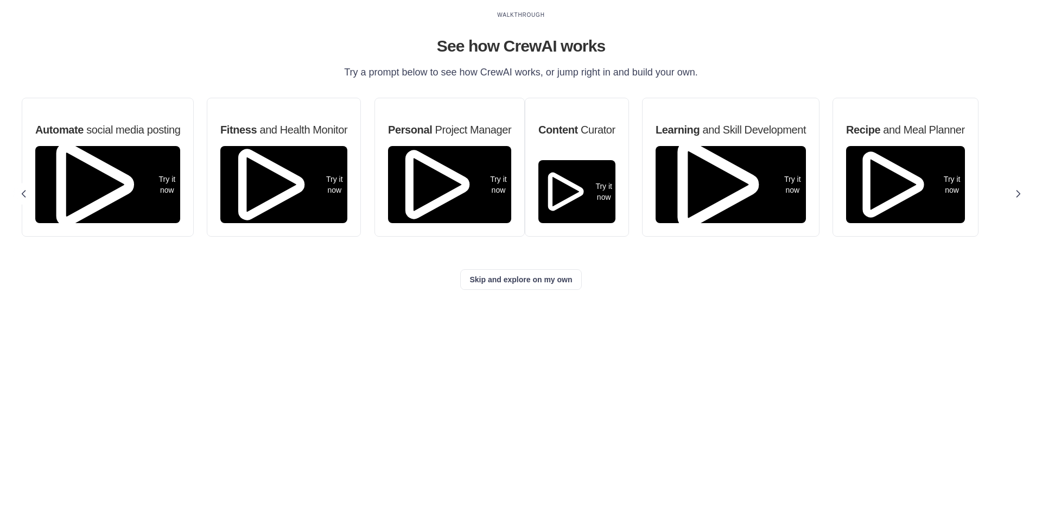
click at [0, 0] on link "Crew Studio" at bounding box center [0, 0] width 0 height 0
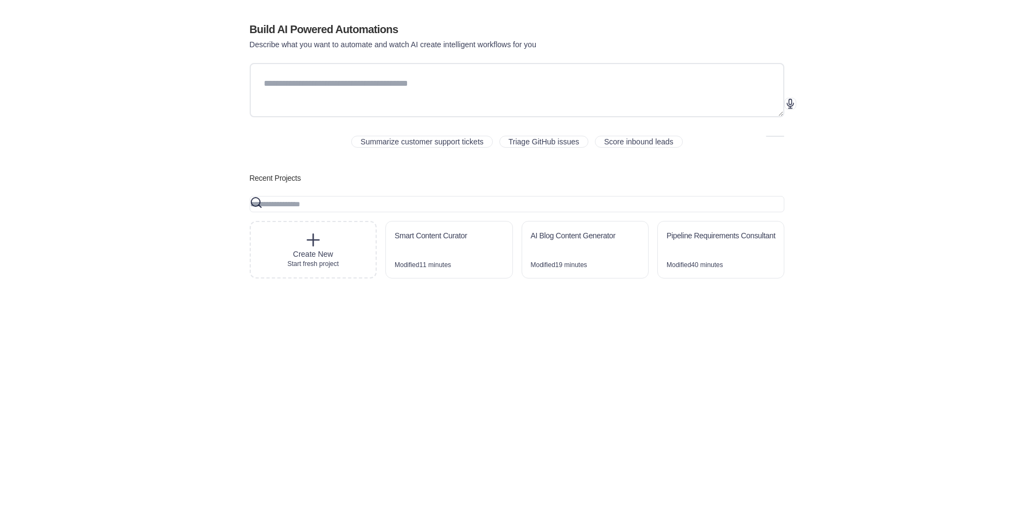
click at [723, 269] on div "Modified 40 minutes" at bounding box center [694, 264] width 56 height 9
click at [0, 0] on button "Logout" at bounding box center [0, 0] width 0 height 0
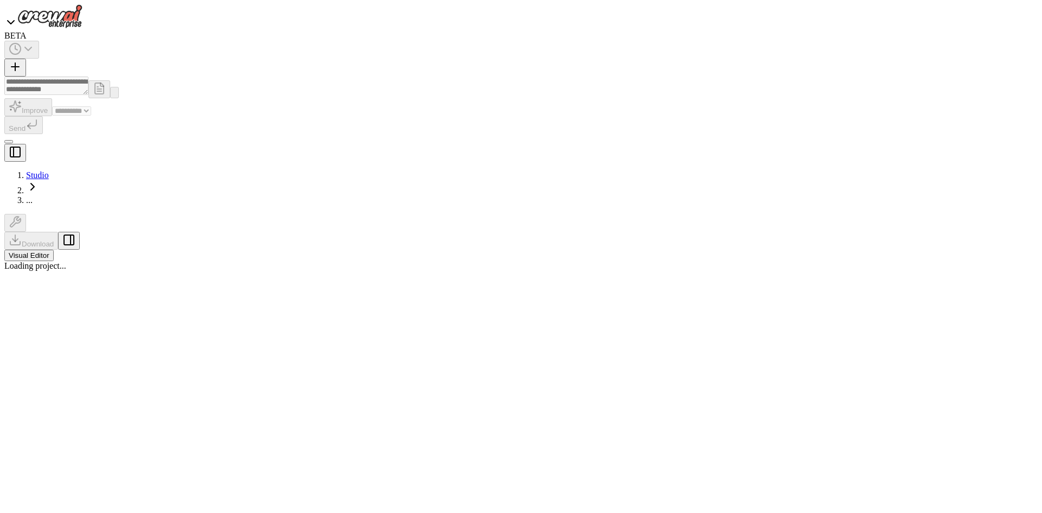
select select "****"
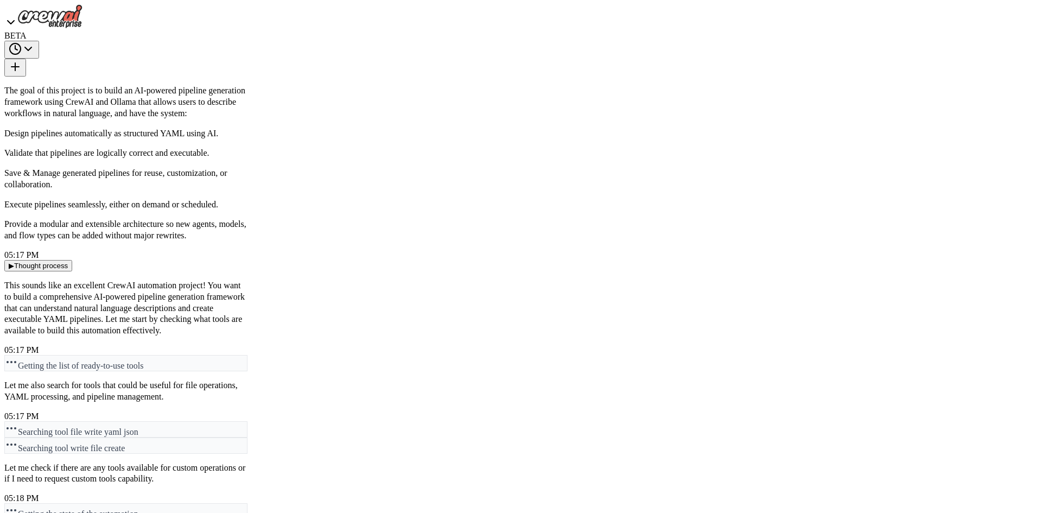
scroll to position [20689, 0]
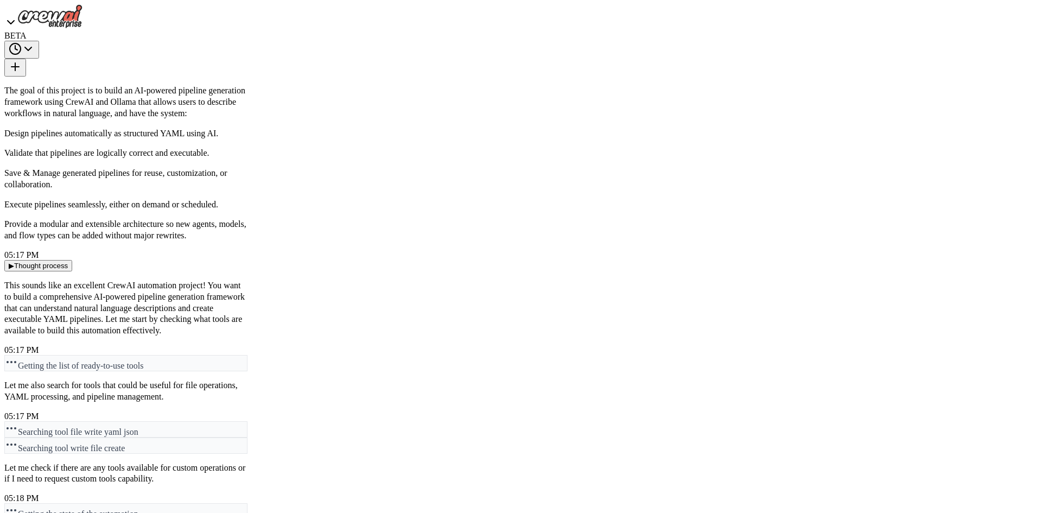
type textarea "**********"
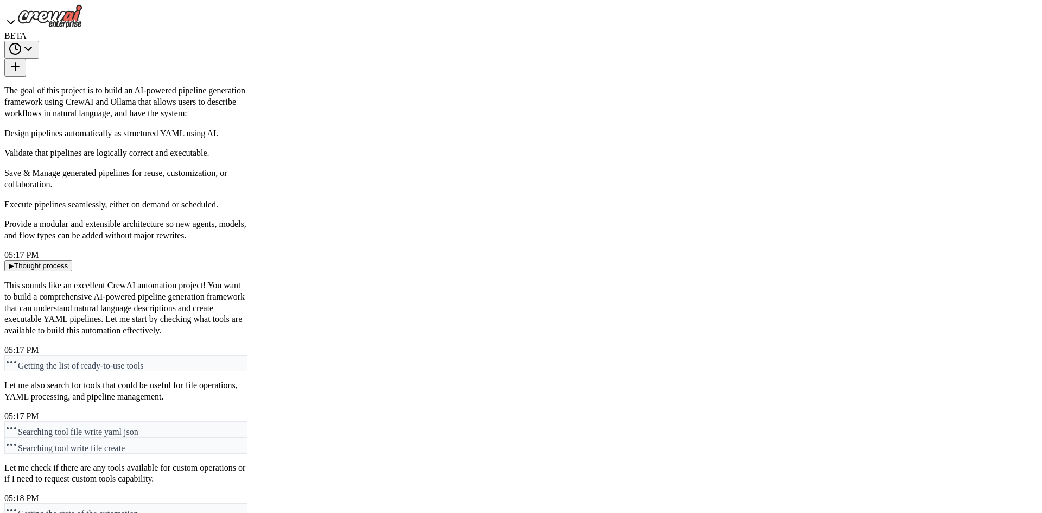
click at [13, 16] on icon at bounding box center [10, 22] width 13 height 13
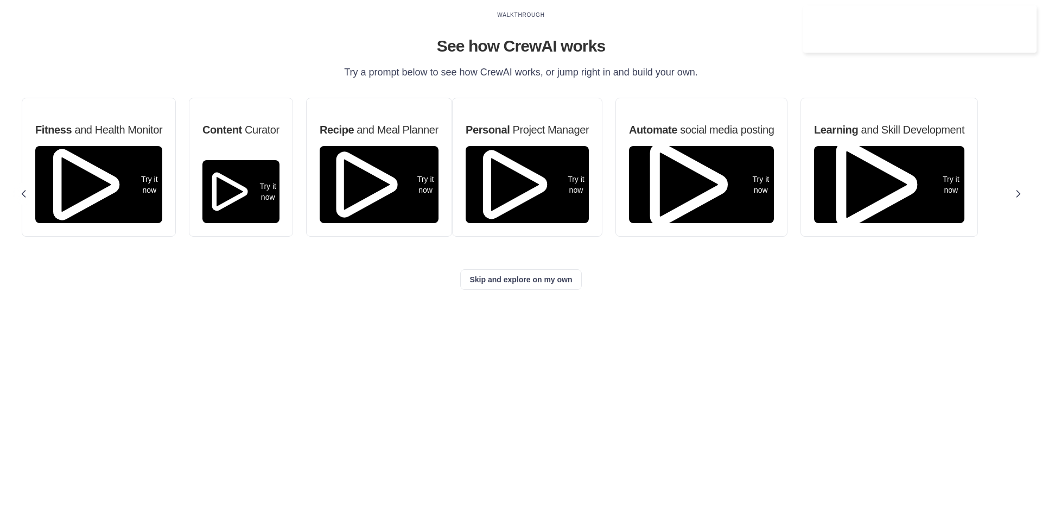
click at [0, 0] on link "Traces" at bounding box center [0, 0] width 0 height 0
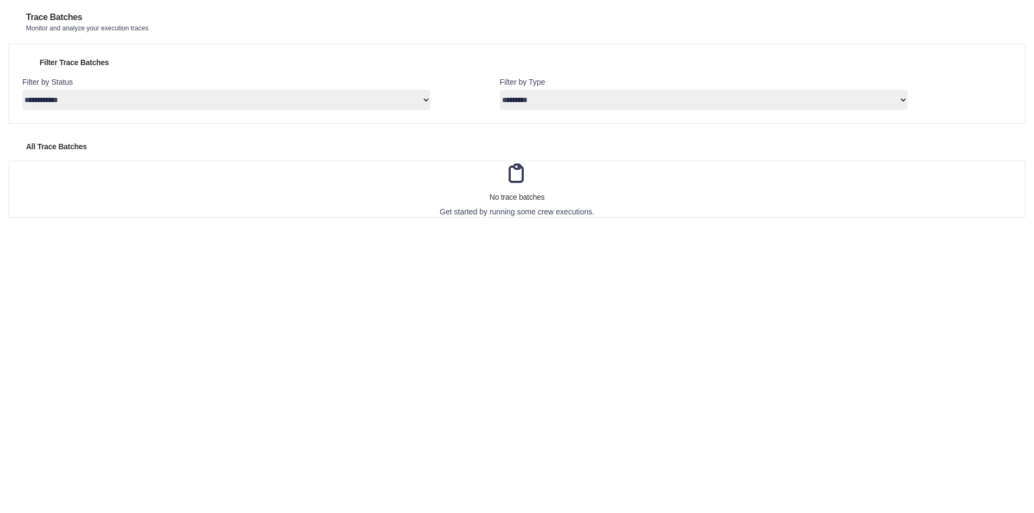
click at [0, 0] on link "Traces" at bounding box center [0, 0] width 0 height 0
click at [0, 0] on link "Traces Old" at bounding box center [0, 0] width 0 height 0
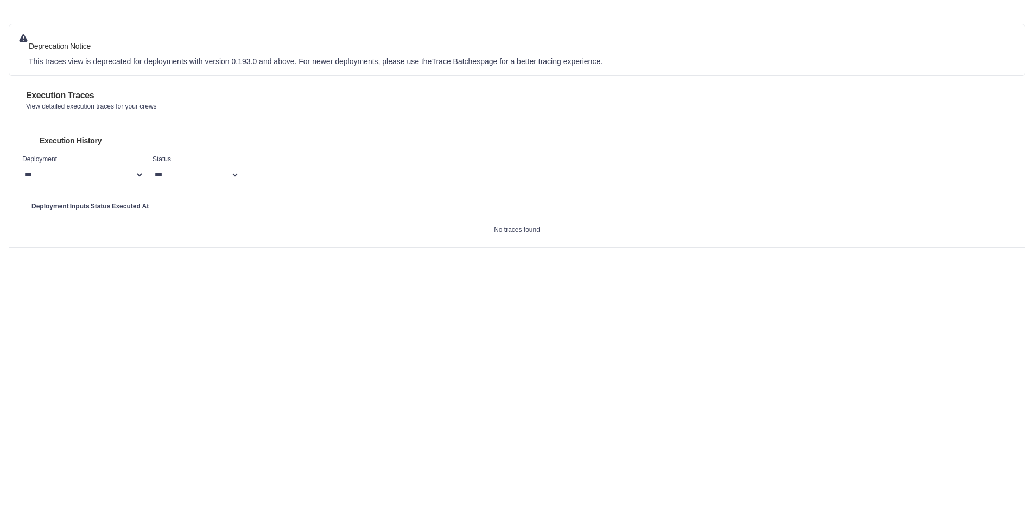
click at [0, 0] on link "Integrations" at bounding box center [0, 0] width 0 height 0
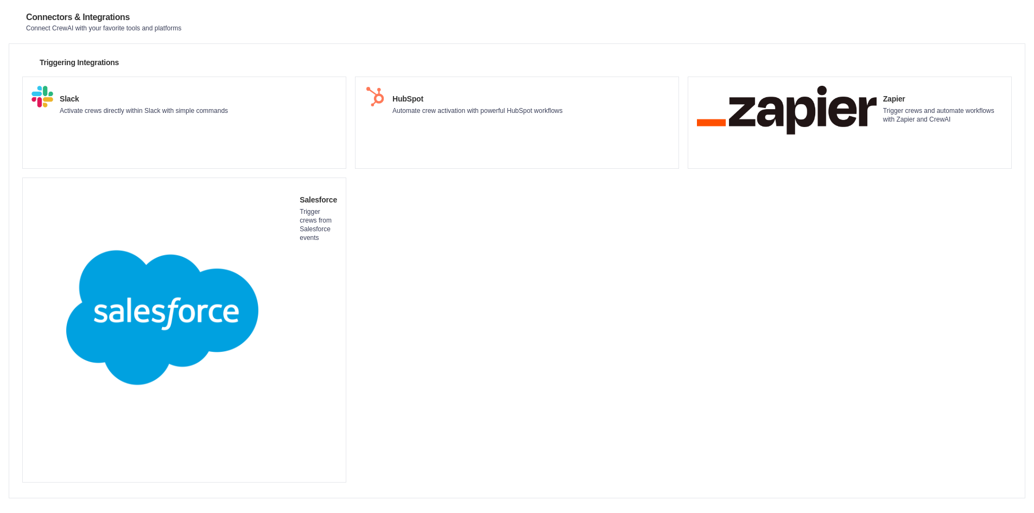
click at [0, 0] on ul "Integrations Traces Old Traces LLM Connections Environment Variables" at bounding box center [0, 0] width 0 height 0
click at [0, 0] on link "LLM Connections" at bounding box center [0, 0] width 0 height 0
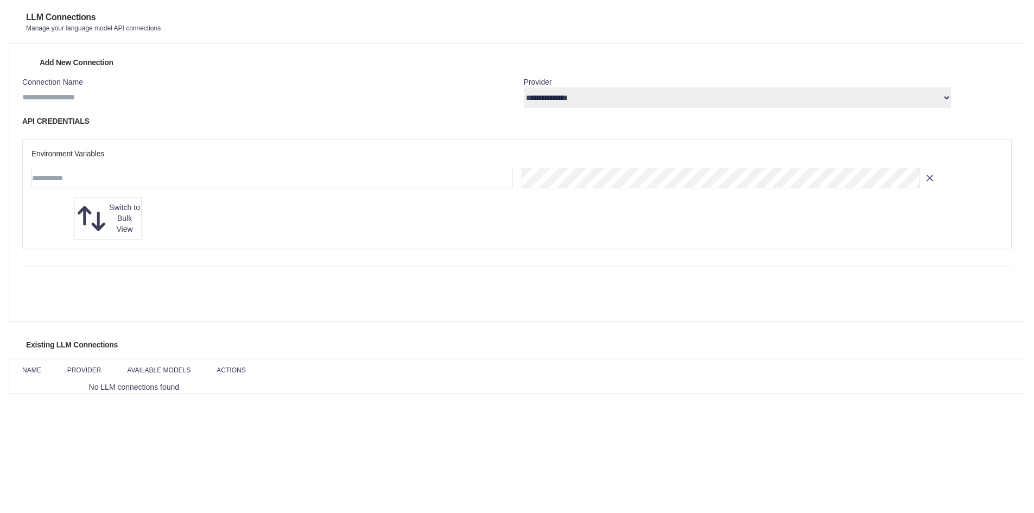
click at [0, 0] on link "Environment Variables" at bounding box center [0, 0] width 0 height 0
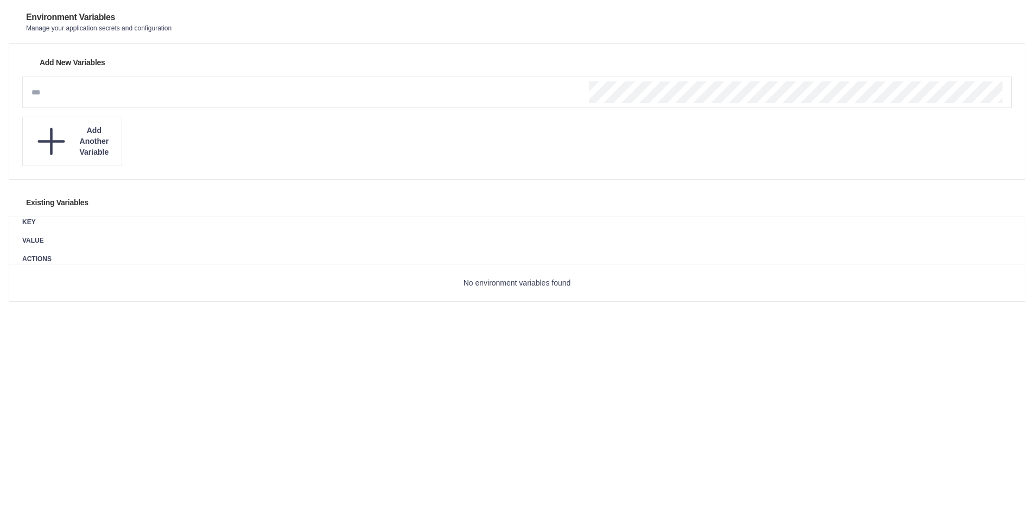
click at [0, 0] on link "Integrations" at bounding box center [0, 0] width 0 height 0
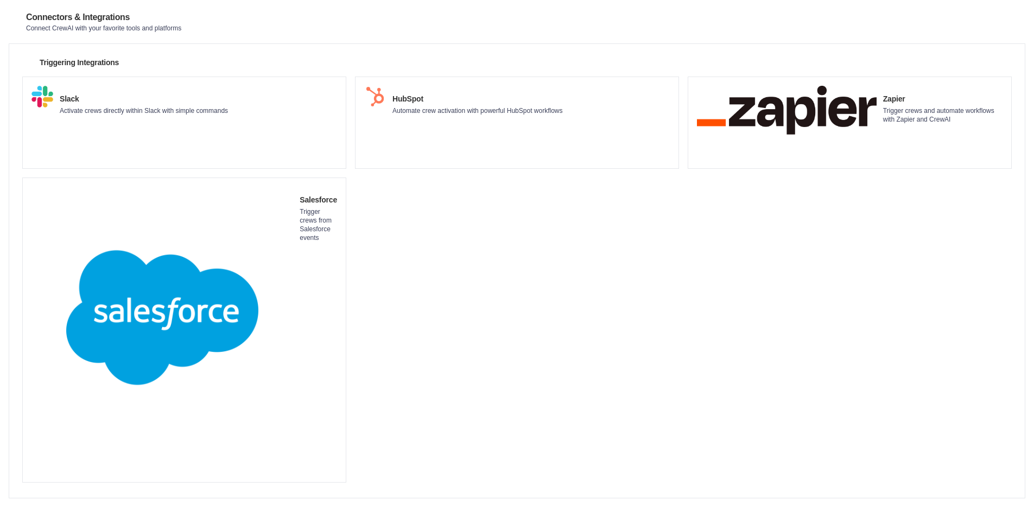
click at [0, 0] on link "Environment Variables" at bounding box center [0, 0] width 0 height 0
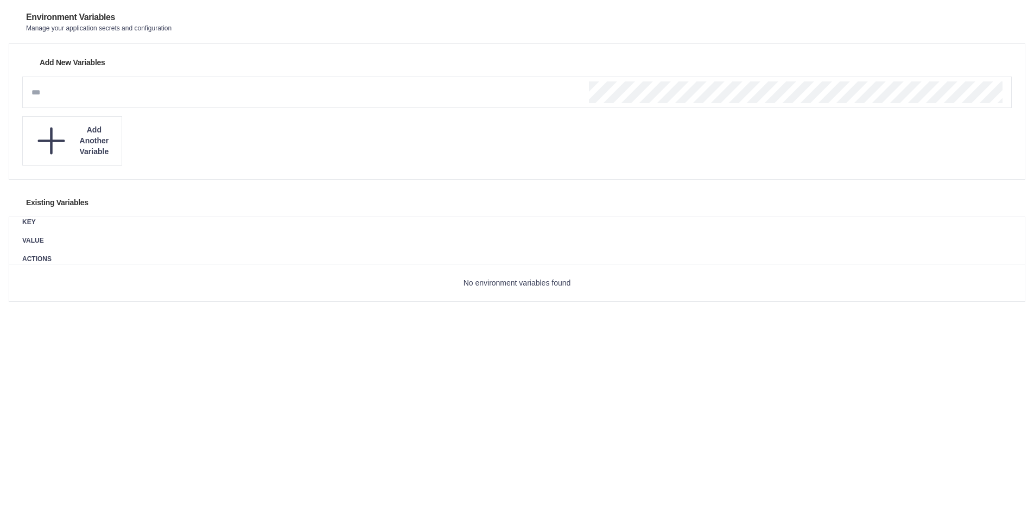
click at [113, 131] on div "Add Another Variable" at bounding box center [71, 141] width 81 height 40
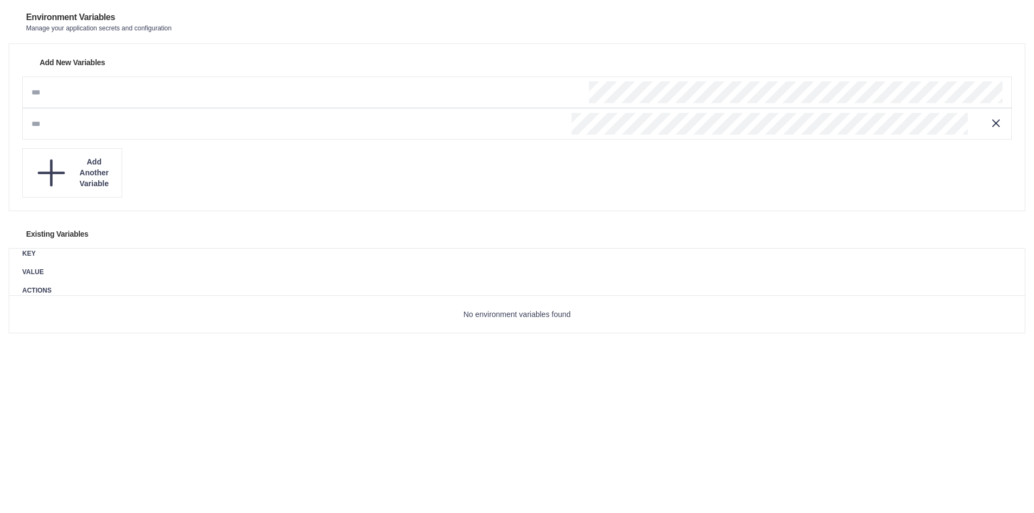
click at [989, 130] on icon "button" at bounding box center [995, 123] width 13 height 13
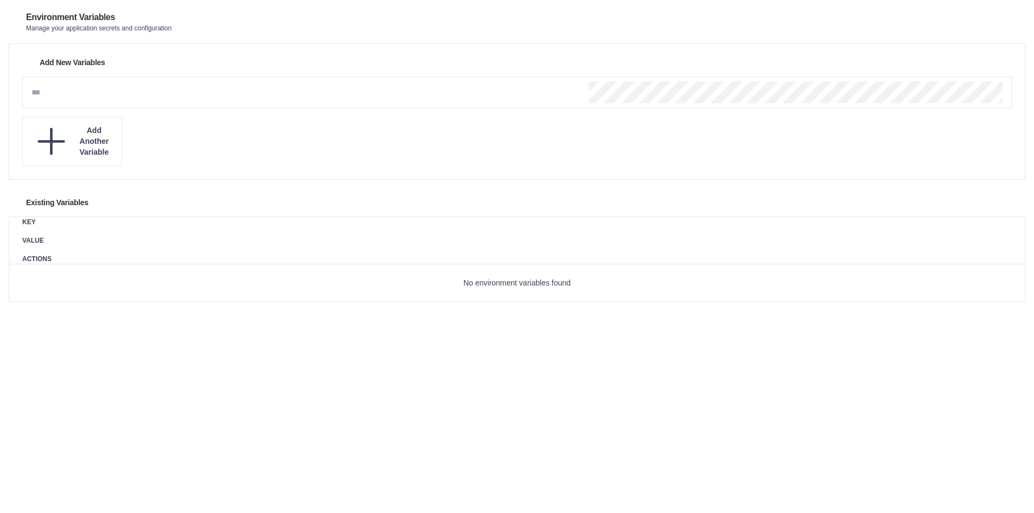
click at [0, 0] on link "LLM Connections" at bounding box center [0, 0] width 0 height 0
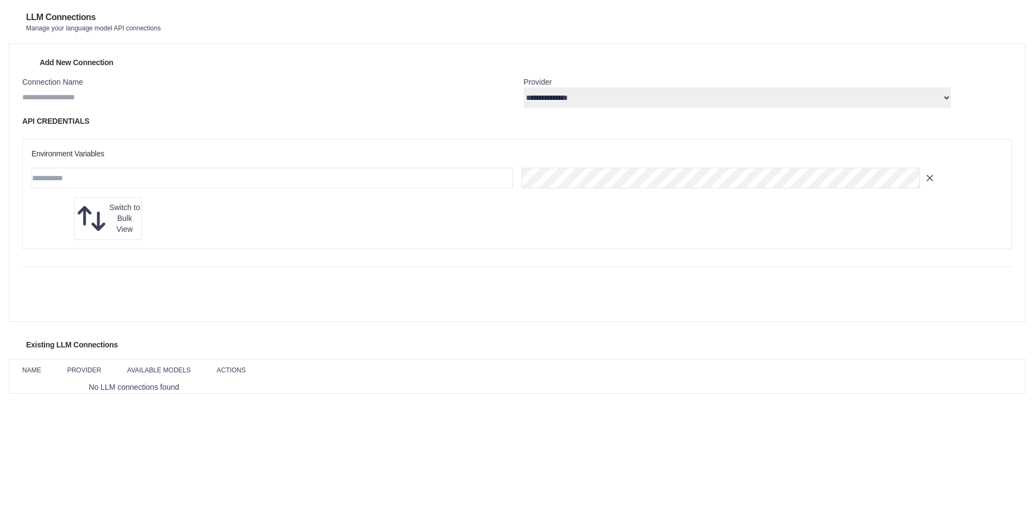
click at [662, 108] on select "**********" at bounding box center [738, 97] width 428 height 21
select select "**********"
click at [575, 100] on select "**********" at bounding box center [738, 97] width 428 height 21
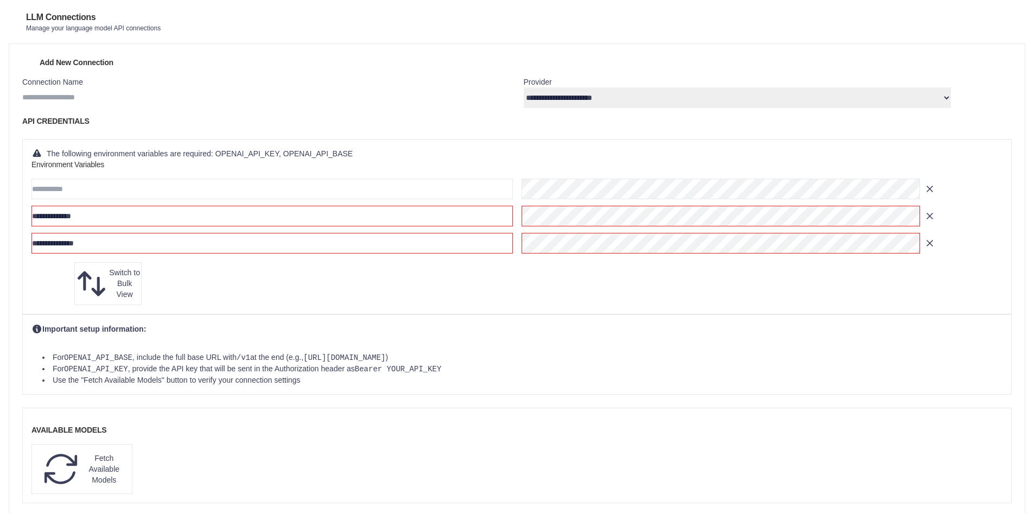
click at [461, 293] on div "Add Variable Switch to Bulk View Switch to Table View" at bounding box center [516, 283] width 971 height 43
click at [406, 294] on div "Add Variable Switch to Bulk View Switch to Table View" at bounding box center [516, 283] width 971 height 43
click at [935, 221] on icon "button" at bounding box center [929, 215] width 11 height 11
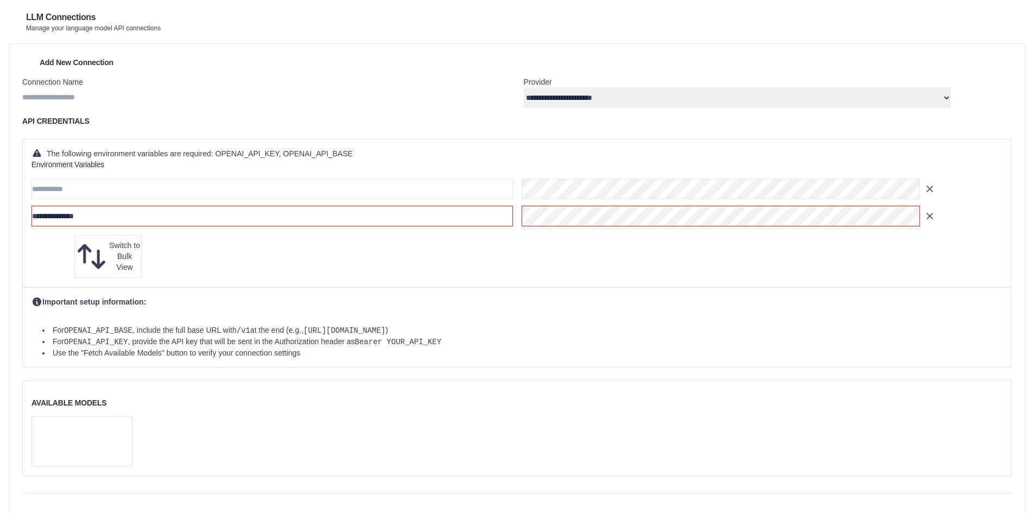
click at [132, 416] on button "Fetch Available Models" at bounding box center [81, 441] width 101 height 50
click at [0, 0] on link "Environment Variables" at bounding box center [0, 0] width 0 height 0
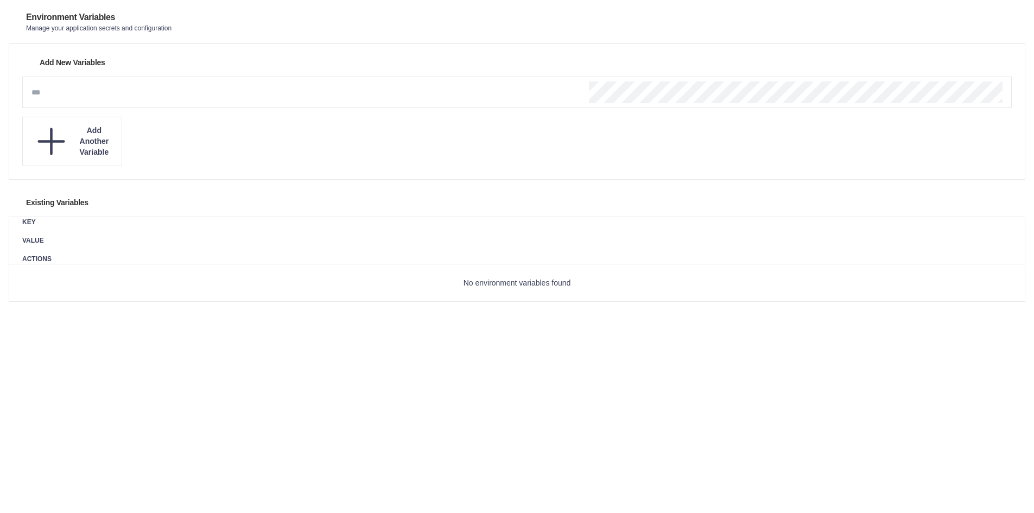
click at [0, 0] on link "Agents Repository" at bounding box center [0, 0] width 0 height 0
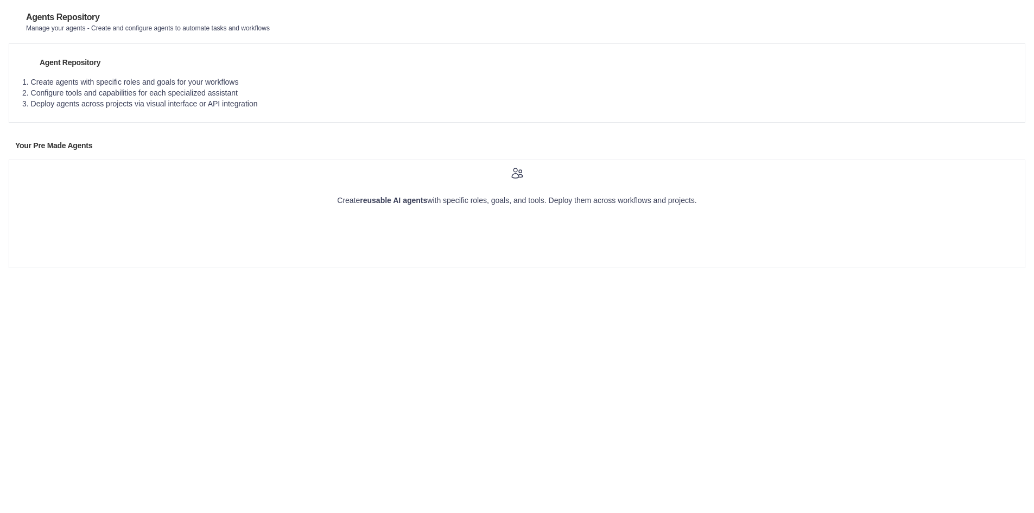
click at [0, 0] on link "Tool Repository" at bounding box center [0, 0] width 0 height 0
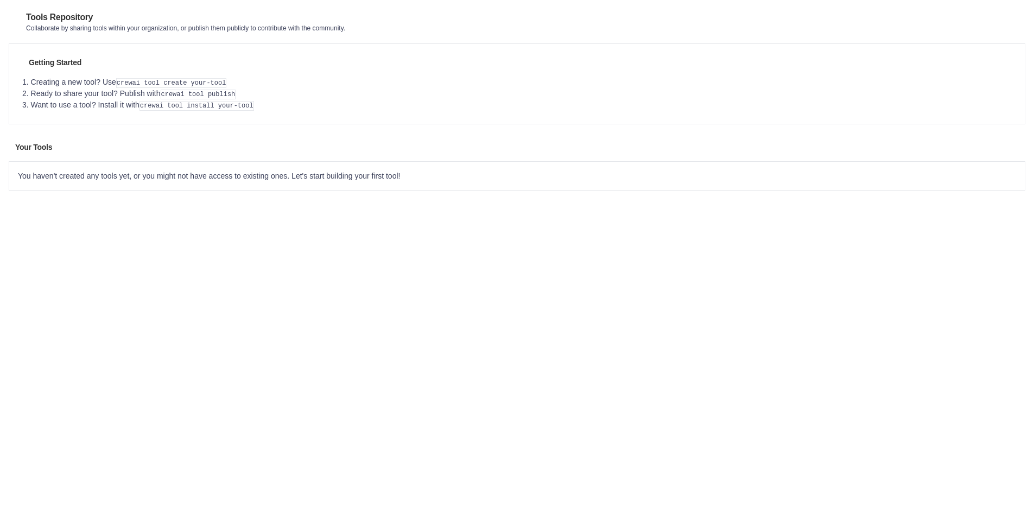
click at [0, 0] on link "Agents Repository" at bounding box center [0, 0] width 0 height 0
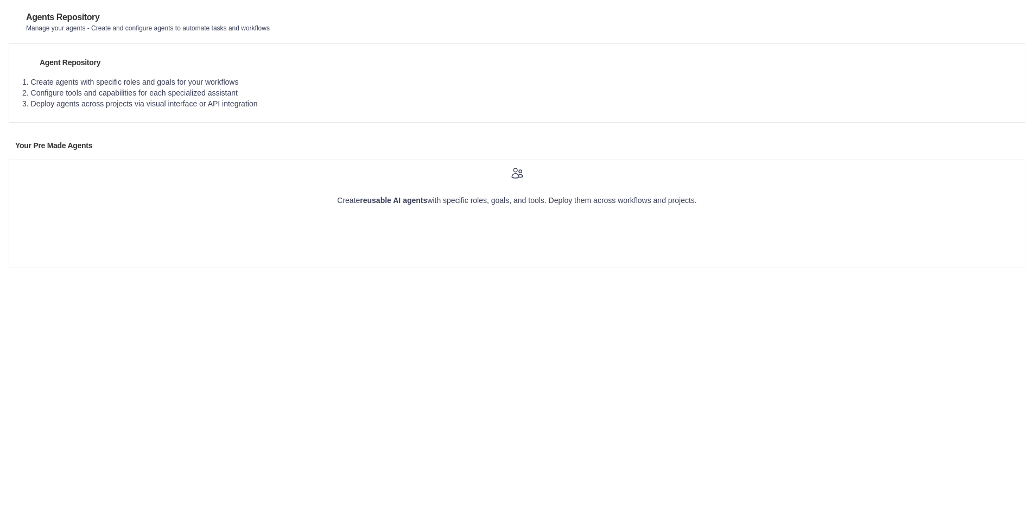
click at [0, 0] on link "Marketplace" at bounding box center [0, 0] width 0 height 0
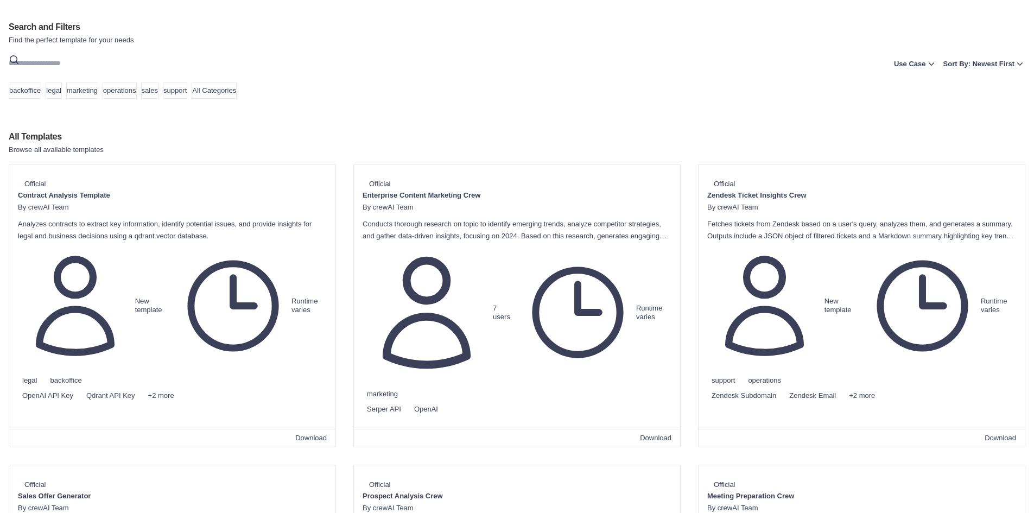
click at [0, 0] on link "Crew Studio" at bounding box center [0, 0] width 0 height 0
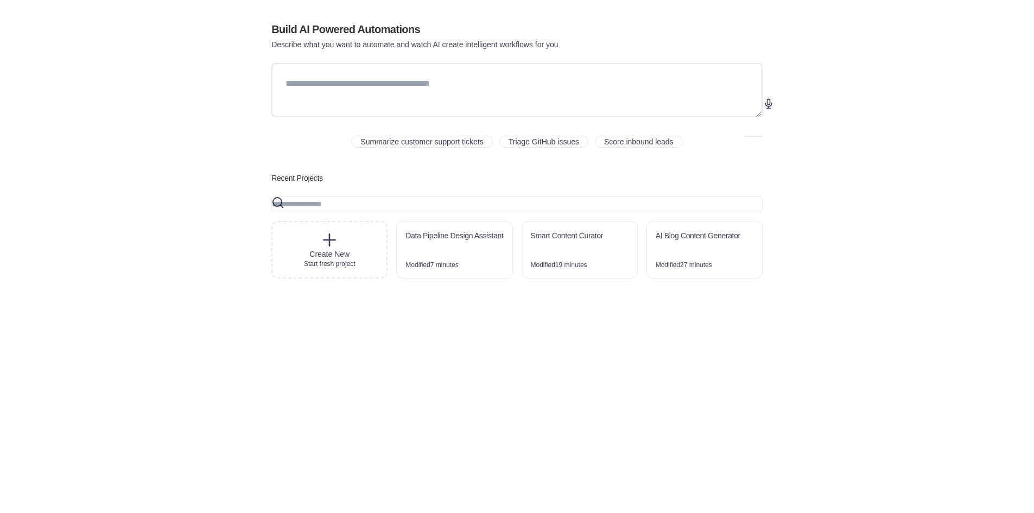
click at [700, 252] on div "AI Blog Content Generator" at bounding box center [704, 236] width 115 height 30
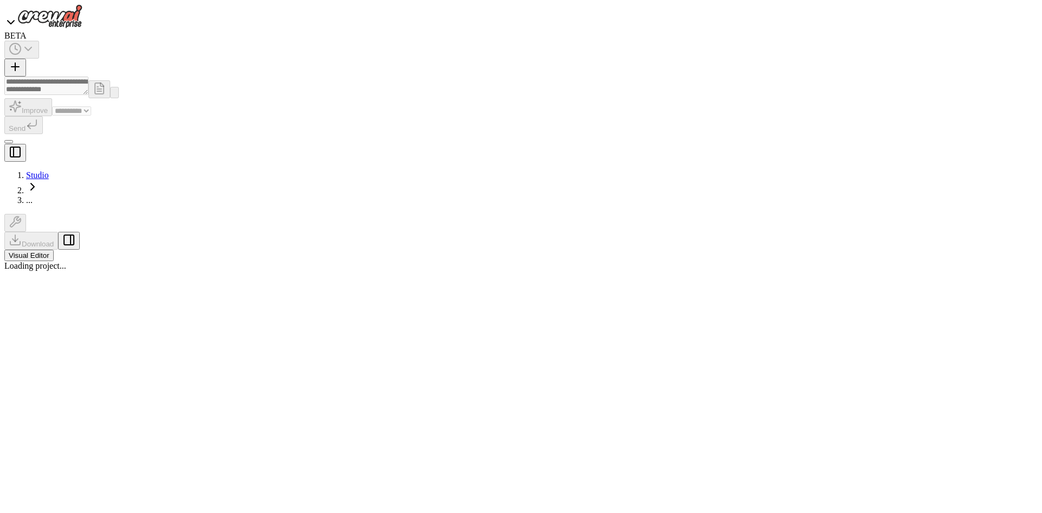
select select "****"
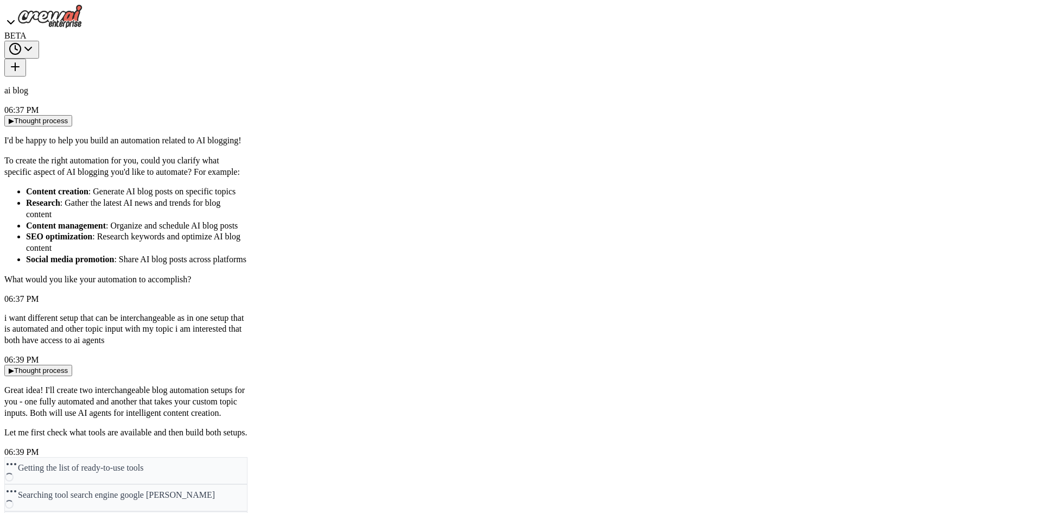
scroll to position [1588, 0]
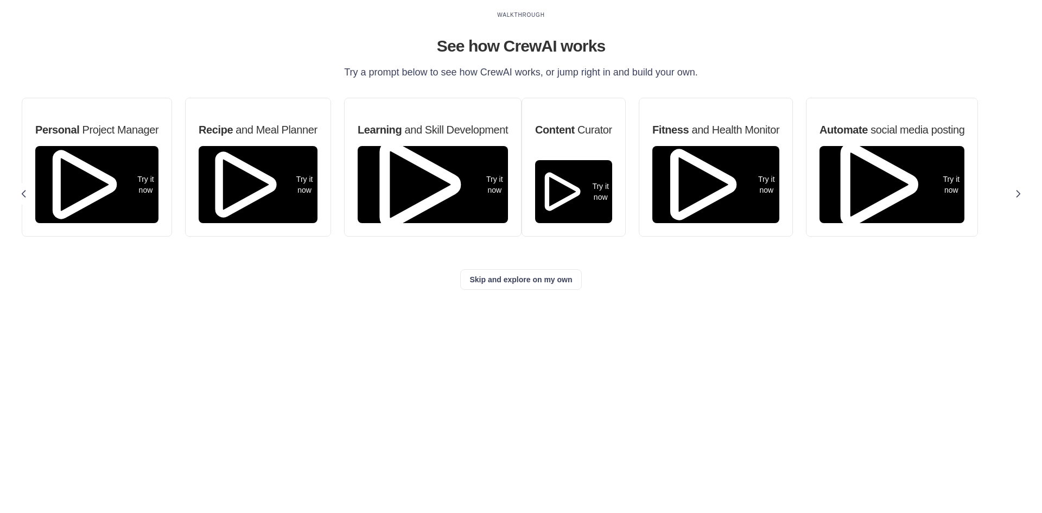
click at [0, 0] on button "Resources" at bounding box center [0, 0] width 0 height 0
click at [0, 0] on link "Settings" at bounding box center [0, 0] width 0 height 0
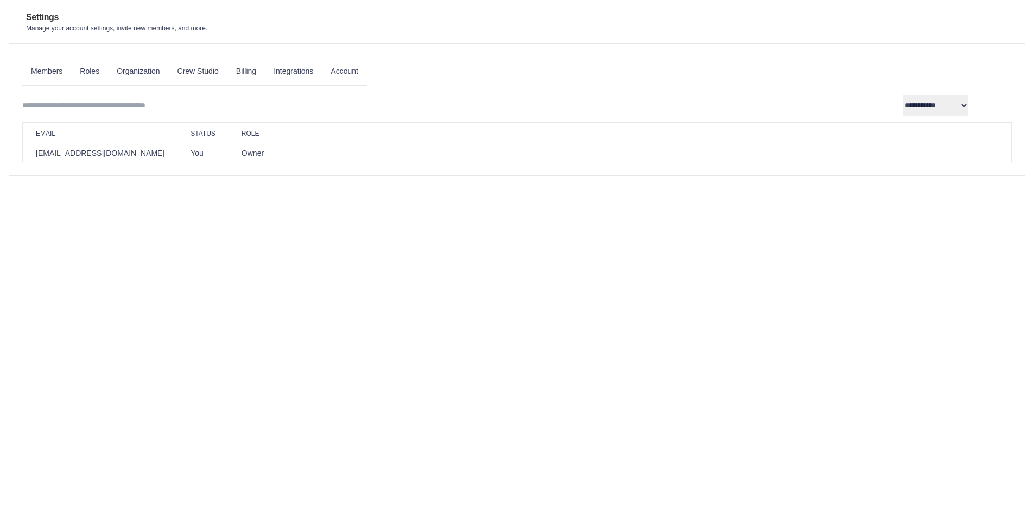
click at [322, 75] on link "Integrations" at bounding box center [293, 71] width 57 height 29
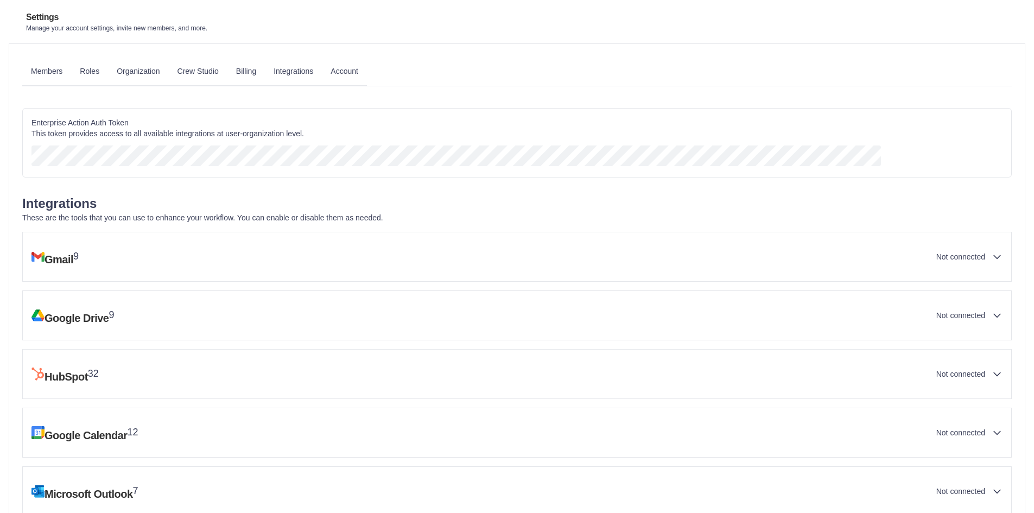
click at [367, 69] on link "Account" at bounding box center [344, 71] width 45 height 29
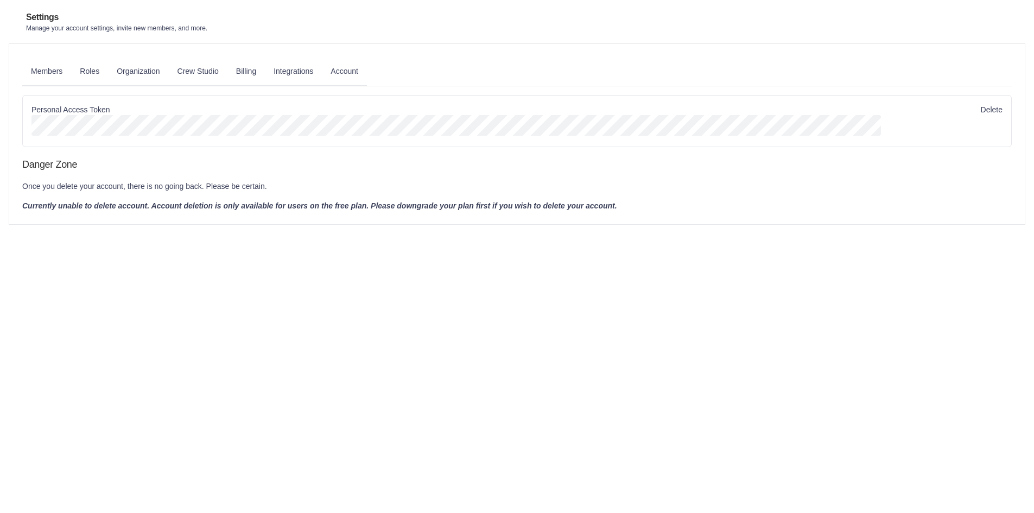
click at [322, 68] on link "Integrations" at bounding box center [293, 71] width 57 height 29
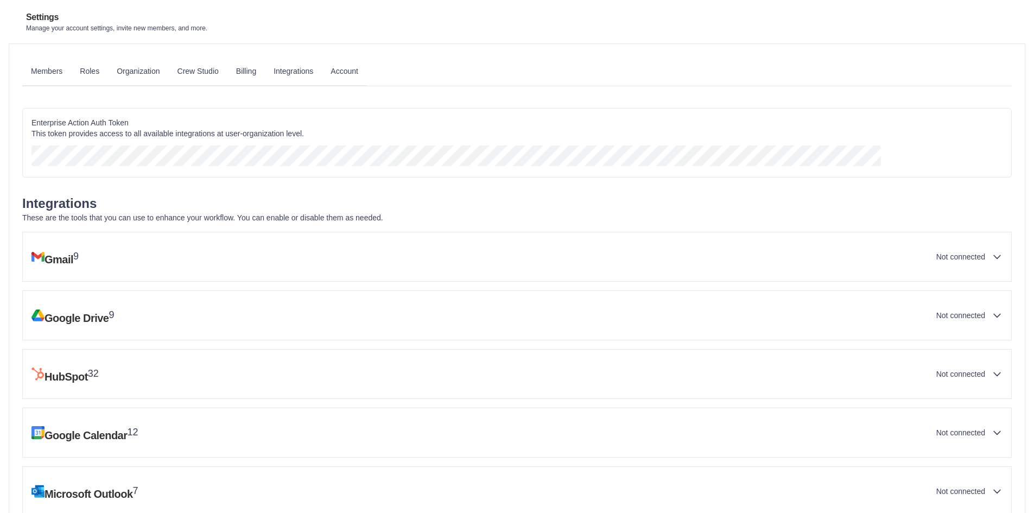
click at [265, 68] on link "Billing" at bounding box center [245, 71] width 37 height 29
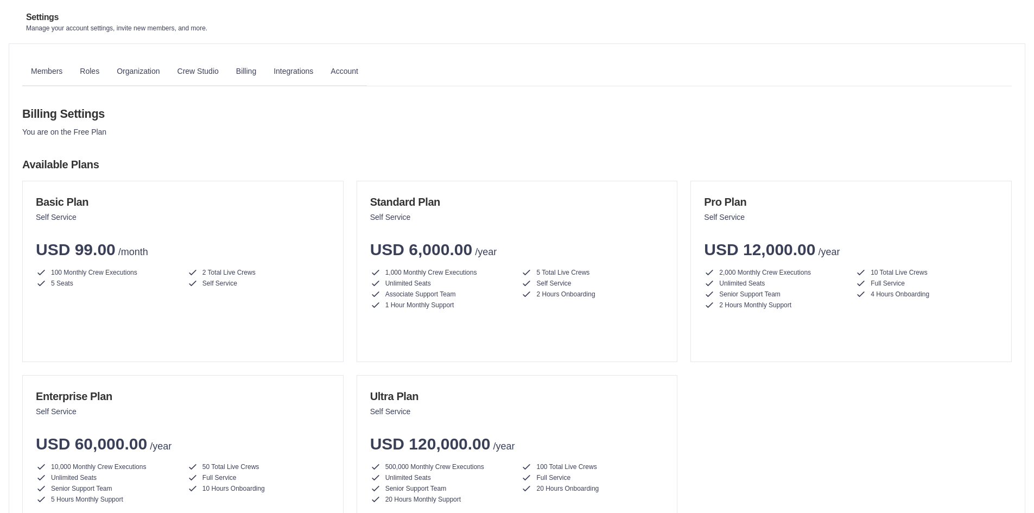
click at [322, 66] on link "Integrations" at bounding box center [293, 71] width 57 height 29
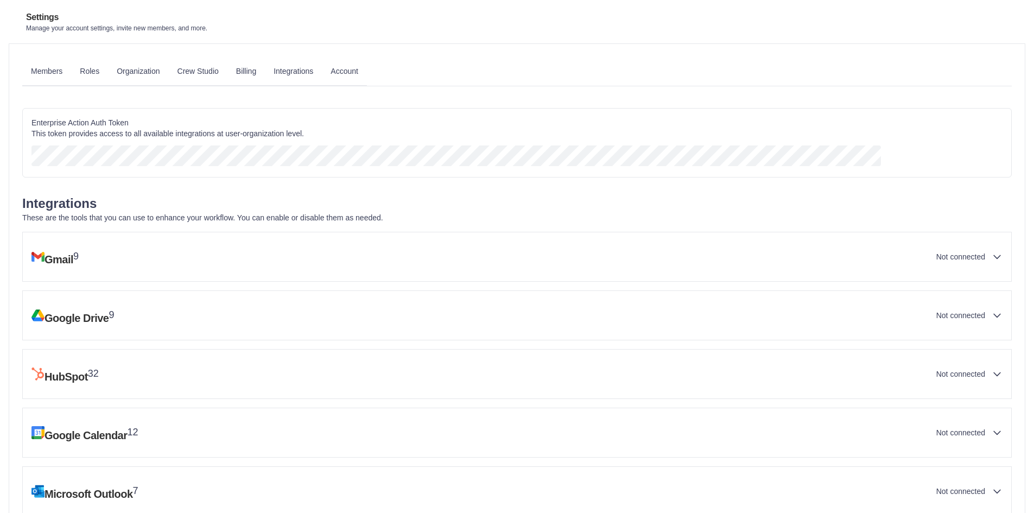
click at [881, 166] on icon "button" at bounding box center [881, 166] width 0 height 0
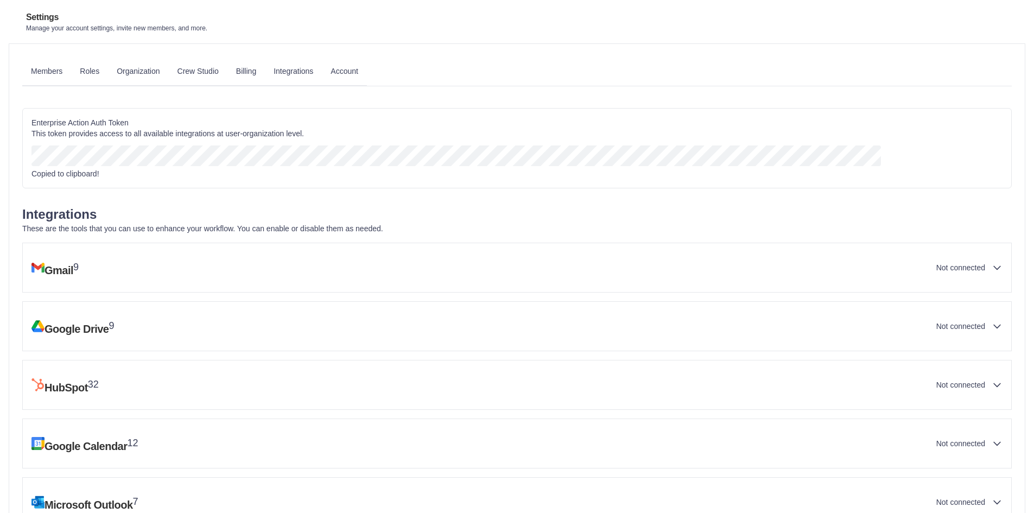
click at [881, 166] on icon "button" at bounding box center [881, 166] width 0 height 0
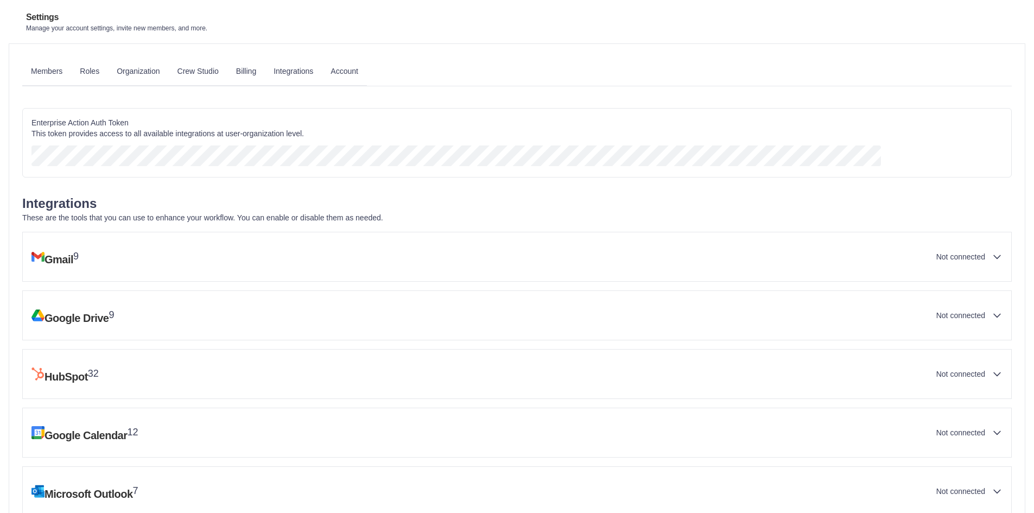
click at [917, 144] on div "Enterprise Action Auth Token This token provides access to all available integr…" at bounding box center [516, 142] width 989 height 69
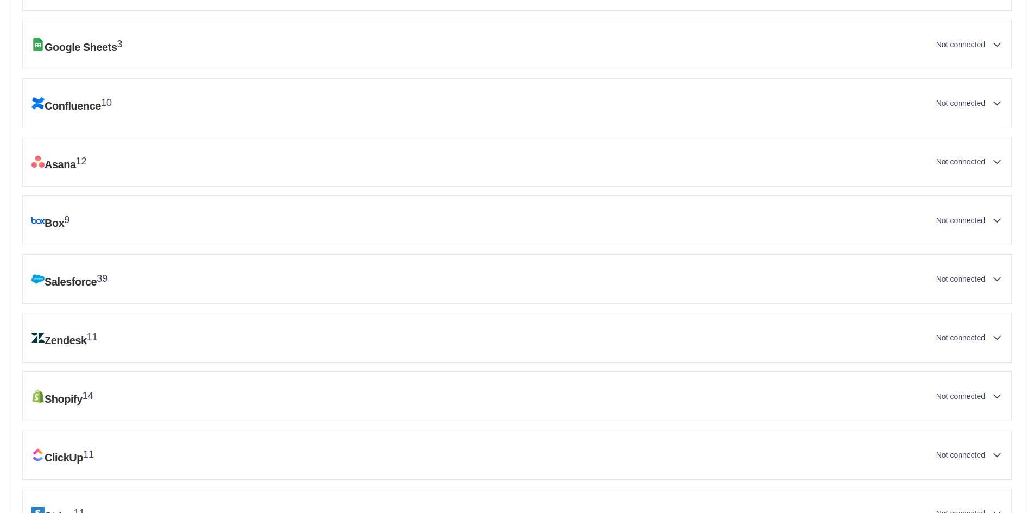
scroll to position [724, 0]
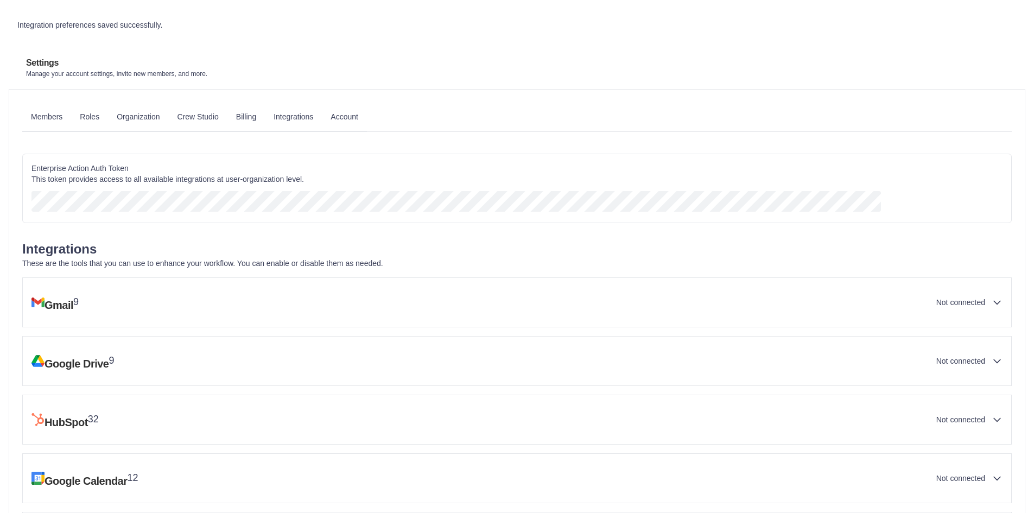
click at [227, 110] on link "Crew Studio" at bounding box center [198, 117] width 59 height 29
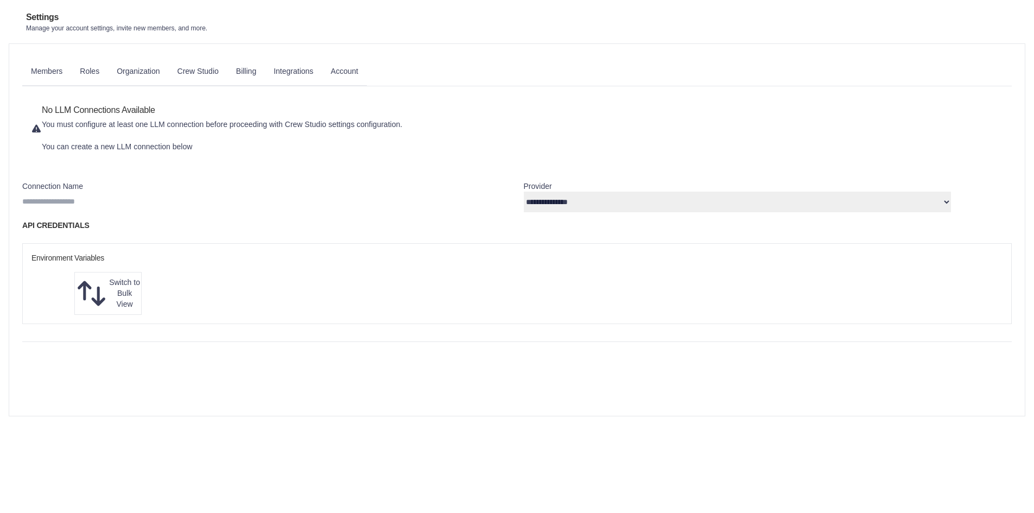
click at [168, 73] on link "Organization" at bounding box center [138, 71] width 60 height 29
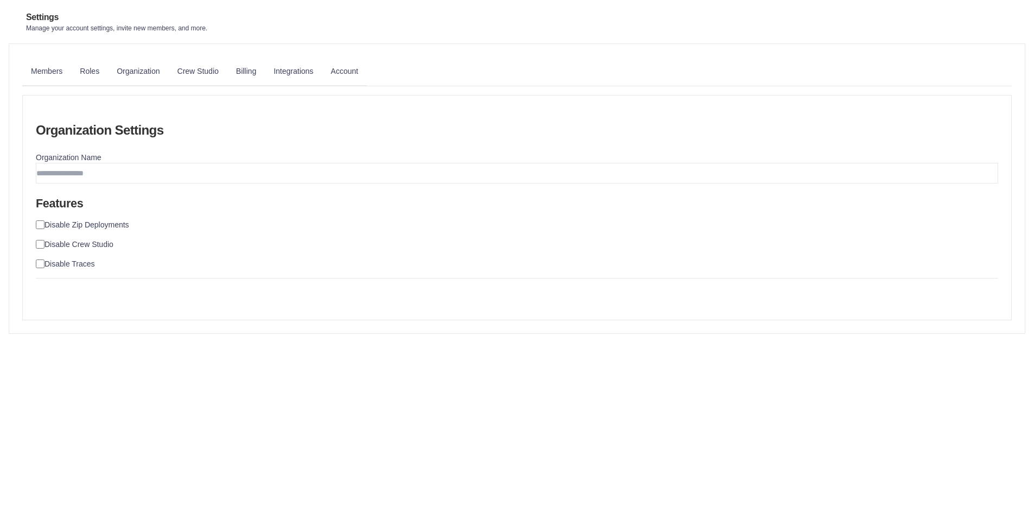
click at [129, 219] on label "Disable Zip Deployments" at bounding box center [86, 224] width 85 height 11
click at [160, 239] on div "Disable Crew Studio" at bounding box center [517, 244] width 962 height 11
click at [197, 163] on input "Organization Name" at bounding box center [517, 173] width 962 height 21
click at [90, 287] on input "**********" at bounding box center [63, 297] width 54 height 20
click at [349, 152] on div "Organization Name" at bounding box center [517, 167] width 962 height 31
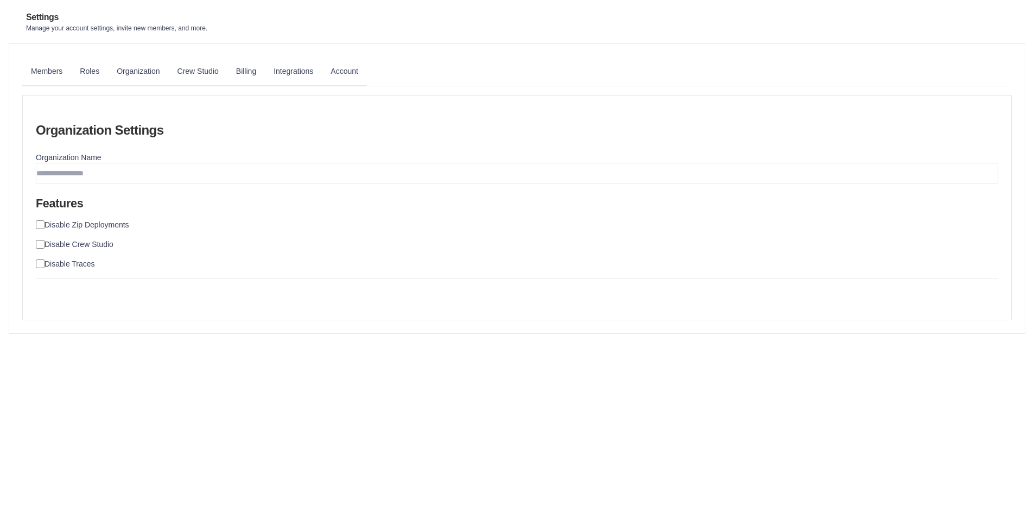
click at [216, 164] on input "Organization Name" at bounding box center [517, 173] width 962 height 21
type input "*"
click at [90, 287] on input "**********" at bounding box center [63, 297] width 54 height 20
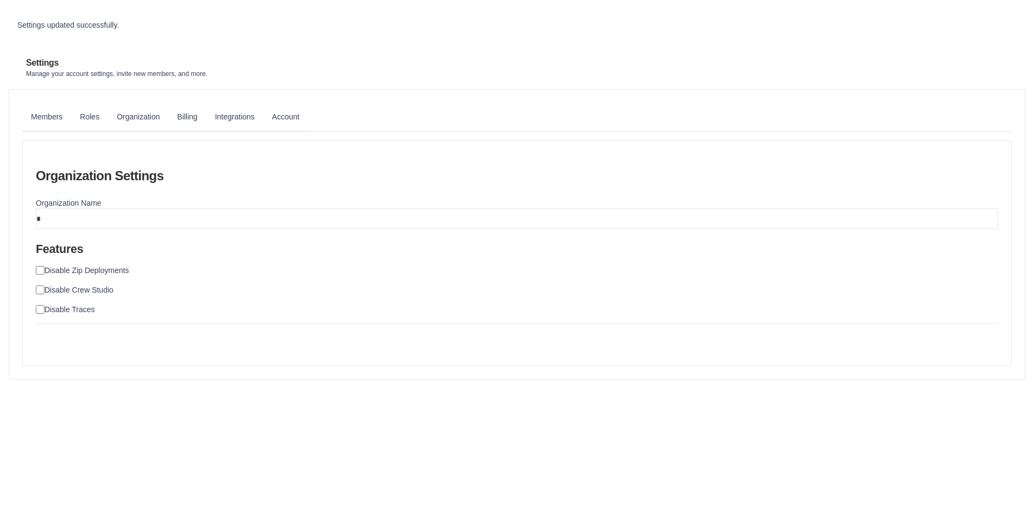
click at [90, 333] on input "**********" at bounding box center [63, 343] width 54 height 20
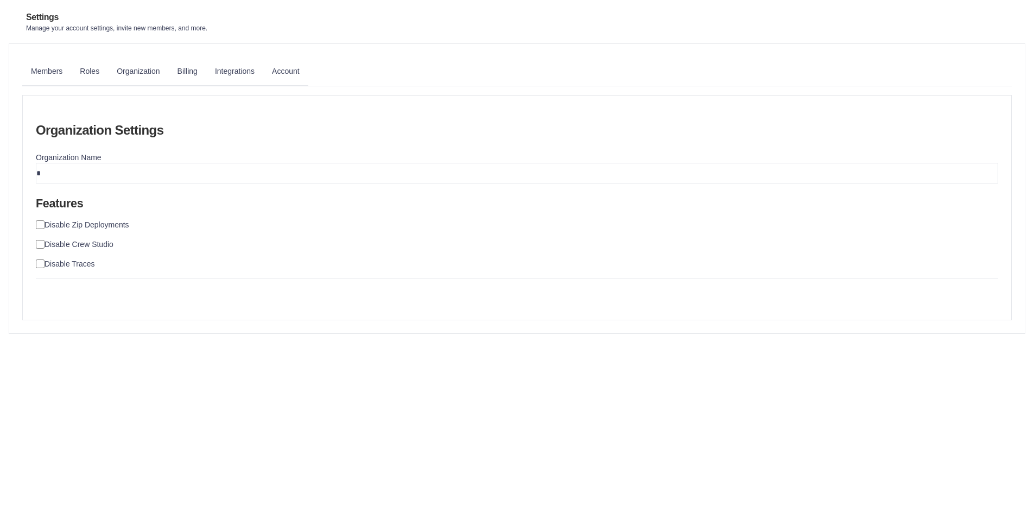
click at [263, 77] on link "Integrations" at bounding box center [234, 71] width 57 height 29
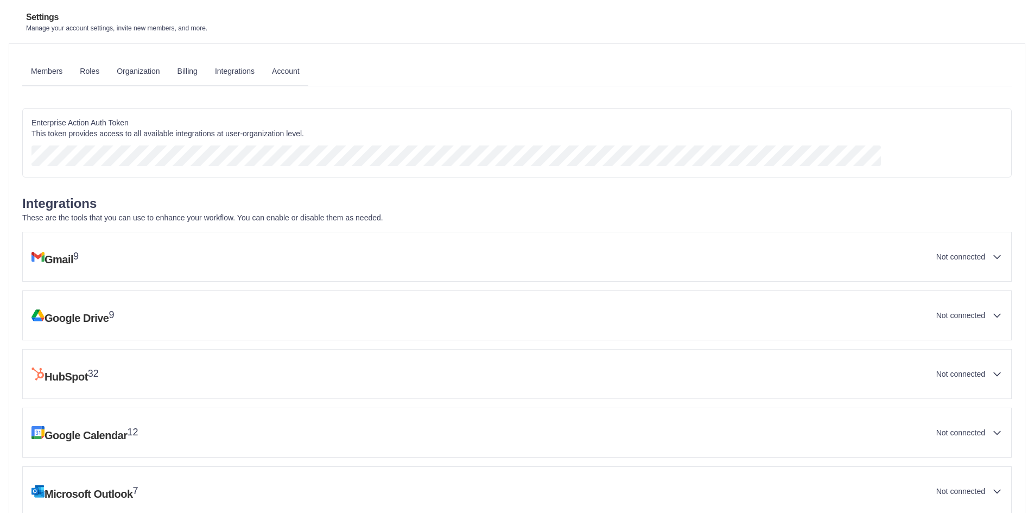
click at [308, 77] on link "Account" at bounding box center [285, 71] width 45 height 29
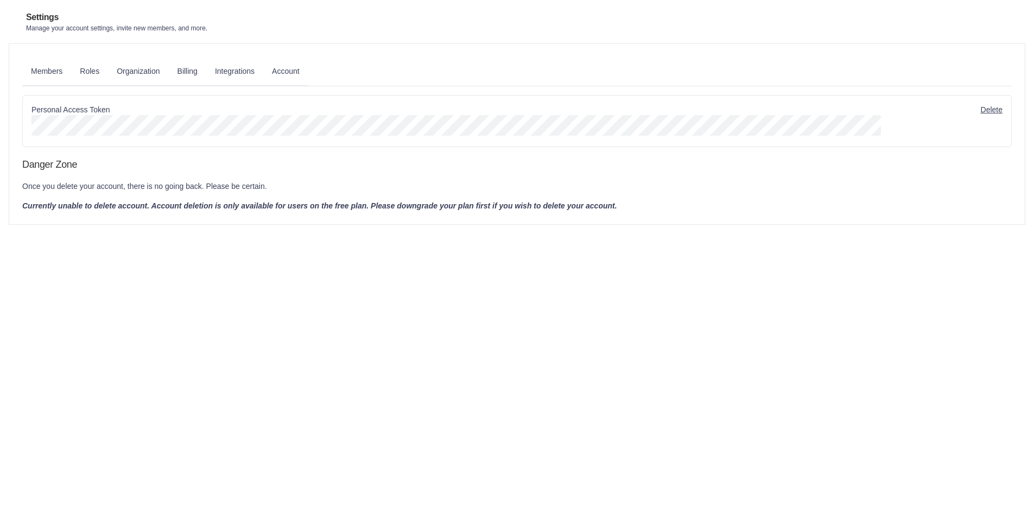
click at [984, 114] on link "Delete" at bounding box center [992, 109] width 22 height 11
click at [981, 113] on link "Delete" at bounding box center [992, 109] width 22 height 11
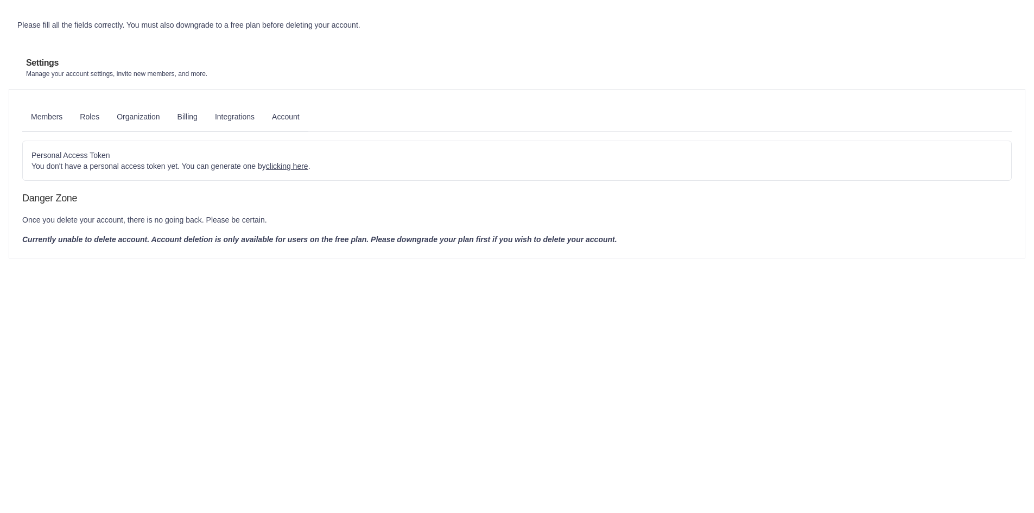
click at [593, 243] on p "Currently unable to delete account. Account deletion is only available for user…" at bounding box center [516, 239] width 989 height 11
click at [633, 239] on p "Currently unable to delete account. Account deletion is only available for user…" at bounding box center [516, 239] width 989 height 11
click at [263, 114] on link "Integrations" at bounding box center [234, 117] width 57 height 29
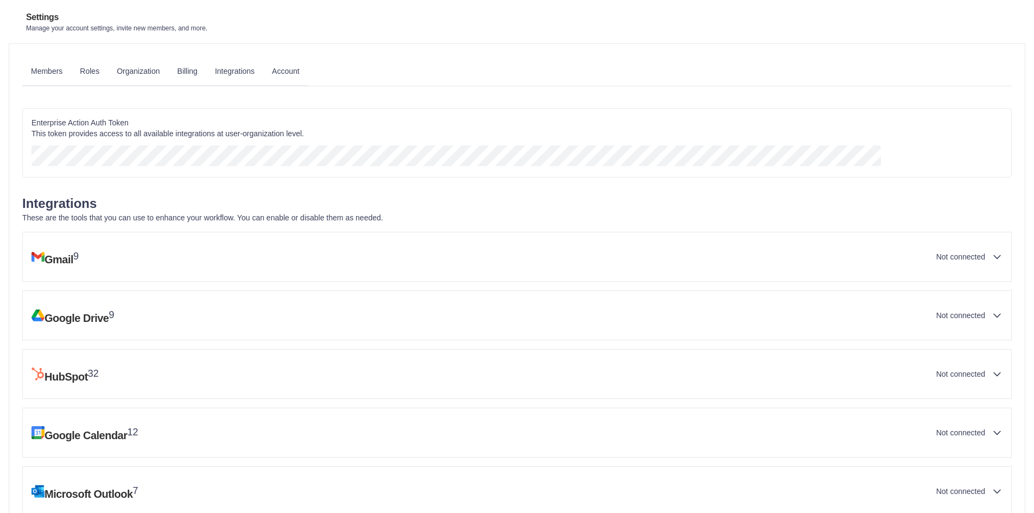
click at [168, 69] on link "Organization" at bounding box center [138, 71] width 60 height 29
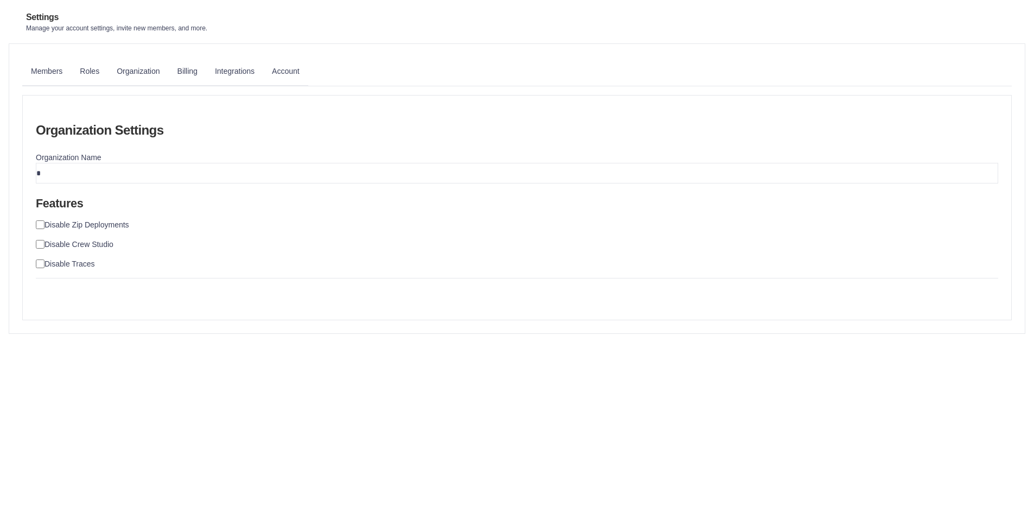
click at [108, 60] on link "Roles" at bounding box center [89, 71] width 37 height 29
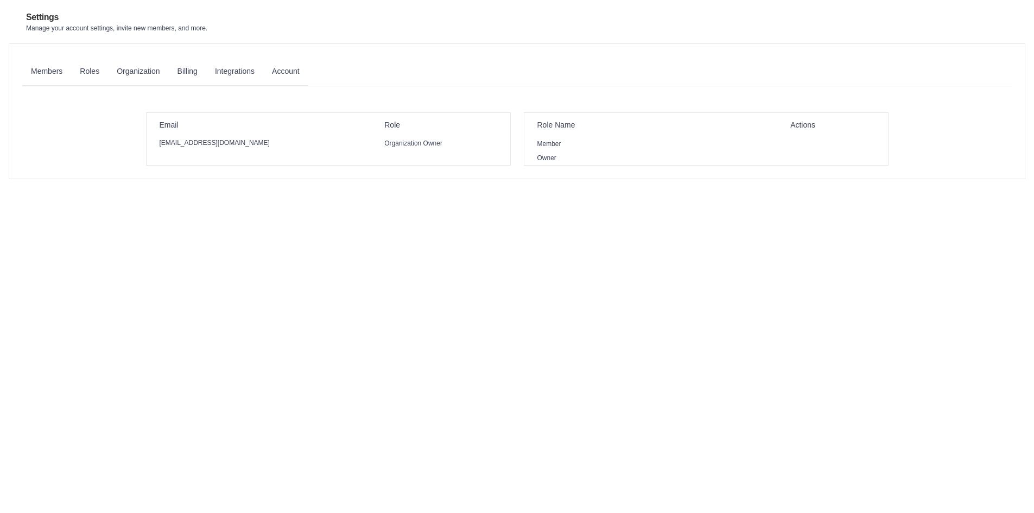
click at [818, 164] on button "Delete" at bounding box center [808, 157] width 19 height 13
click at [799, 164] on link "Edit" at bounding box center [792, 157] width 11 height 13
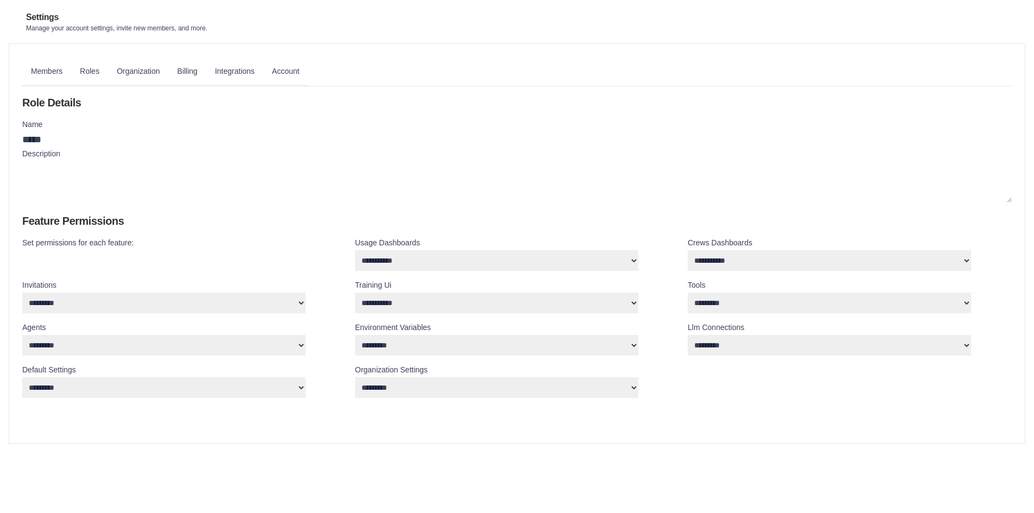
click at [263, 69] on link "Integrations" at bounding box center [234, 71] width 57 height 29
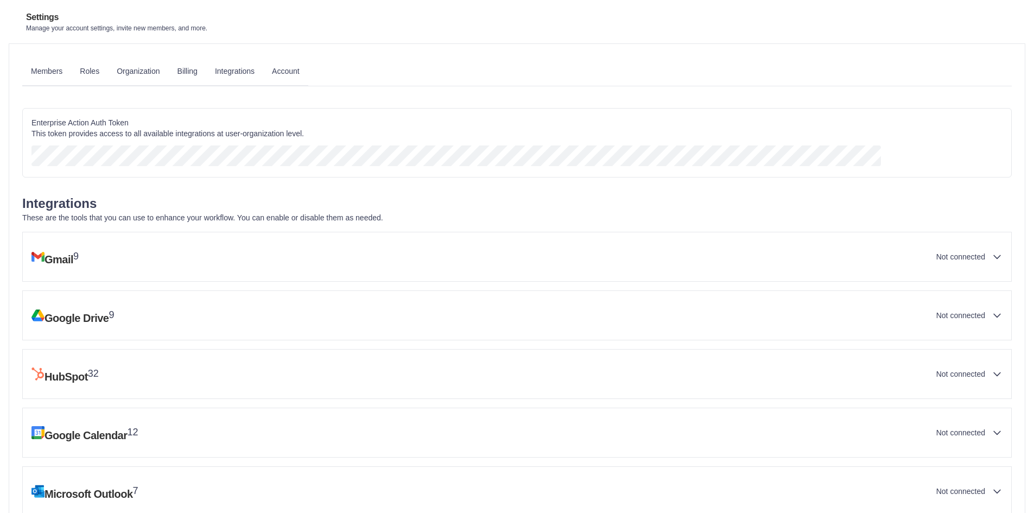
click at [71, 70] on link "Members" at bounding box center [46, 71] width 49 height 29
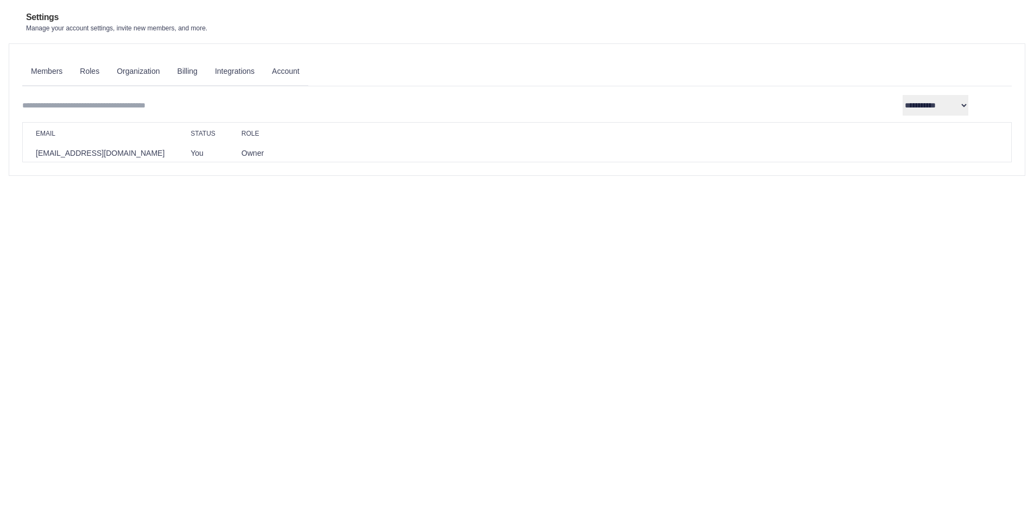
click at [203, 161] on span "You" at bounding box center [196, 152] width 13 height 15
click at [277, 162] on td "Owner" at bounding box center [252, 152] width 48 height 17
click at [108, 68] on link "Roles" at bounding box center [89, 71] width 37 height 29
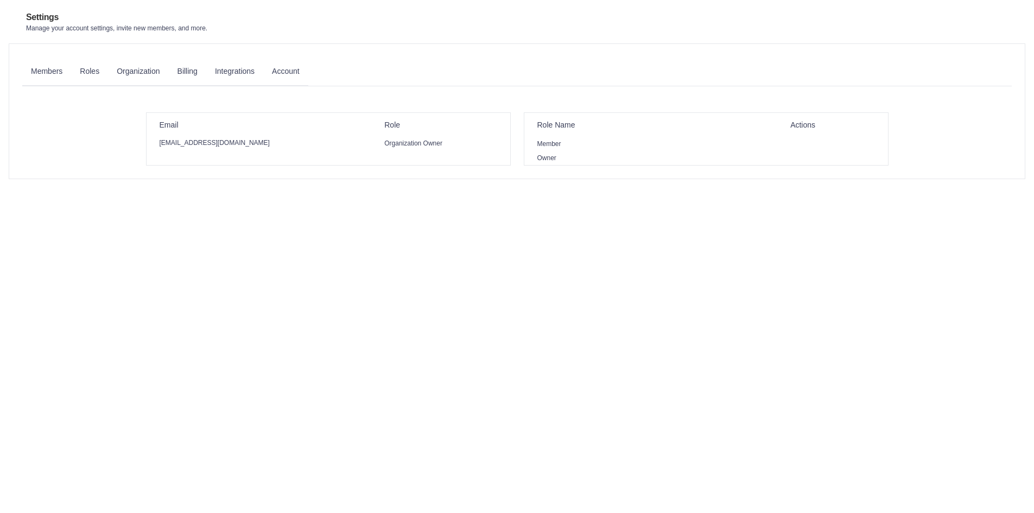
click at [818, 150] on button "Delete" at bounding box center [808, 143] width 19 height 13
click at [818, 164] on button "Delete" at bounding box center [808, 157] width 19 height 13
click at [168, 75] on link "Organization" at bounding box center [138, 71] width 60 height 29
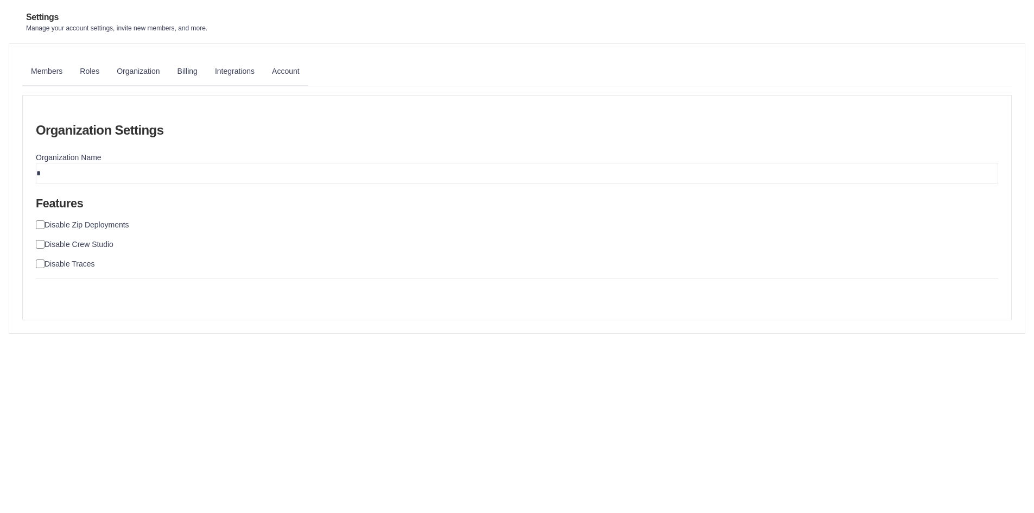
click at [308, 69] on link "Account" at bounding box center [285, 71] width 45 height 29
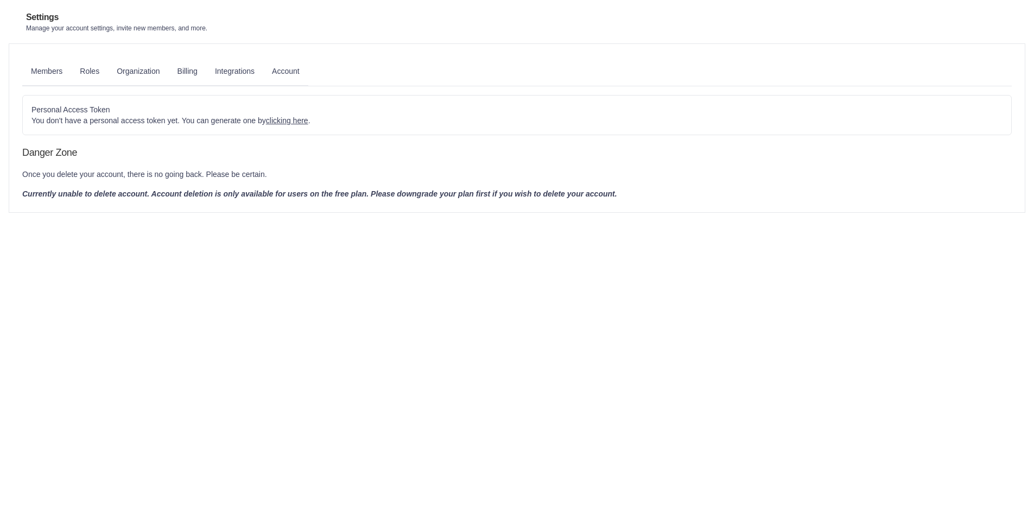
click at [0, 0] on link "Settings" at bounding box center [0, 0] width 0 height 0
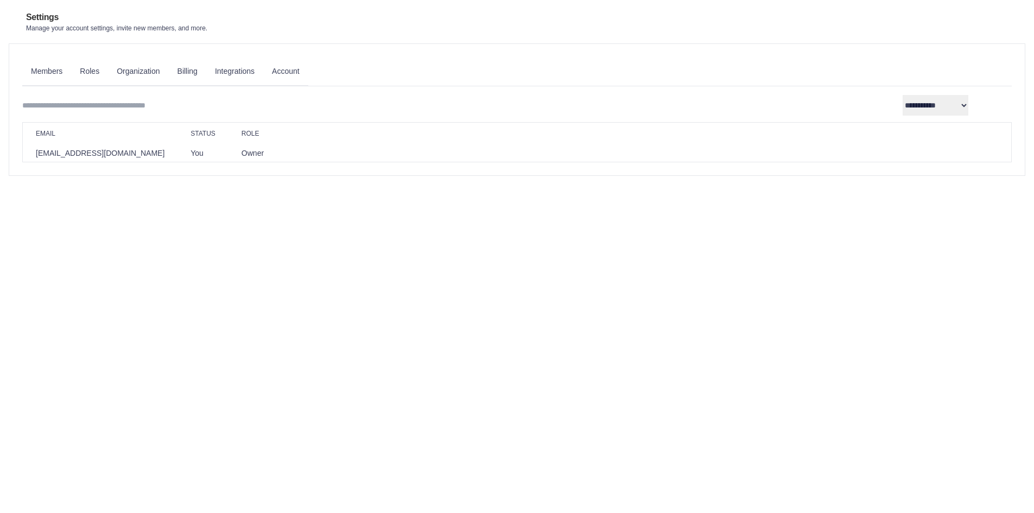
click at [0, 0] on link "Automations" at bounding box center [0, 0] width 0 height 0
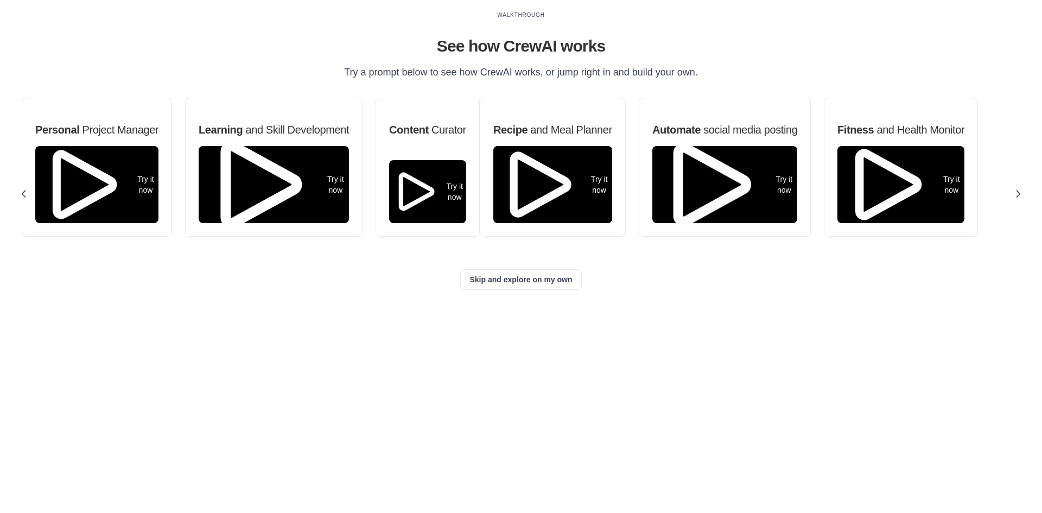
click at [0, 0] on link "Marketplace" at bounding box center [0, 0] width 0 height 0
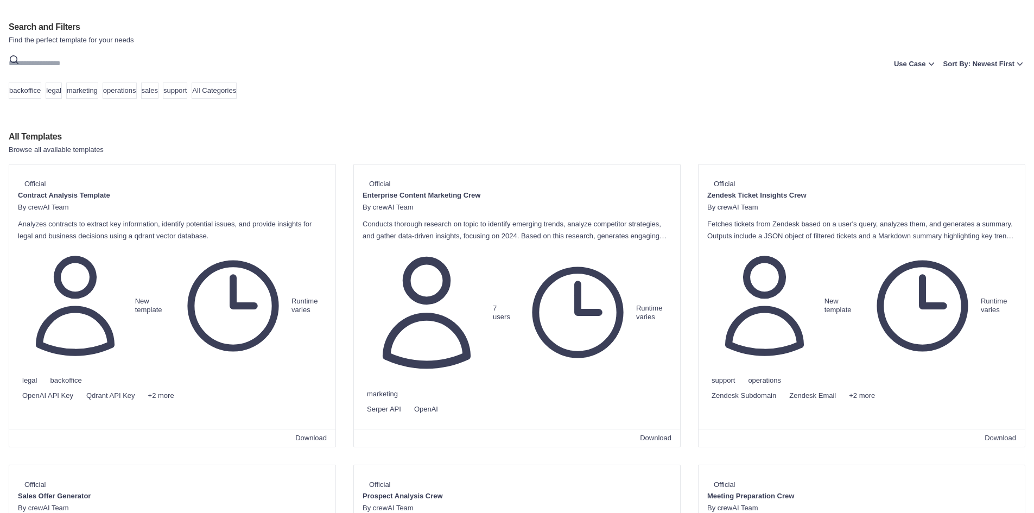
click at [0, 0] on link "Automations" at bounding box center [0, 0] width 0 height 0
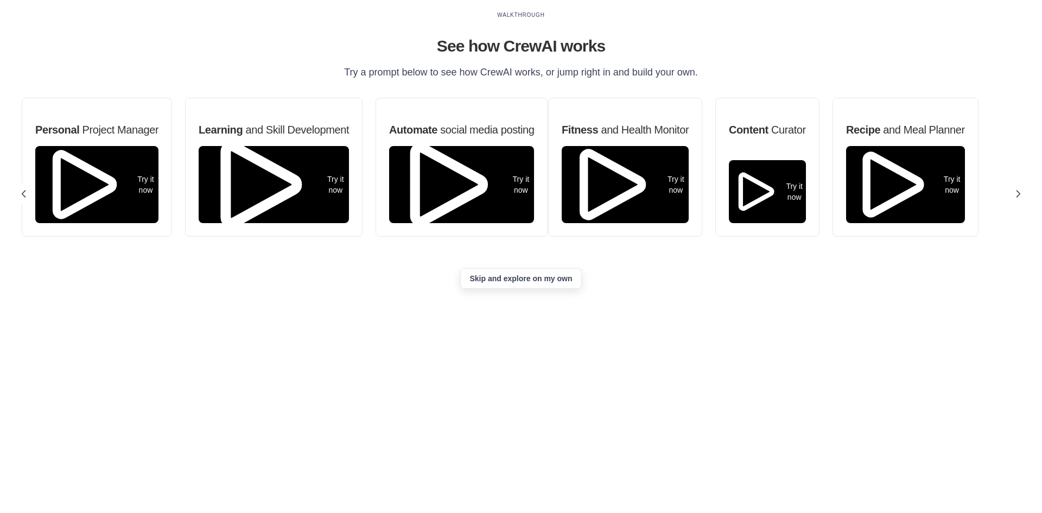
click at [581, 289] on button "Skip and explore on my own" at bounding box center [520, 278] width 121 height 21
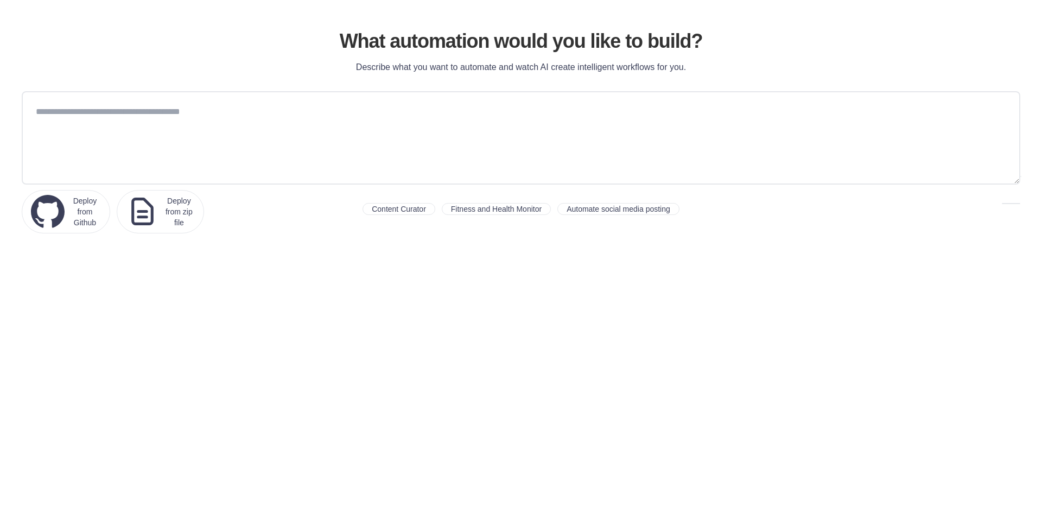
click at [0, 0] on icon at bounding box center [0, 0] width 0 height 0
click at [0, 0] on span "Settings" at bounding box center [0, 0] width 0 height 0
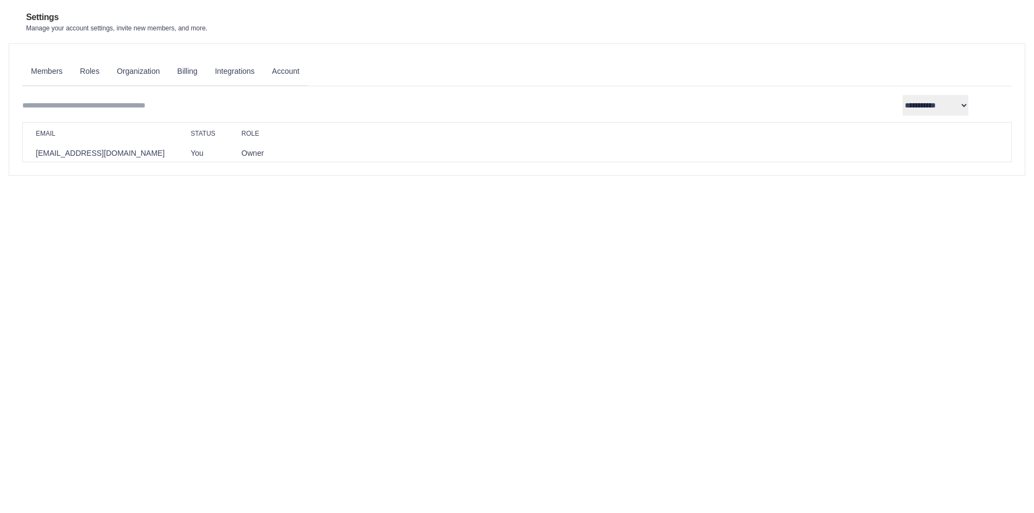
click at [206, 66] on link "Billing" at bounding box center [187, 71] width 37 height 29
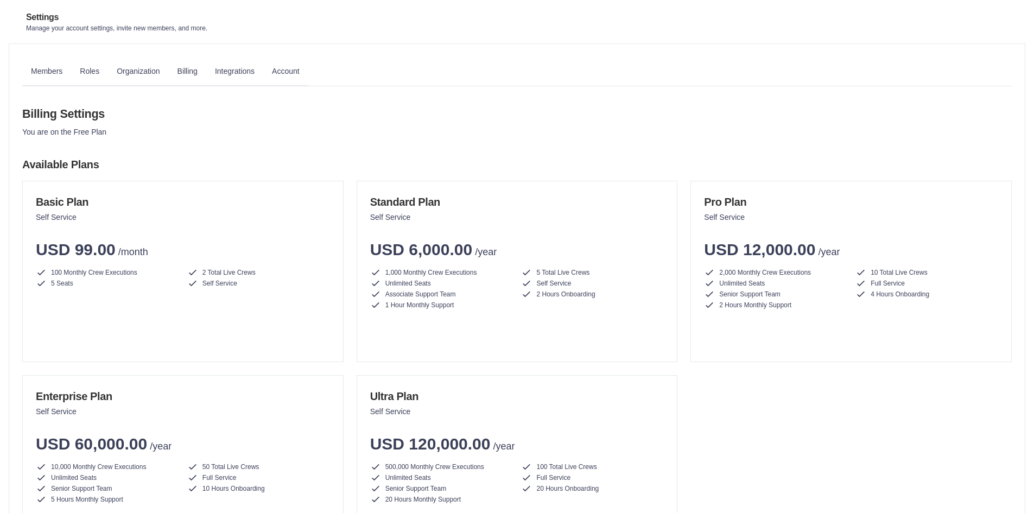
click at [263, 73] on link "Integrations" at bounding box center [234, 71] width 57 height 29
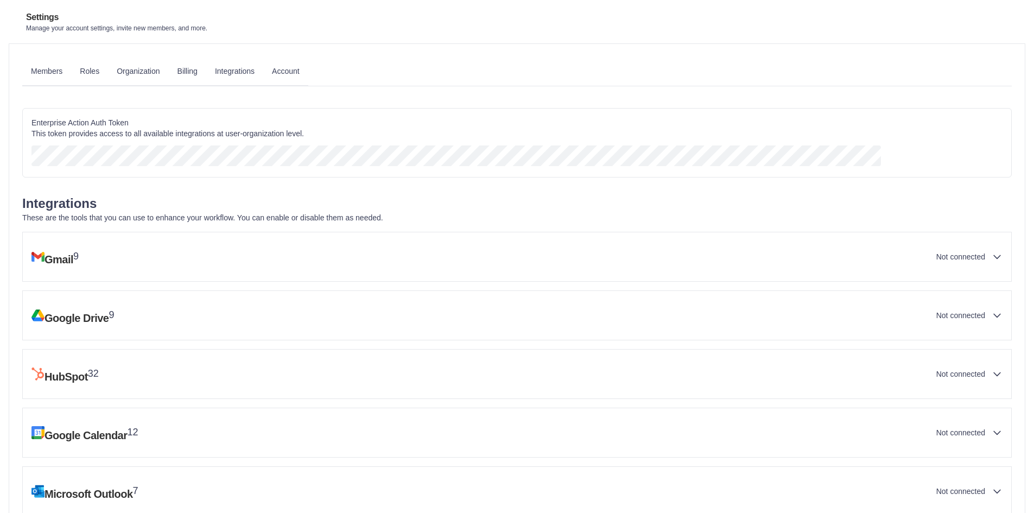
click at [308, 68] on link "Account" at bounding box center [285, 71] width 45 height 29
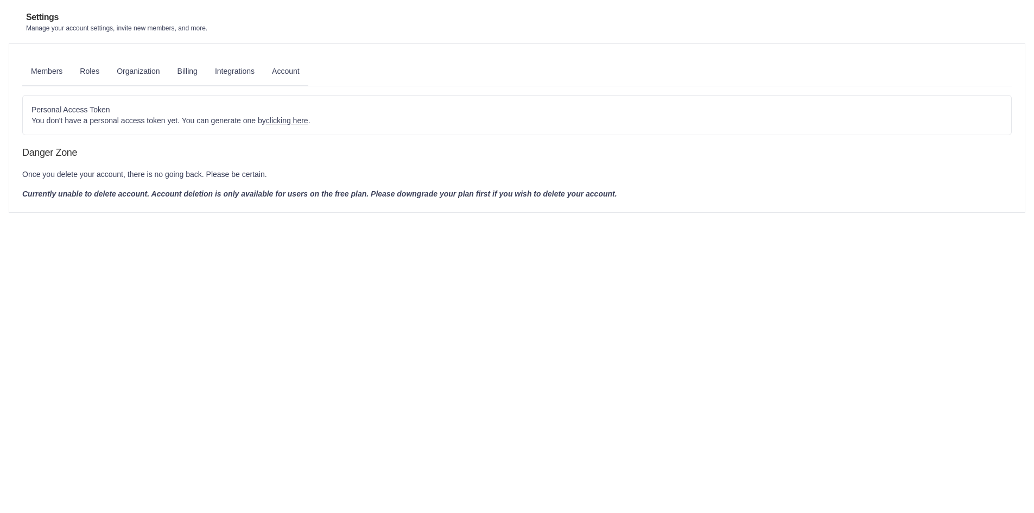
click at [168, 68] on link "Organization" at bounding box center [138, 71] width 60 height 29
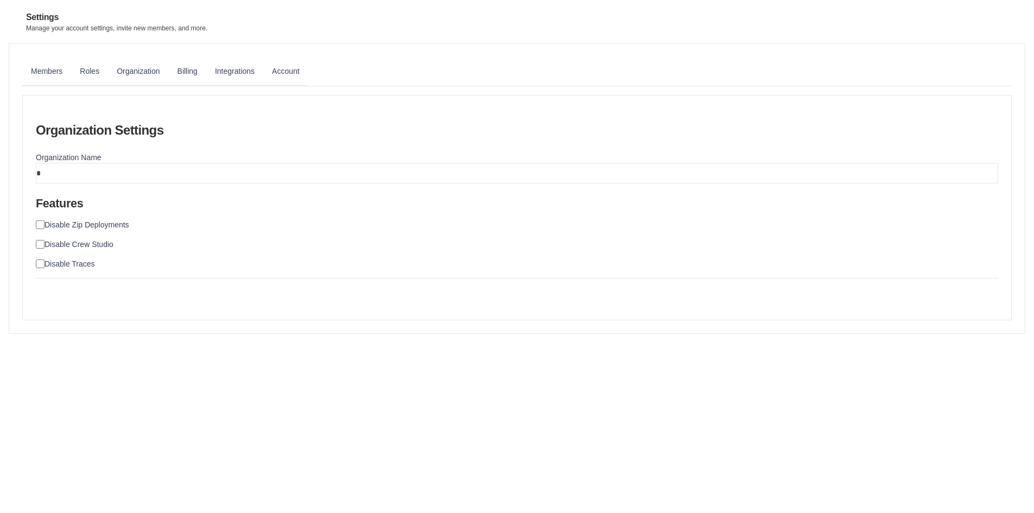
click at [158, 219] on div "Disable Zip Deployments" at bounding box center [517, 224] width 962 height 11
click at [151, 240] on div "Features Disable Zip Deployments Disable Crew Studio Disable Traces" at bounding box center [517, 232] width 962 height 73
click at [183, 152] on div "Organization Name *" at bounding box center [517, 167] width 962 height 31
click at [178, 167] on input "*" at bounding box center [517, 173] width 962 height 21
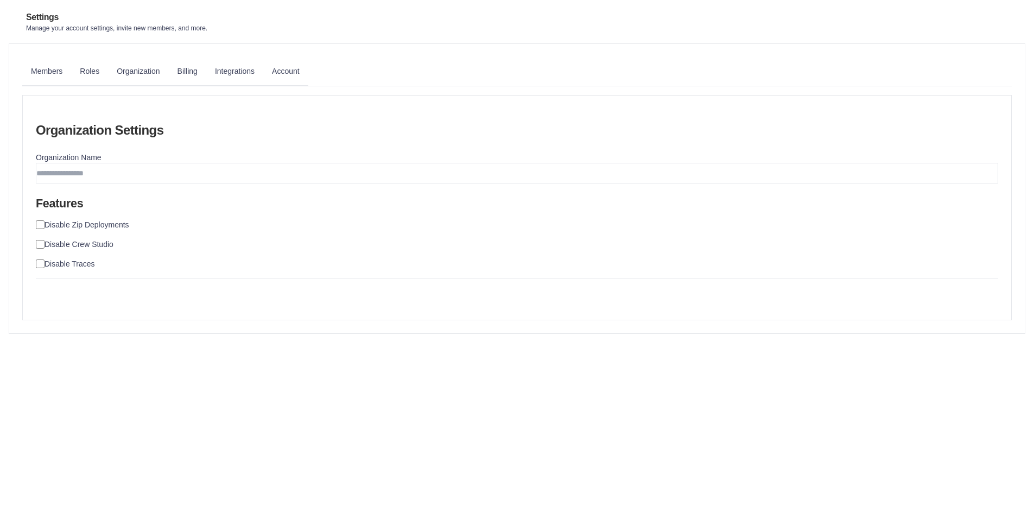
click at [90, 287] on input "**********" at bounding box center [63, 297] width 54 height 20
click at [156, 229] on div "Features Disable Zip Deployments Disable Crew Studio Disable Traces" at bounding box center [517, 232] width 962 height 73
click at [157, 239] on div "Disable Crew Studio" at bounding box center [517, 244] width 962 height 11
click at [154, 239] on div "Disable Crew Studio" at bounding box center [517, 244] width 962 height 11
click at [190, 173] on input "*" at bounding box center [517, 173] width 962 height 21
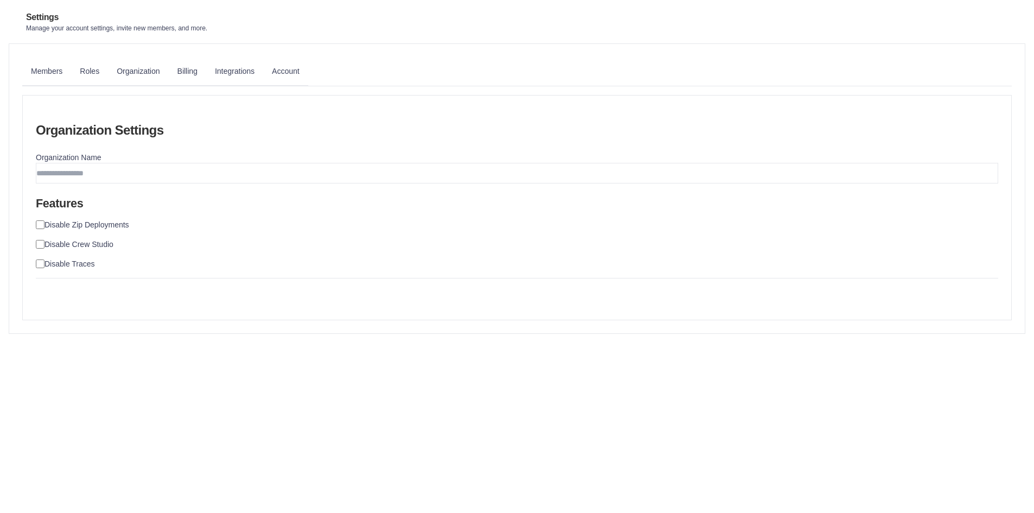
click at [90, 287] on input "**********" at bounding box center [63, 297] width 54 height 20
type input "*"
click at [90, 287] on input "**********" at bounding box center [63, 297] width 54 height 20
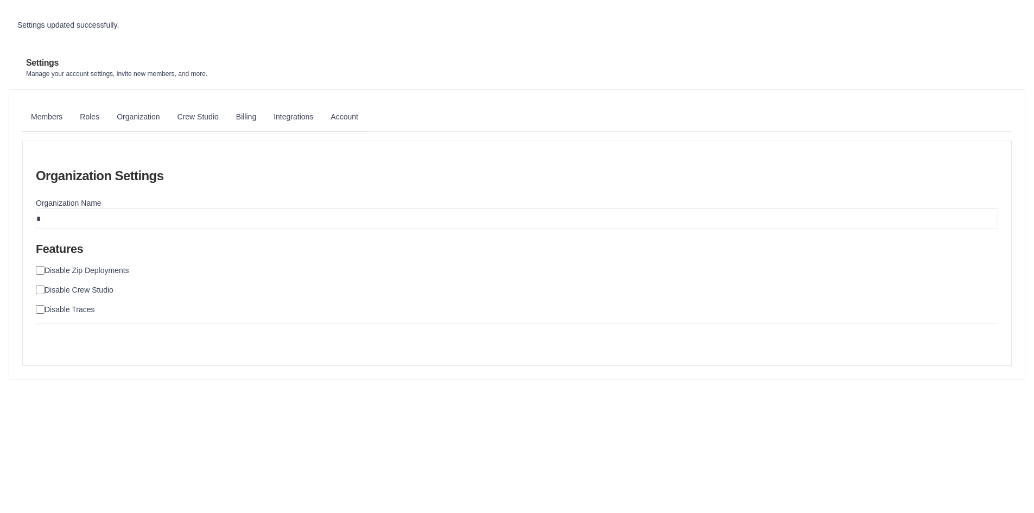
click at [0, 0] on link "Crew Studio" at bounding box center [0, 0] width 0 height 0
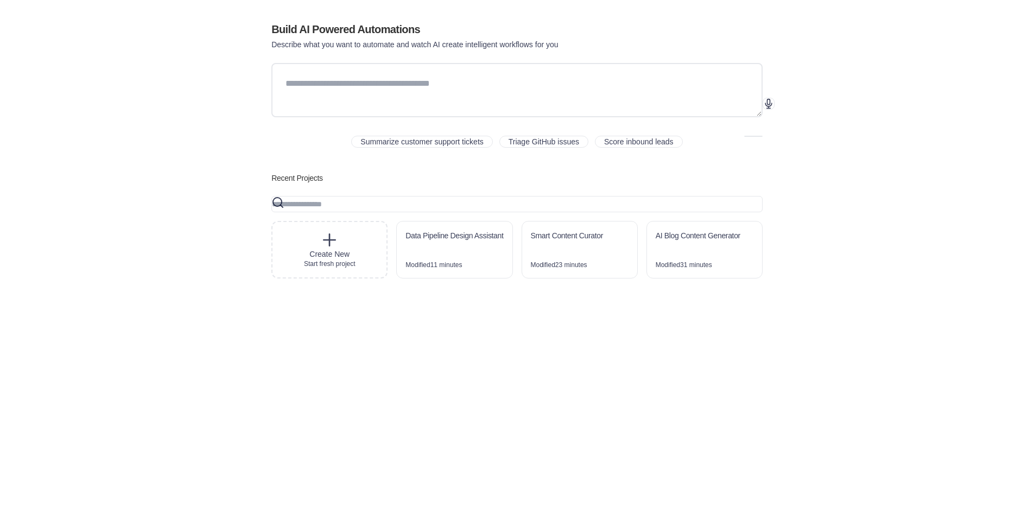
click at [512, 252] on div "Data Pipeline Design Assistant" at bounding box center [454, 236] width 115 height 30
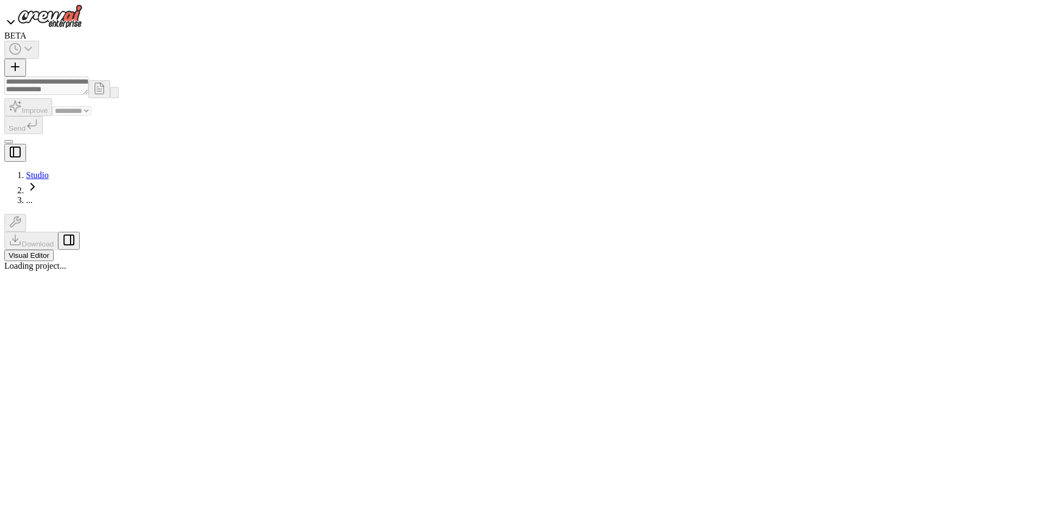
select select "****"
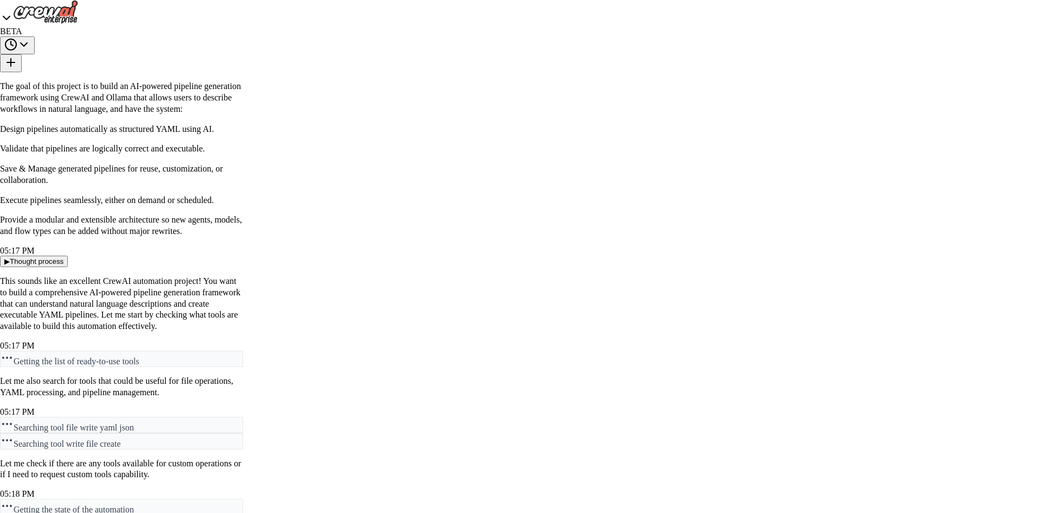
scroll to position [0, 0]
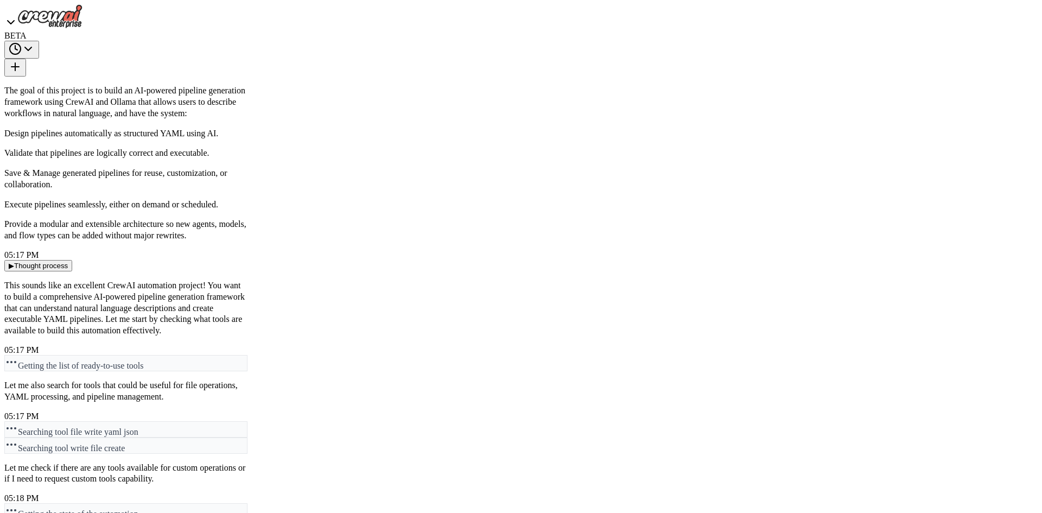
drag, startPoint x: 520, startPoint y: 274, endPoint x: 730, endPoint y: 259, distance: 210.5
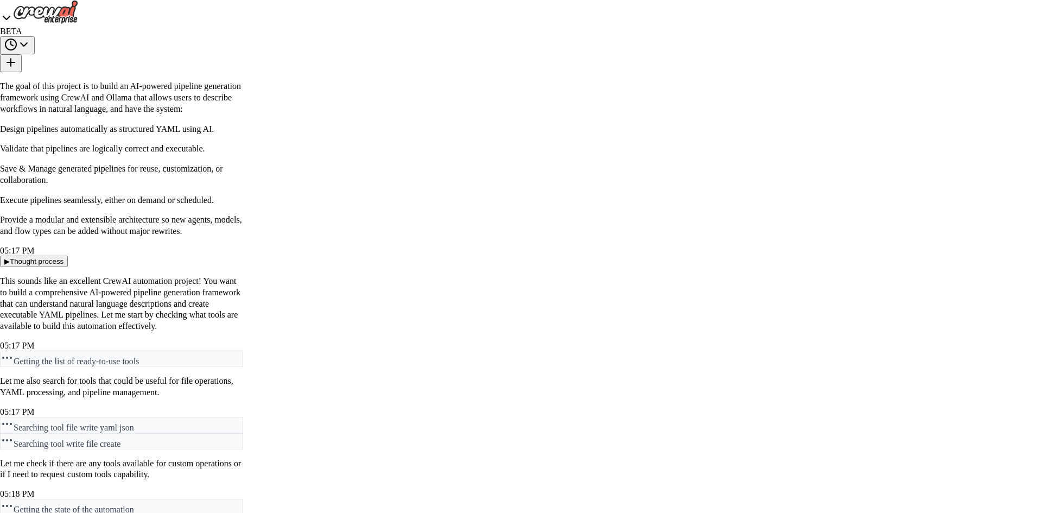
scroll to position [0, 0]
